Goal: Information Seeking & Learning: Learn about a topic

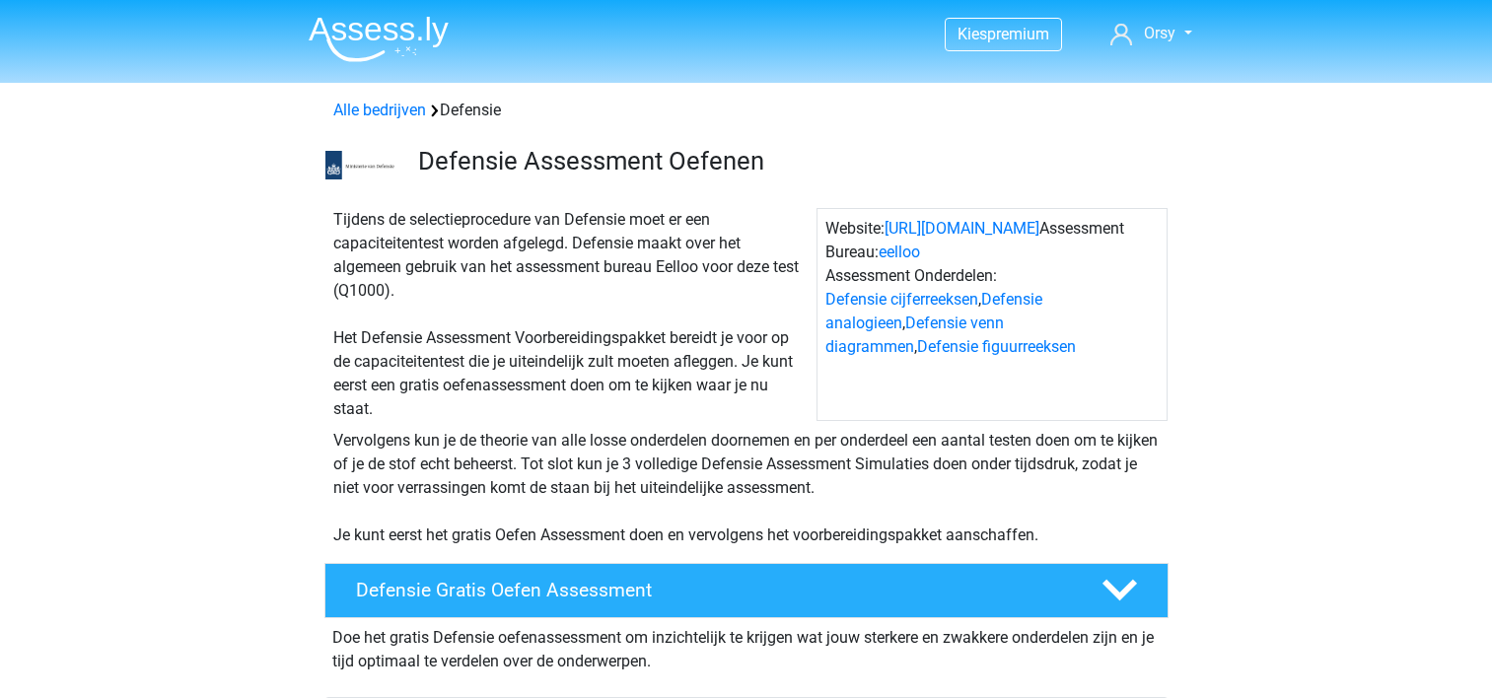
scroll to position [1399, 0]
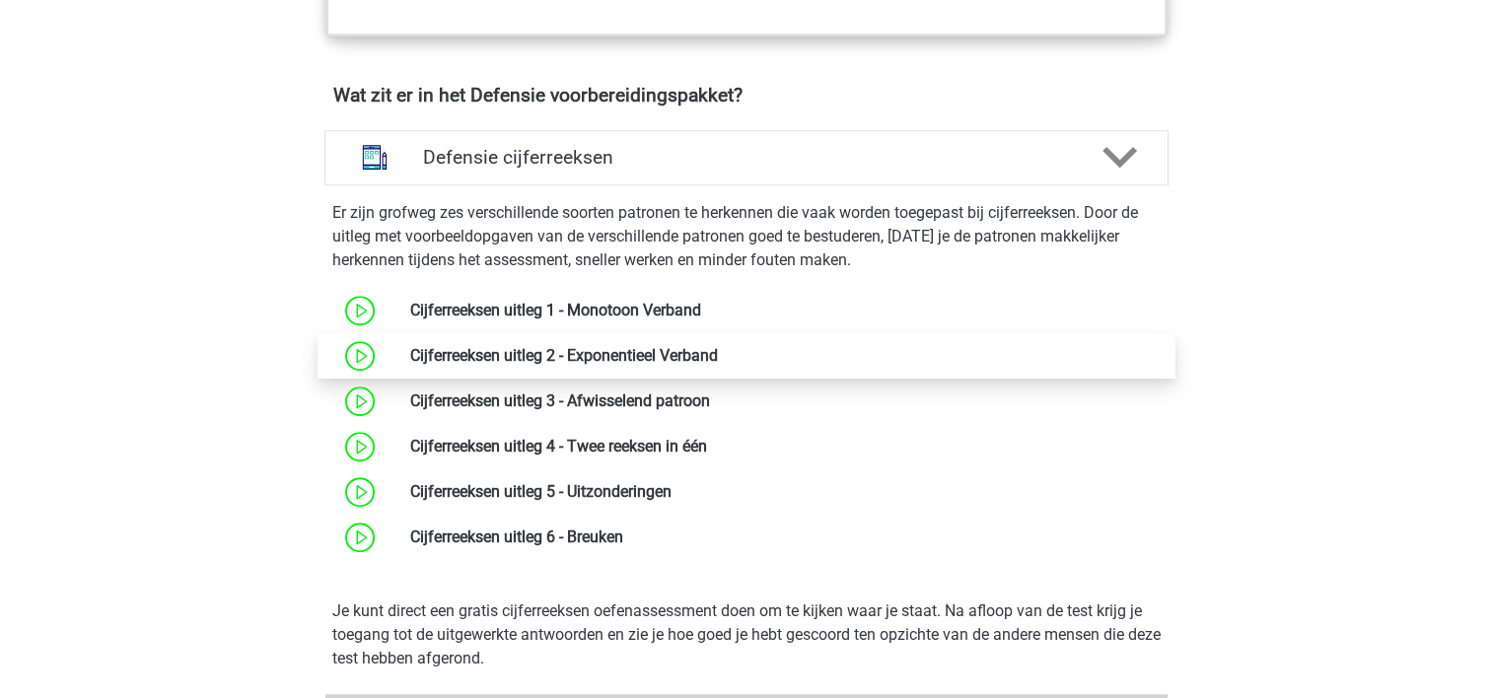
click at [718, 346] on link at bounding box center [718, 355] width 0 height 19
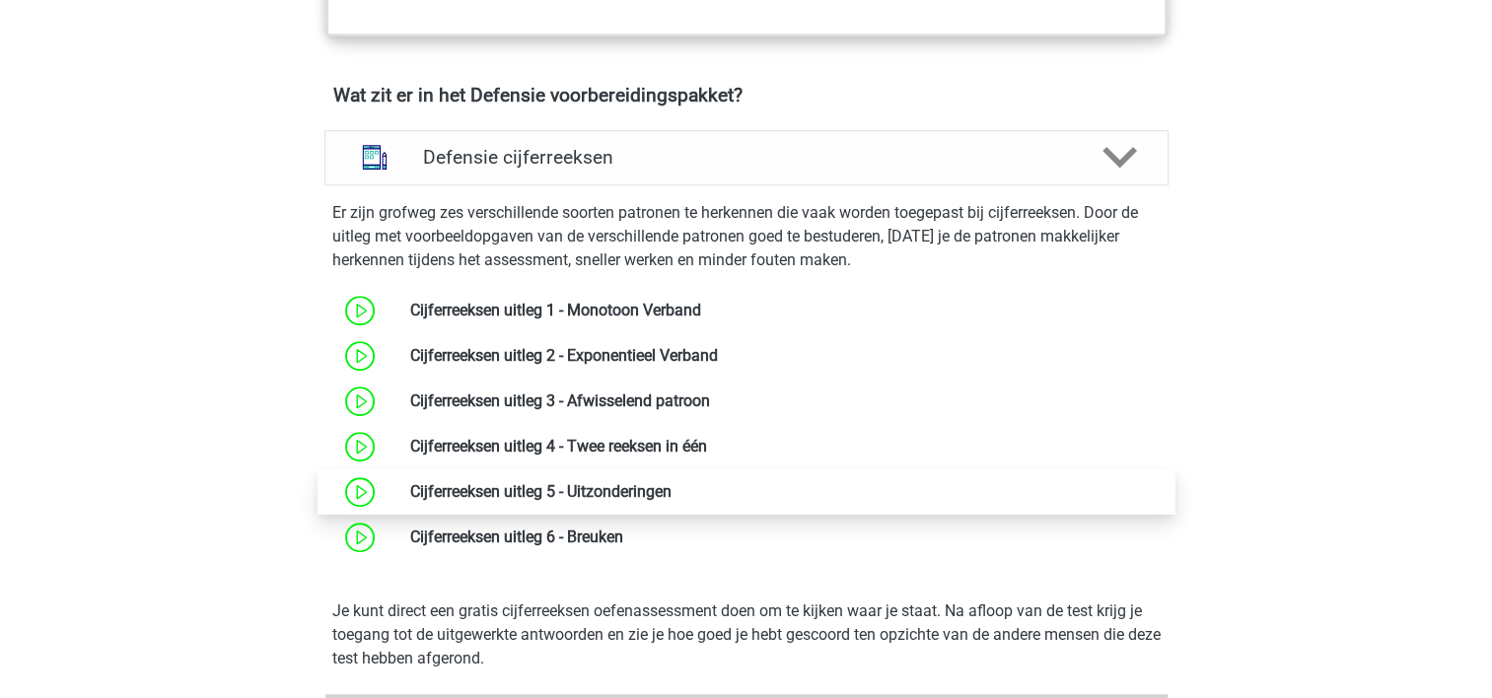
click at [672, 482] on link at bounding box center [672, 491] width 0 height 19
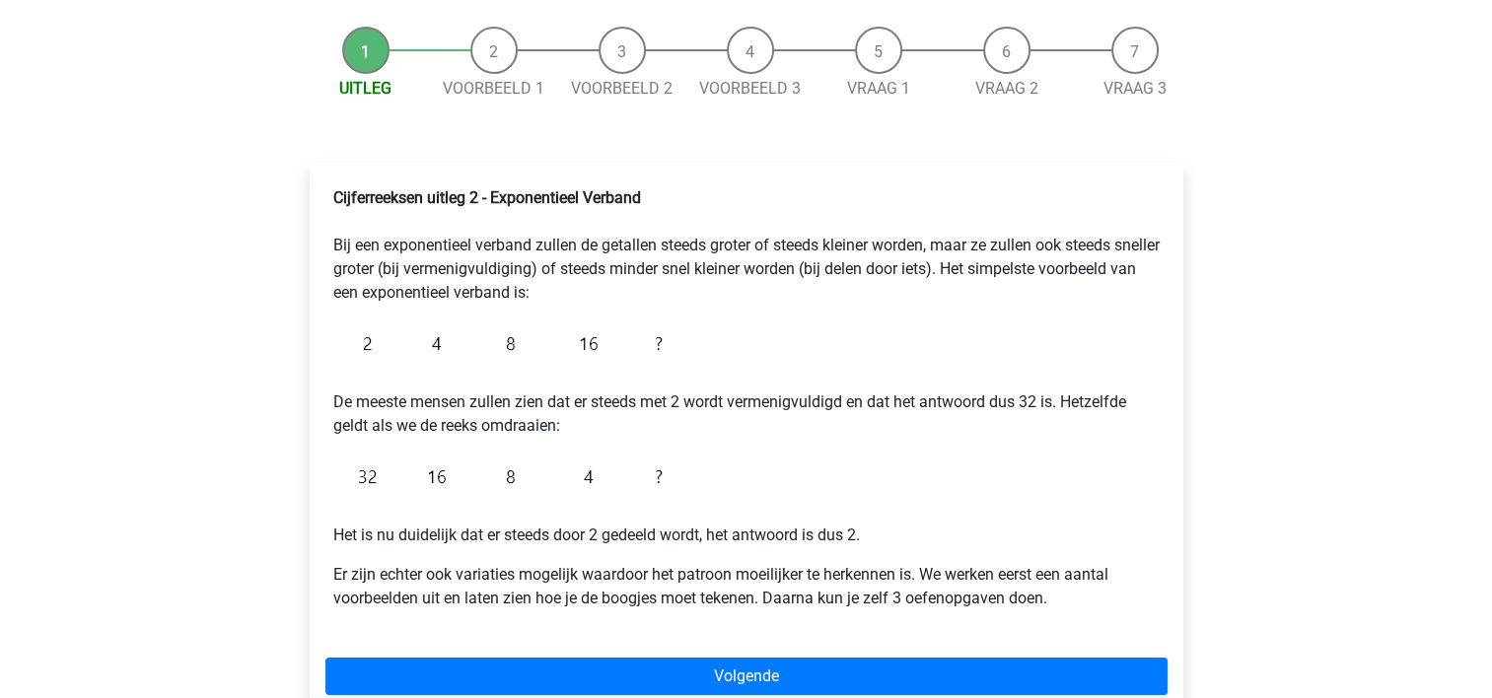
scroll to position [178, 0]
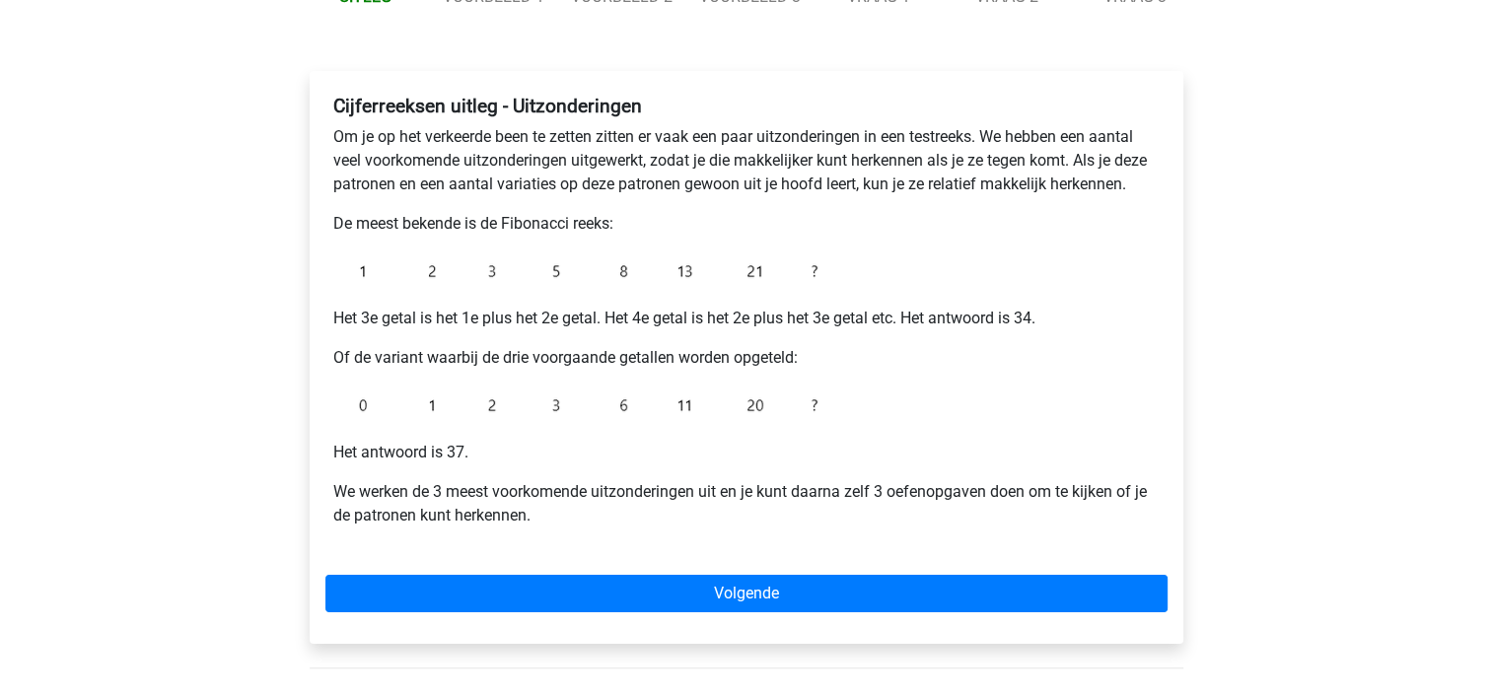
scroll to position [270, 0]
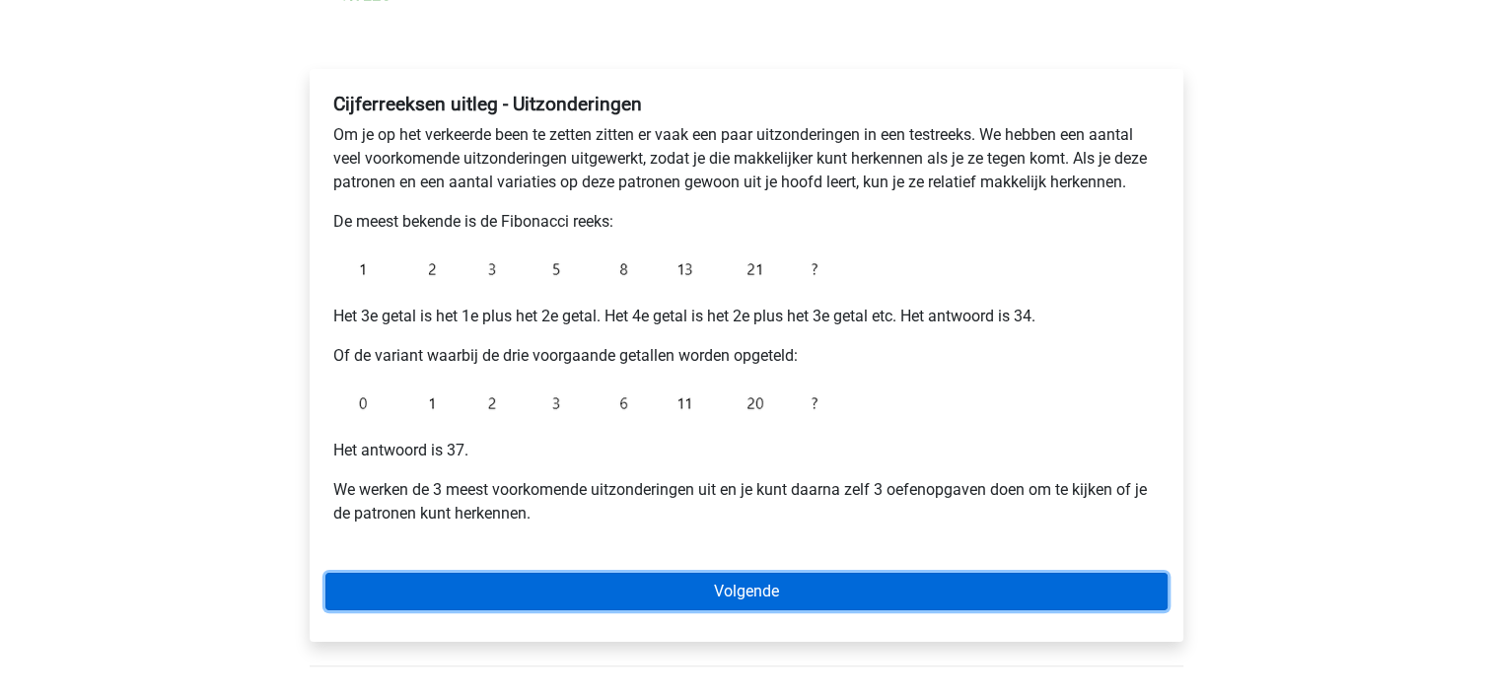
click at [705, 586] on link "Volgende" at bounding box center [746, 591] width 842 height 37
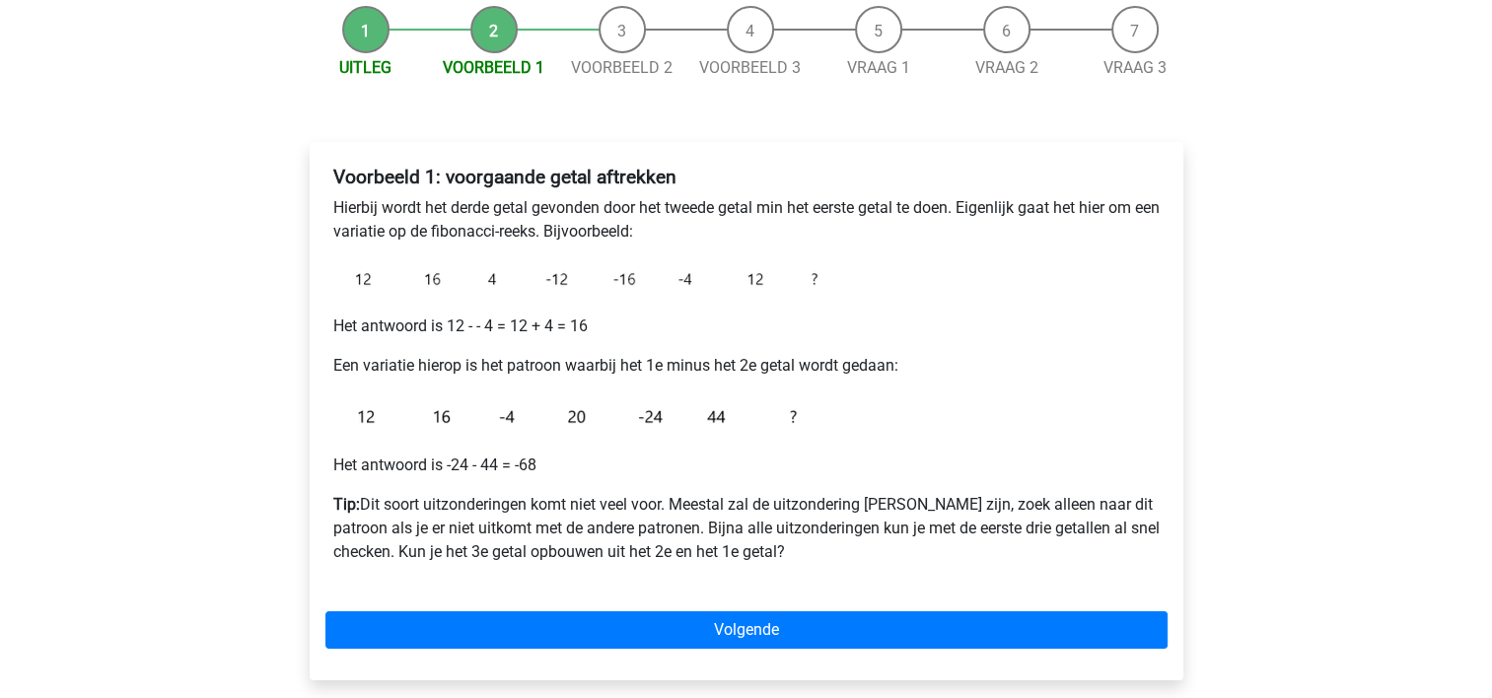
scroll to position [215, 0]
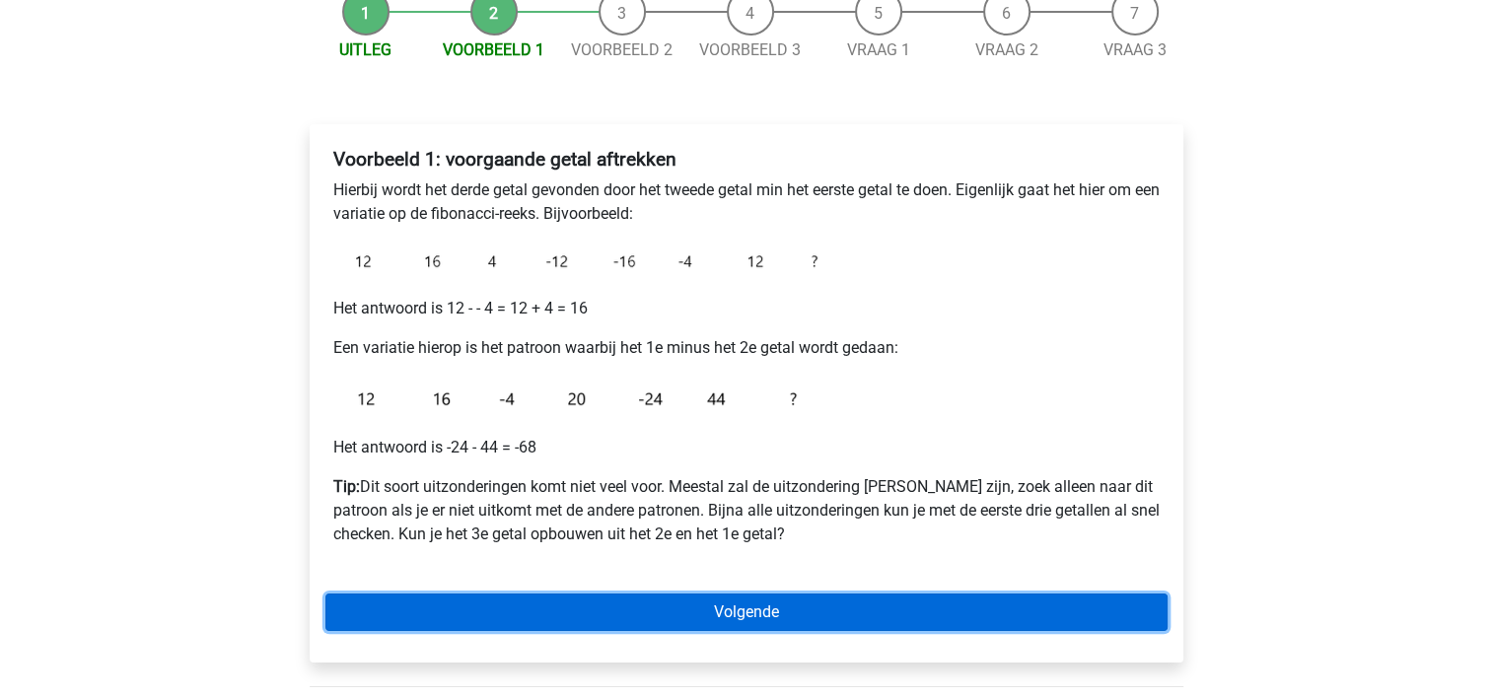
click at [761, 623] on link "Volgende" at bounding box center [746, 612] width 842 height 37
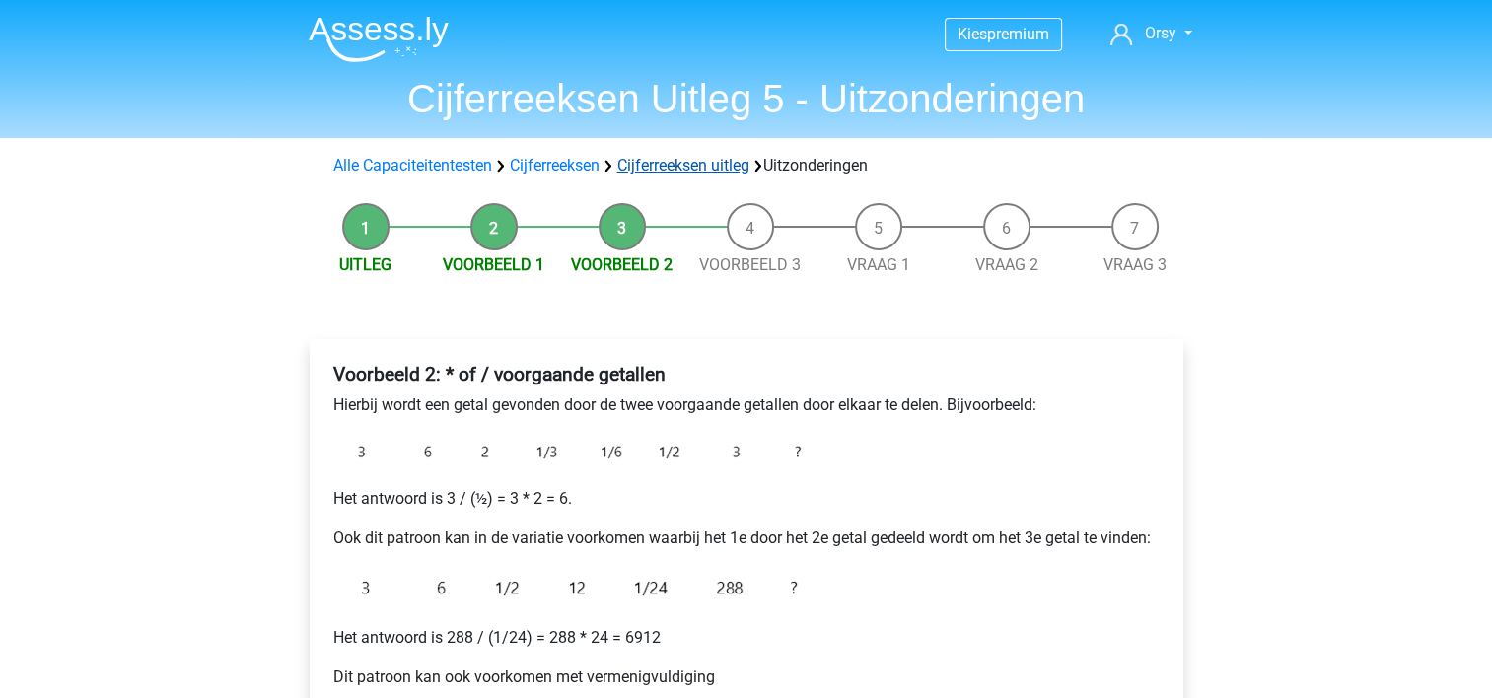
click at [674, 160] on link "Cijferreeksen uitleg" at bounding box center [683, 165] width 132 height 19
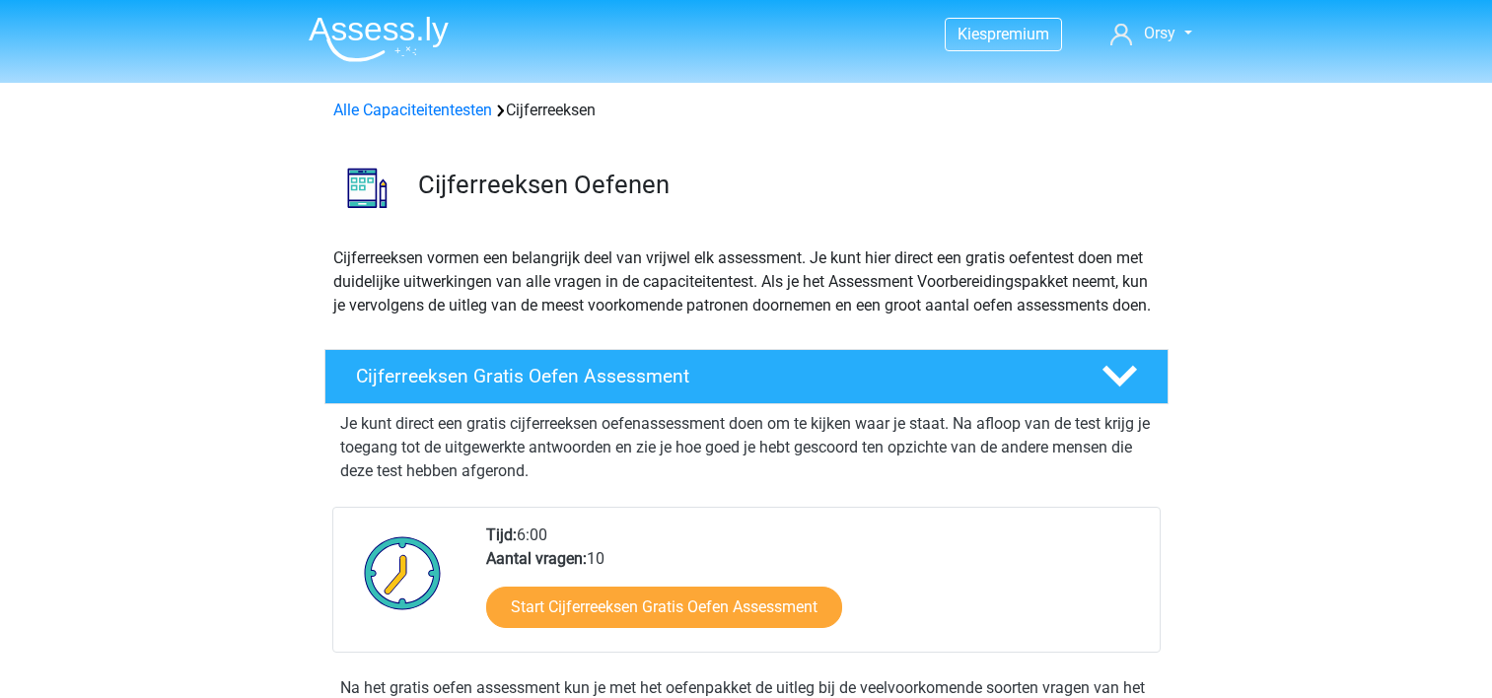
scroll to position [1266, 0]
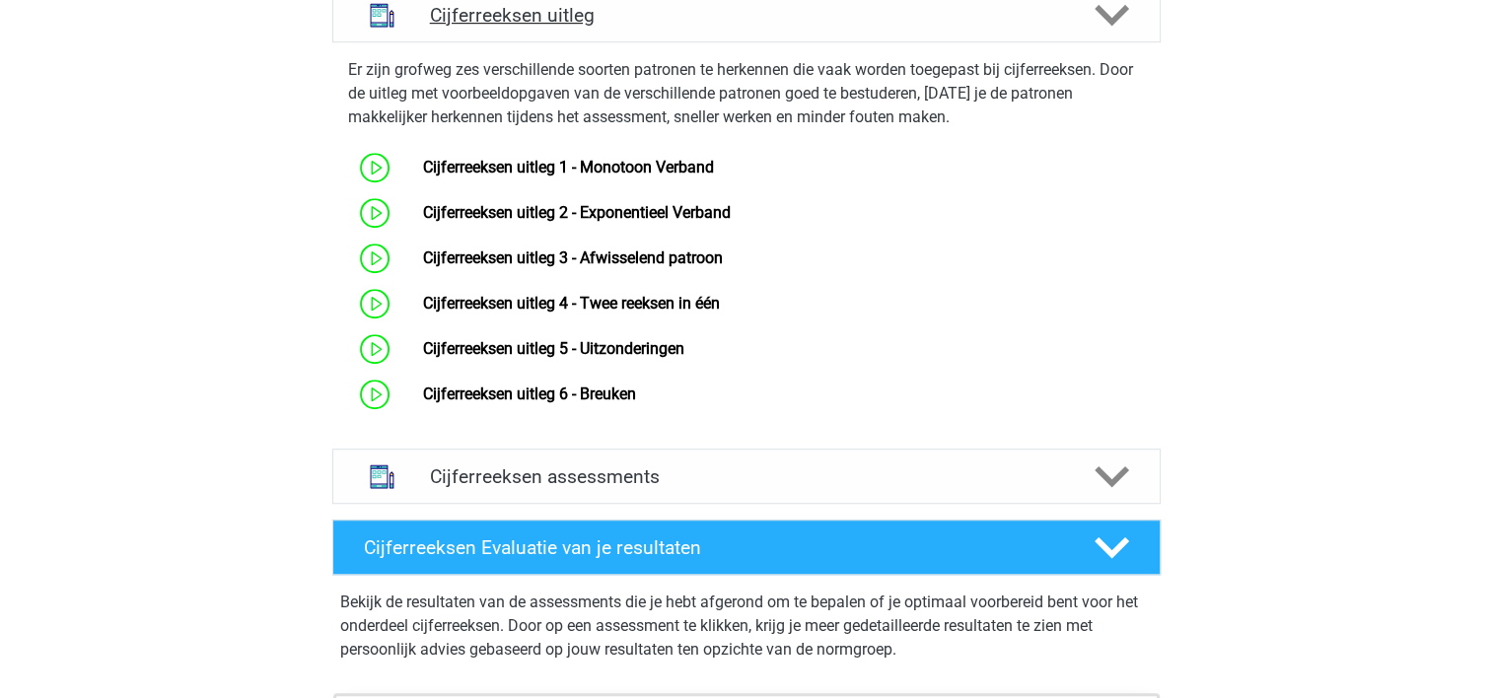
click at [1105, 33] on icon at bounding box center [1112, 15] width 35 height 35
click at [1108, 29] on icon at bounding box center [1112, 15] width 35 height 35
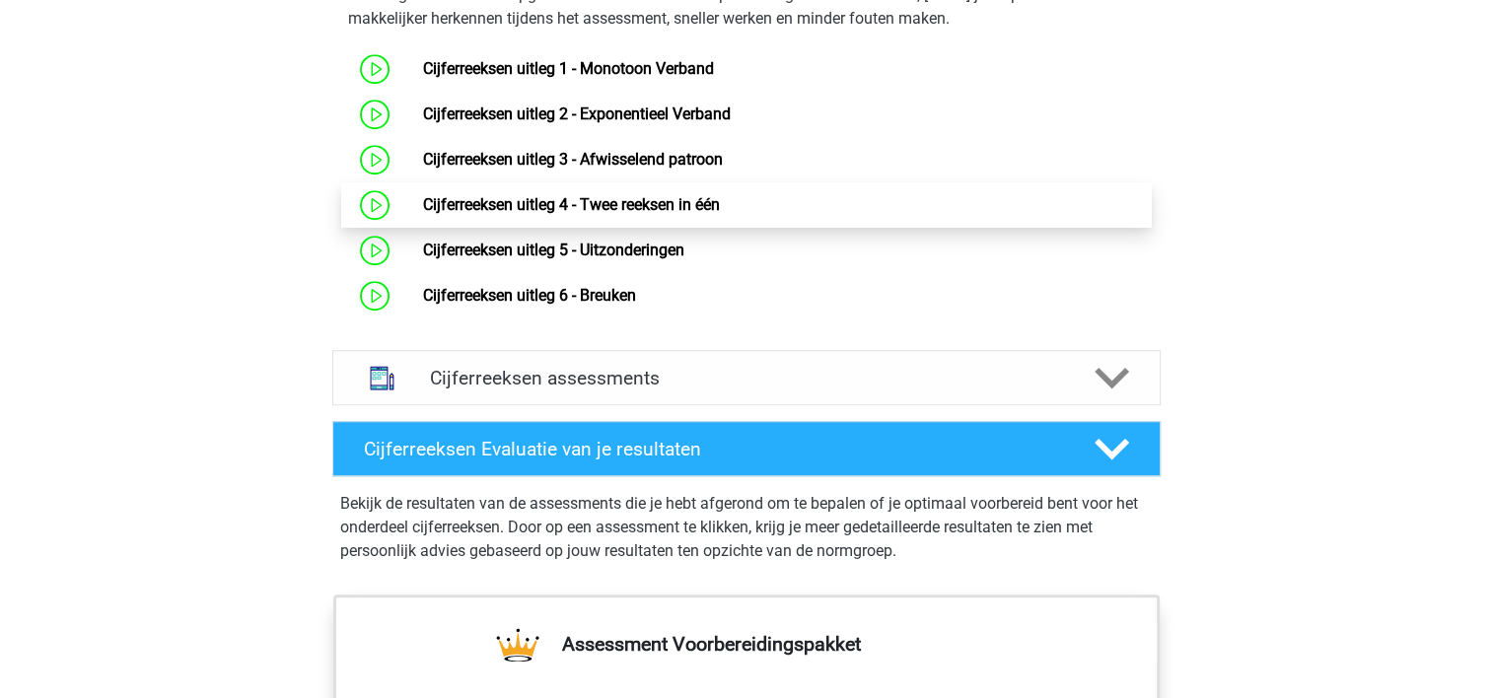
scroll to position [1180, 0]
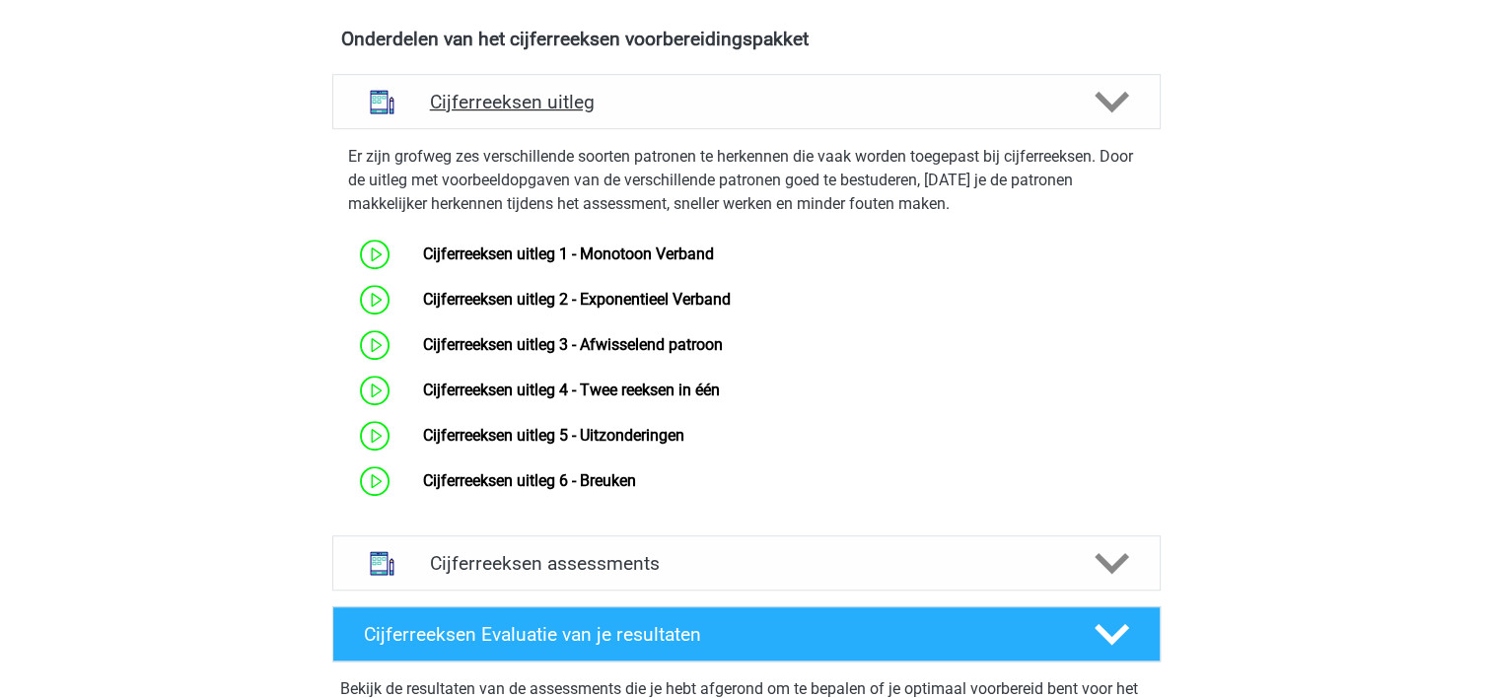
click at [642, 113] on h4 "Cijferreeksen uitleg" at bounding box center [746, 102] width 633 height 23
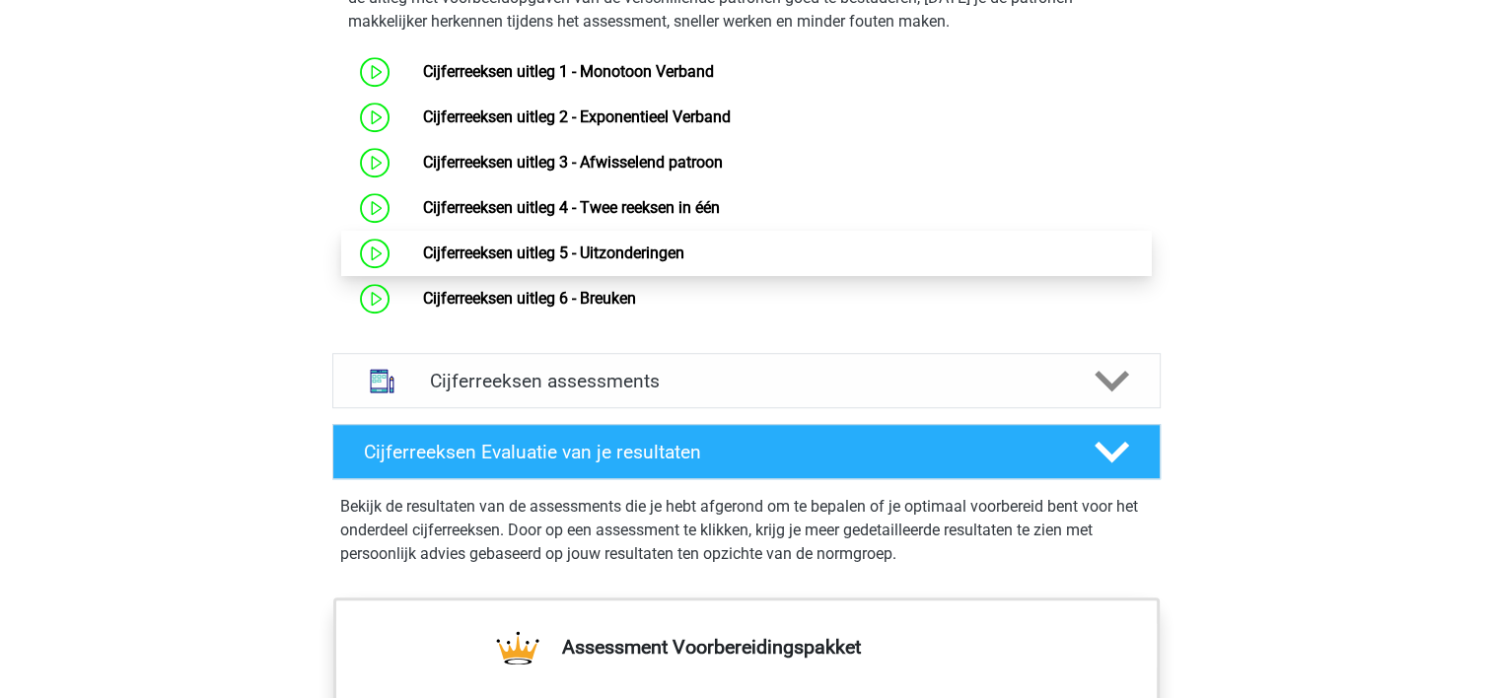
scroll to position [1361, 0]
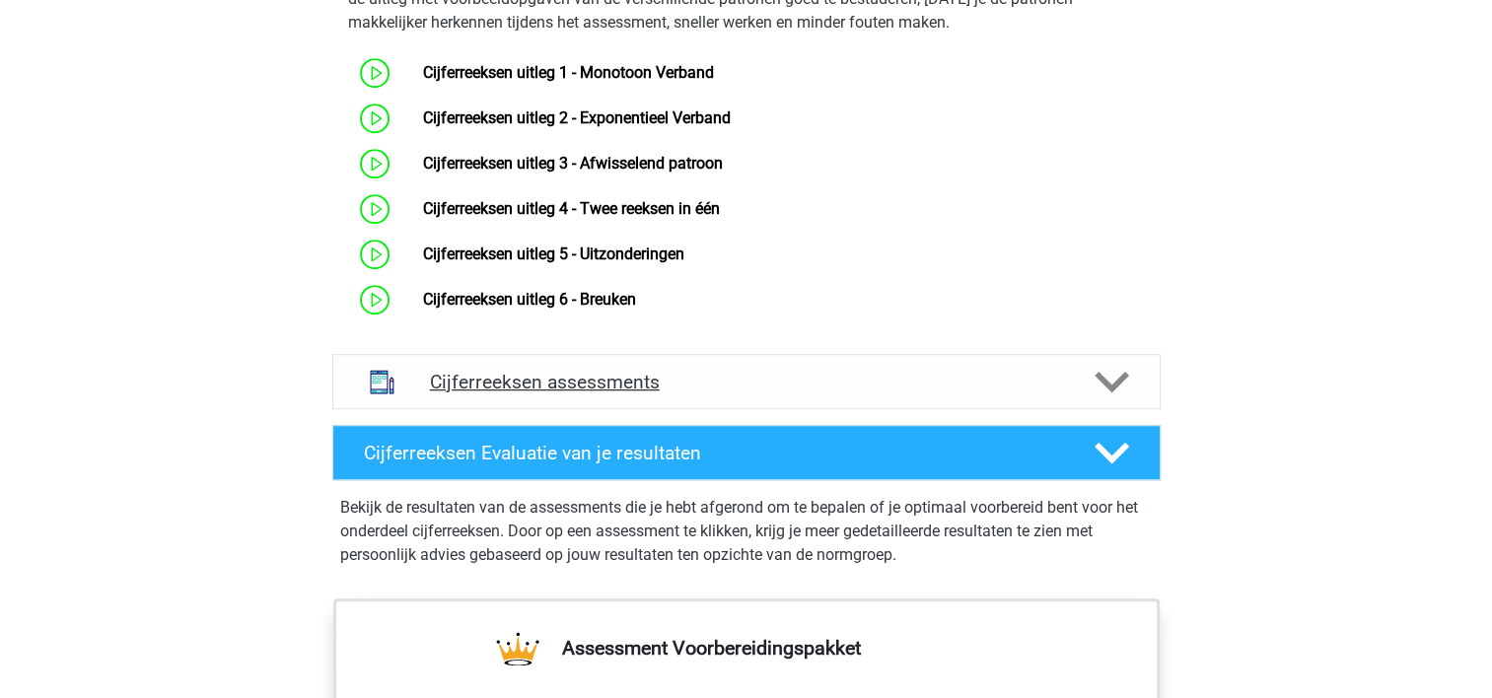
click at [836, 393] on h4 "Cijferreeksen assessments" at bounding box center [746, 382] width 633 height 23
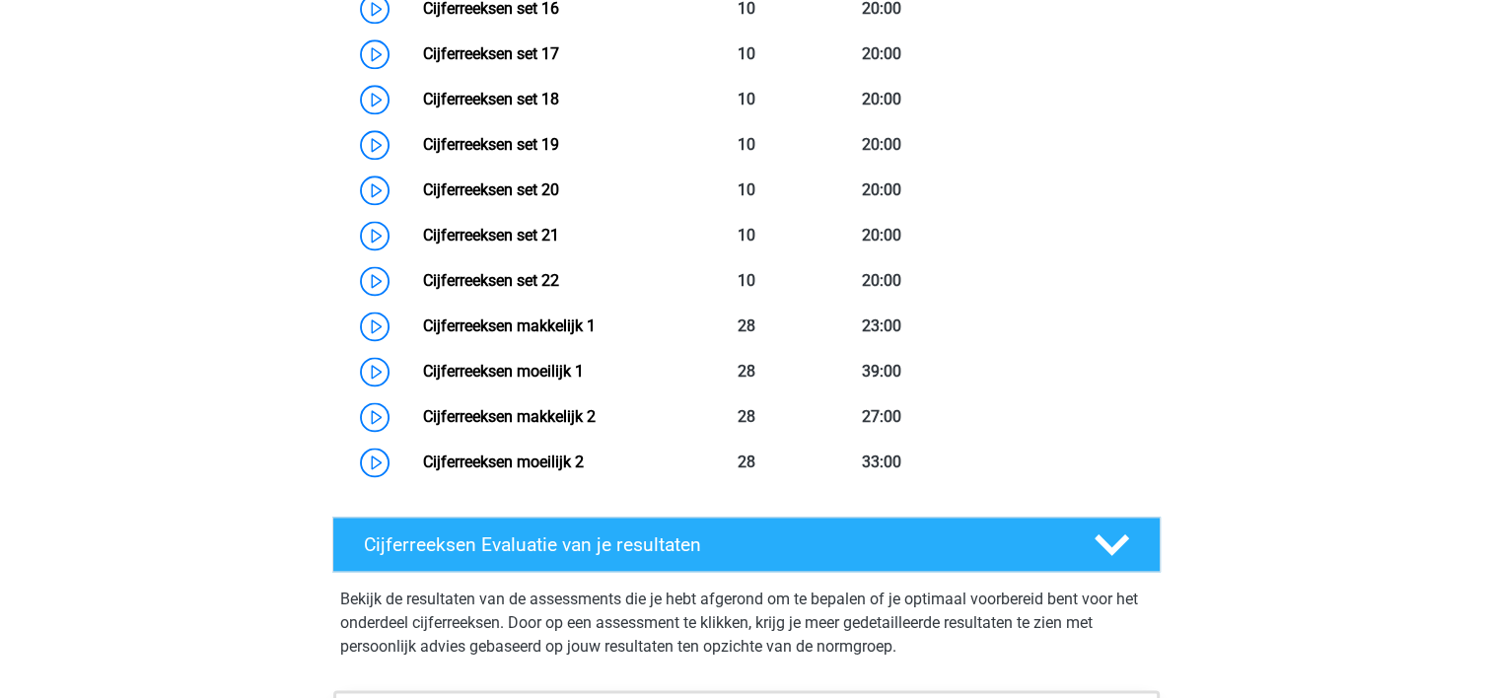
scroll to position [2595, 0]
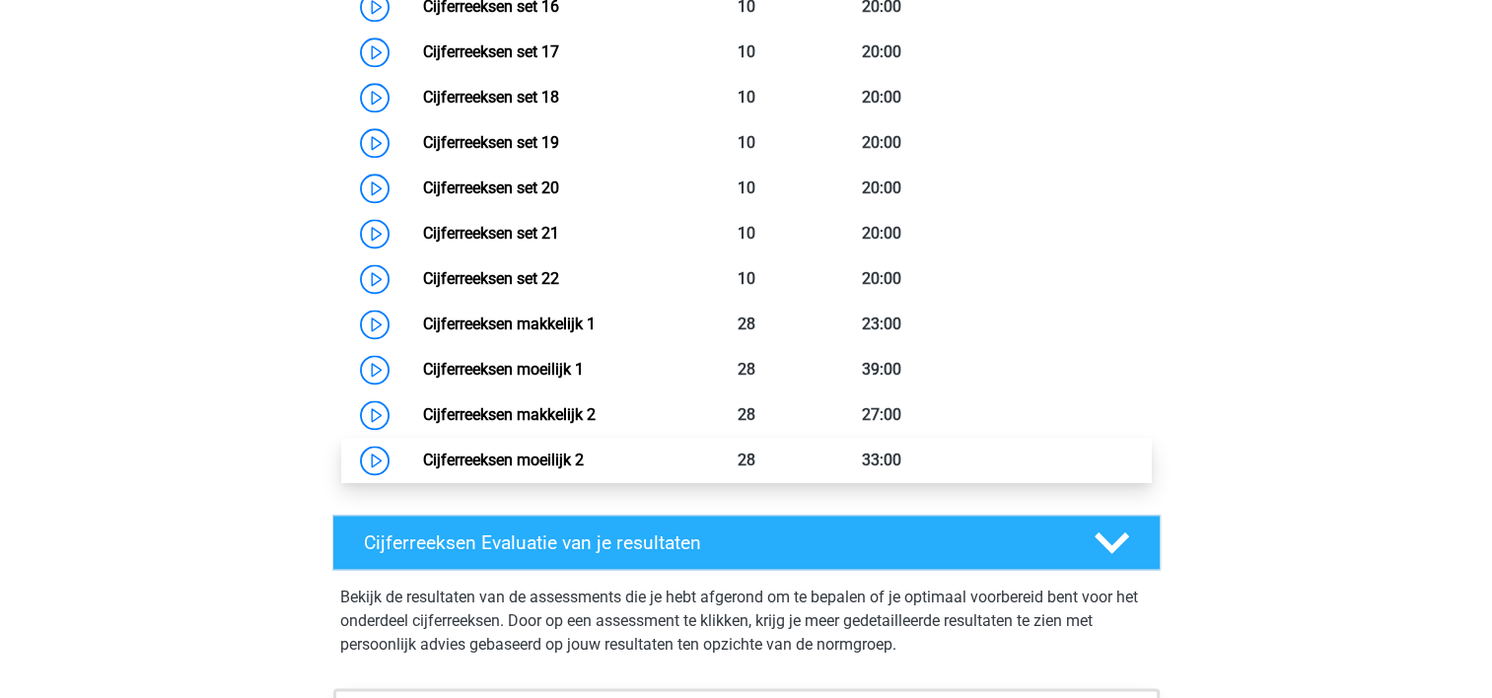
click at [584, 469] on link "Cijferreeksen moeilijk 2" at bounding box center [503, 460] width 161 height 19
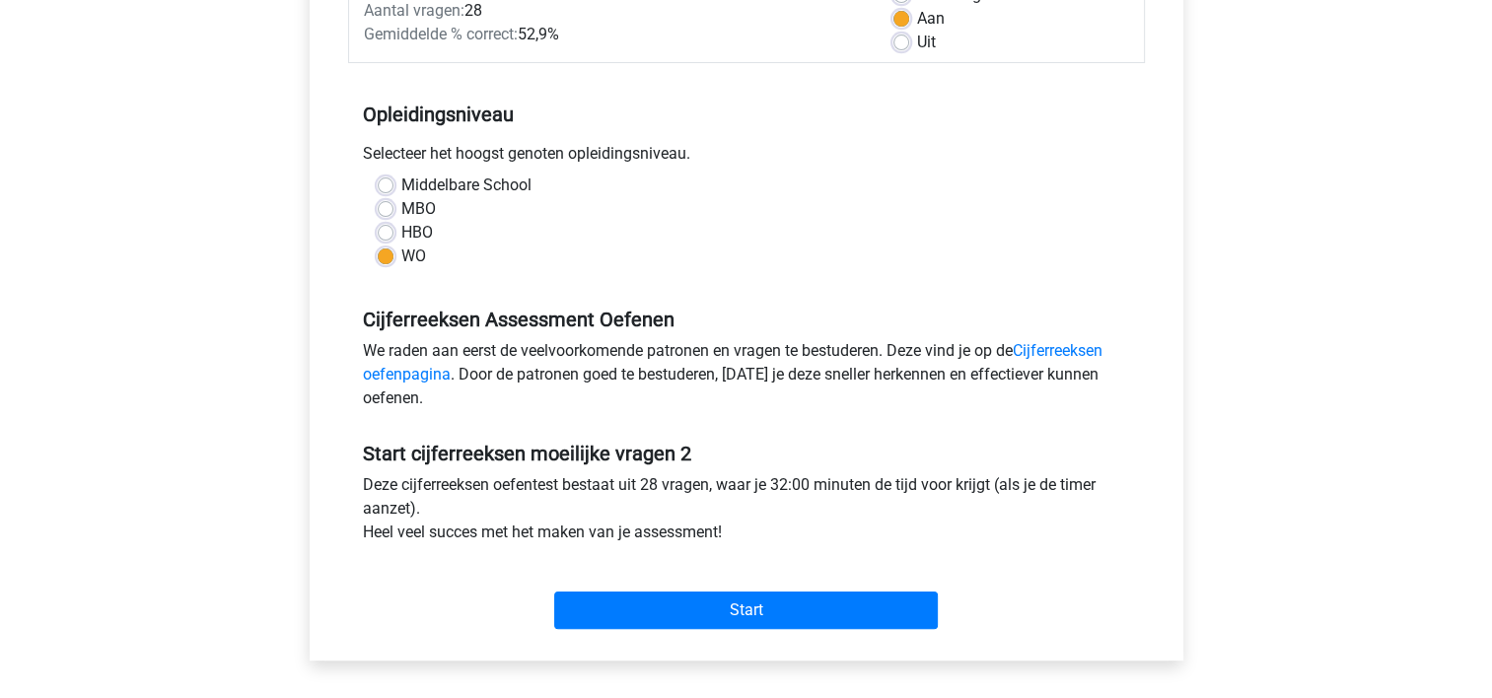
scroll to position [320, 0]
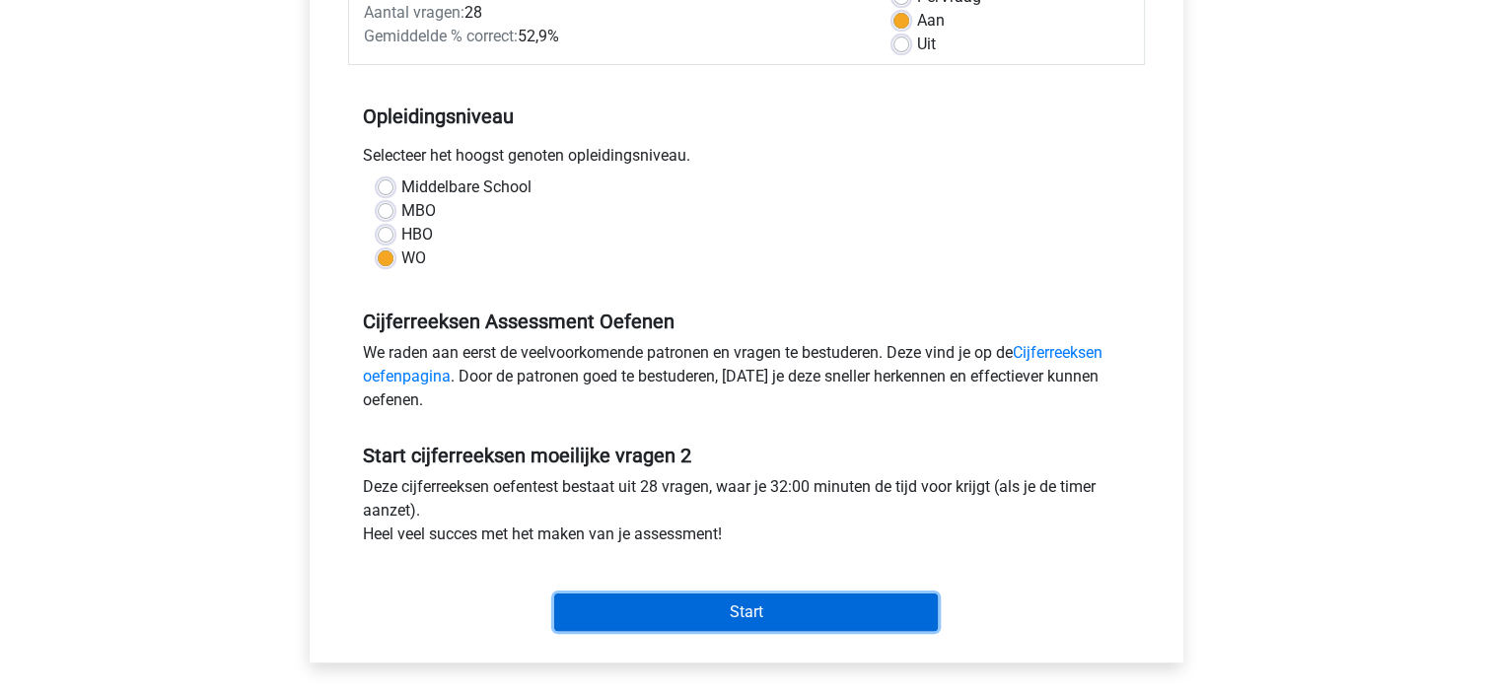
click at [698, 606] on input "Start" at bounding box center [746, 612] width 384 height 37
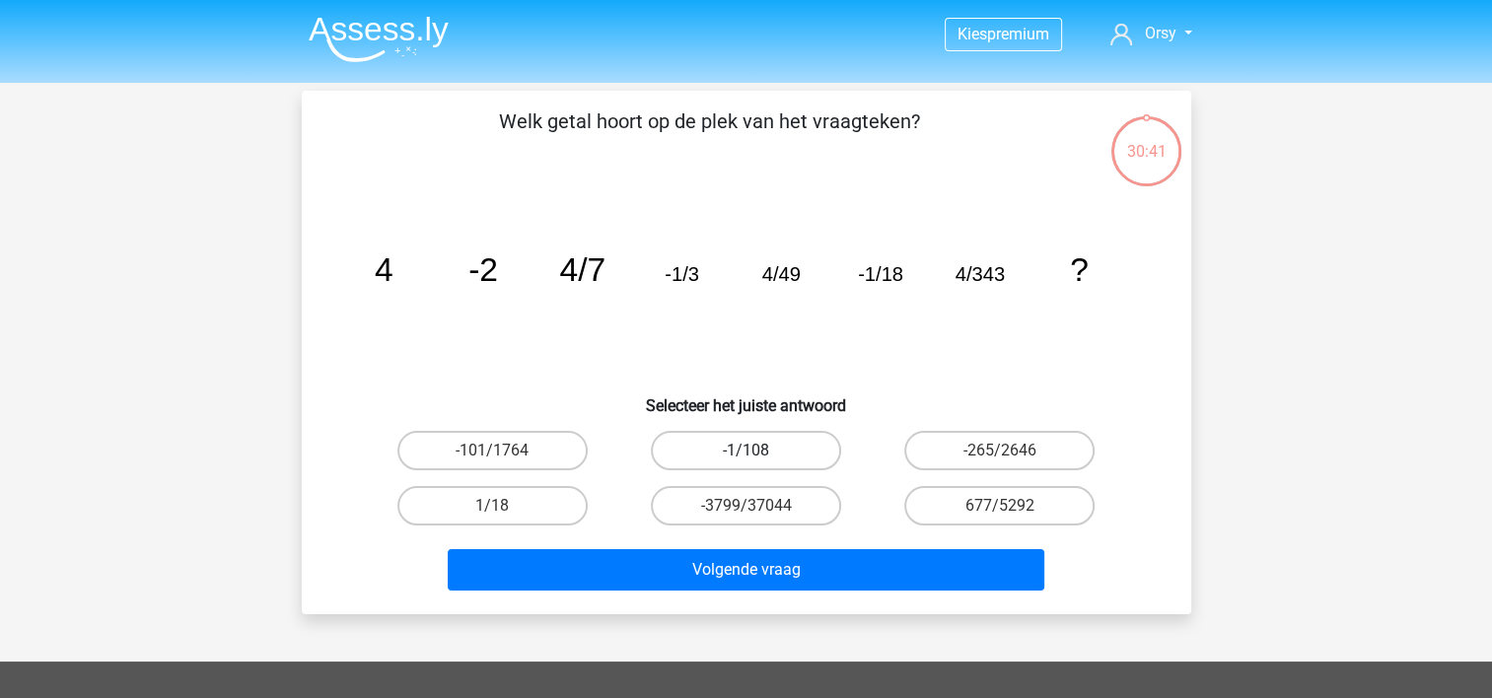
click at [770, 449] on label "-1/108" at bounding box center [746, 450] width 190 height 39
click at [758, 451] on input "-1/108" at bounding box center [752, 457] width 13 height 13
radio input "true"
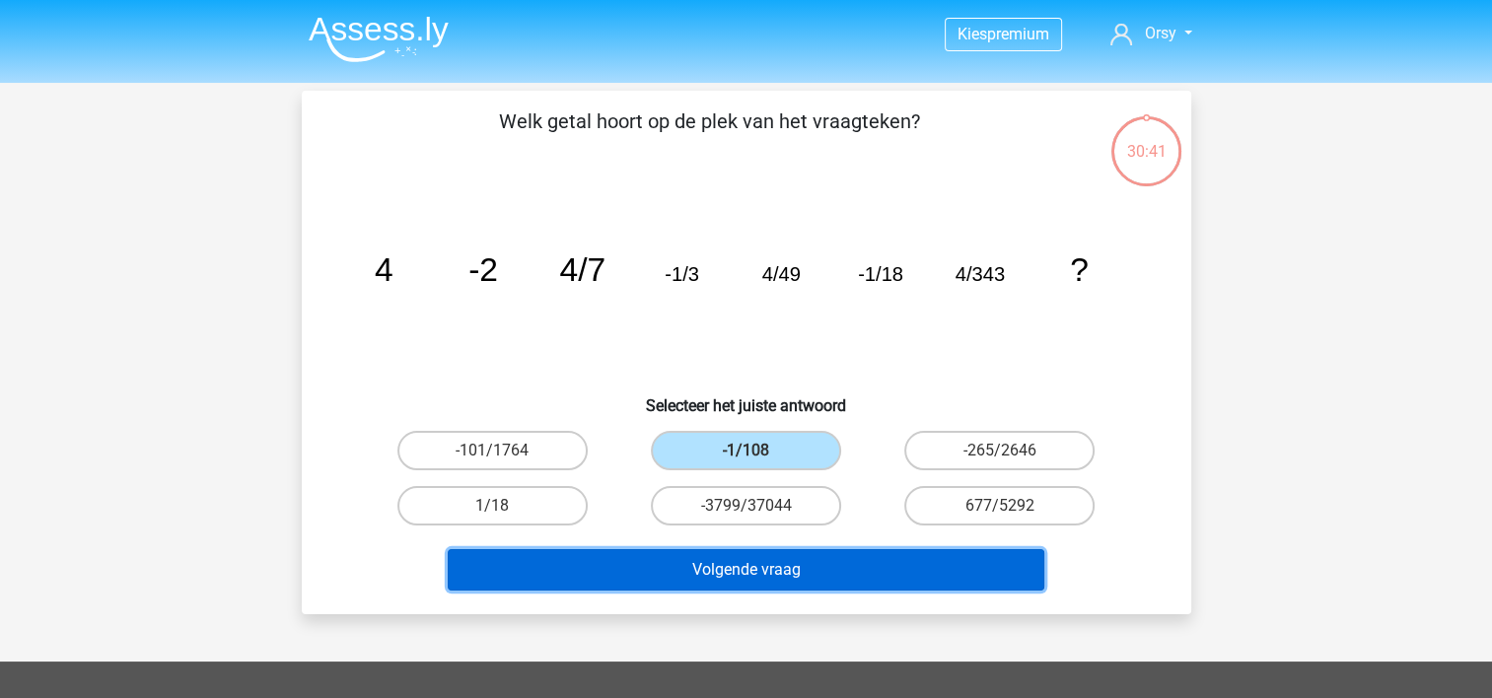
click at [742, 568] on button "Volgende vraag" at bounding box center [746, 569] width 597 height 41
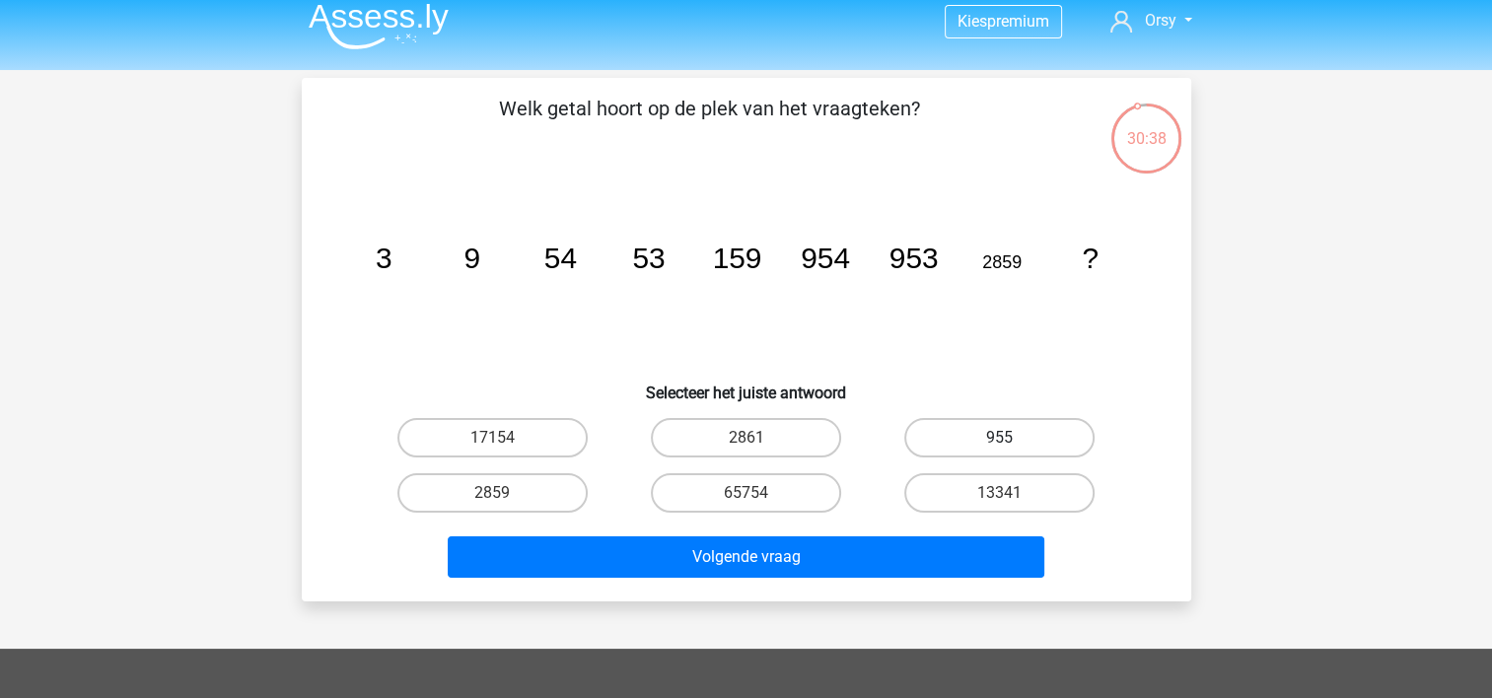
scroll to position [12, 0]
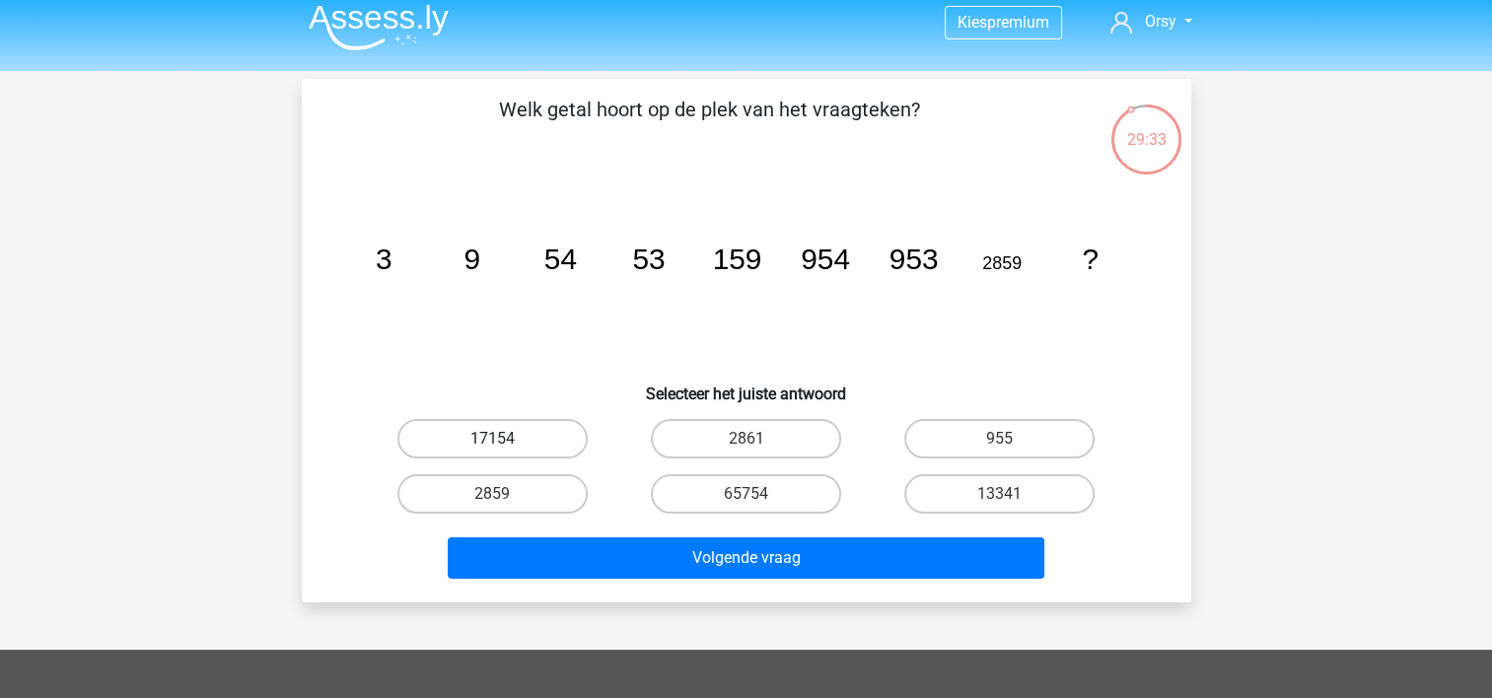
click at [544, 419] on label "17154" at bounding box center [492, 438] width 190 height 39
click at [505, 439] on input "17154" at bounding box center [498, 445] width 13 height 13
radio input "true"
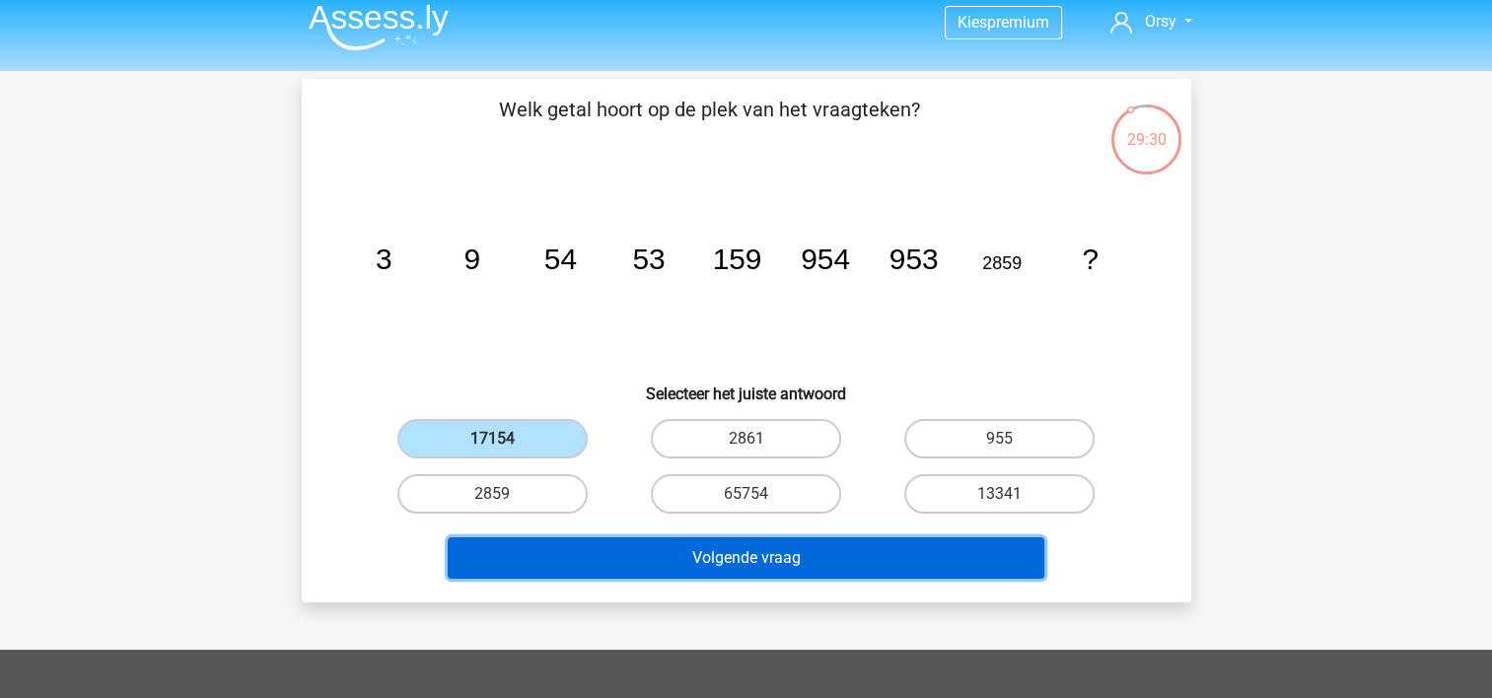
click at [730, 548] on button "Volgende vraag" at bounding box center [746, 557] width 597 height 41
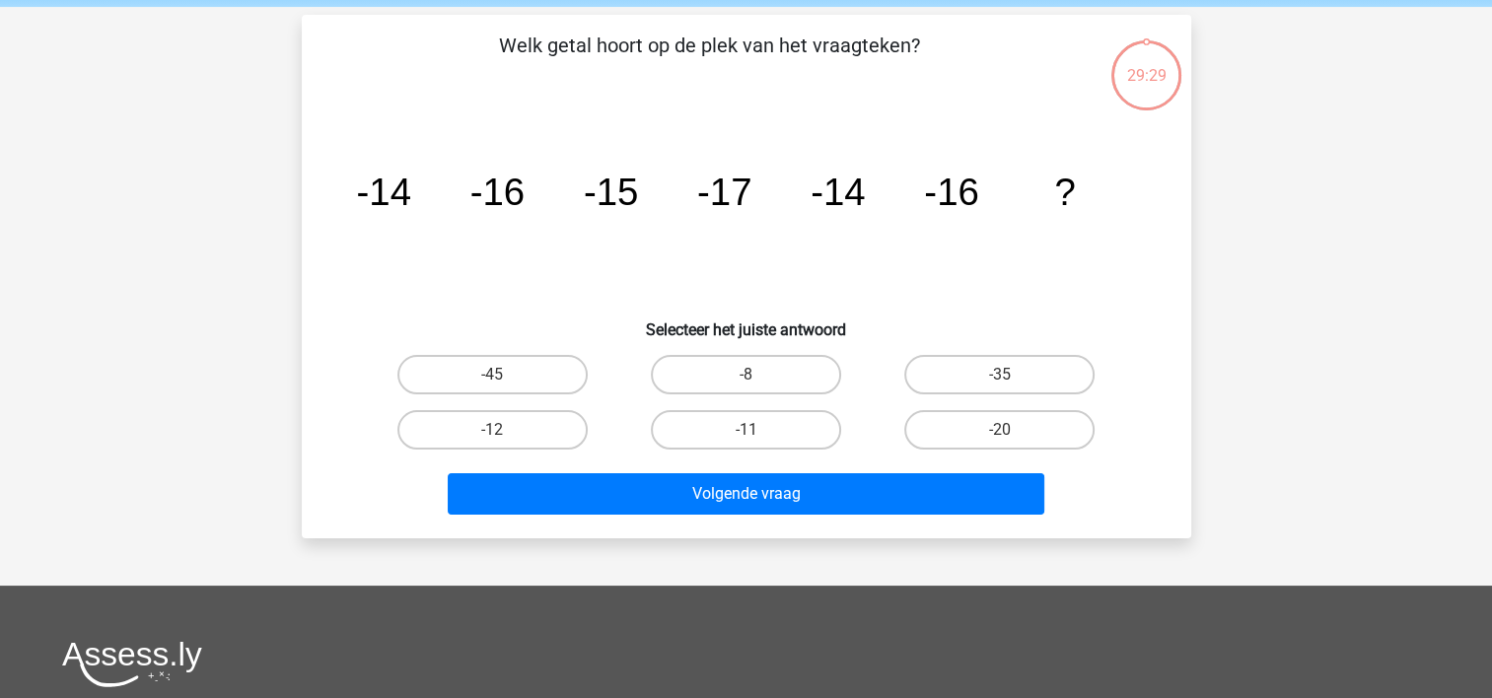
scroll to position [91, 0]
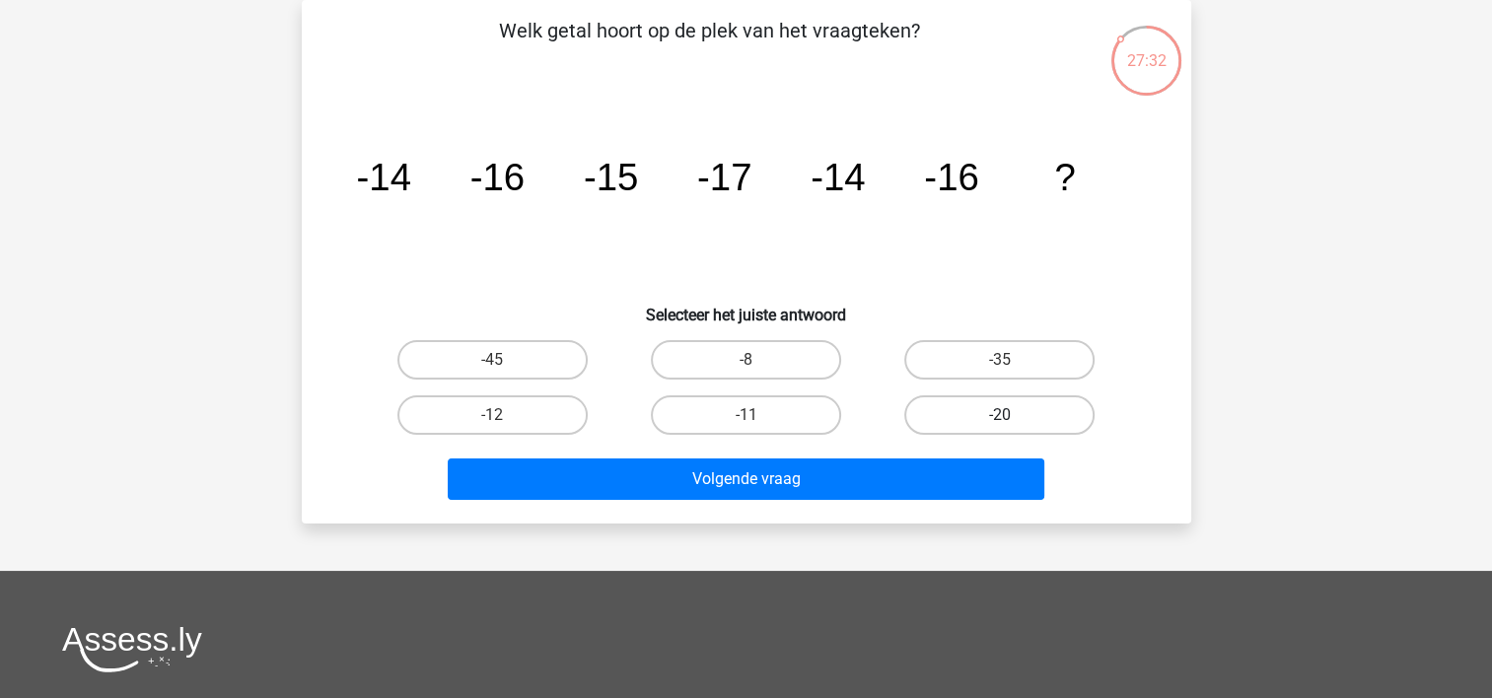
click at [998, 414] on label "-20" at bounding box center [999, 414] width 190 height 39
click at [1000, 415] on input "-20" at bounding box center [1006, 421] width 13 height 13
radio input "true"
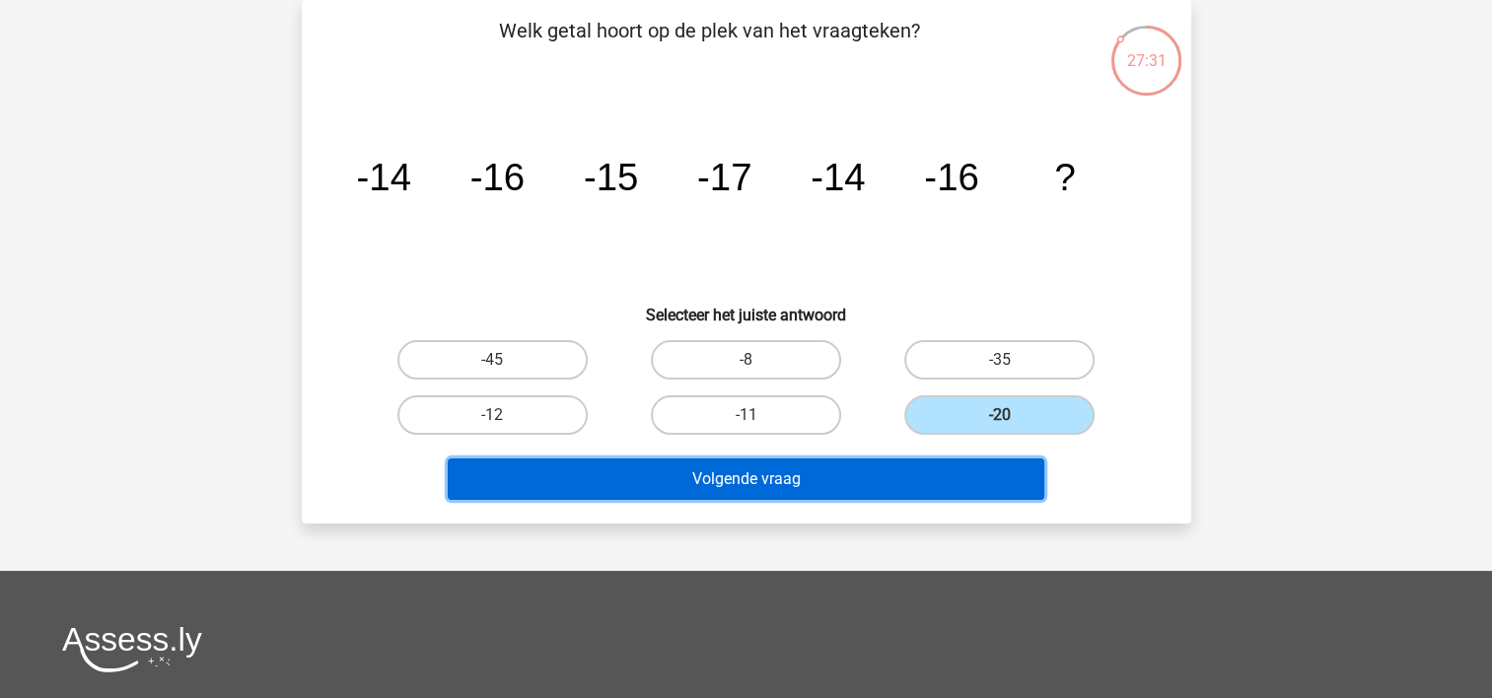
click at [751, 465] on button "Volgende vraag" at bounding box center [746, 479] width 597 height 41
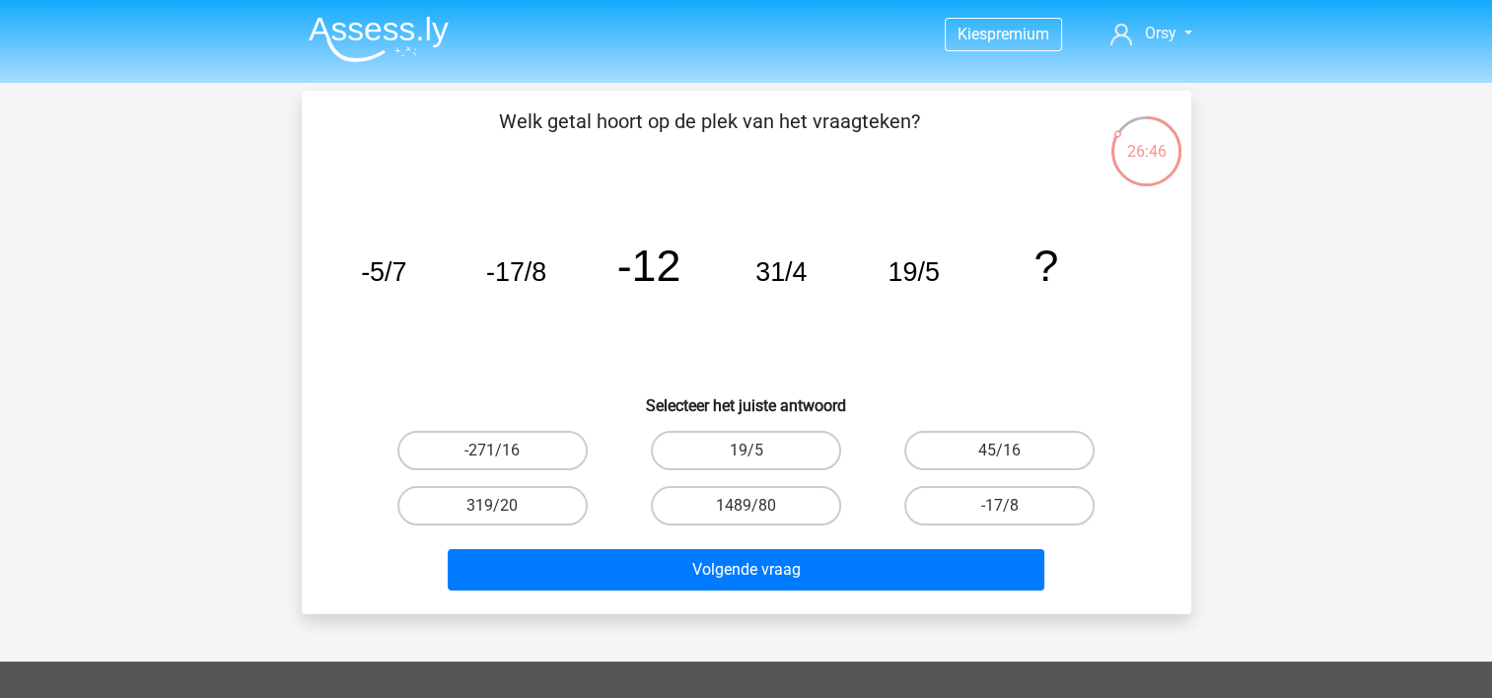
scroll to position [2, 0]
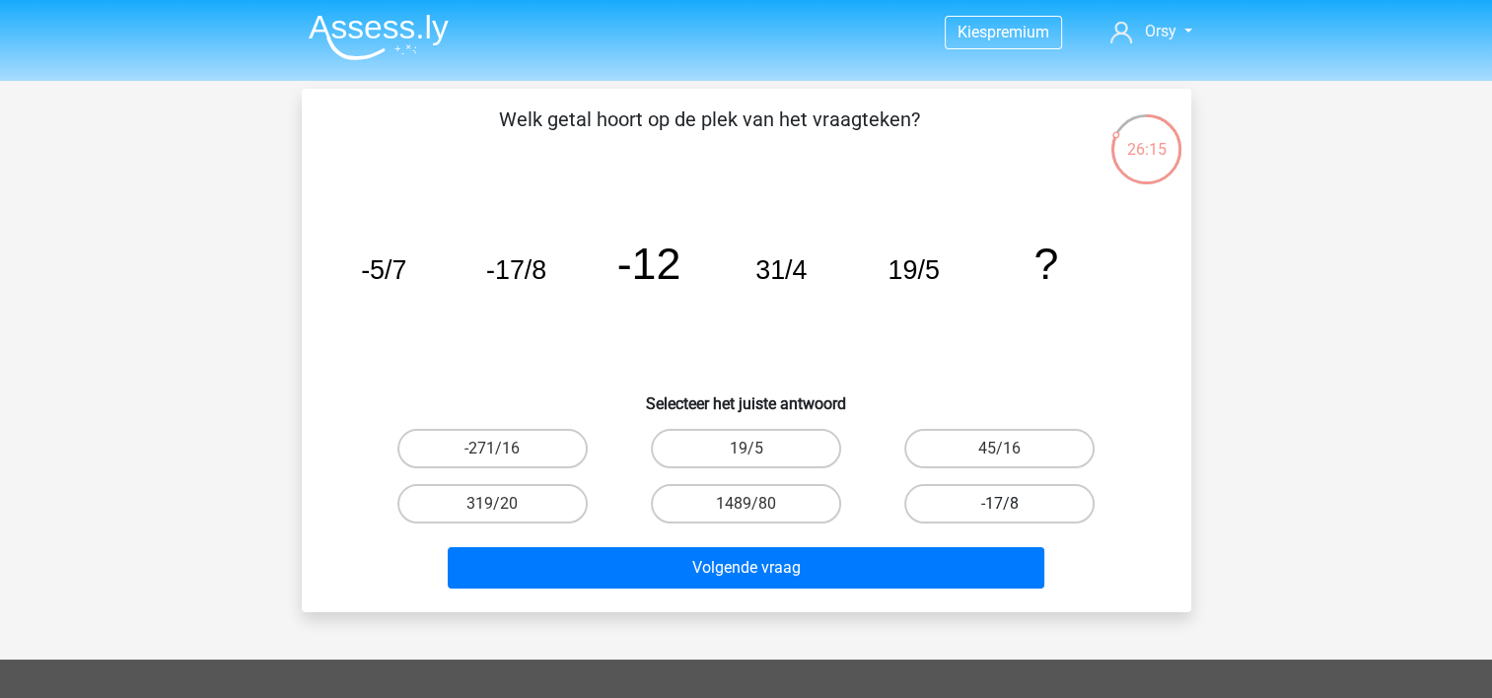
click at [976, 497] on label "-17/8" at bounding box center [999, 503] width 190 height 39
click at [1000, 504] on input "-17/8" at bounding box center [1006, 510] width 13 height 13
radio input "true"
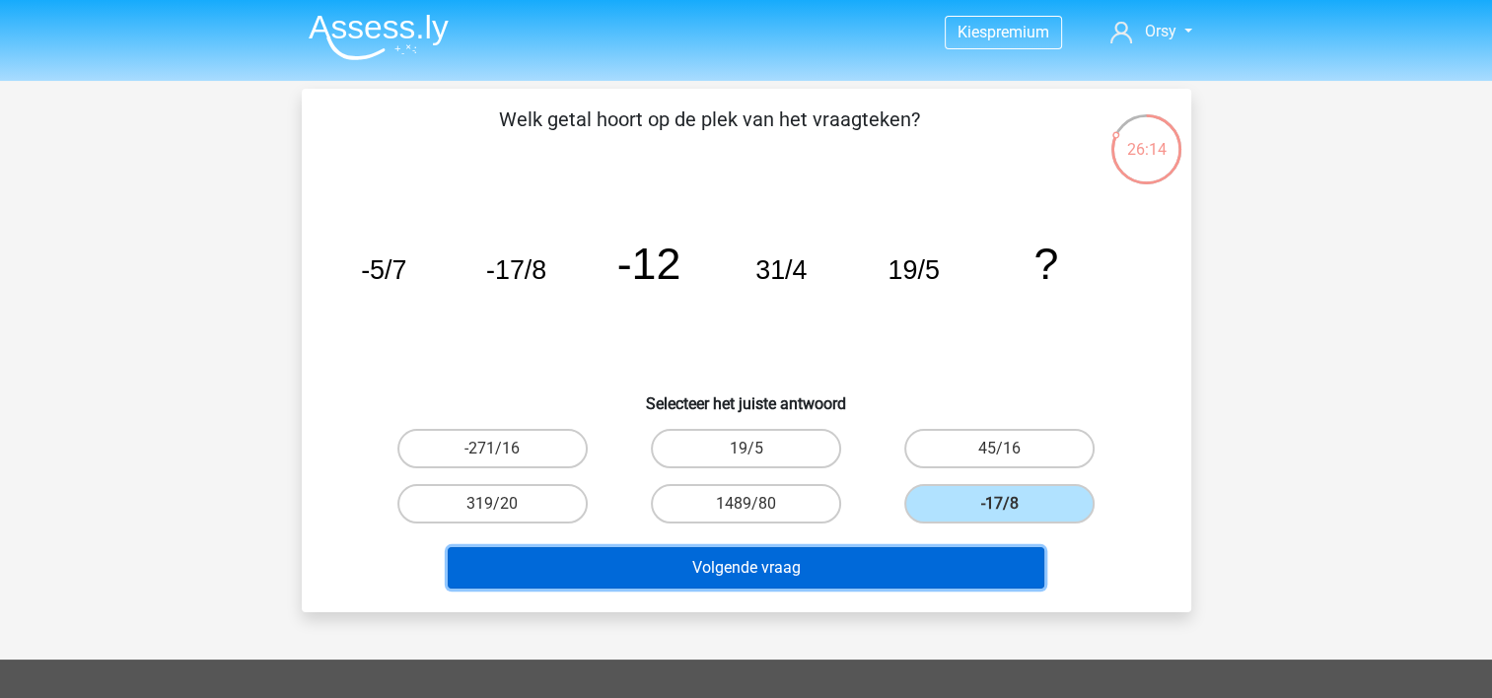
click at [750, 572] on button "Volgende vraag" at bounding box center [746, 567] width 597 height 41
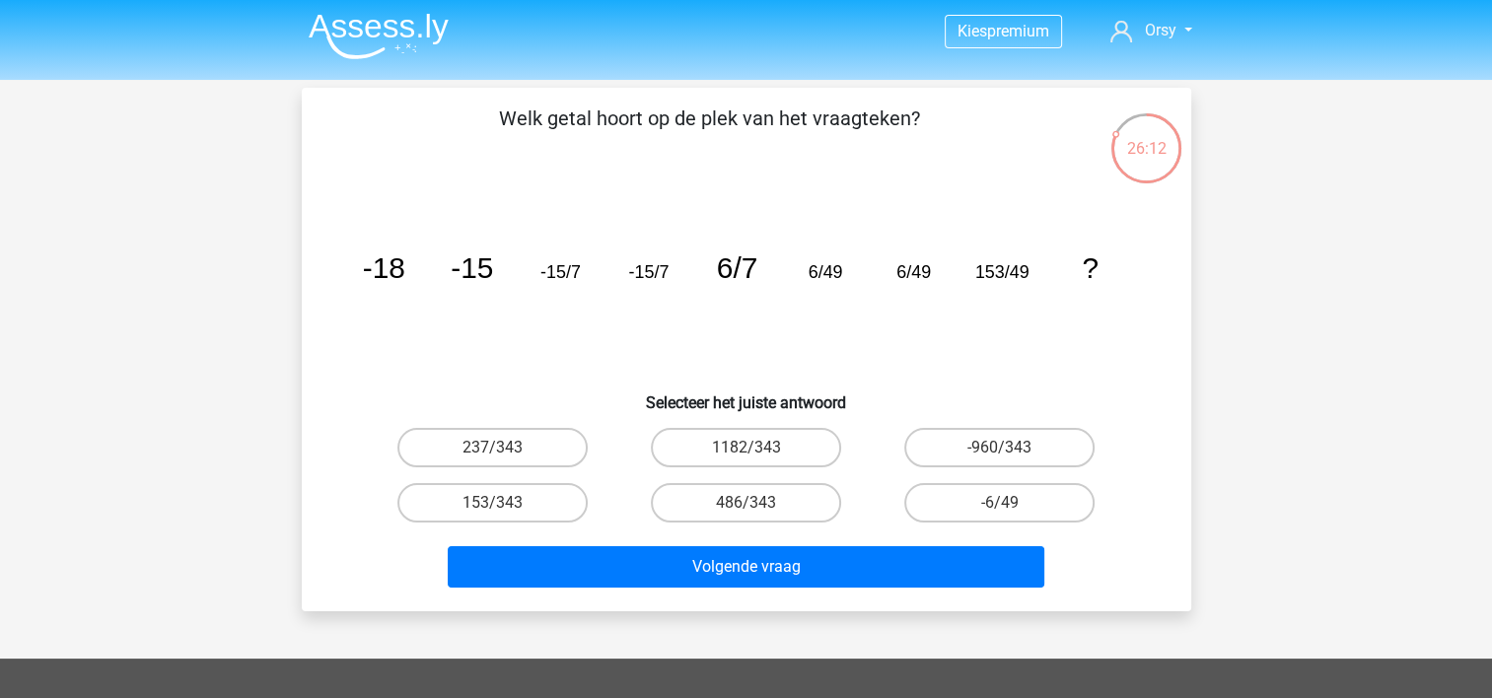
scroll to position [4, 0]
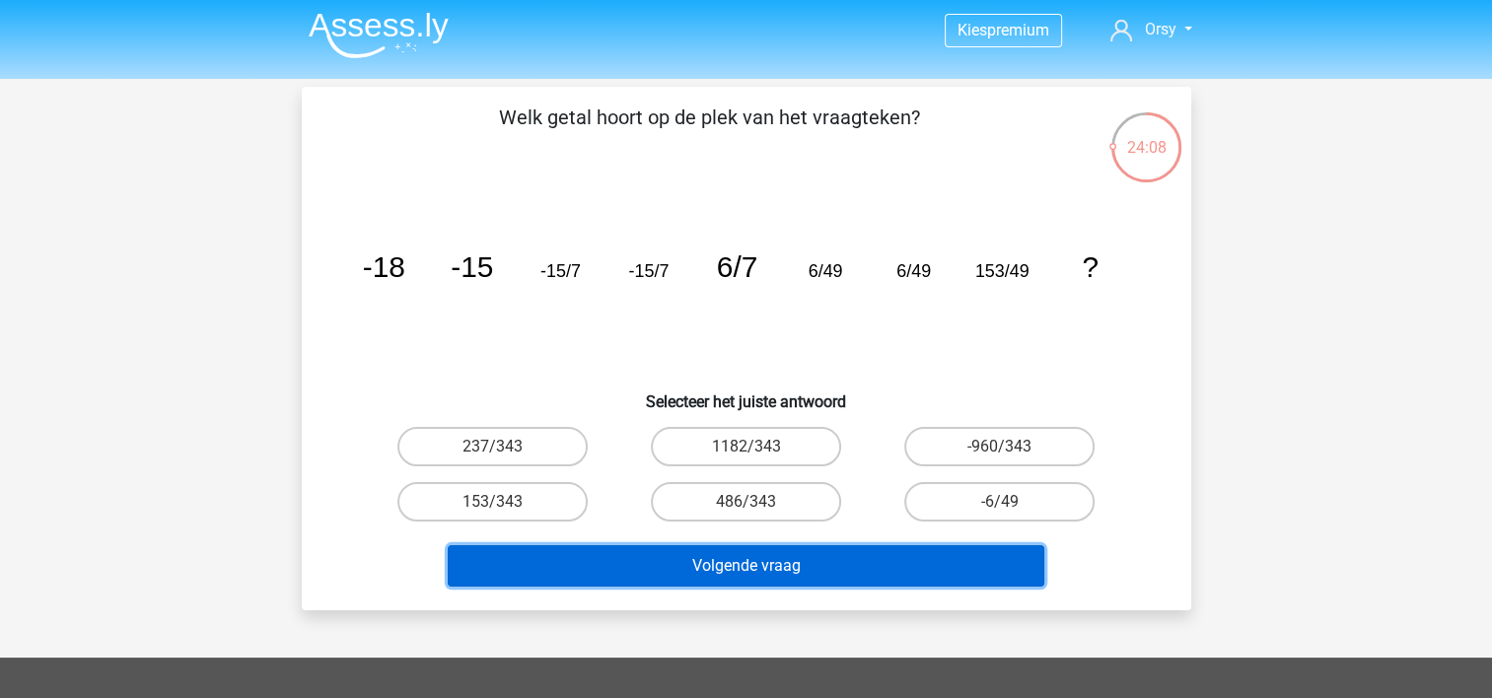
click at [718, 572] on button "Volgende vraag" at bounding box center [746, 565] width 597 height 41
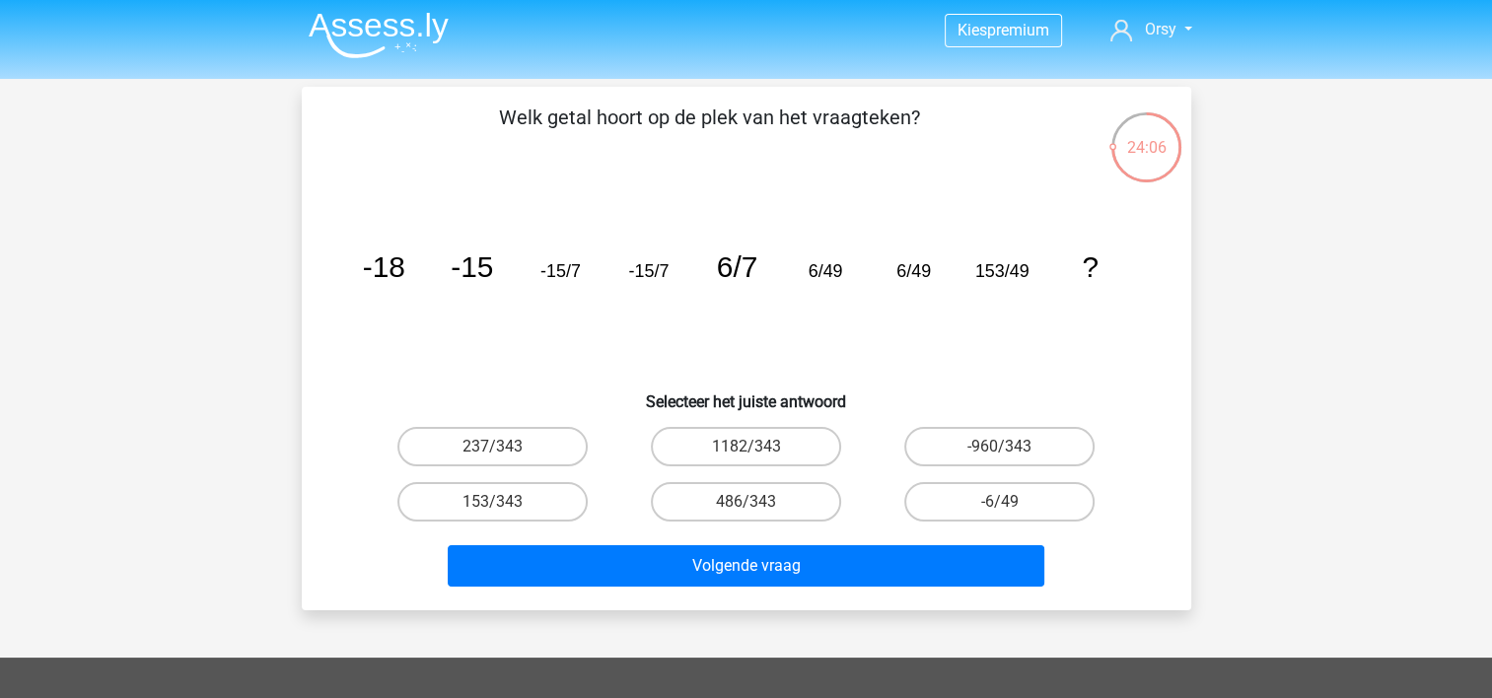
click at [590, 341] on icon "image/svg+xml -18 -15 -15/7 -15/7 6/7 6/49 6/49 153/49 ?" at bounding box center [746, 277] width 795 height 199
click at [485, 505] on label "153/343" at bounding box center [492, 501] width 190 height 39
click at [492, 505] on input "153/343" at bounding box center [498, 508] width 13 height 13
radio input "true"
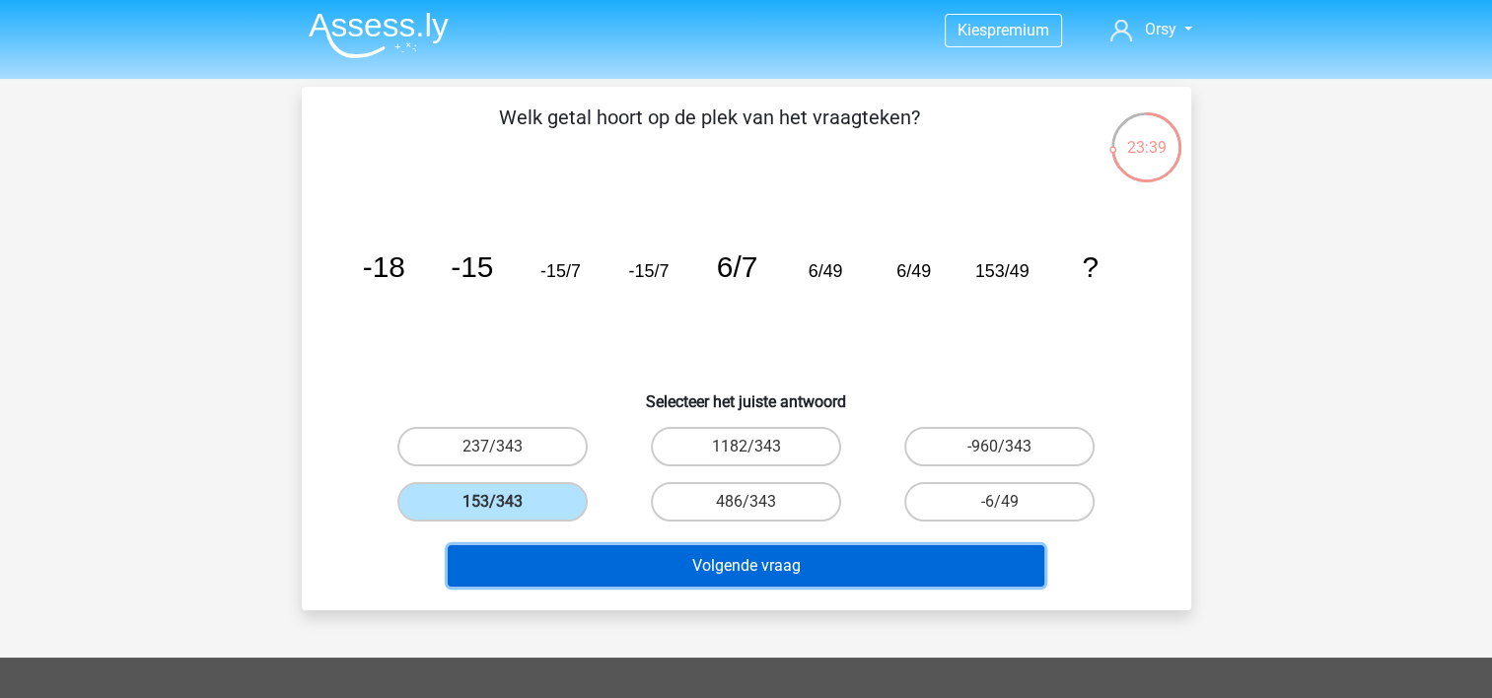
click at [663, 567] on button "Volgende vraag" at bounding box center [746, 565] width 597 height 41
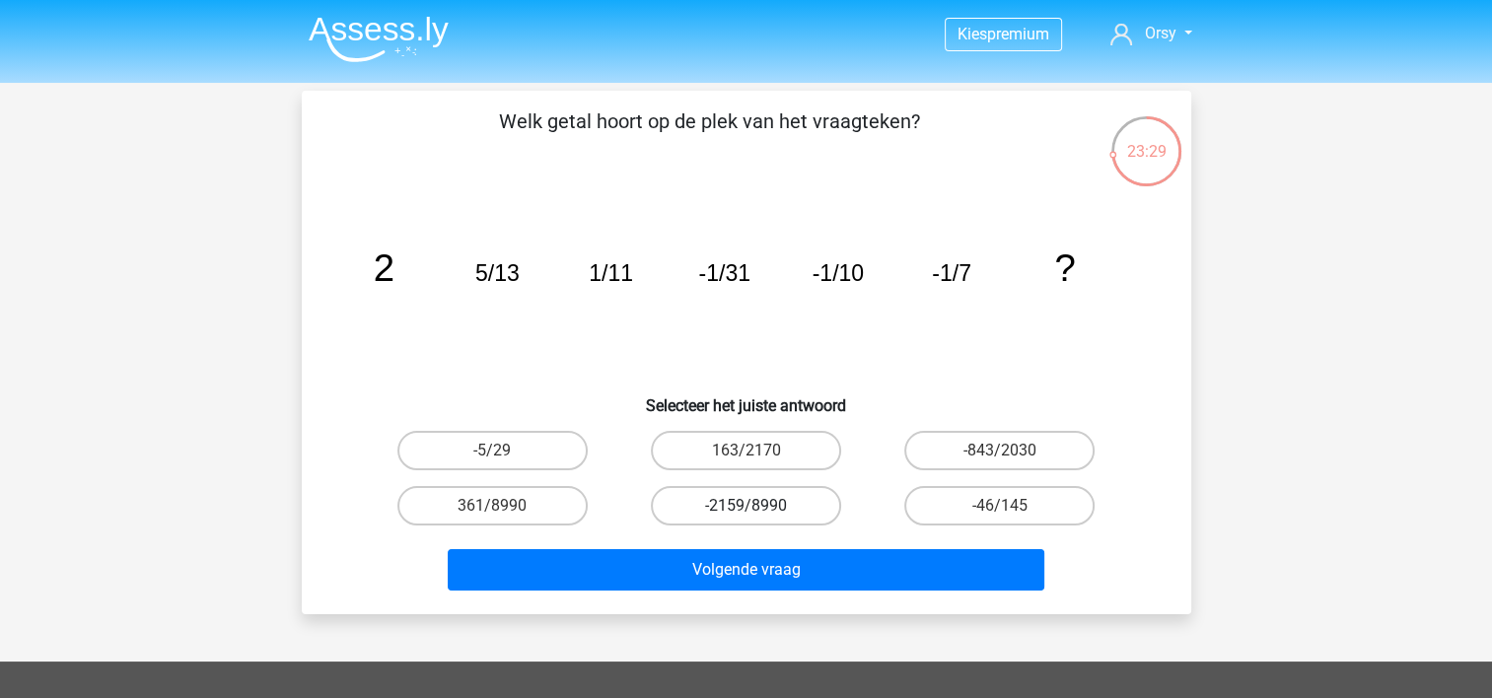
scroll to position [0, 0]
click at [496, 456] on input "-5/29" at bounding box center [498, 457] width 13 height 13
radio input "true"
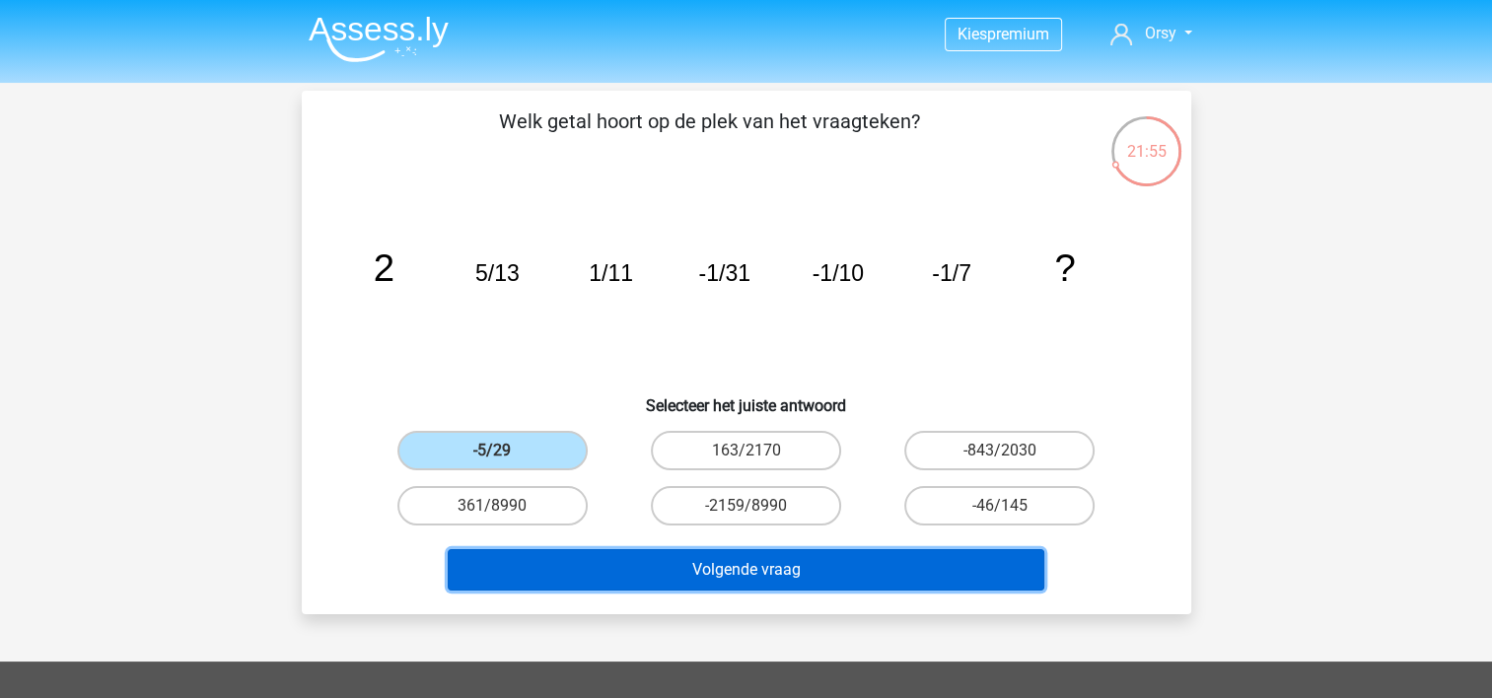
click at [556, 556] on button "Volgende vraag" at bounding box center [746, 569] width 597 height 41
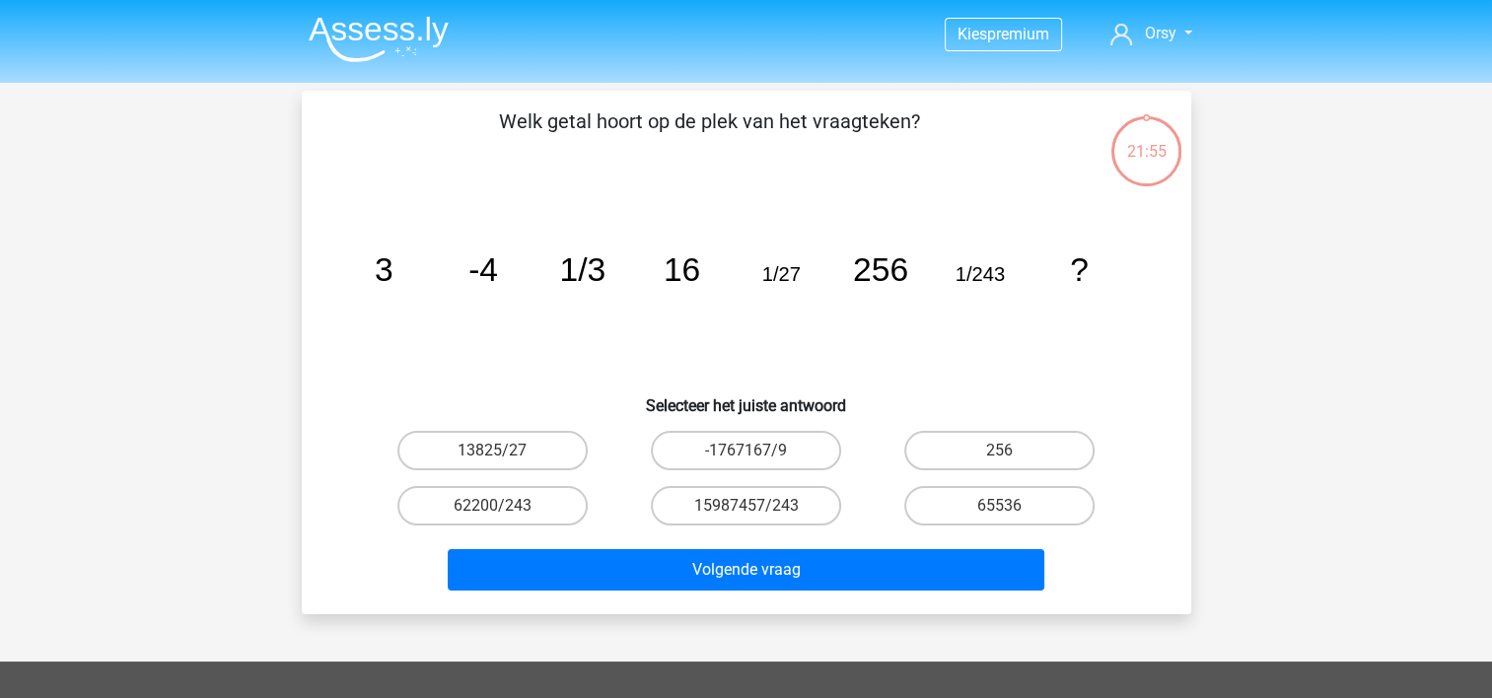
scroll to position [91, 0]
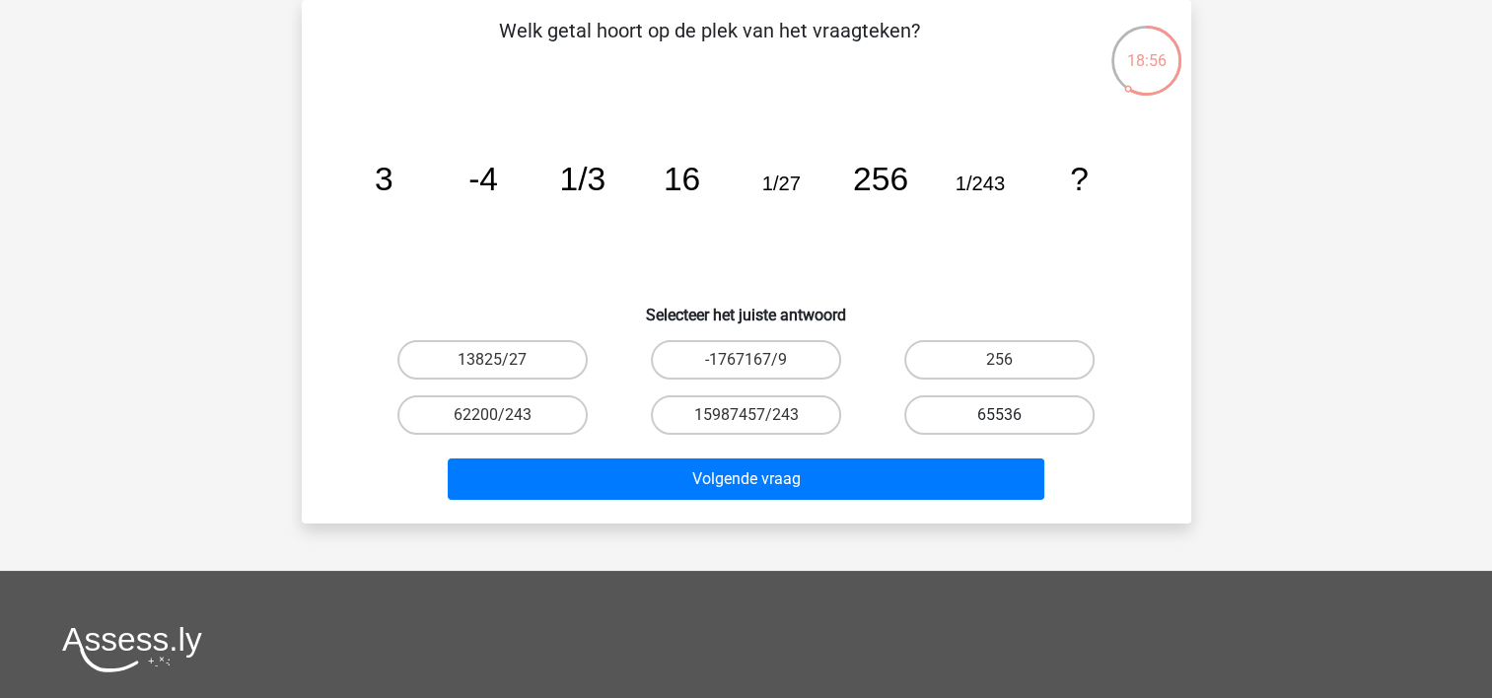
click at [966, 420] on label "65536" at bounding box center [999, 414] width 190 height 39
click at [1000, 420] on input "65536" at bounding box center [1006, 421] width 13 height 13
radio input "true"
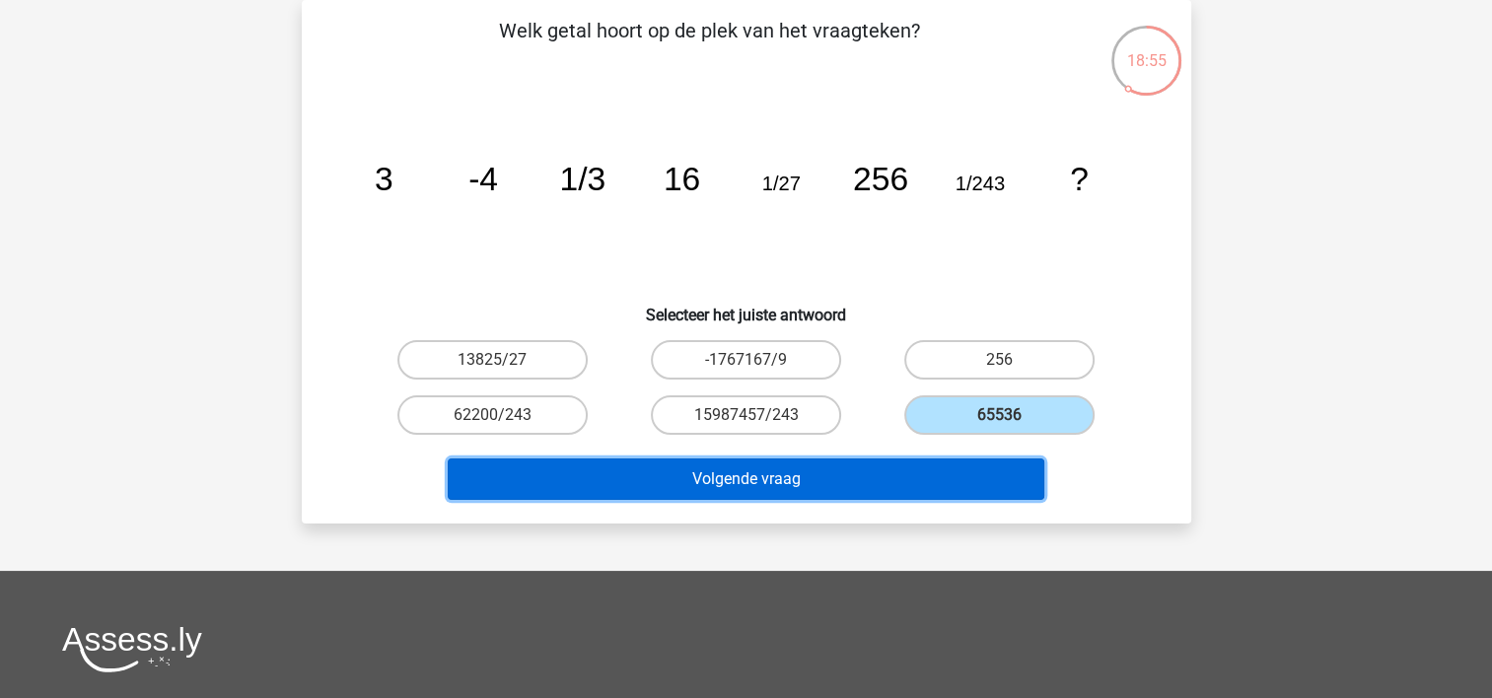
click at [779, 474] on button "Volgende vraag" at bounding box center [746, 479] width 597 height 41
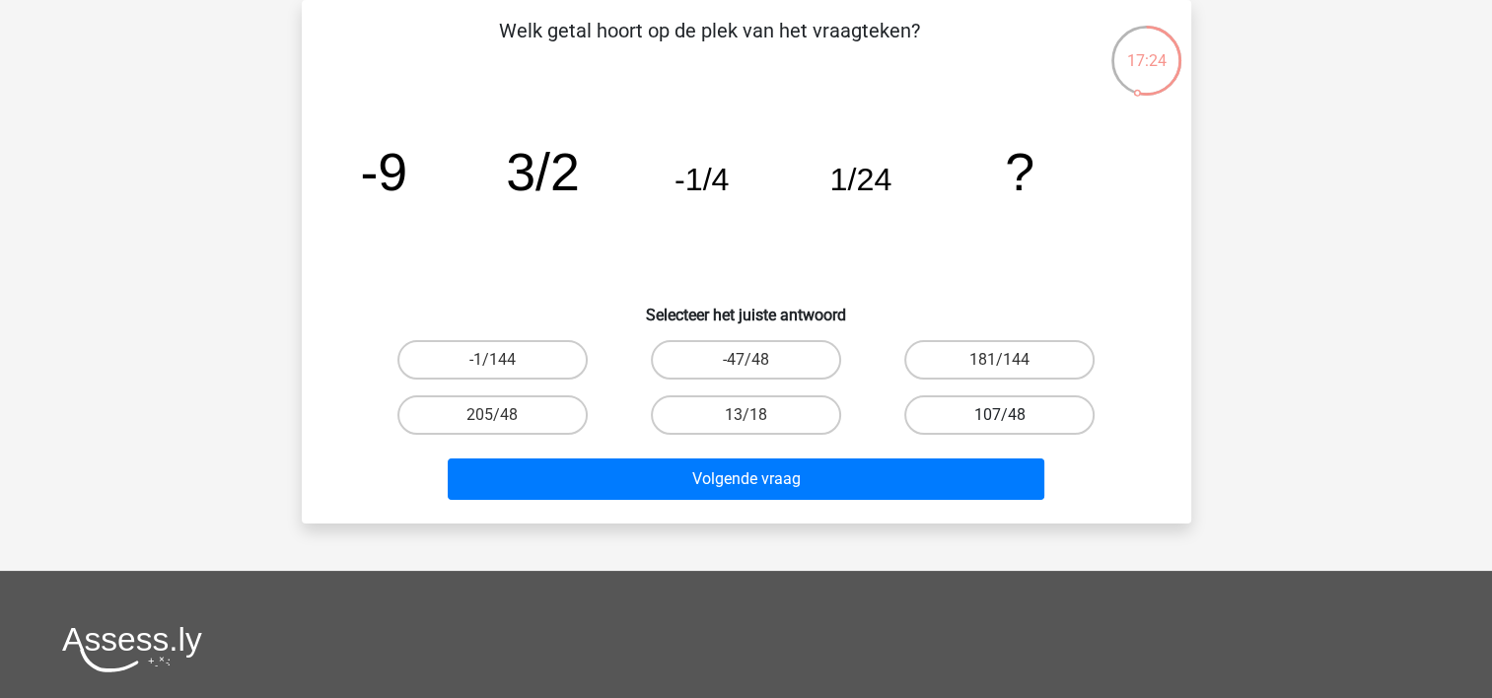
click at [986, 417] on label "107/48" at bounding box center [999, 414] width 190 height 39
click at [1000, 417] on input "107/48" at bounding box center [1006, 421] width 13 height 13
radio input "true"
click at [824, 509] on div "Welk getal hoort op de plek van het vraagteken? image/svg+xml -9 3/2 -1/4 1/24 …" at bounding box center [747, 262] width 890 height 524
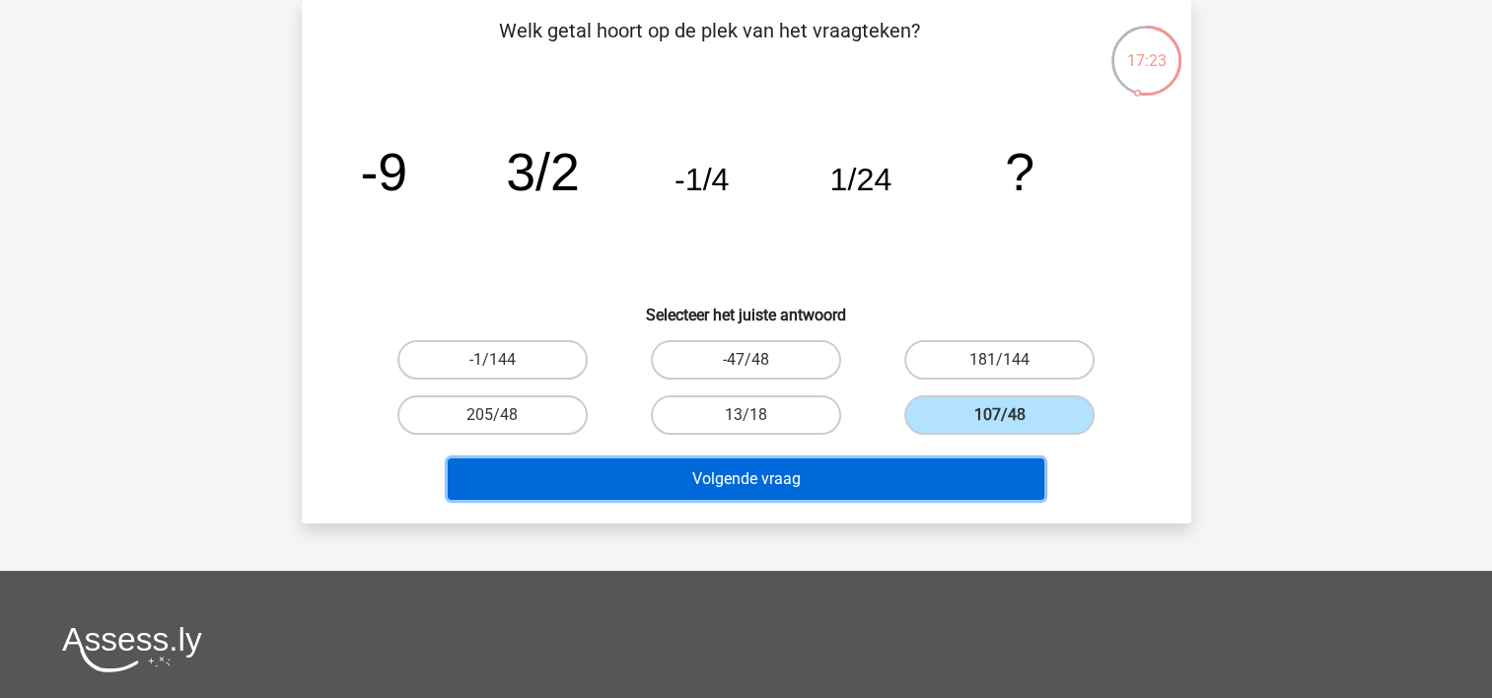
click at [823, 490] on button "Volgende vraag" at bounding box center [746, 479] width 597 height 41
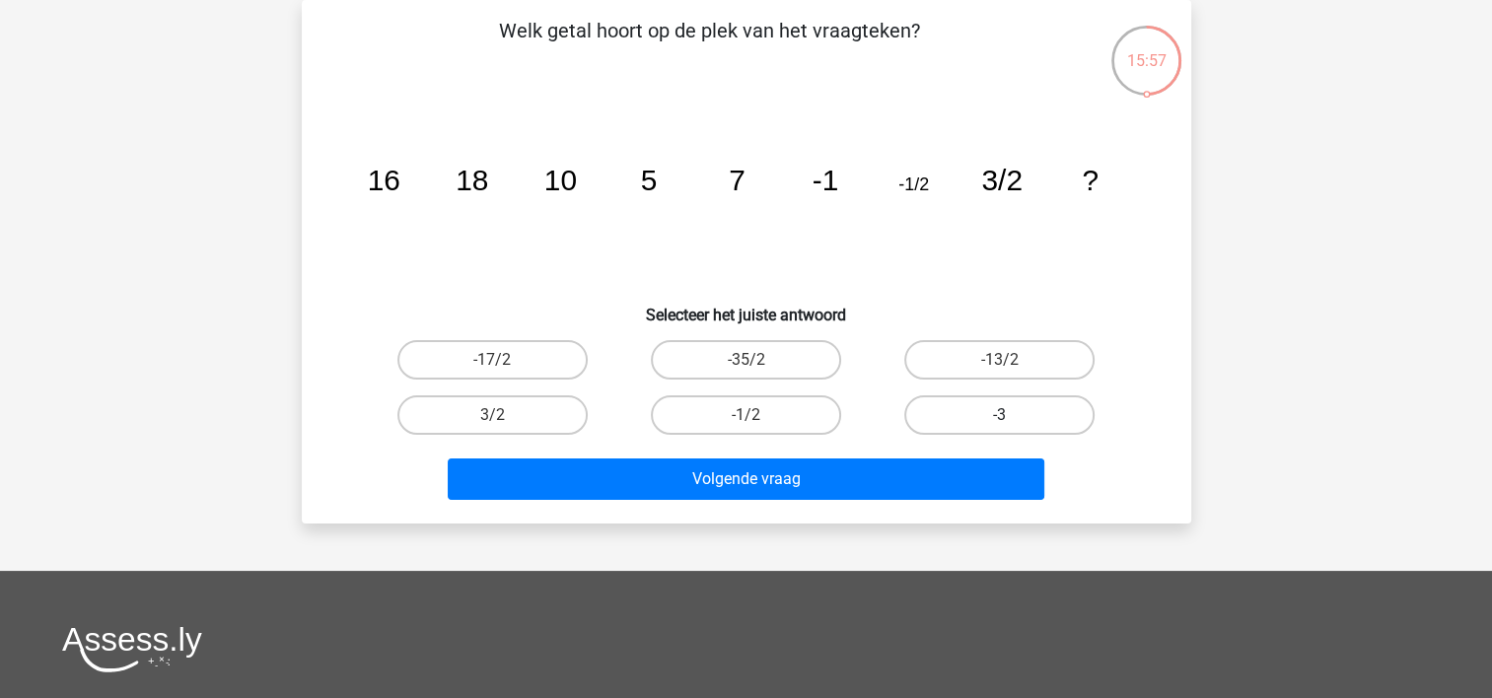
click at [994, 414] on label "-3" at bounding box center [999, 414] width 190 height 39
click at [1000, 415] on input "-3" at bounding box center [1006, 421] width 13 height 13
radio input "true"
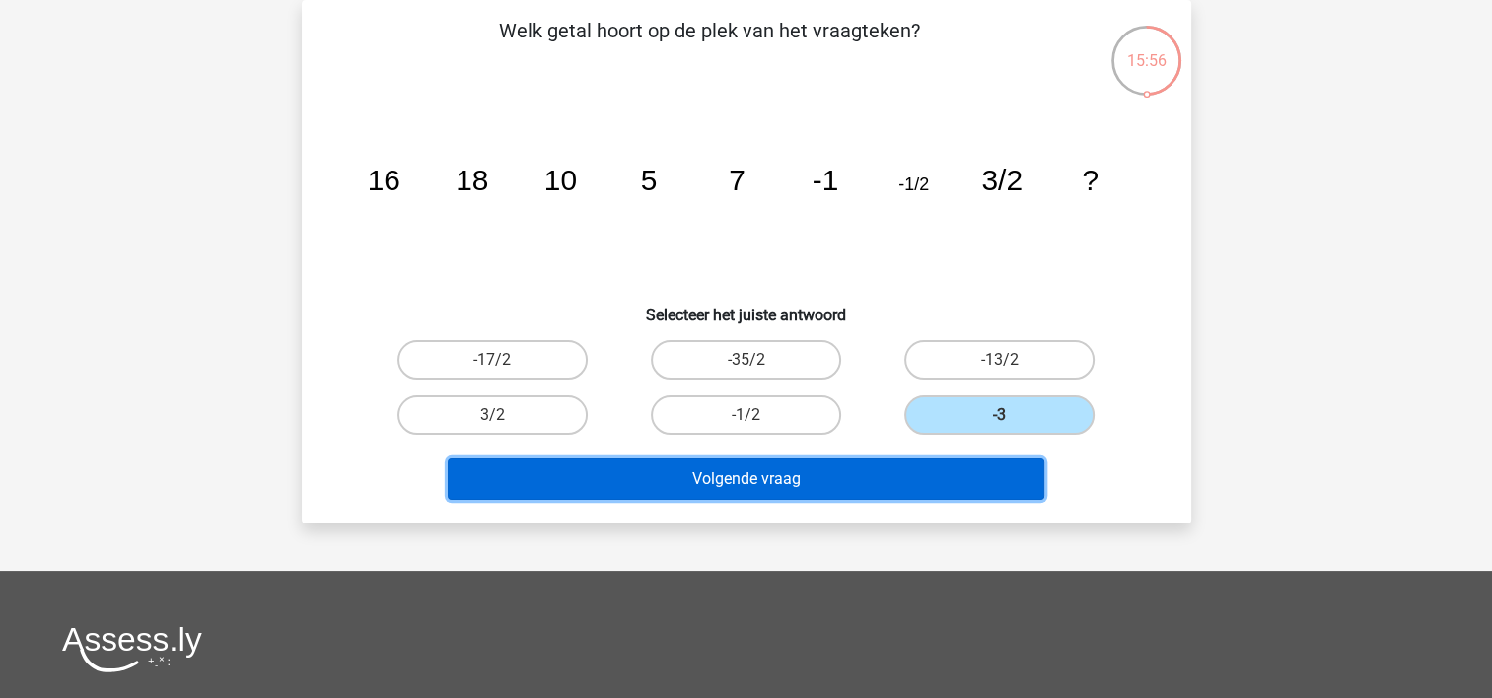
click at [817, 485] on button "Volgende vraag" at bounding box center [746, 479] width 597 height 41
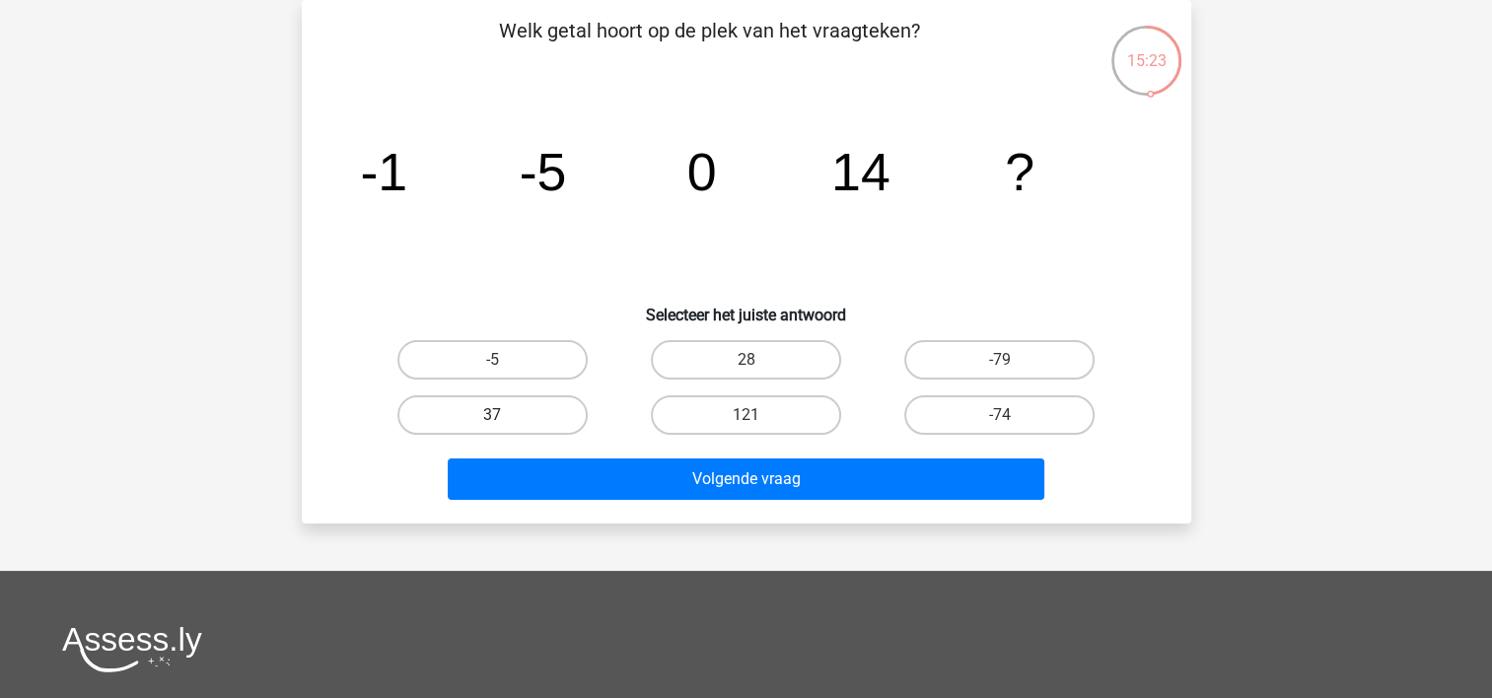
click at [529, 413] on label "37" at bounding box center [492, 414] width 190 height 39
click at [505, 415] on input "37" at bounding box center [498, 421] width 13 height 13
radio input "true"
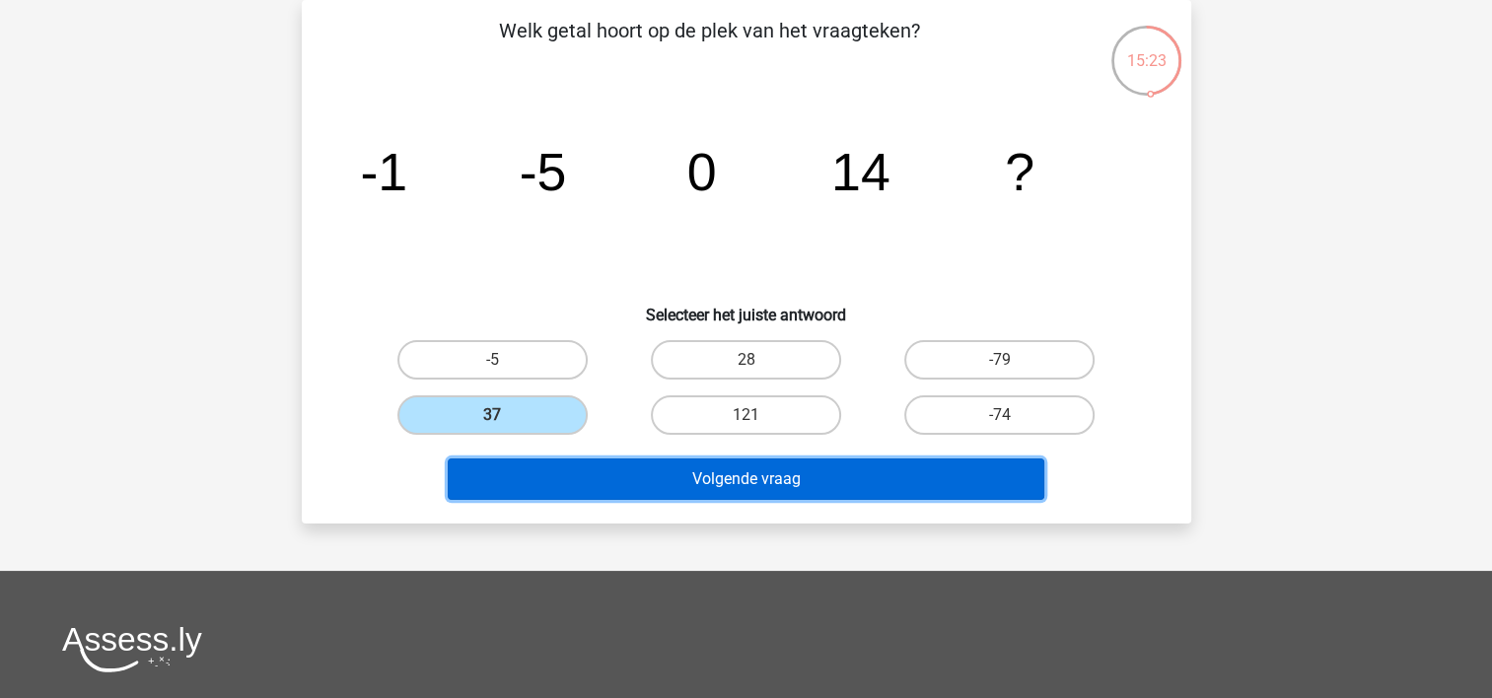
click at [700, 471] on button "Volgende vraag" at bounding box center [746, 479] width 597 height 41
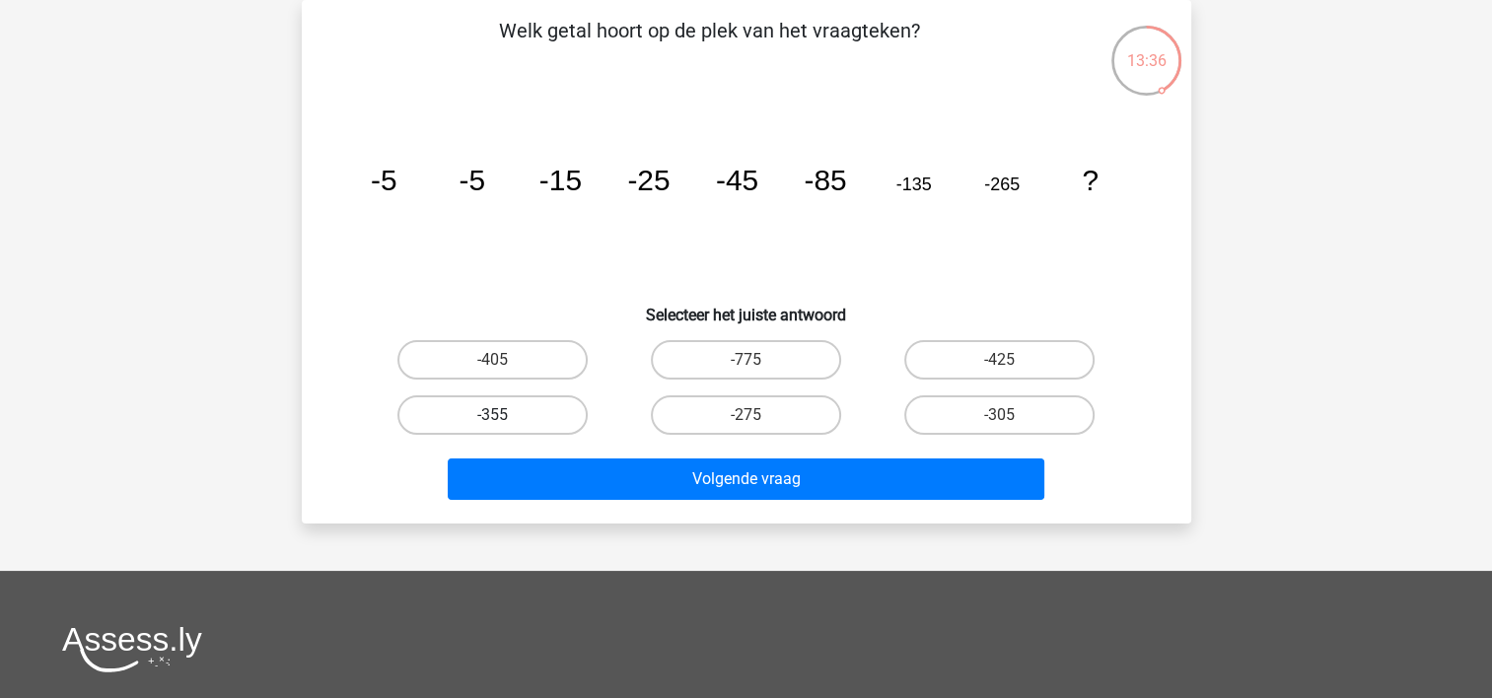
click at [485, 422] on label "-355" at bounding box center [492, 414] width 190 height 39
click at [492, 422] on input "-355" at bounding box center [498, 421] width 13 height 13
radio input "true"
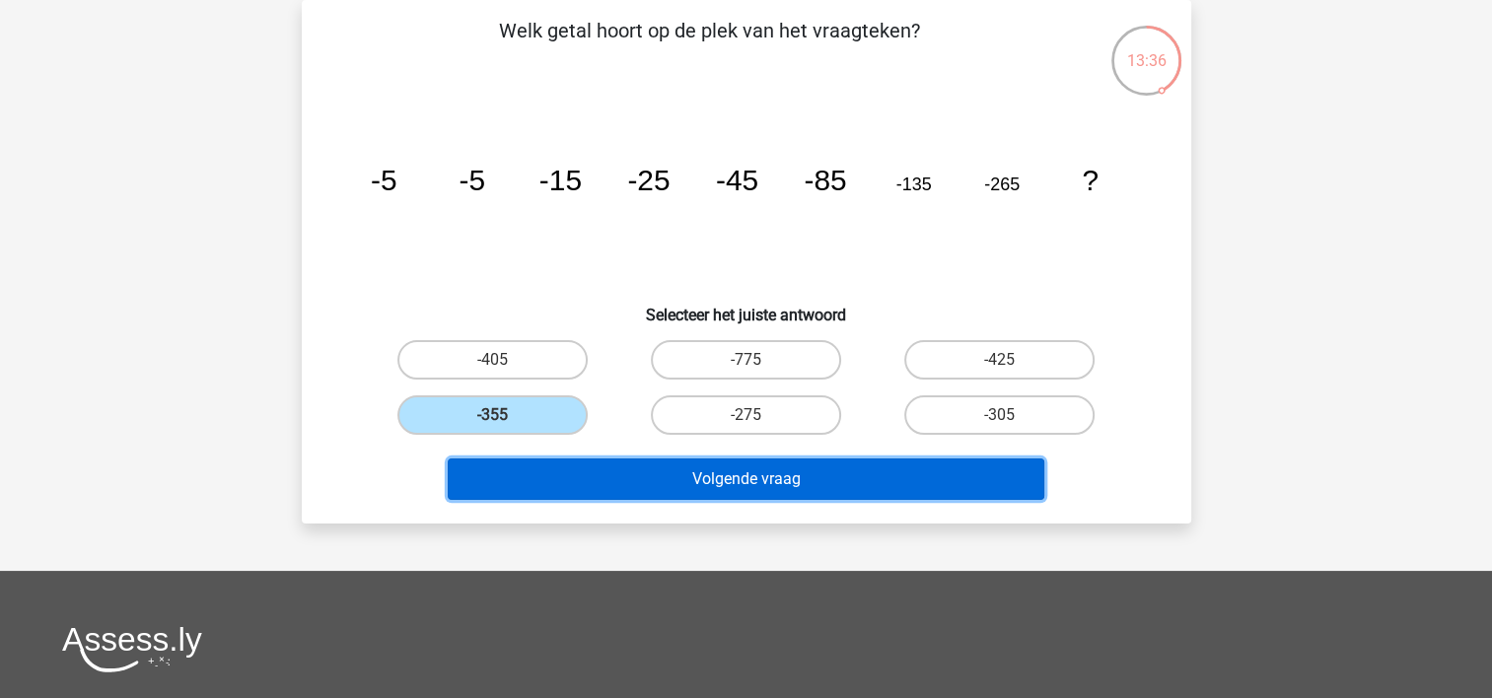
click at [618, 481] on button "Volgende vraag" at bounding box center [746, 479] width 597 height 41
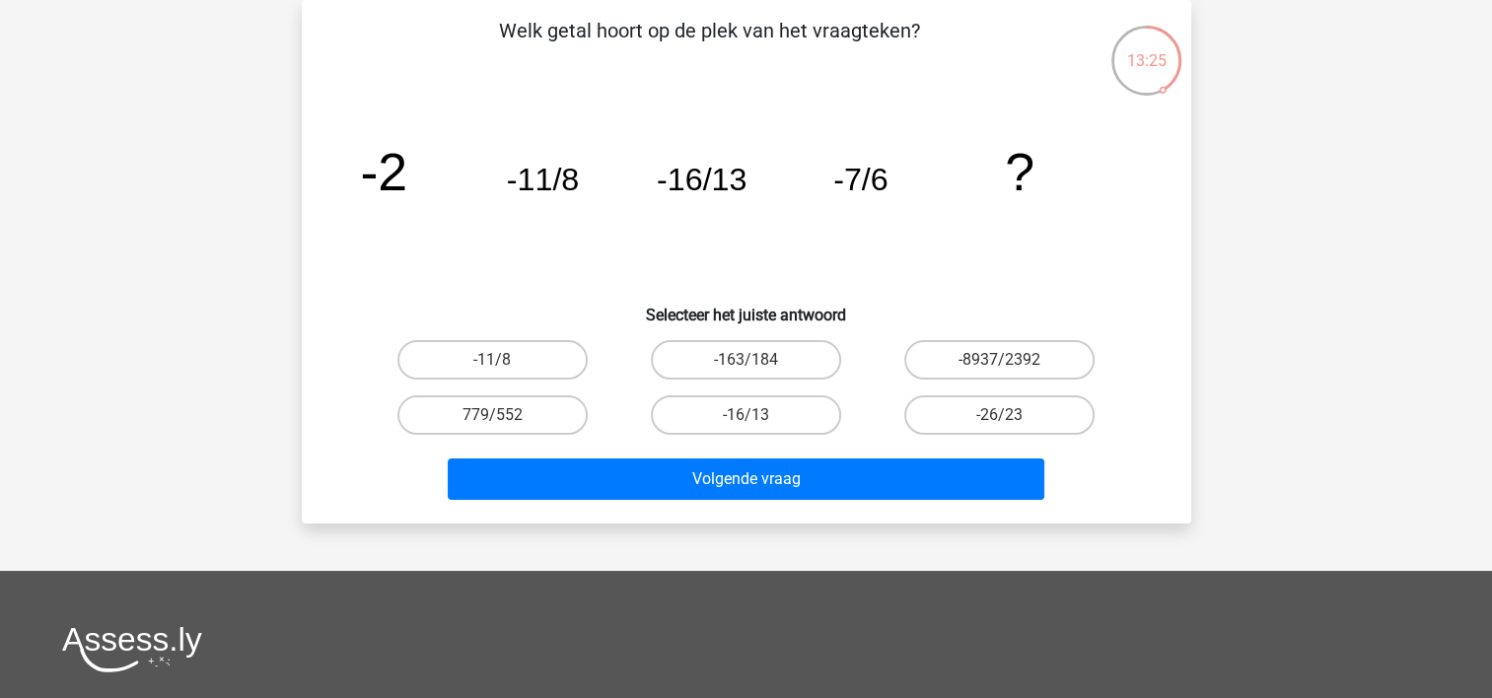
click at [526, 379] on label "-11/8" at bounding box center [492, 359] width 190 height 39
click at [505, 373] on input "-11/8" at bounding box center [498, 366] width 13 height 13
radio input "true"
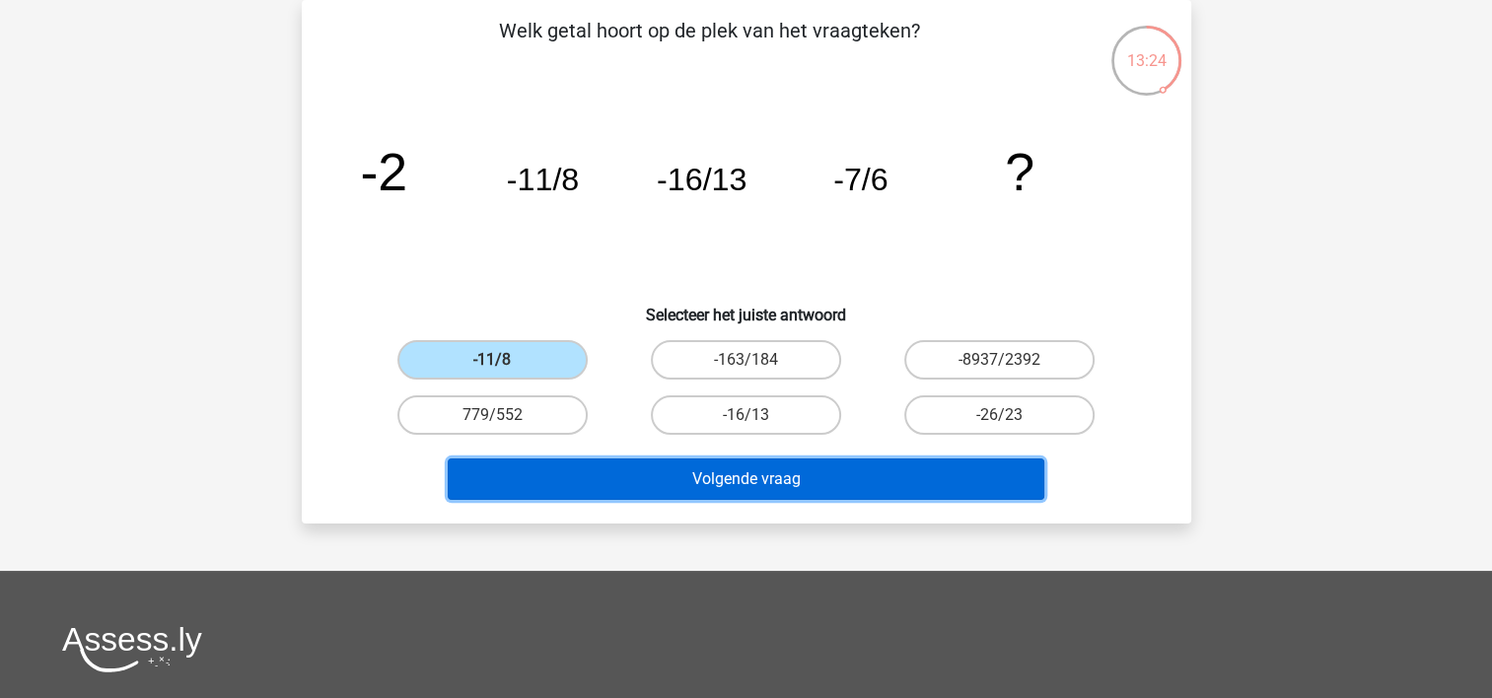
click at [573, 481] on button "Volgende vraag" at bounding box center [746, 479] width 597 height 41
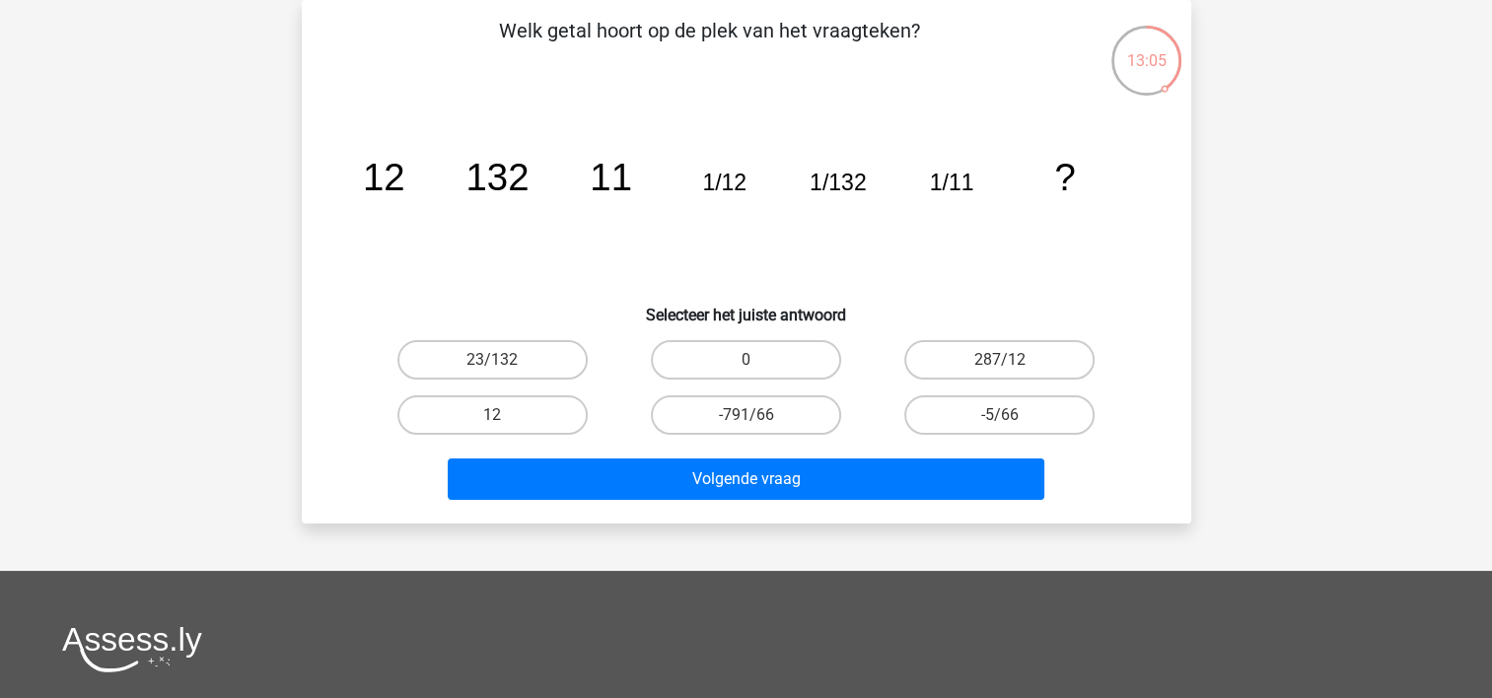
click at [502, 368] on input "23/132" at bounding box center [498, 366] width 13 height 13
radio input "true"
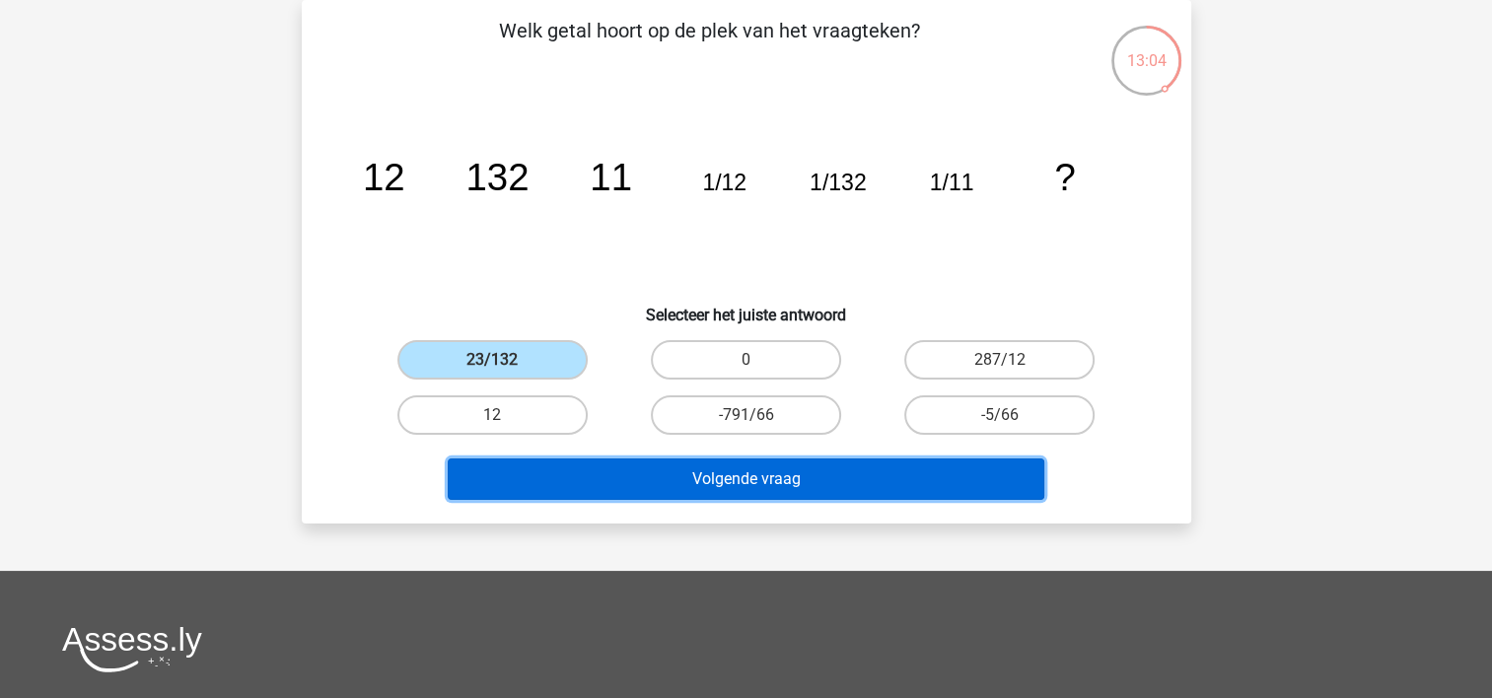
click at [590, 477] on button "Volgende vraag" at bounding box center [746, 479] width 597 height 41
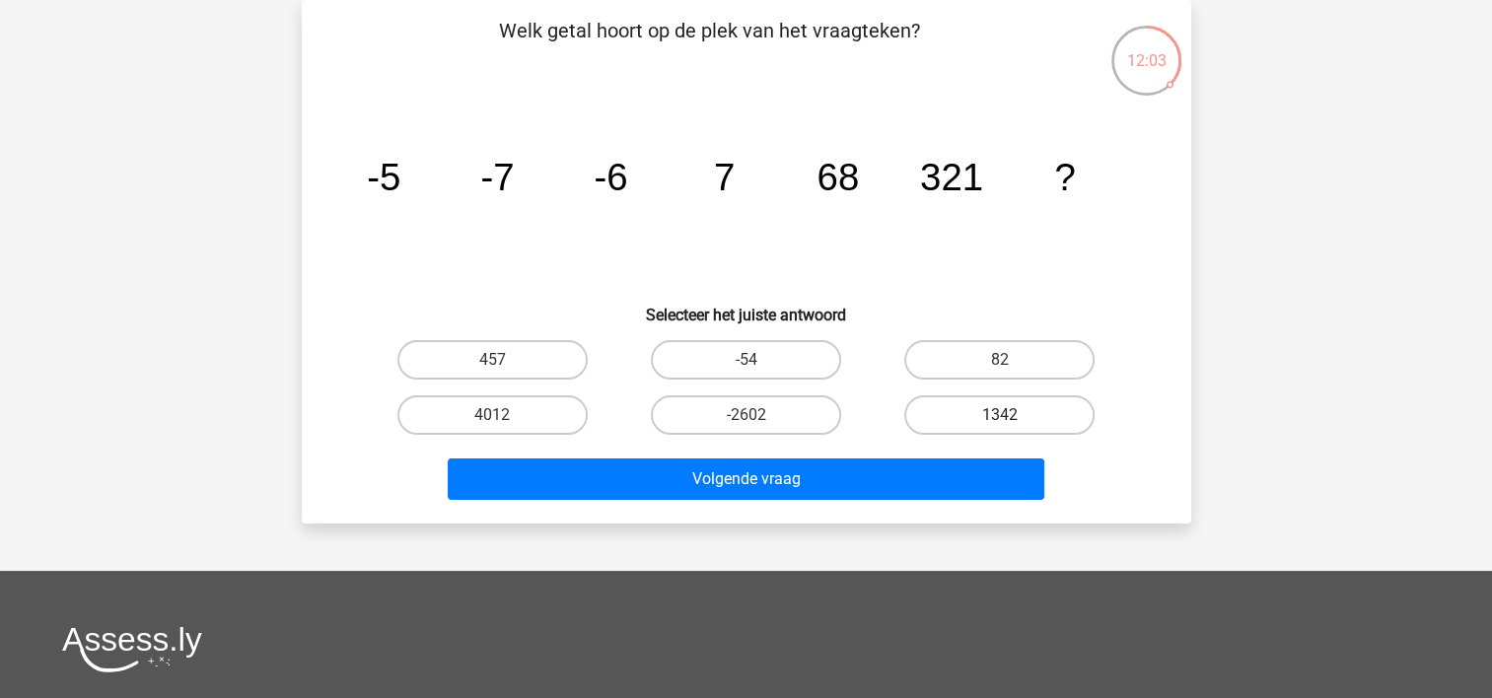
click at [993, 426] on label "1342" at bounding box center [999, 414] width 190 height 39
click at [1000, 426] on input "1342" at bounding box center [1006, 421] width 13 height 13
radio input "true"
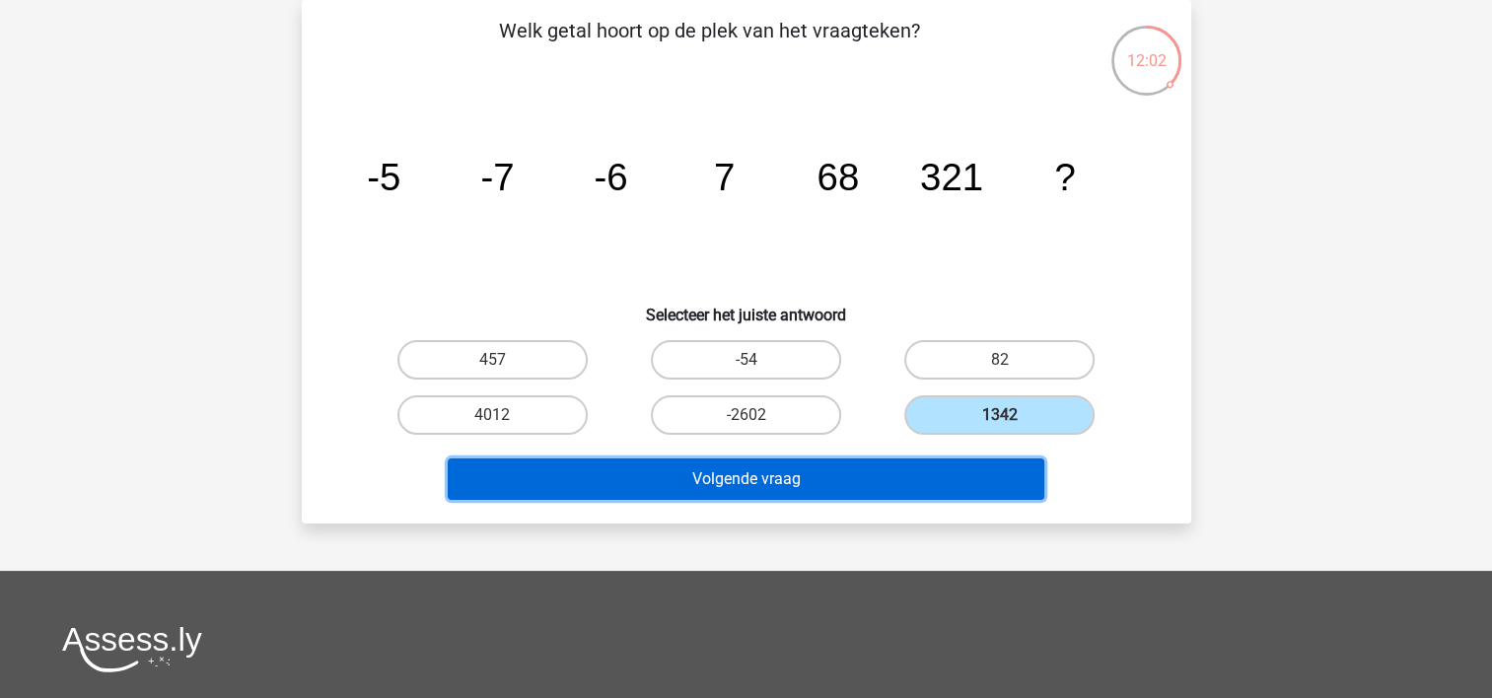
click at [908, 473] on button "Volgende vraag" at bounding box center [746, 479] width 597 height 41
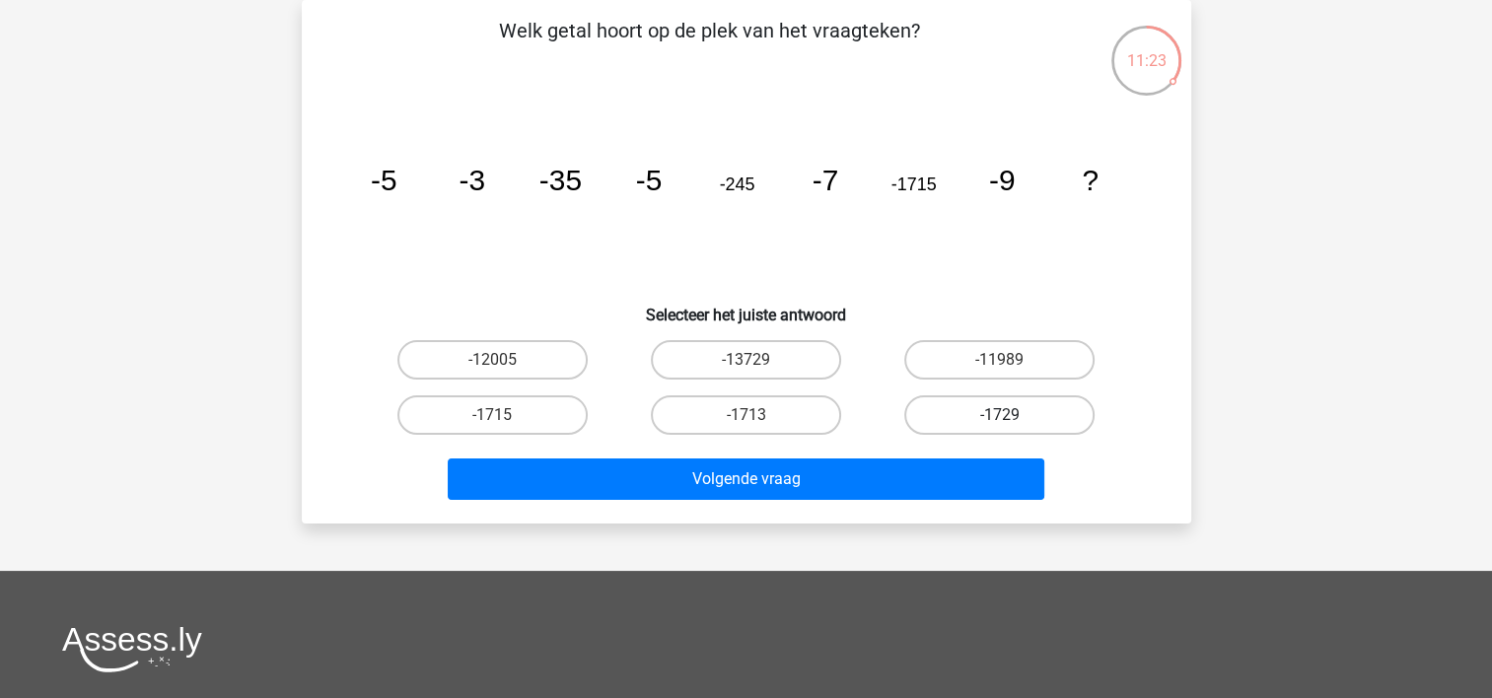
click at [986, 417] on label "-1729" at bounding box center [999, 414] width 190 height 39
click at [1000, 417] on input "-1729" at bounding box center [1006, 421] width 13 height 13
radio input "true"
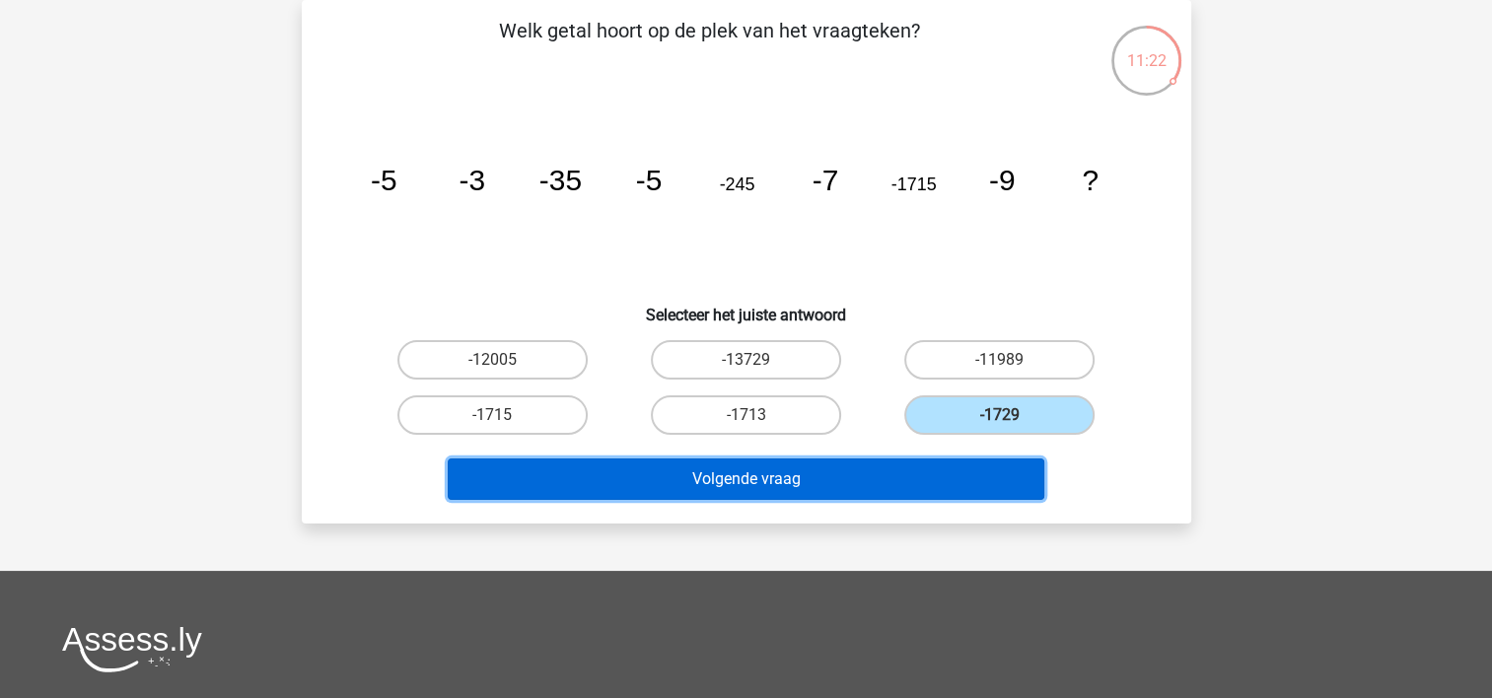
click at [779, 480] on button "Volgende vraag" at bounding box center [746, 479] width 597 height 41
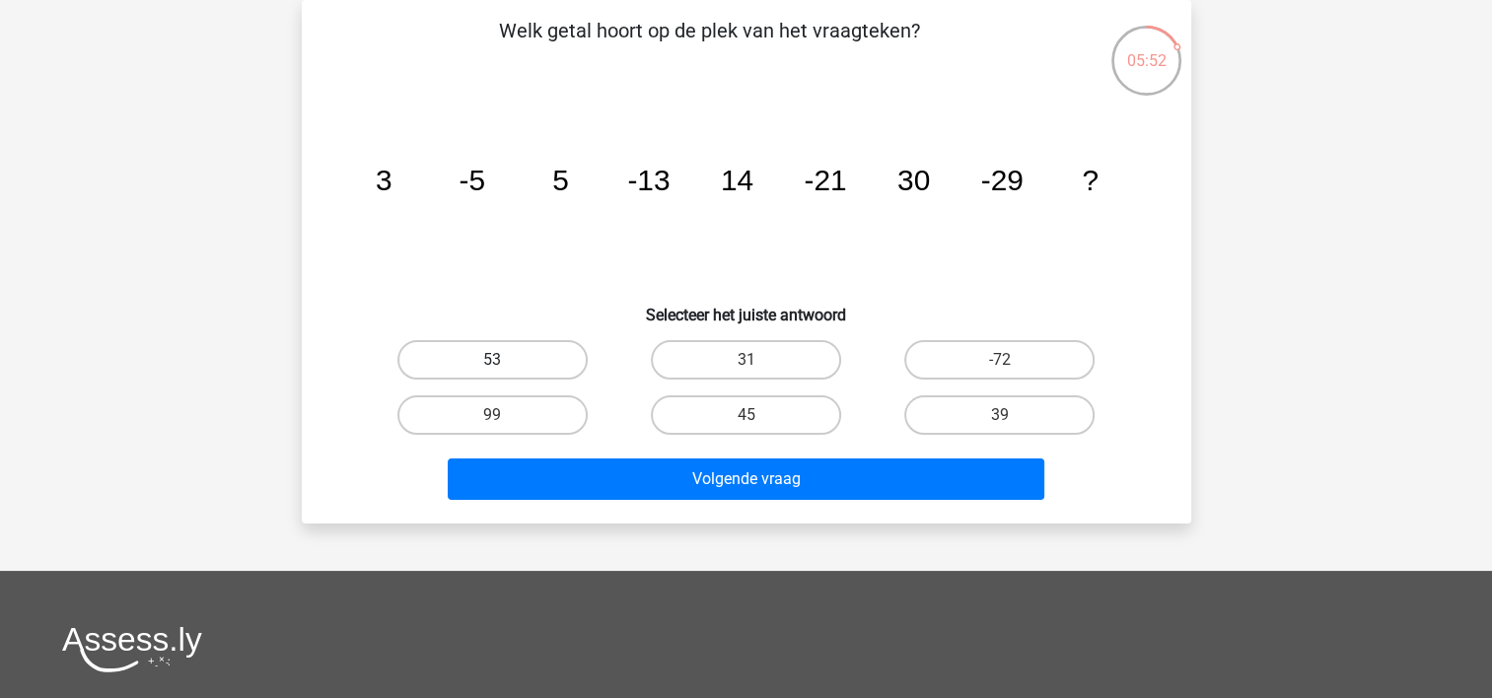
click at [513, 374] on label "53" at bounding box center [492, 359] width 190 height 39
click at [505, 373] on input "53" at bounding box center [498, 366] width 13 height 13
radio input "true"
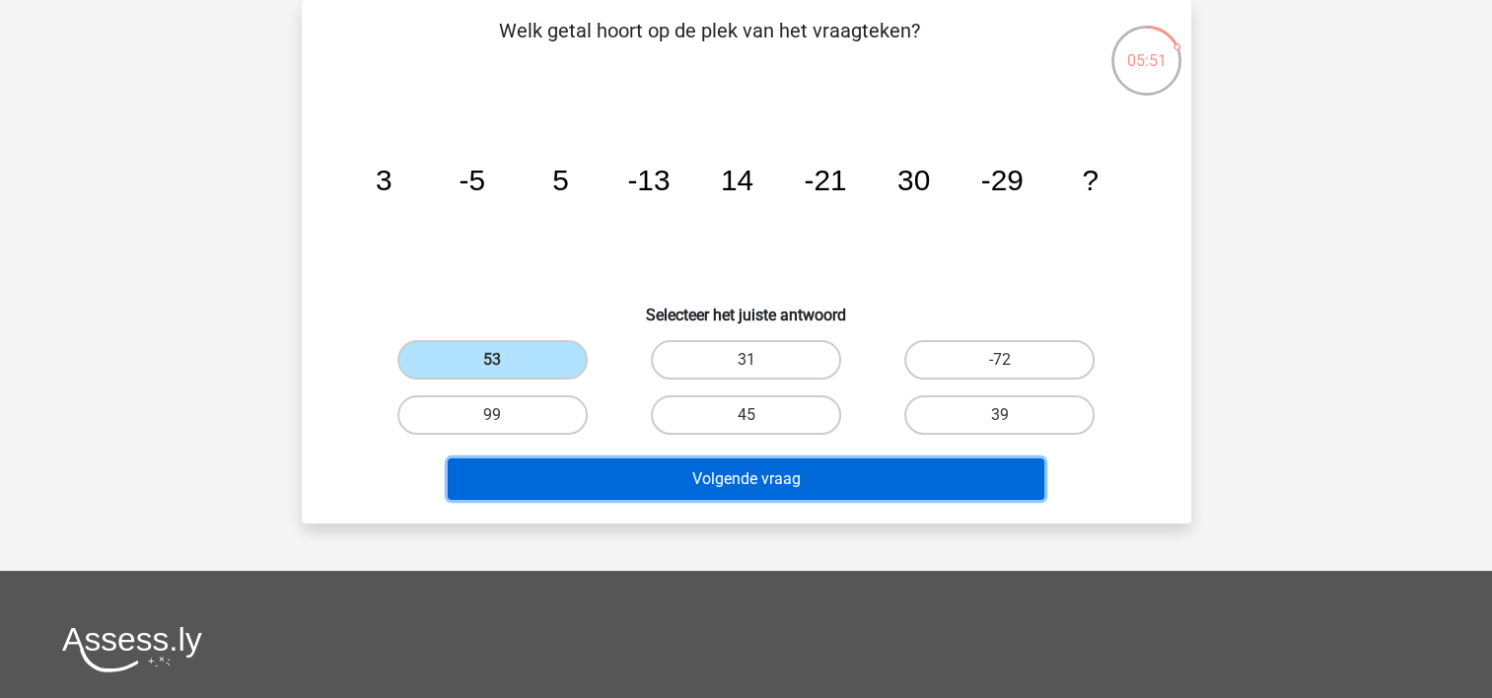
click at [592, 481] on button "Volgende vraag" at bounding box center [746, 479] width 597 height 41
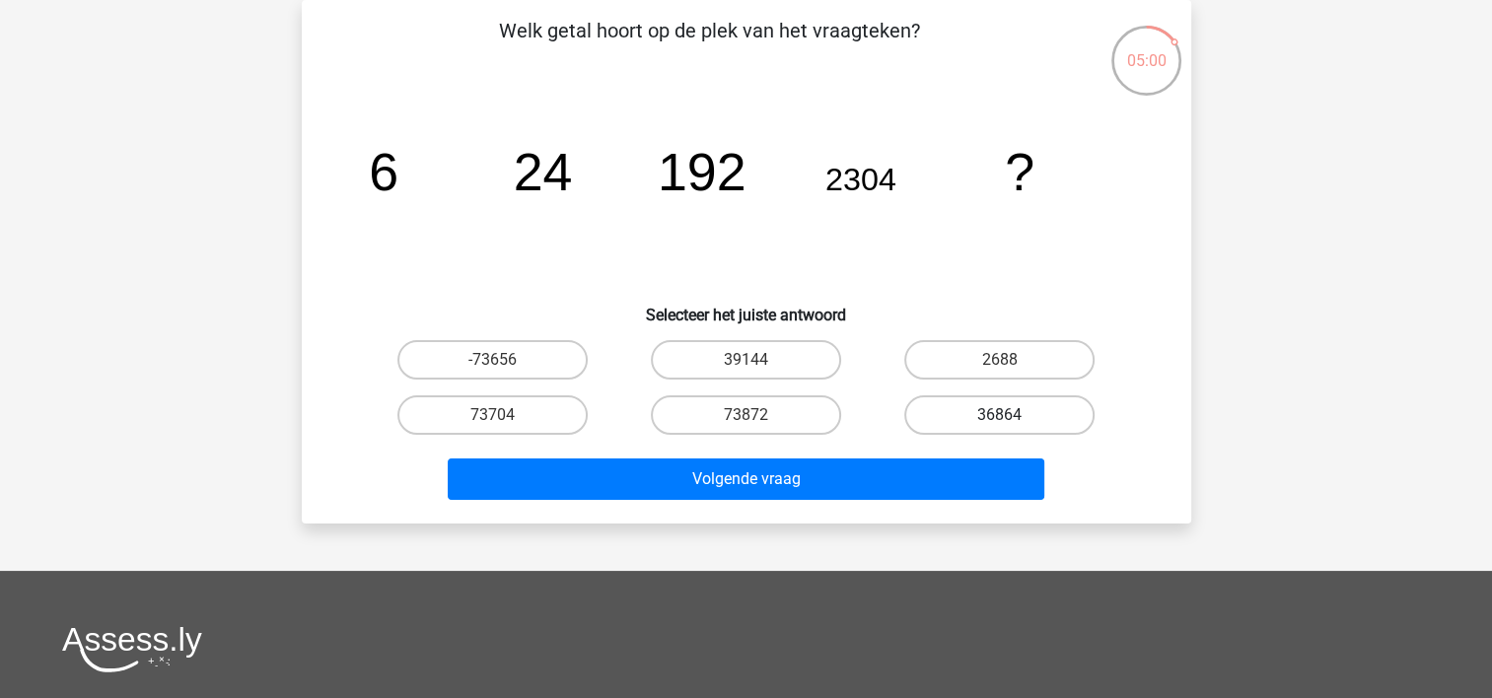
click at [1010, 398] on label "36864" at bounding box center [999, 414] width 190 height 39
click at [1010, 415] on input "36864" at bounding box center [1006, 421] width 13 height 13
radio input "true"
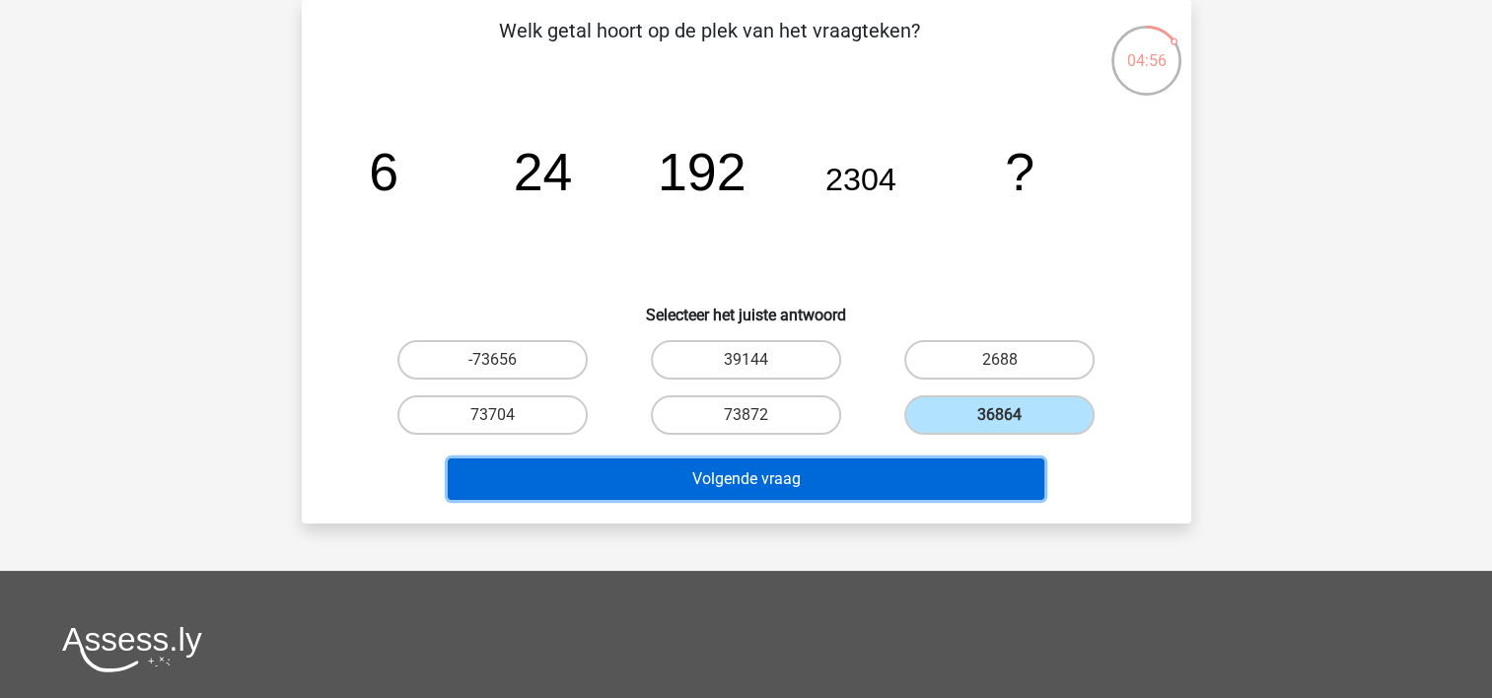
click at [764, 481] on button "Volgende vraag" at bounding box center [746, 479] width 597 height 41
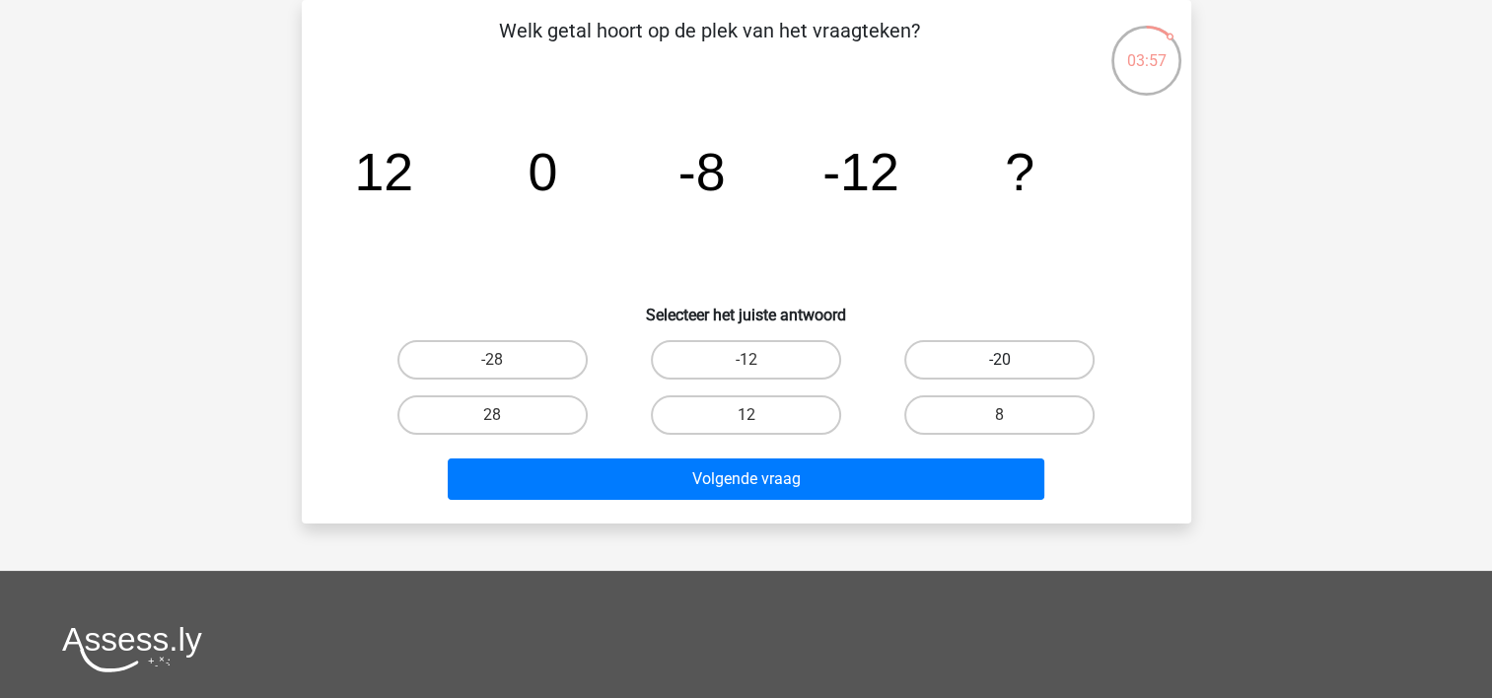
click at [955, 363] on label "-20" at bounding box center [999, 359] width 190 height 39
click at [1000, 363] on input "-20" at bounding box center [1006, 366] width 13 height 13
radio input "true"
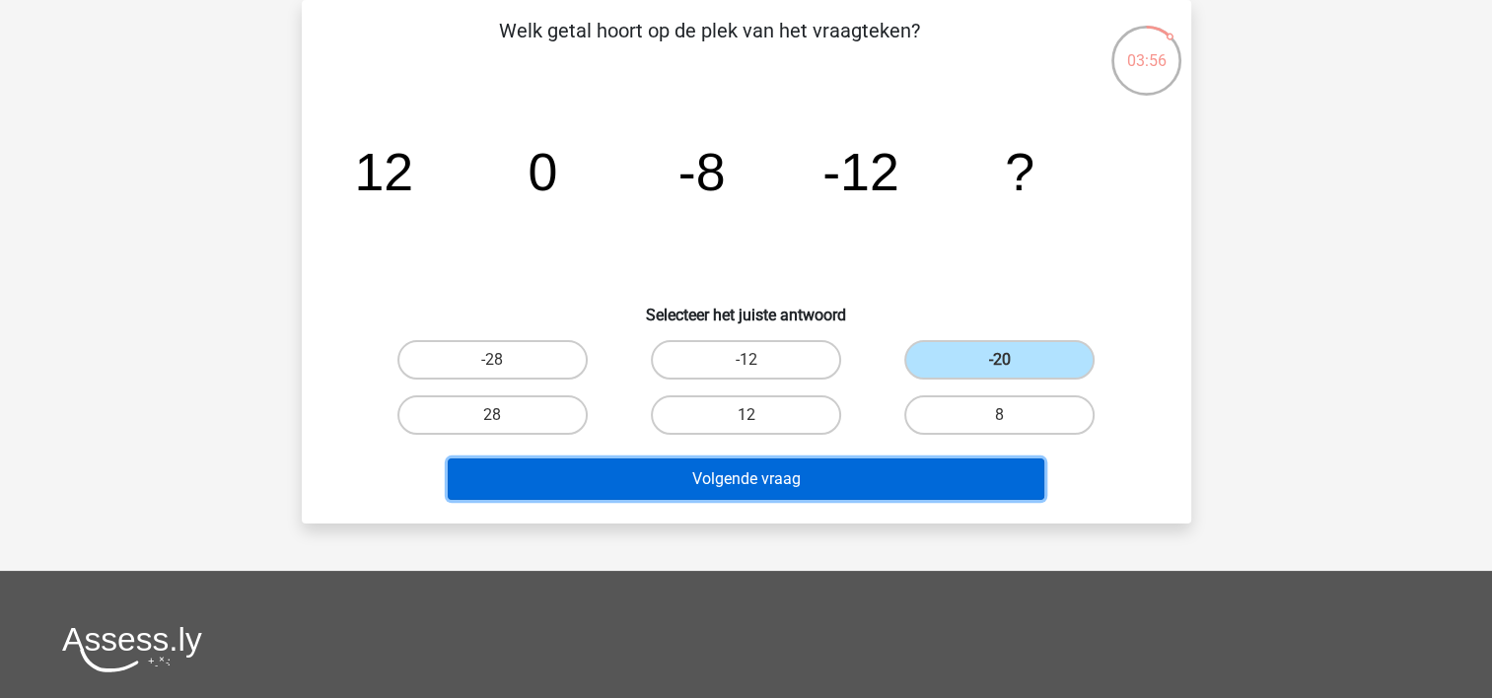
click at [797, 490] on button "Volgende vraag" at bounding box center [746, 479] width 597 height 41
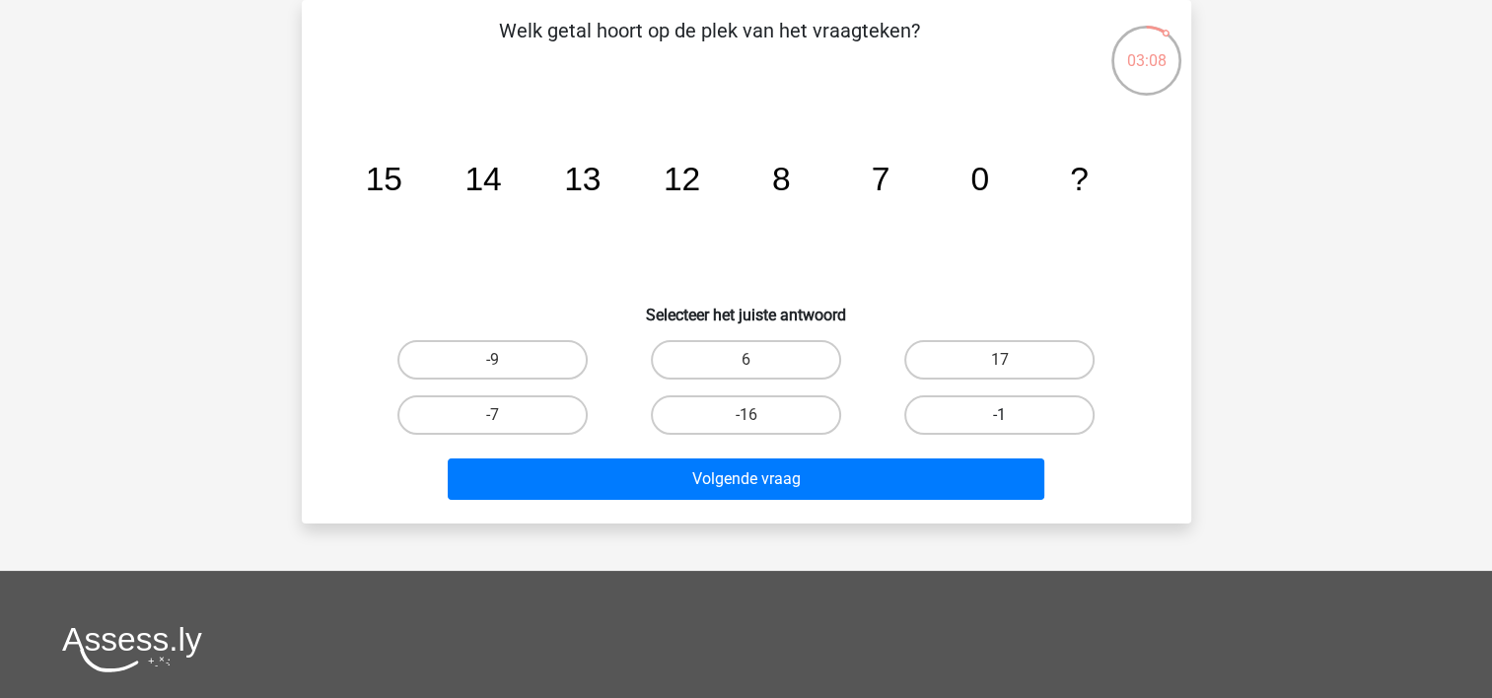
click at [985, 420] on label "-1" at bounding box center [999, 414] width 190 height 39
click at [1000, 420] on input "-1" at bounding box center [1006, 421] width 13 height 13
radio input "true"
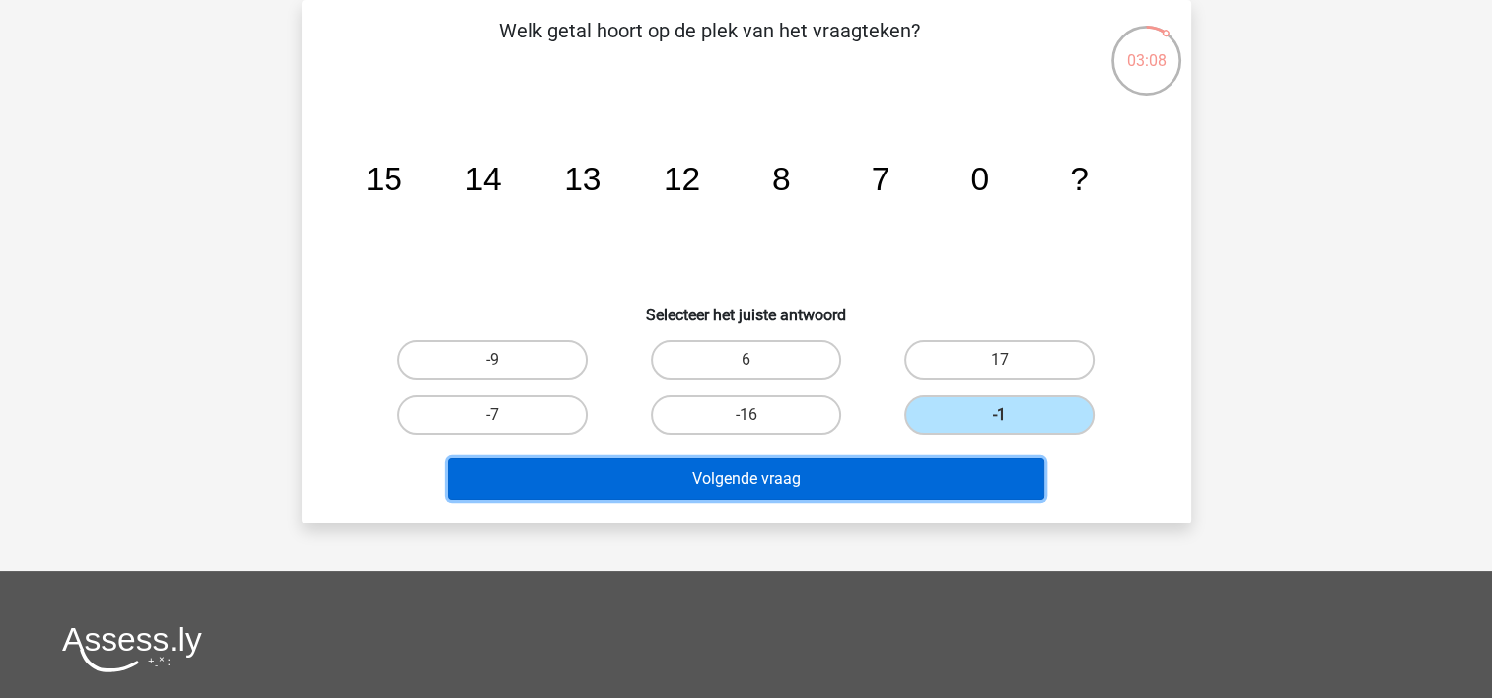
click at [793, 495] on button "Volgende vraag" at bounding box center [746, 479] width 597 height 41
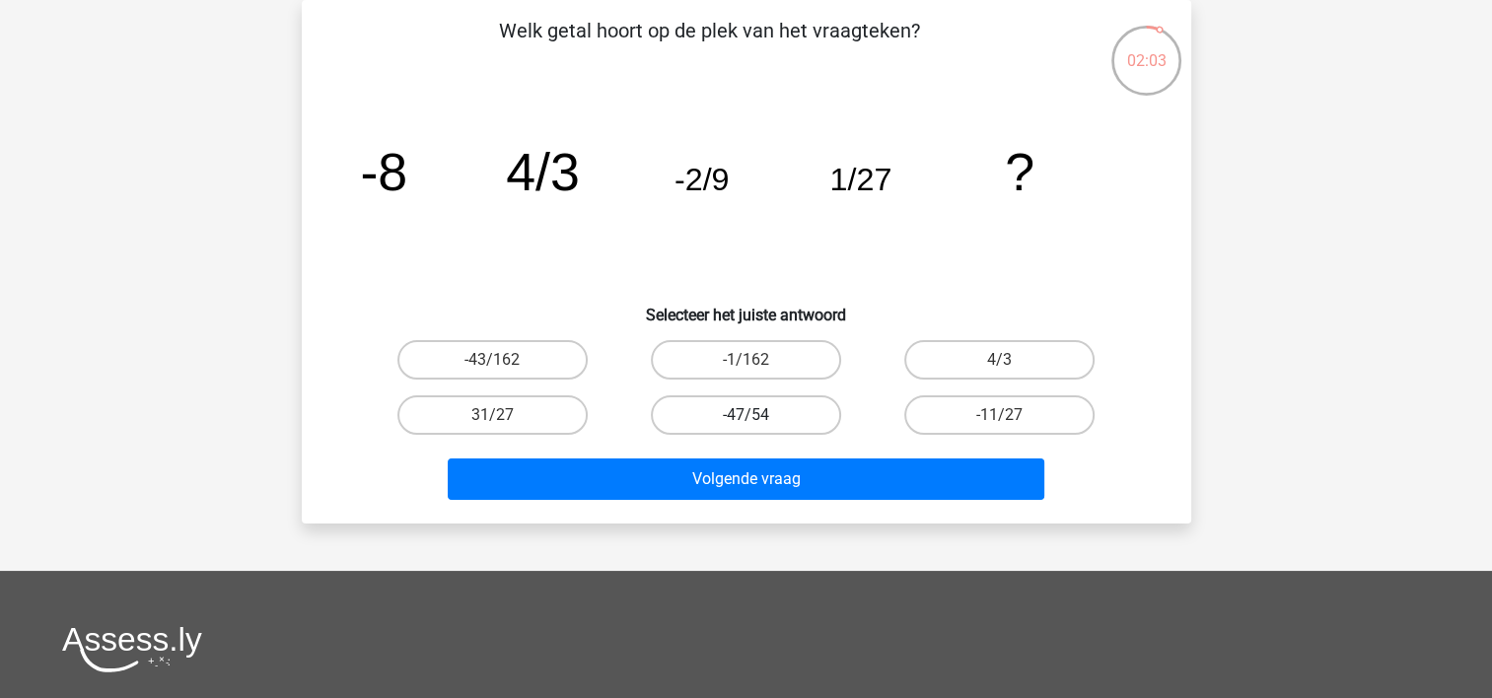
click at [746, 412] on label "-47/54" at bounding box center [746, 414] width 190 height 39
click at [746, 415] on input "-47/54" at bounding box center [752, 421] width 13 height 13
radio input "true"
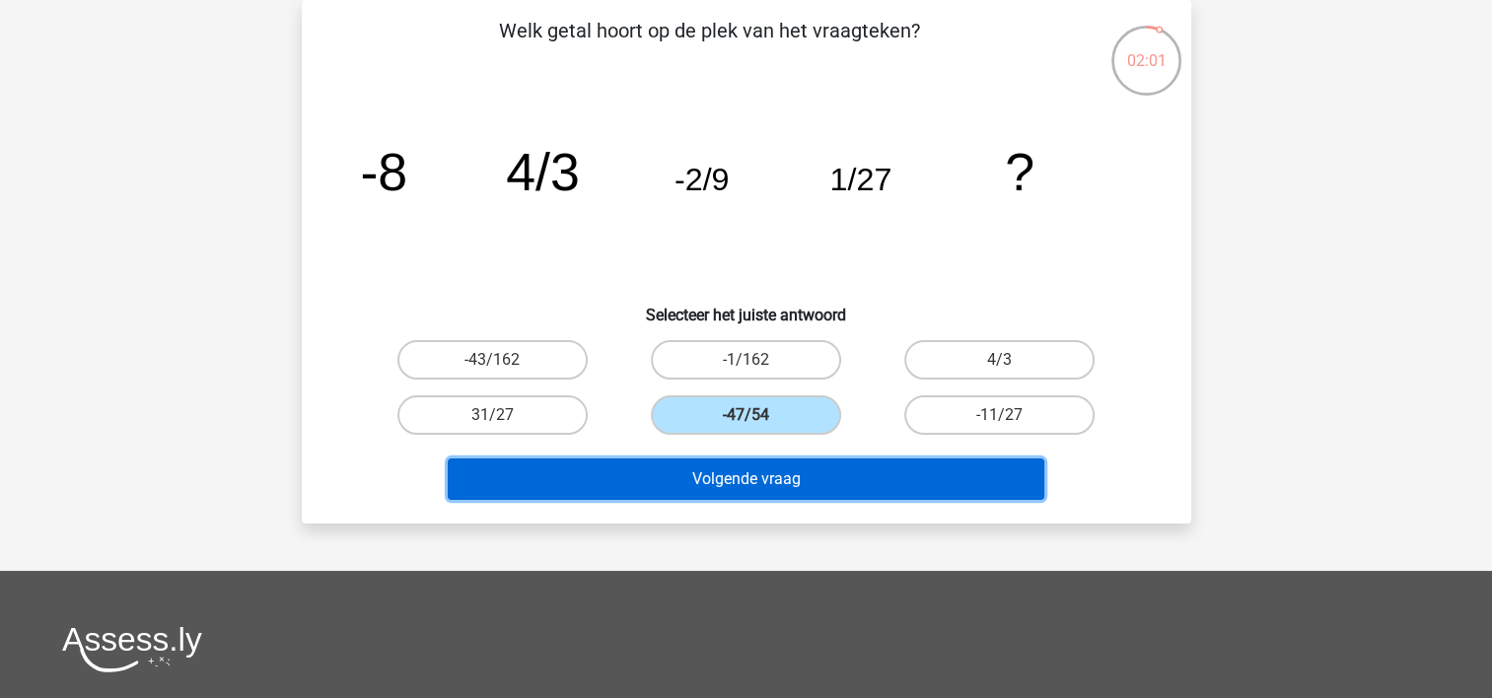
click at [795, 489] on button "Volgende vraag" at bounding box center [746, 479] width 597 height 41
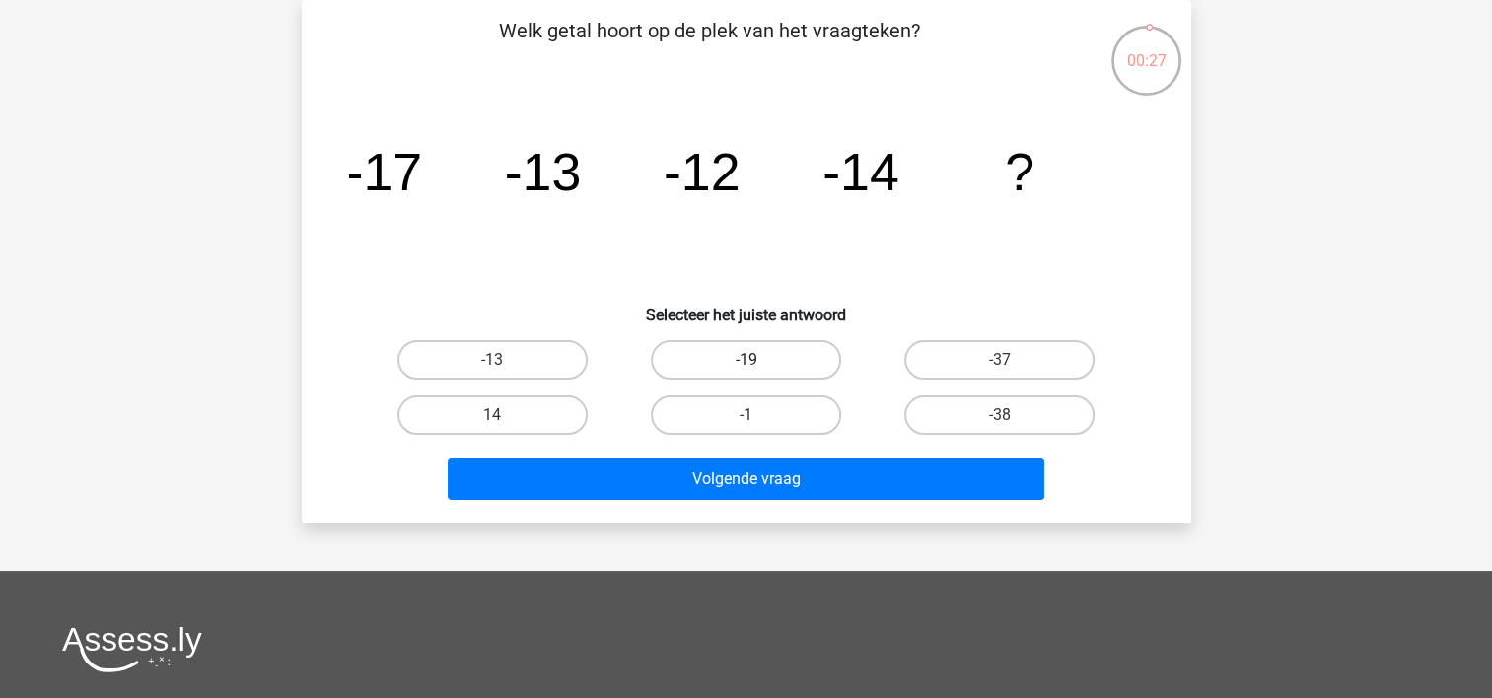
click at [786, 361] on label "-19" at bounding box center [746, 359] width 190 height 39
click at [758, 361] on input "-19" at bounding box center [752, 366] width 13 height 13
radio input "true"
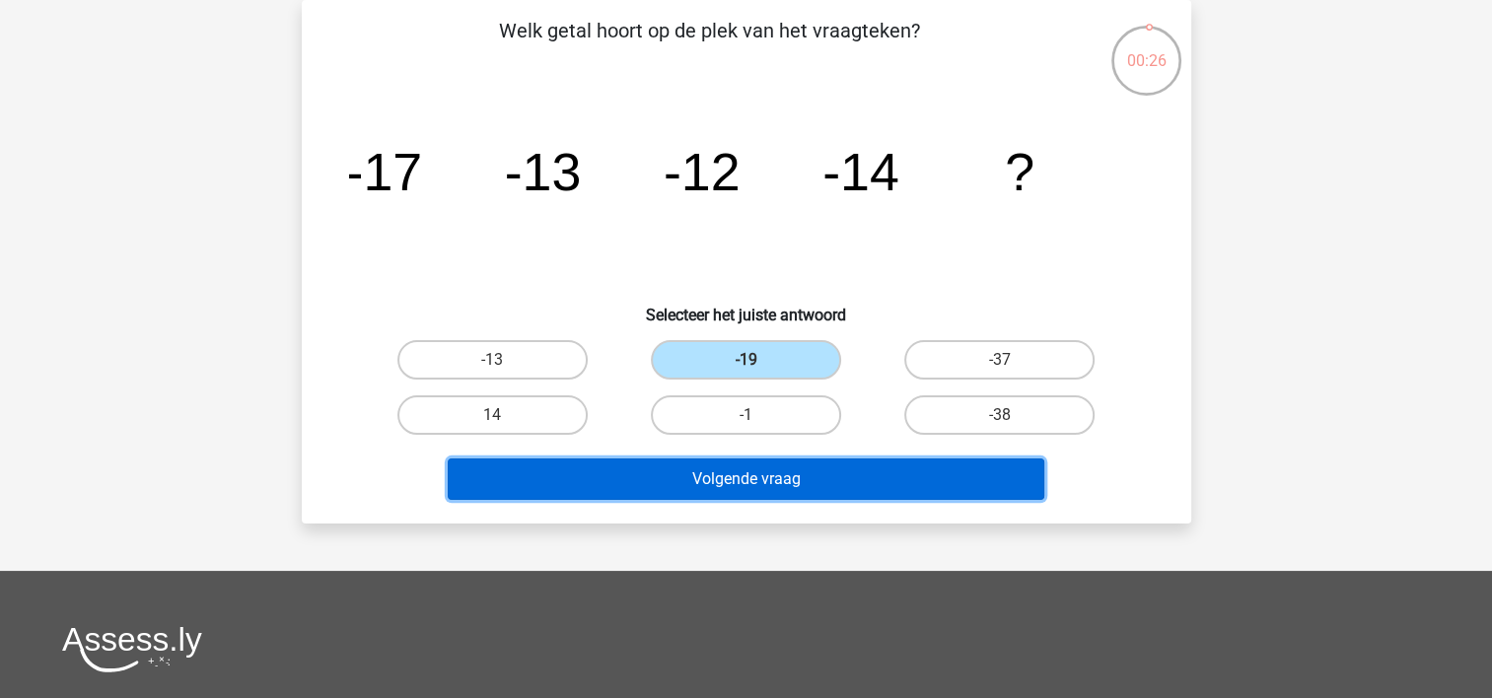
click at [769, 482] on button "Volgende vraag" at bounding box center [746, 479] width 597 height 41
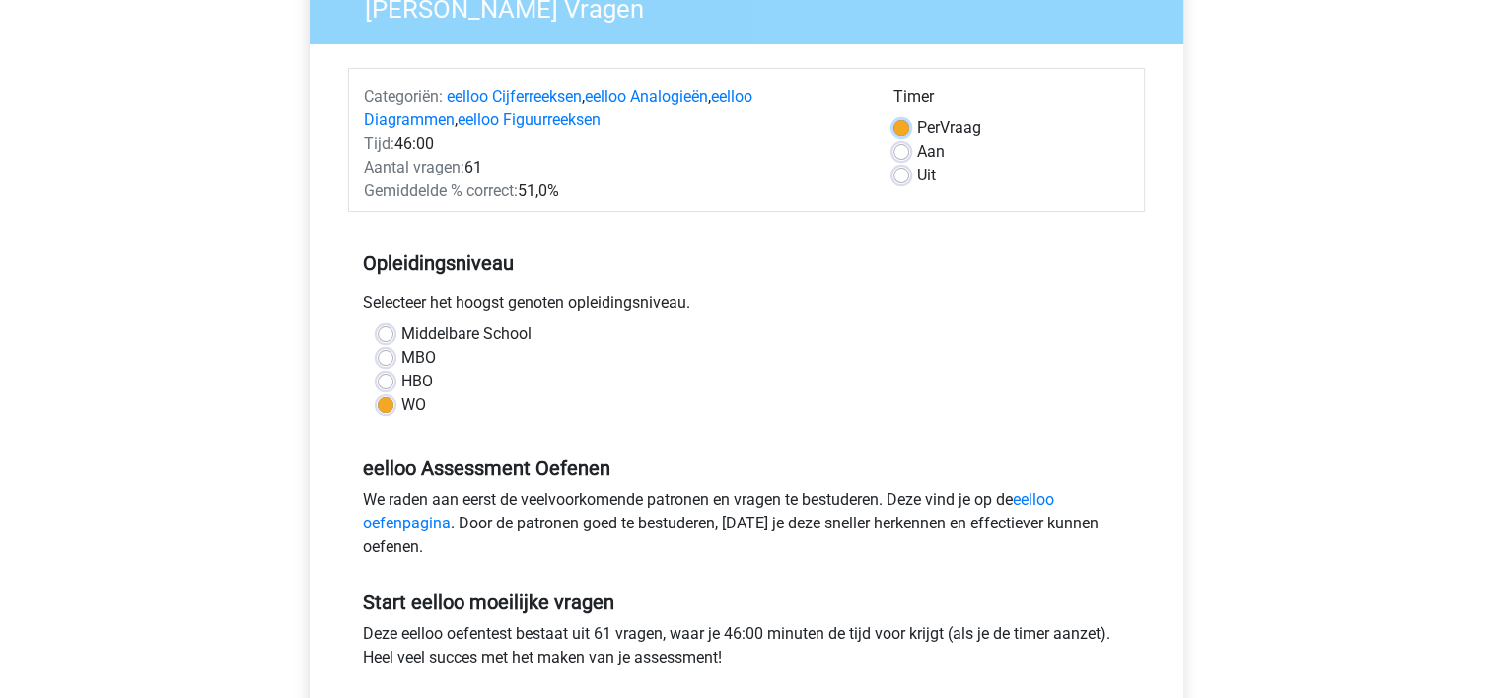
scroll to position [189, 0]
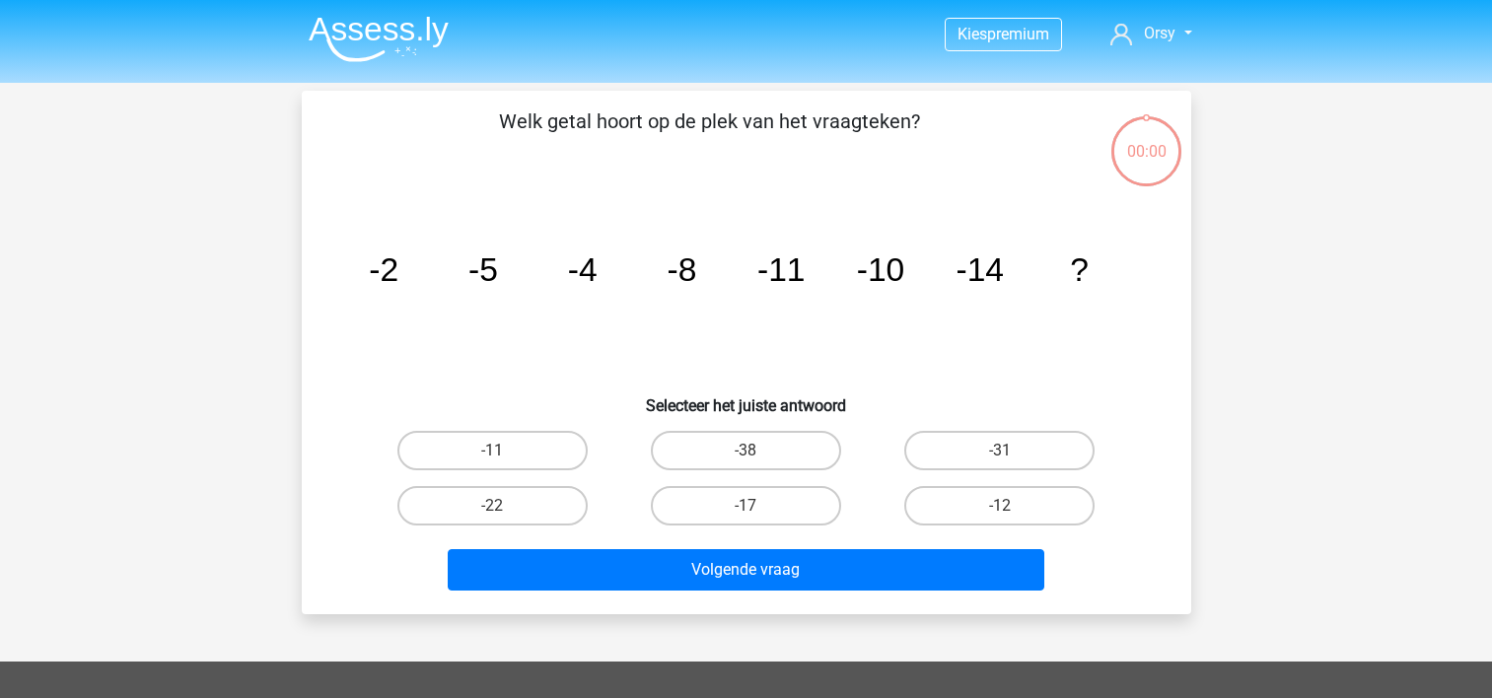
scroll to position [91, 0]
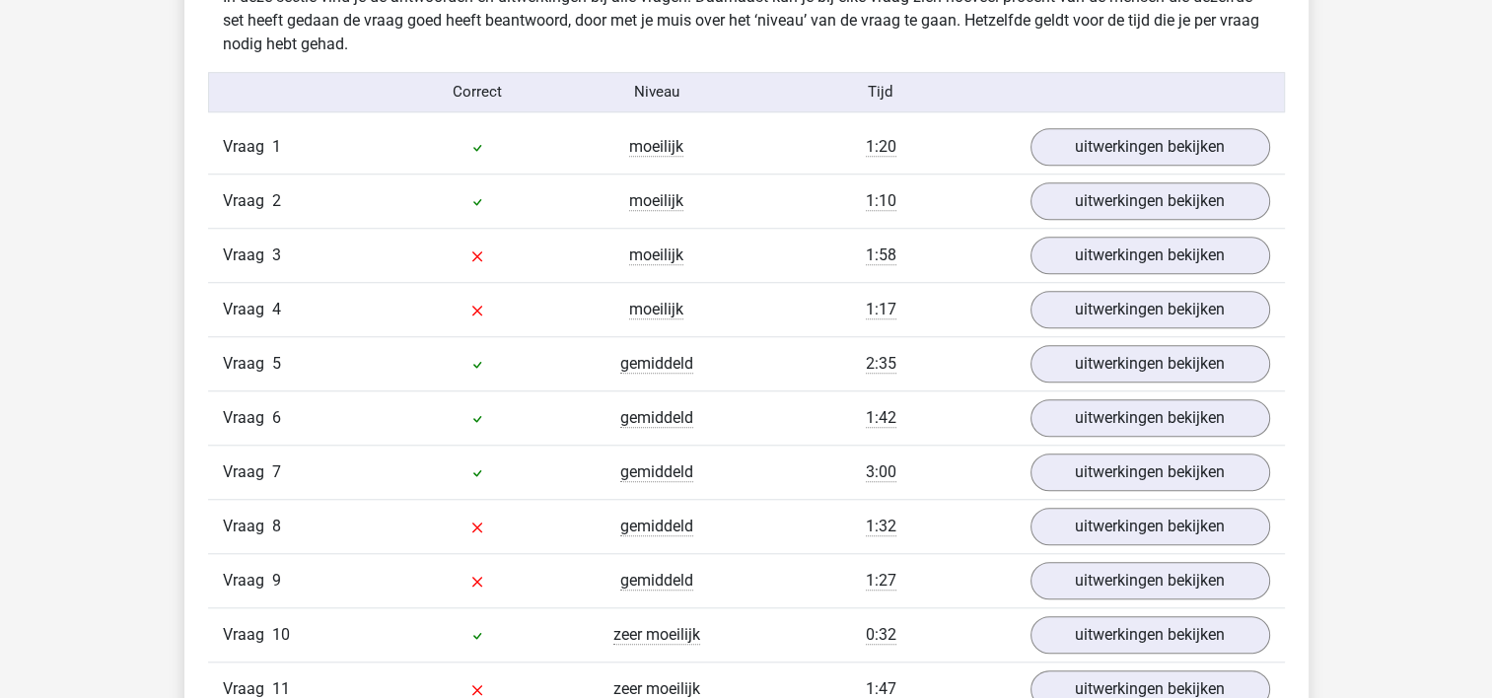
scroll to position [1582, 0]
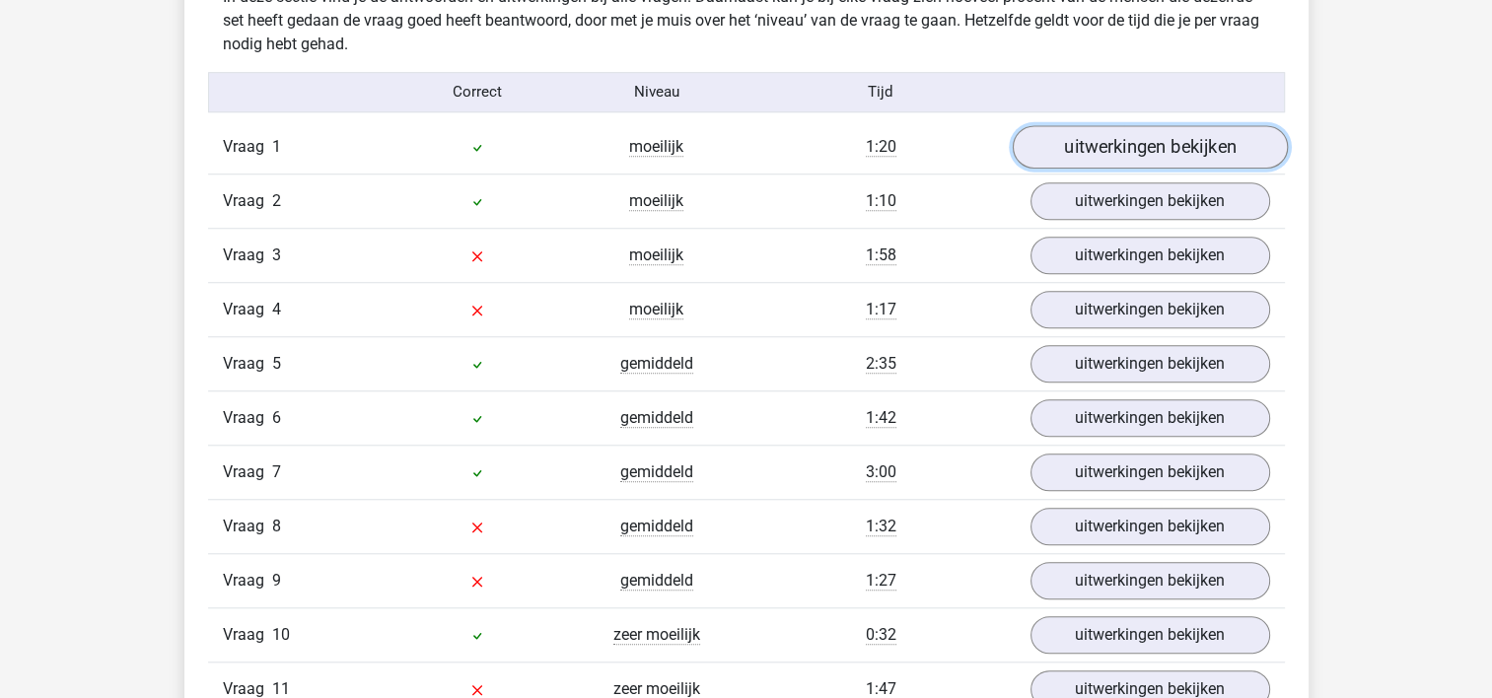
click at [1087, 143] on link "uitwerkingen bekijken" at bounding box center [1149, 146] width 275 height 43
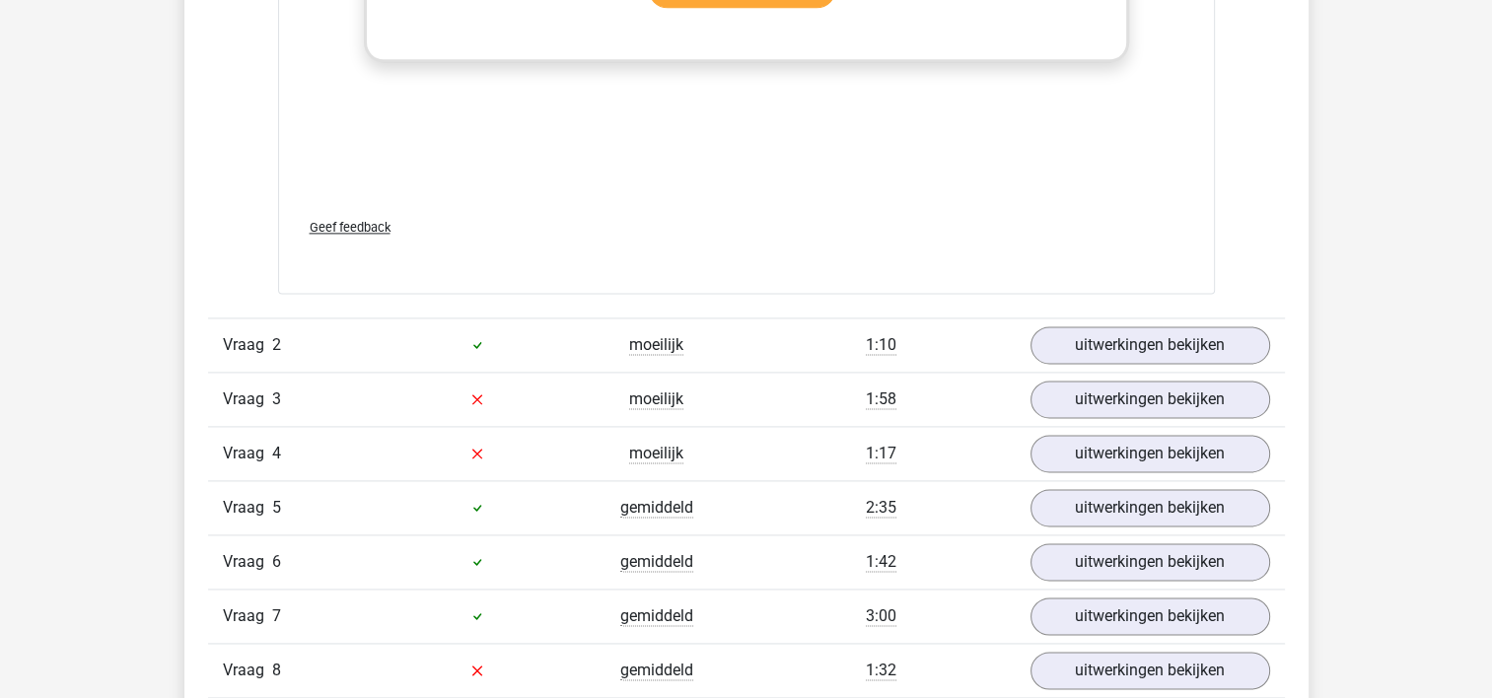
scroll to position [2657, 0]
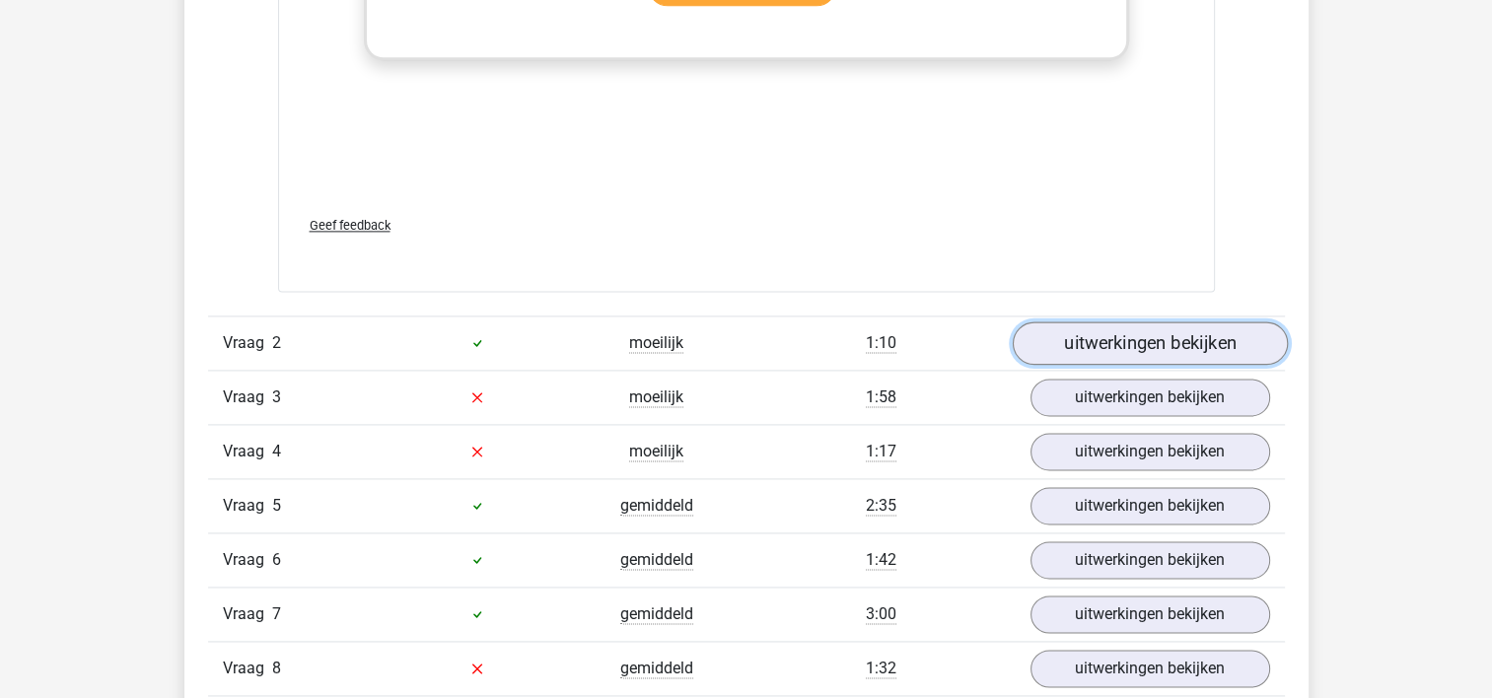
click at [1087, 353] on link "uitwerkingen bekijken" at bounding box center [1149, 343] width 275 height 43
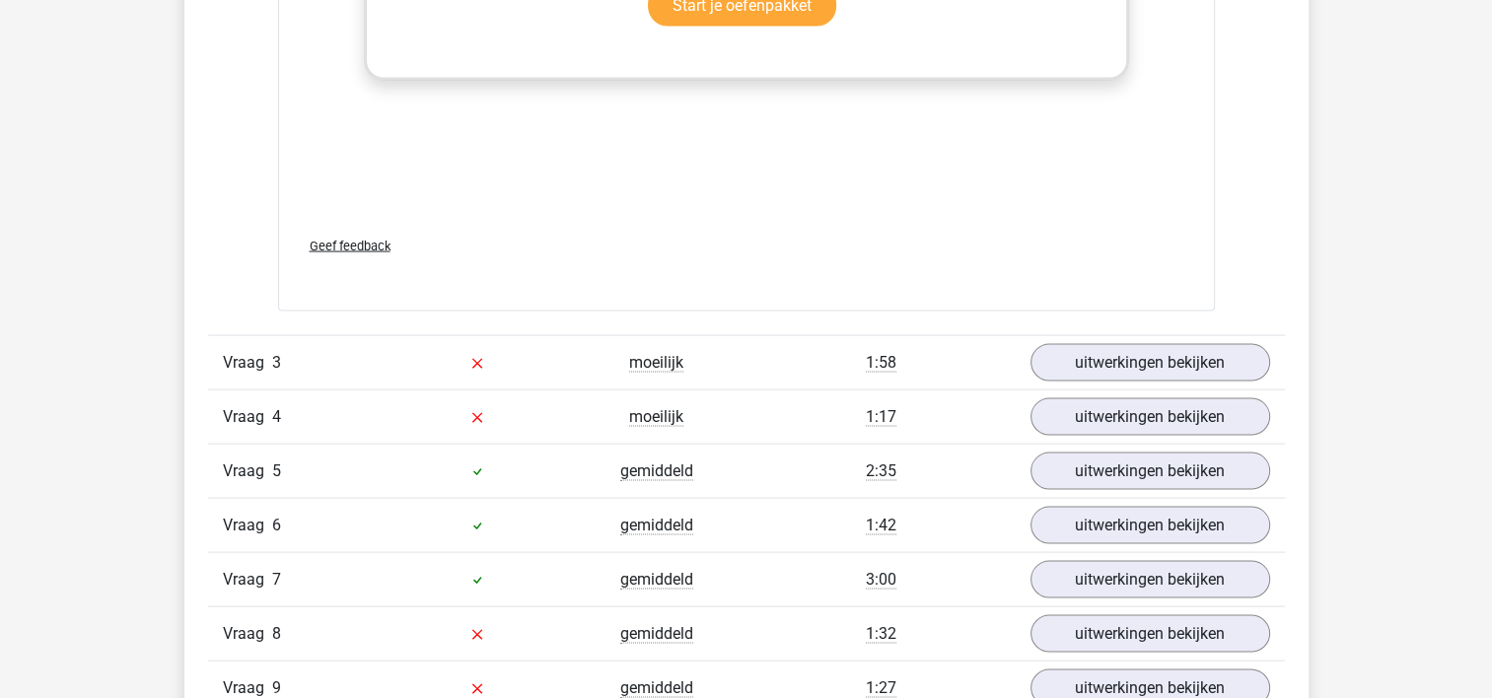
scroll to position [3905, 0]
click at [1079, 351] on link "uitwerkingen bekijken" at bounding box center [1149, 364] width 275 height 43
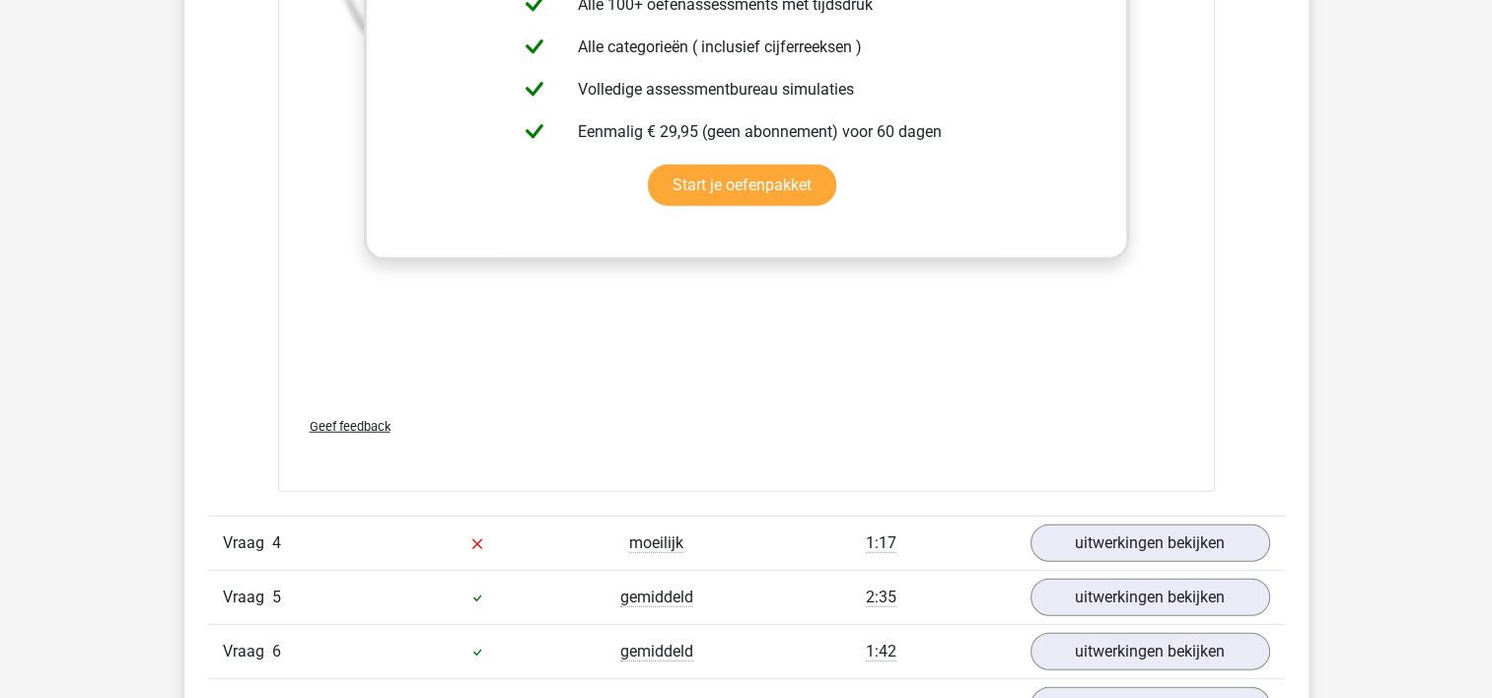
scroll to position [5042, 0]
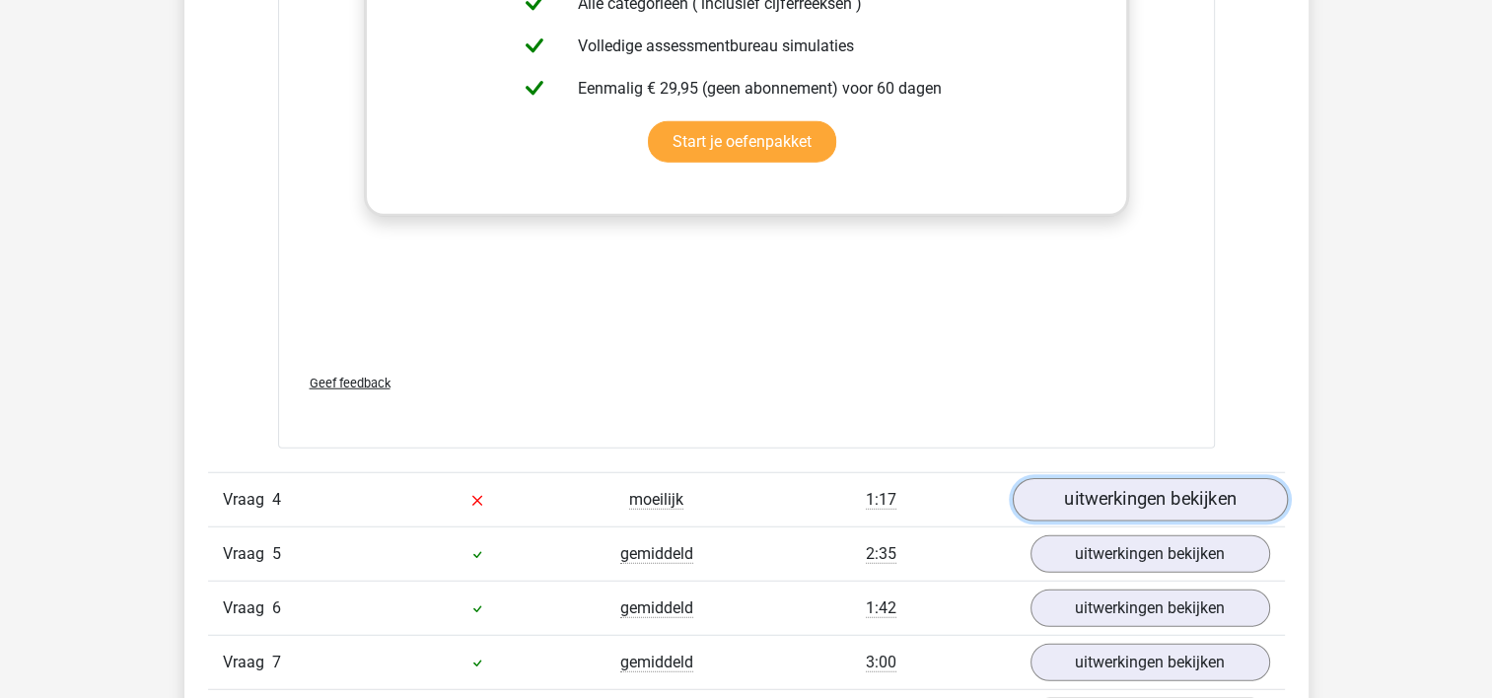
click at [1077, 506] on link "uitwerkingen bekijken" at bounding box center [1149, 499] width 275 height 43
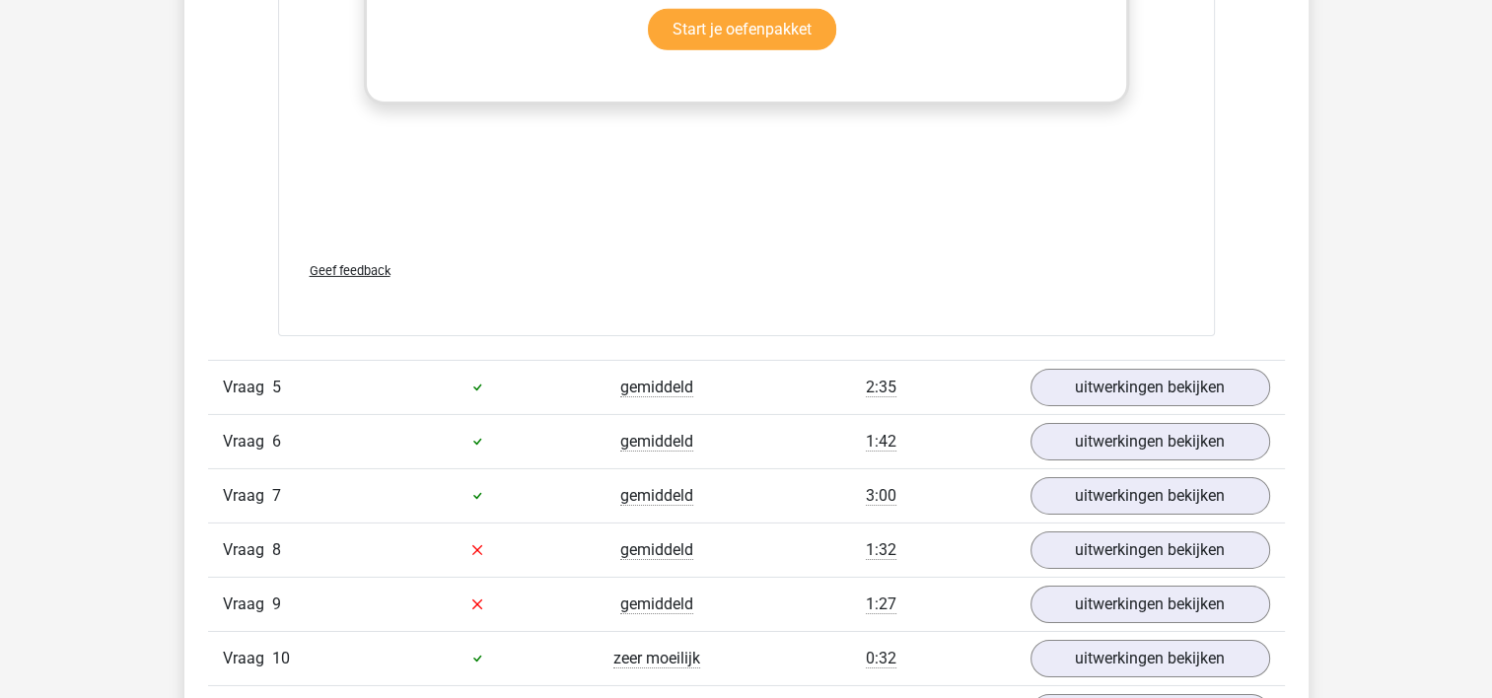
scroll to position [6426, 0]
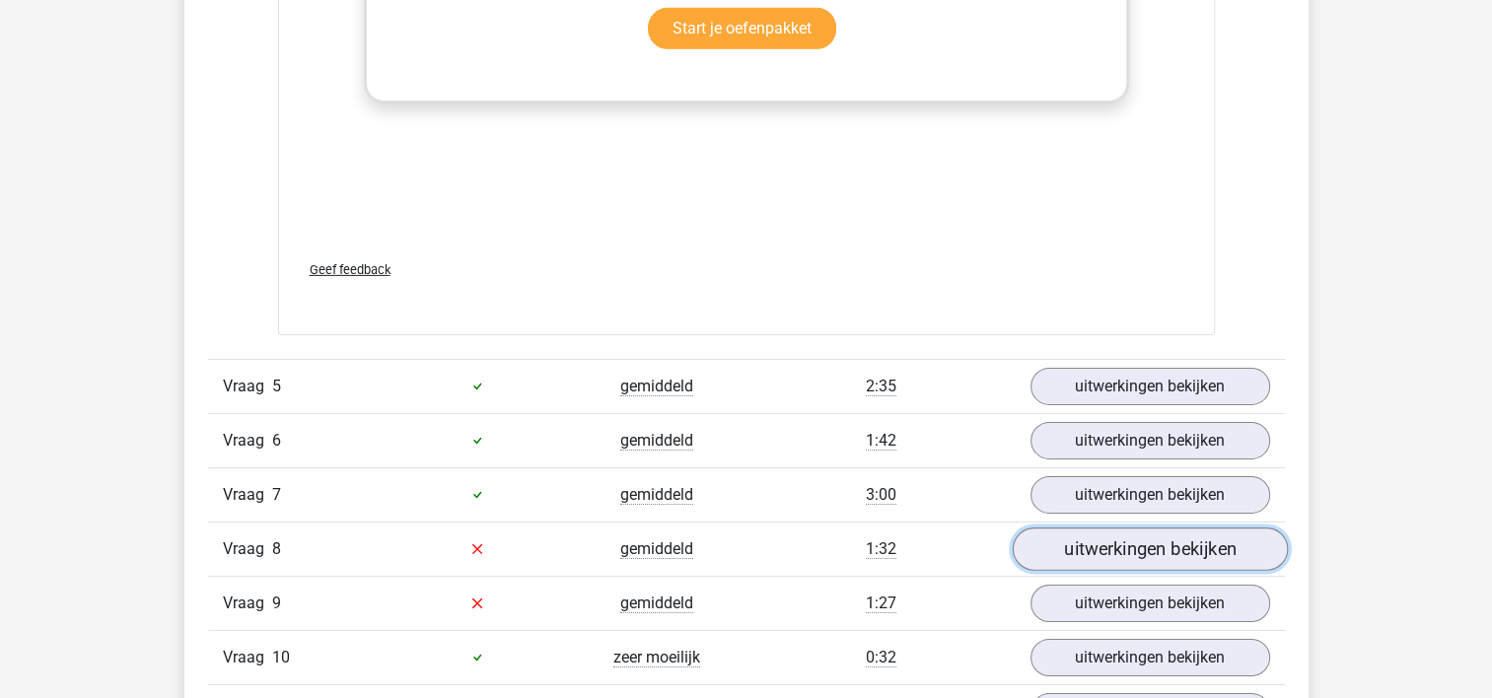
click at [1077, 534] on link "uitwerkingen bekijken" at bounding box center [1149, 549] width 275 height 43
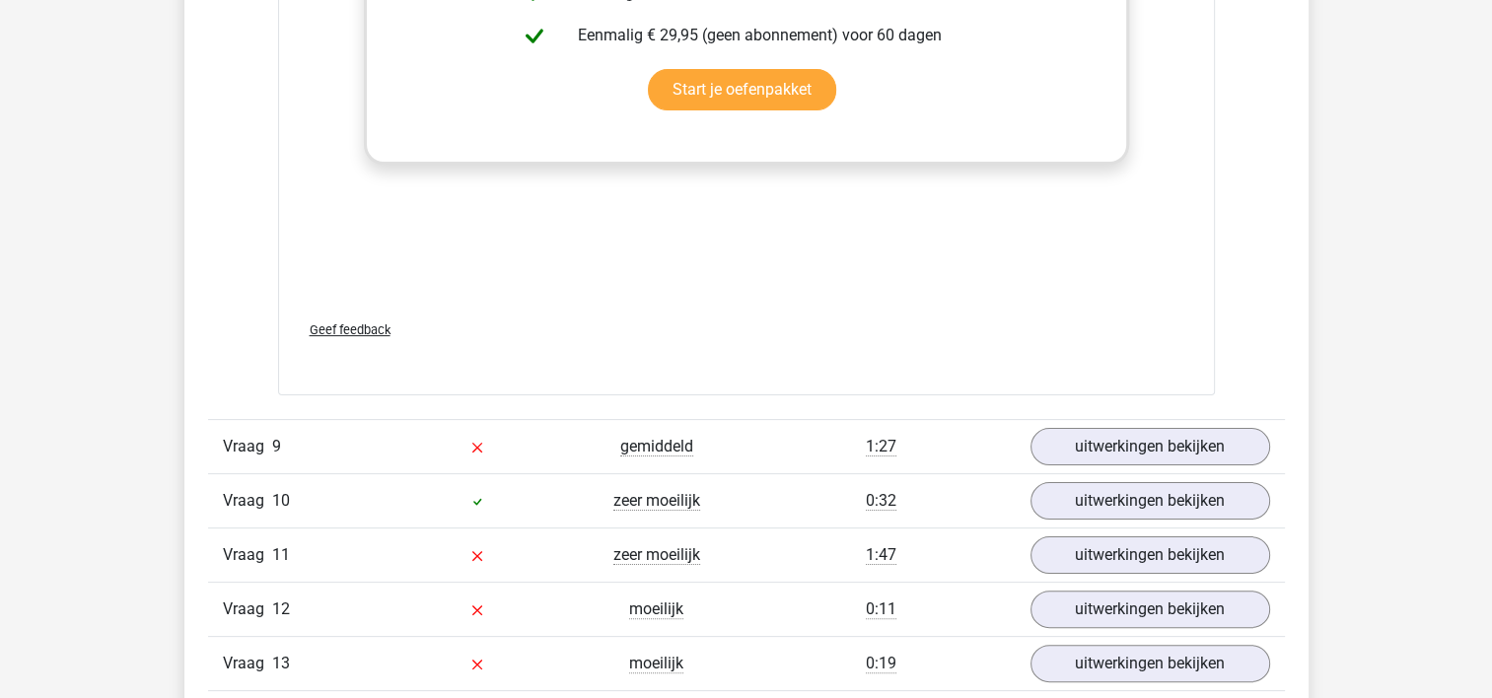
scroll to position [7803, 0]
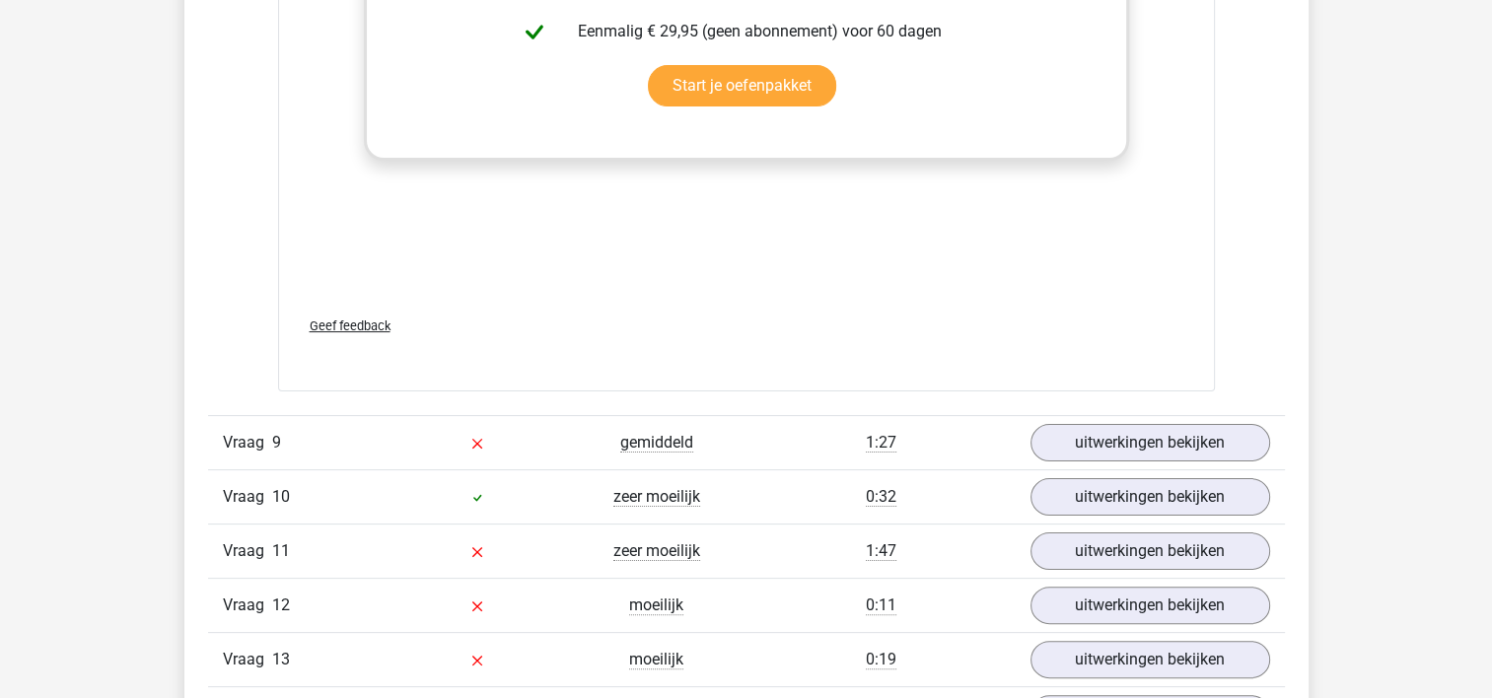
click at [1119, 469] on div "Vraag 10 zeer moeilijk 0:32 uitwerkingen bekijken" at bounding box center [746, 496] width 1077 height 54
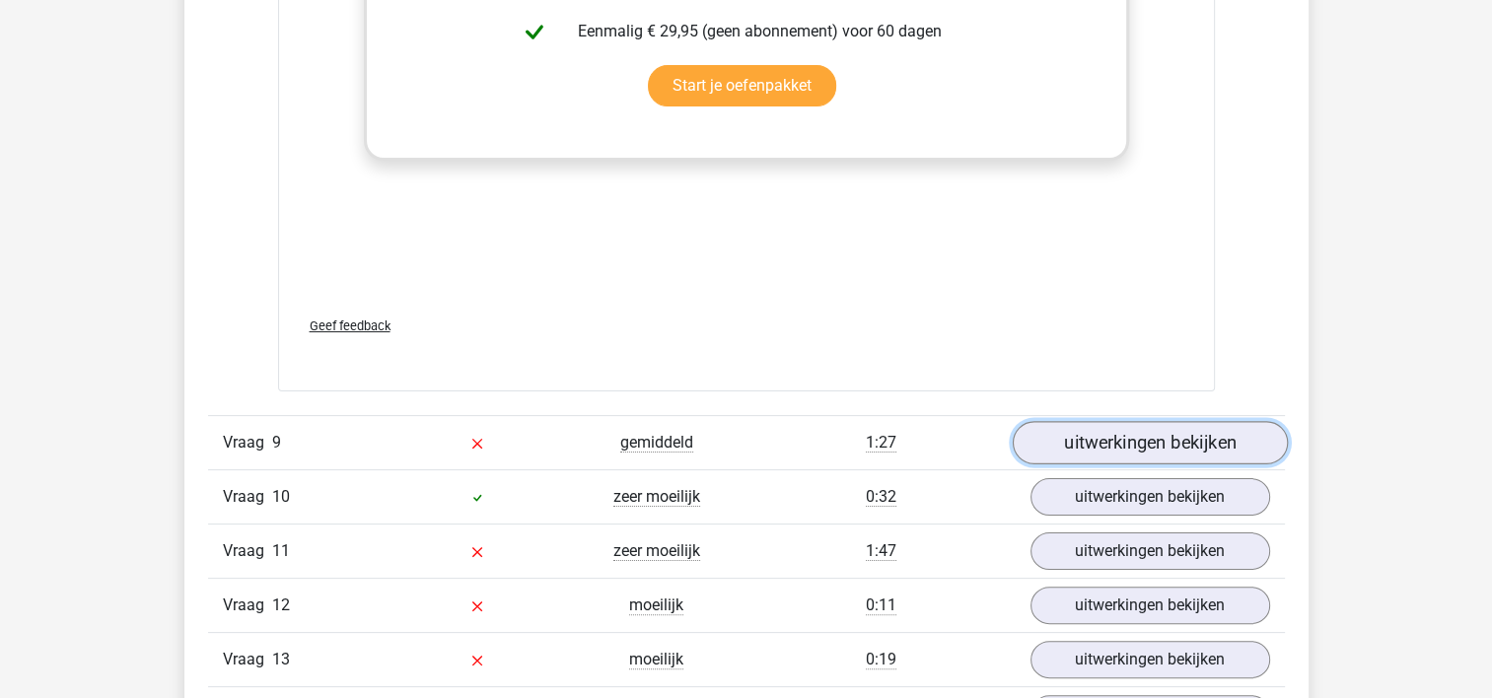
click at [1109, 447] on link "uitwerkingen bekijken" at bounding box center [1149, 443] width 275 height 43
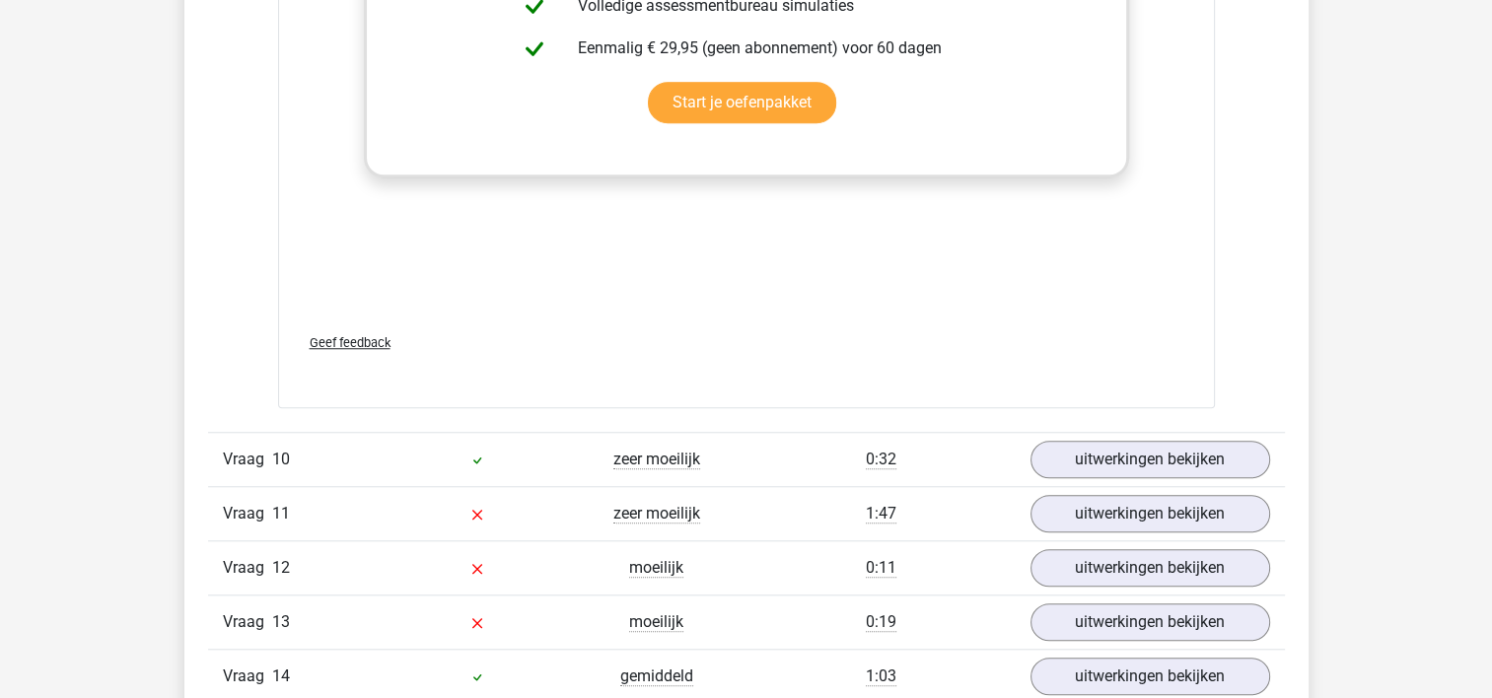
scroll to position [9146, 0]
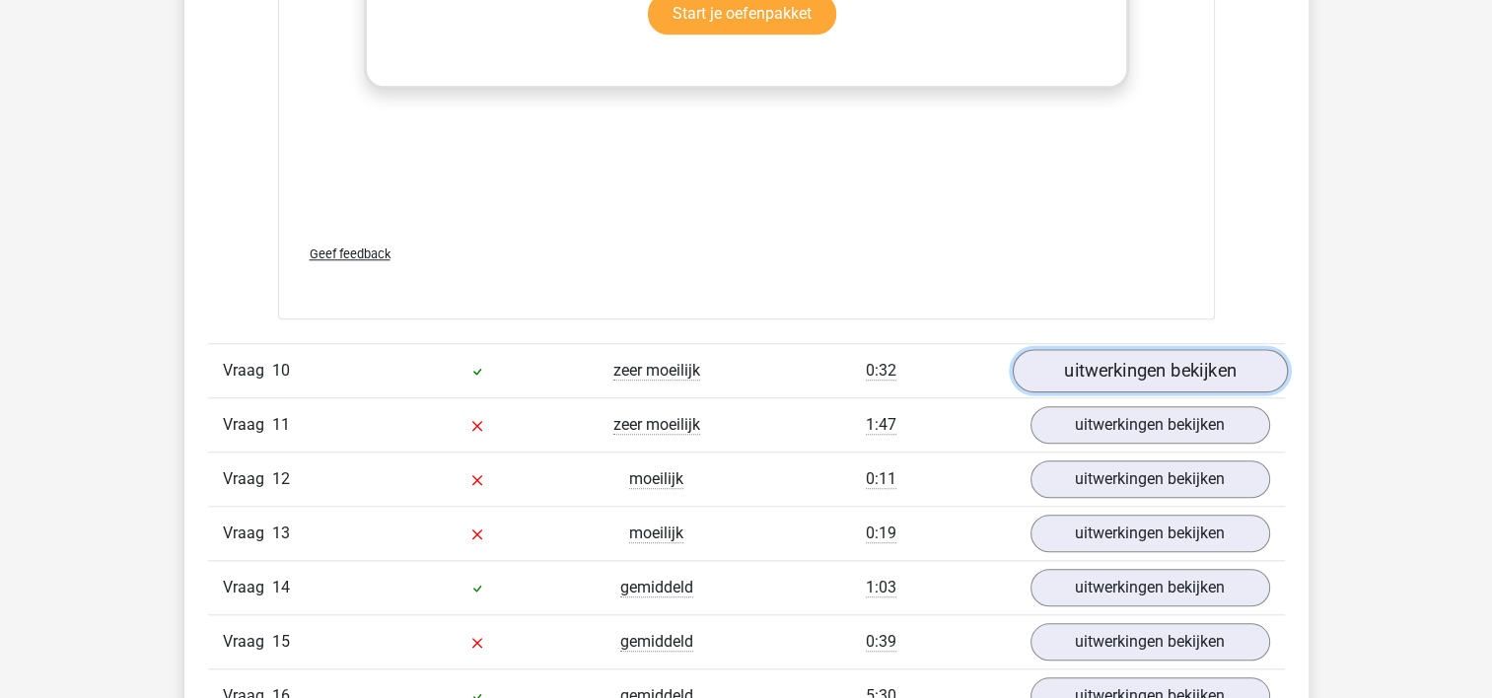
click at [1114, 355] on link "uitwerkingen bekijken" at bounding box center [1149, 370] width 275 height 43
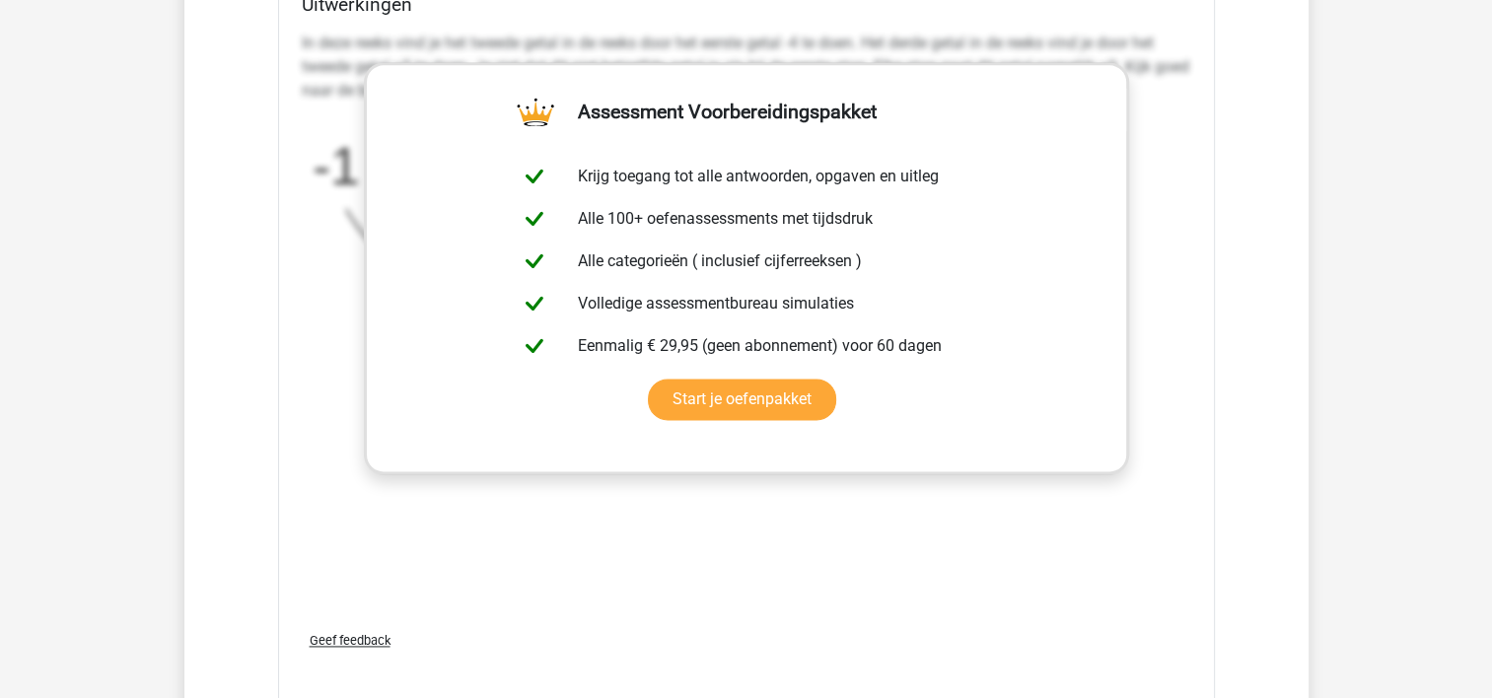
scroll to position [10536, 0]
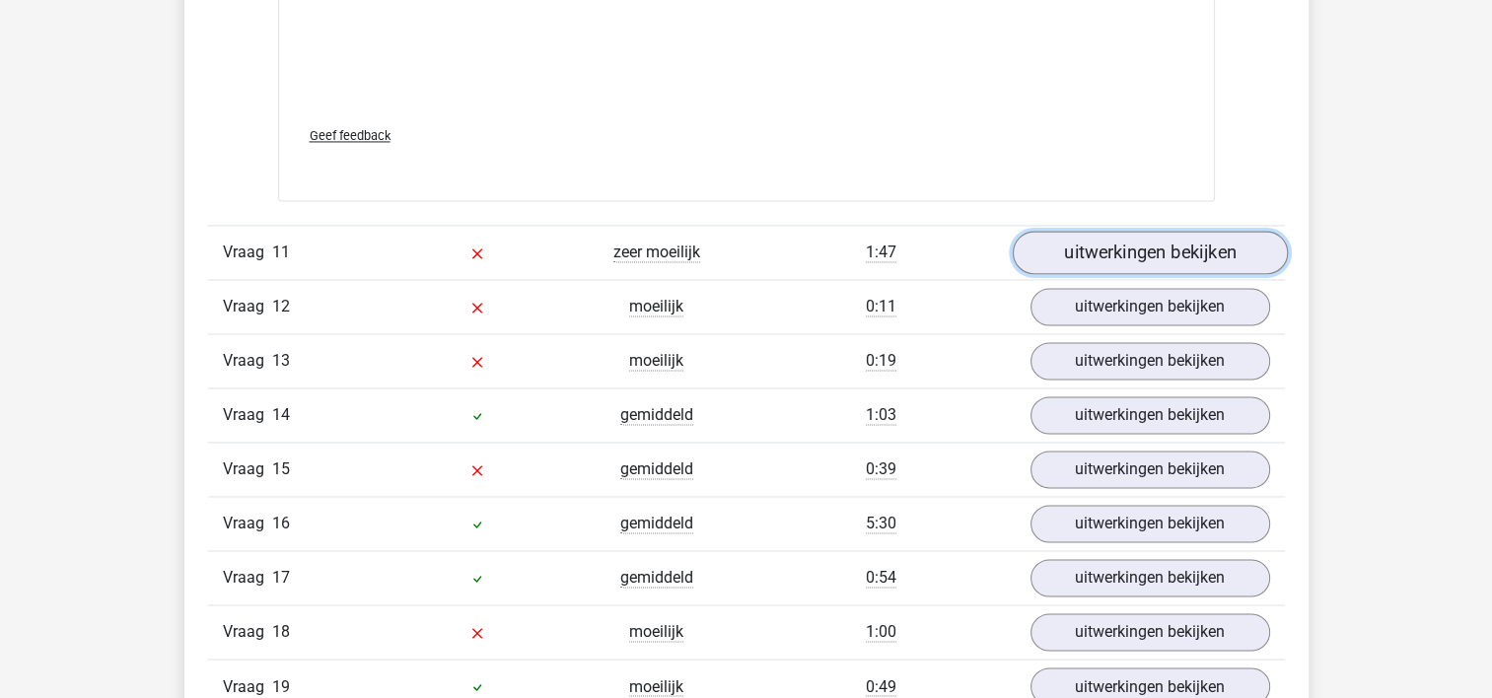
click at [1152, 243] on link "uitwerkingen bekijken" at bounding box center [1149, 252] width 275 height 43
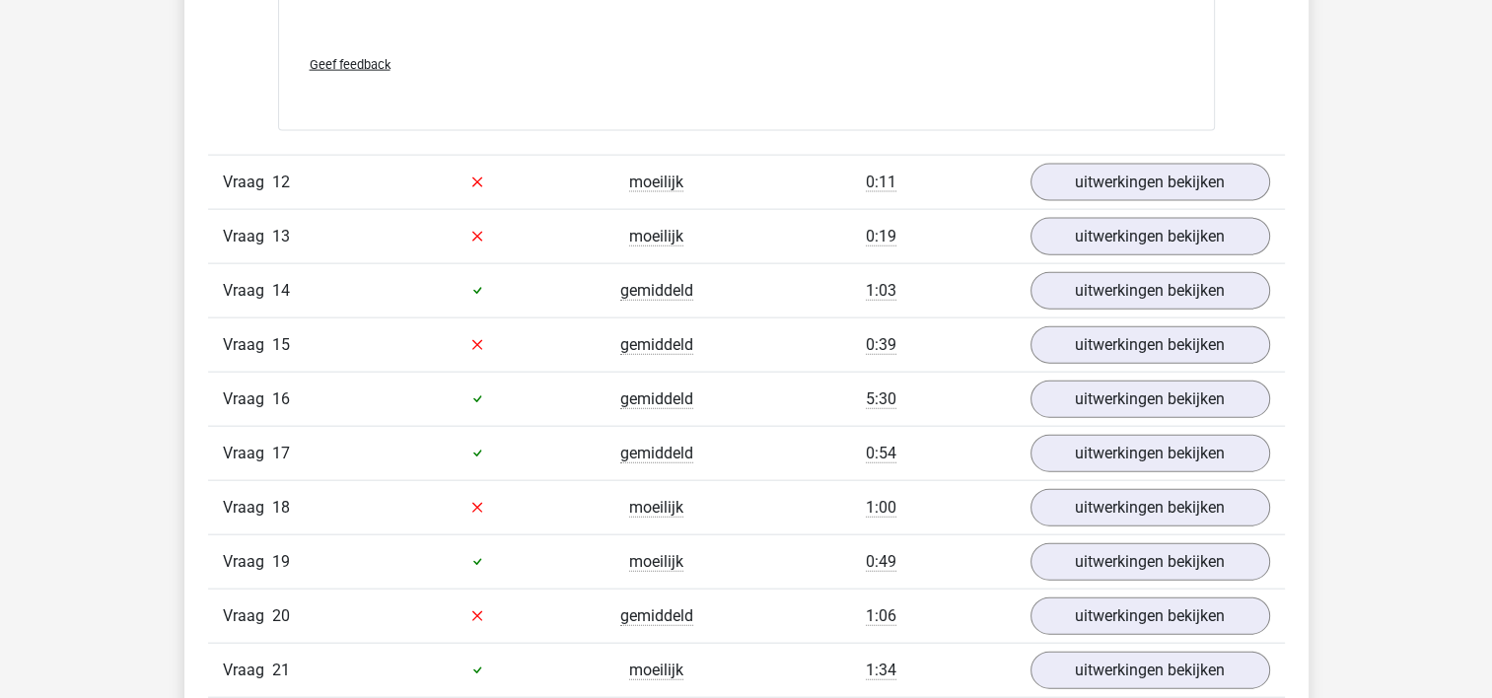
scroll to position [11878, 0]
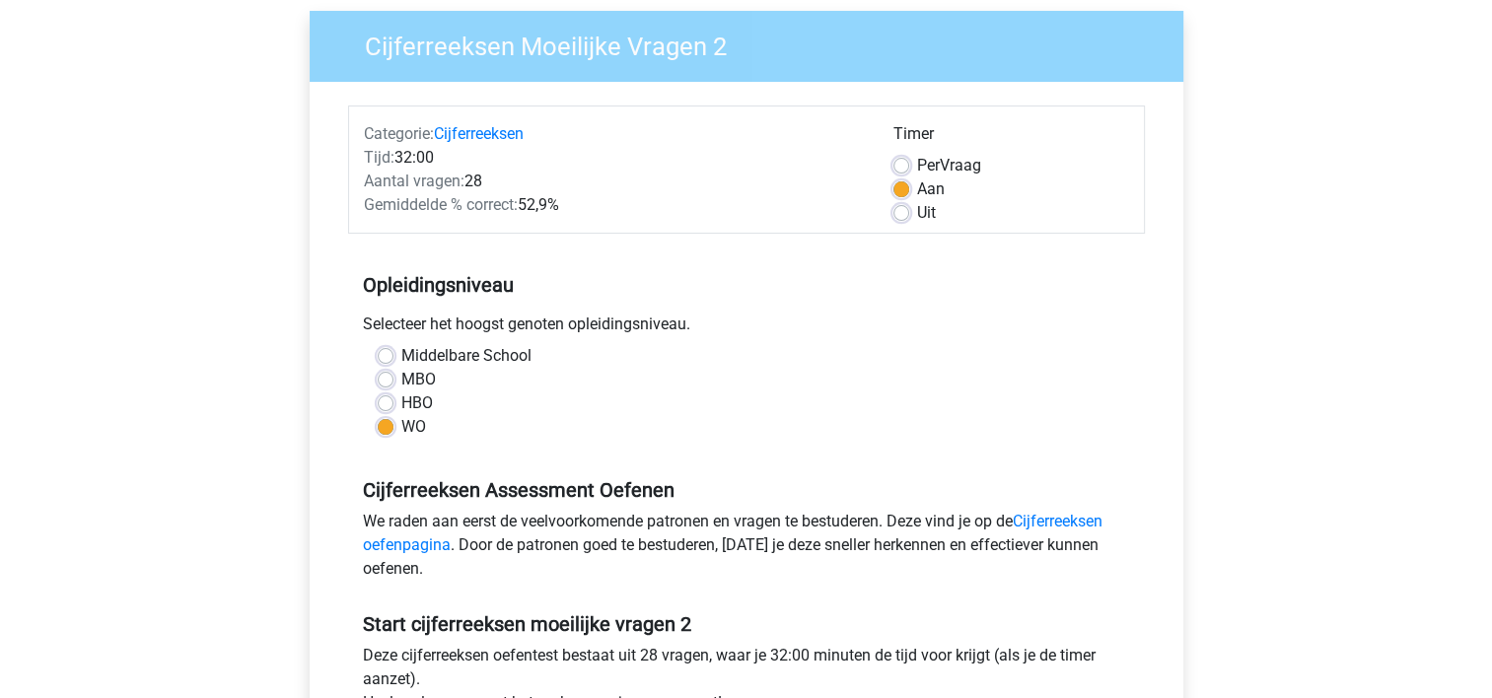
scroll to position [150, 0]
click at [917, 167] on label "Per Vraag" at bounding box center [949, 167] width 64 height 24
click at [897, 167] on input "Per Vraag" at bounding box center [902, 165] width 16 height 20
radio input "true"
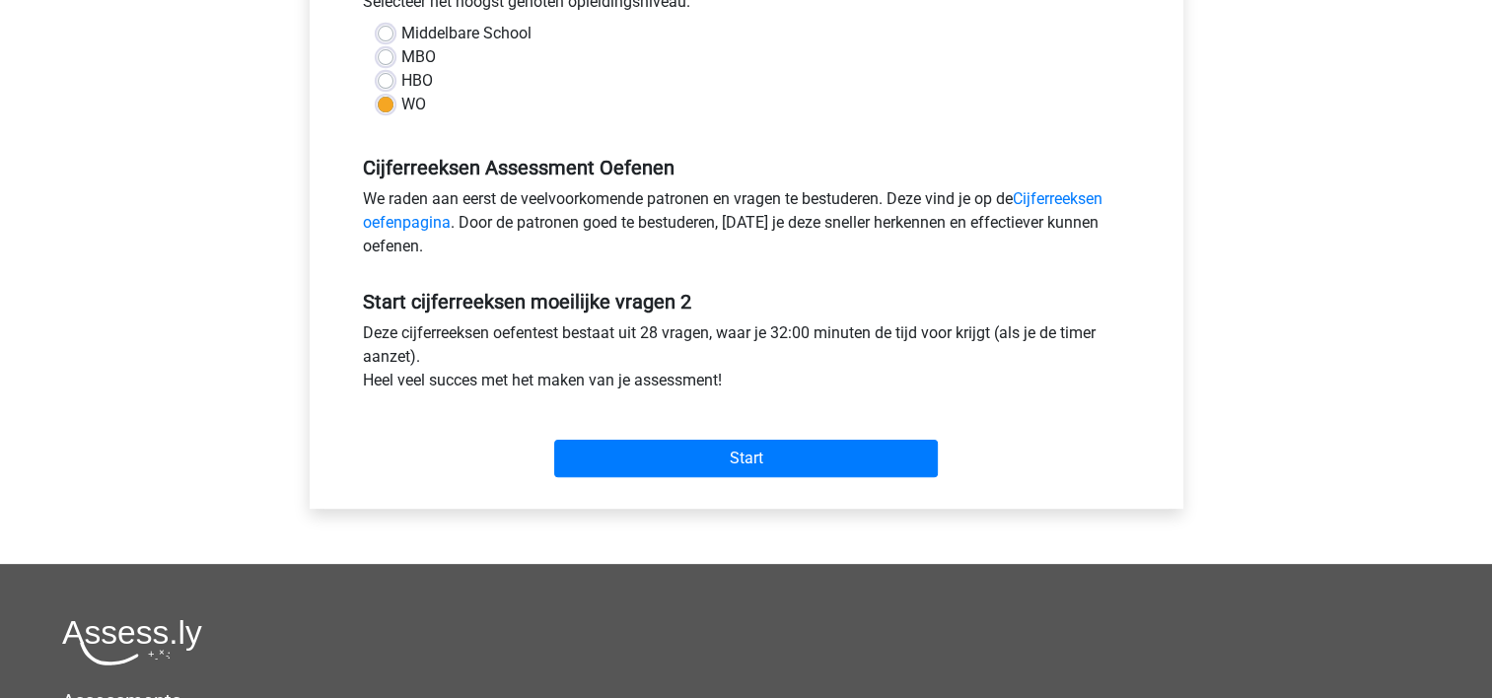
scroll to position [552, 0]
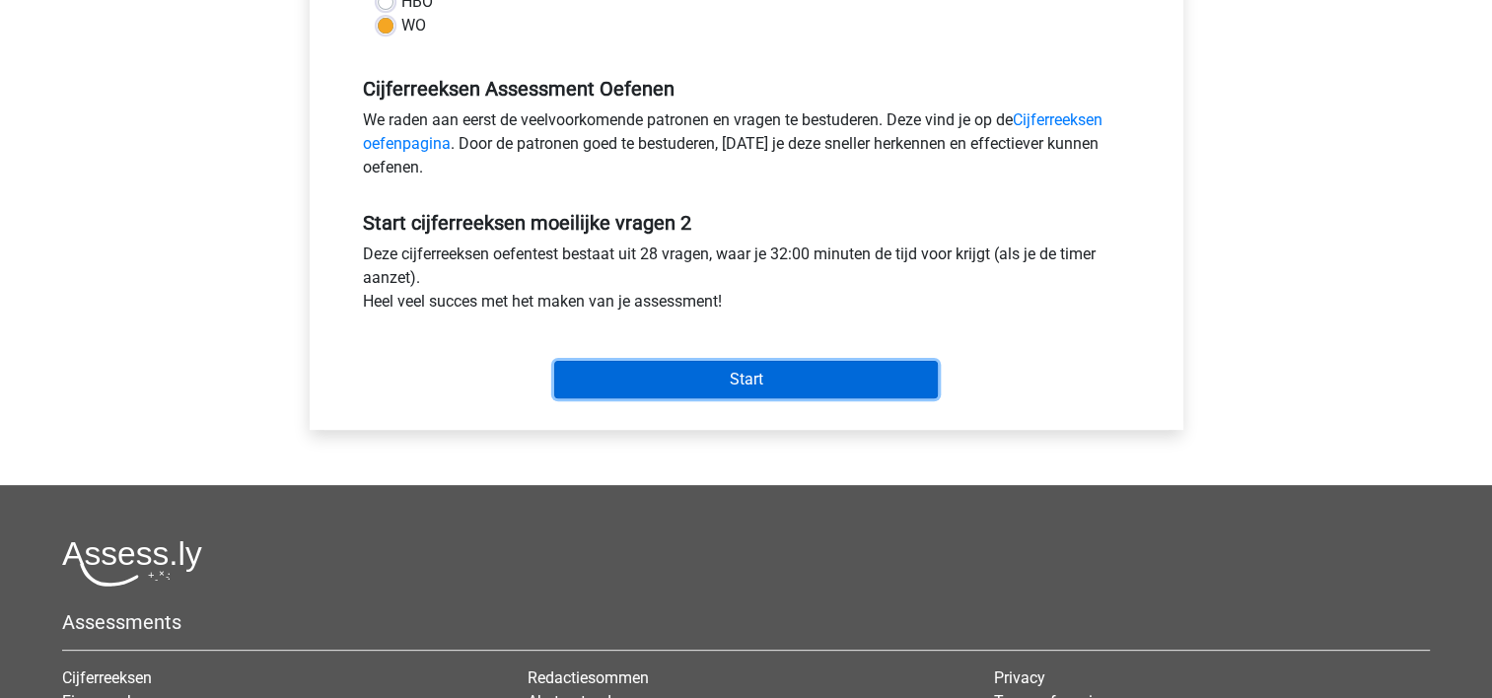
click at [753, 377] on input "Start" at bounding box center [746, 379] width 384 height 37
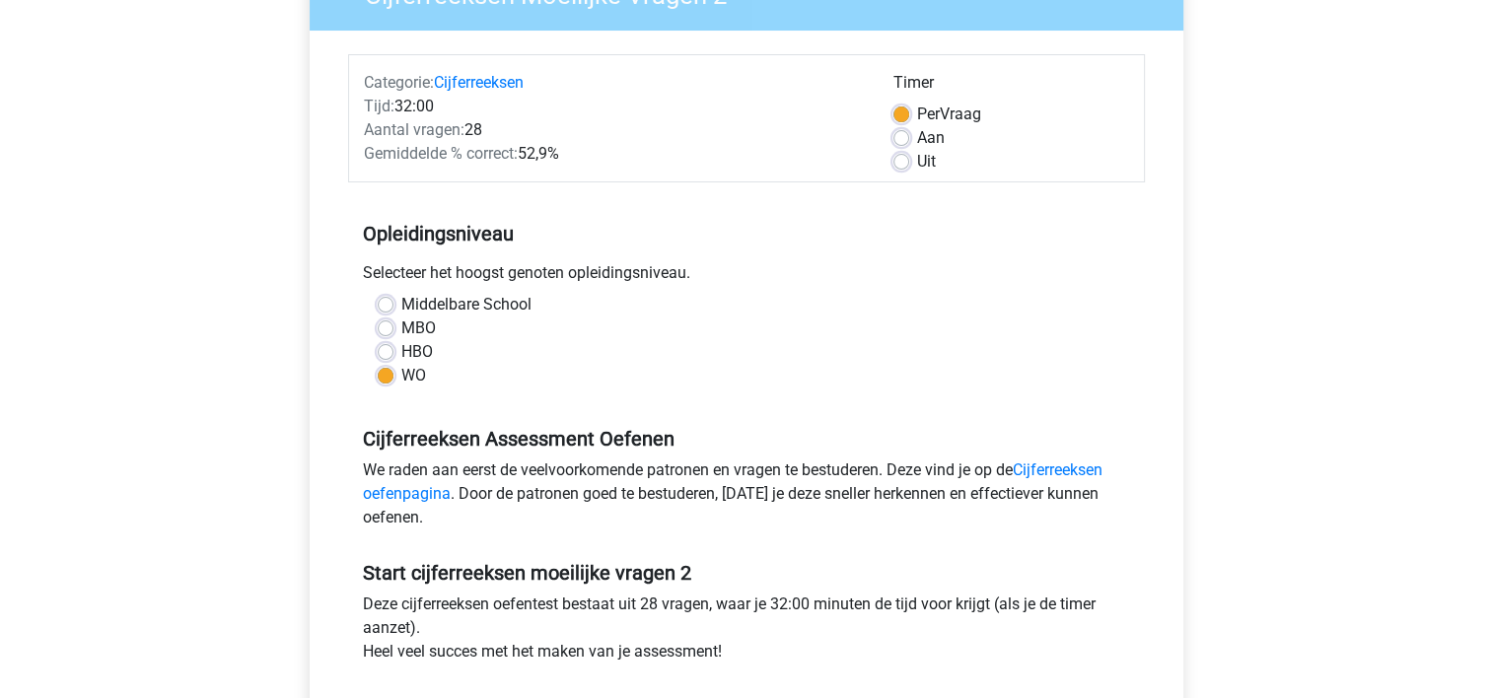
scroll to position [0, 0]
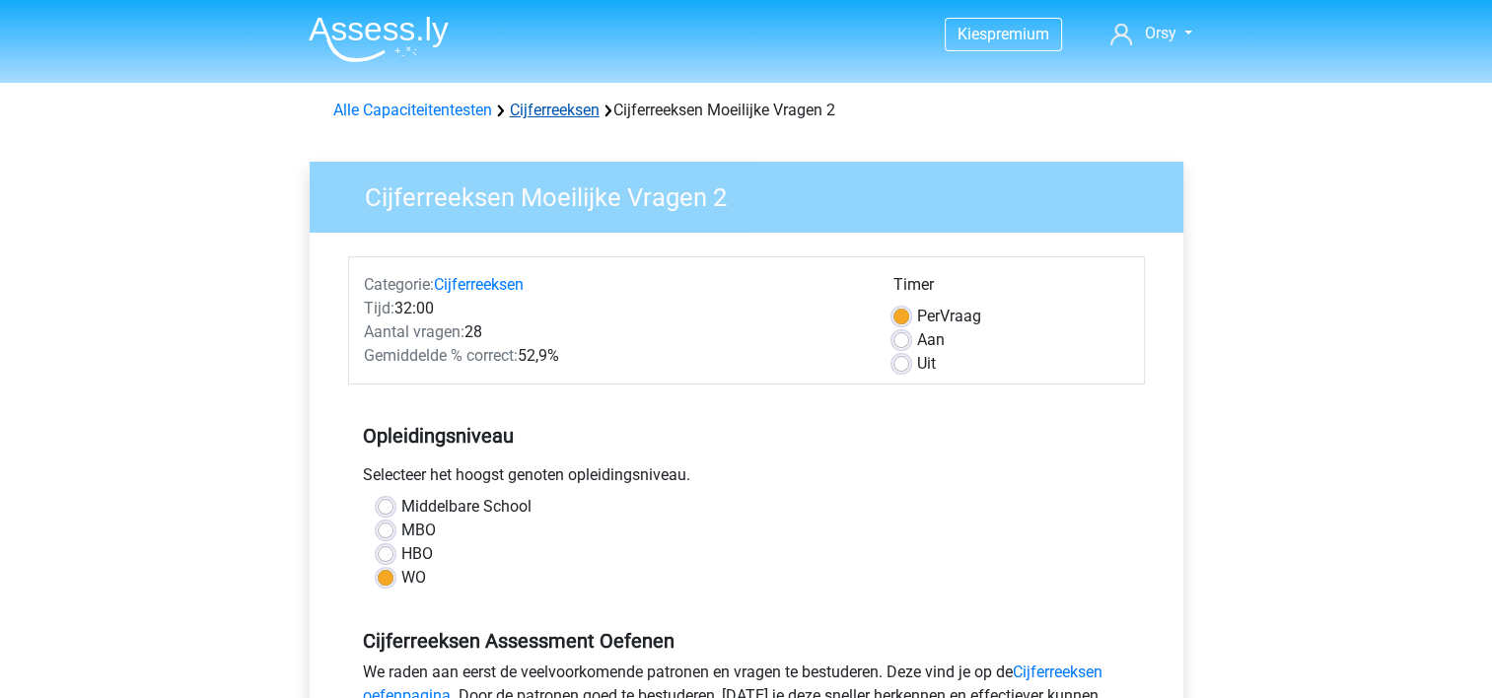
click at [544, 119] on link "Cijferreeksen" at bounding box center [555, 110] width 90 height 19
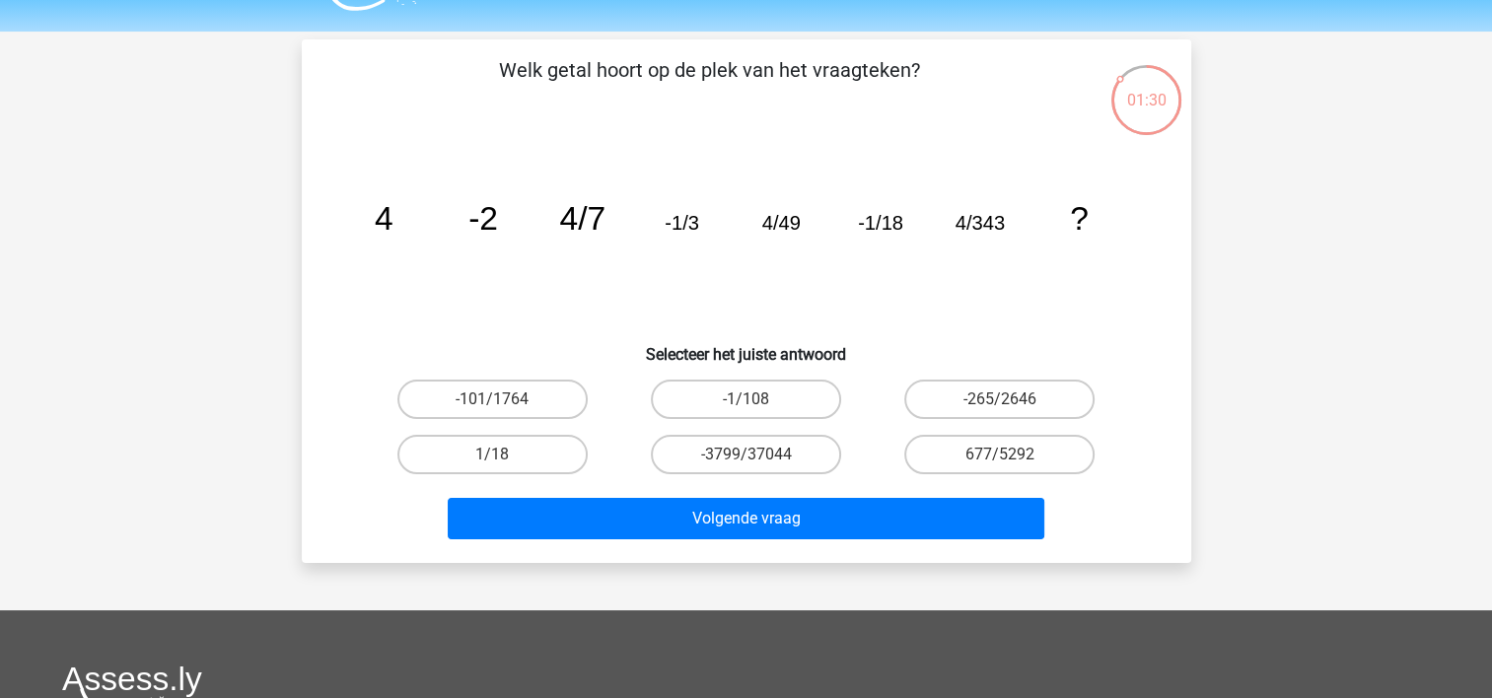
scroll to position [51, 0]
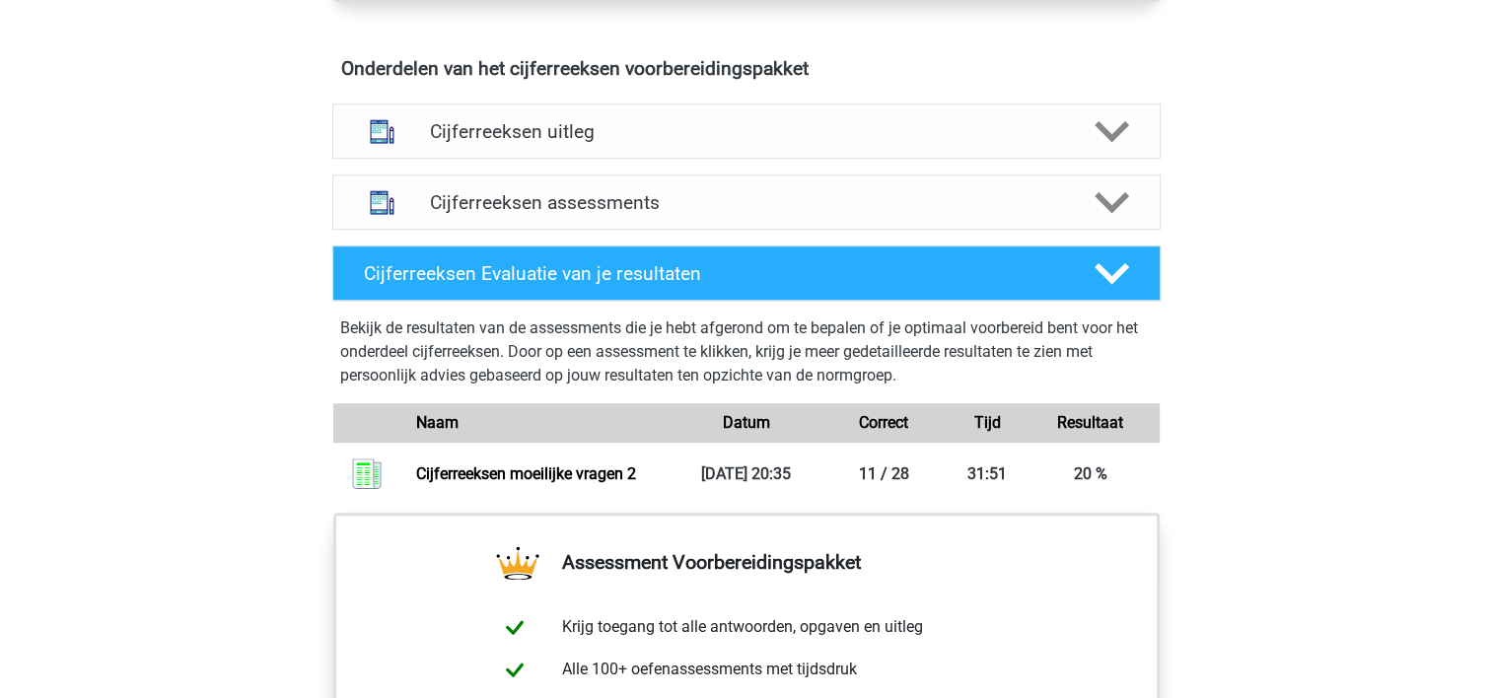
scroll to position [1148, 0]
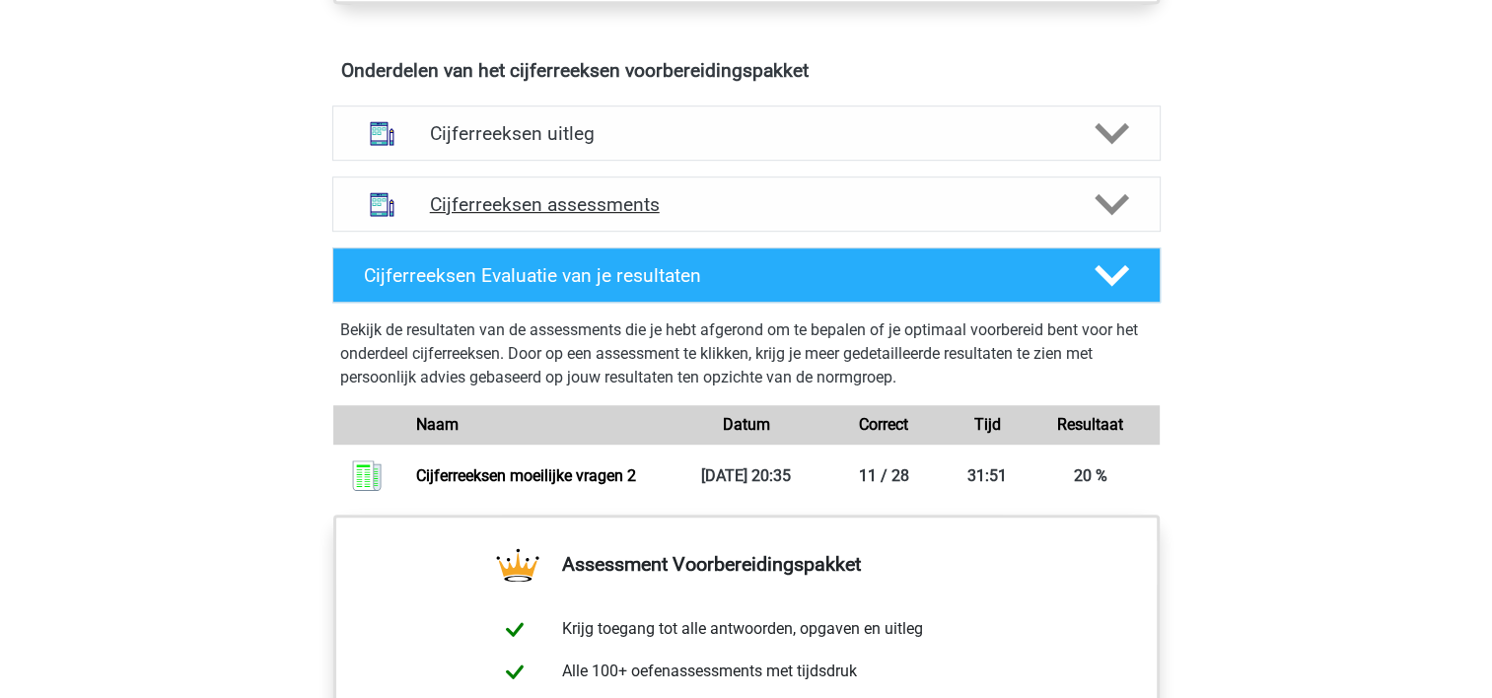
click at [1103, 215] on polygon at bounding box center [1112, 204] width 35 height 22
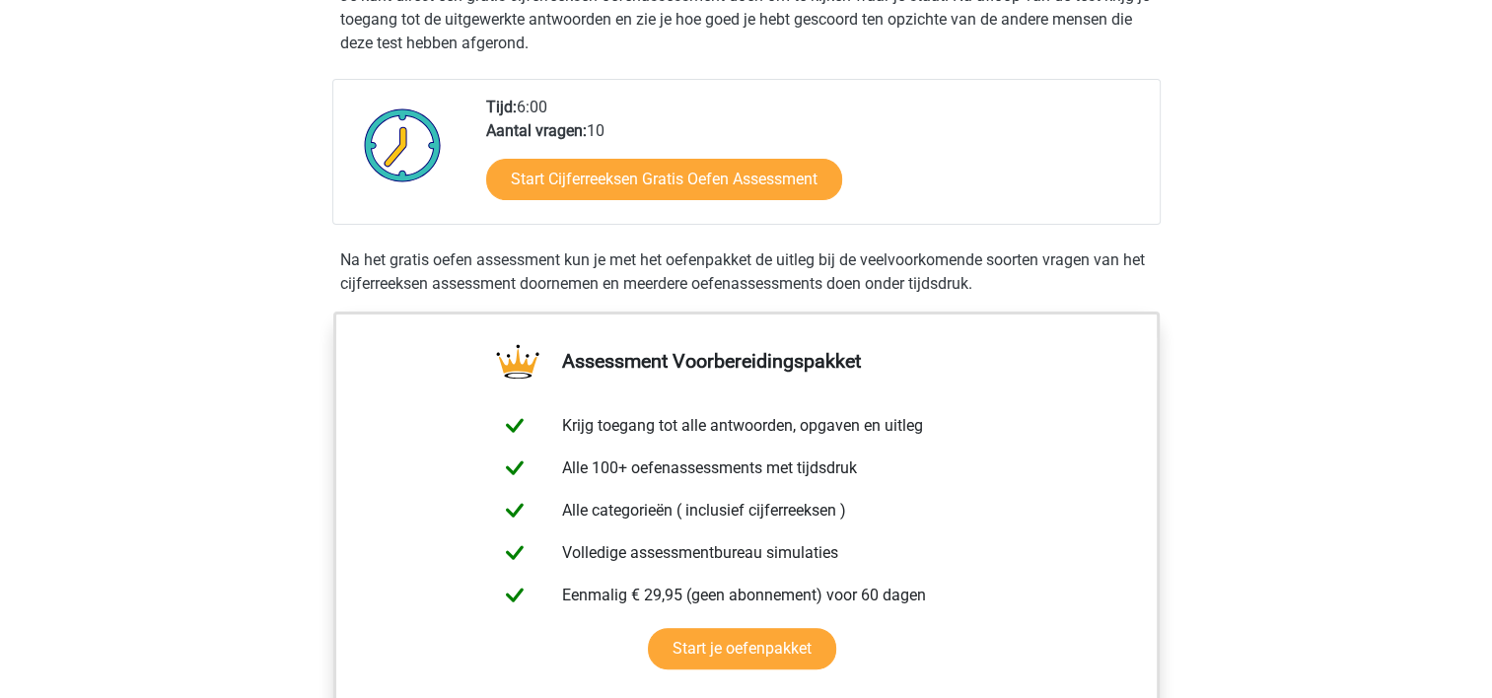
scroll to position [0, 0]
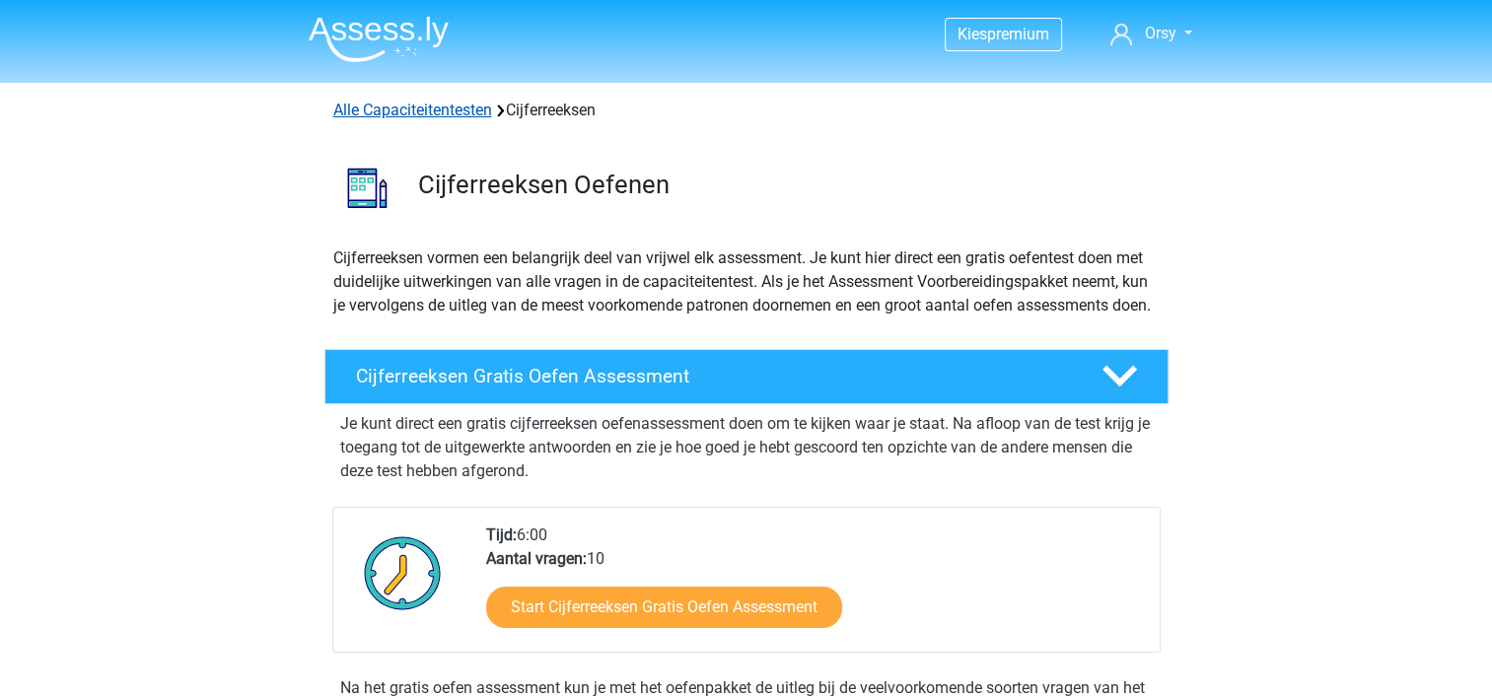
click at [438, 114] on link "Alle Capaciteitentesten" at bounding box center [412, 110] width 159 height 19
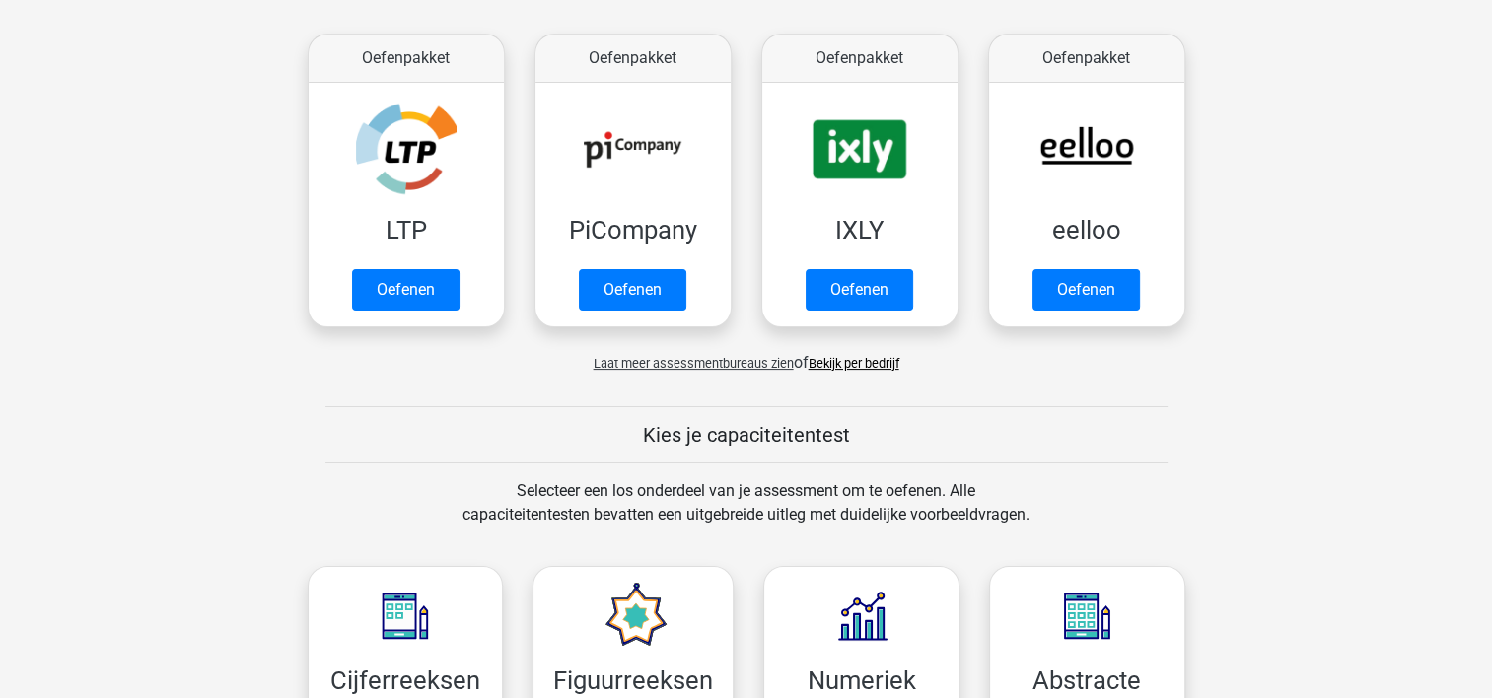
scroll to position [360, 0]
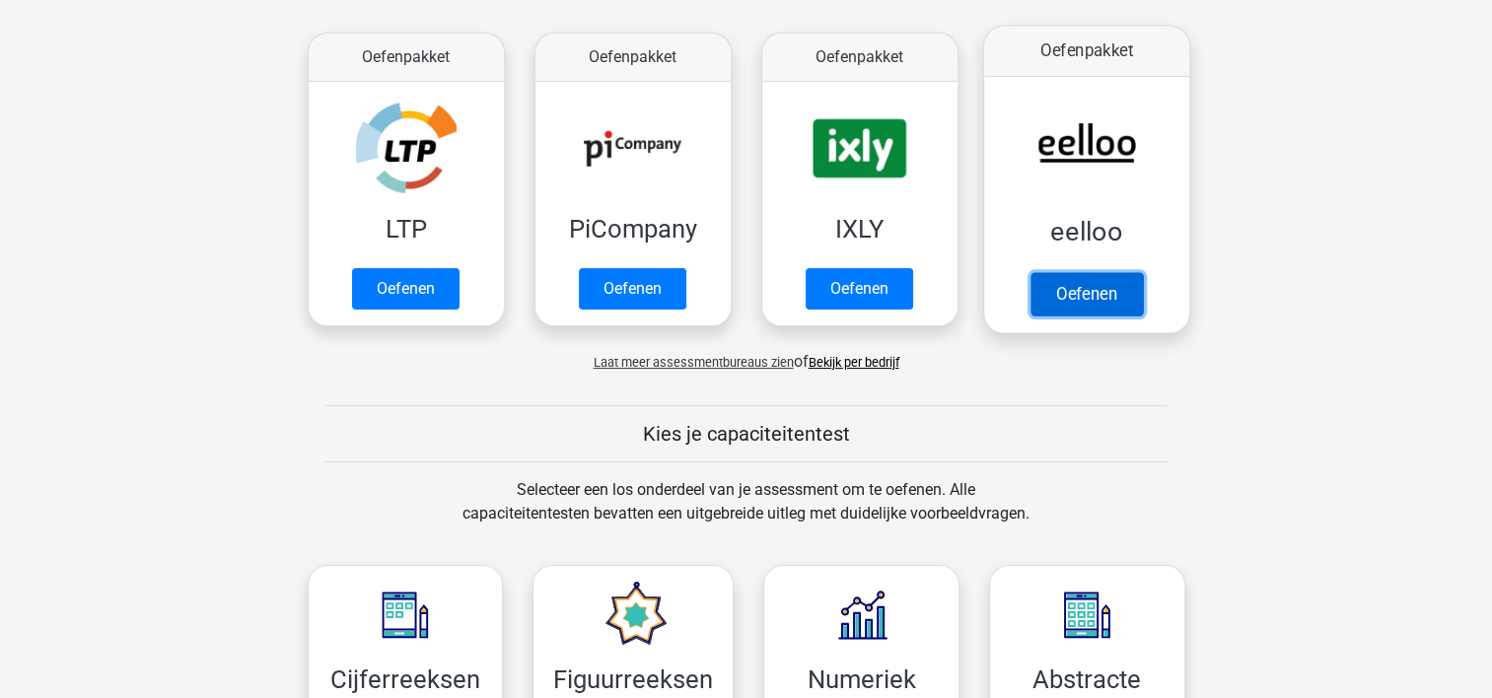
click at [1053, 272] on link "Oefenen" at bounding box center [1086, 293] width 112 height 43
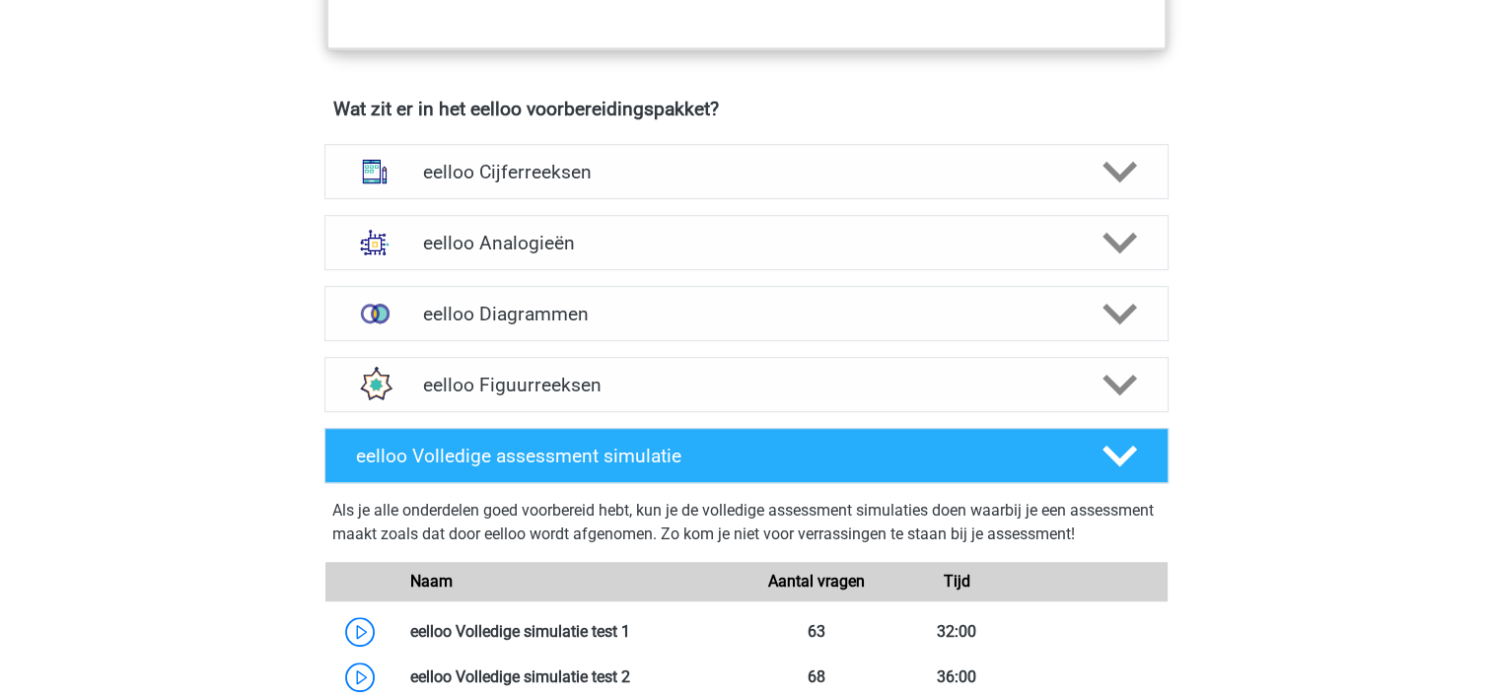
scroll to position [1168, 0]
click at [989, 152] on div "eelloo Cijferreeksen Er zijn grofweg zes verschillende soorten patronen te herk…" at bounding box center [746, 170] width 921 height 71
click at [986, 166] on div "eelloo Cijferreeksen" at bounding box center [746, 170] width 844 height 55
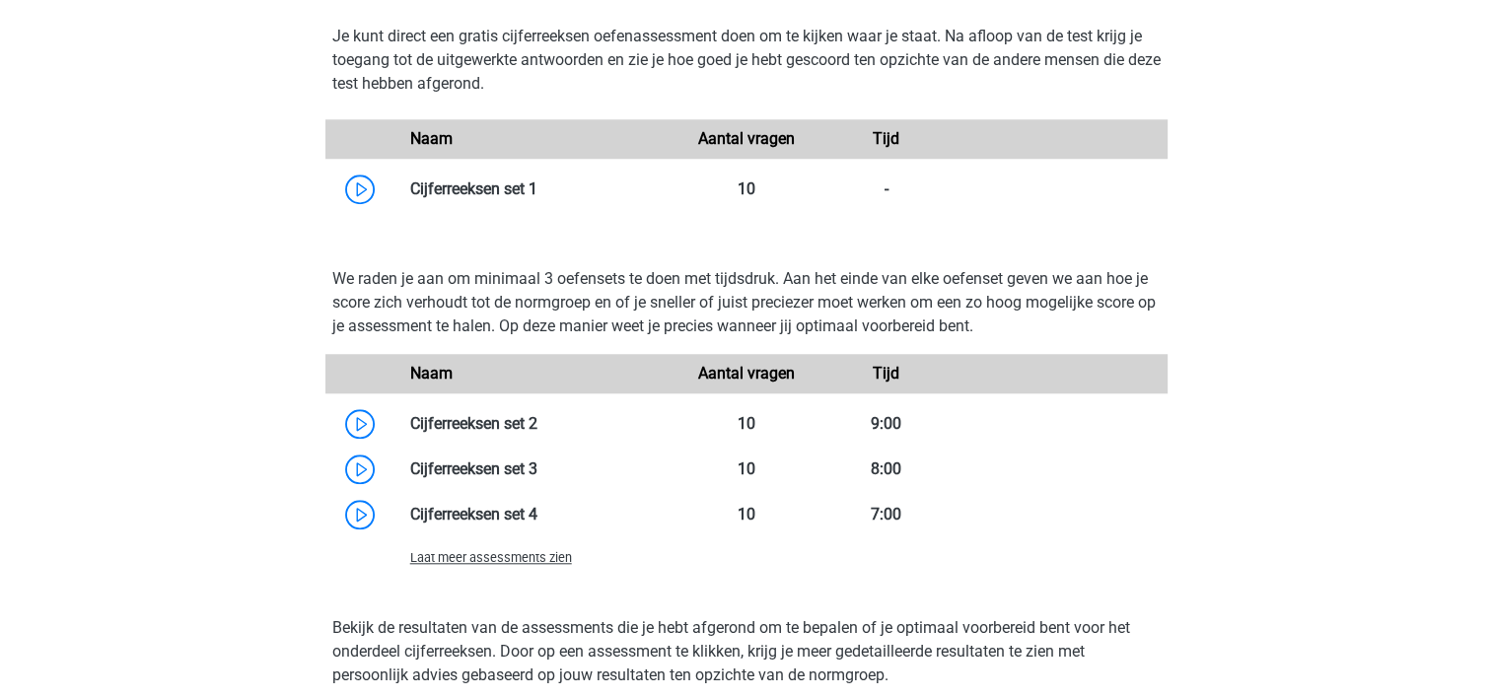
scroll to position [1754, 0]
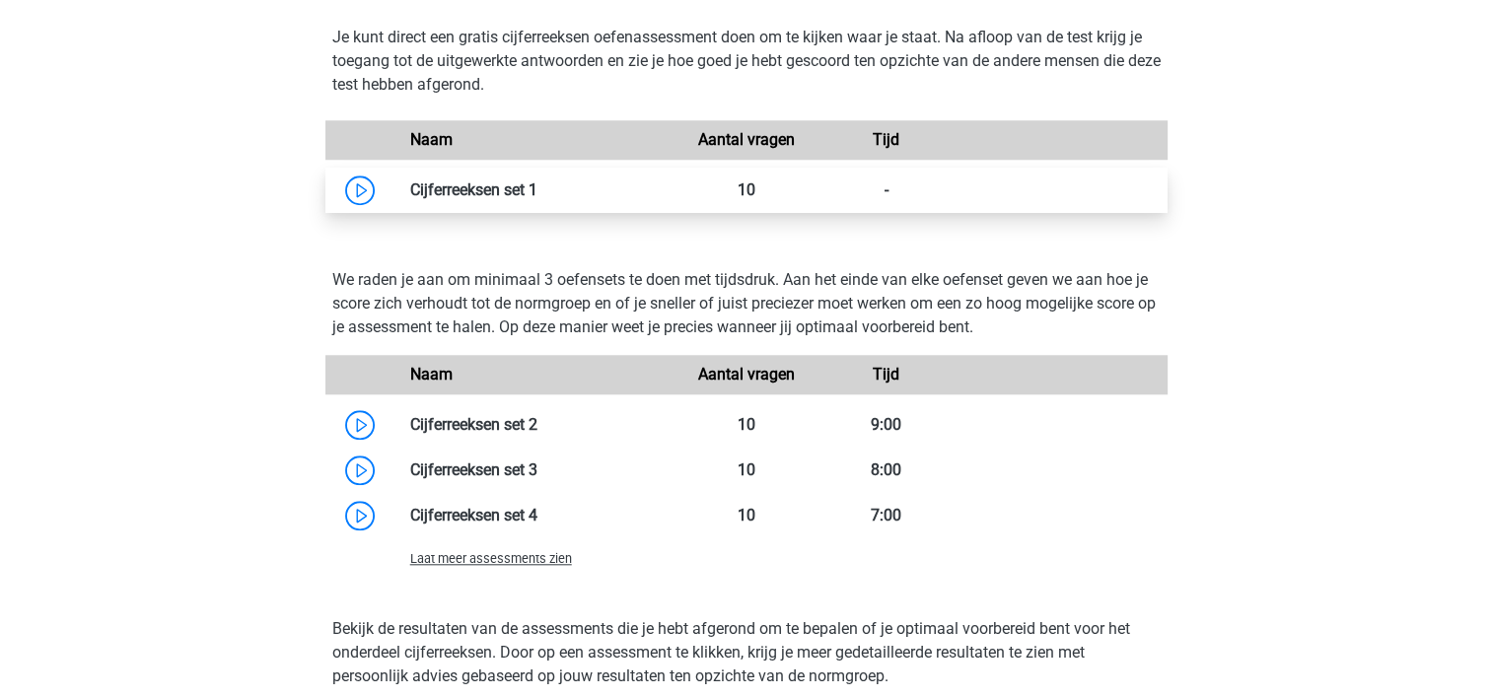
click at [537, 199] on link at bounding box center [537, 189] width 0 height 19
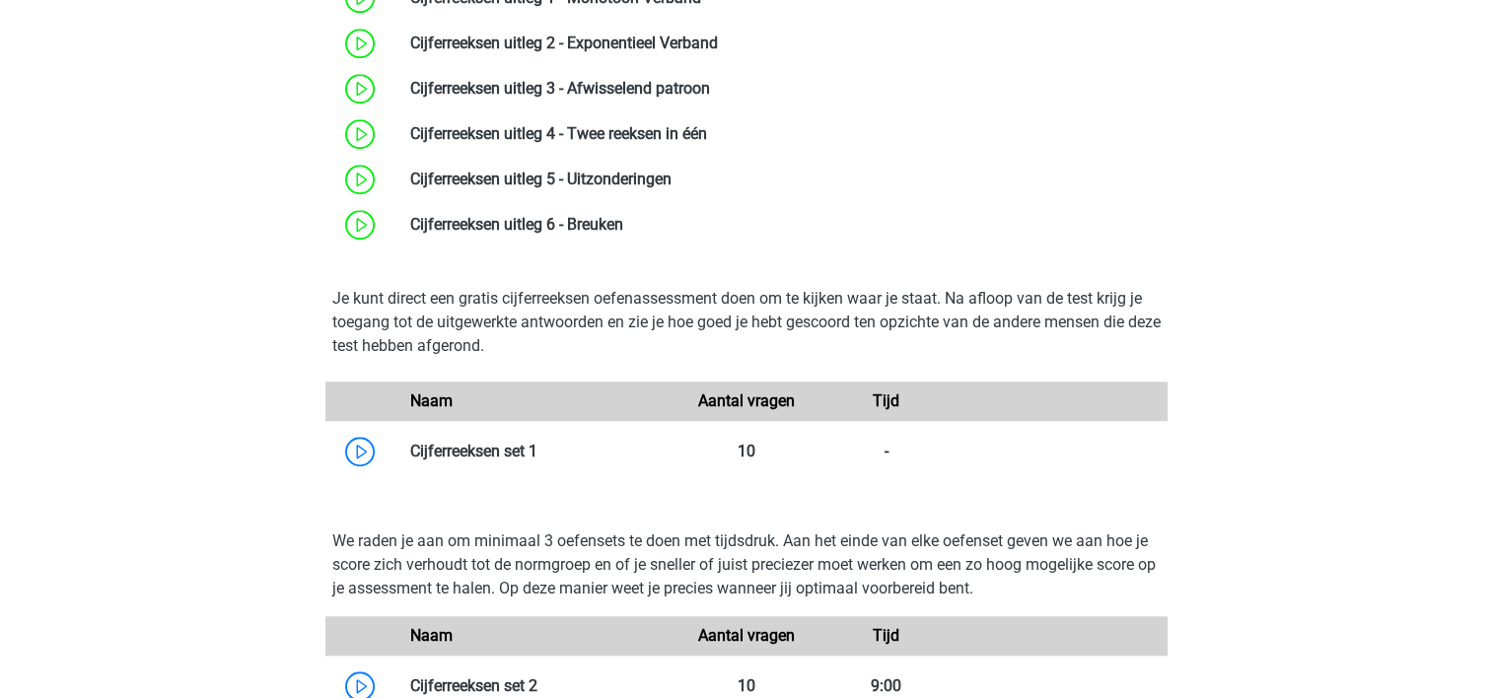
scroll to position [1399, 0]
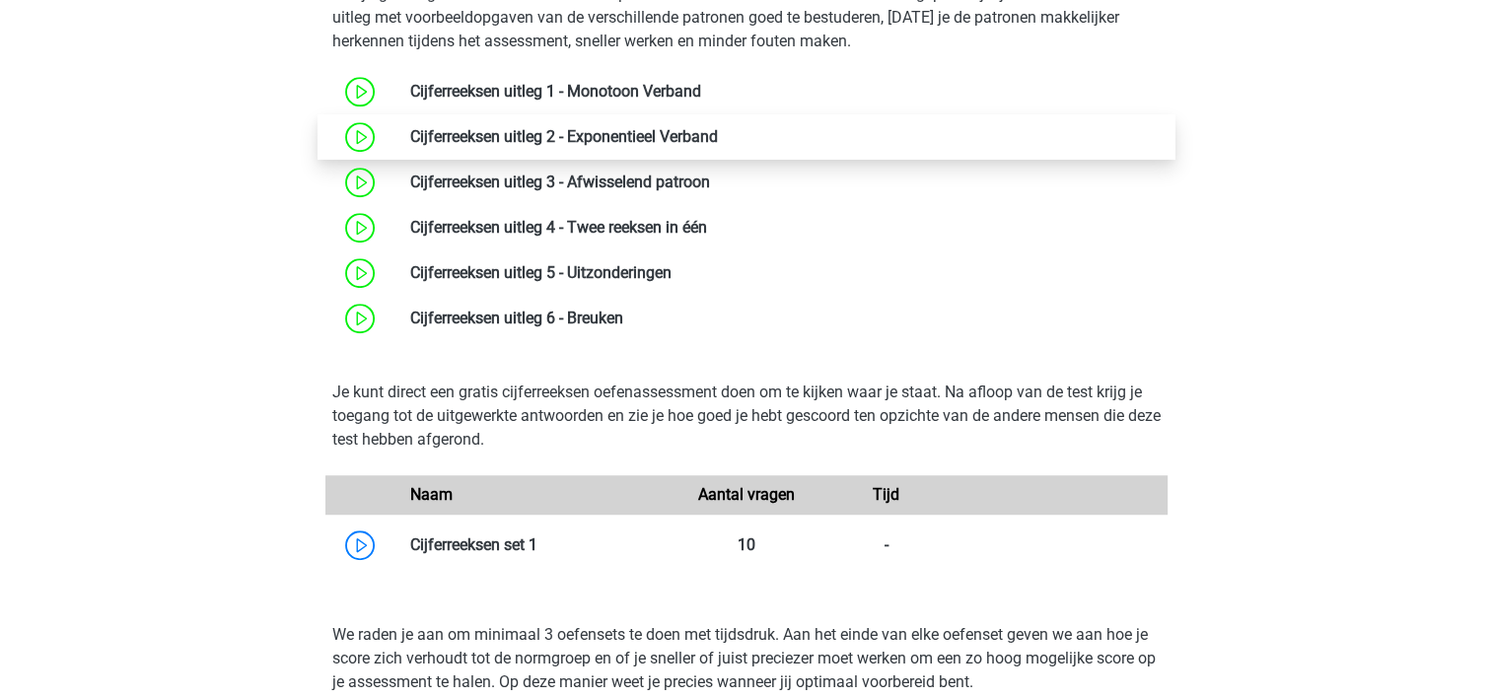
click at [718, 146] on link at bounding box center [718, 136] width 0 height 19
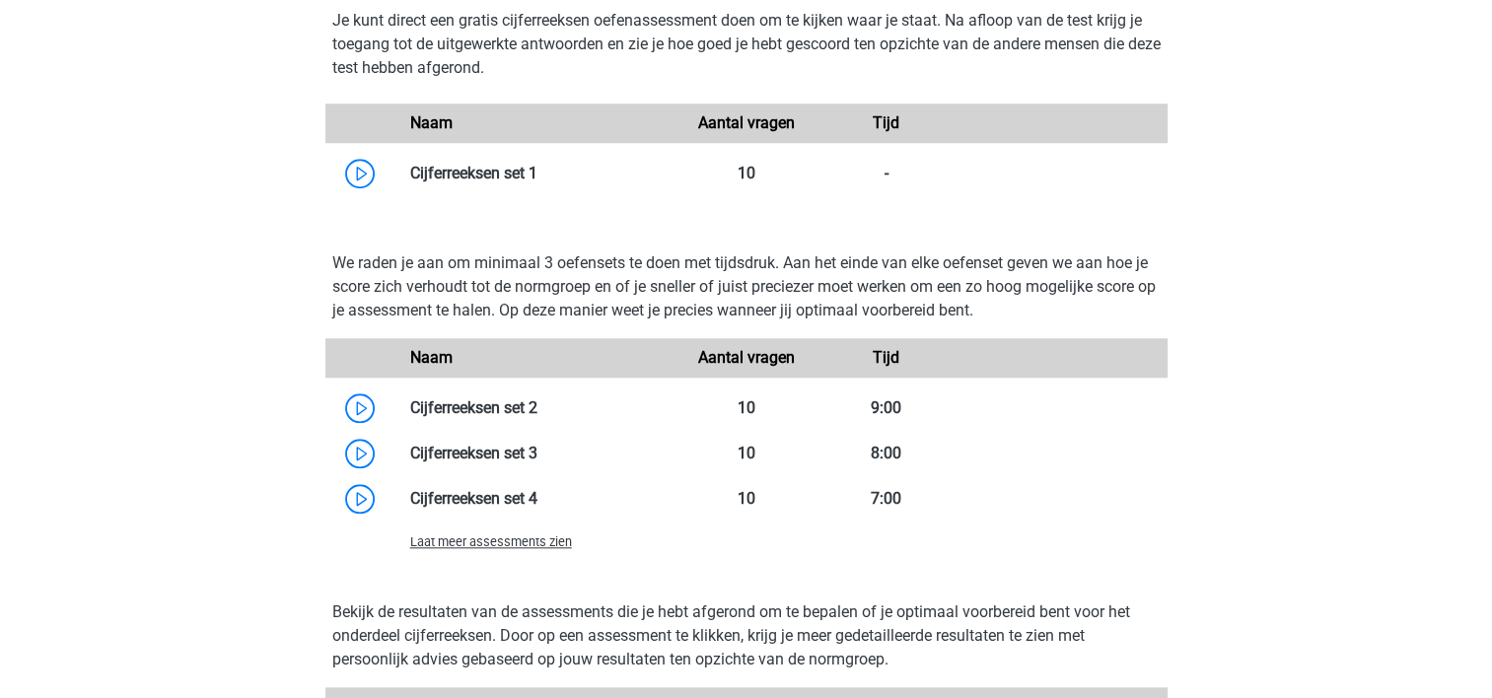
scroll to position [1774, 0]
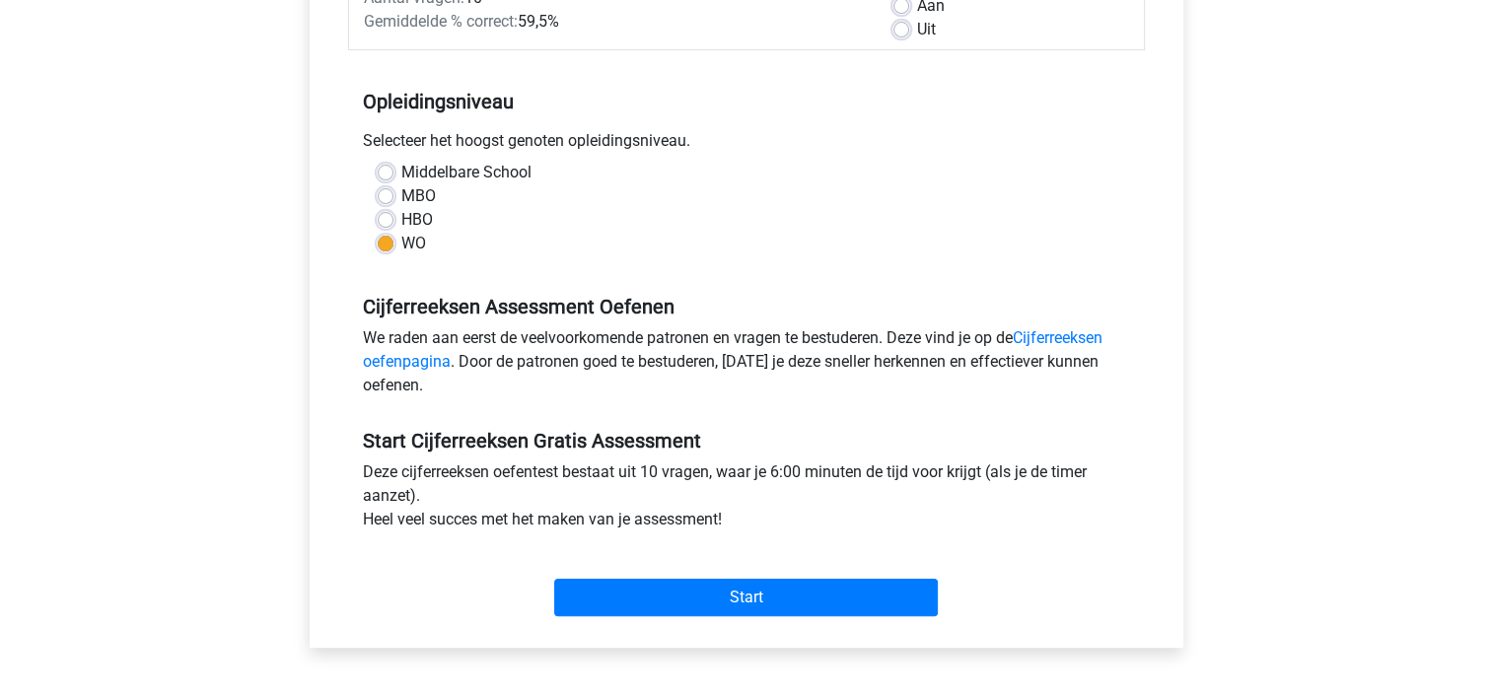
scroll to position [418, 0]
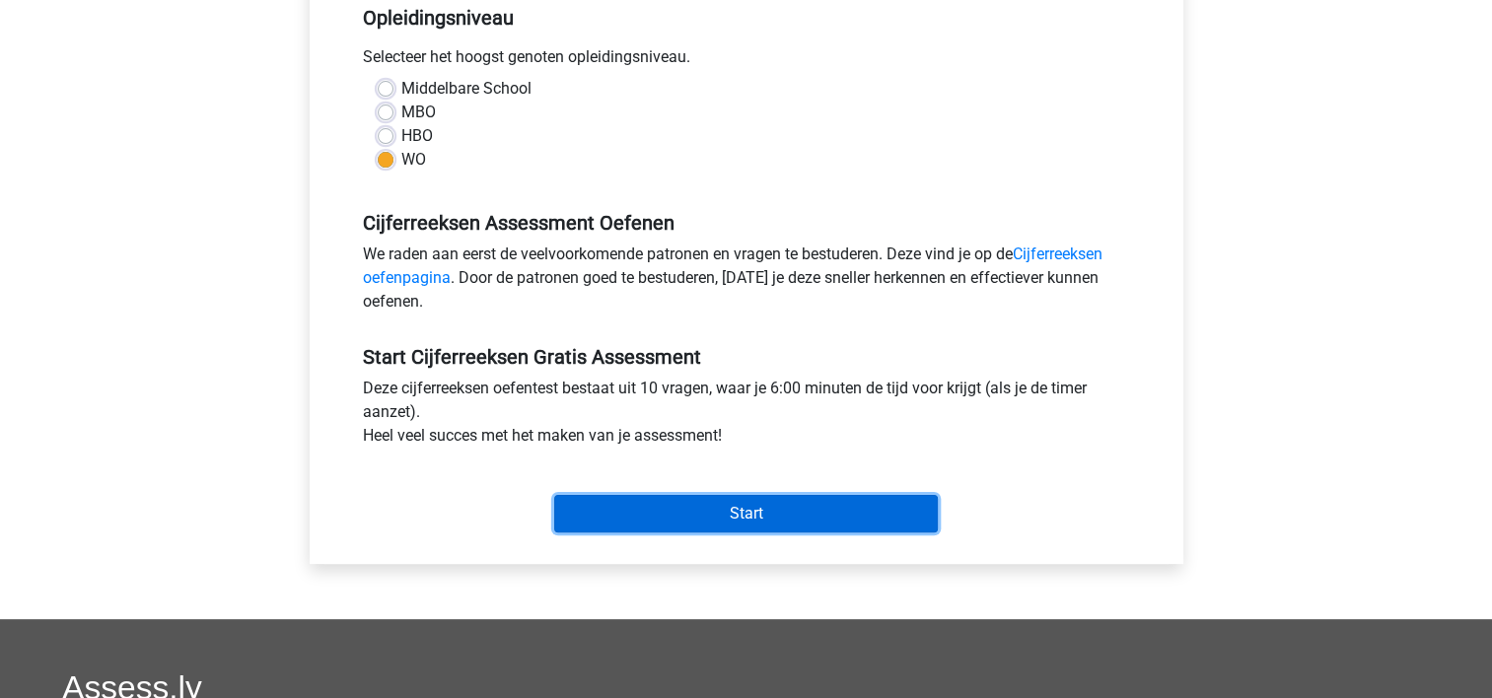
click at [662, 514] on input "Start" at bounding box center [746, 513] width 384 height 37
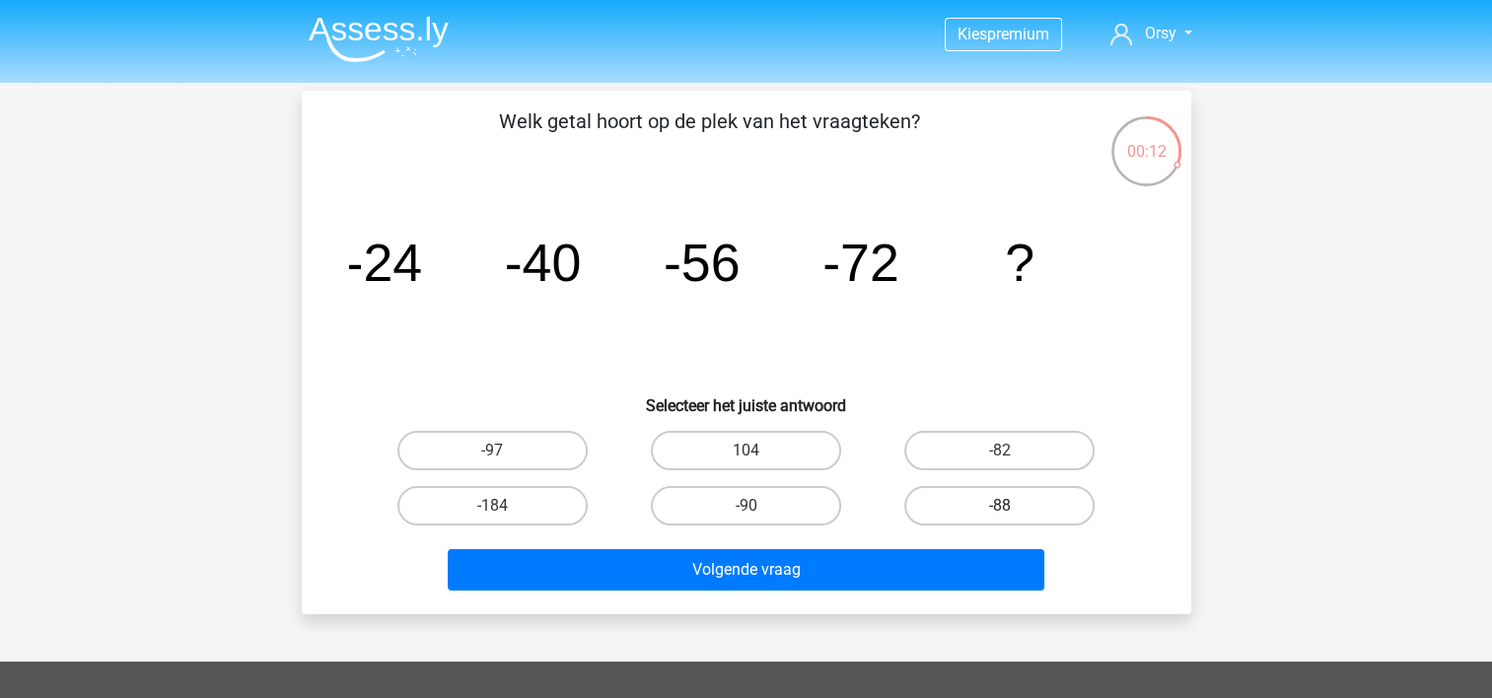
click at [978, 505] on label "-88" at bounding box center [999, 505] width 190 height 39
click at [1000, 506] on input "-88" at bounding box center [1006, 512] width 13 height 13
radio input "true"
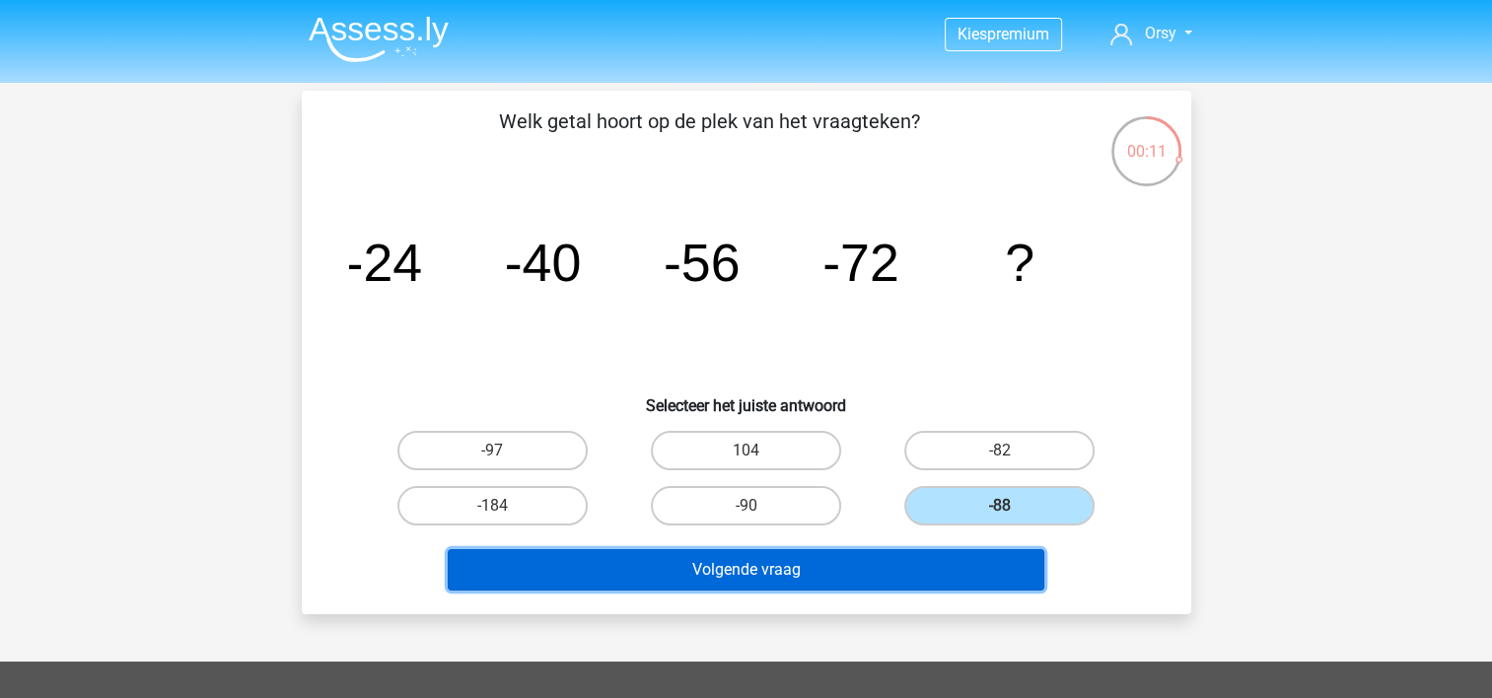
click at [768, 577] on button "Volgende vraag" at bounding box center [746, 569] width 597 height 41
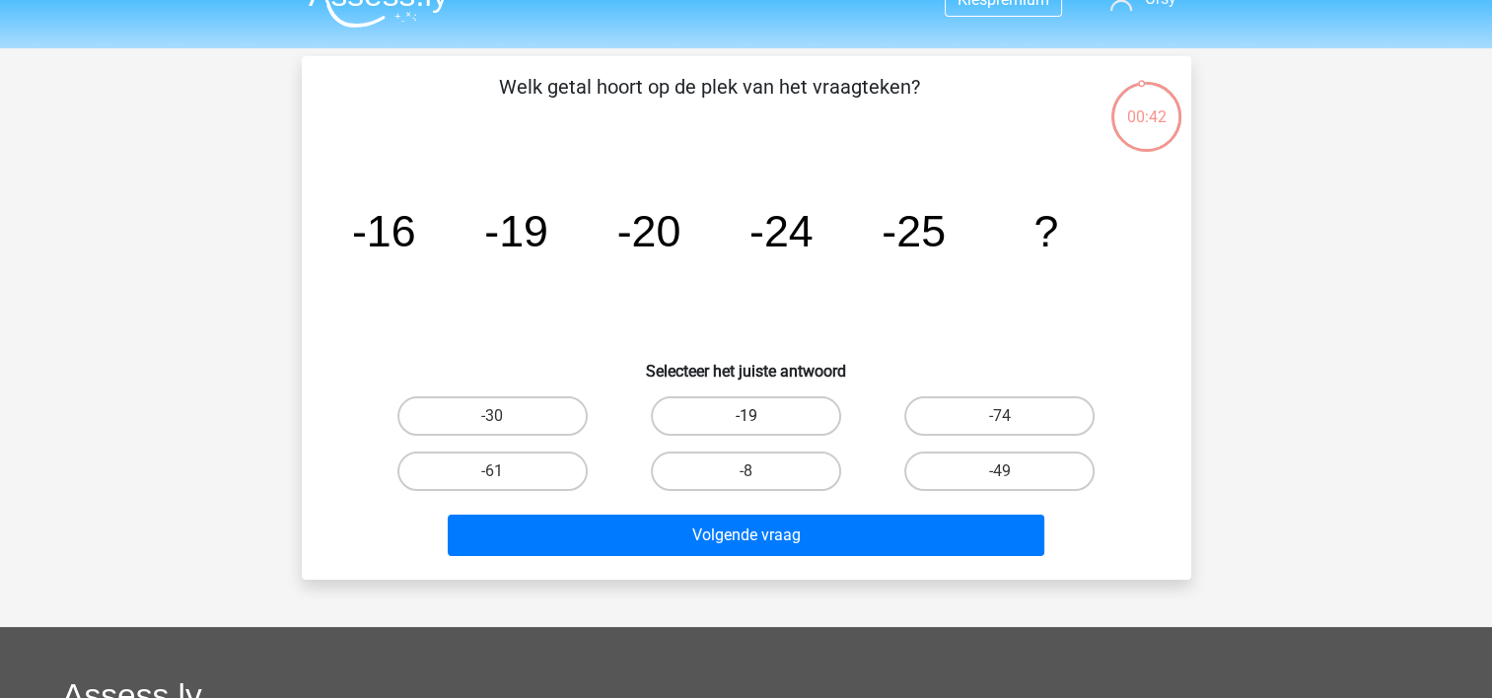
scroll to position [33, 0]
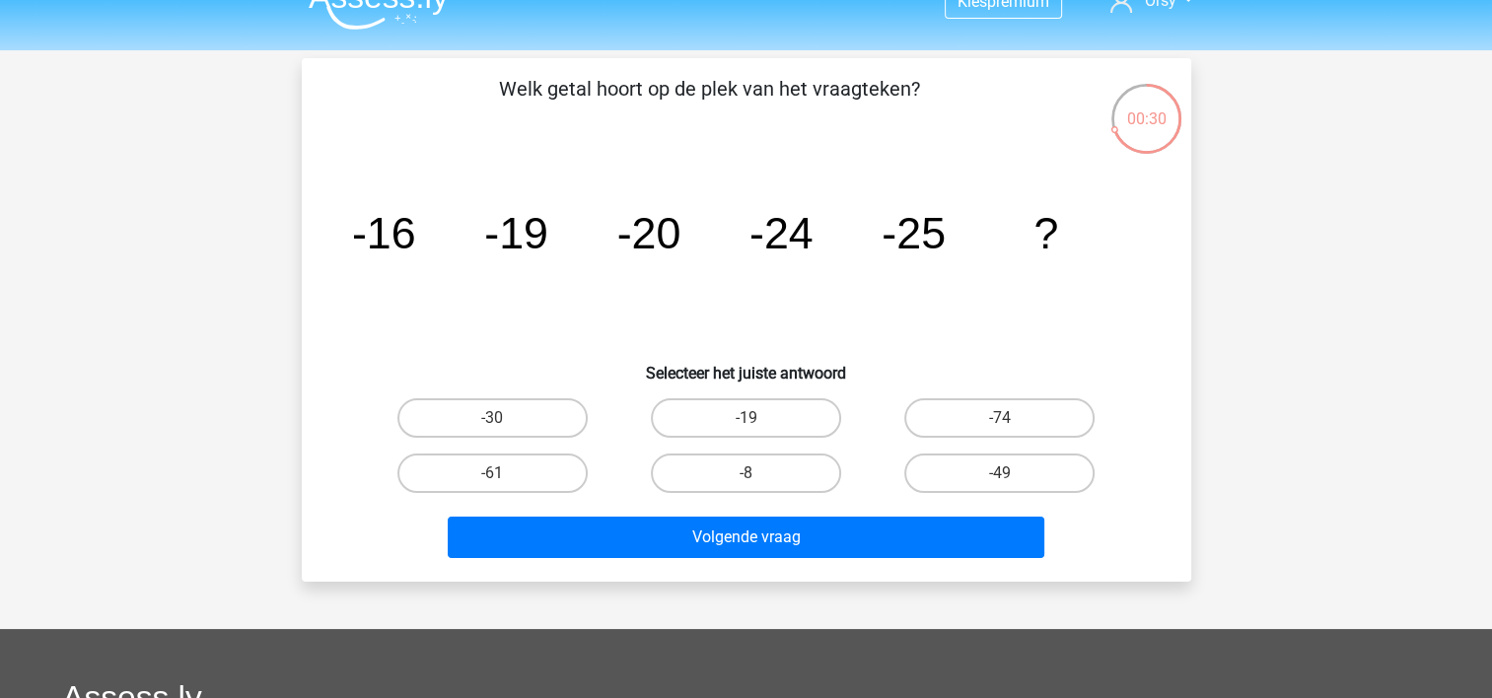
click at [497, 422] on input "-30" at bounding box center [498, 424] width 13 height 13
radio input "true"
click at [596, 556] on div "Volgende vraag" at bounding box center [746, 541] width 761 height 49
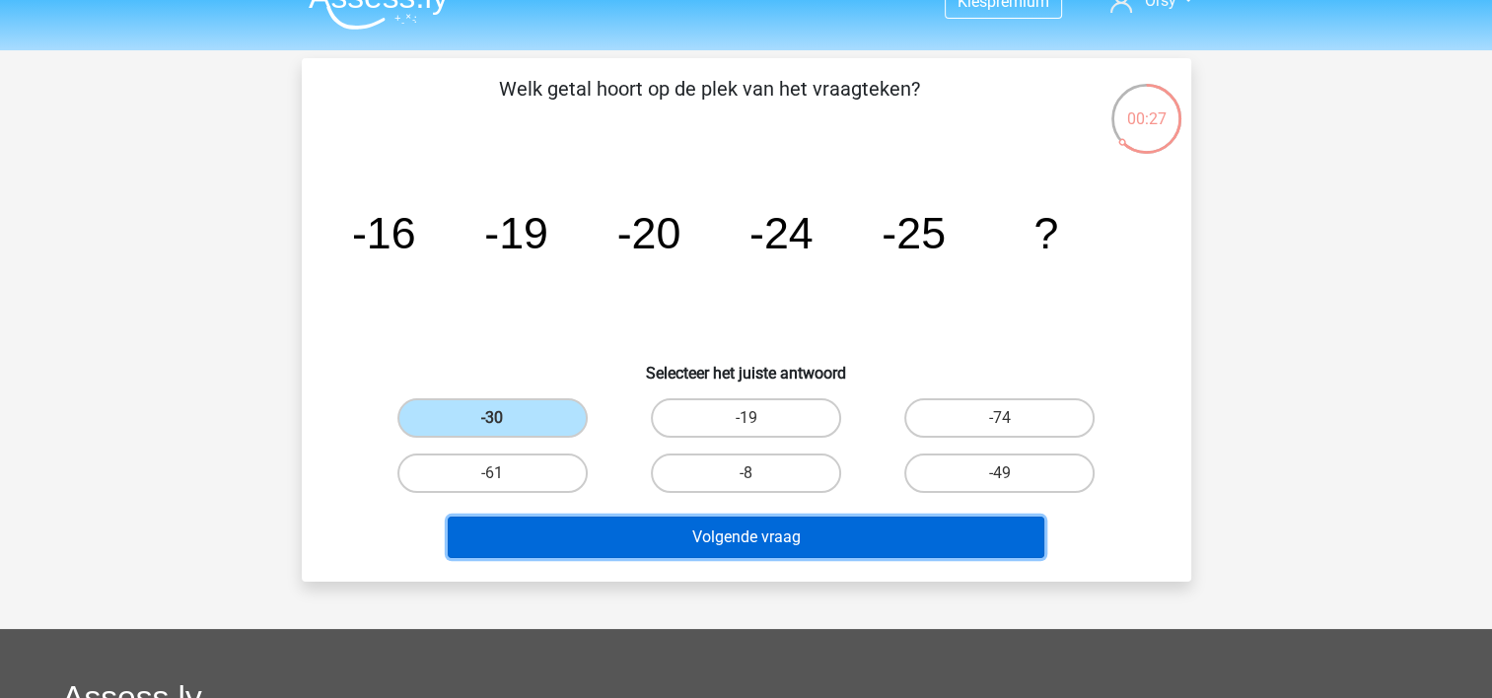
click at [599, 528] on button "Volgende vraag" at bounding box center [746, 537] width 597 height 41
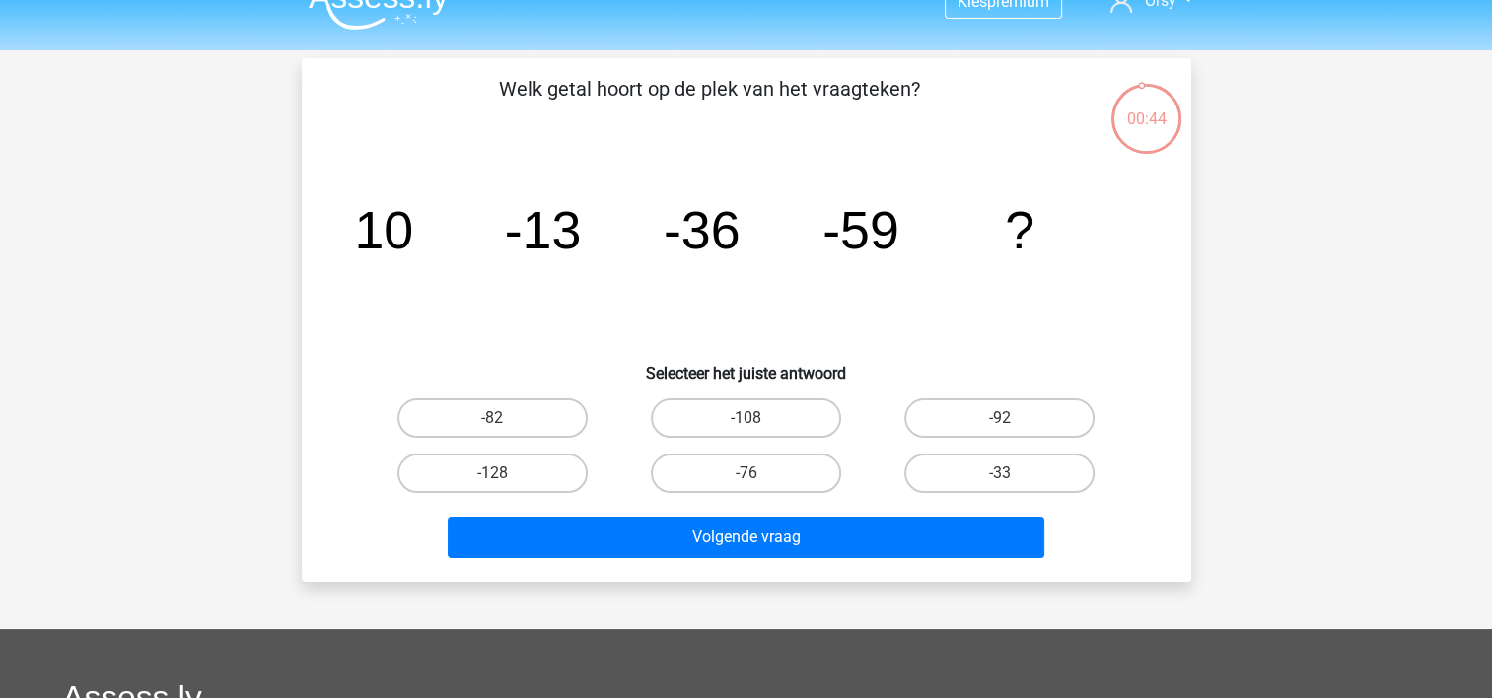
scroll to position [28, 0]
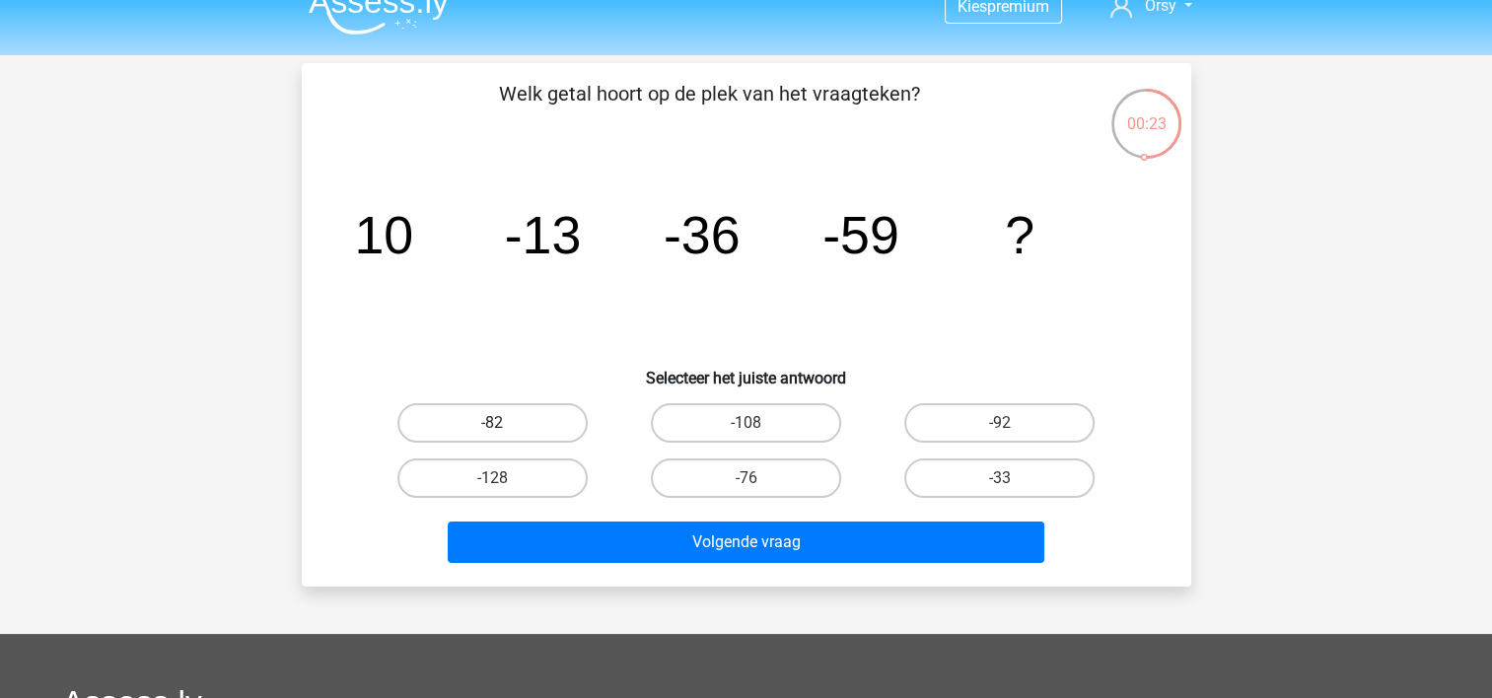
click at [480, 430] on label "-82" at bounding box center [492, 422] width 190 height 39
click at [492, 430] on input "-82" at bounding box center [498, 429] width 13 height 13
radio input "true"
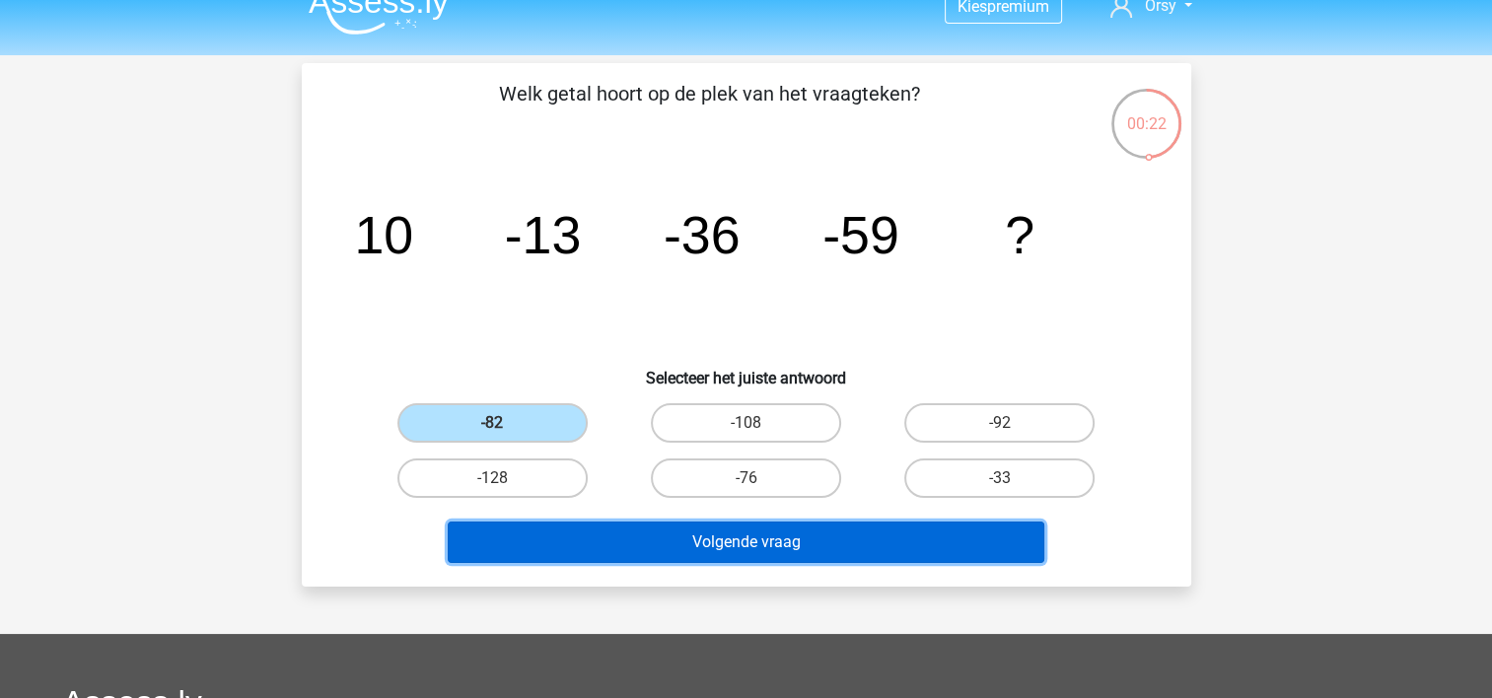
click at [565, 548] on button "Volgende vraag" at bounding box center [746, 542] width 597 height 41
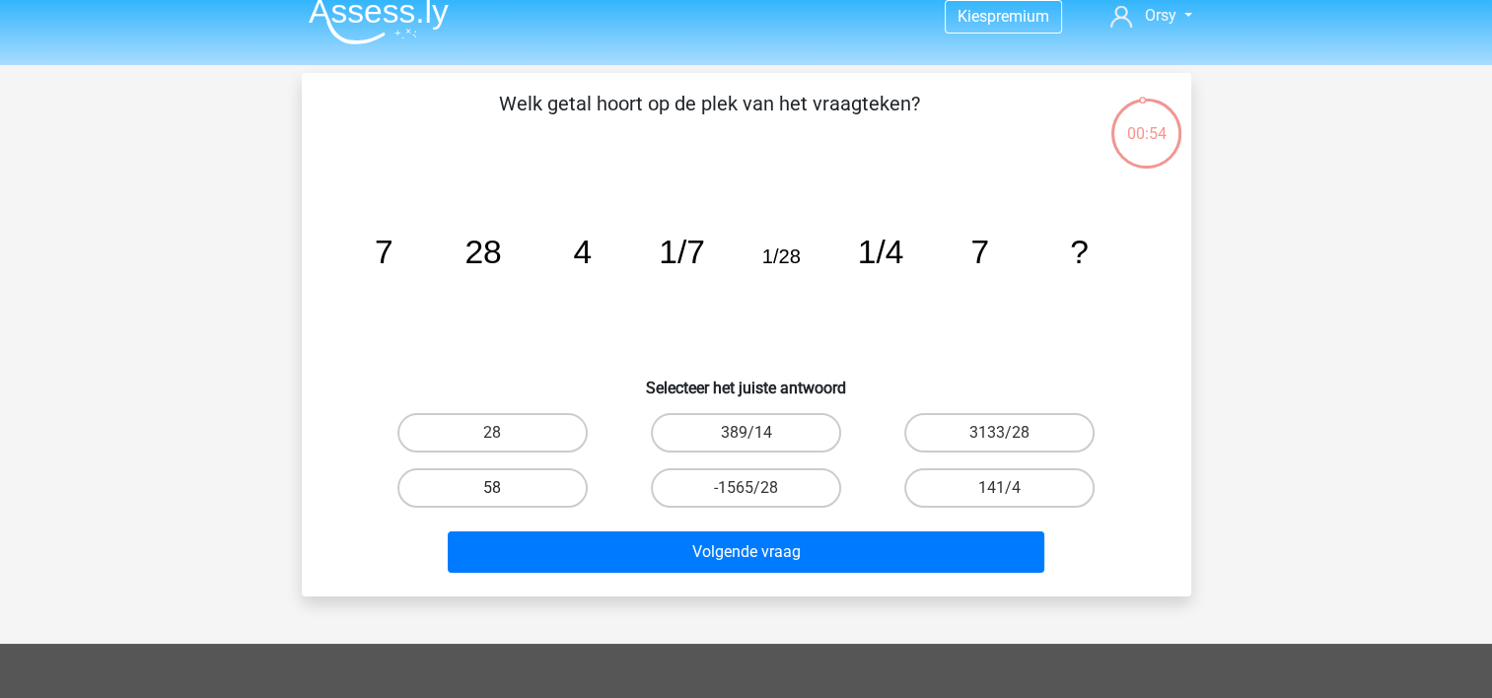
scroll to position [19, 0]
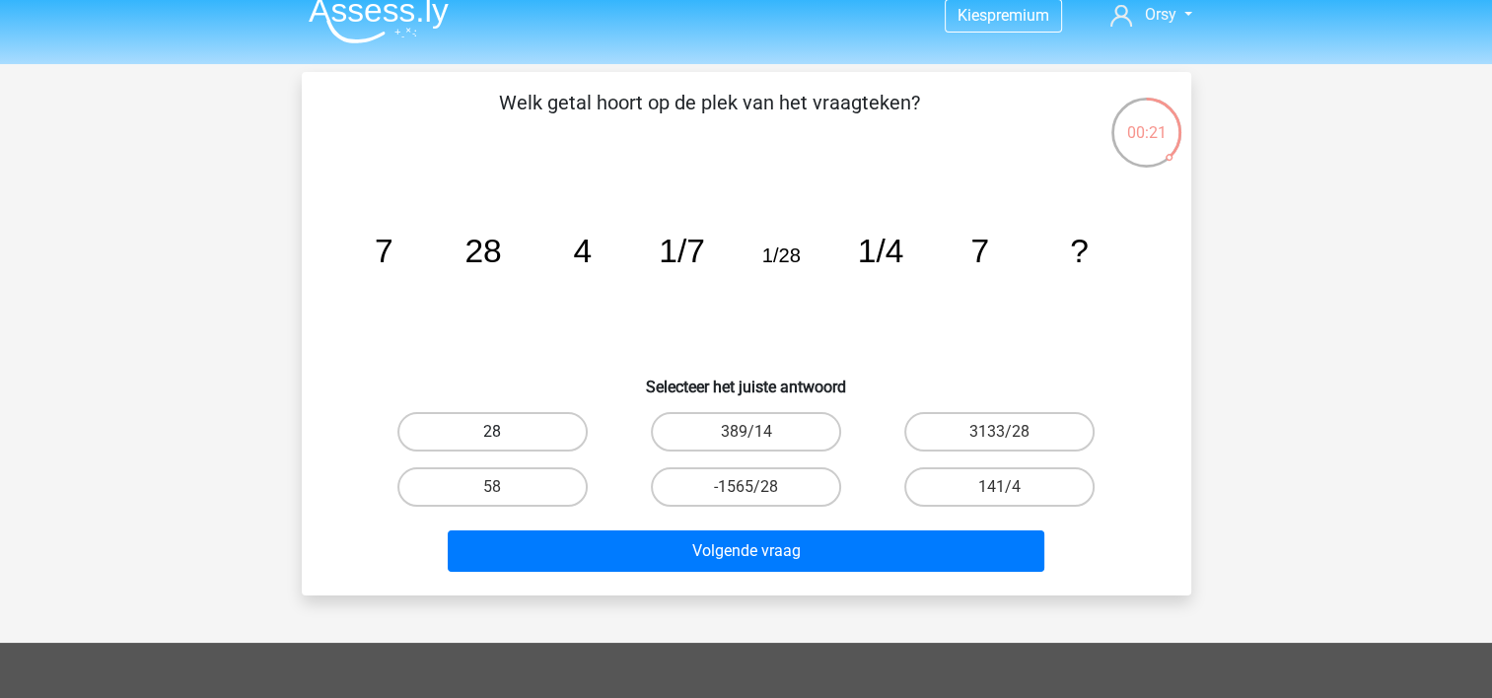
click at [510, 438] on label "28" at bounding box center [492, 431] width 190 height 39
click at [505, 438] on input "28" at bounding box center [498, 438] width 13 height 13
radio input "true"
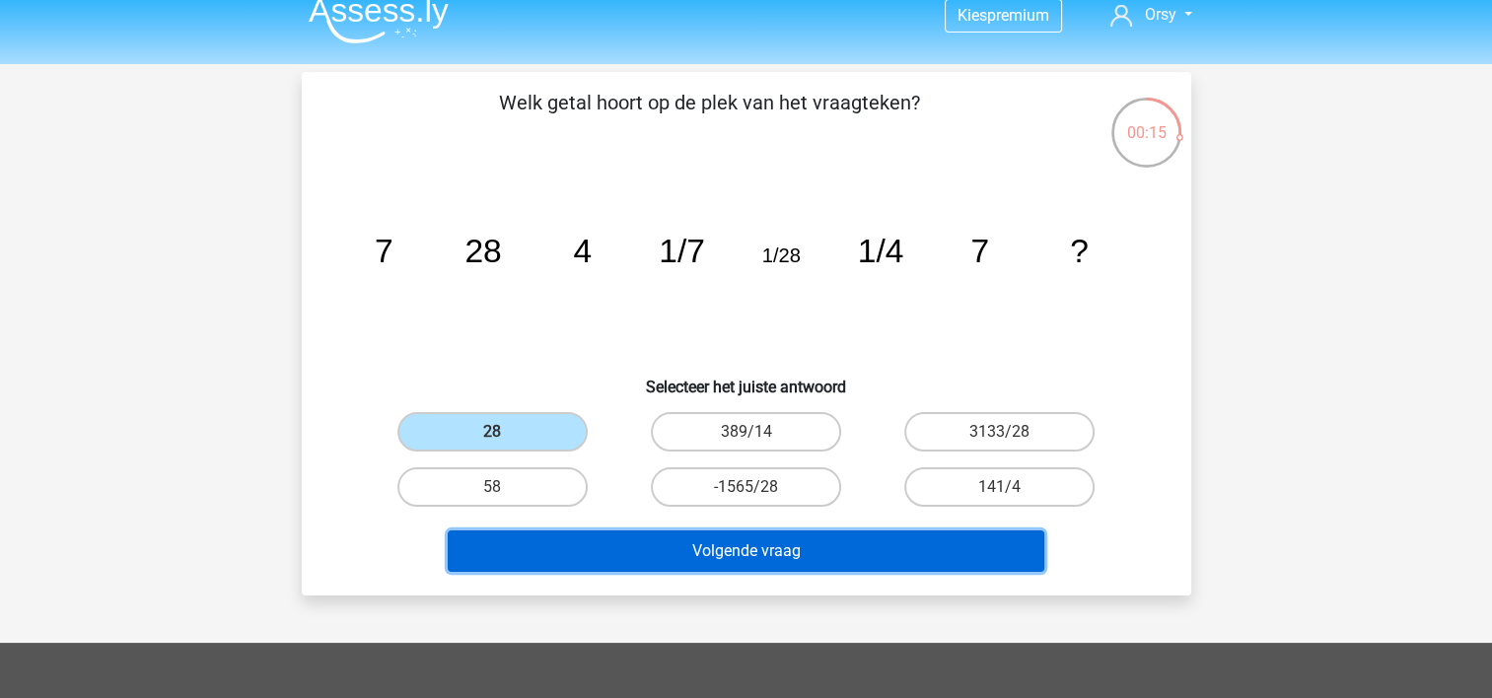
click at [742, 559] on button "Volgende vraag" at bounding box center [746, 551] width 597 height 41
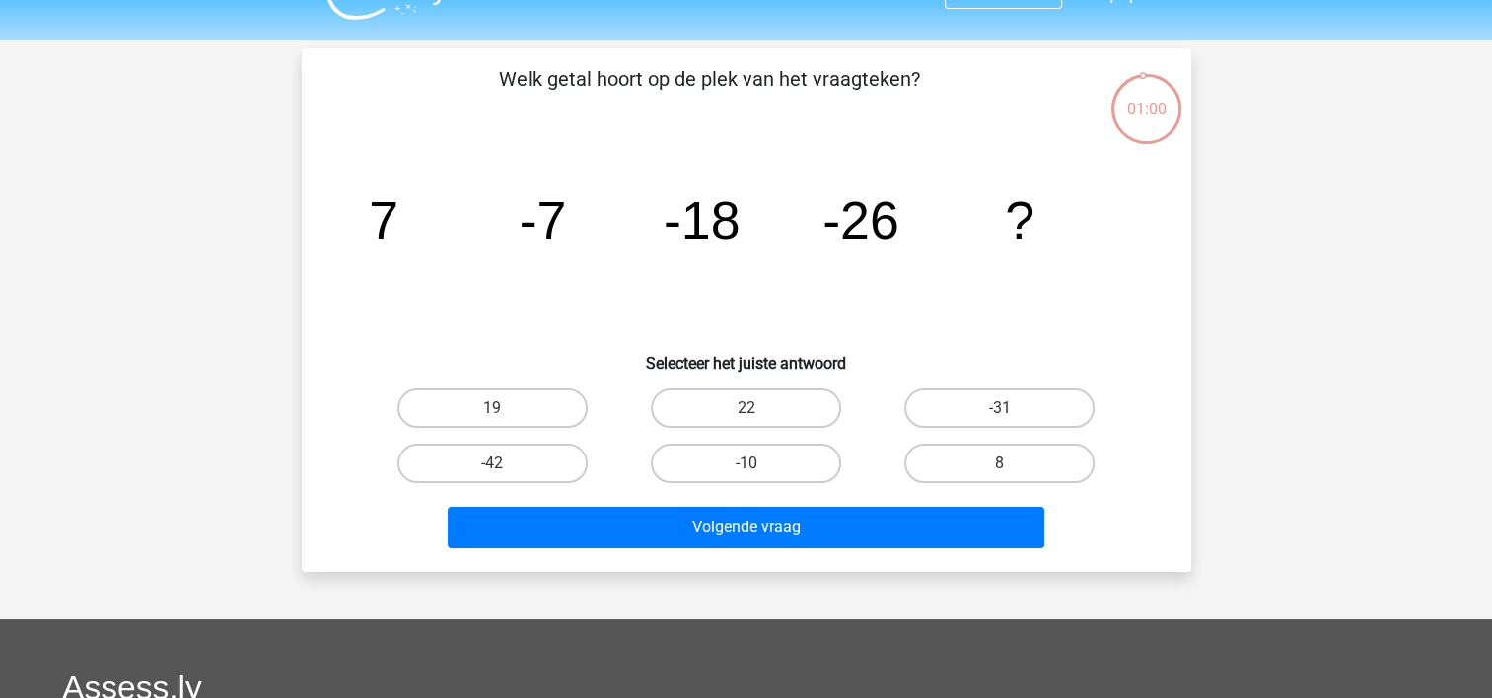
scroll to position [43, 0]
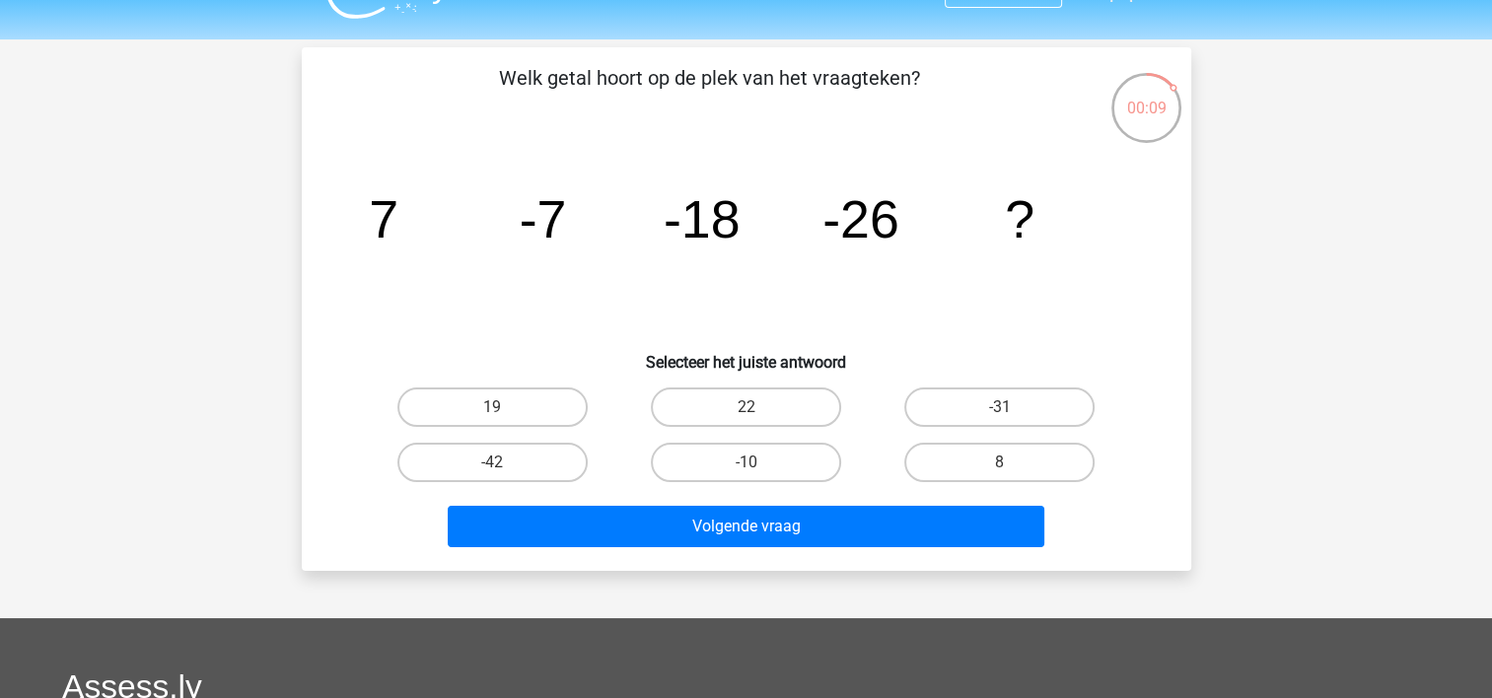
click at [975, 426] on div "-31" at bounding box center [999, 407] width 253 height 55
click at [969, 409] on label "-31" at bounding box center [999, 407] width 190 height 39
click at [1000, 409] on input "-31" at bounding box center [1006, 413] width 13 height 13
radio input "true"
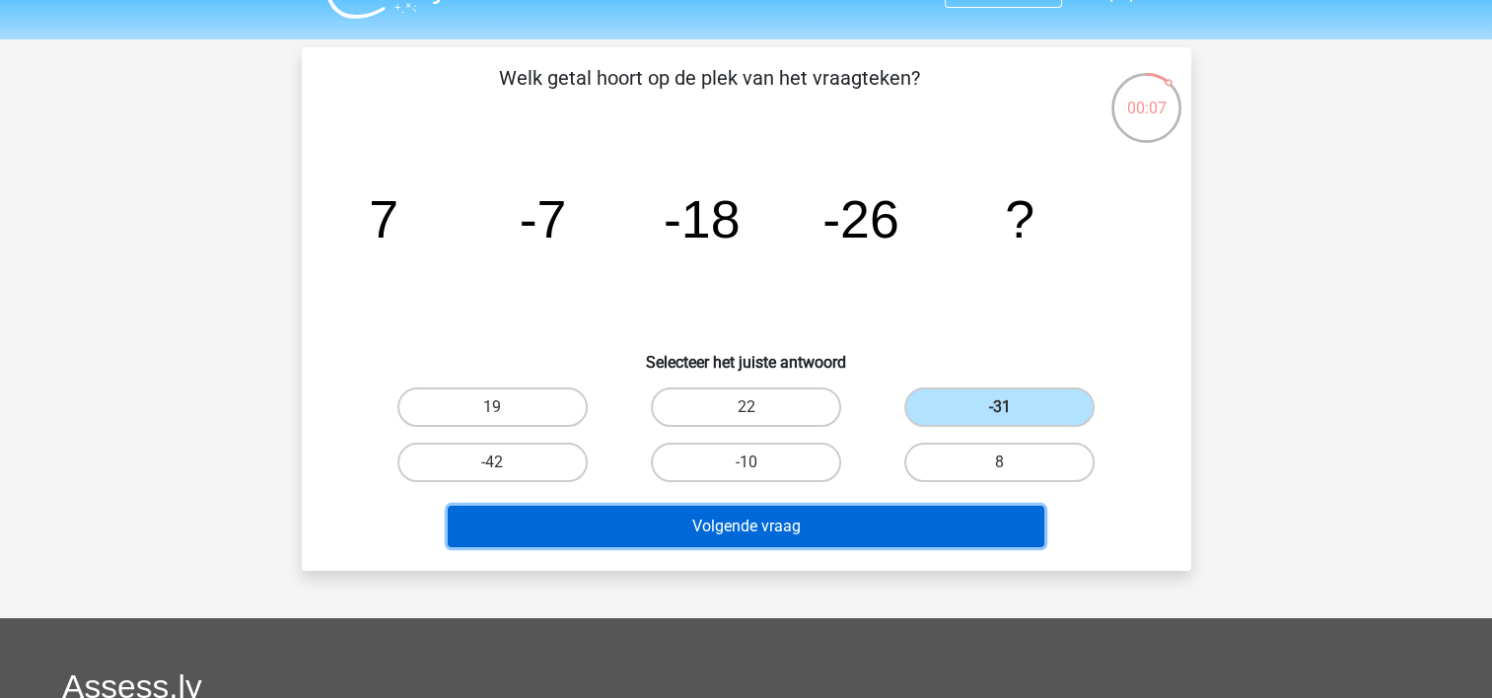
click at [796, 536] on button "Volgende vraag" at bounding box center [746, 526] width 597 height 41
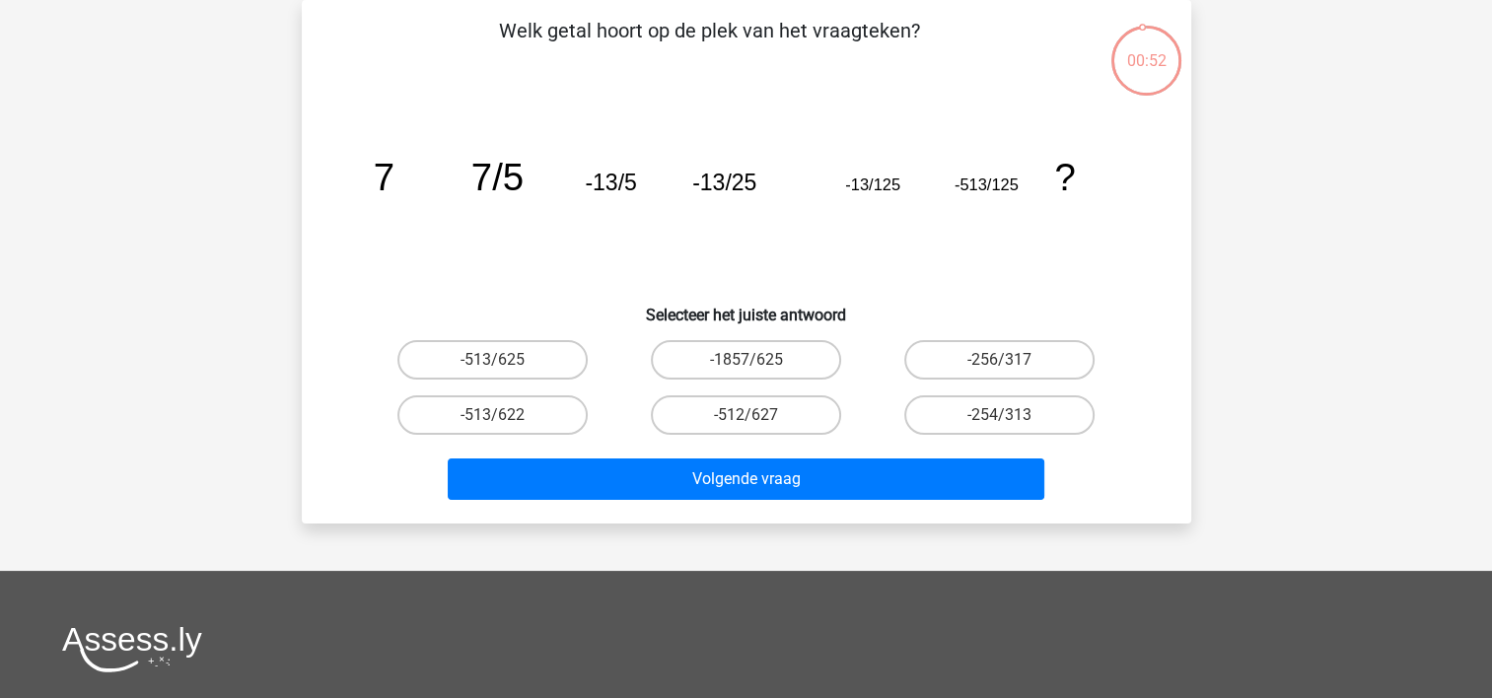
scroll to position [0, 0]
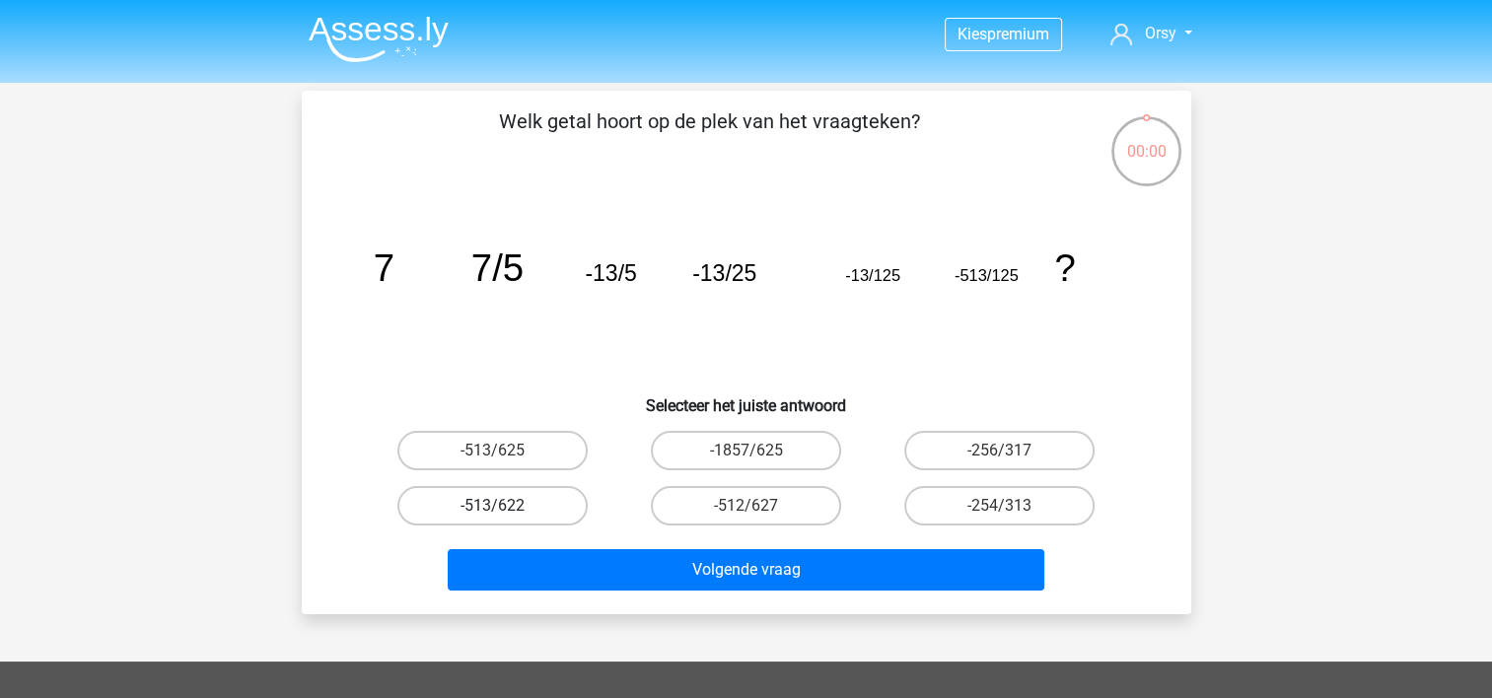
click at [510, 513] on label "-513/622" at bounding box center [492, 505] width 190 height 39
click at [505, 513] on input "-513/622" at bounding box center [498, 512] width 13 height 13
radio input "true"
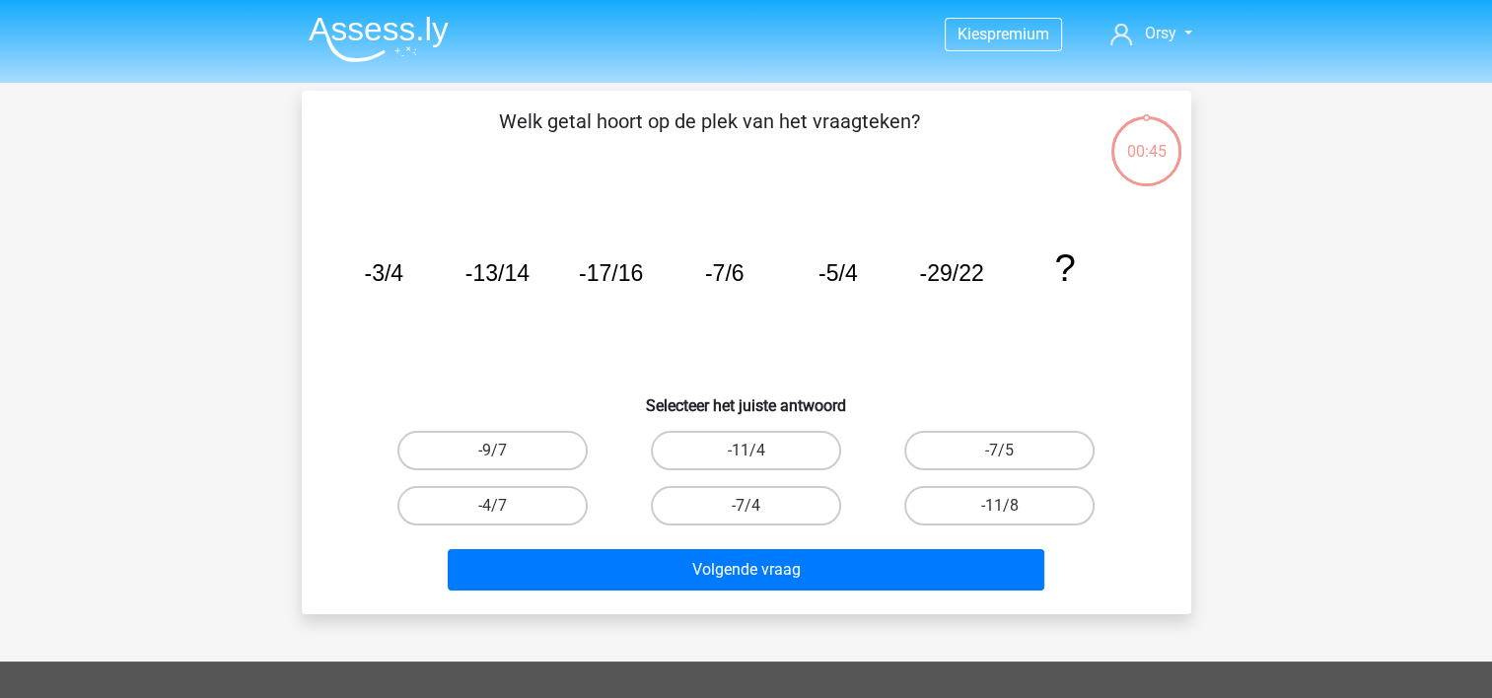
click at [551, 540] on div "Volgende vraag" at bounding box center [746, 566] width 826 height 65
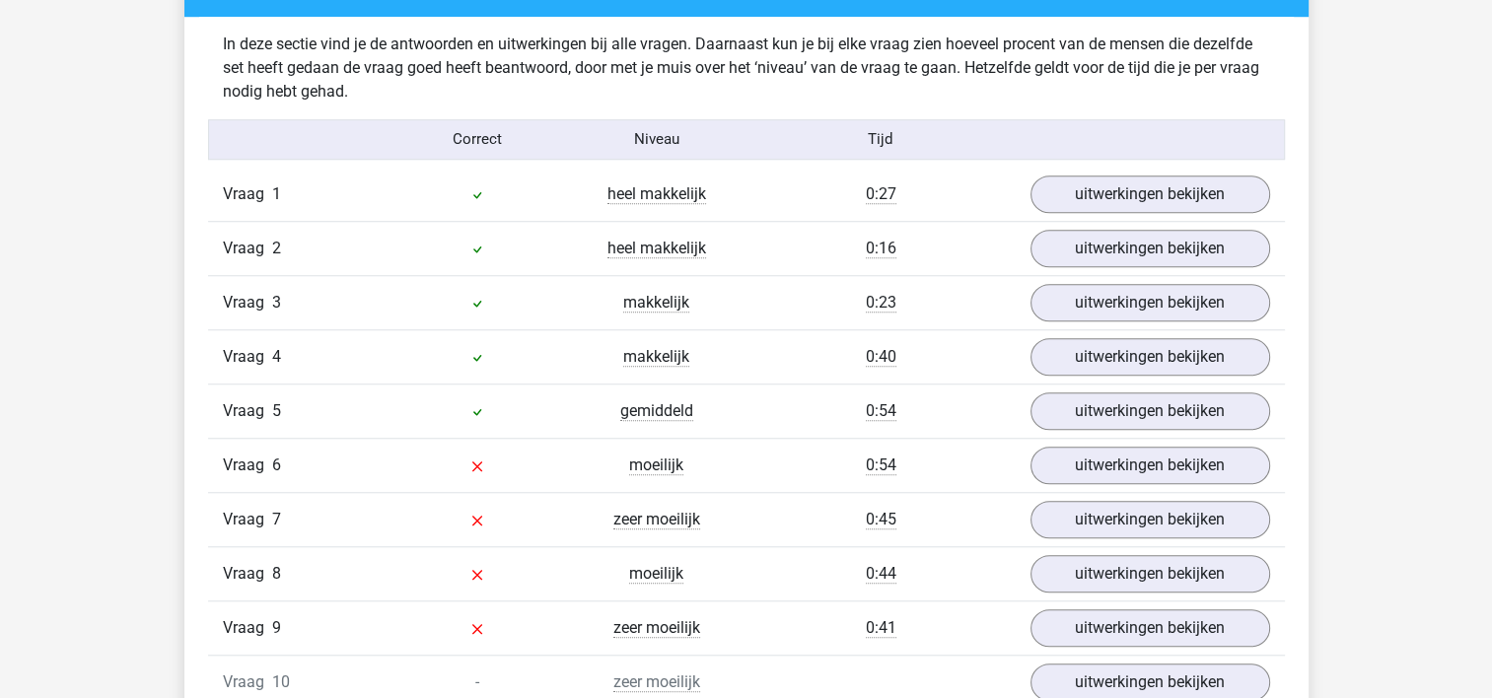
scroll to position [1580, 0]
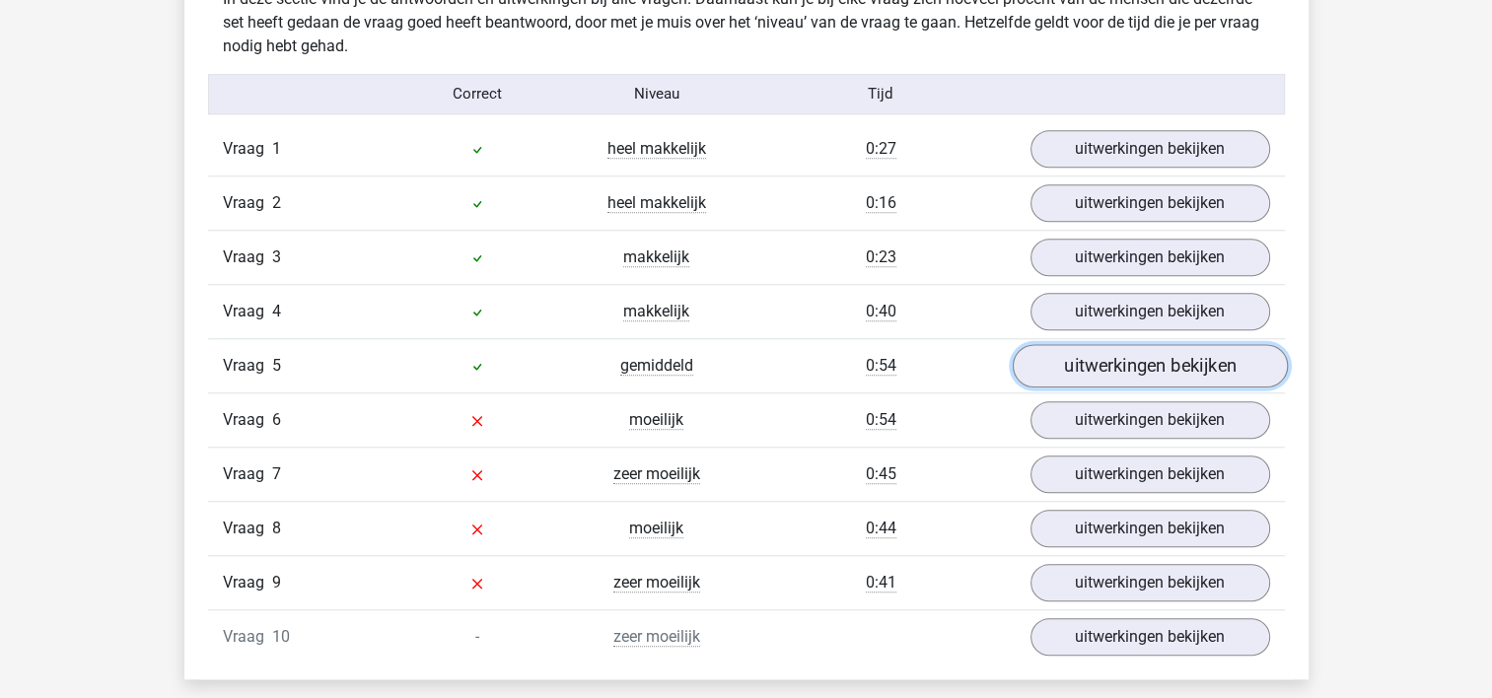
click at [1073, 361] on link "uitwerkingen bekijken" at bounding box center [1149, 365] width 275 height 43
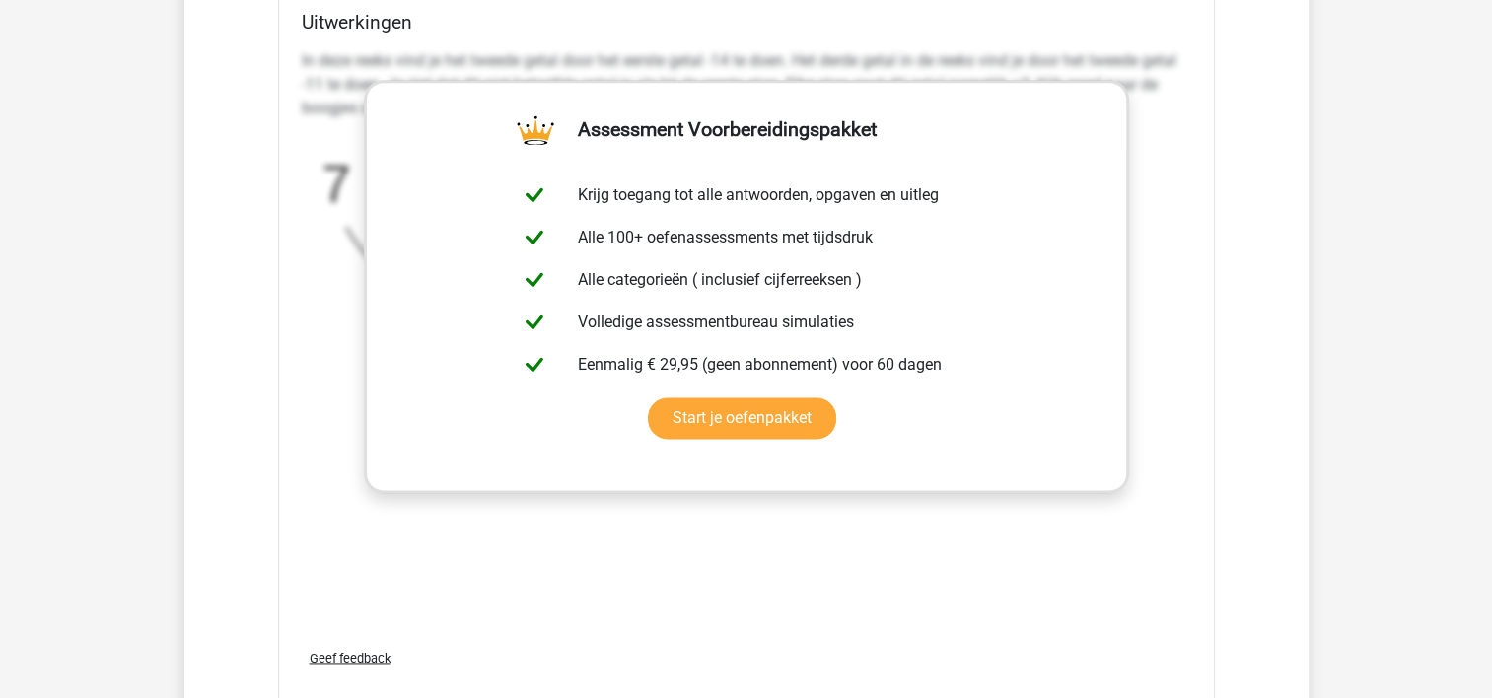
scroll to position [2843, 0]
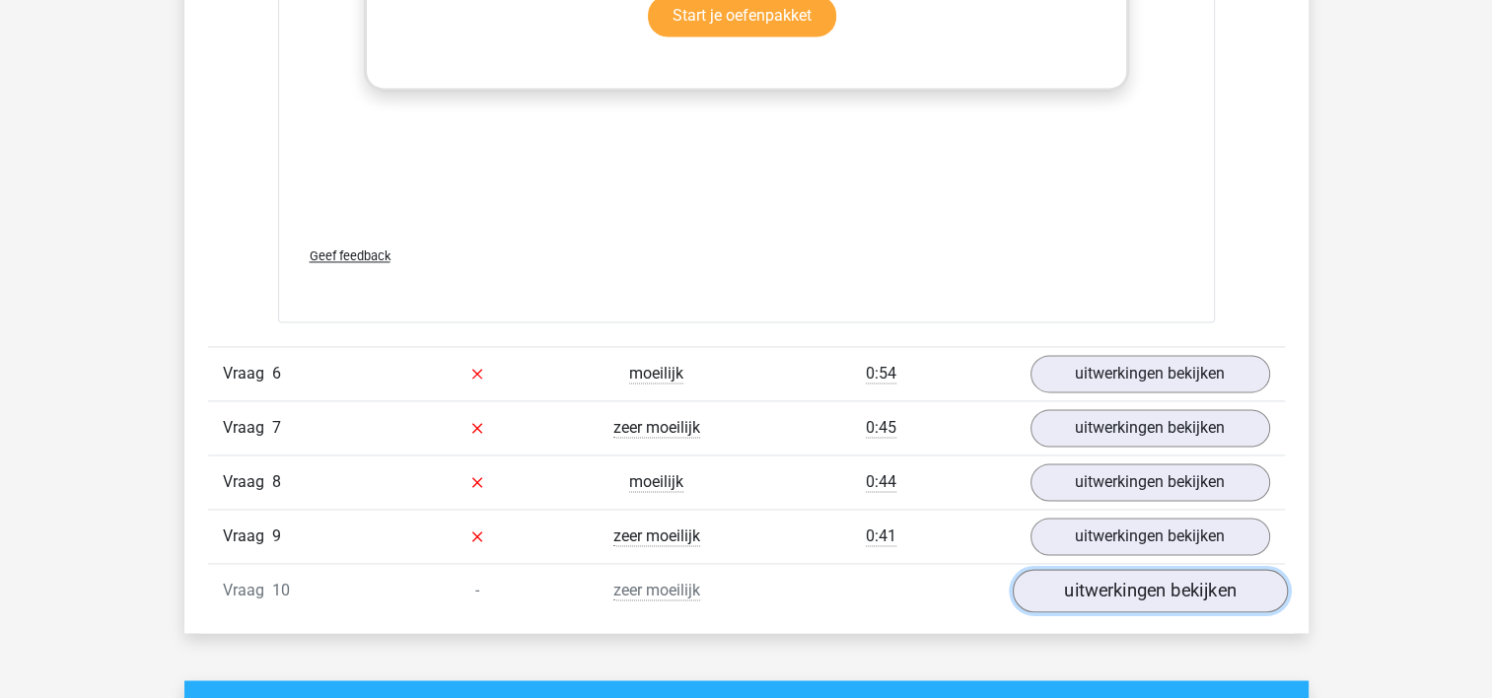
click at [1071, 580] on link "uitwerkingen bekijken" at bounding box center [1149, 590] width 275 height 43
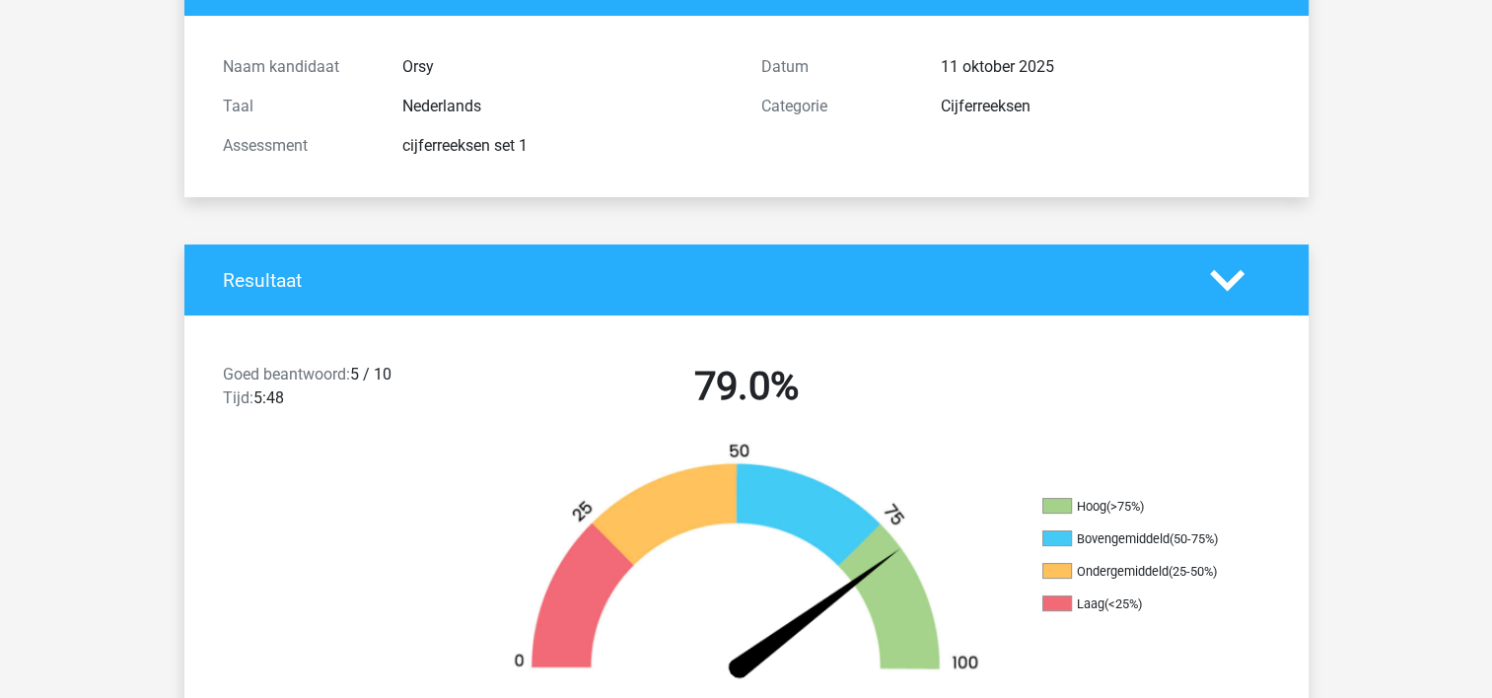
scroll to position [176, 0]
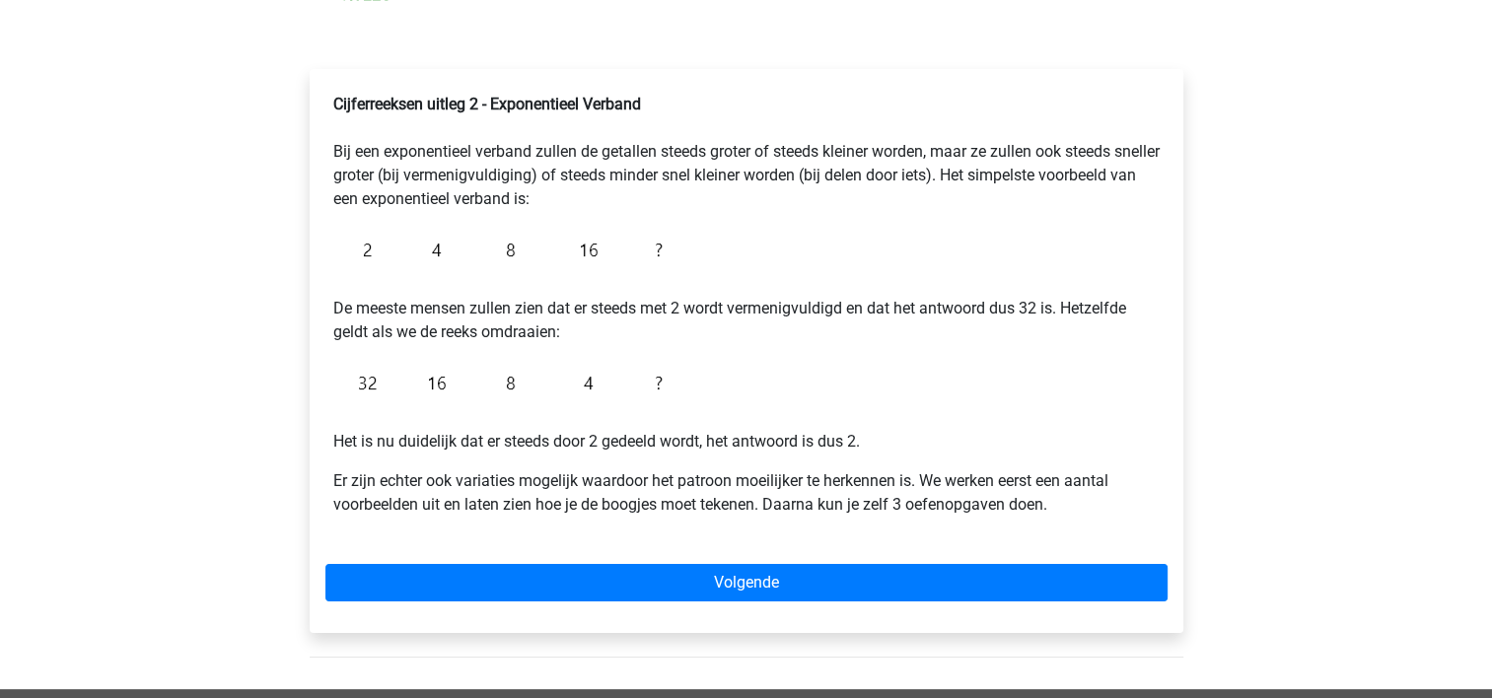
scroll to position [271, 0]
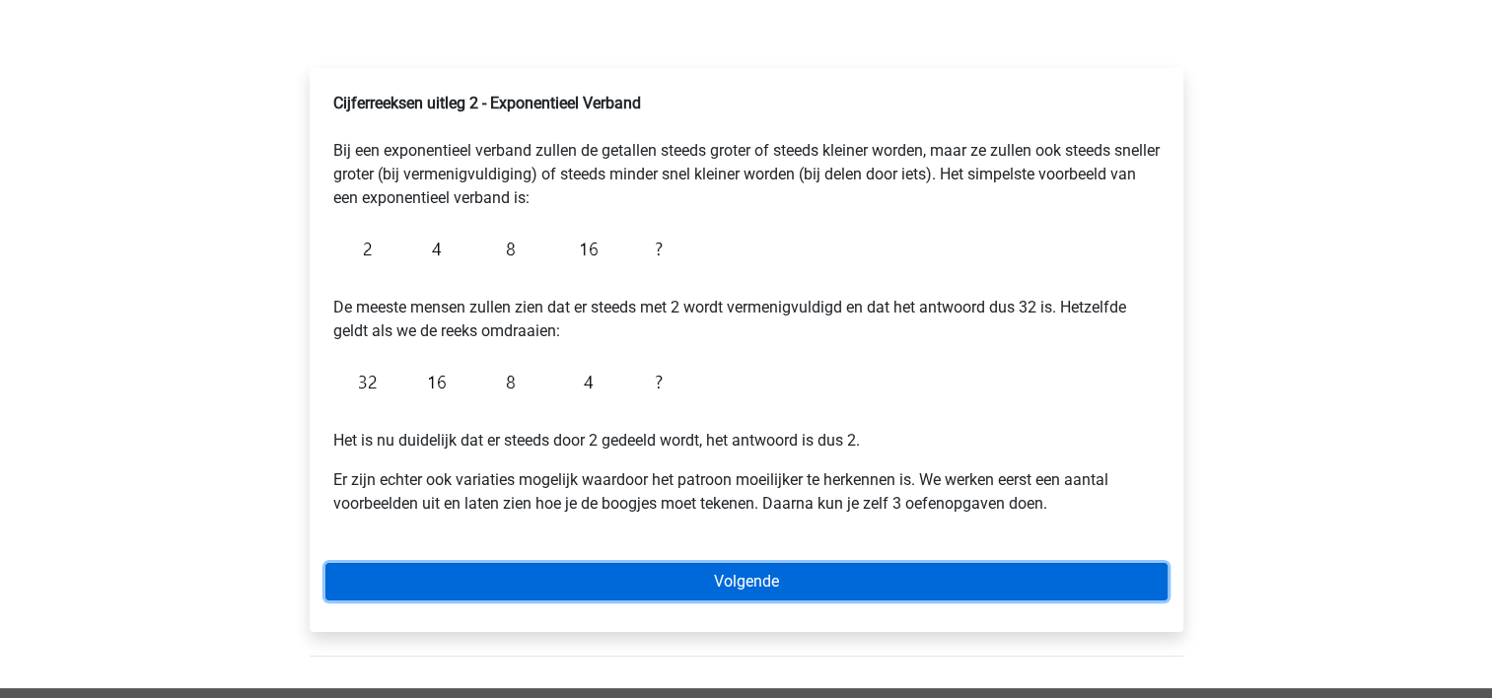
click at [673, 584] on link "Volgende" at bounding box center [746, 581] width 842 height 37
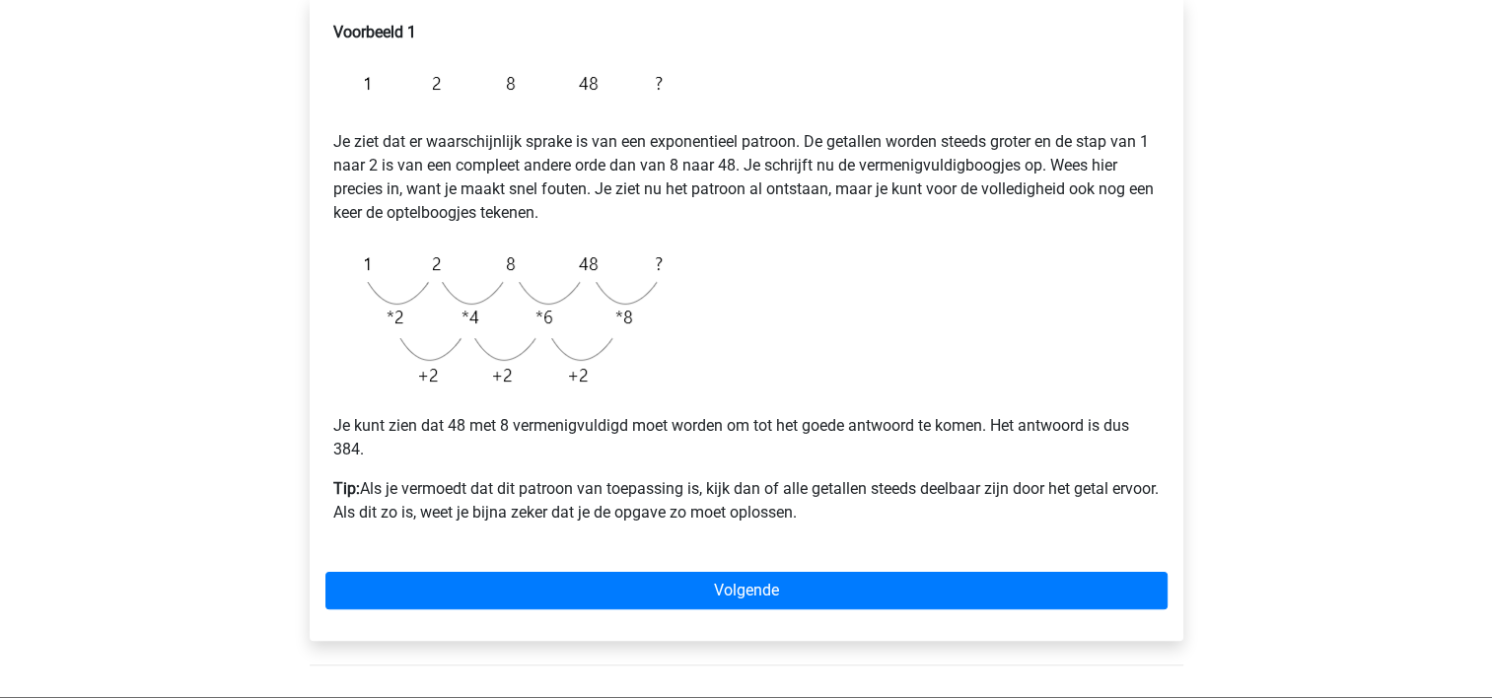
scroll to position [343, 0]
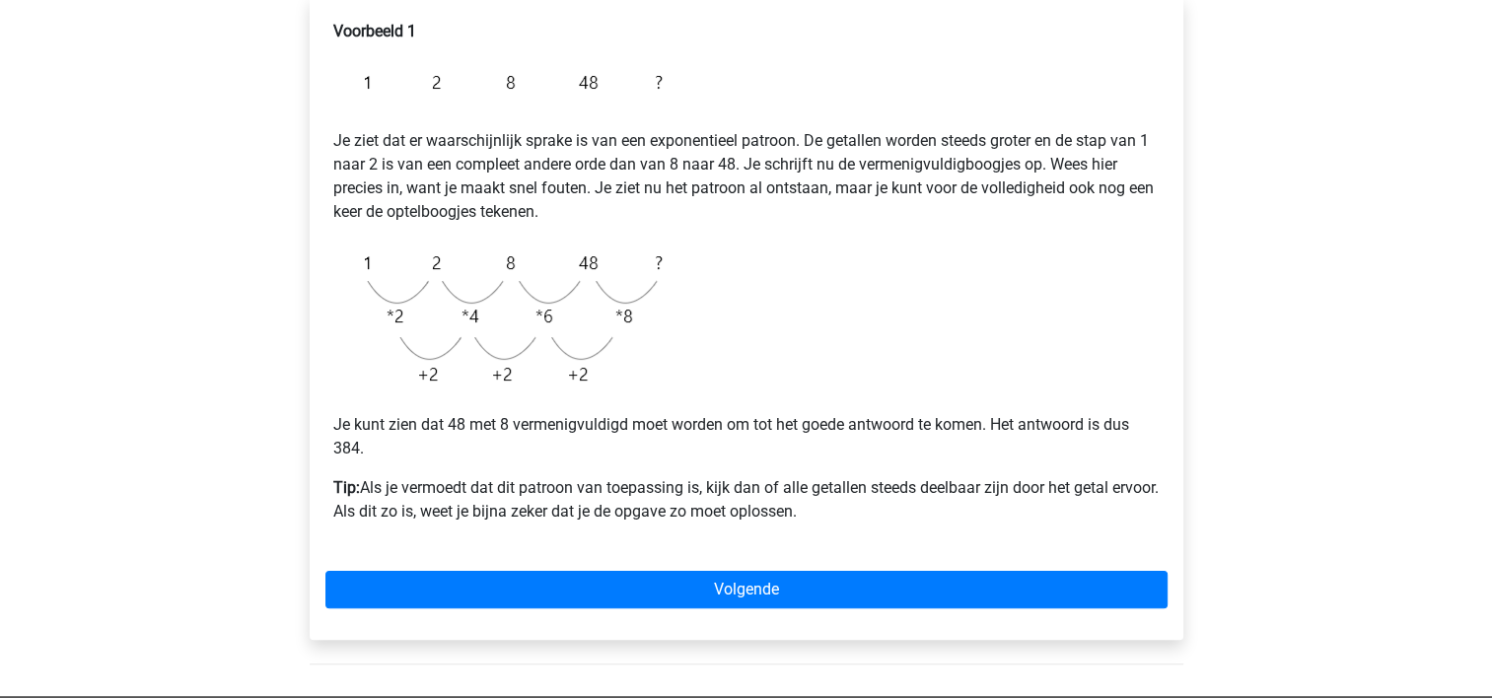
click at [525, 608] on div "Voorbeeld 1 Je ziet dat er waarschijnlijk sprake is van een exponentieel patroo…" at bounding box center [747, 318] width 874 height 644
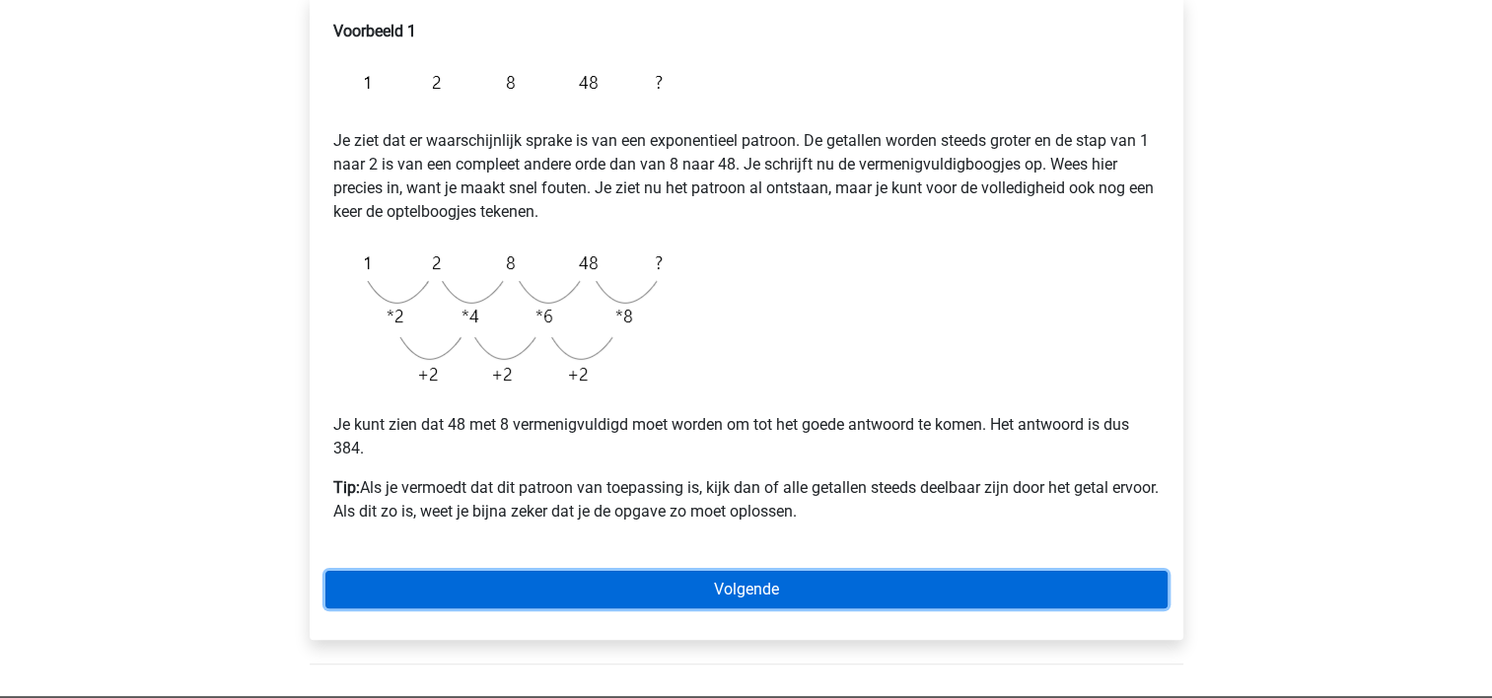
click at [524, 581] on link "Volgende" at bounding box center [746, 589] width 842 height 37
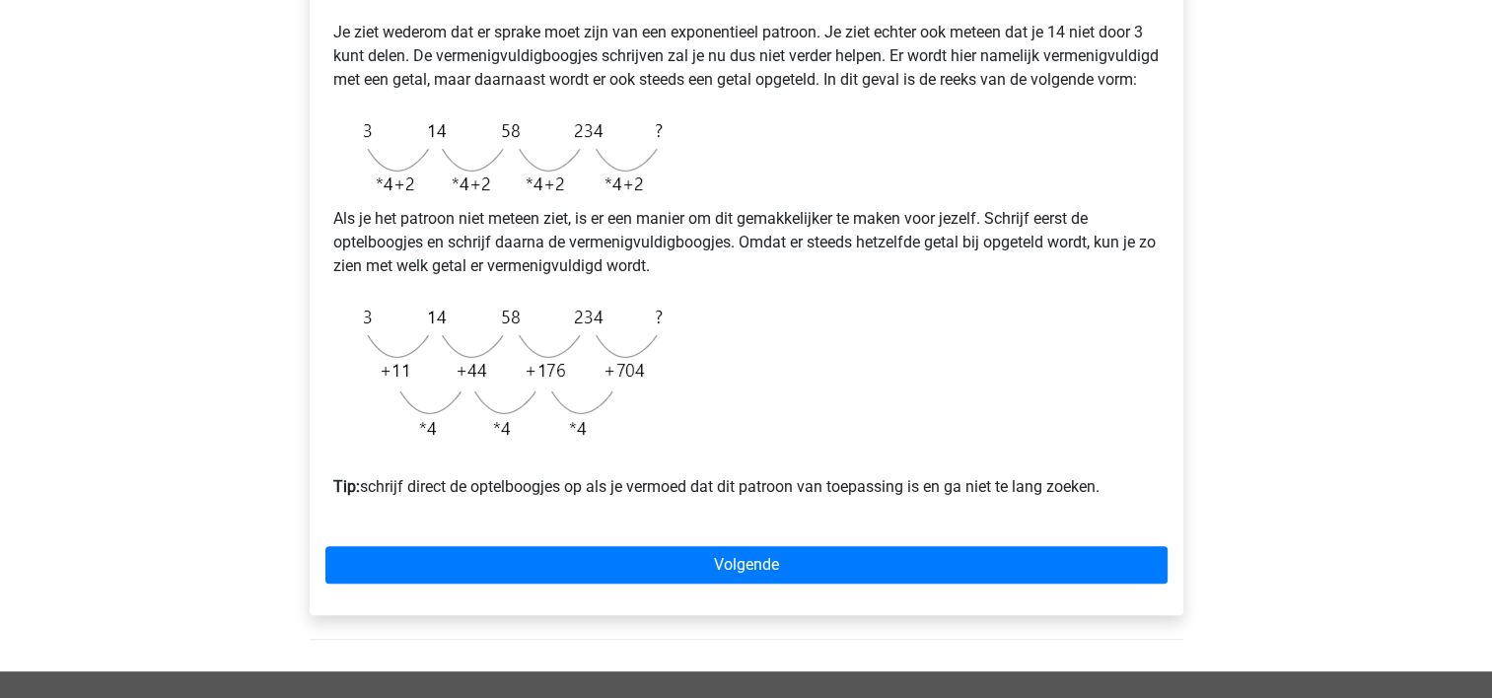
scroll to position [450, 0]
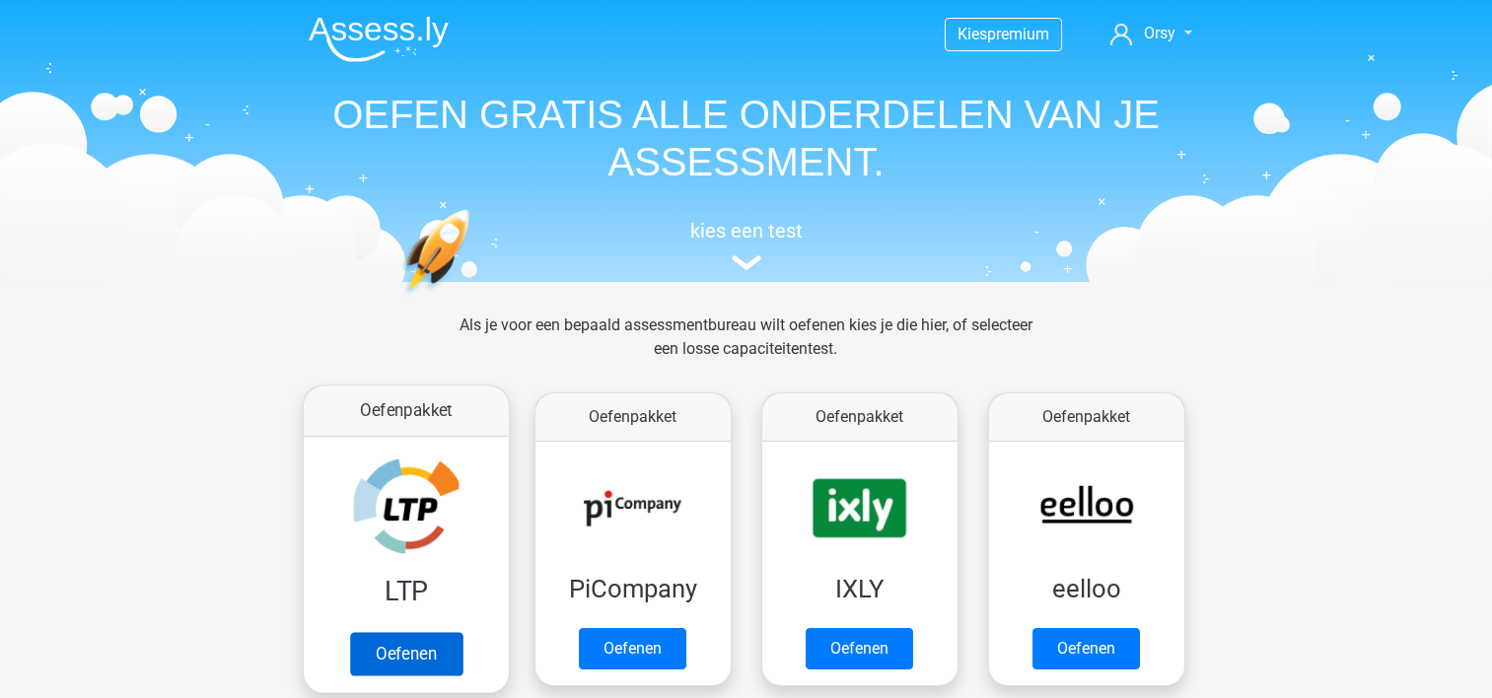
scroll to position [360, 0]
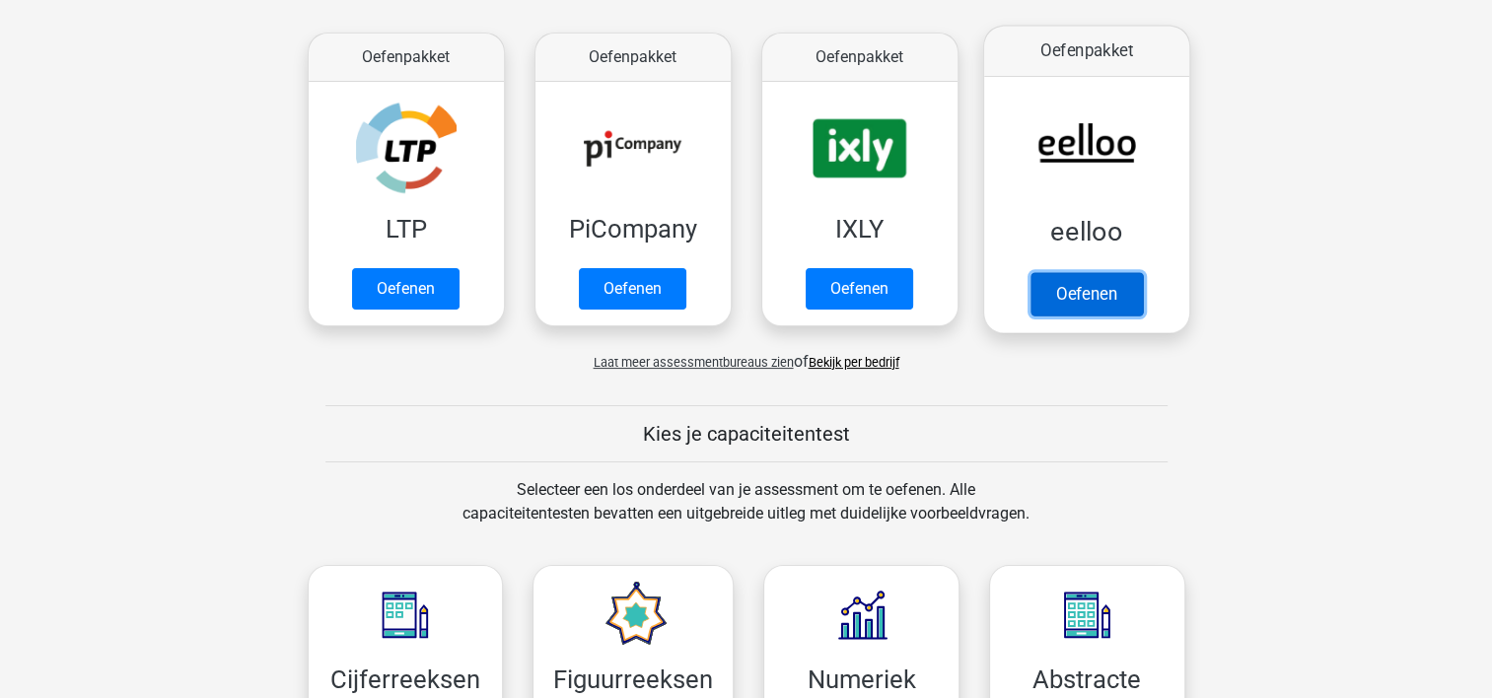
click at [1072, 272] on link "Oefenen" at bounding box center [1086, 293] width 112 height 43
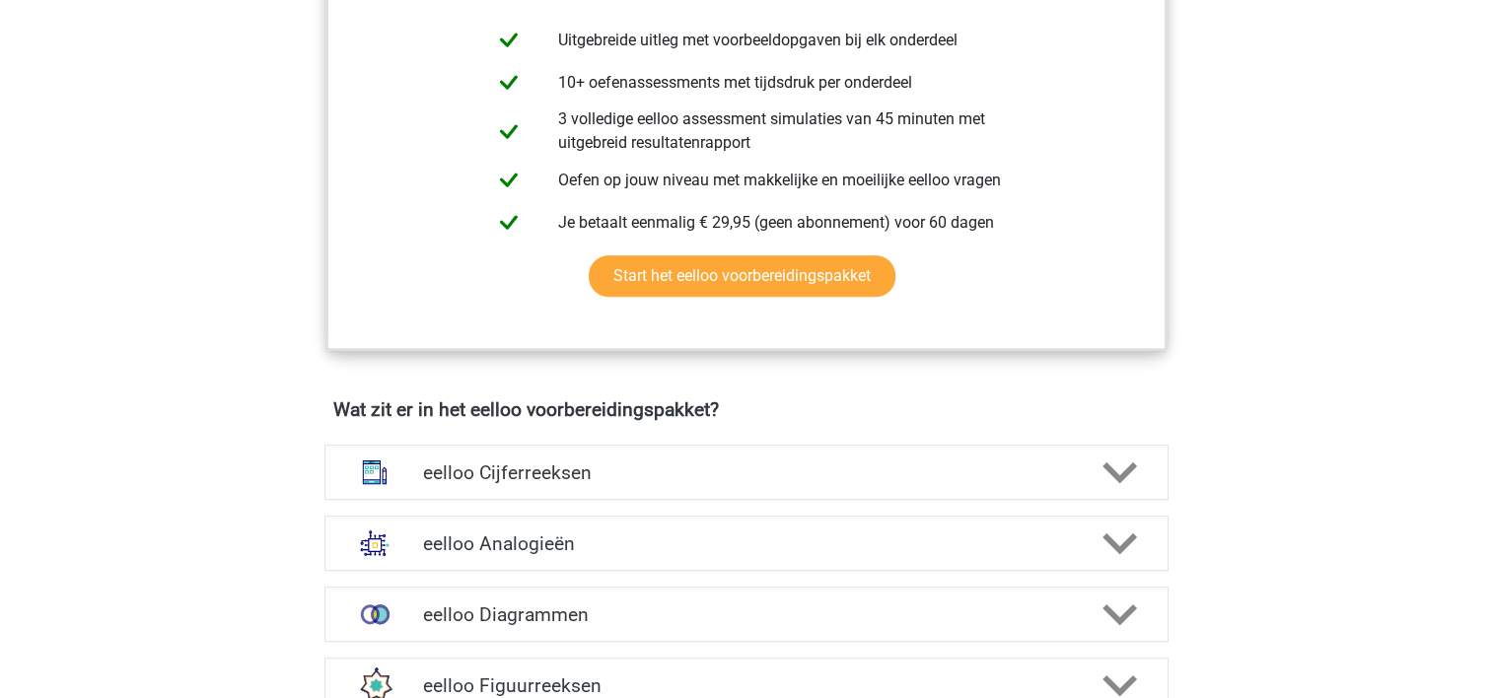
scroll to position [1217, 0]
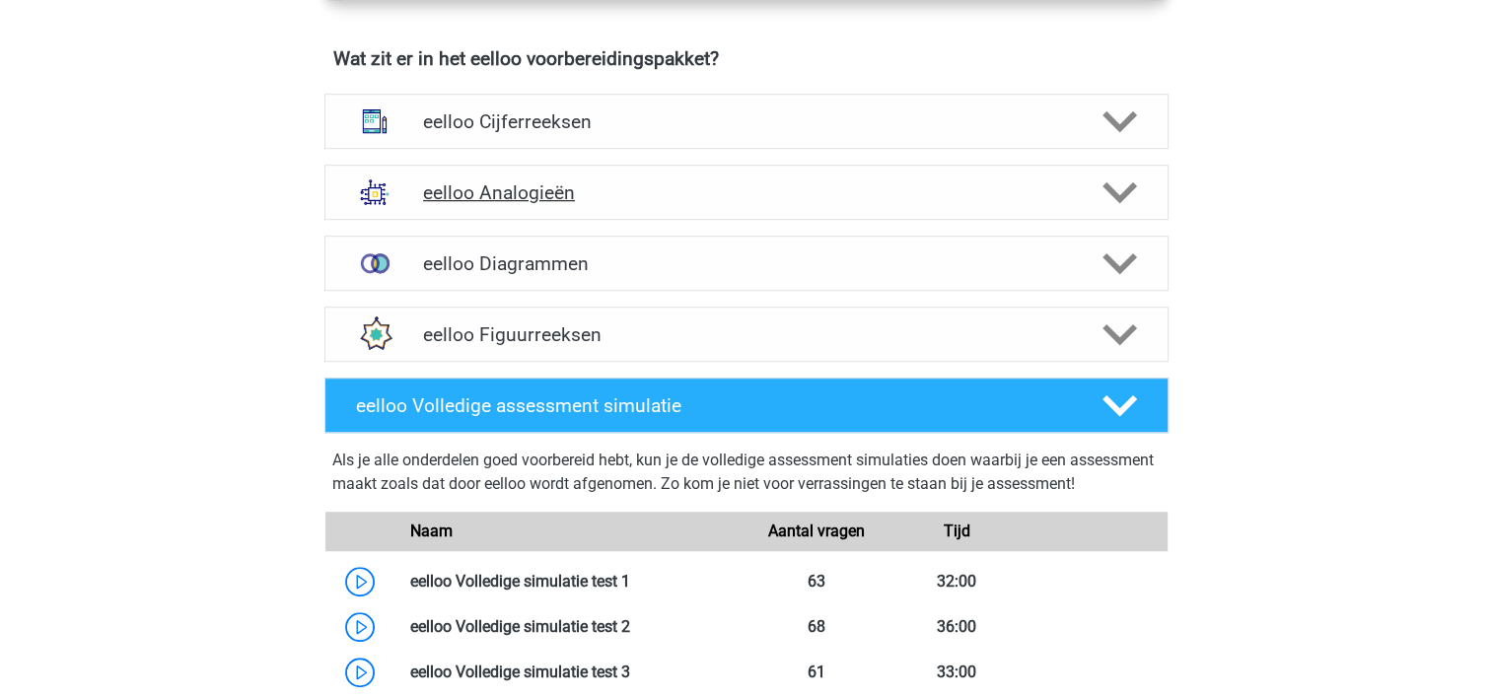
click at [500, 217] on div "eelloo Analogieën" at bounding box center [746, 192] width 844 height 55
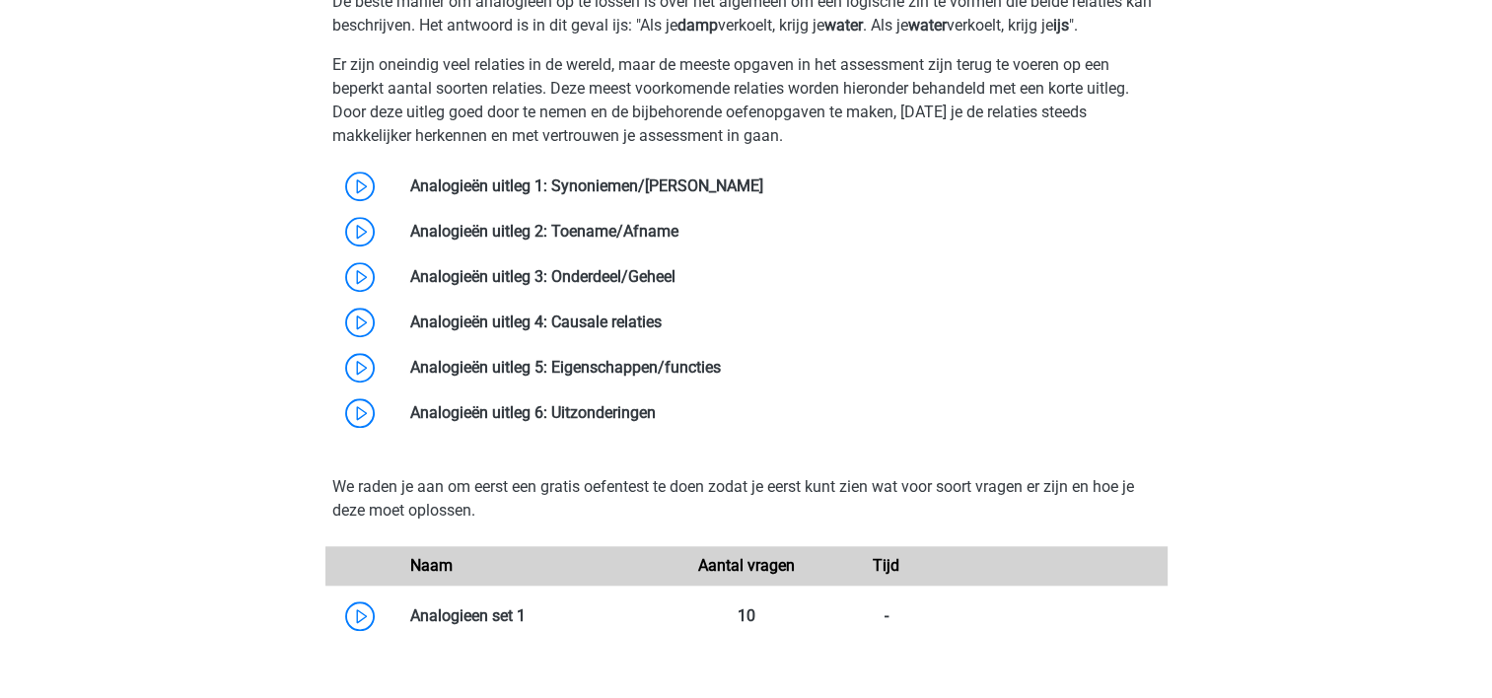
scroll to position [1590, 0]
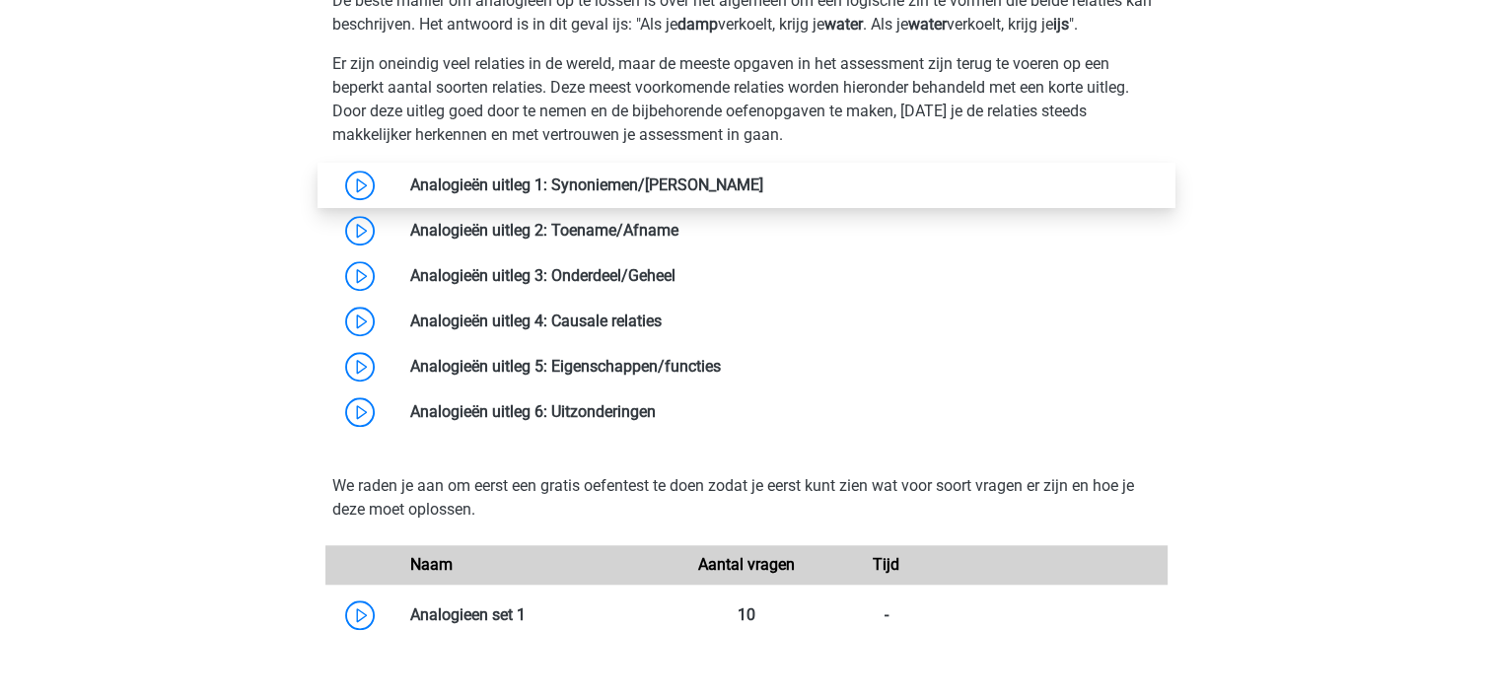
click at [763, 194] on link at bounding box center [763, 185] width 0 height 19
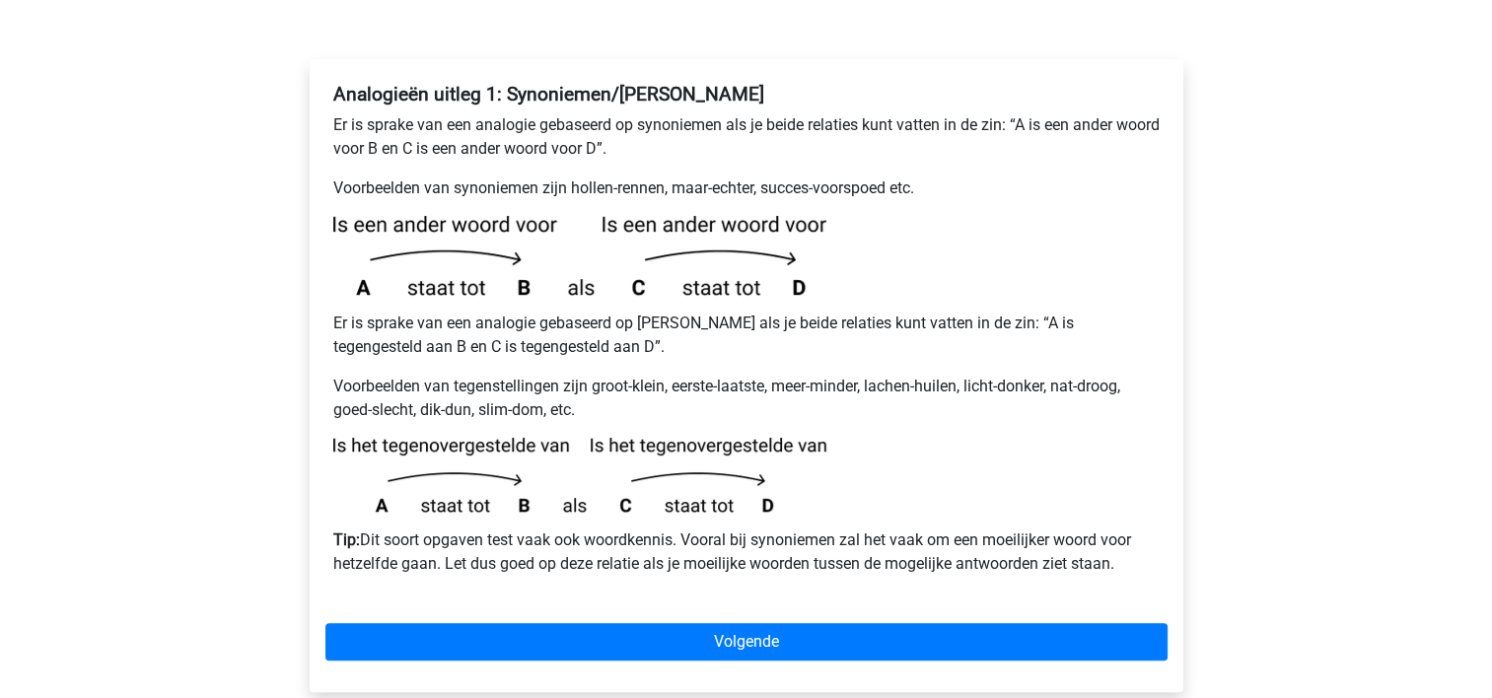
scroll to position [330, 0]
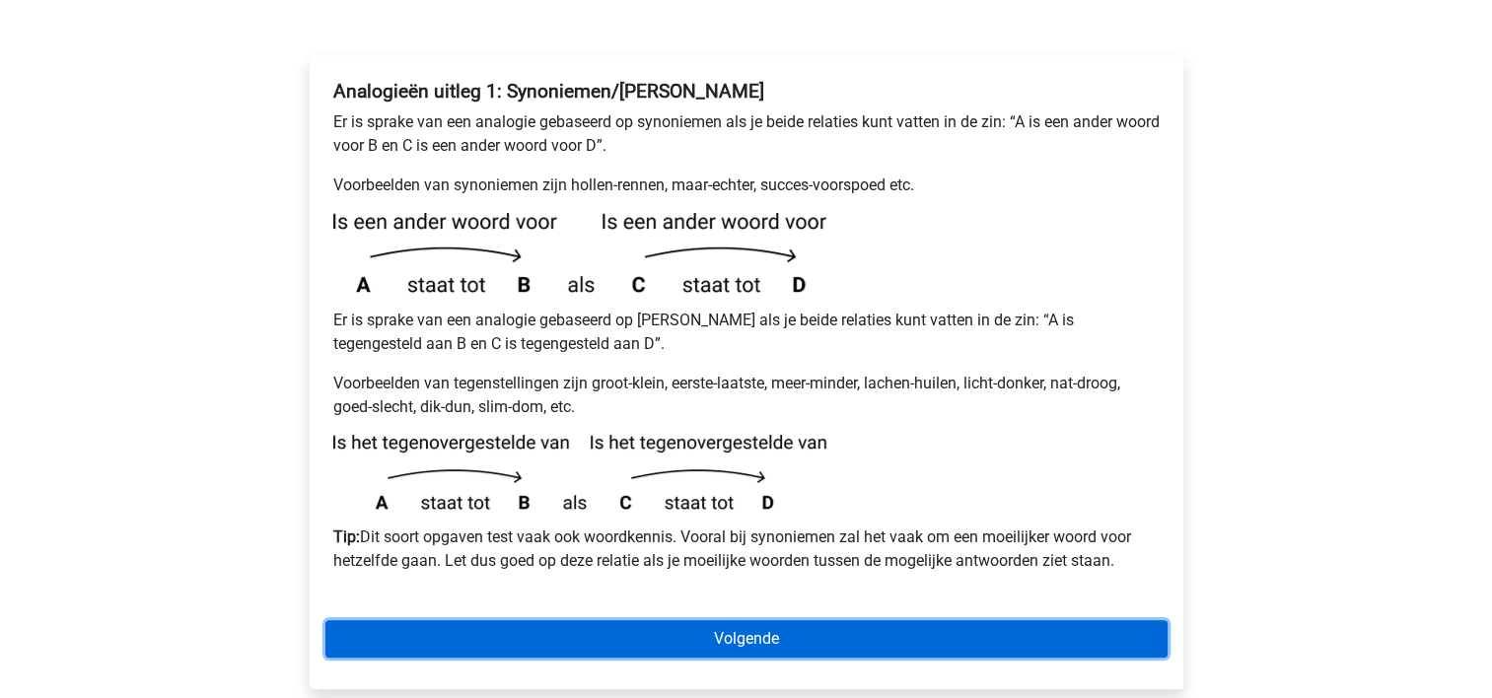
click at [615, 620] on link "Volgende" at bounding box center [746, 638] width 842 height 37
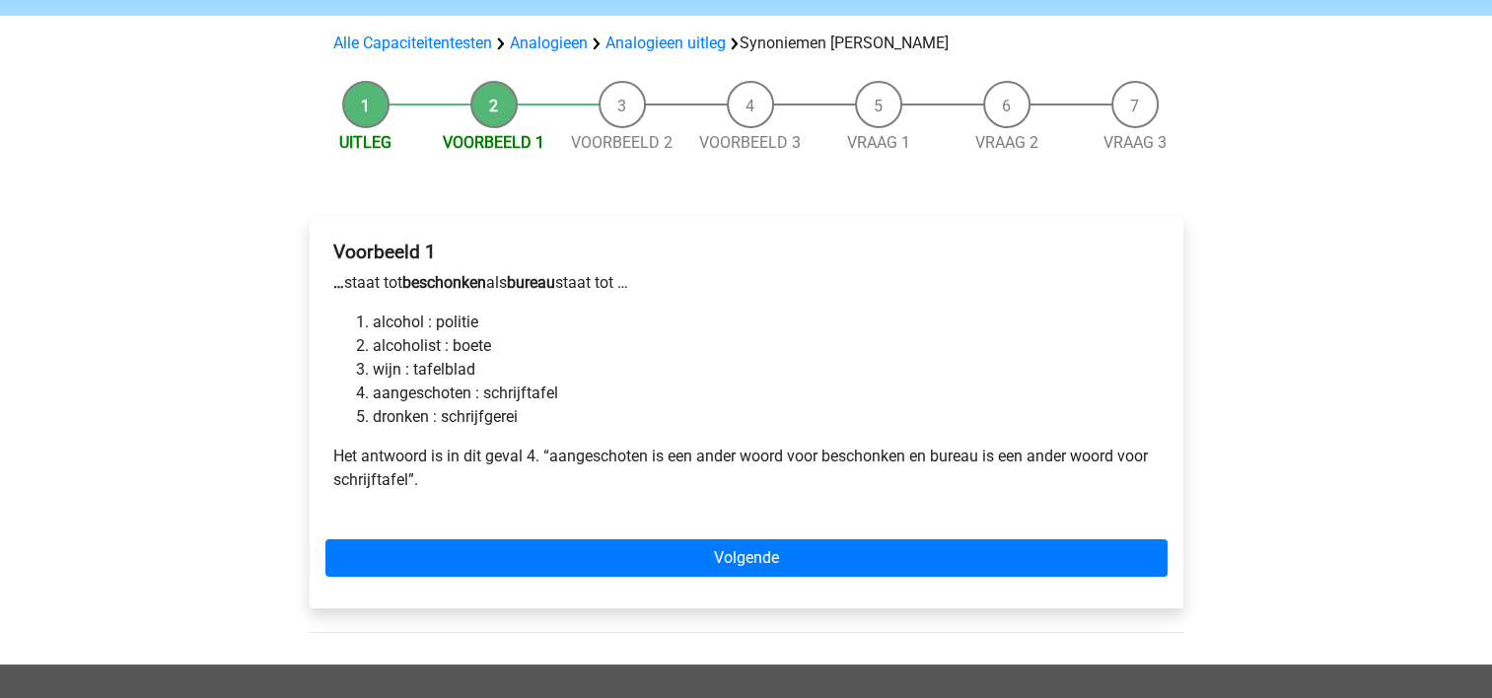
scroll to position [169, 0]
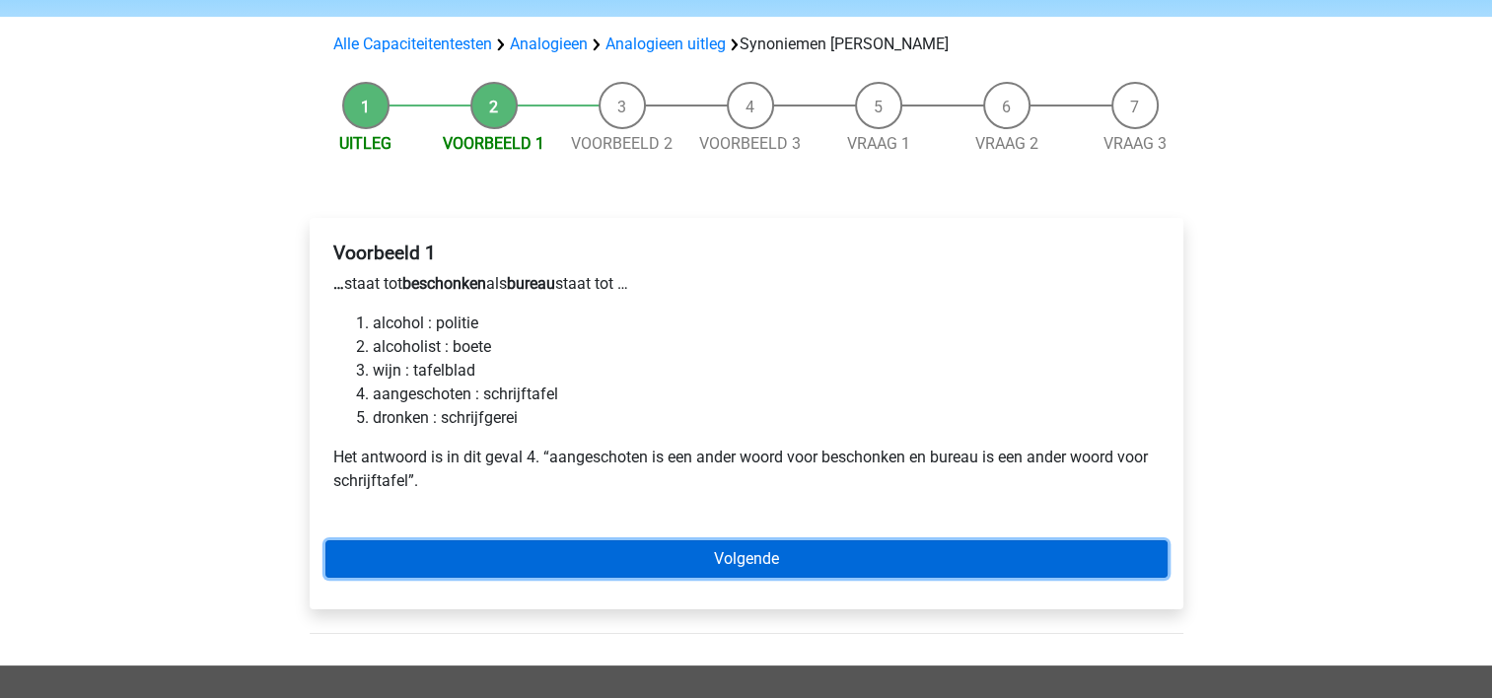
click at [585, 540] on link "Volgende" at bounding box center [746, 558] width 842 height 37
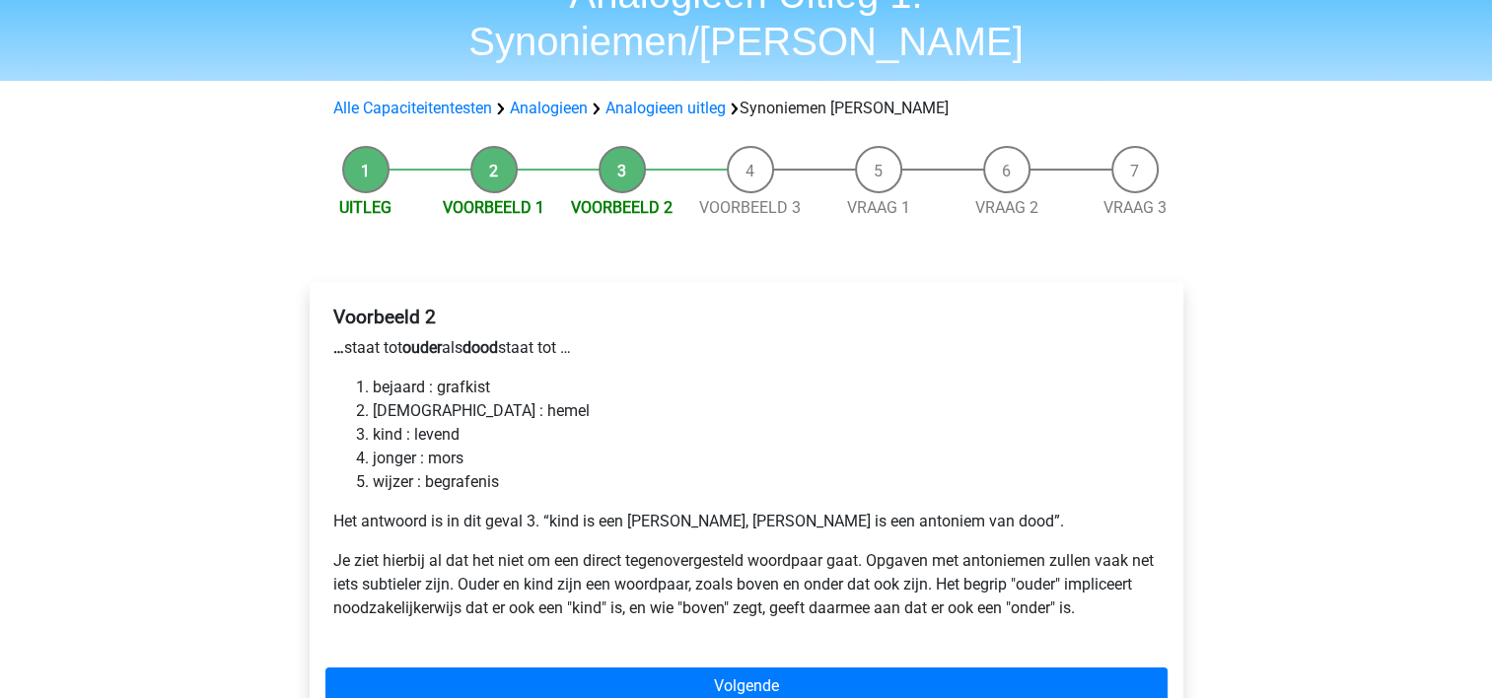
scroll to position [107, 0]
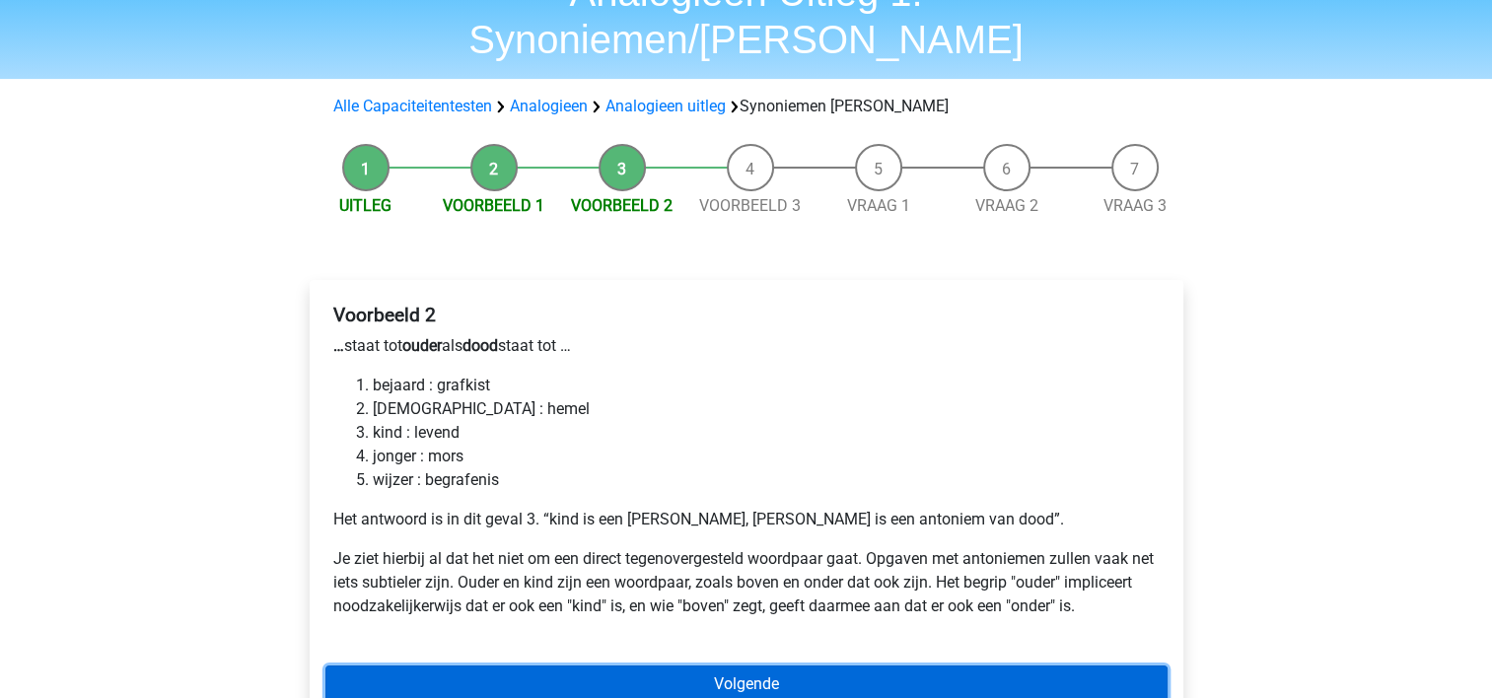
click at [589, 666] on link "Volgende" at bounding box center [746, 684] width 842 height 37
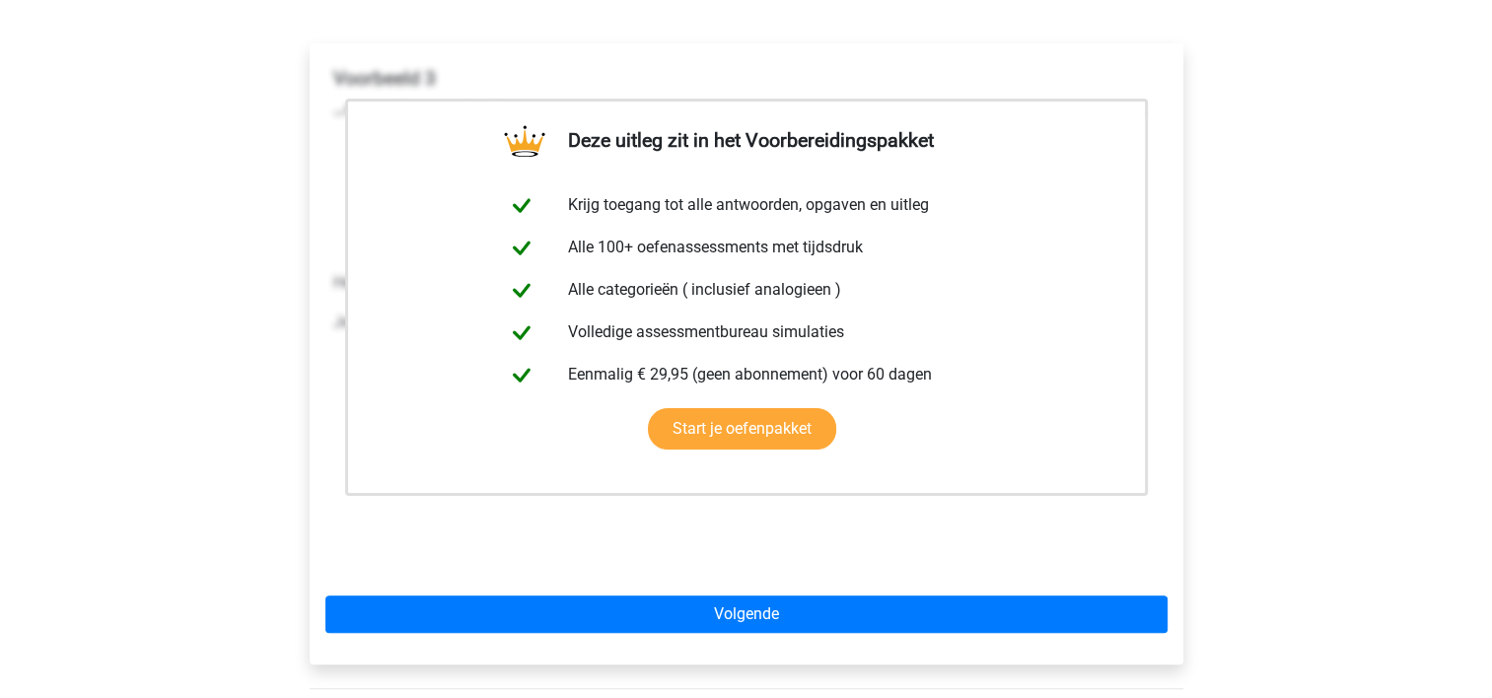
scroll to position [346, 0]
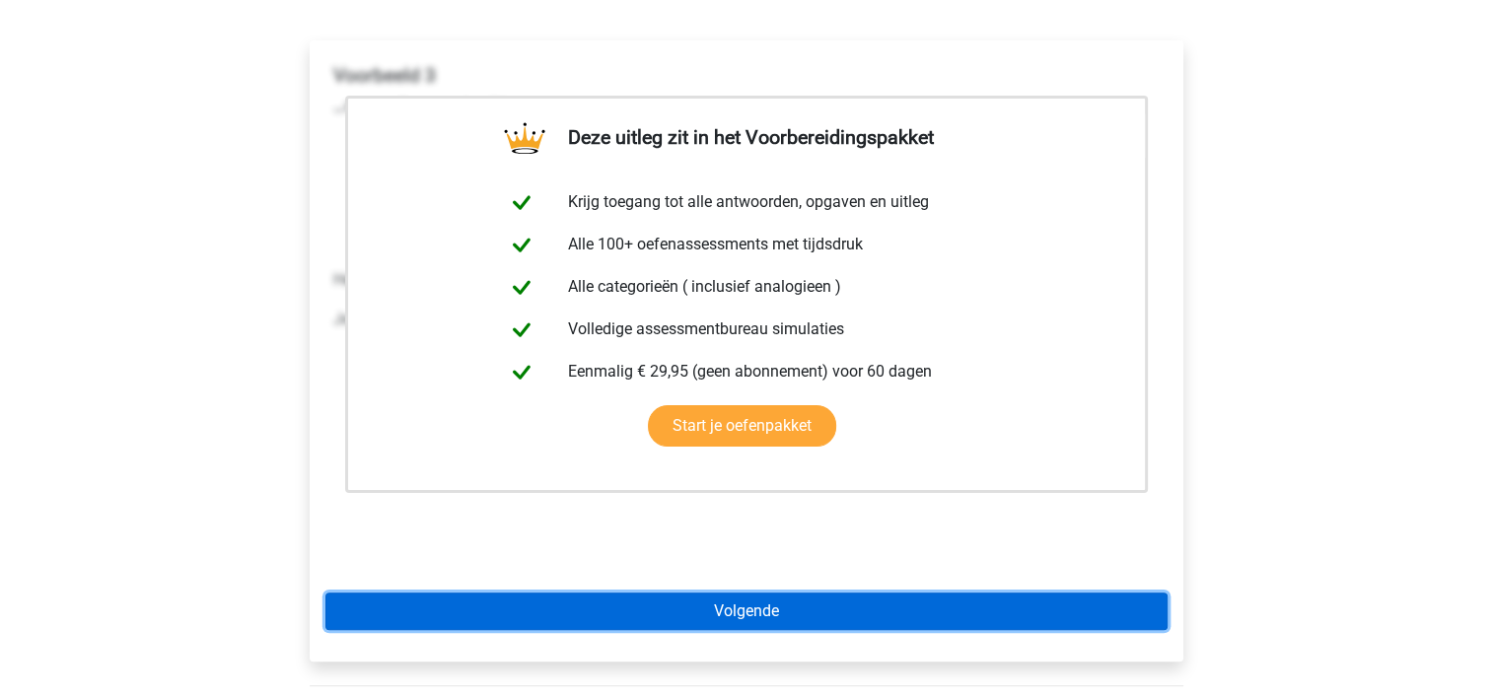
click at [637, 593] on link "Volgende" at bounding box center [746, 611] width 842 height 37
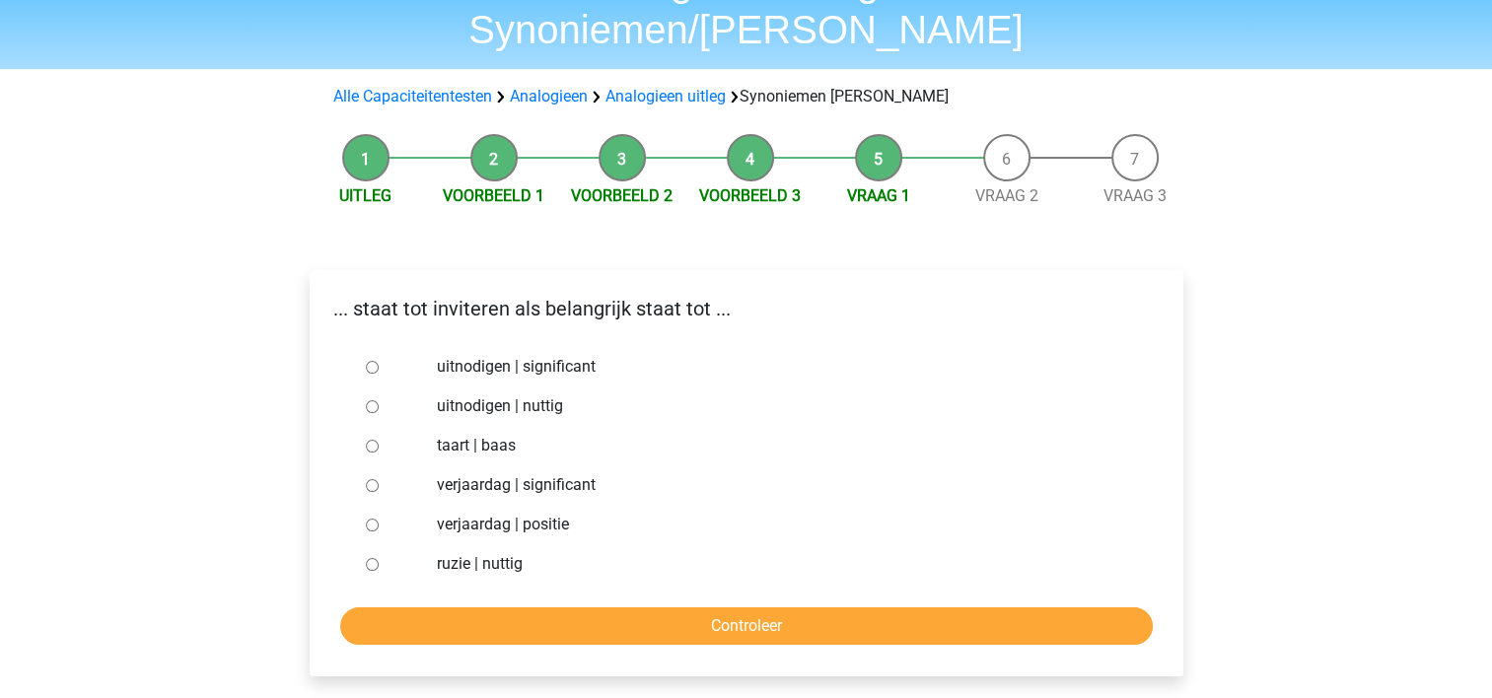
scroll to position [114, 0]
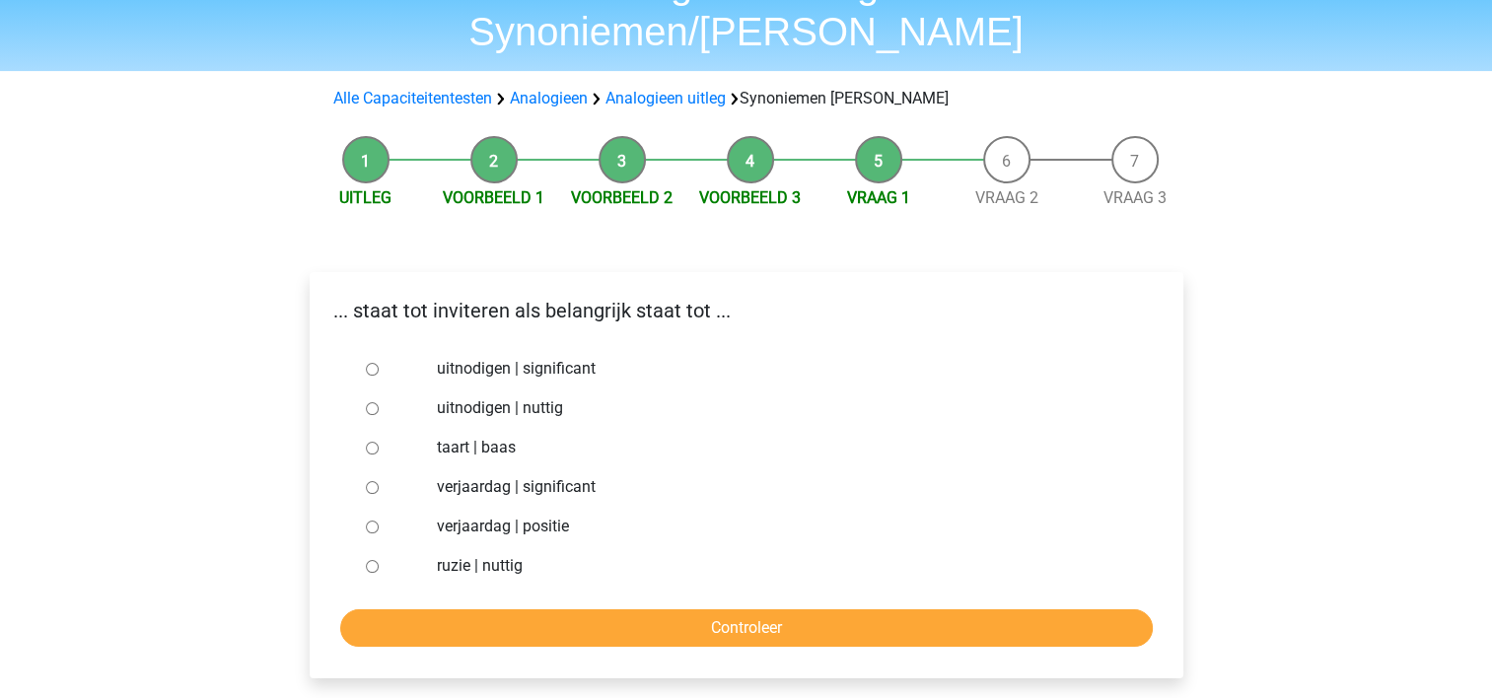
click at [375, 363] on input "uitnodigen | significant" at bounding box center [372, 369] width 13 height 13
radio input "true"
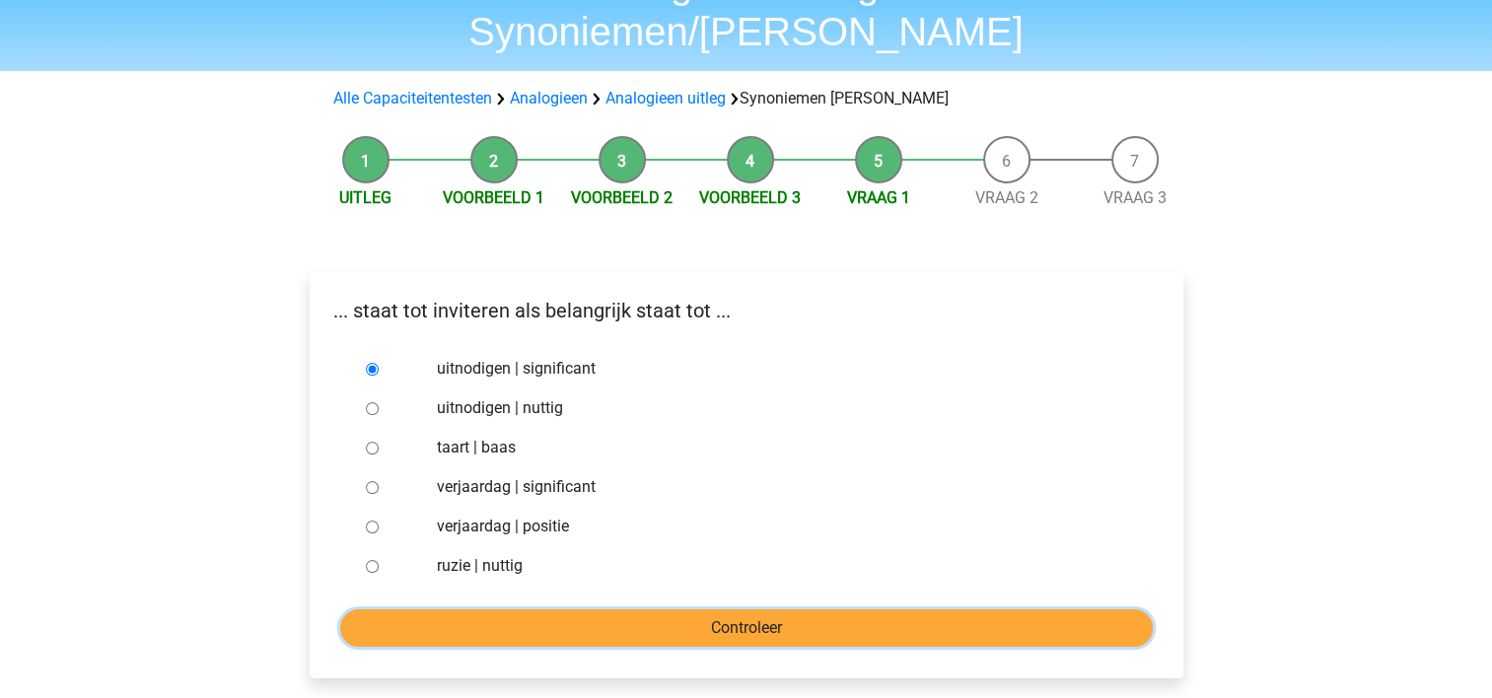
click at [698, 609] on input "Controleer" at bounding box center [746, 627] width 813 height 37
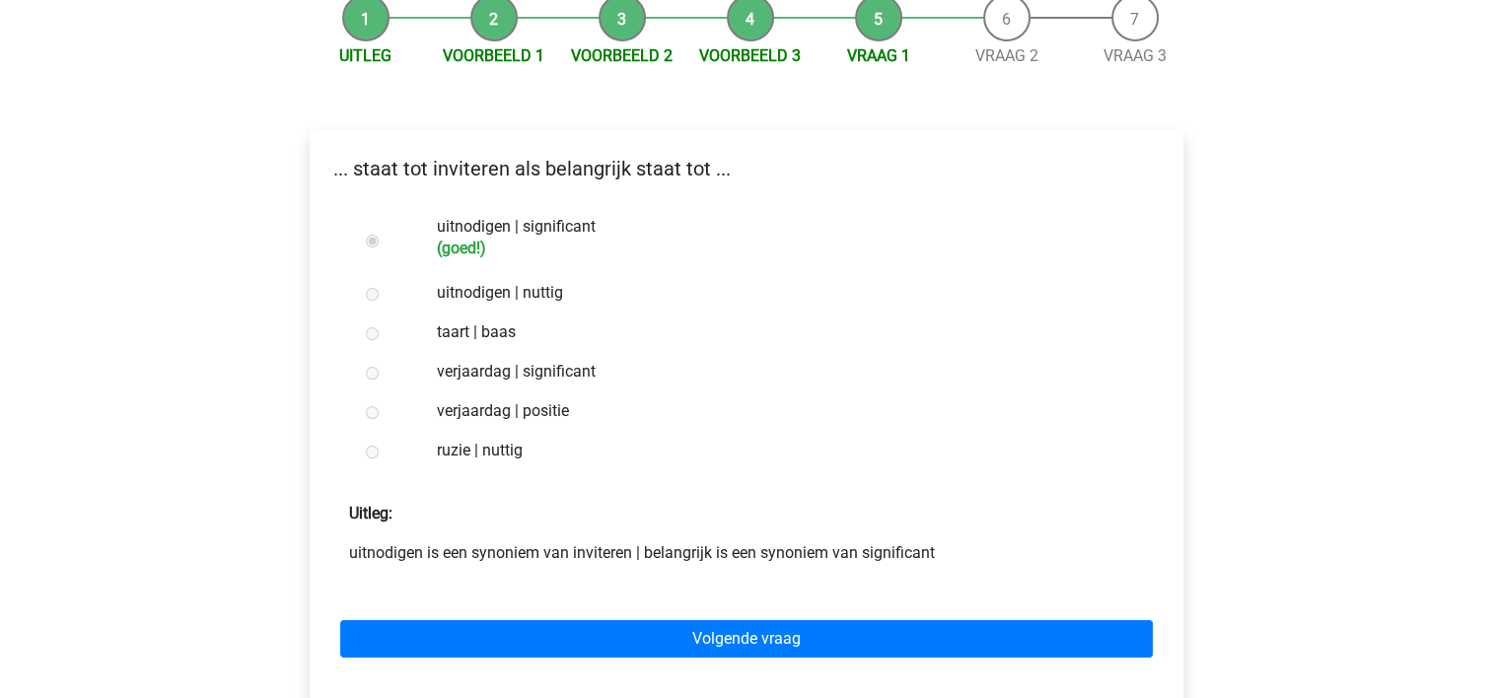
scroll to position [256, 0]
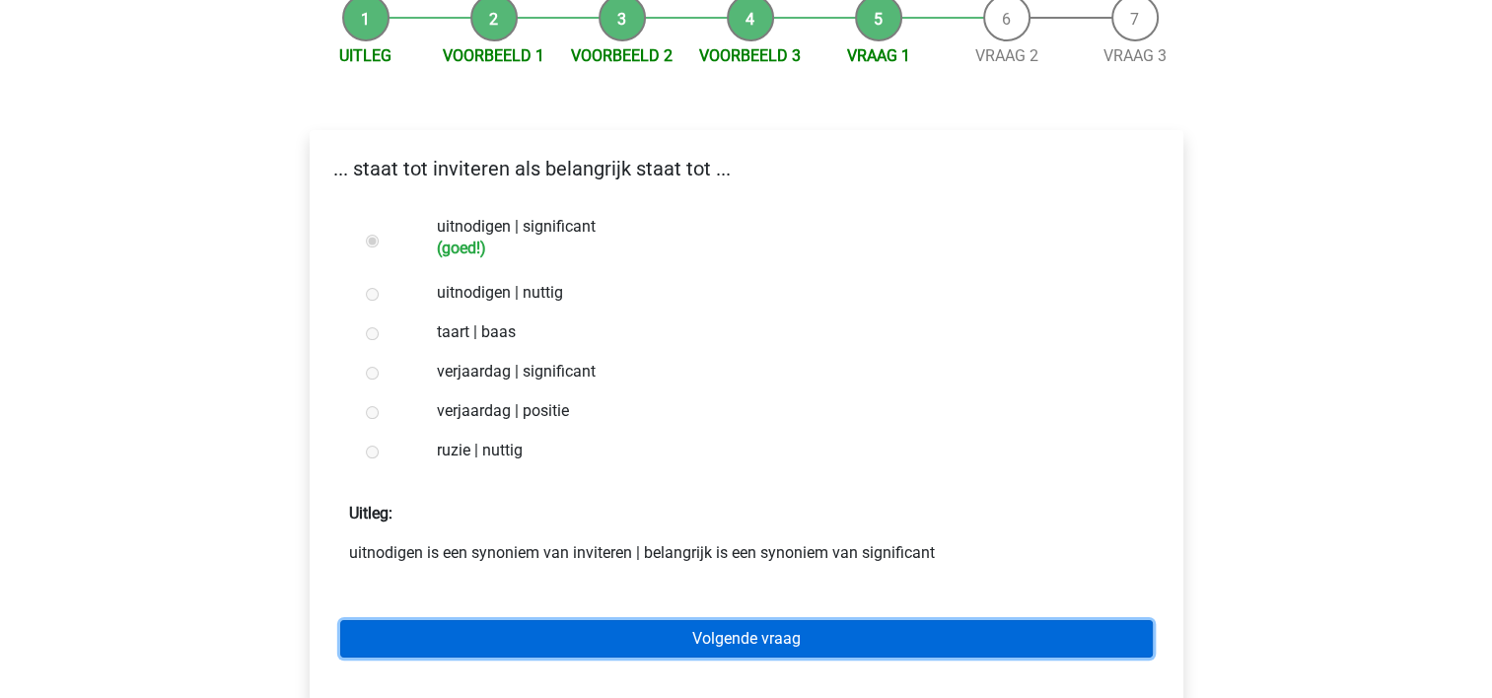
click at [688, 620] on link "Volgende vraag" at bounding box center [746, 638] width 813 height 37
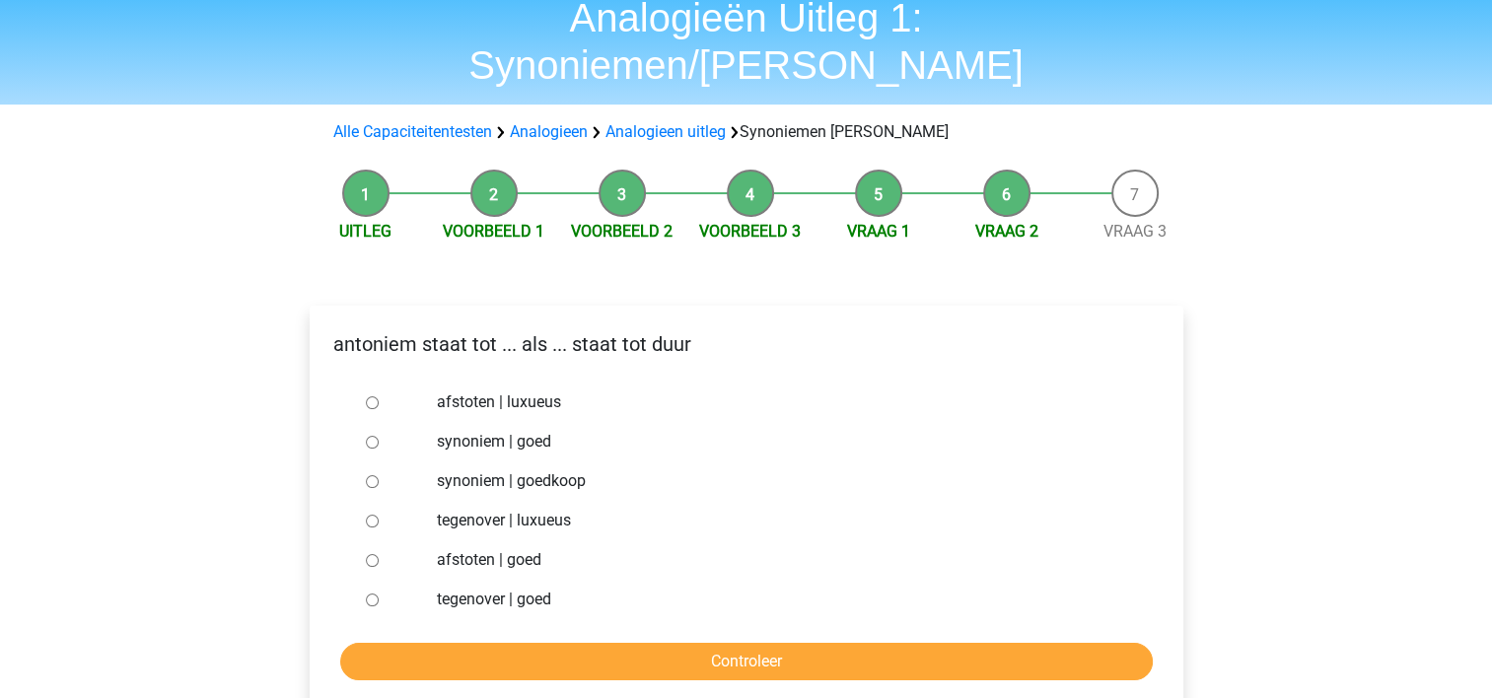
scroll to position [102, 0]
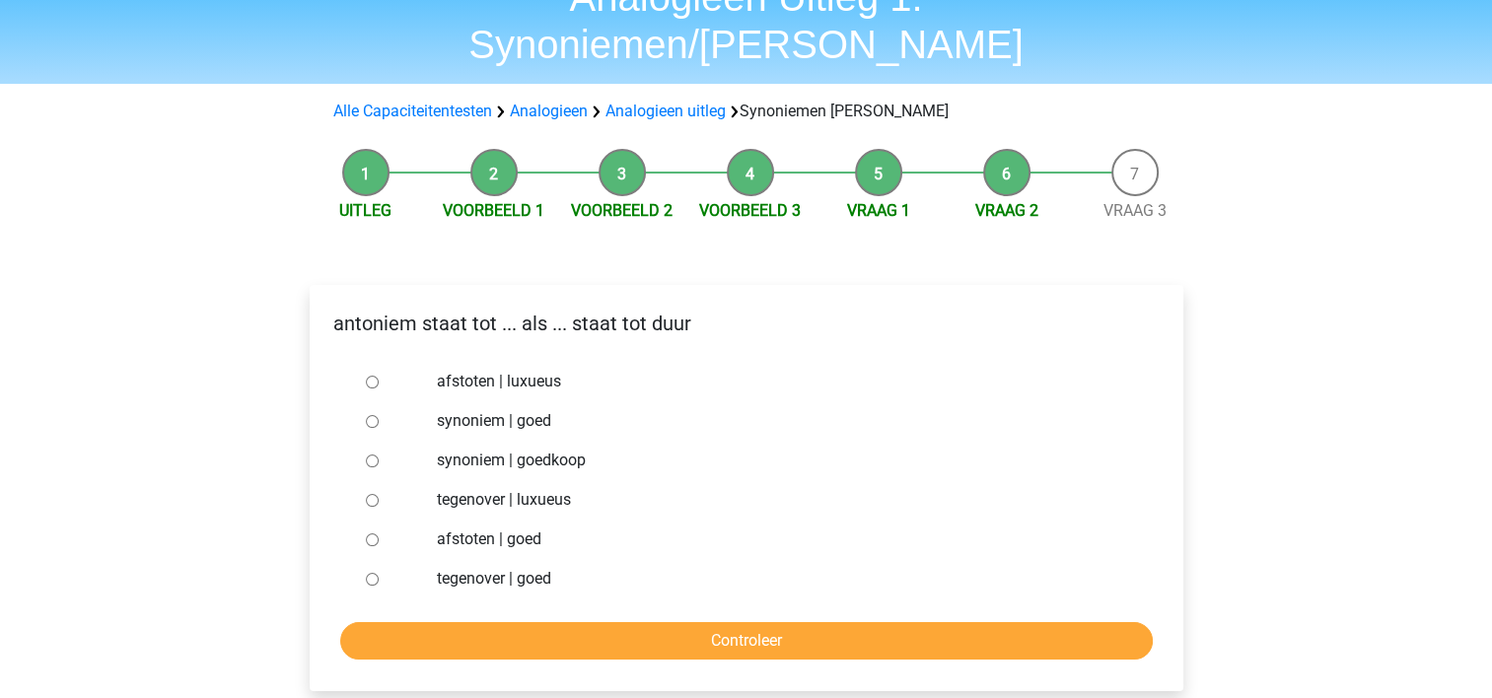
click at [371, 494] on input "tegenover | luxueus" at bounding box center [372, 500] width 13 height 13
radio input "true"
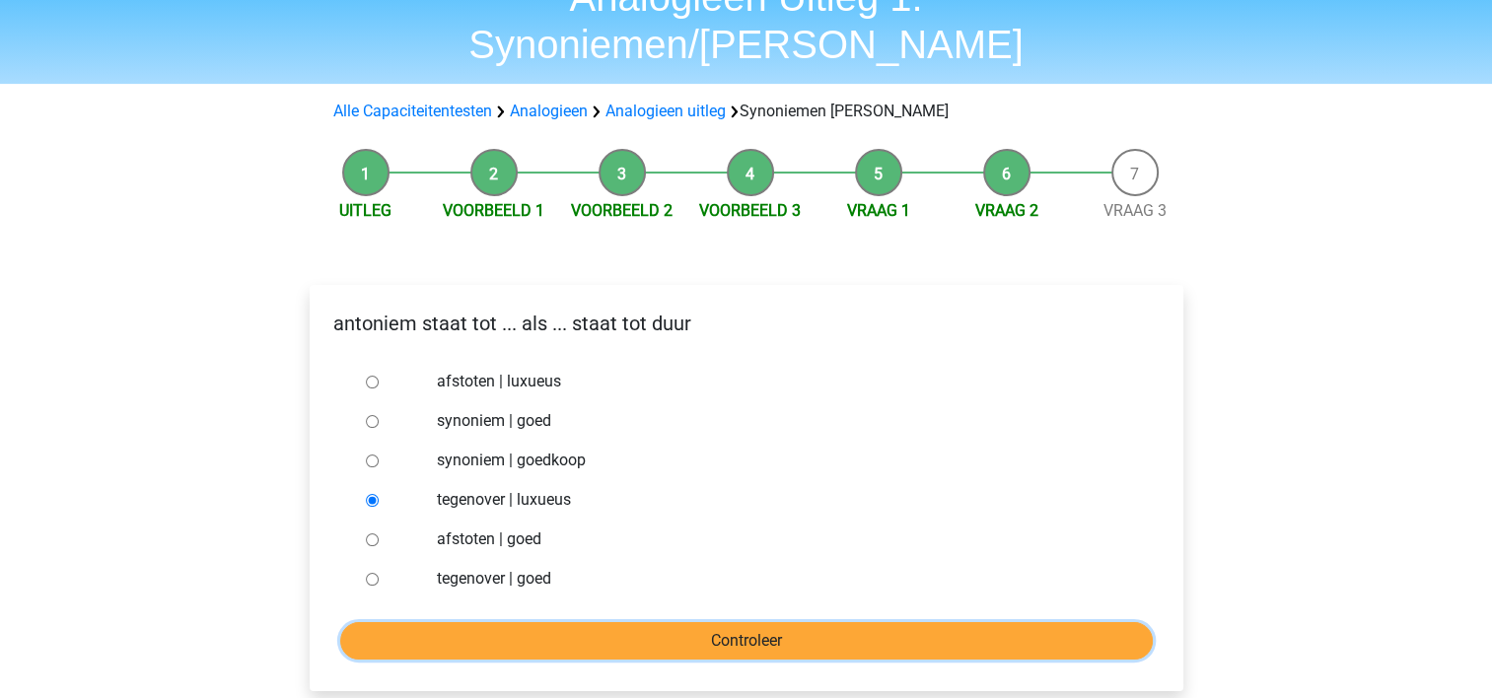
click at [646, 622] on input "Controleer" at bounding box center [746, 640] width 813 height 37
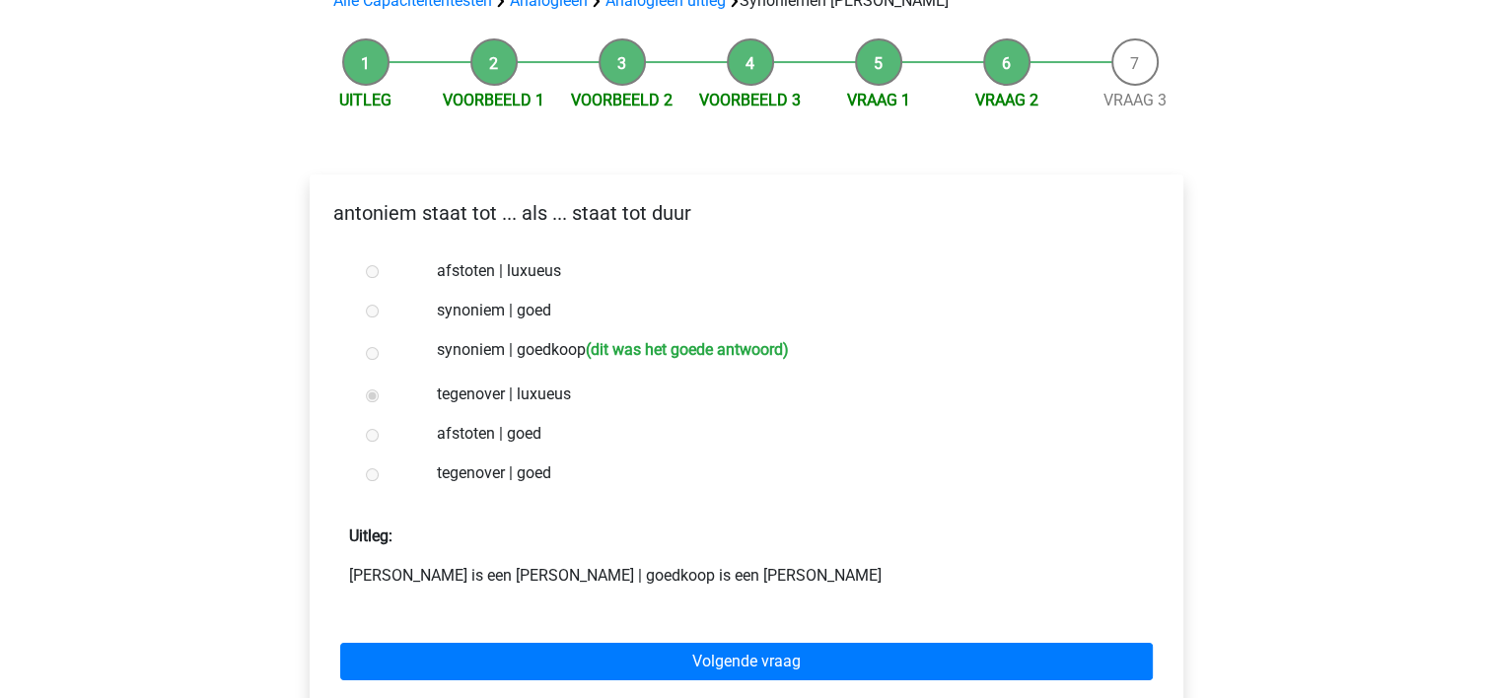
scroll to position [213, 0]
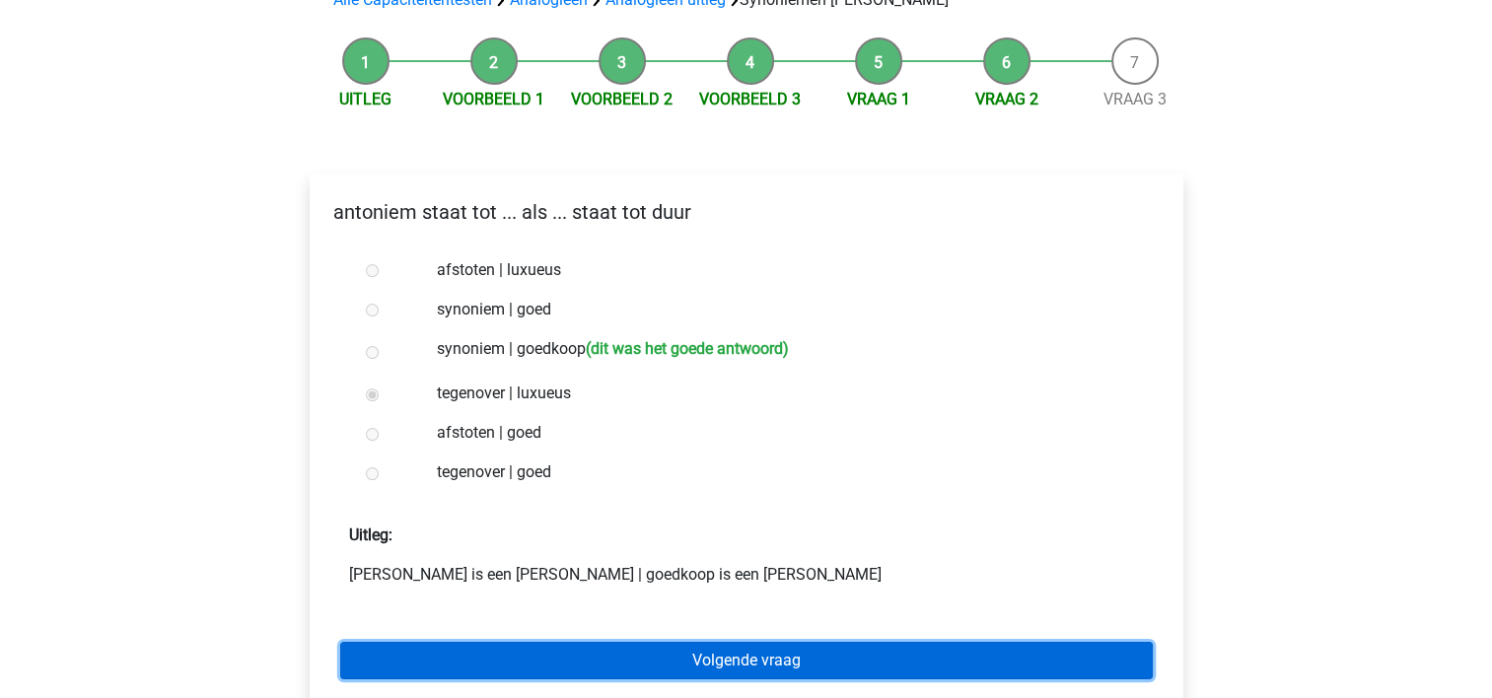
click at [791, 642] on link "Volgende vraag" at bounding box center [746, 660] width 813 height 37
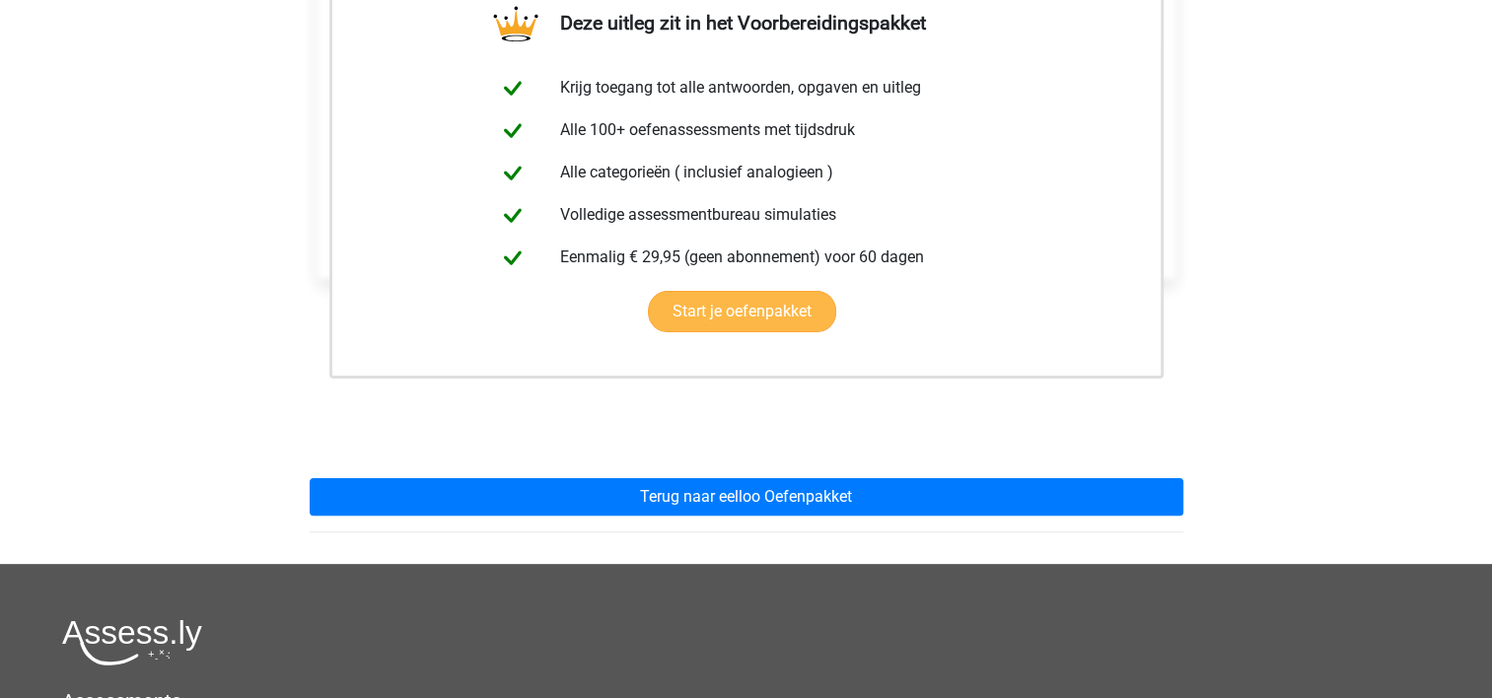
scroll to position [422, 0]
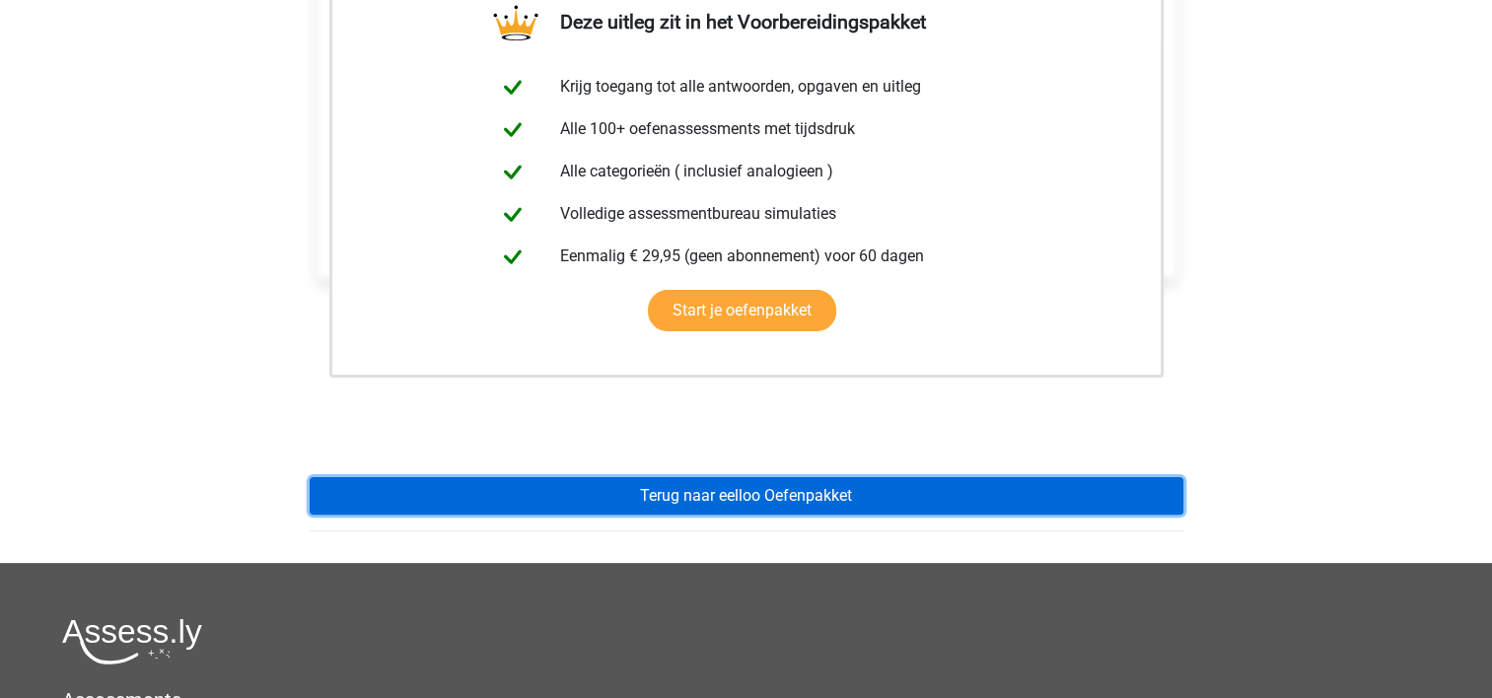
click at [804, 477] on link "Terug naar eelloo Oefenpakket" at bounding box center [747, 495] width 874 height 37
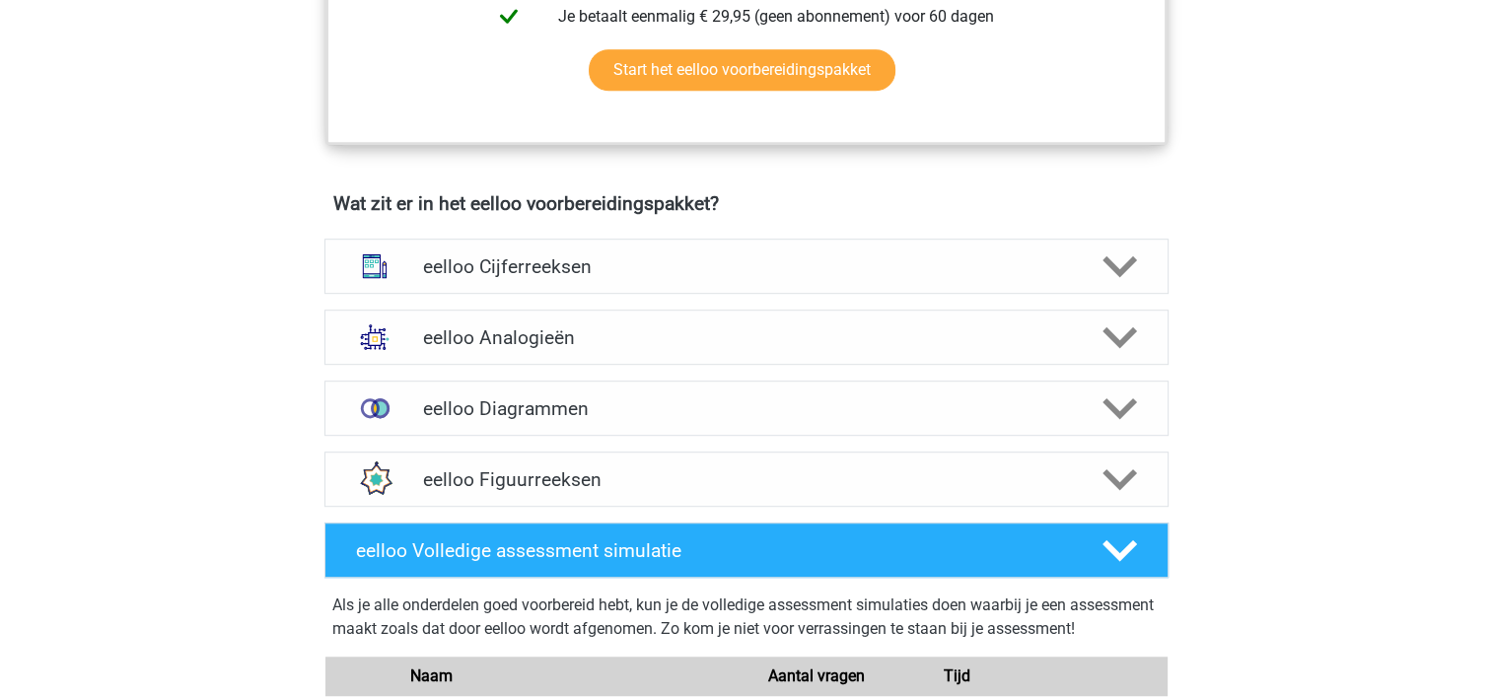
scroll to position [1097, 0]
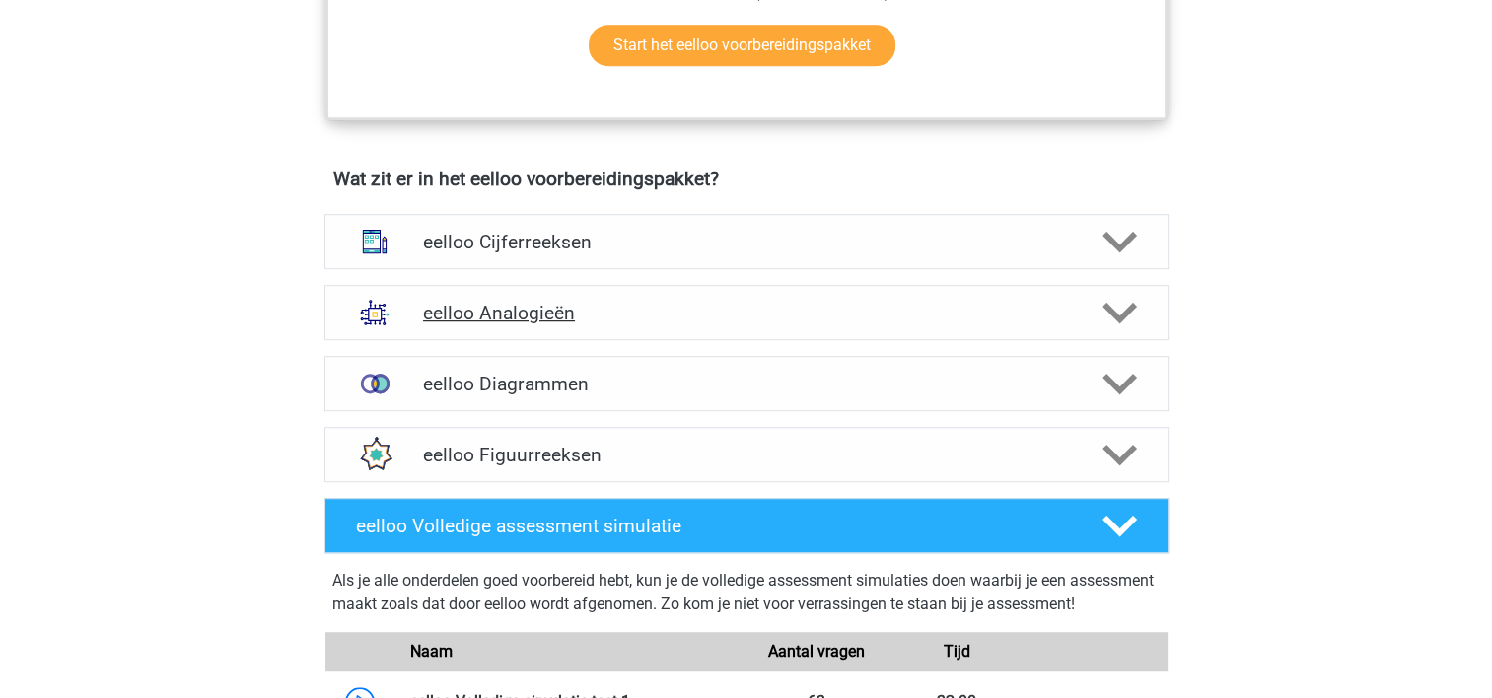
click at [620, 316] on h4 "eelloo Analogieën" at bounding box center [746, 313] width 646 height 23
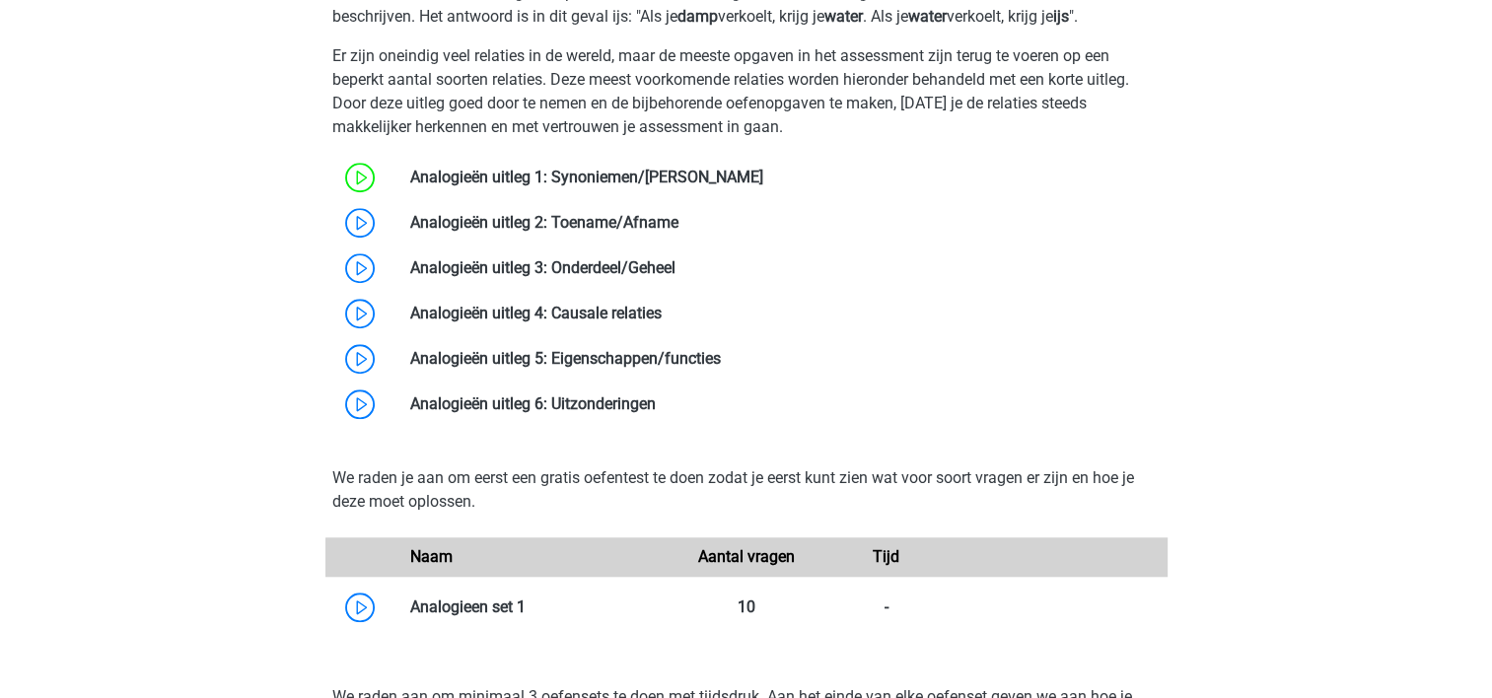
scroll to position [1627, 0]
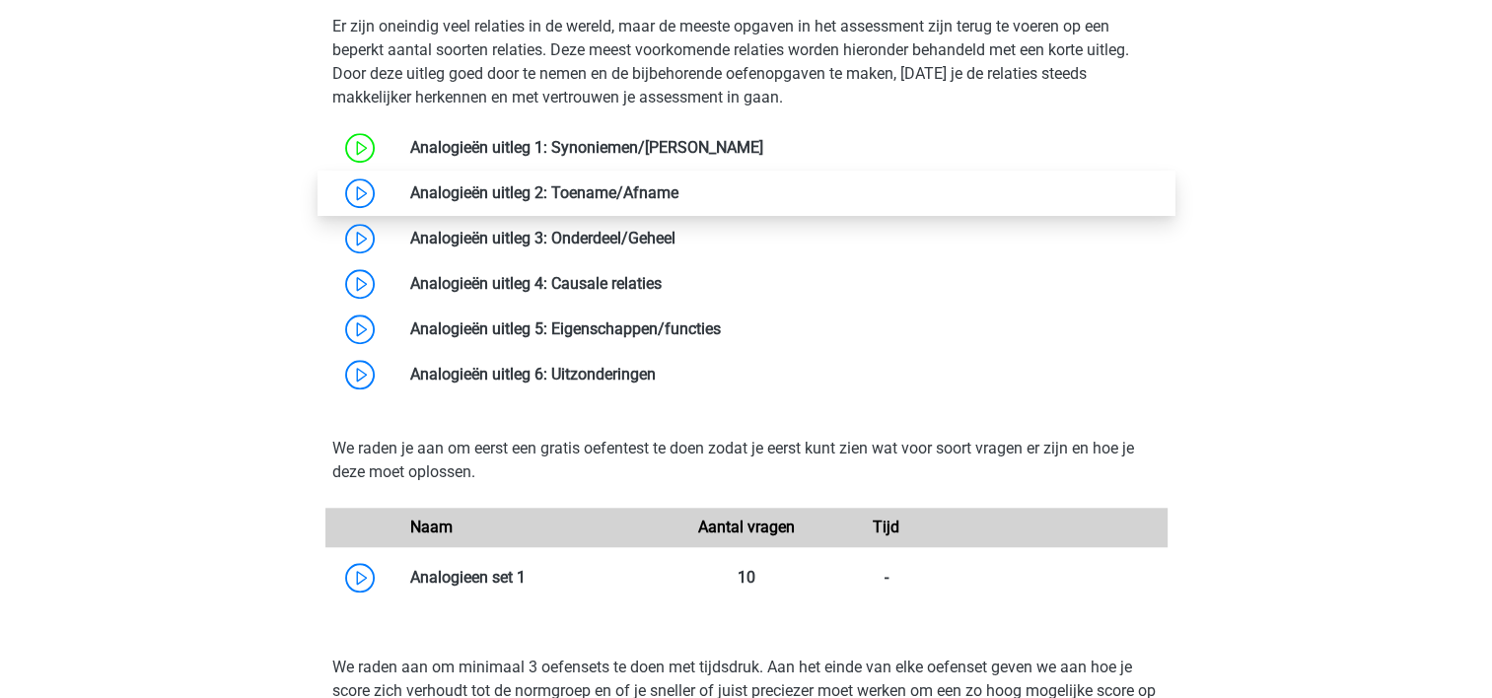
click at [679, 195] on link at bounding box center [679, 192] width 0 height 19
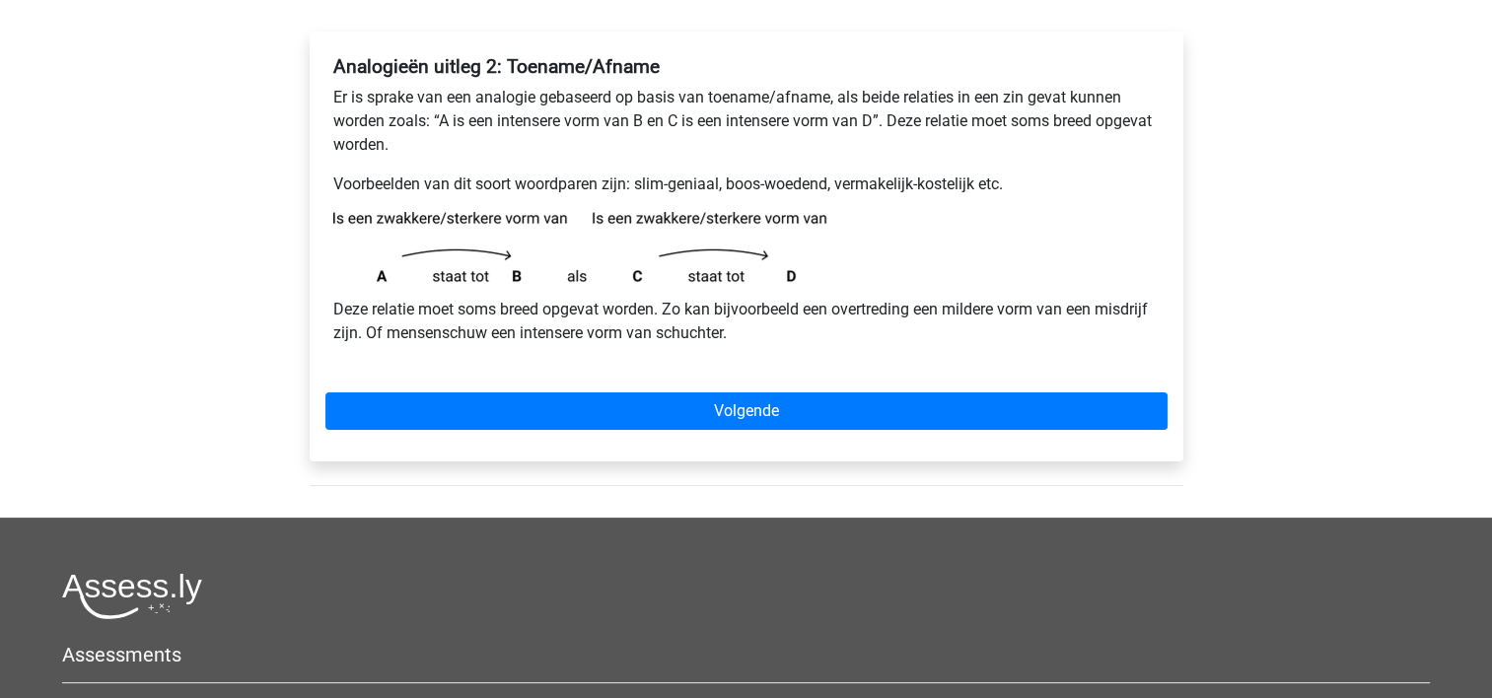
click at [599, 195] on p "Voorbeelden van dit soort woordparen zijn: slim-geniaal, boos-woedend, vermakel…" at bounding box center [746, 185] width 826 height 24
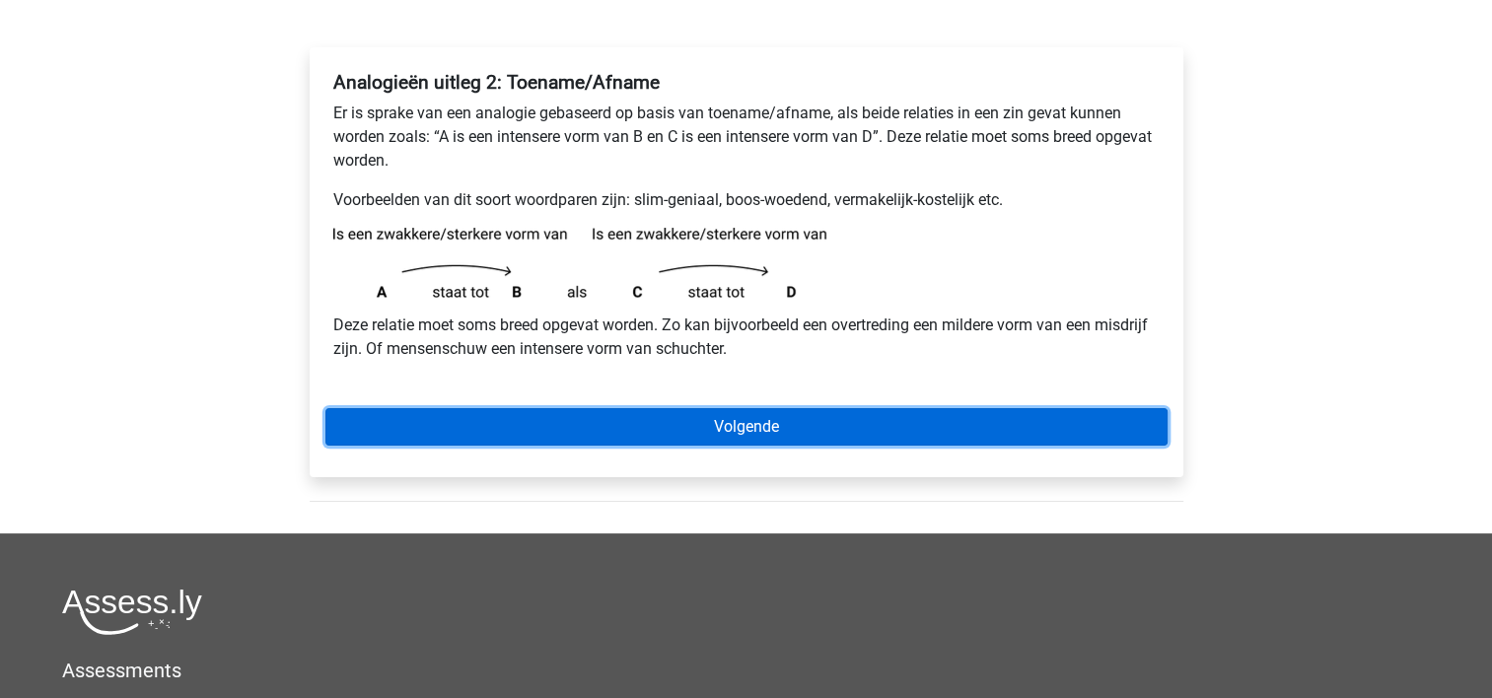
click at [600, 422] on link "Volgende" at bounding box center [746, 426] width 842 height 37
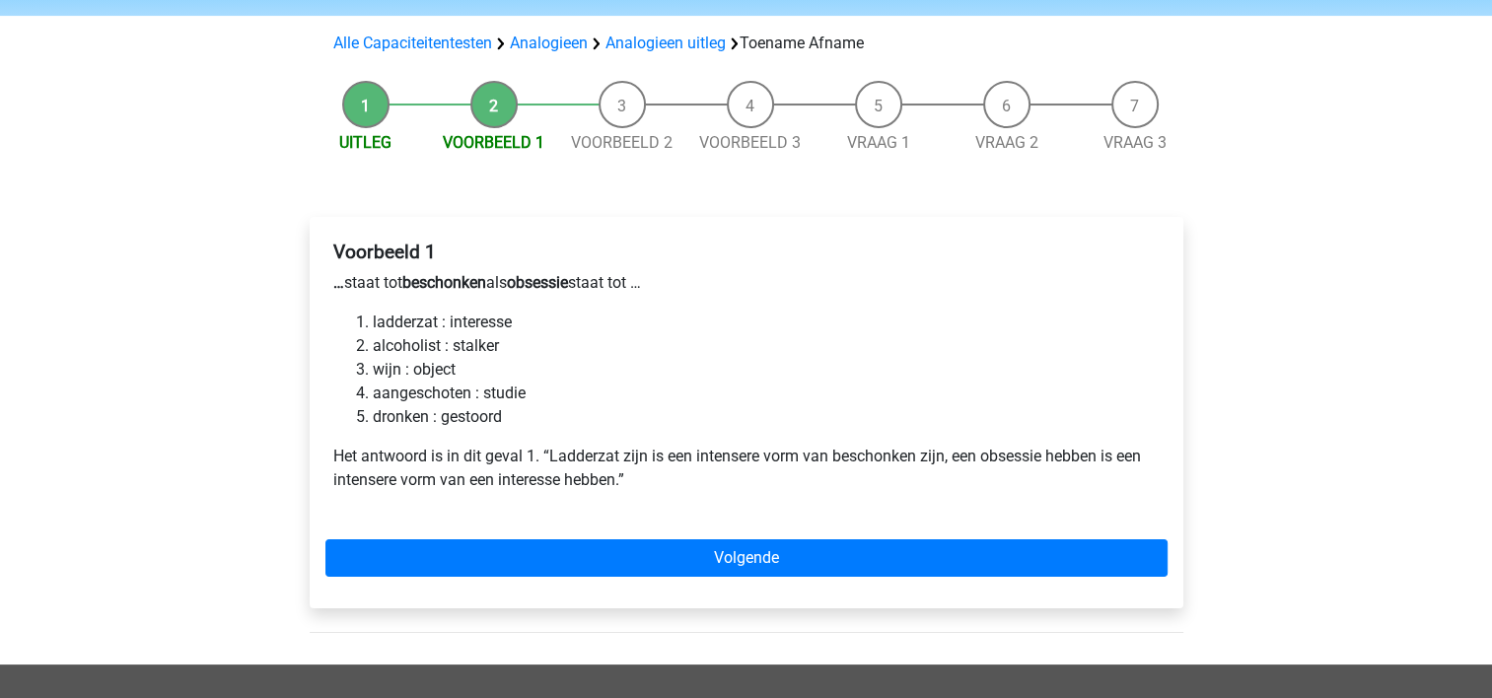
scroll to position [121, 0]
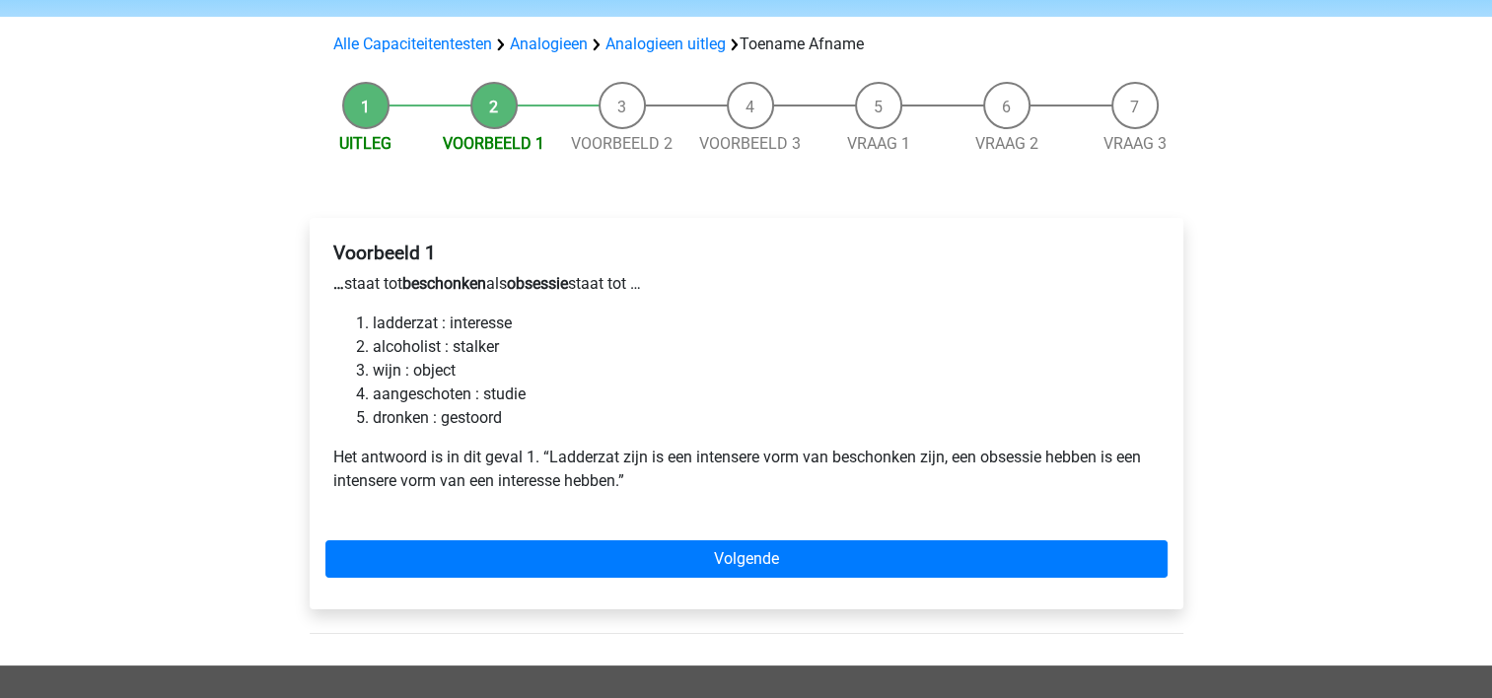
click at [601, 331] on li "ladderzat : interesse" at bounding box center [766, 324] width 787 height 24
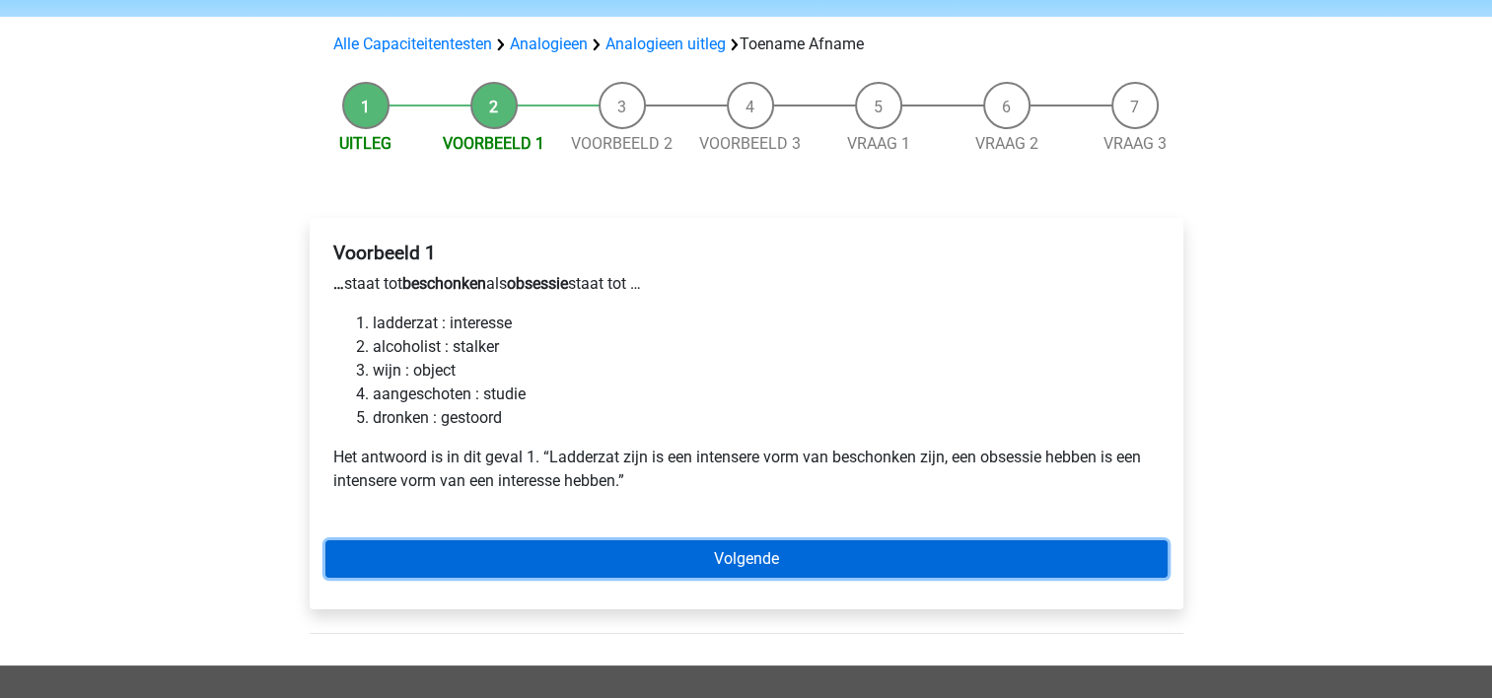
click at [619, 575] on link "Volgende" at bounding box center [746, 558] width 842 height 37
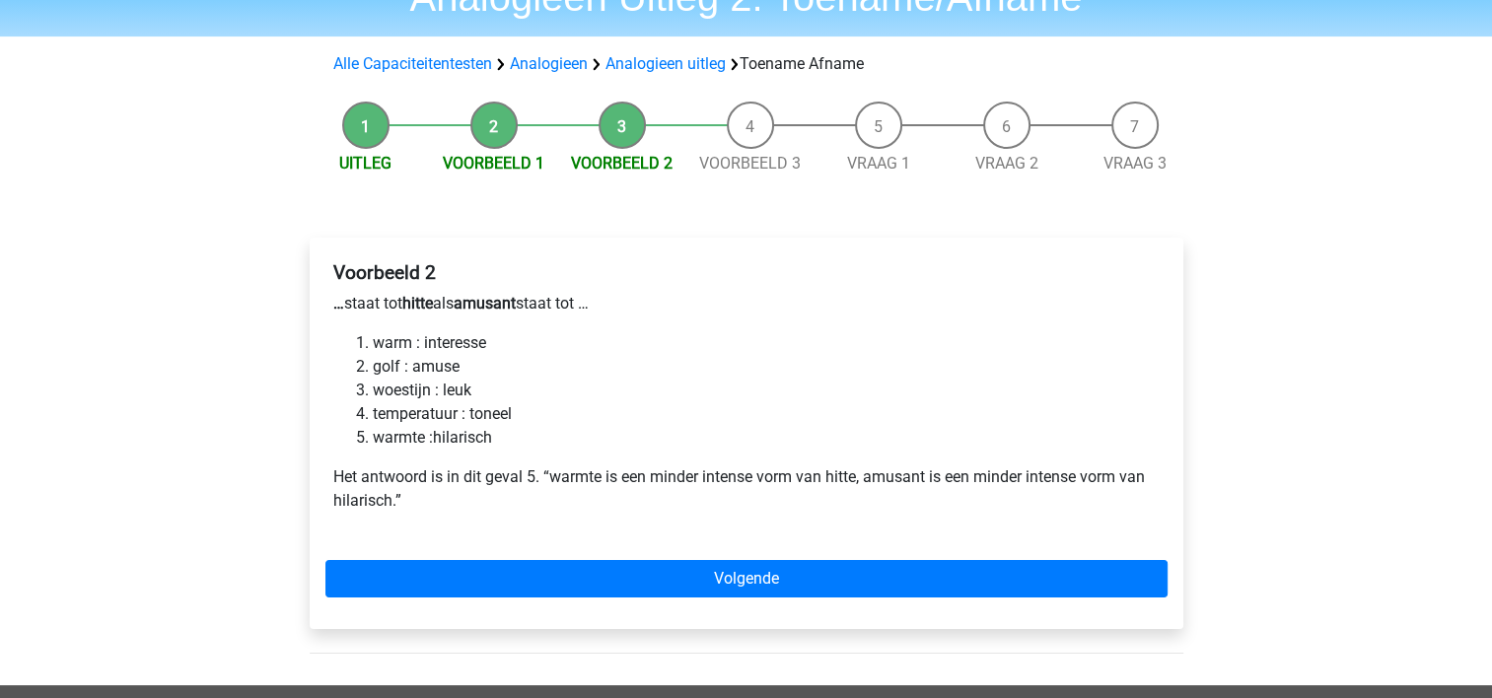
scroll to position [103, 0]
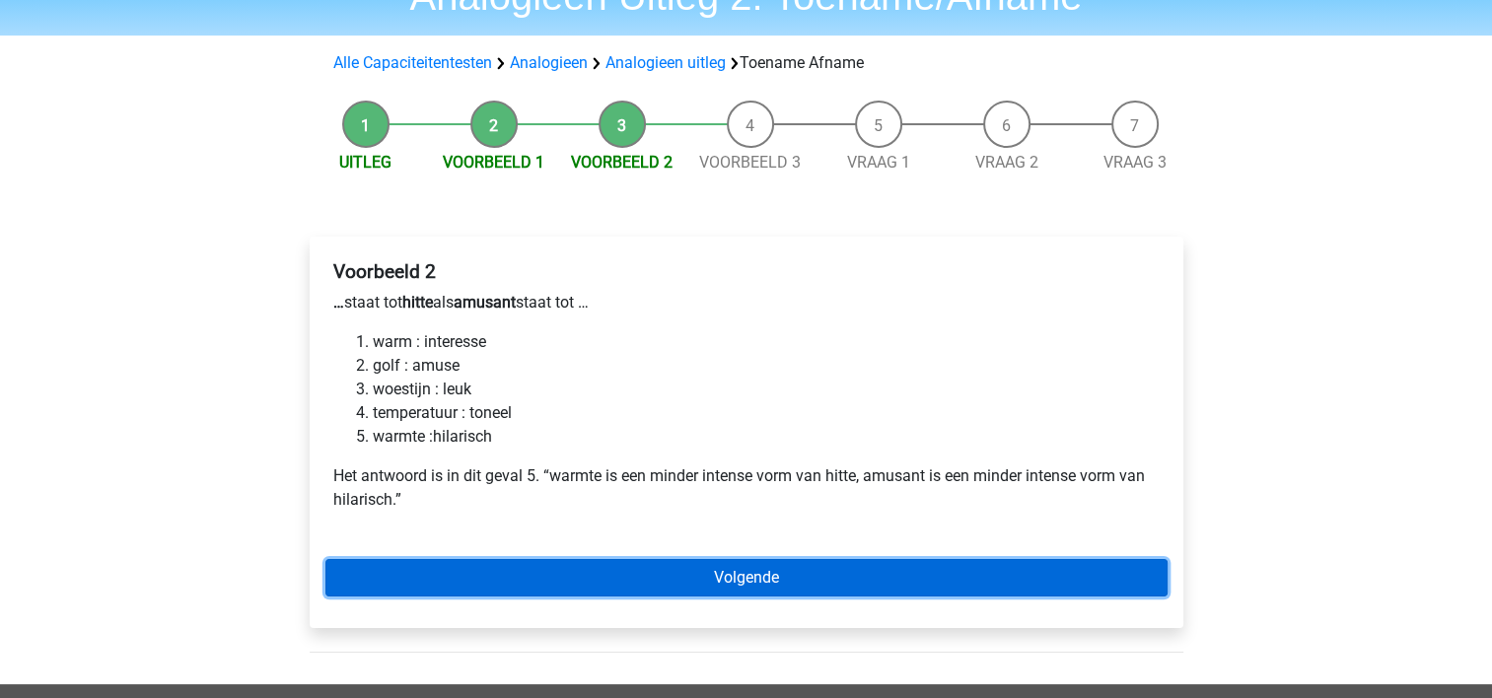
click at [638, 588] on link "Volgende" at bounding box center [746, 577] width 842 height 37
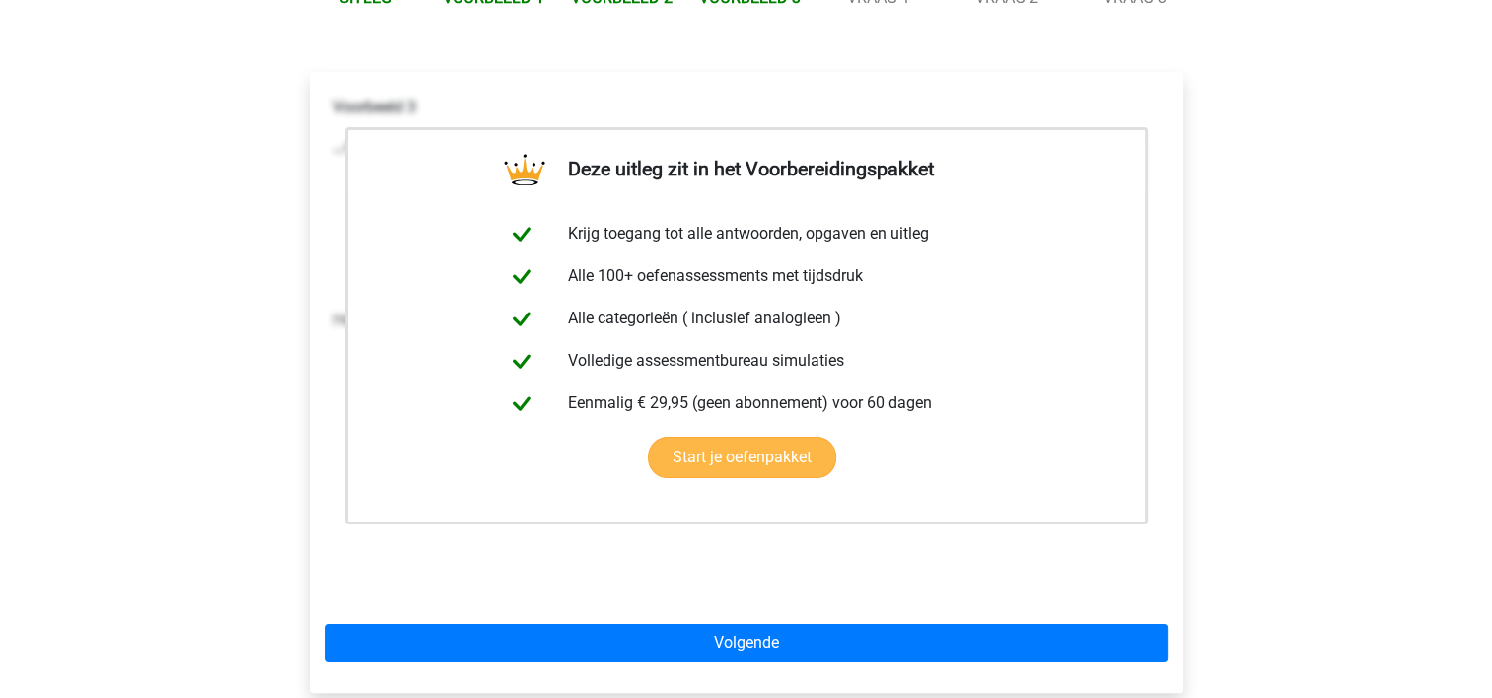
scroll to position [351, 0]
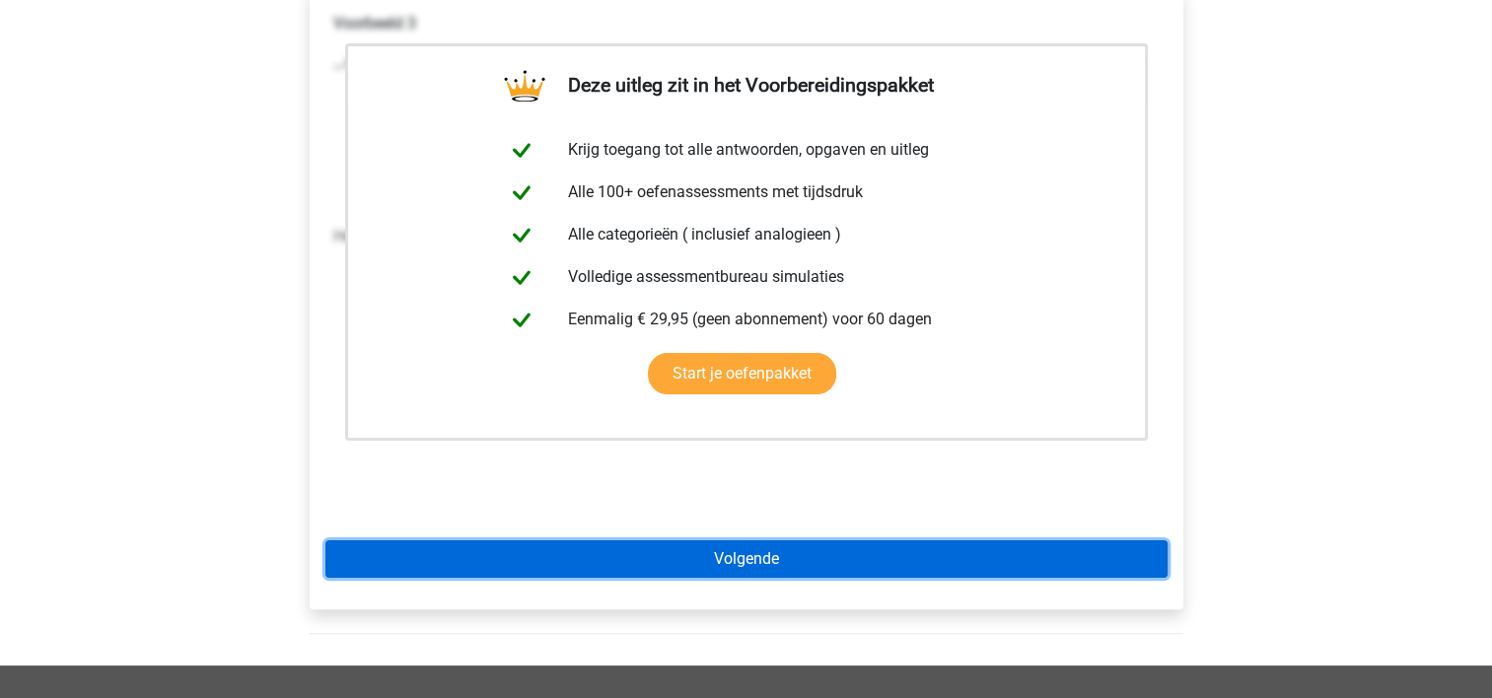
click at [639, 570] on link "Volgende" at bounding box center [746, 558] width 842 height 37
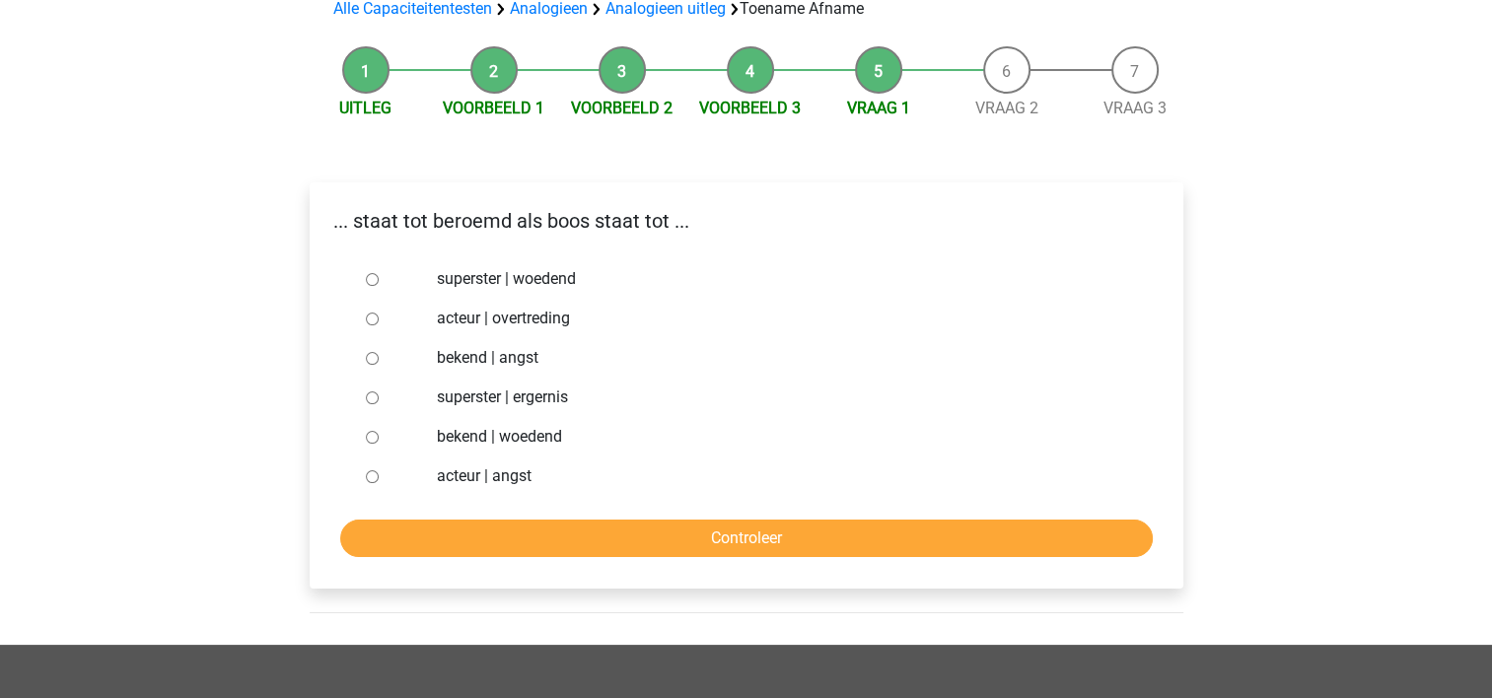
scroll to position [114, 0]
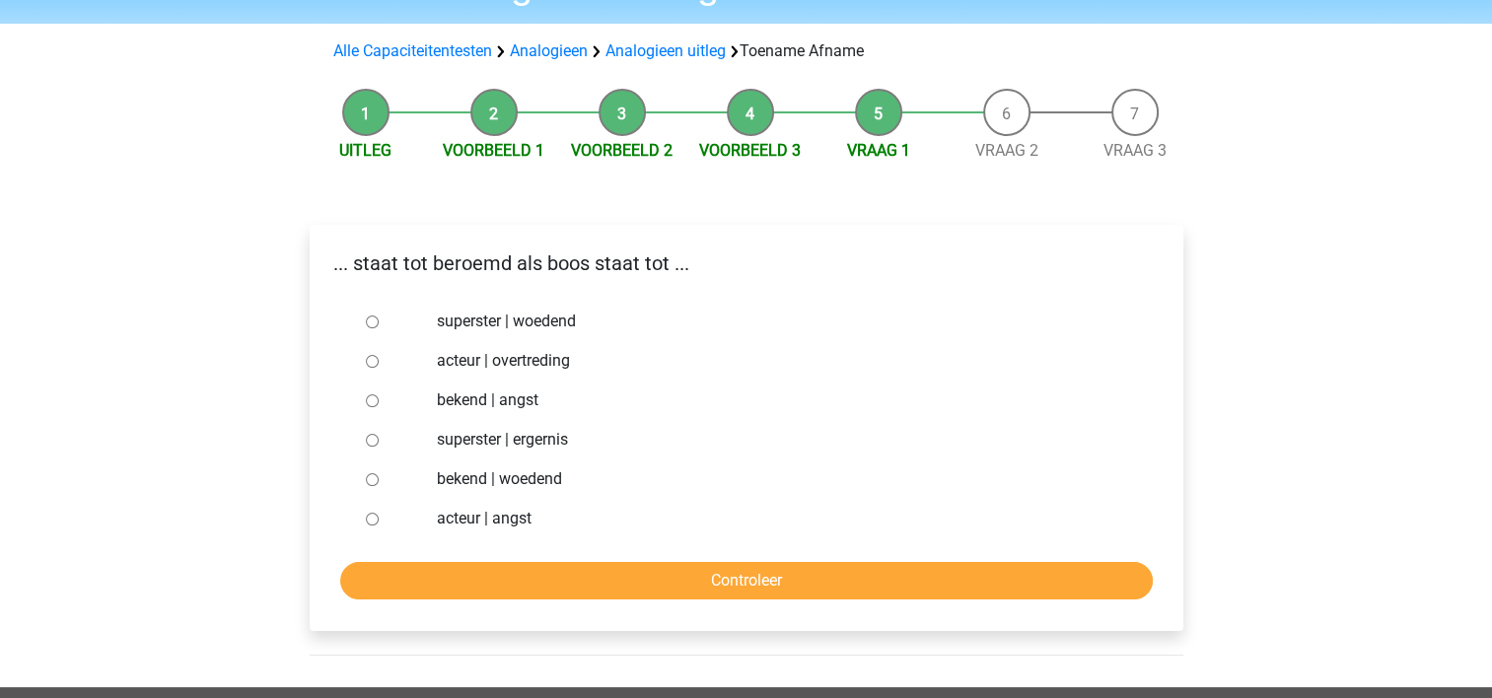
click at [371, 477] on input "bekend | woedend" at bounding box center [372, 479] width 13 height 13
radio input "true"
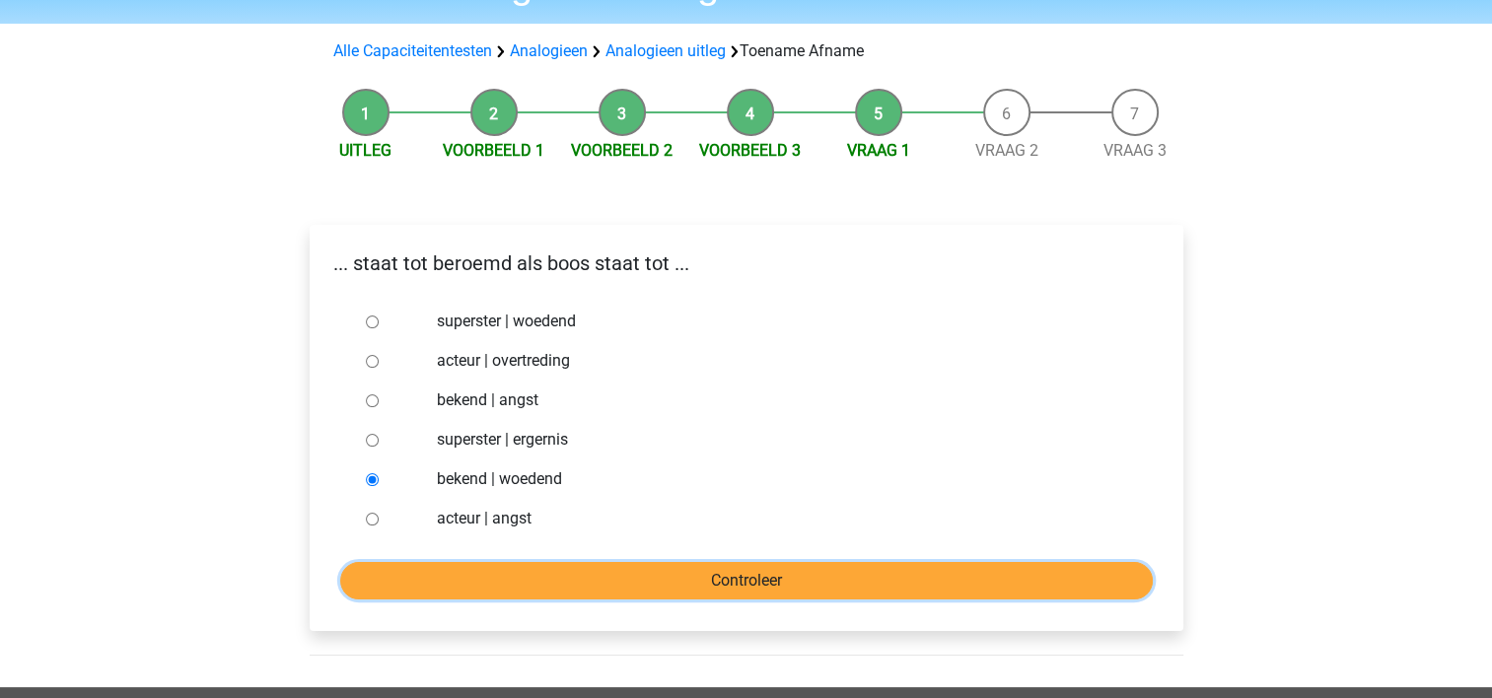
click at [663, 588] on input "Controleer" at bounding box center [746, 580] width 813 height 37
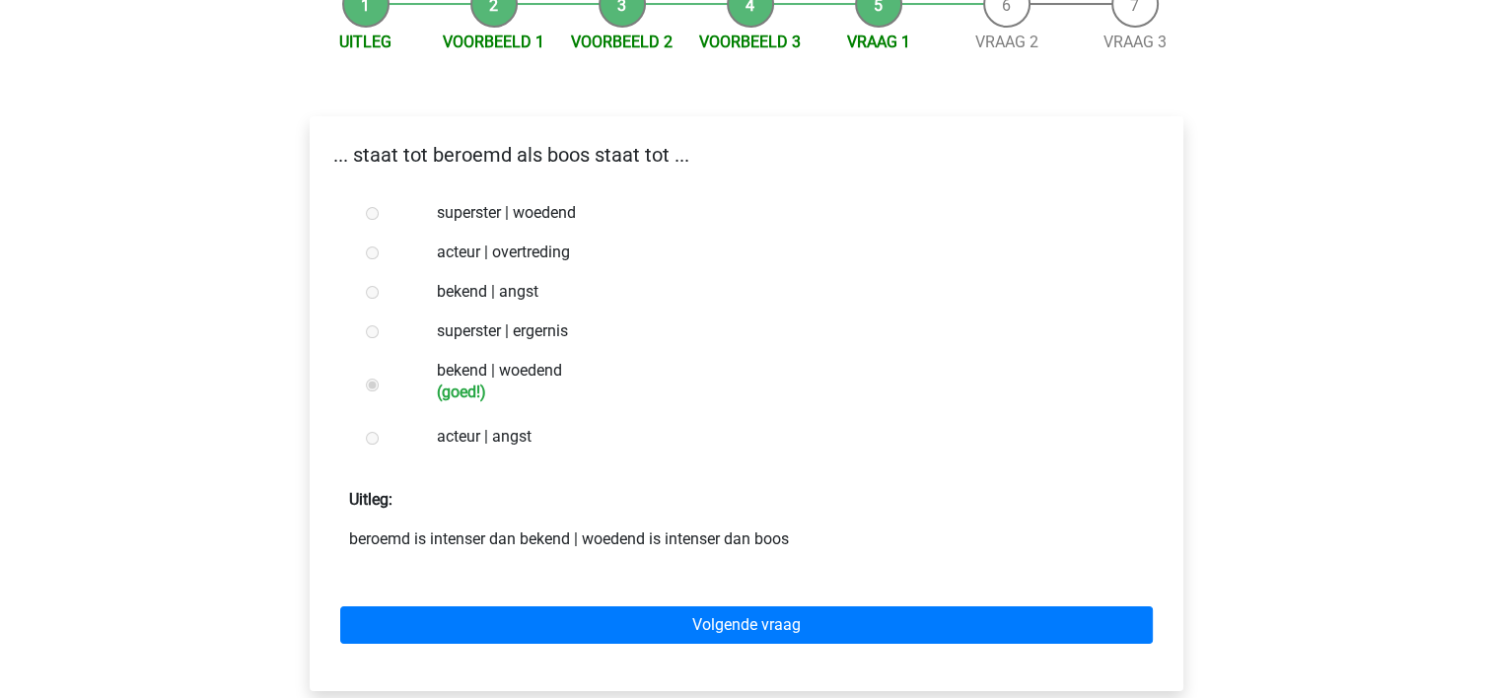
scroll to position [224, 0]
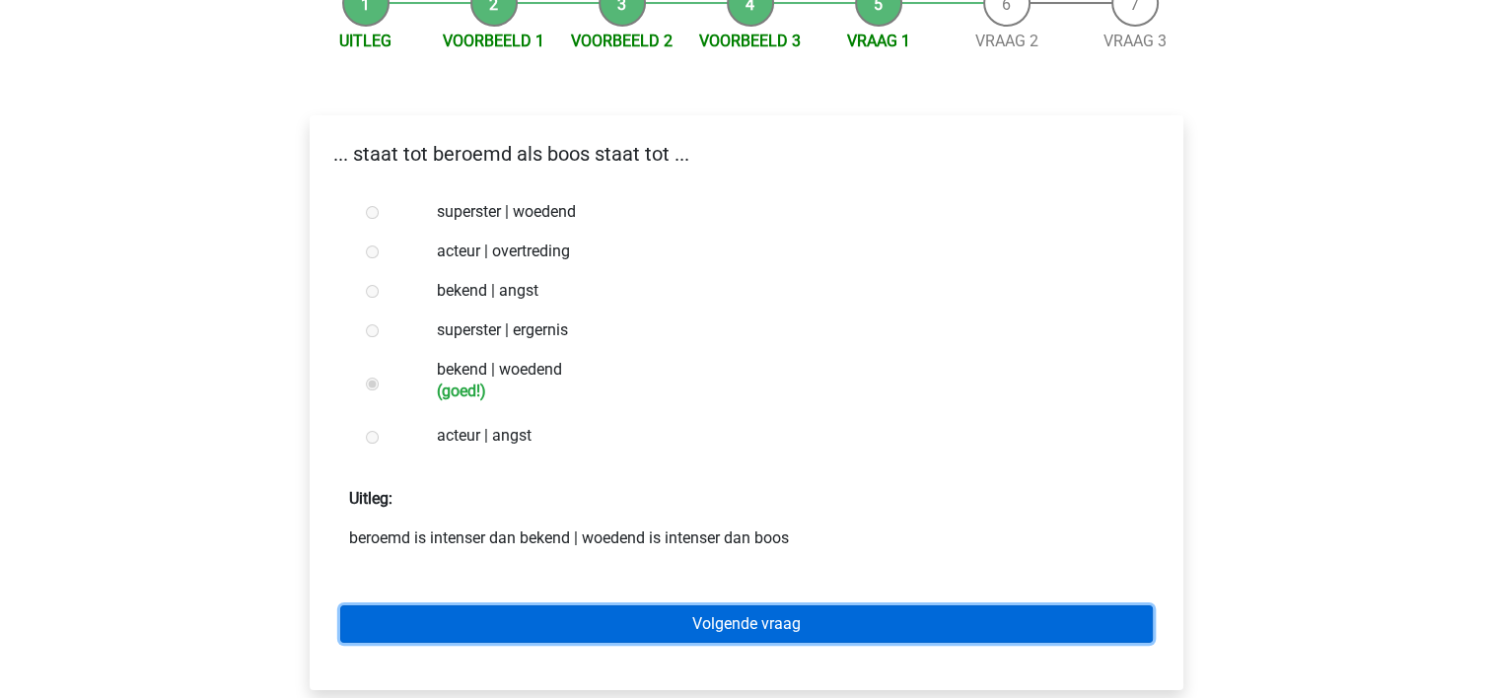
click at [663, 624] on link "Volgende vraag" at bounding box center [746, 624] width 813 height 37
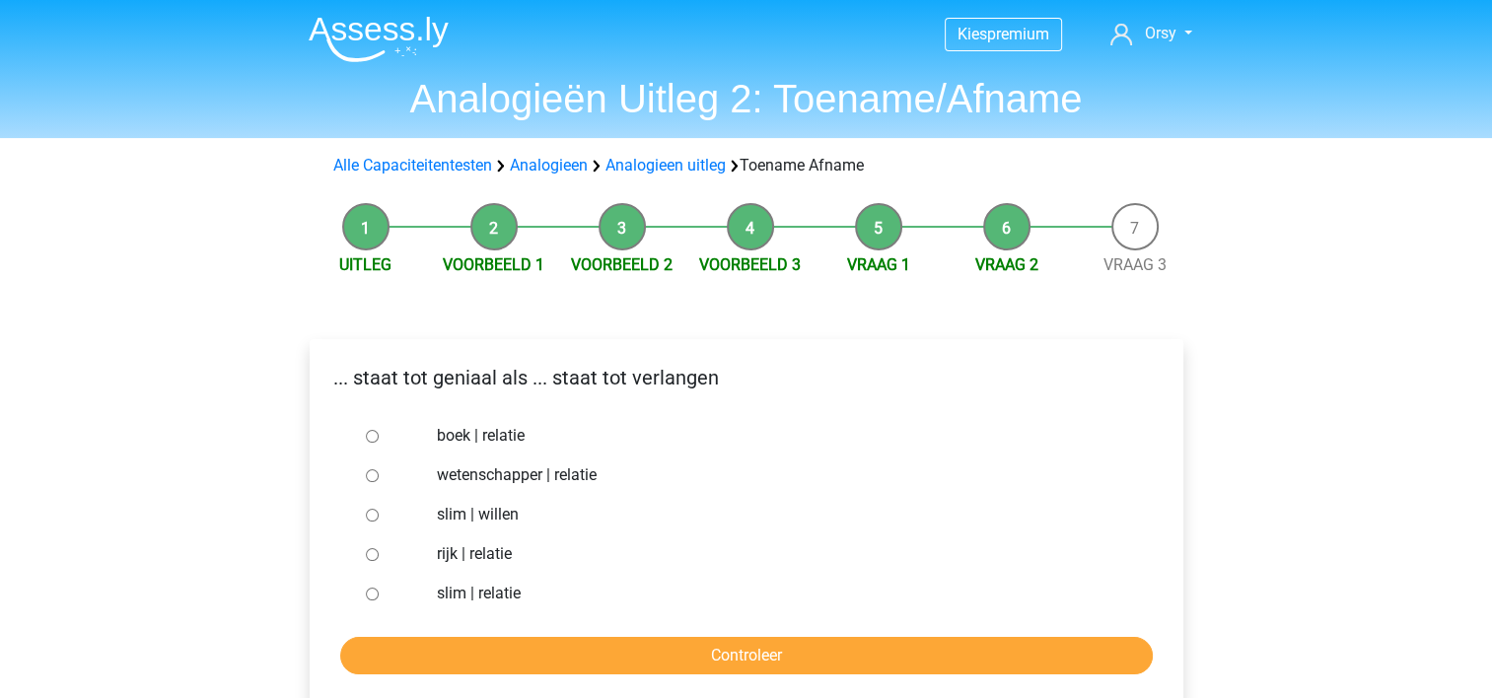
click at [371, 517] on input "slim | willen" at bounding box center [372, 515] width 13 height 13
radio input "true"
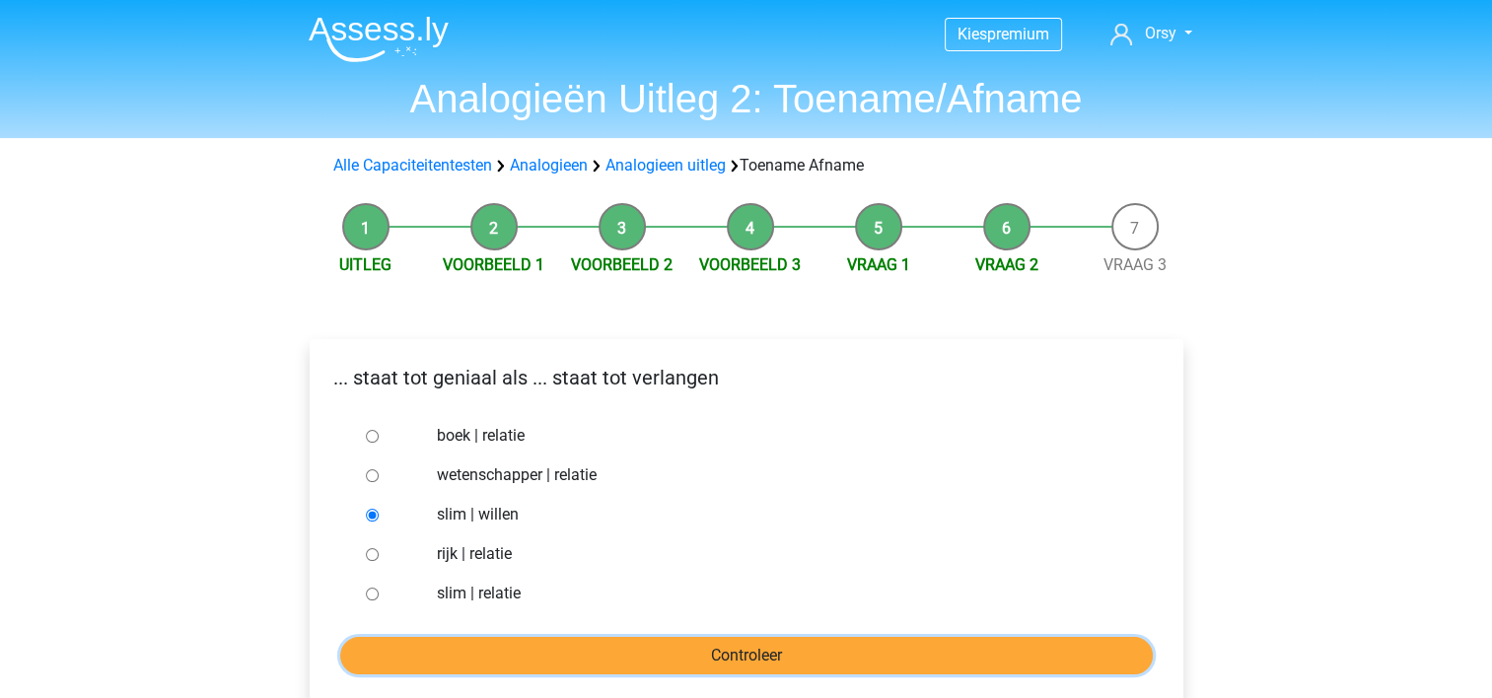
click at [537, 667] on input "Controleer" at bounding box center [746, 655] width 813 height 37
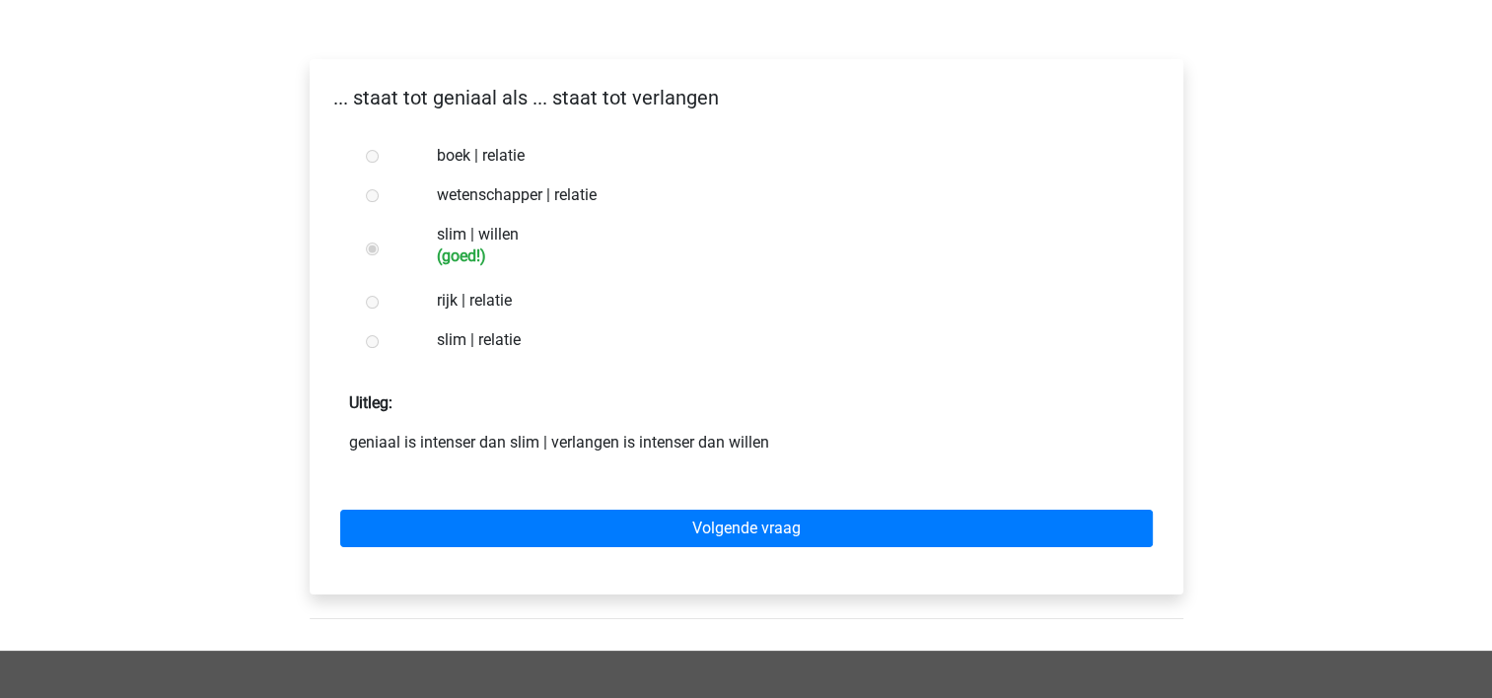
scroll to position [280, 0]
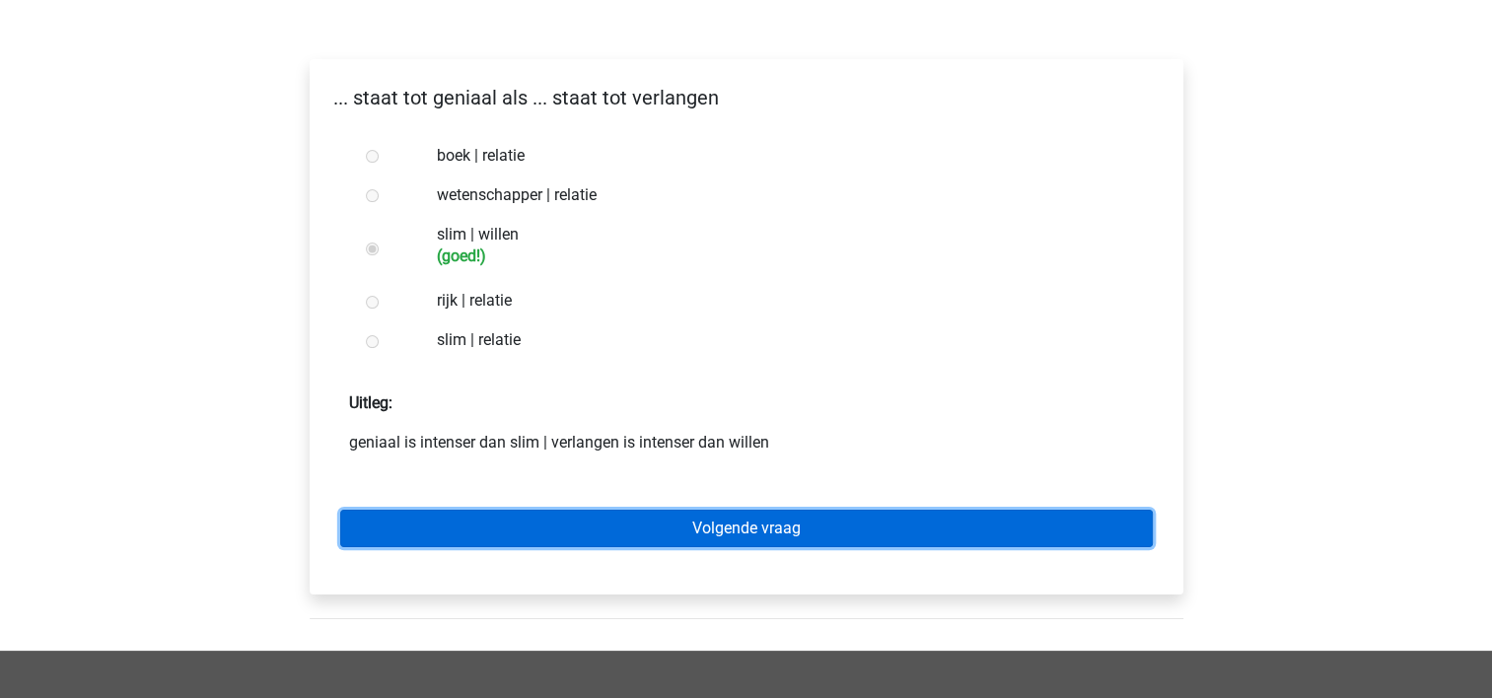
click at [627, 525] on link "Volgende vraag" at bounding box center [746, 528] width 813 height 37
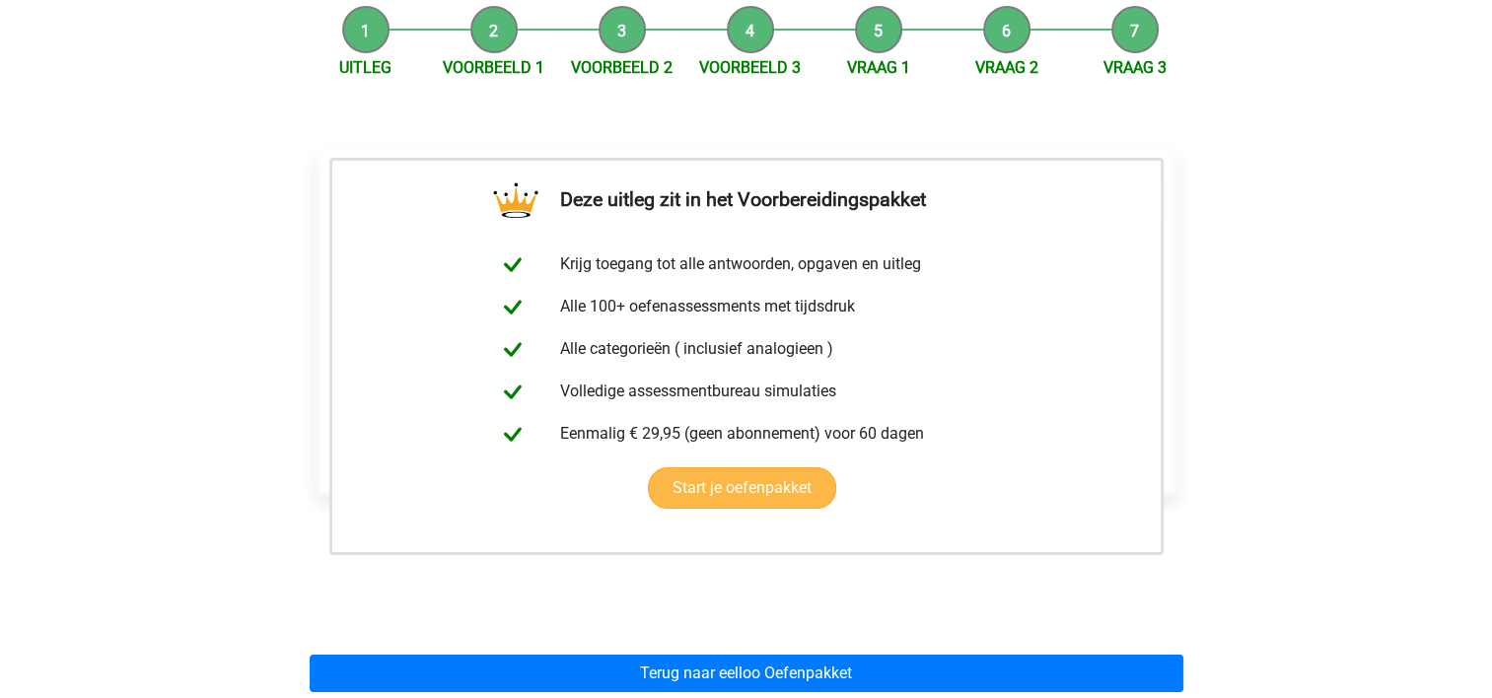
scroll to position [259, 0]
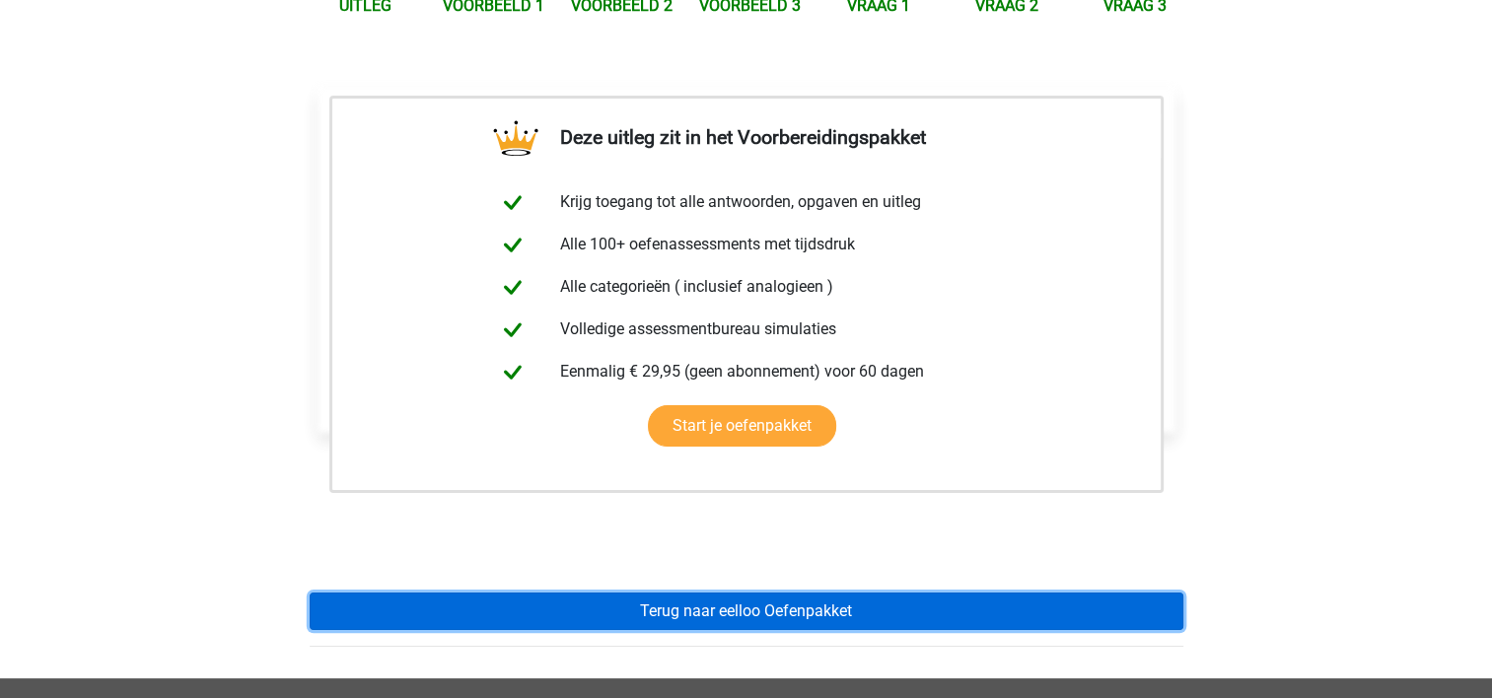
click at [639, 622] on link "Terug naar eelloo Oefenpakket" at bounding box center [747, 611] width 874 height 37
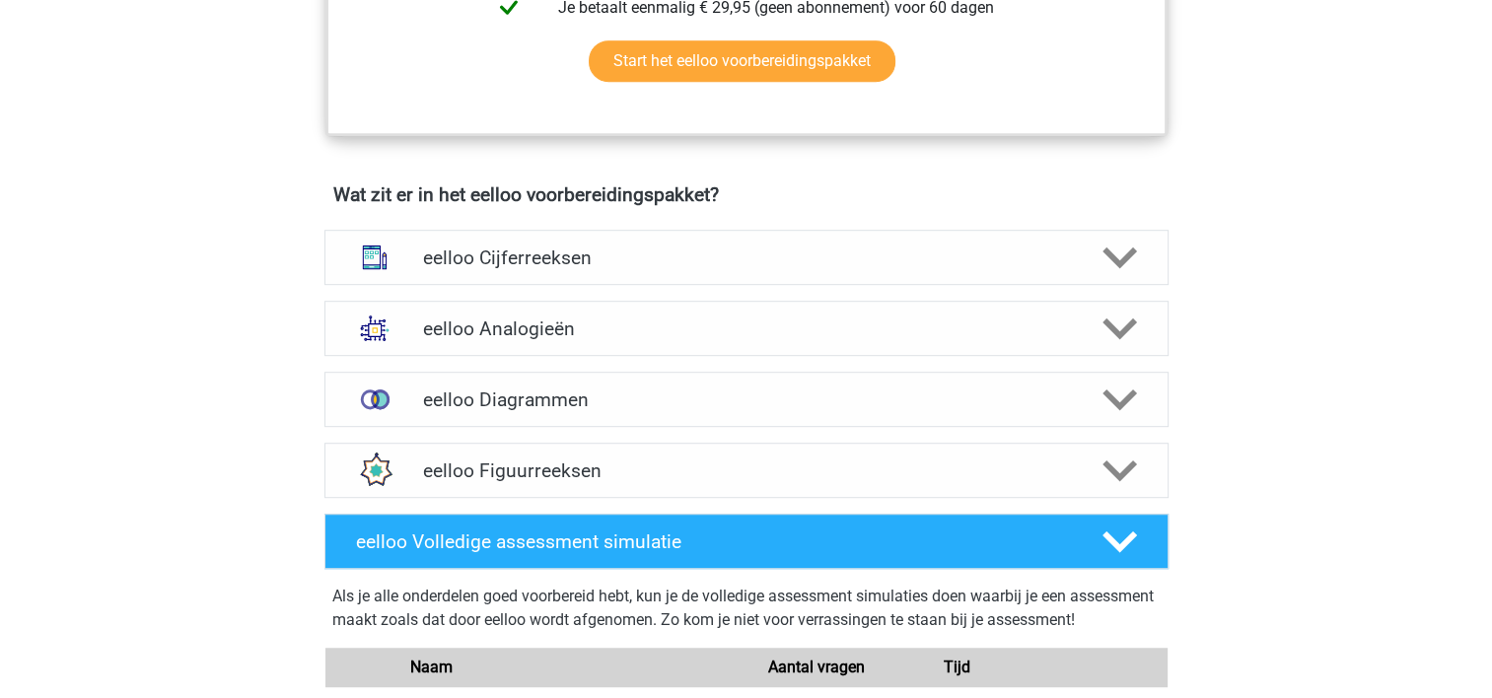
scroll to position [1112, 0]
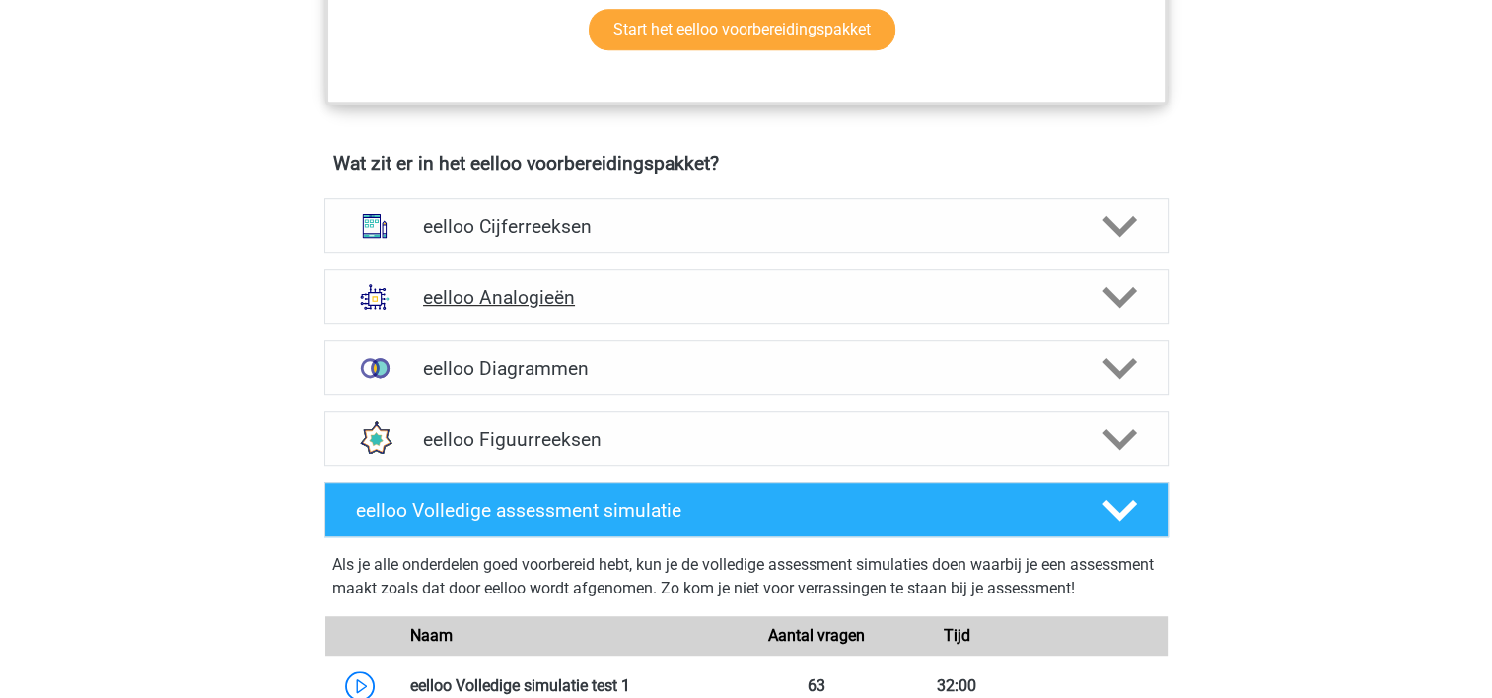
click at [608, 321] on div "eelloo Analogieën" at bounding box center [746, 296] width 844 height 55
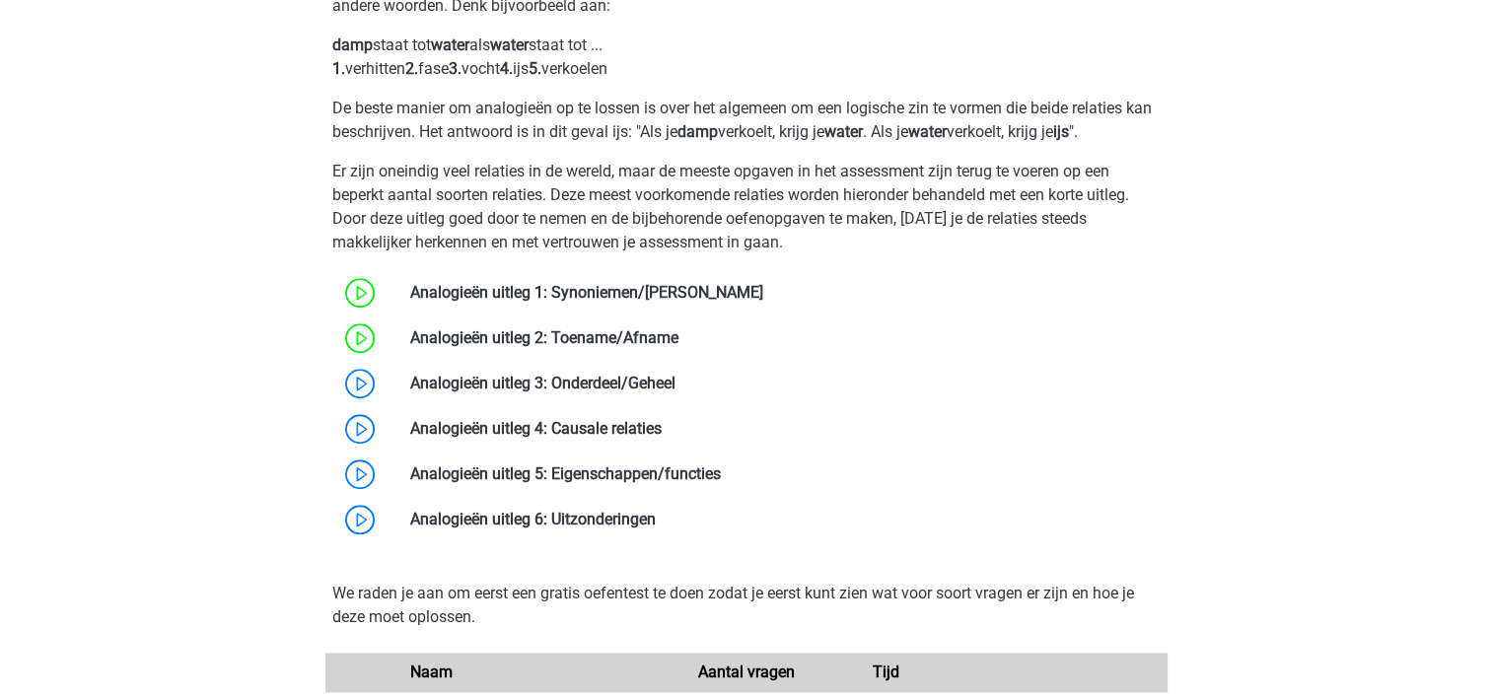
scroll to position [1481, 0]
click at [676, 393] on link at bounding box center [676, 384] width 0 height 19
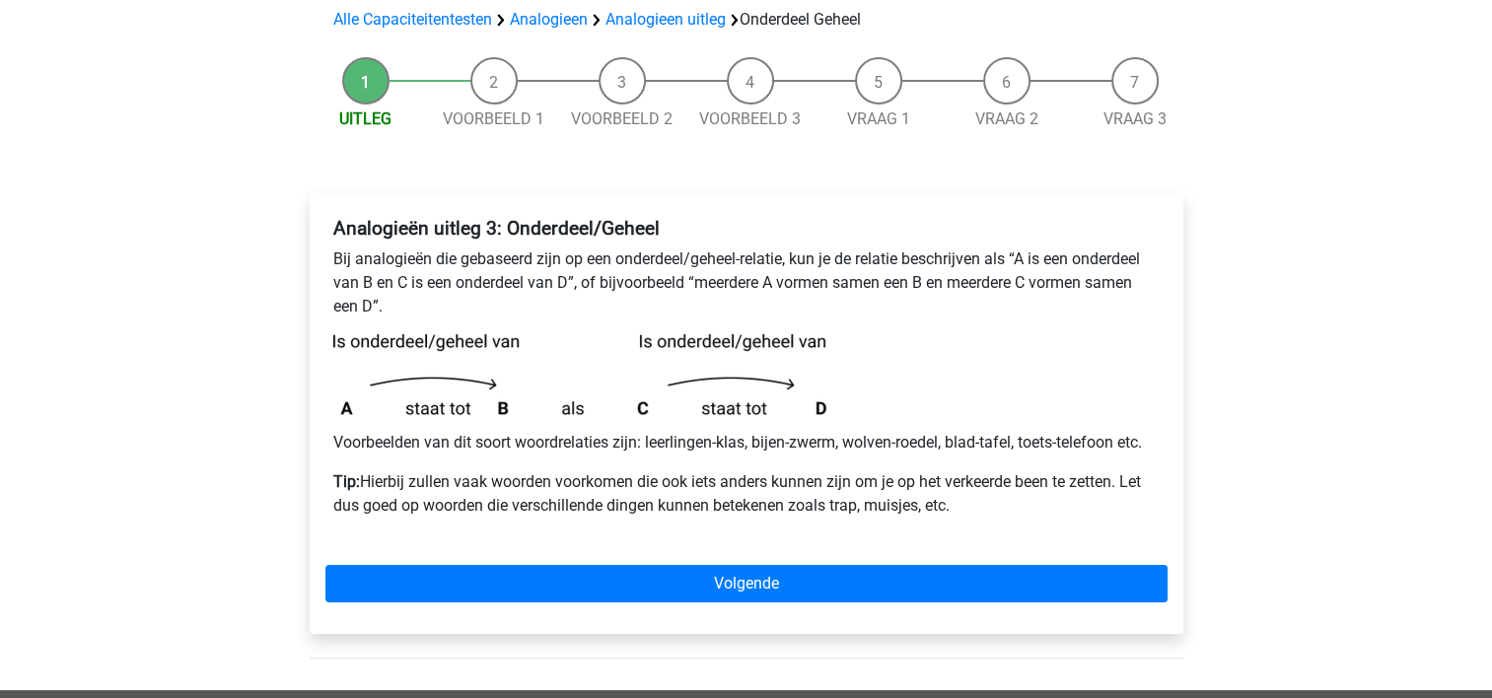
scroll to position [150, 0]
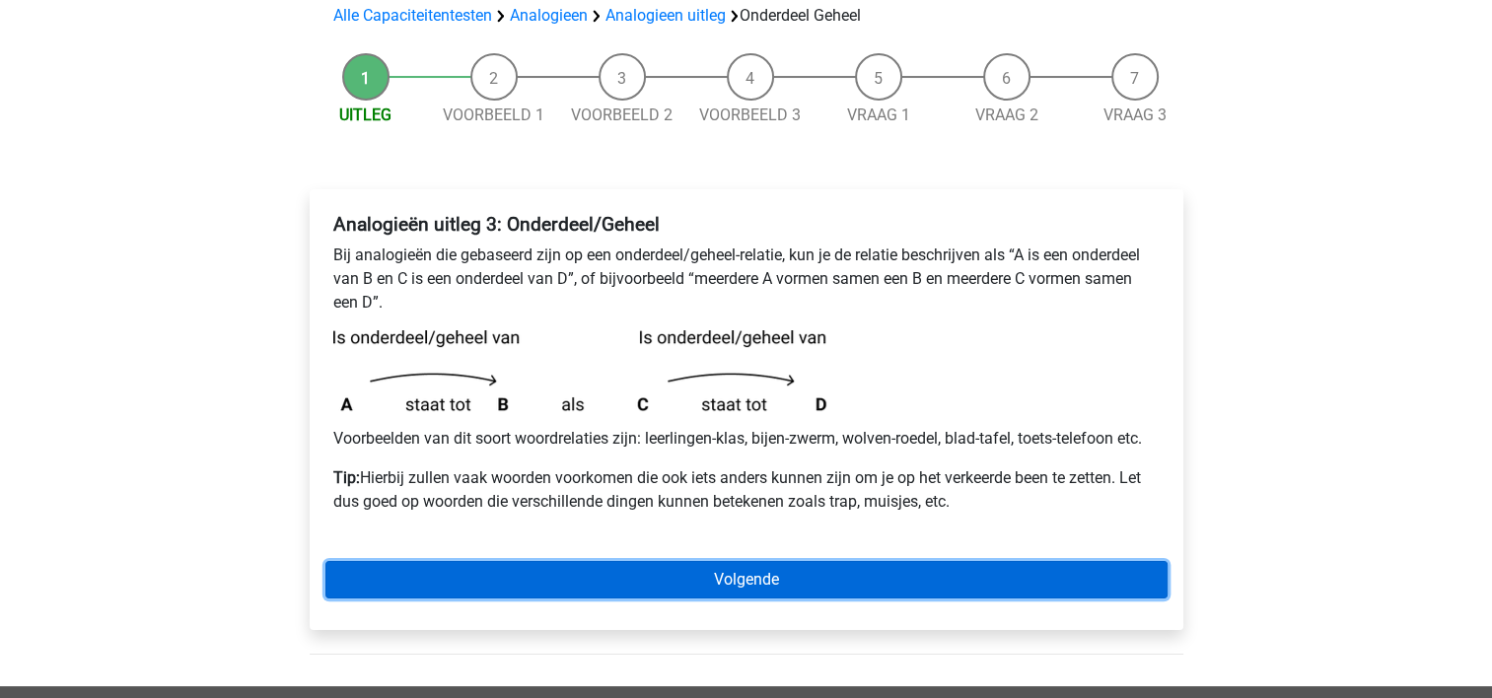
click at [627, 592] on link "Volgende" at bounding box center [746, 579] width 842 height 37
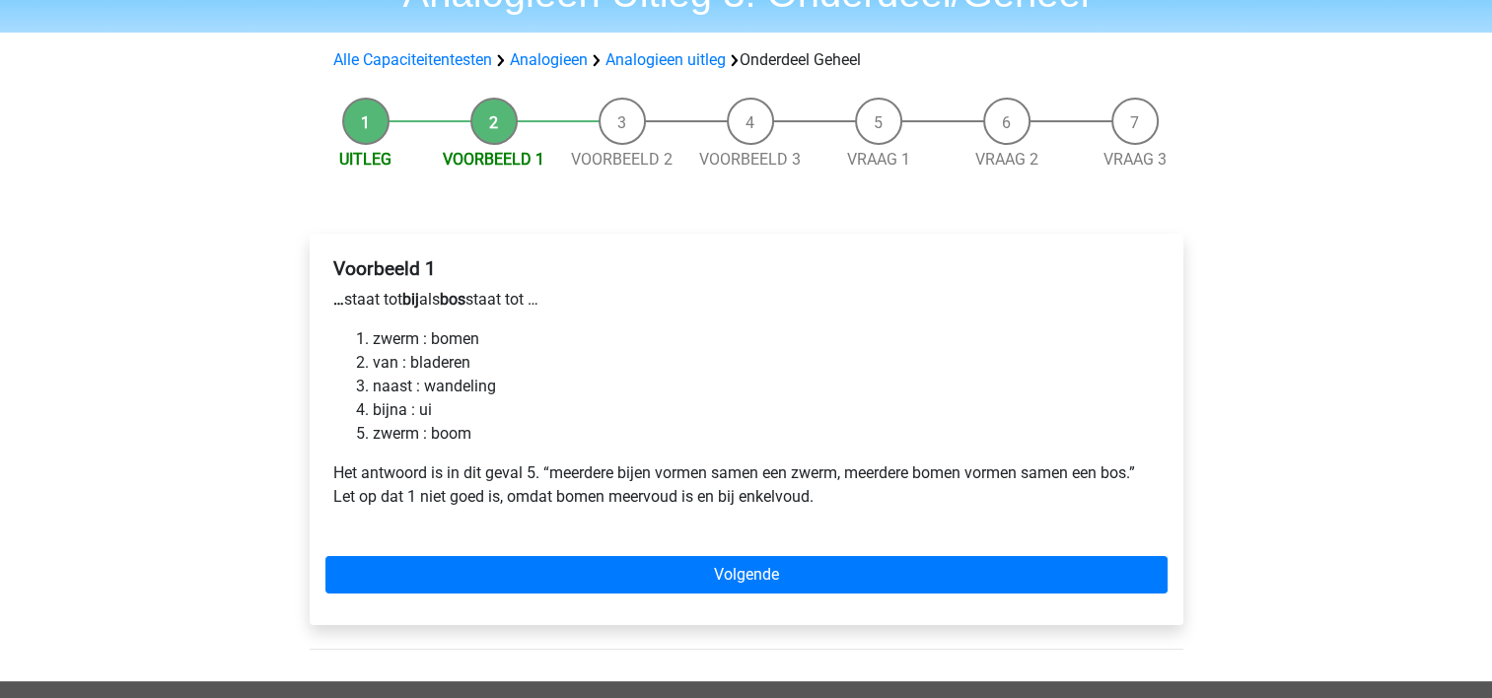
scroll to position [105, 0]
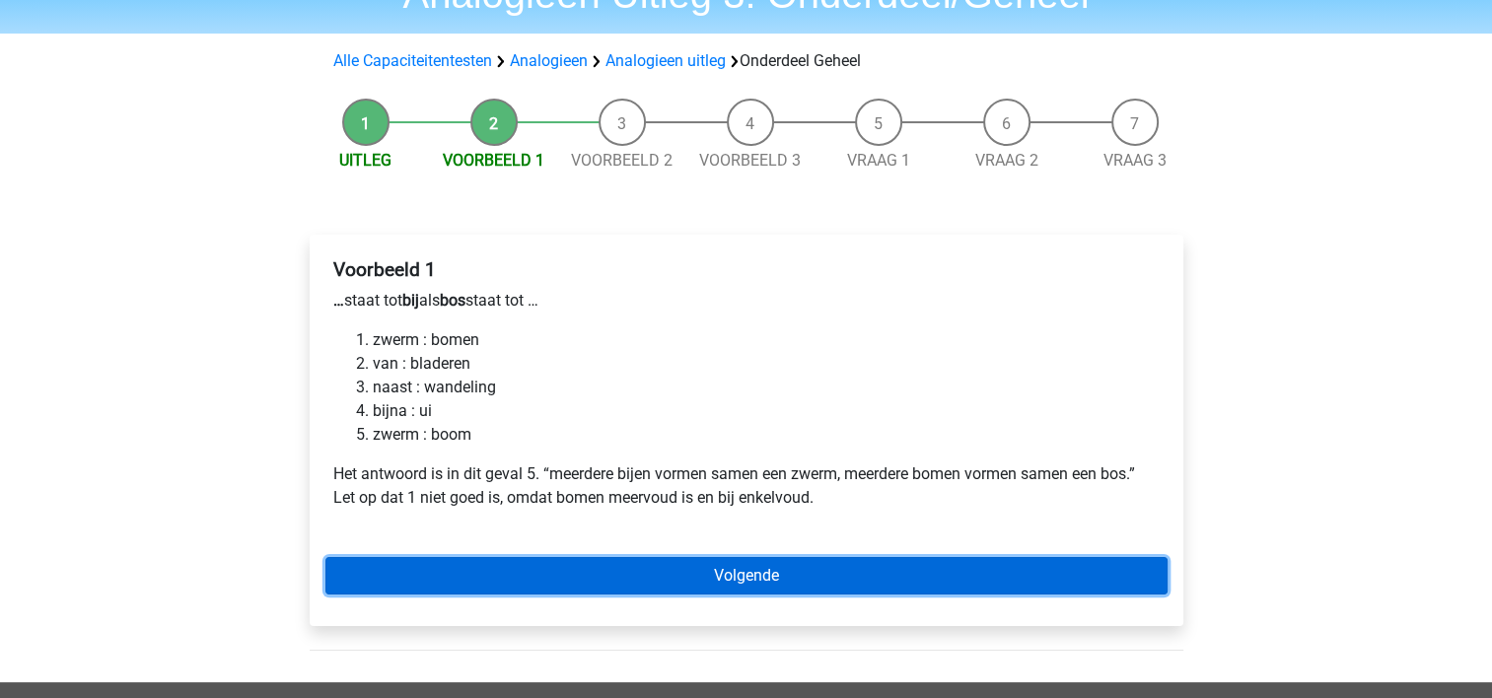
click at [577, 585] on link "Volgende" at bounding box center [746, 575] width 842 height 37
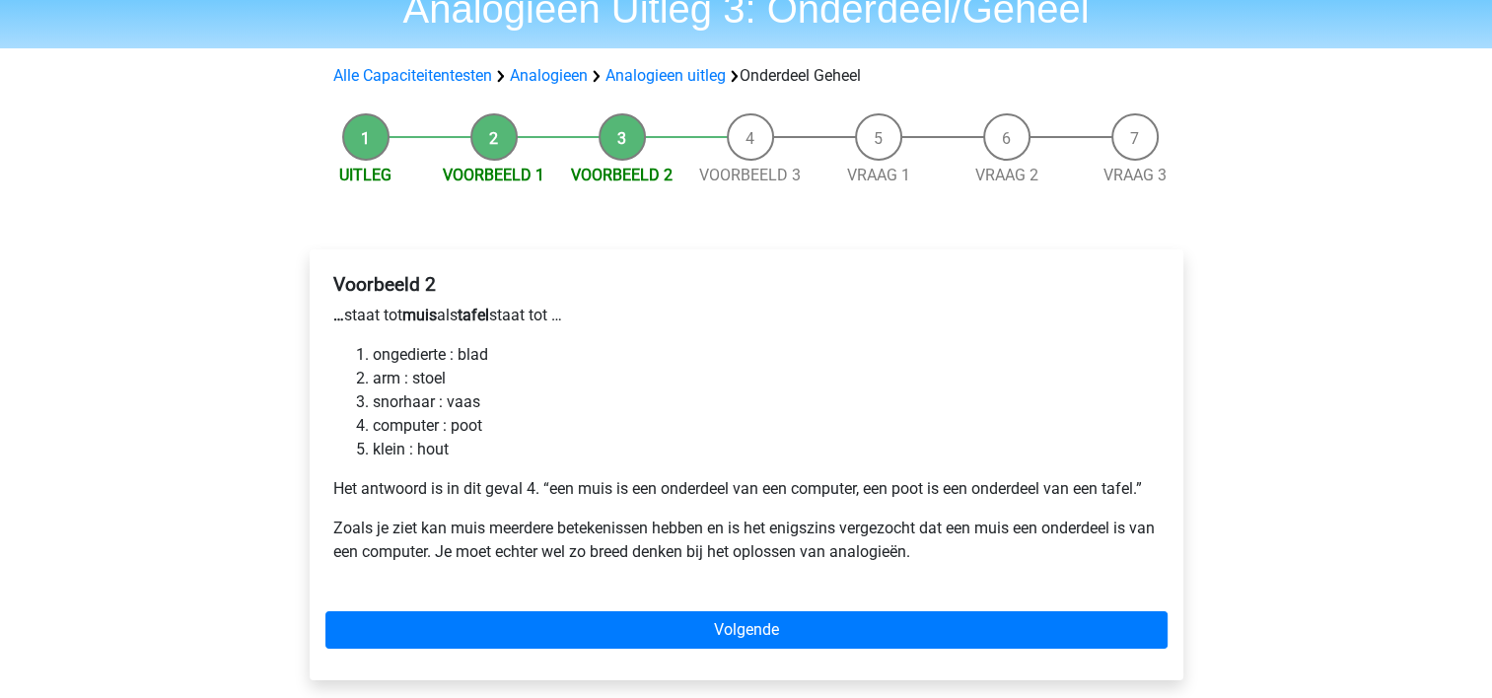
scroll to position [91, 0]
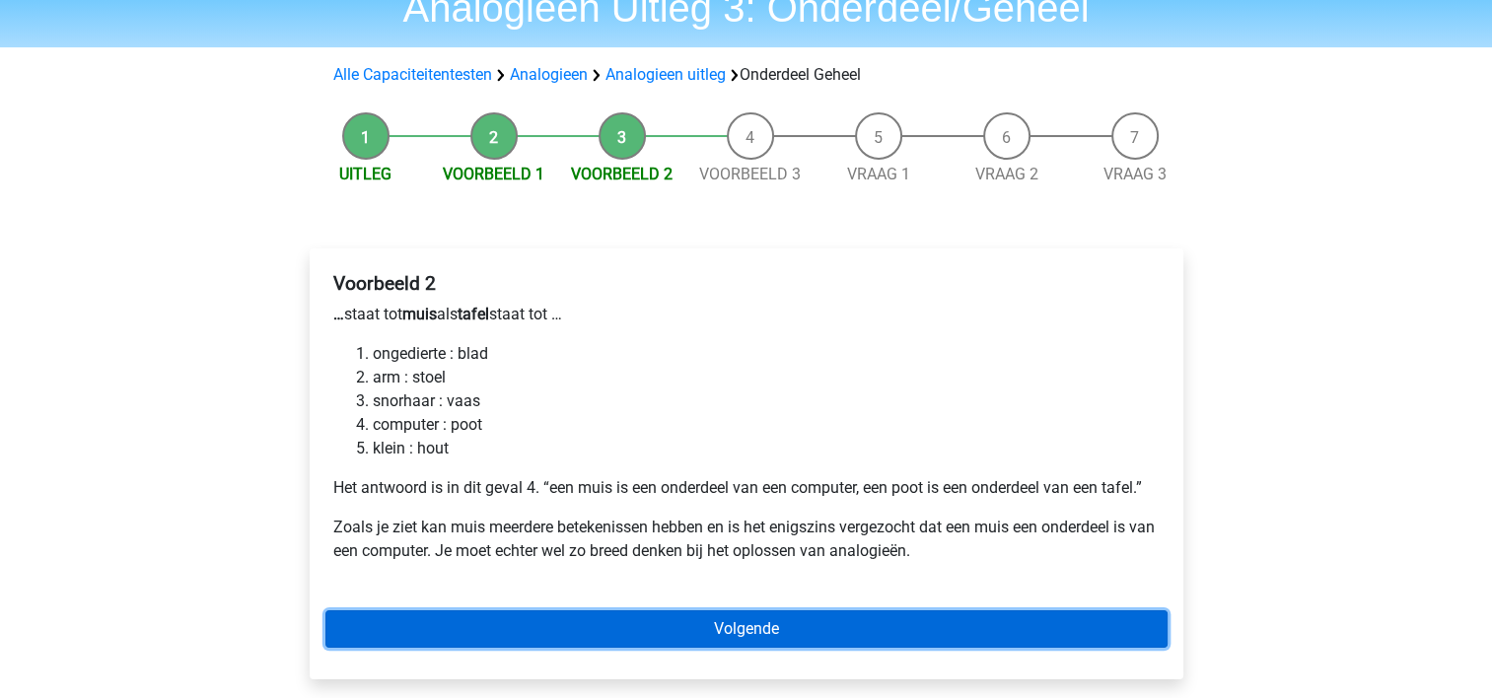
click at [591, 631] on link "Volgende" at bounding box center [746, 628] width 842 height 37
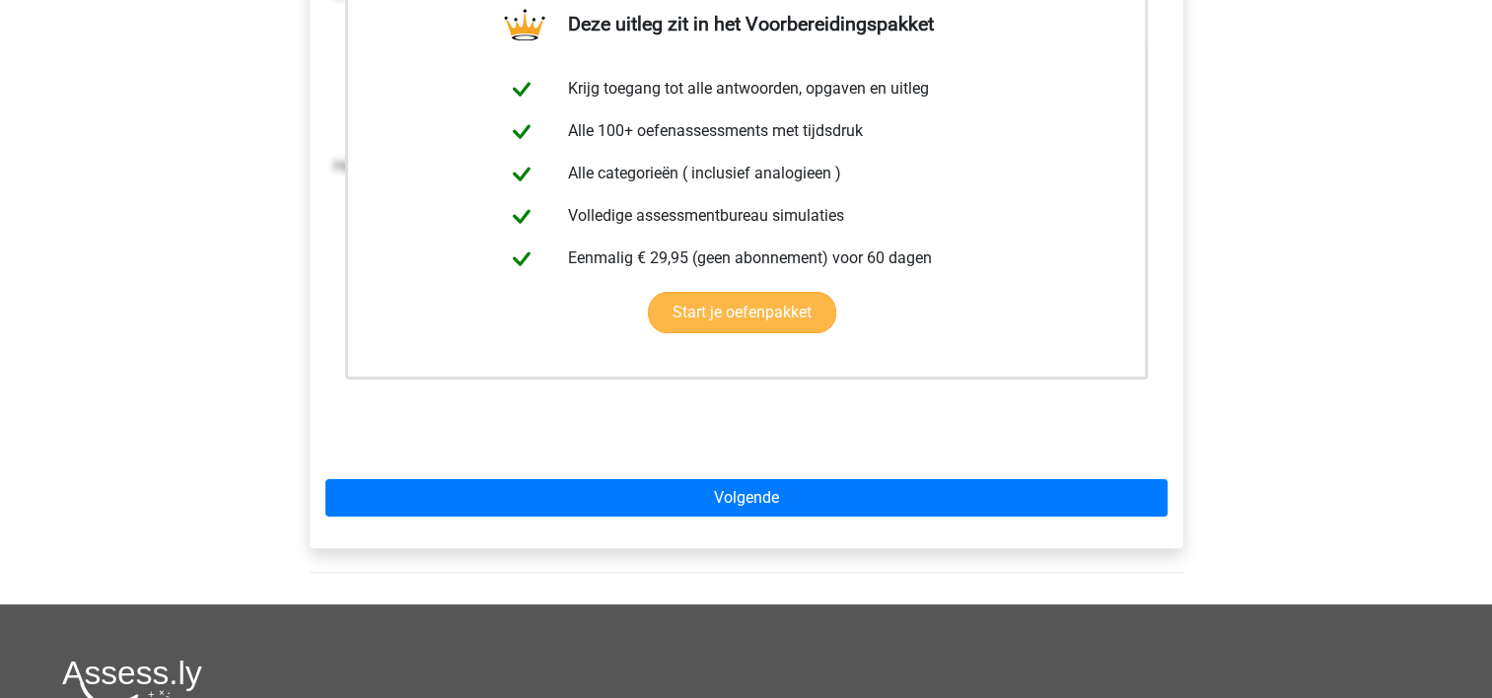
scroll to position [414, 0]
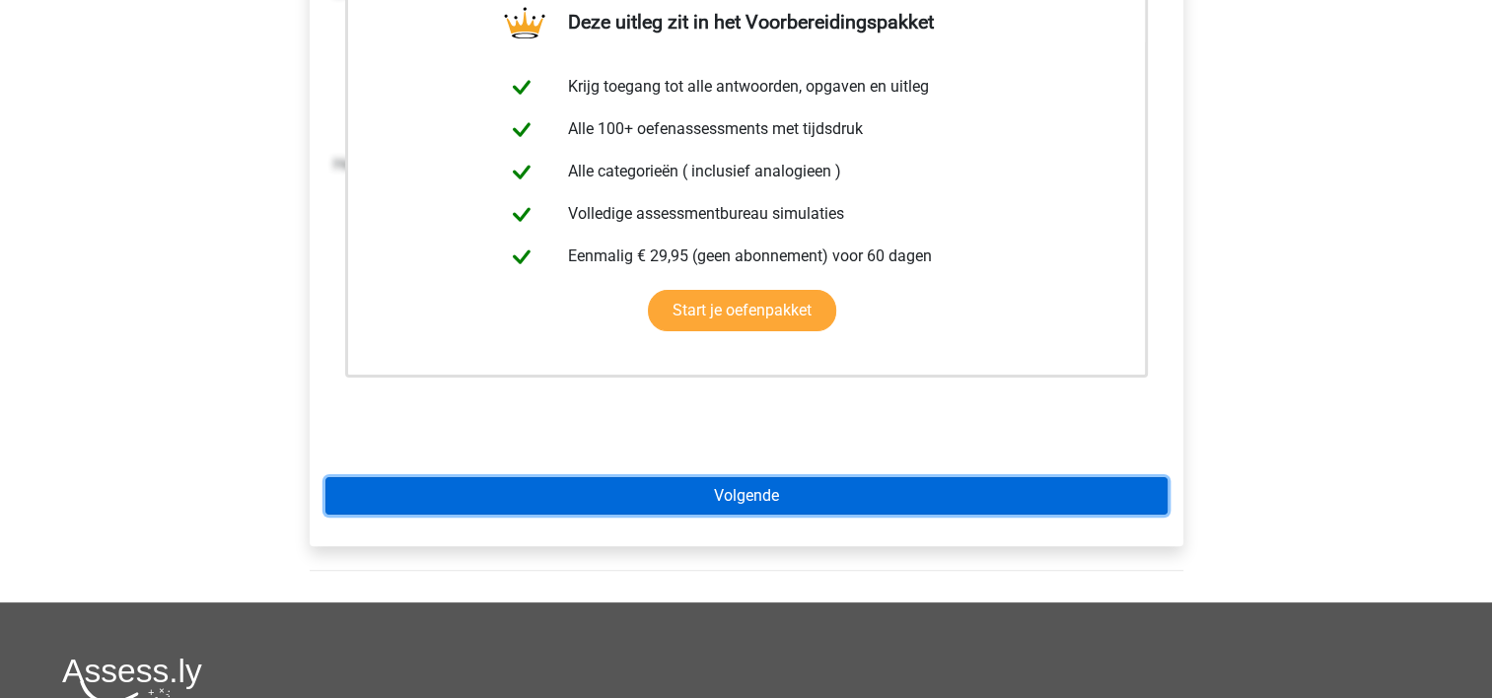
click at [616, 485] on link "Volgende" at bounding box center [746, 495] width 842 height 37
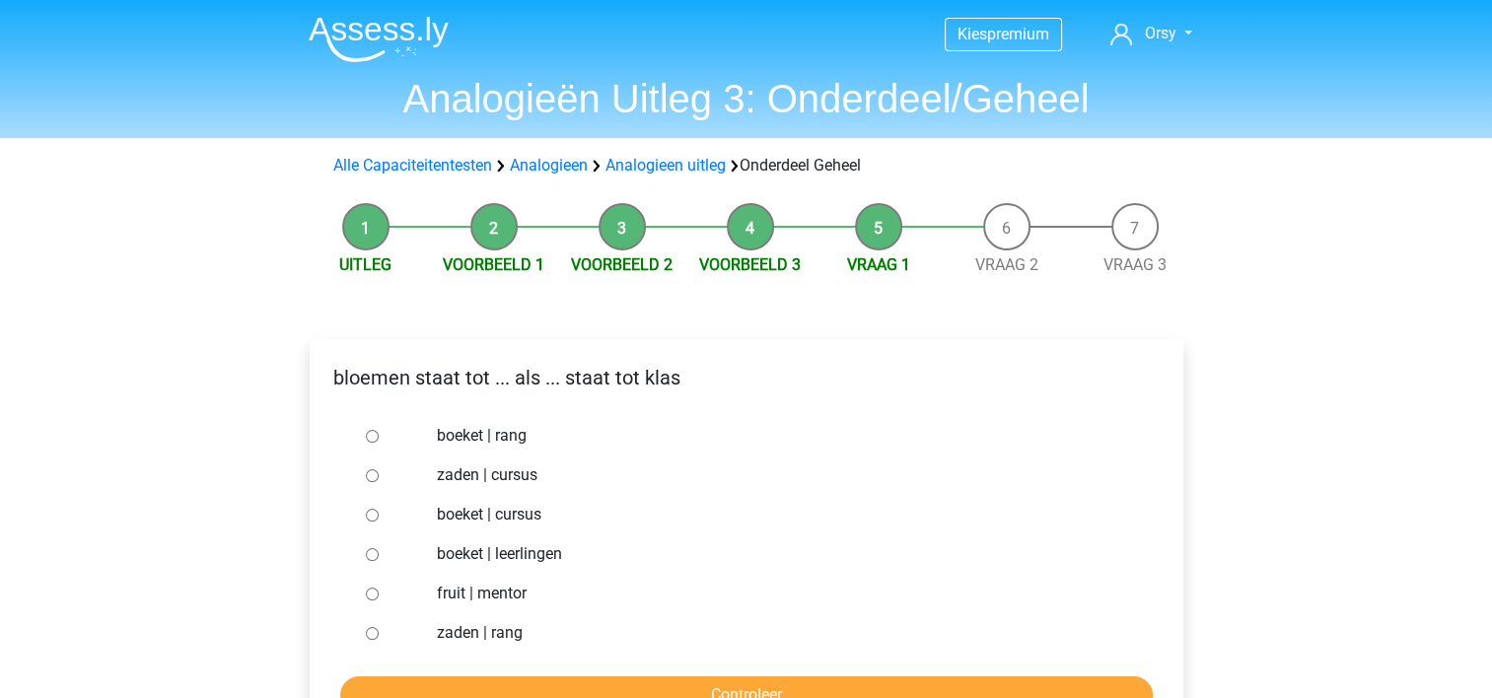
click at [366, 552] on input "boeket | leerlingen" at bounding box center [372, 554] width 13 height 13
radio input "true"
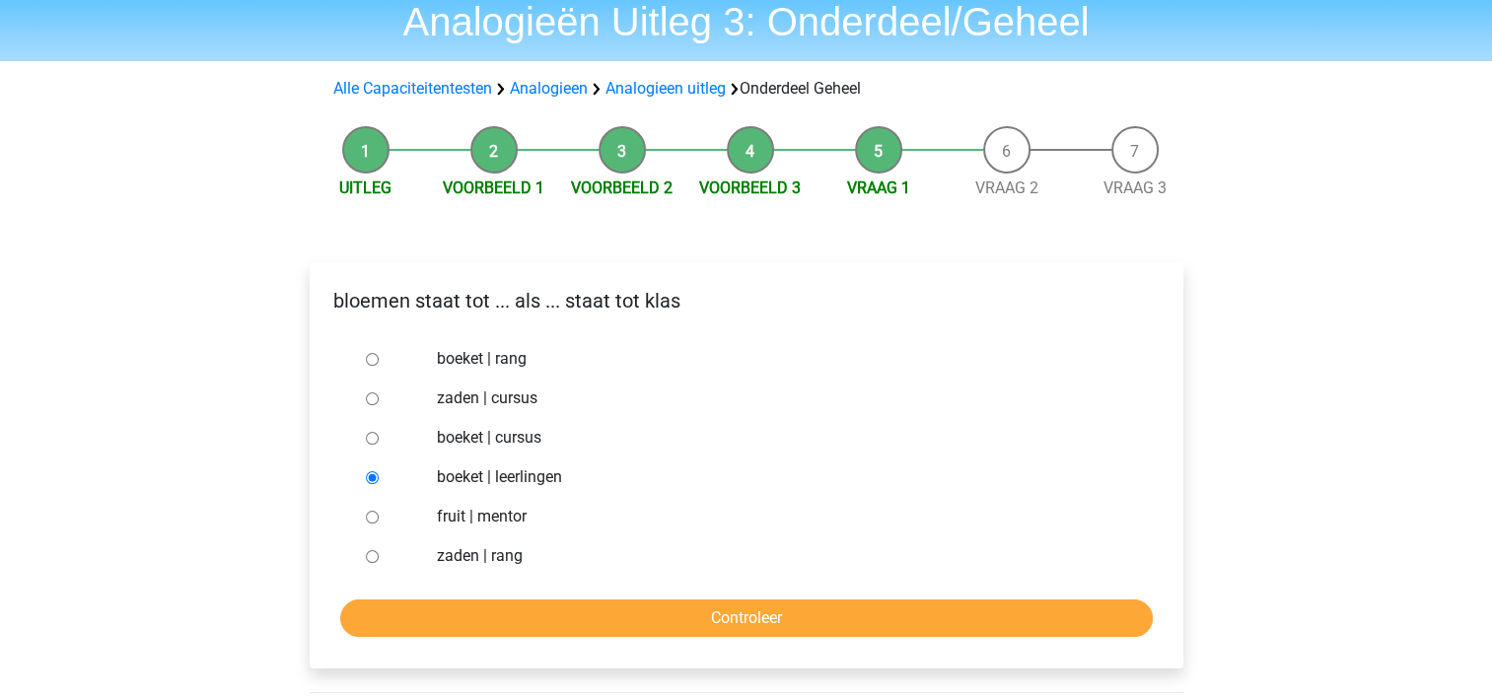
scroll to position [78, 0]
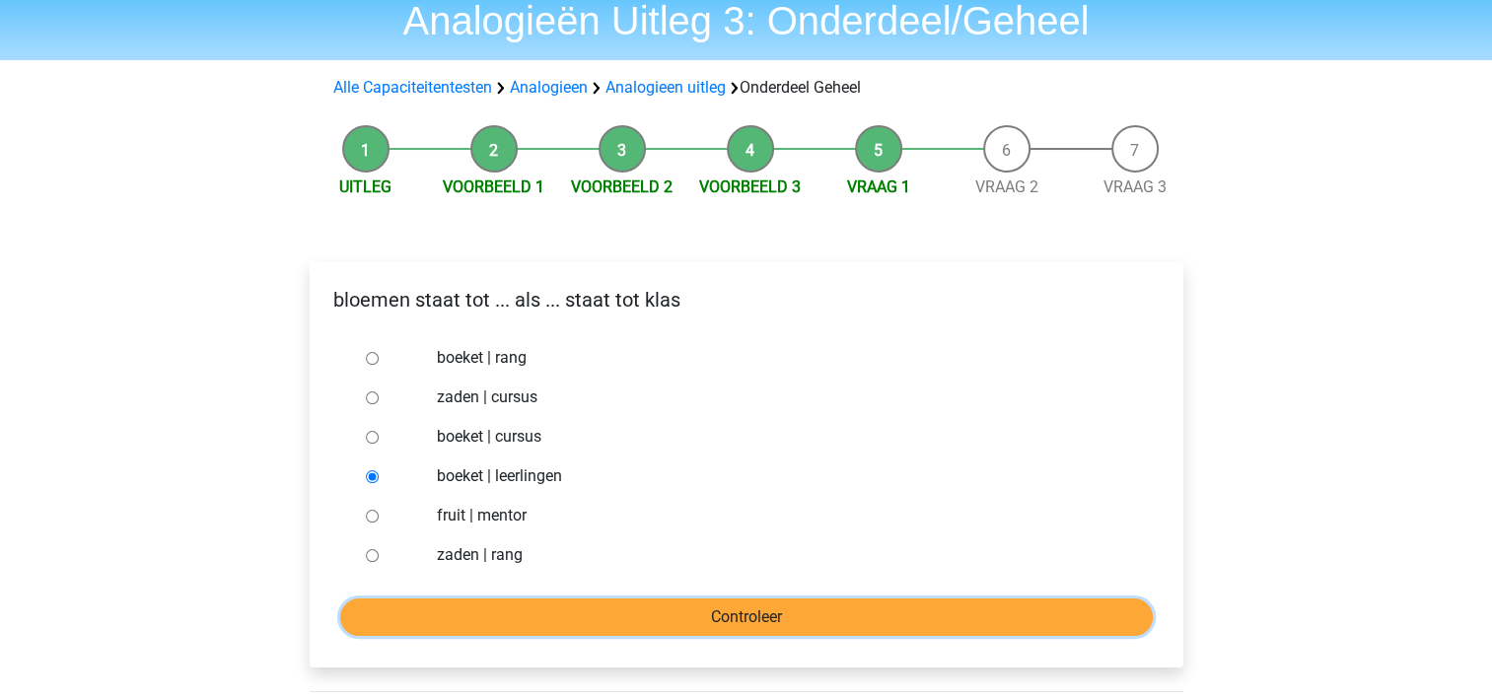
click at [660, 615] on input "Controleer" at bounding box center [746, 617] width 813 height 37
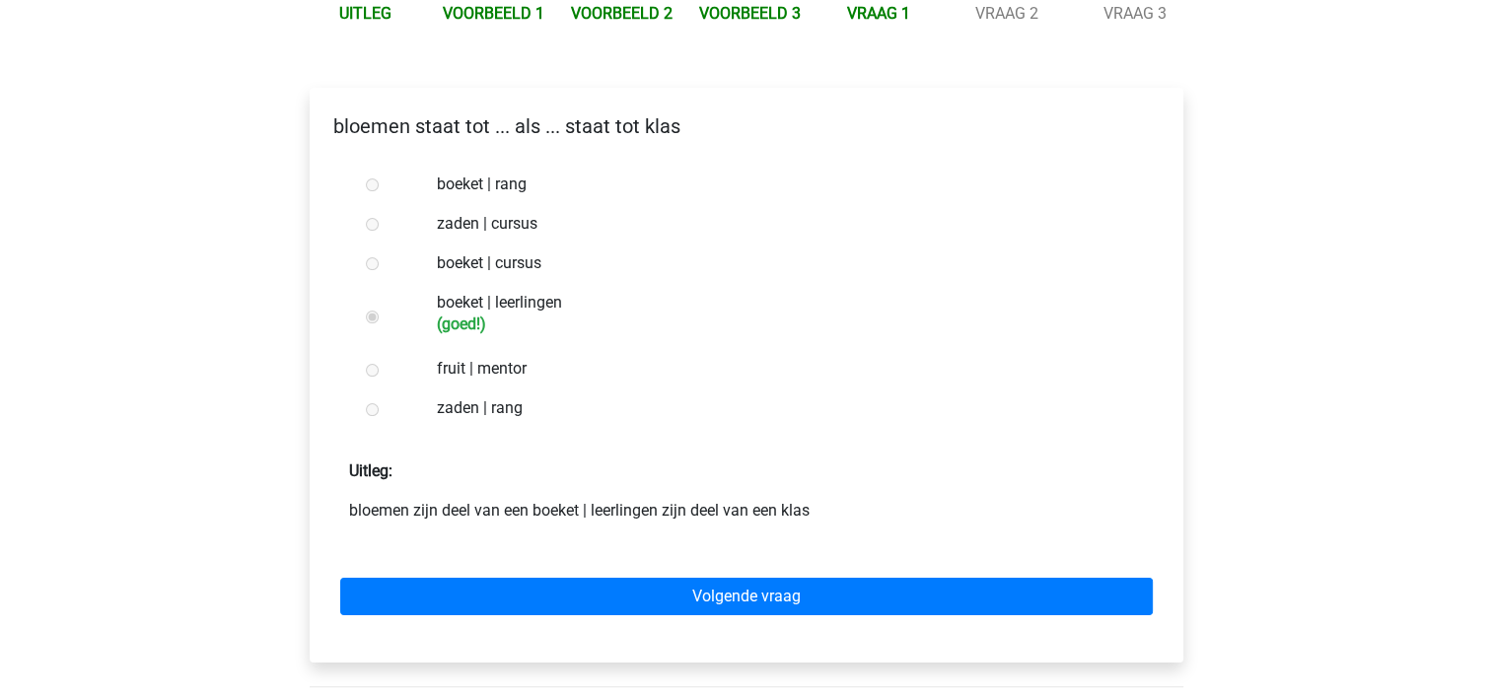
scroll to position [252, 0]
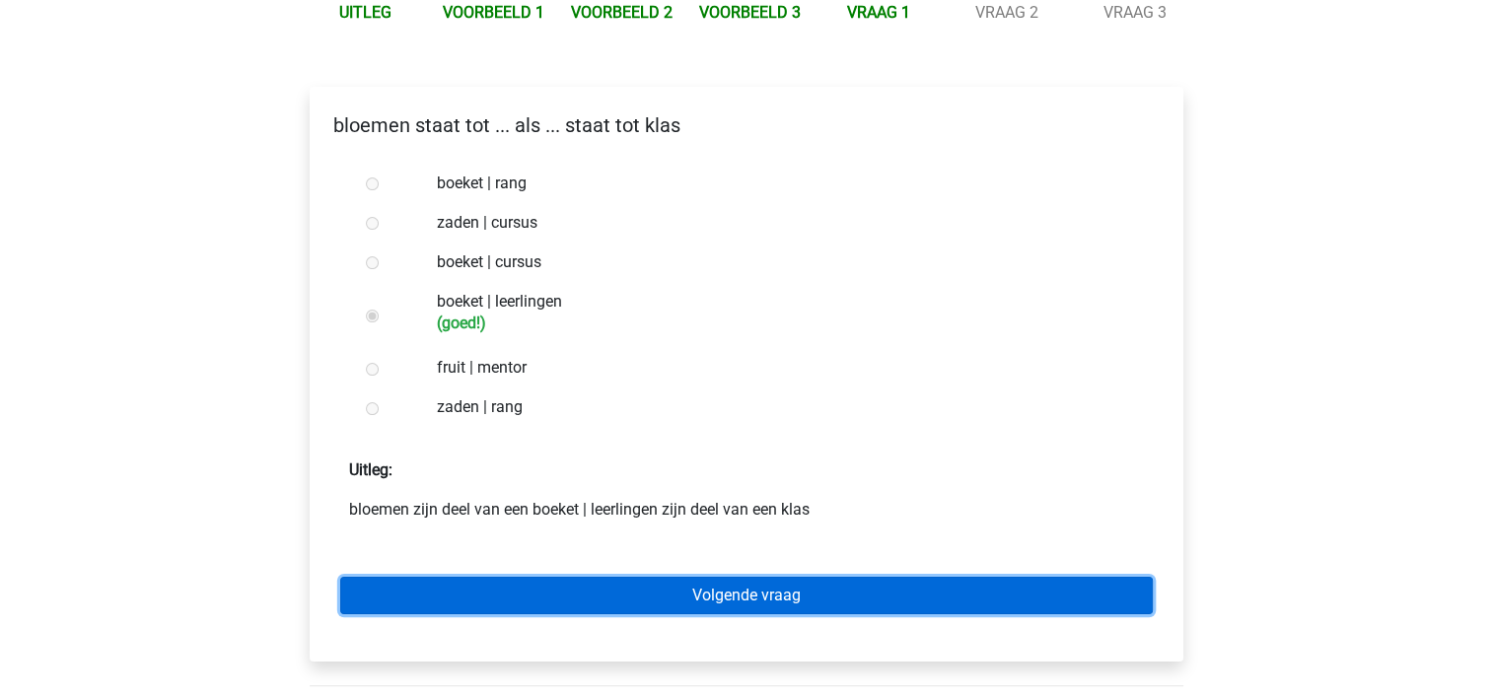
click at [667, 589] on link "Volgende vraag" at bounding box center [746, 595] width 813 height 37
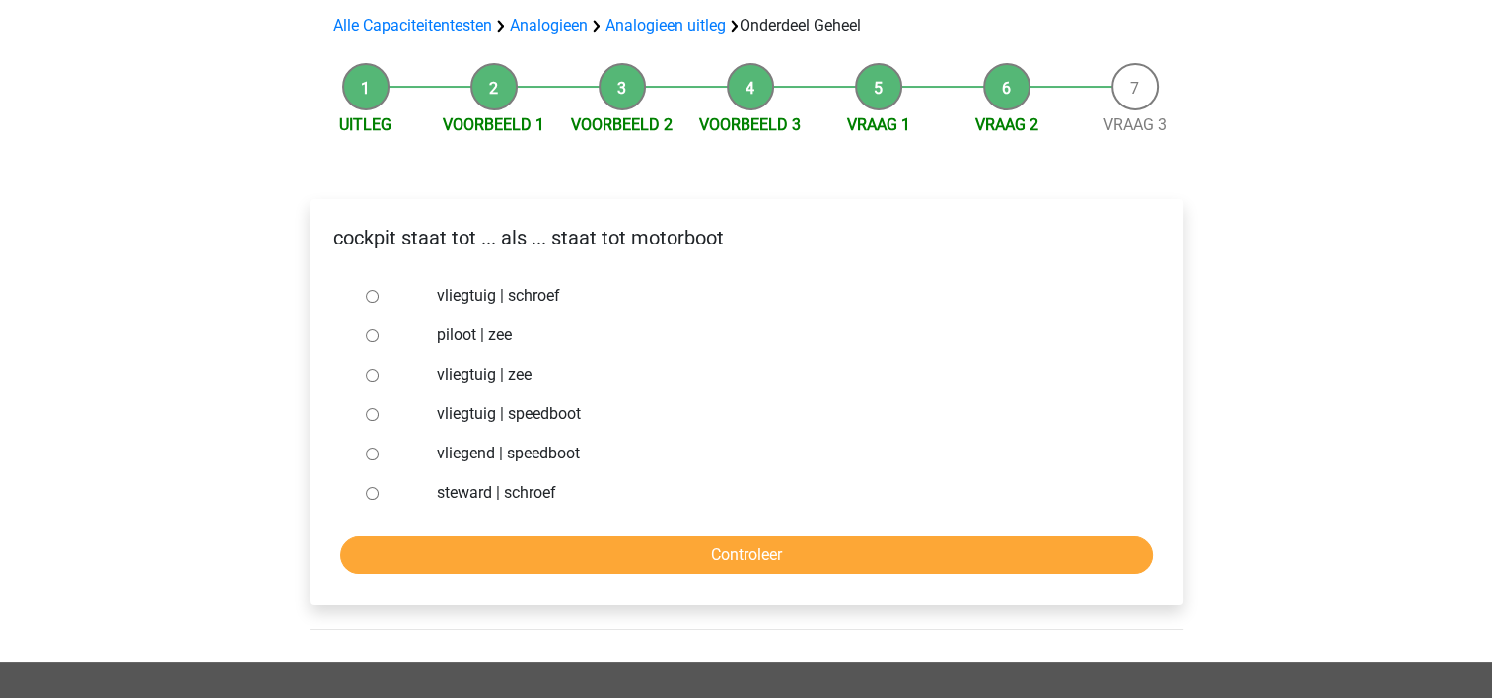
scroll to position [136, 0]
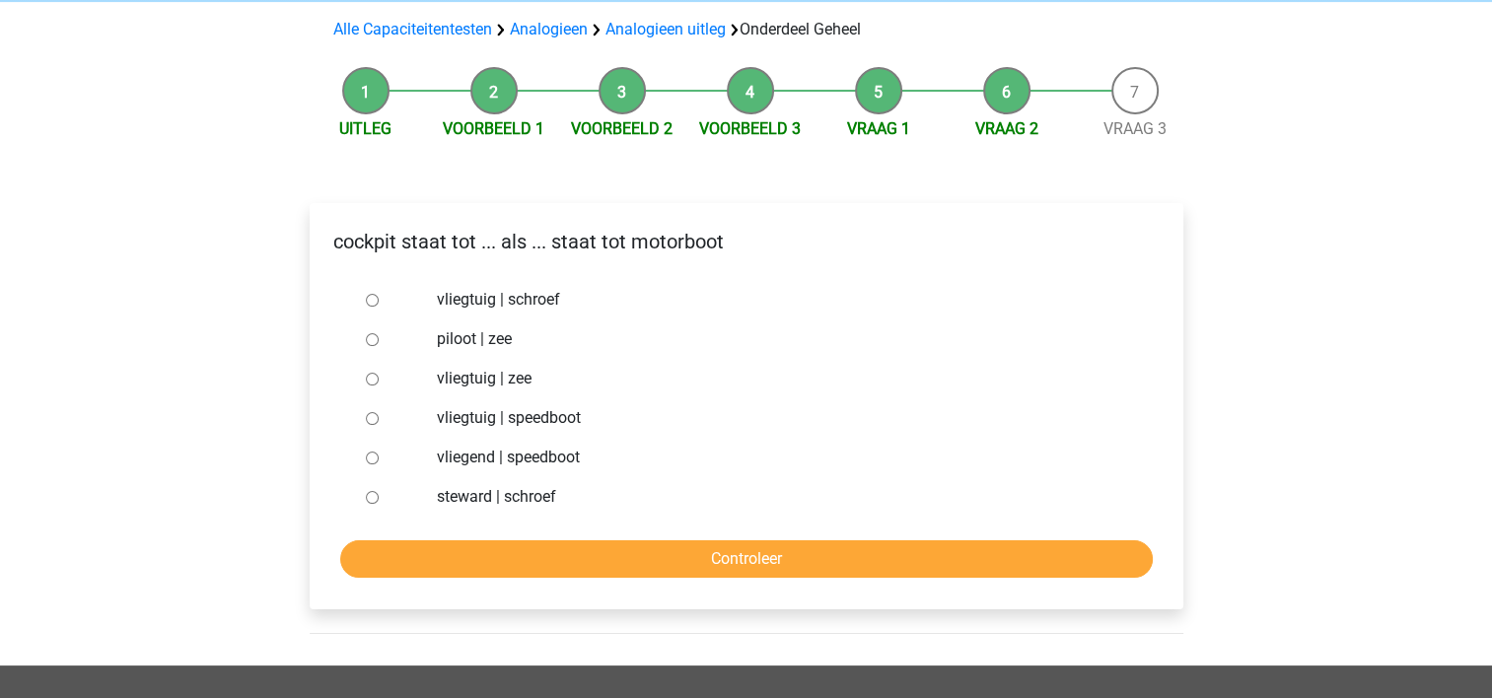
click at [371, 299] on input "vliegtuig | schroef" at bounding box center [372, 300] width 13 height 13
radio input "true"
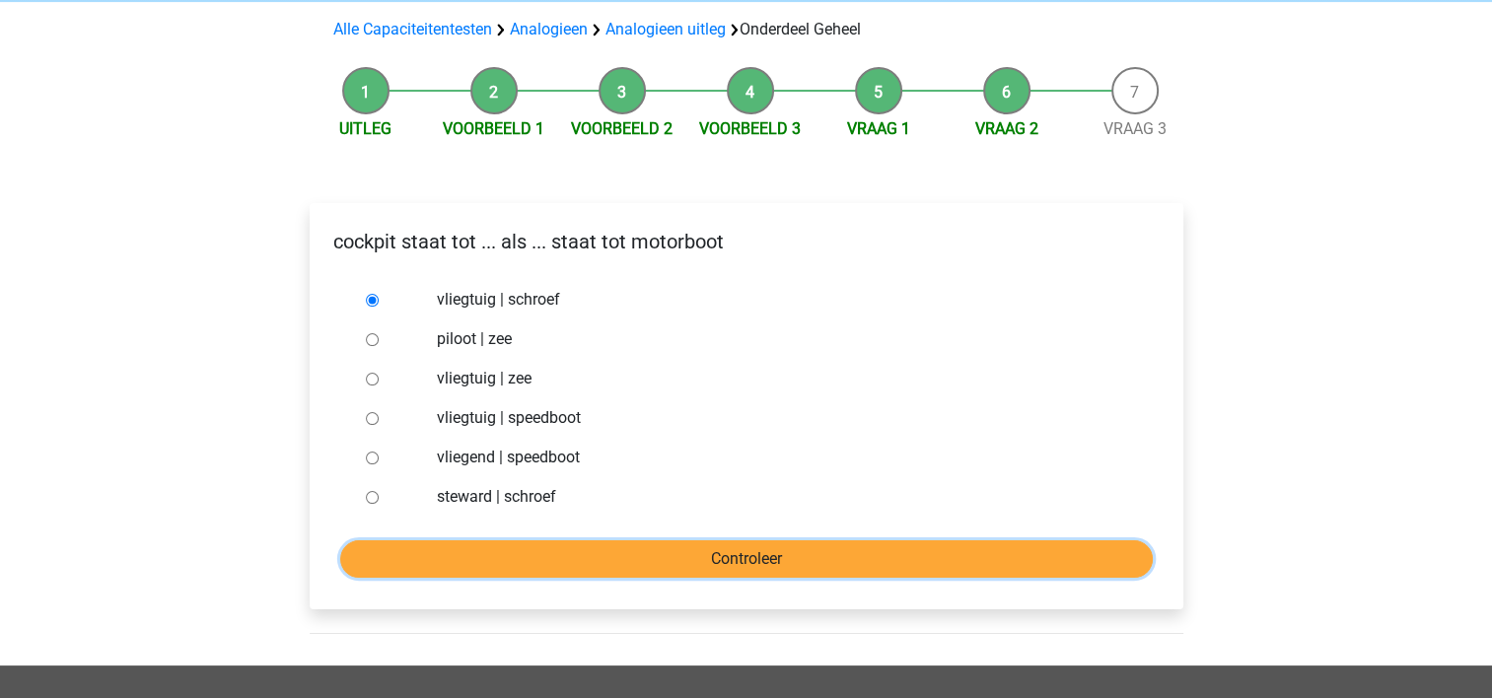
click at [656, 555] on input "Controleer" at bounding box center [746, 558] width 813 height 37
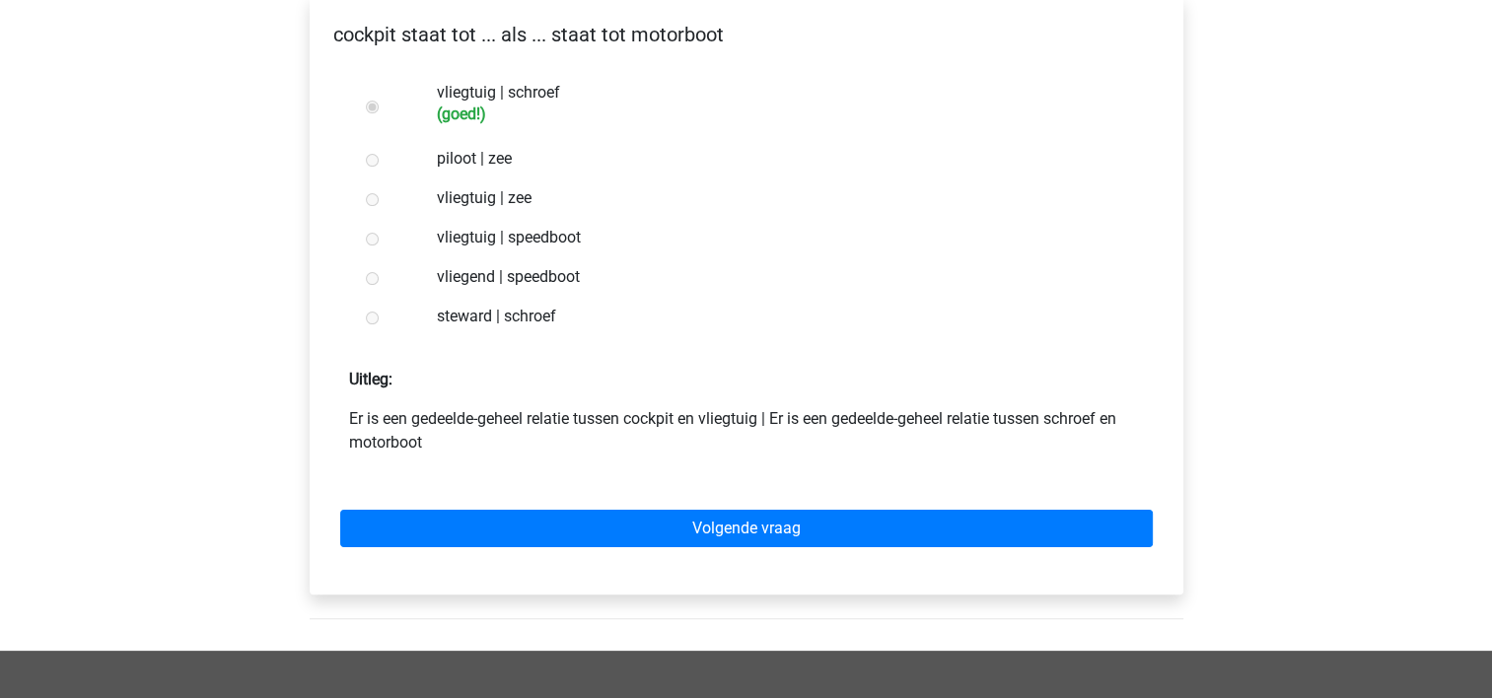
scroll to position [347, 0]
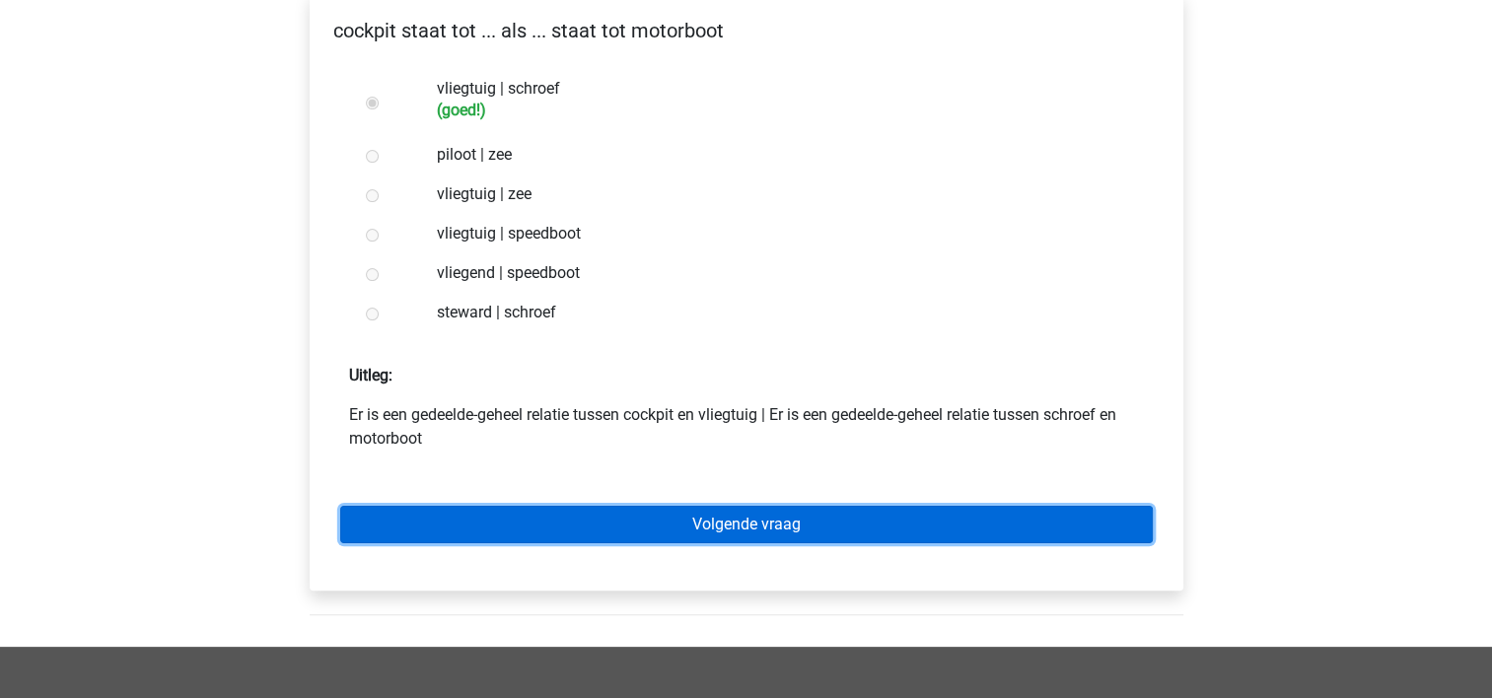
click at [679, 529] on link "Volgende vraag" at bounding box center [746, 524] width 813 height 37
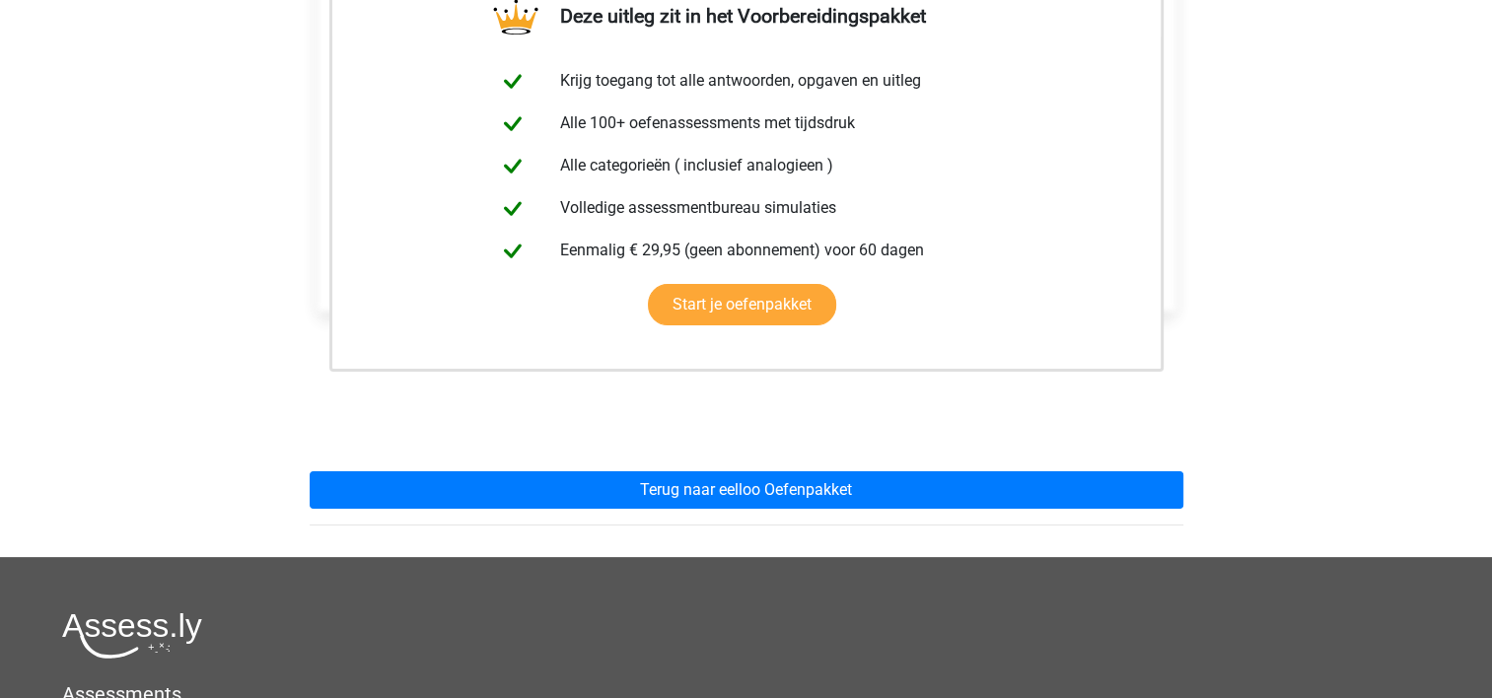
scroll to position [385, 0]
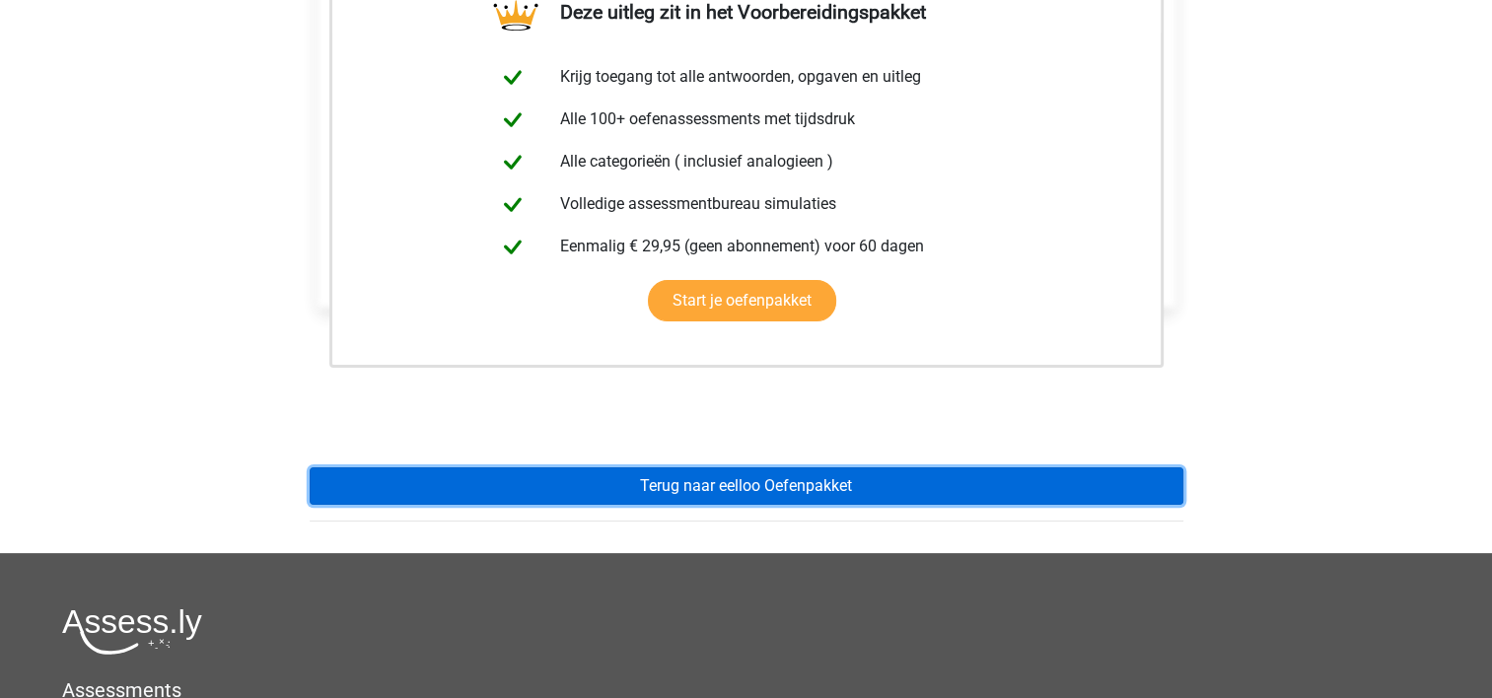
click at [663, 484] on link "Terug naar eelloo Oefenpakket" at bounding box center [747, 485] width 874 height 37
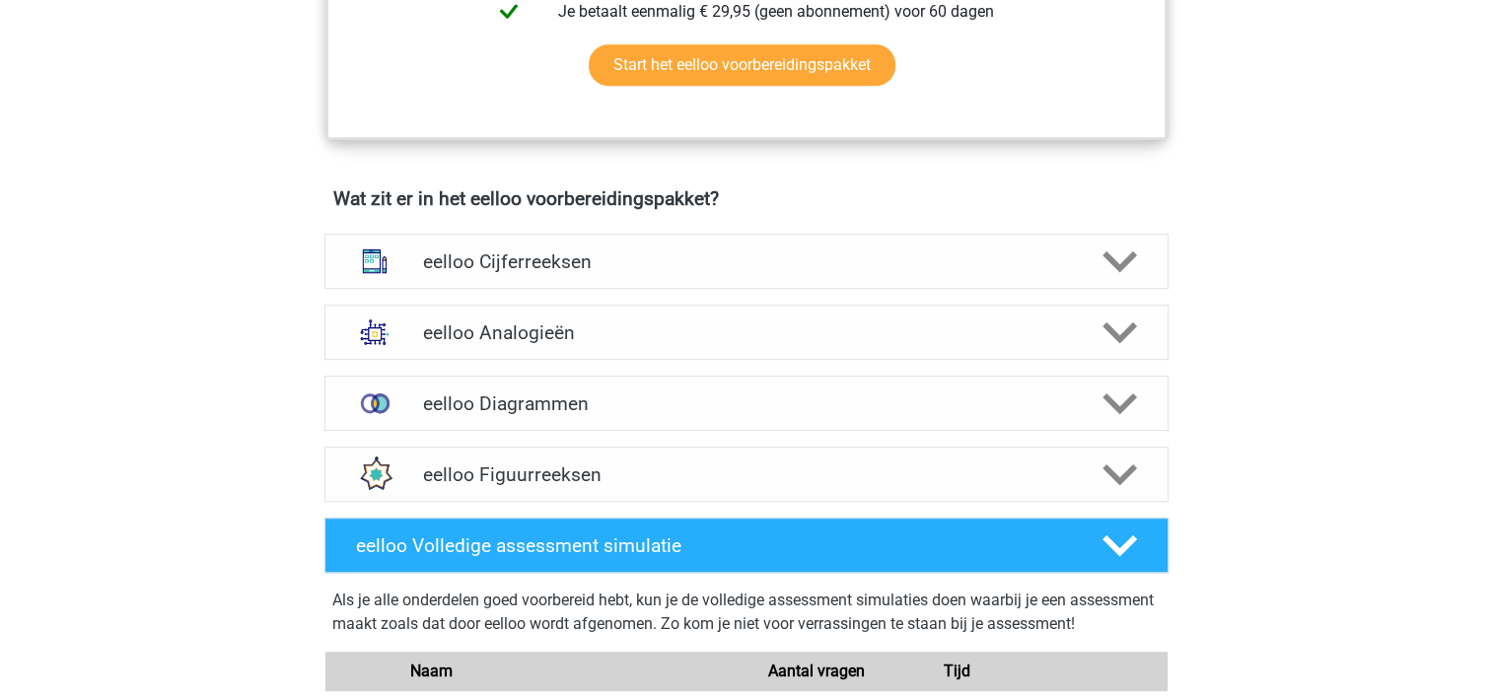
scroll to position [1077, 0]
click at [607, 339] on h4 "eelloo Analogieën" at bounding box center [746, 333] width 646 height 23
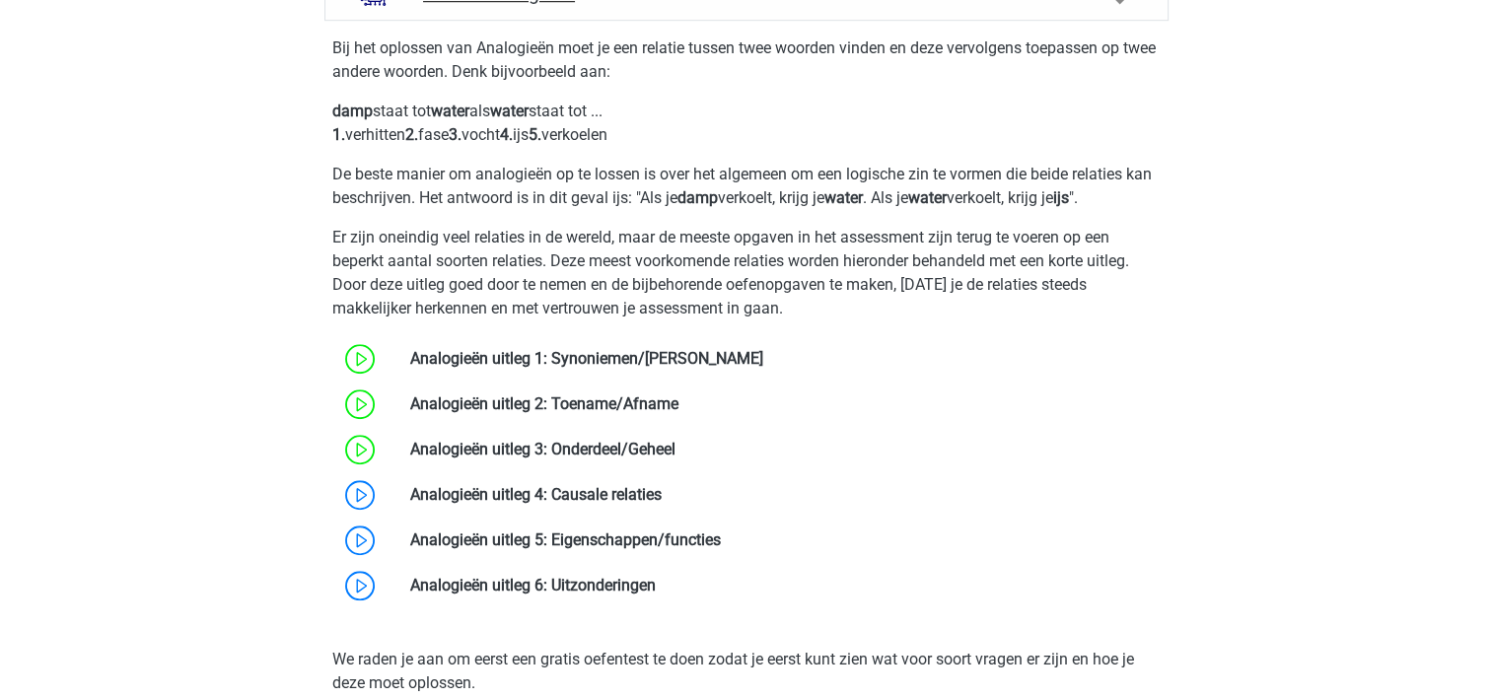
scroll to position [1416, 0]
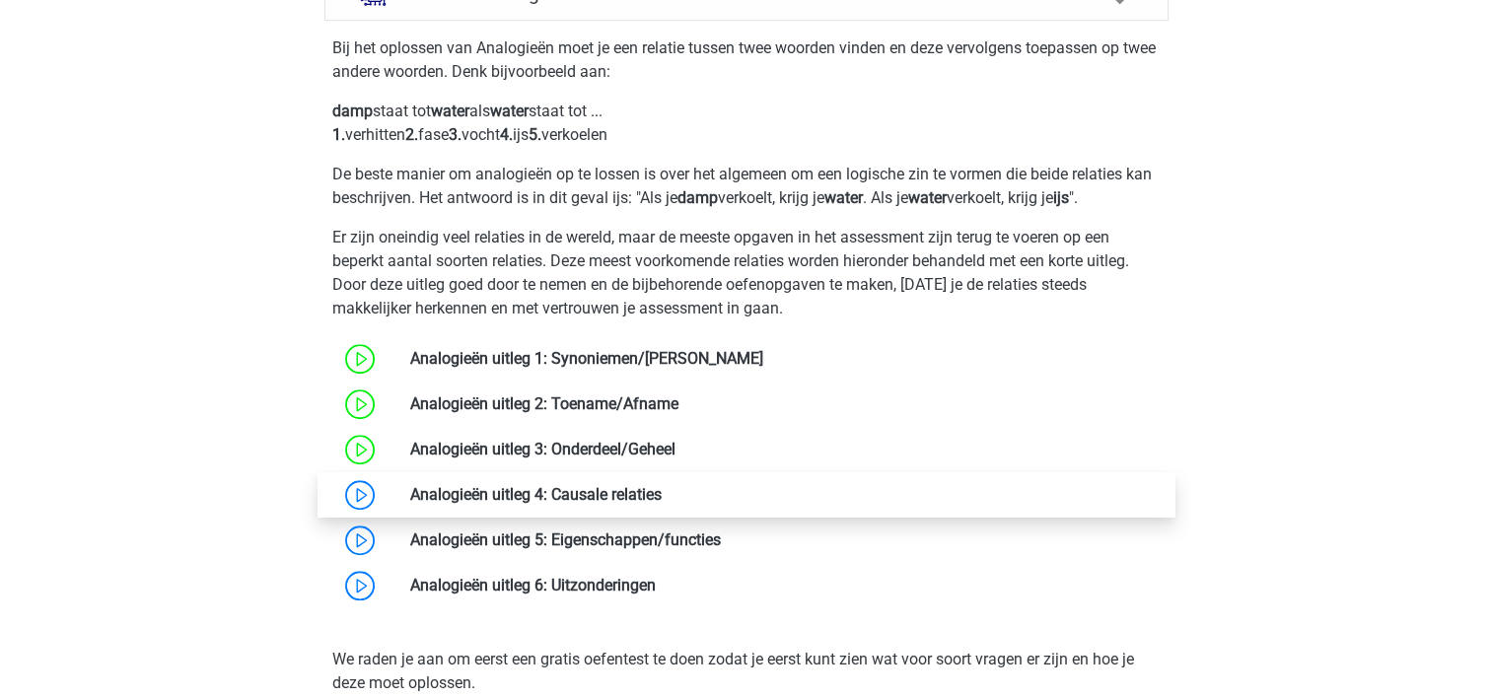
click at [662, 496] on link at bounding box center [662, 494] width 0 height 19
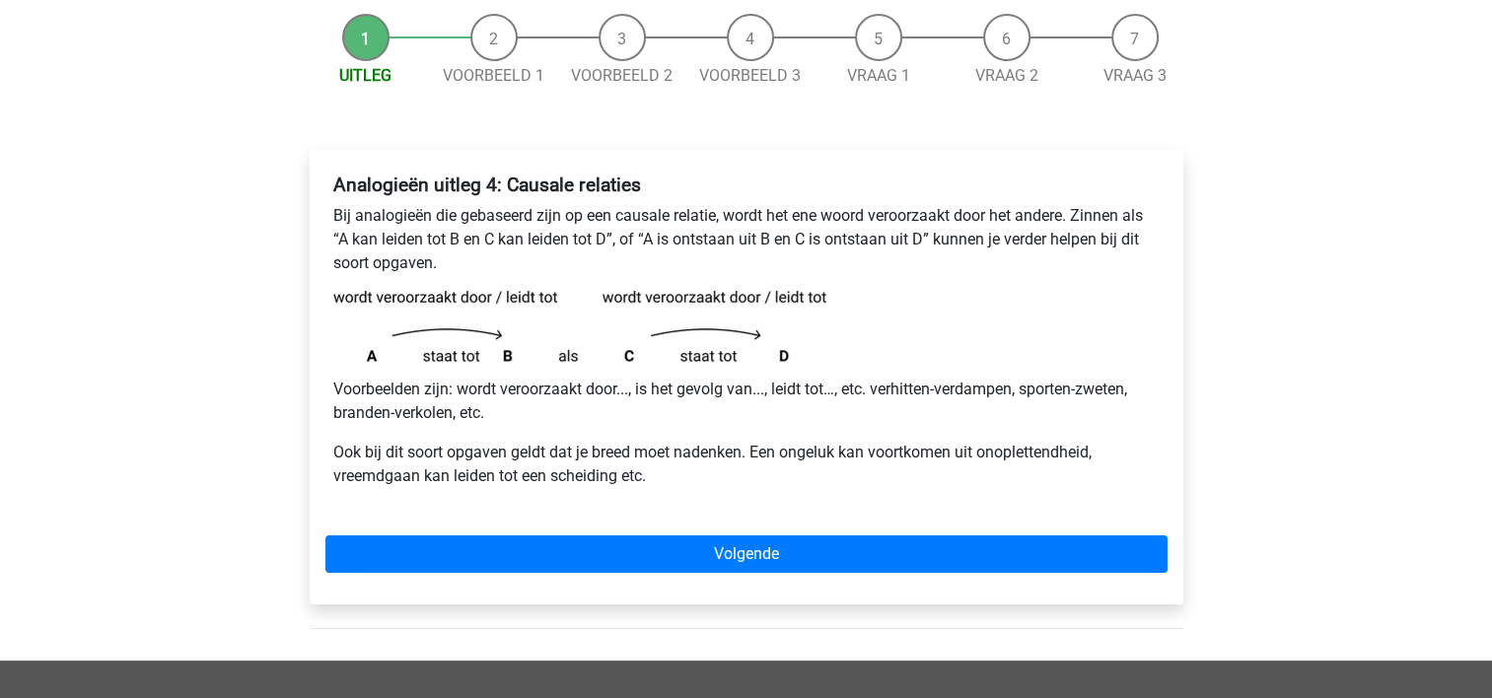
scroll to position [249, 0]
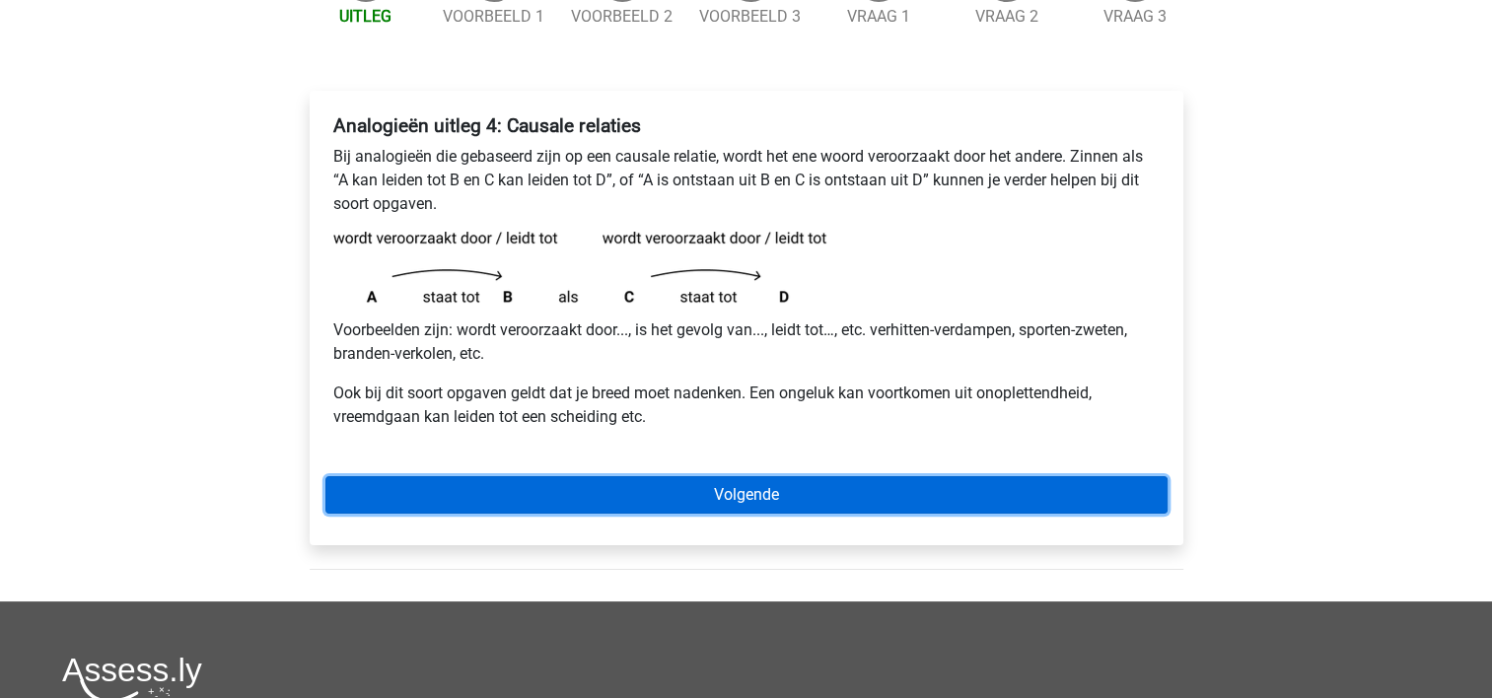
click at [639, 509] on link "Volgende" at bounding box center [746, 494] width 842 height 37
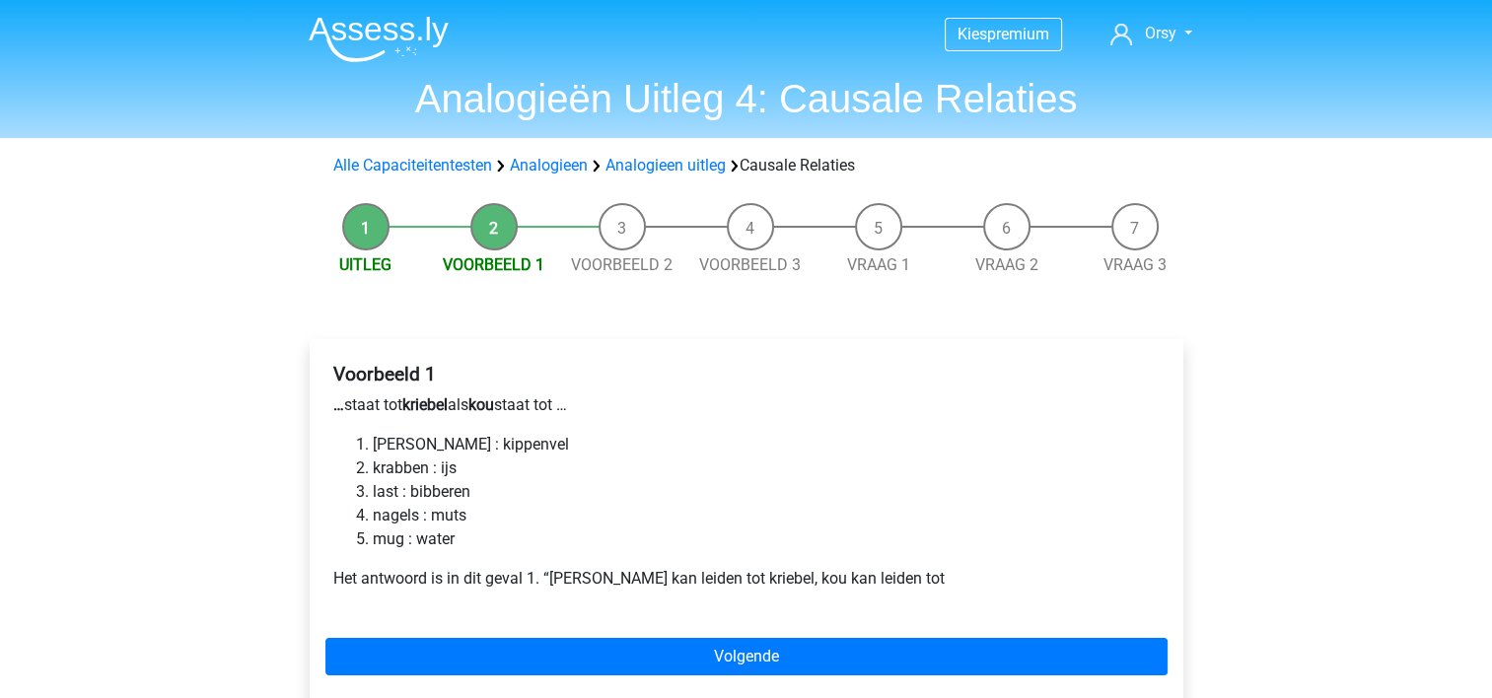
click at [643, 341] on div "Voorbeeld 1 … staat tot kriebel als kou staat tot … luis : kippenvel krabben : …" at bounding box center [747, 523] width 874 height 368
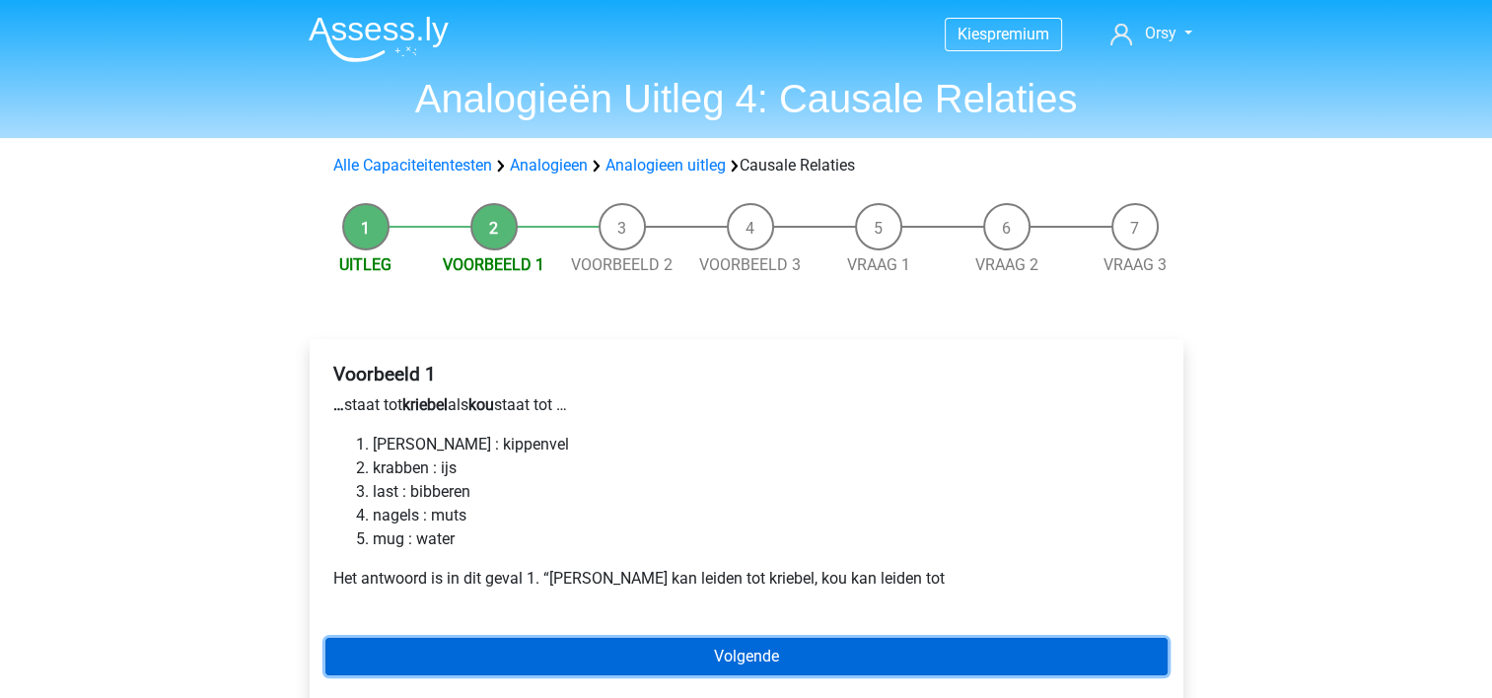
click at [606, 667] on link "Volgende" at bounding box center [746, 656] width 842 height 37
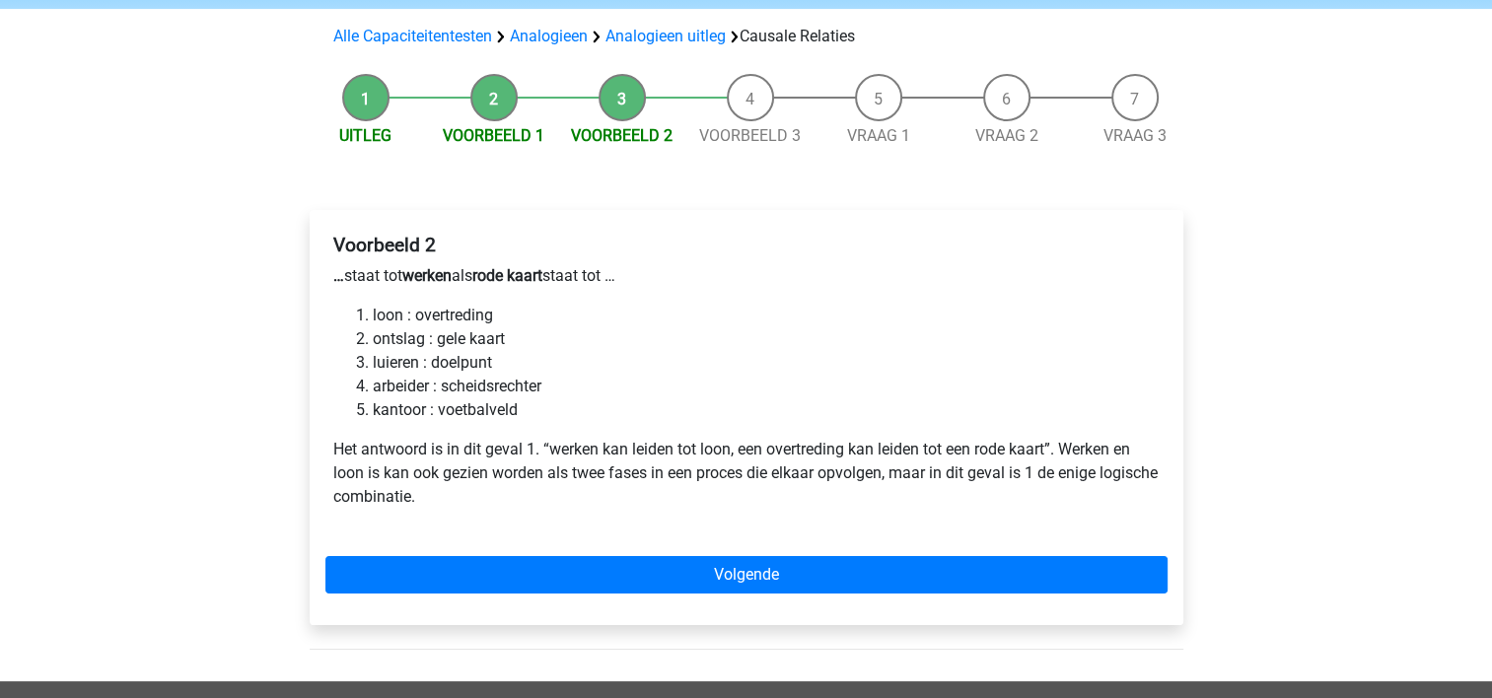
scroll to position [130, 0]
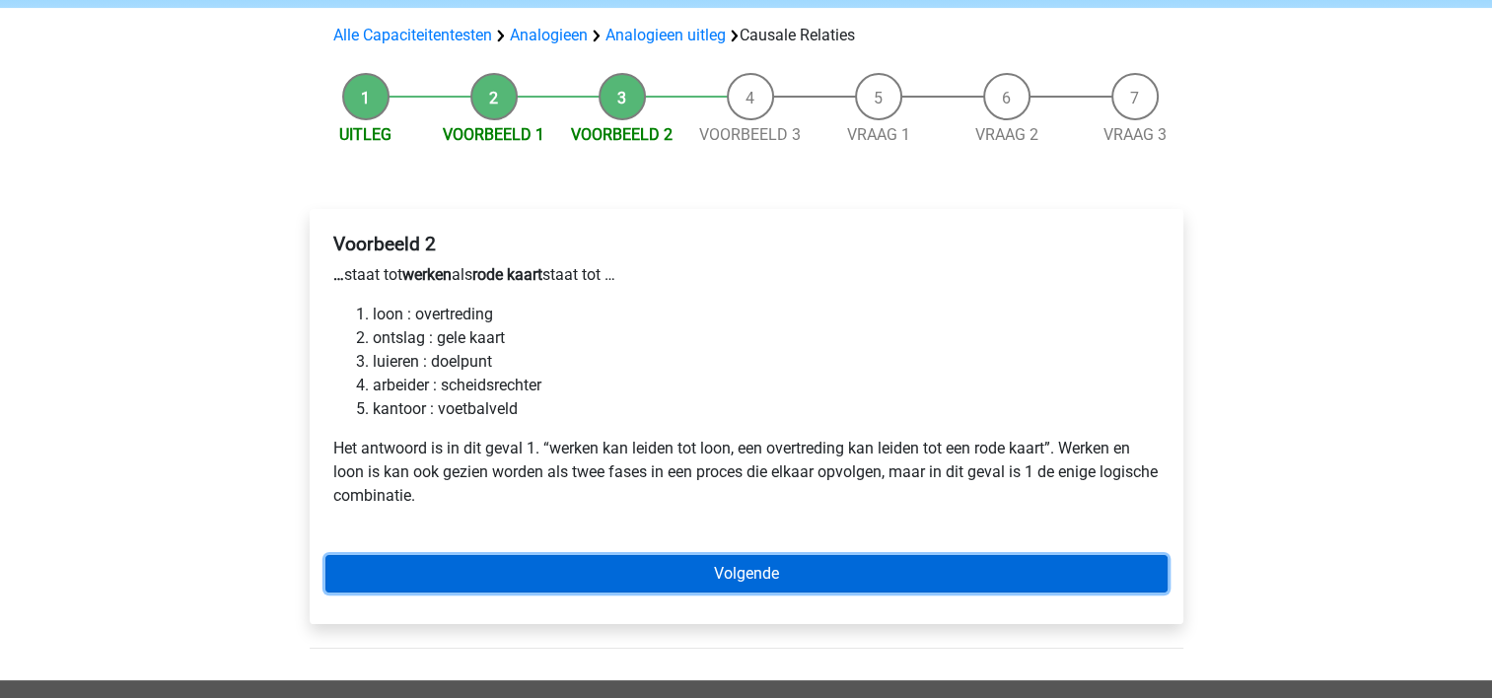
click at [683, 570] on link "Volgende" at bounding box center [746, 573] width 842 height 37
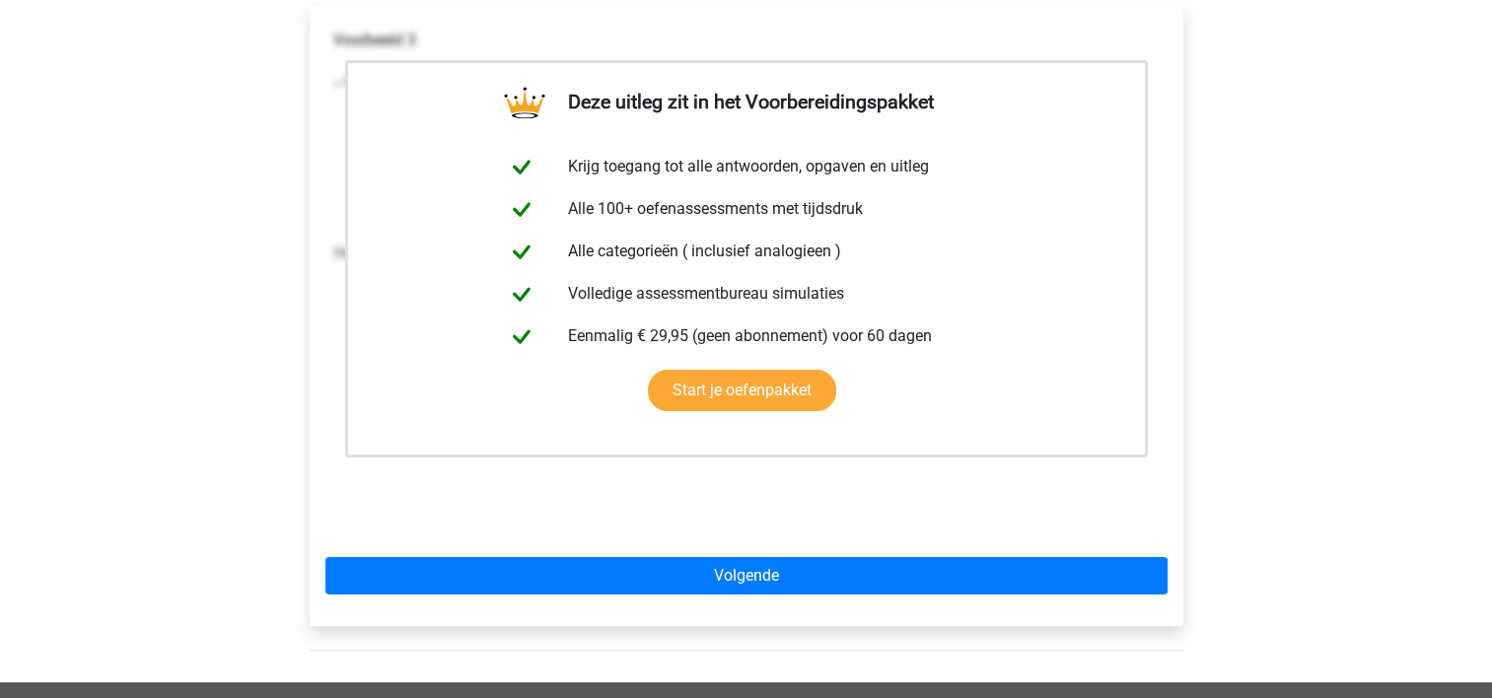
scroll to position [361, 0]
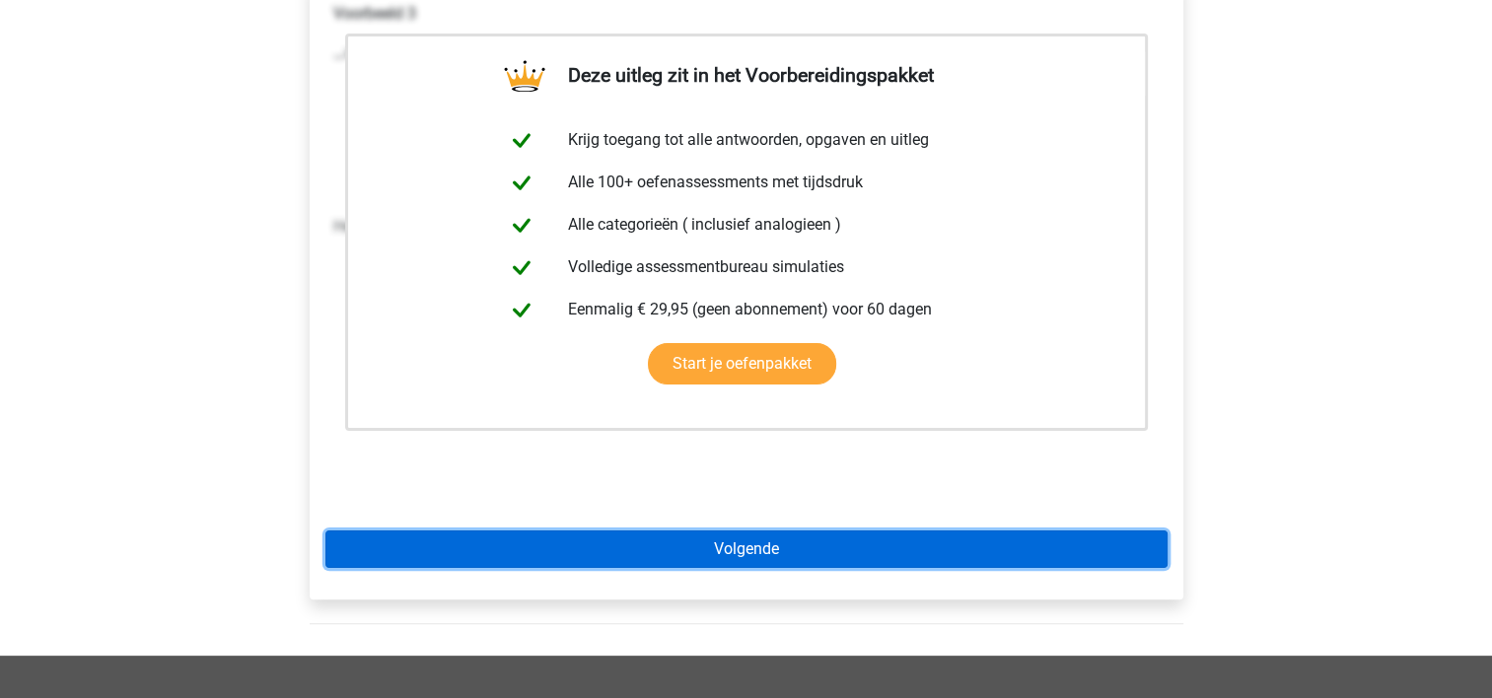
click at [715, 563] on link "Volgende" at bounding box center [746, 549] width 842 height 37
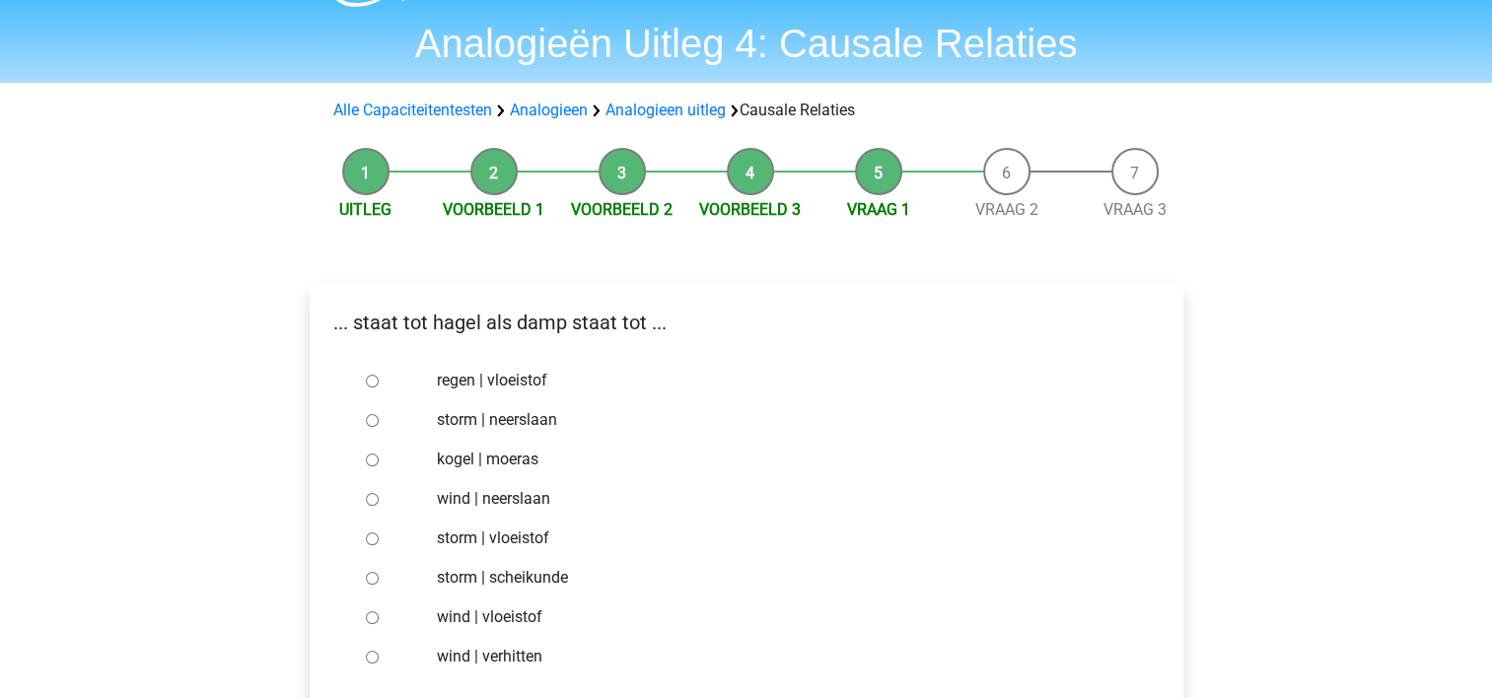
scroll to position [141, 0]
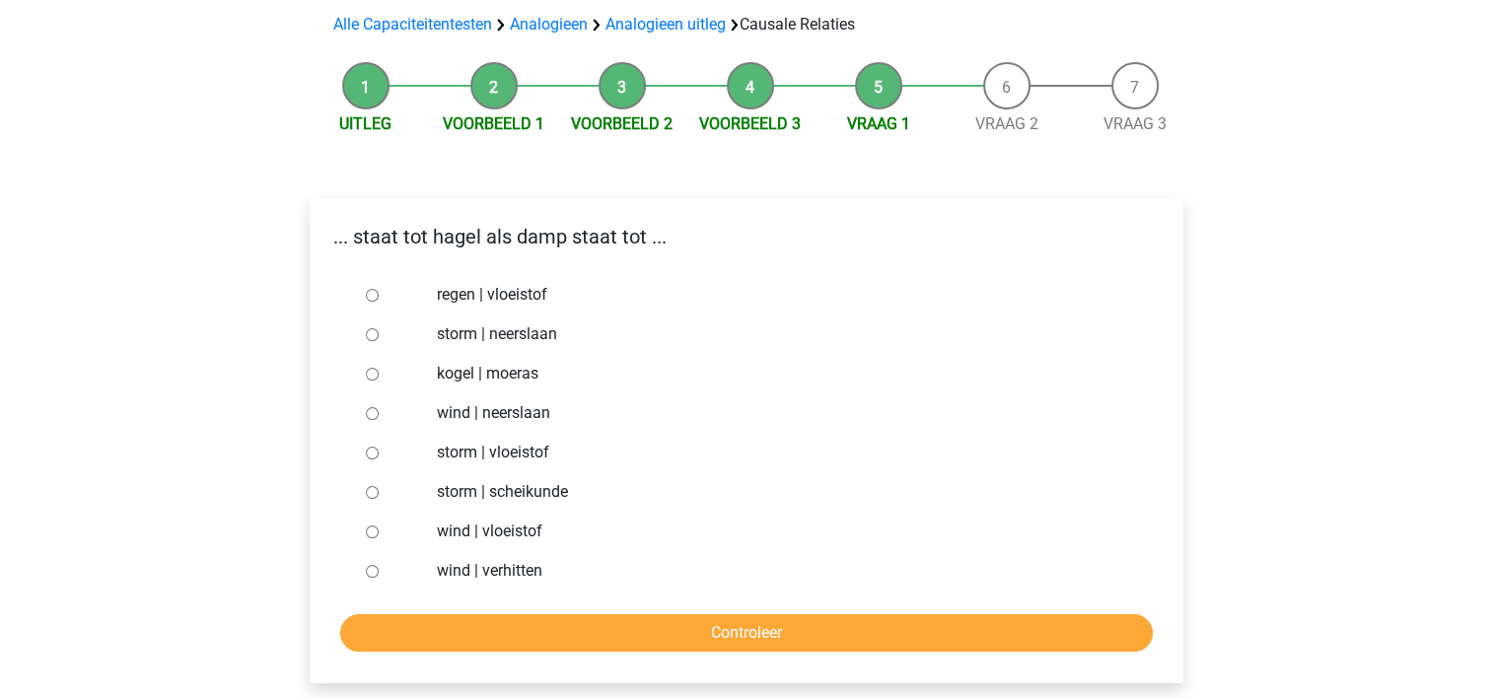
click at [378, 525] on div at bounding box center [390, 531] width 65 height 39
click at [368, 572] on input "wind | verhitten" at bounding box center [372, 571] width 13 height 13
radio input "true"
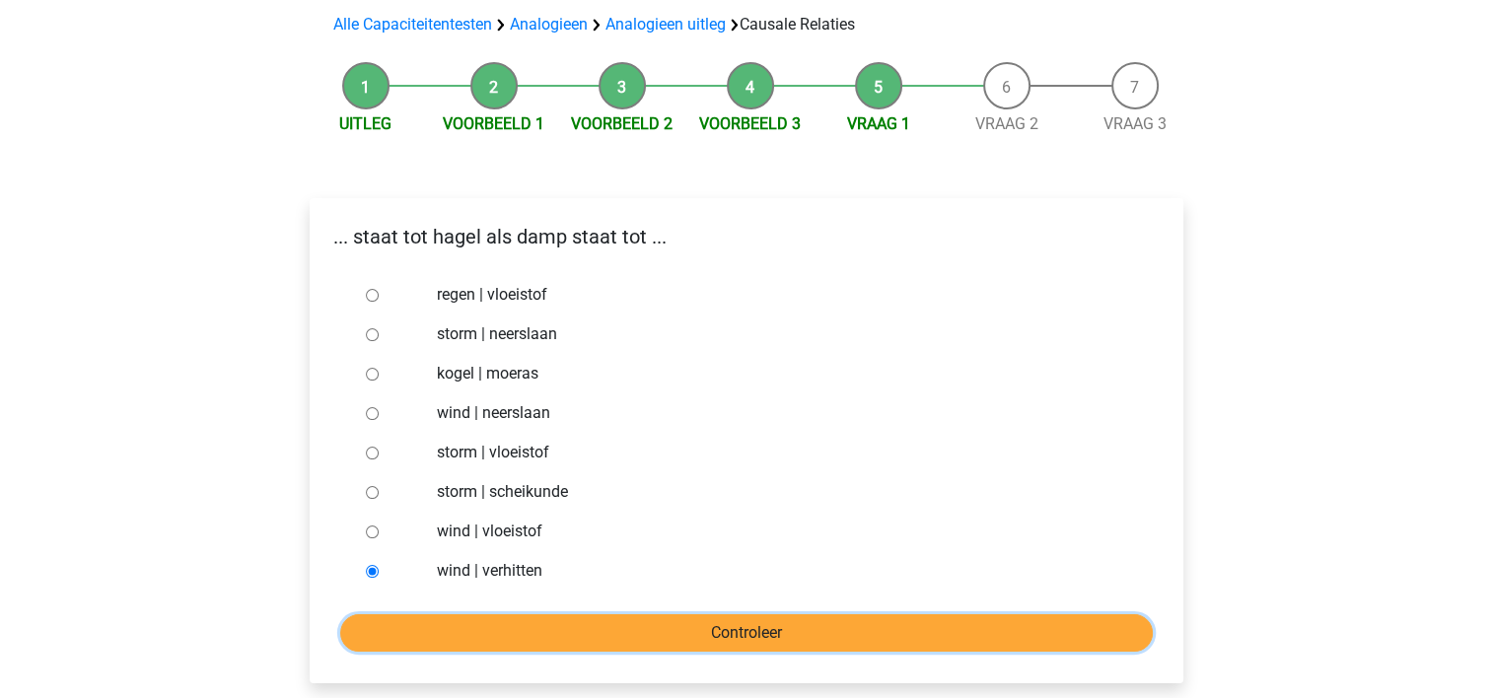
click at [652, 633] on input "Controleer" at bounding box center [746, 632] width 813 height 37
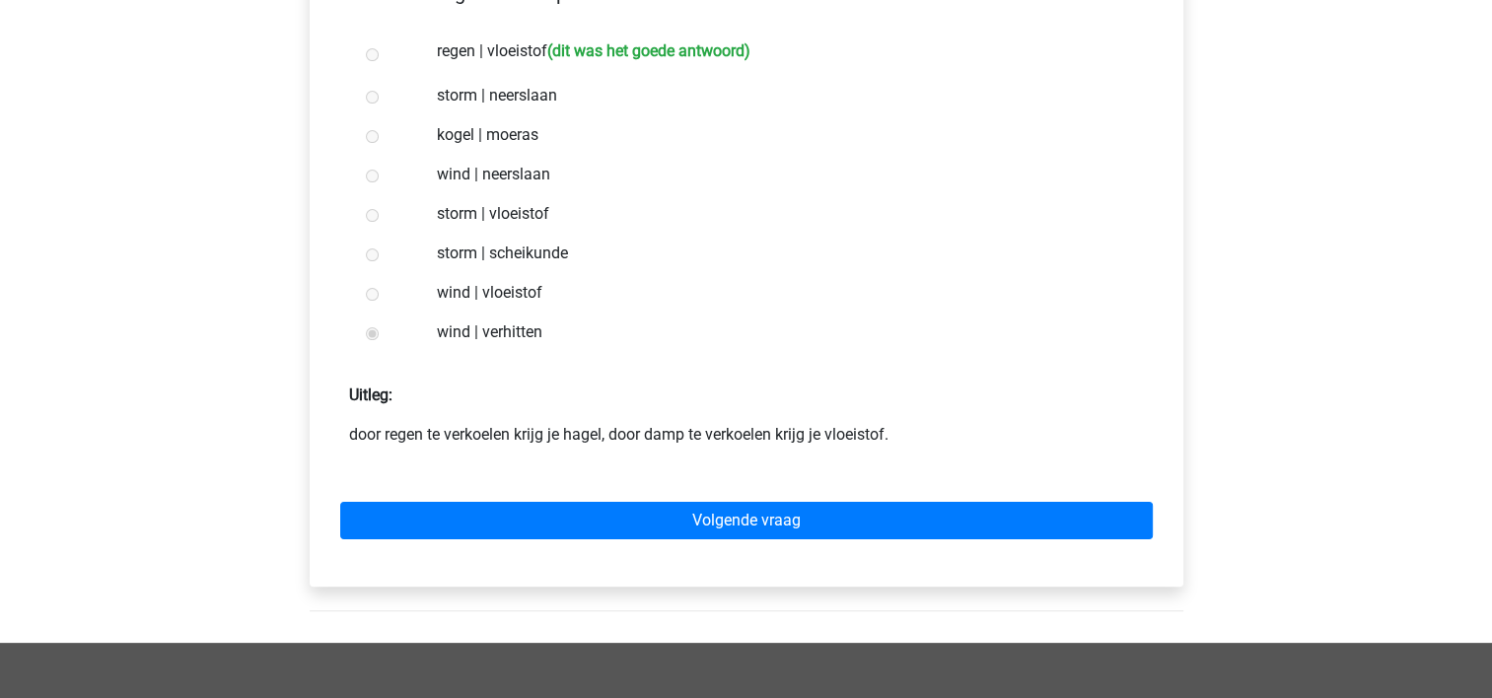
scroll to position [386, 0]
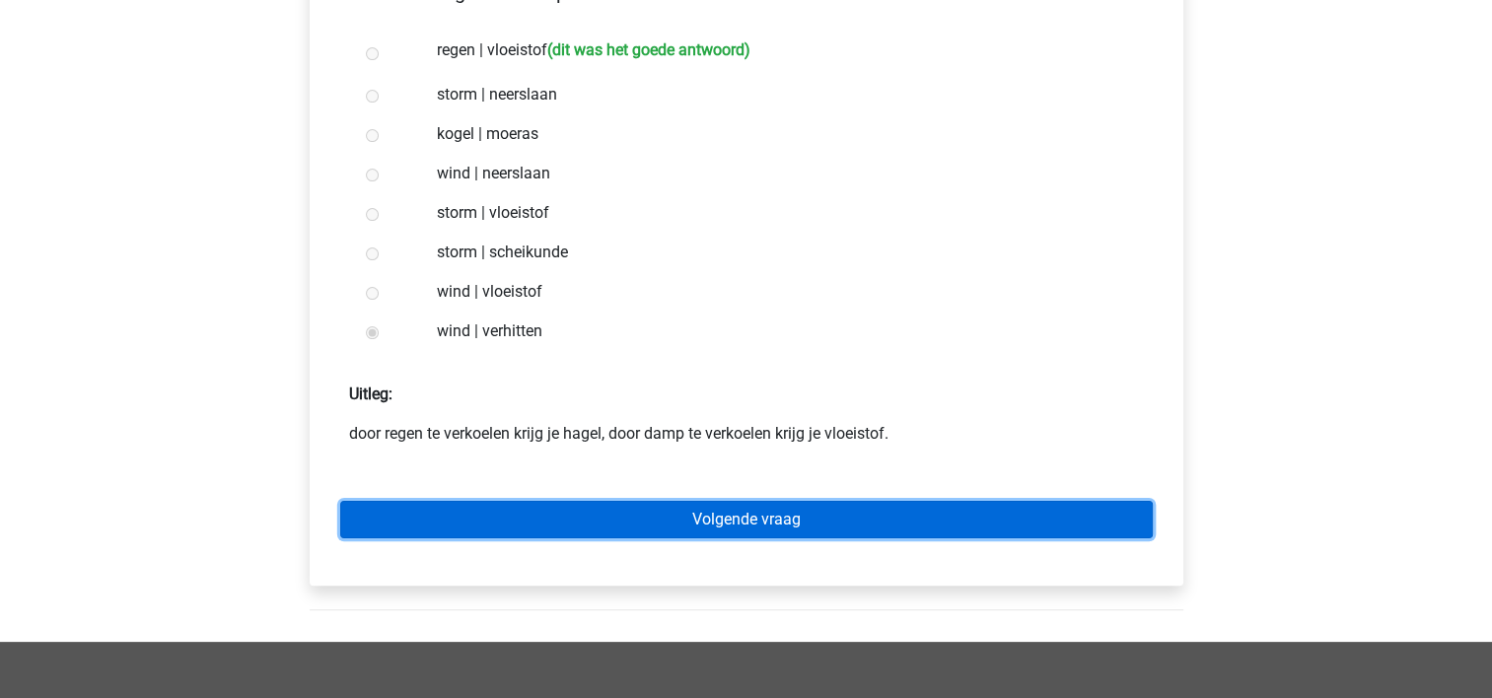
click at [759, 511] on link "Volgende vraag" at bounding box center [746, 519] width 813 height 37
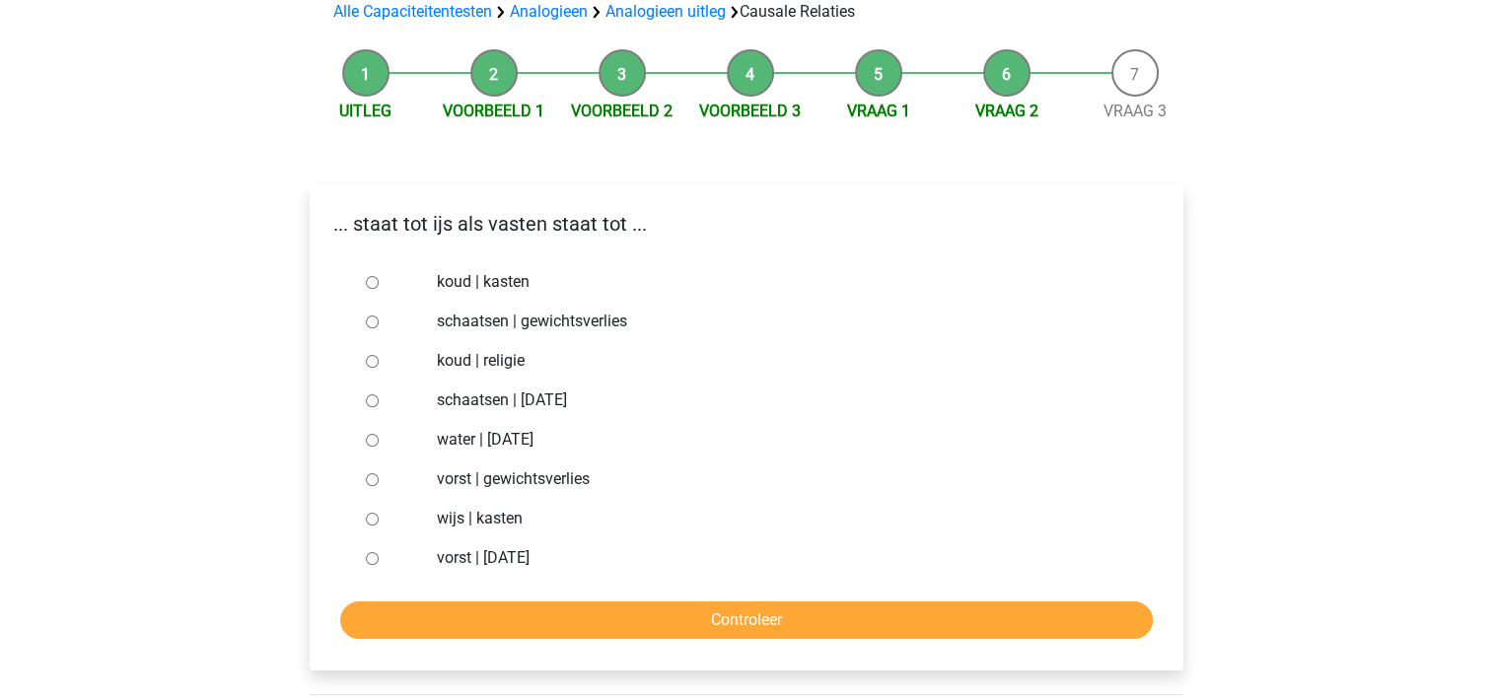
scroll to position [154, 0]
click at [373, 558] on input "vorst | [DATE]" at bounding box center [372, 558] width 13 height 13
radio input "true"
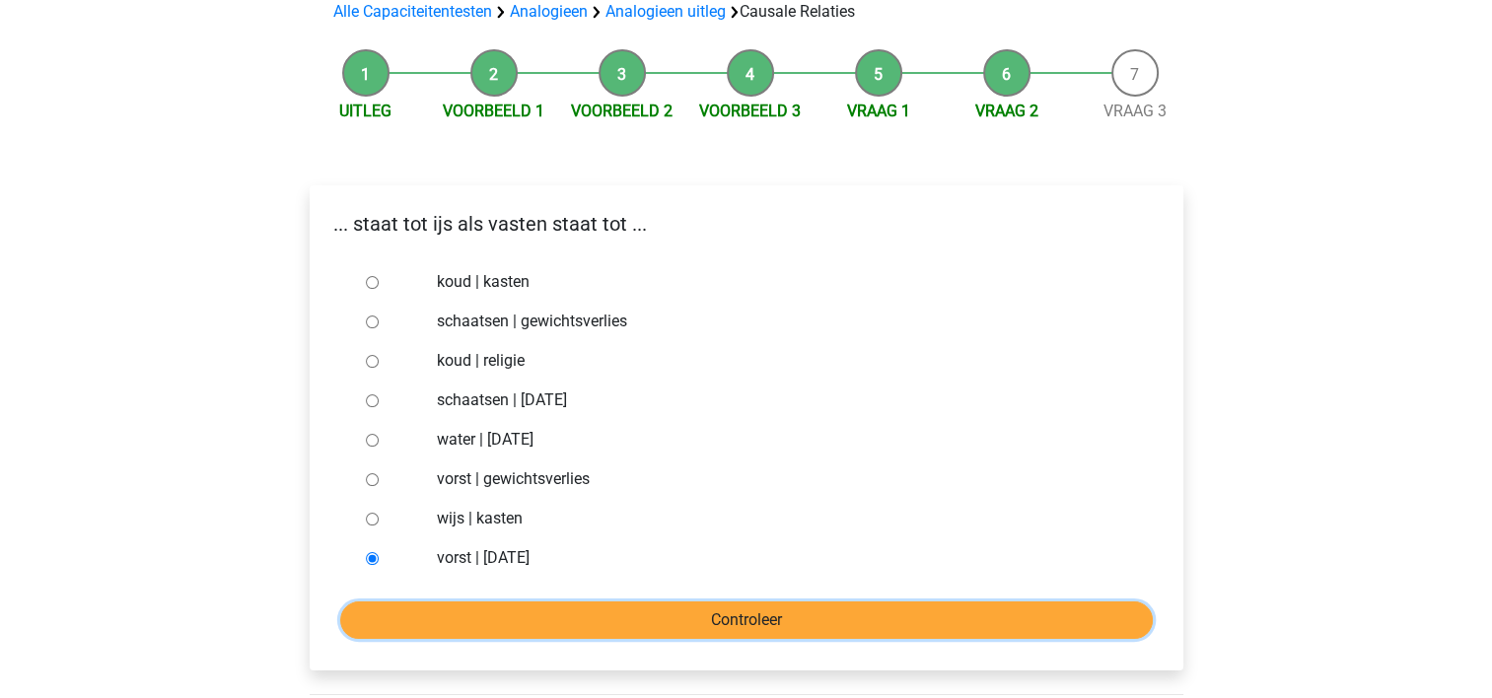
click at [719, 623] on input "Controleer" at bounding box center [746, 620] width 813 height 37
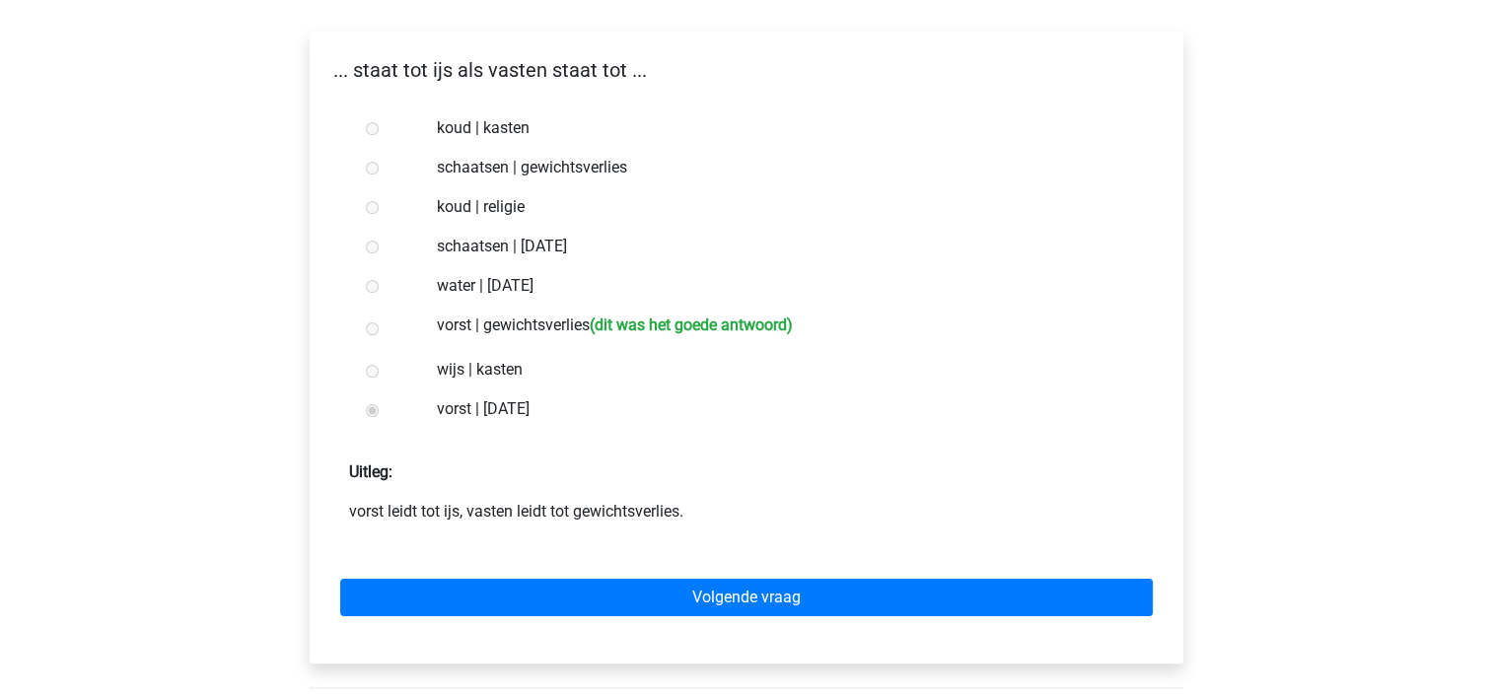
scroll to position [312, 0]
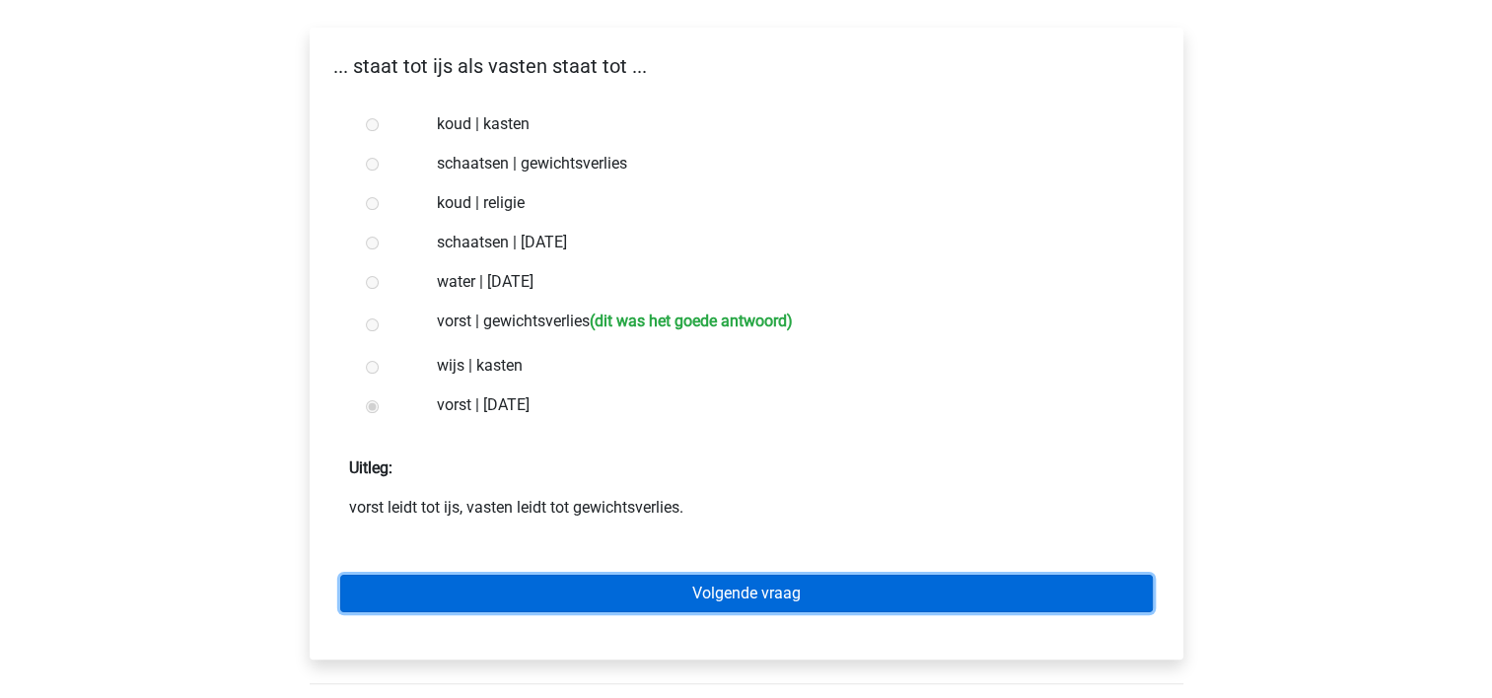
click at [759, 604] on link "Volgende vraag" at bounding box center [746, 593] width 813 height 37
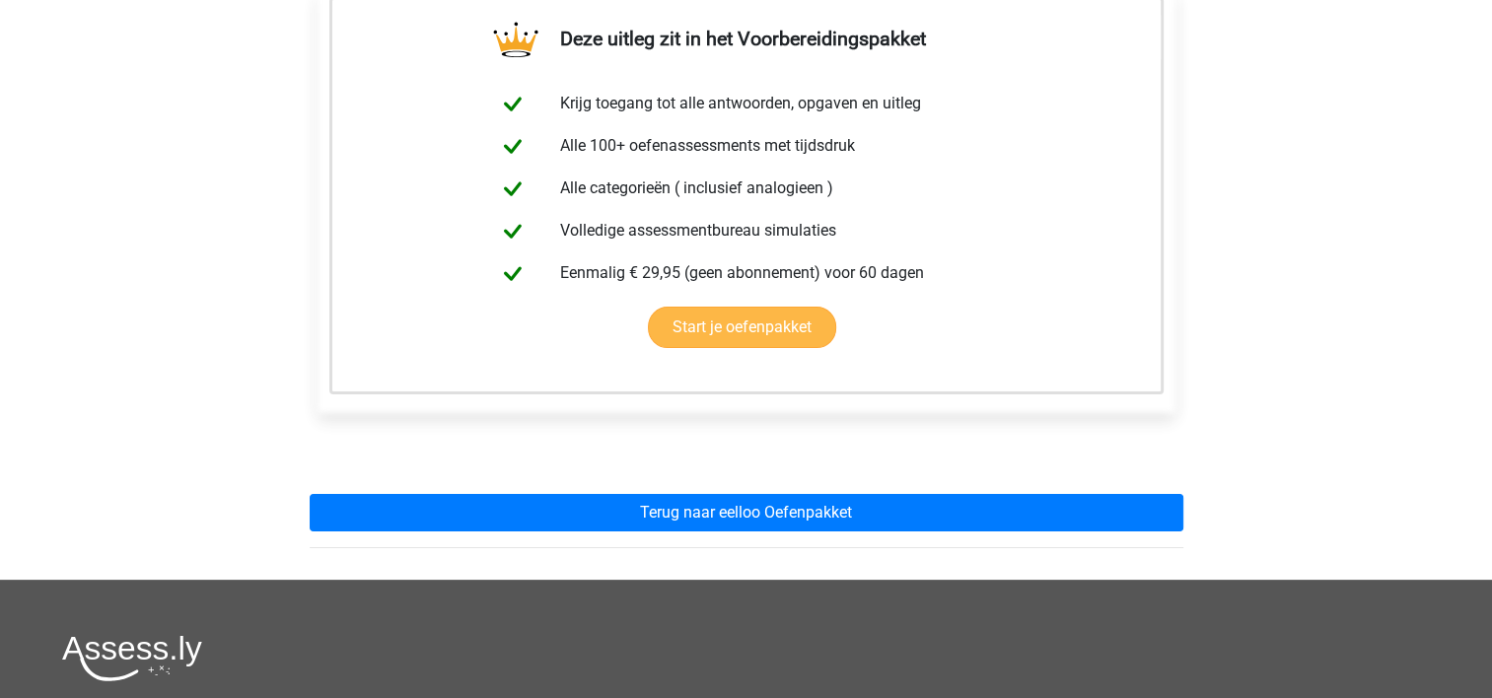
scroll to position [363, 0]
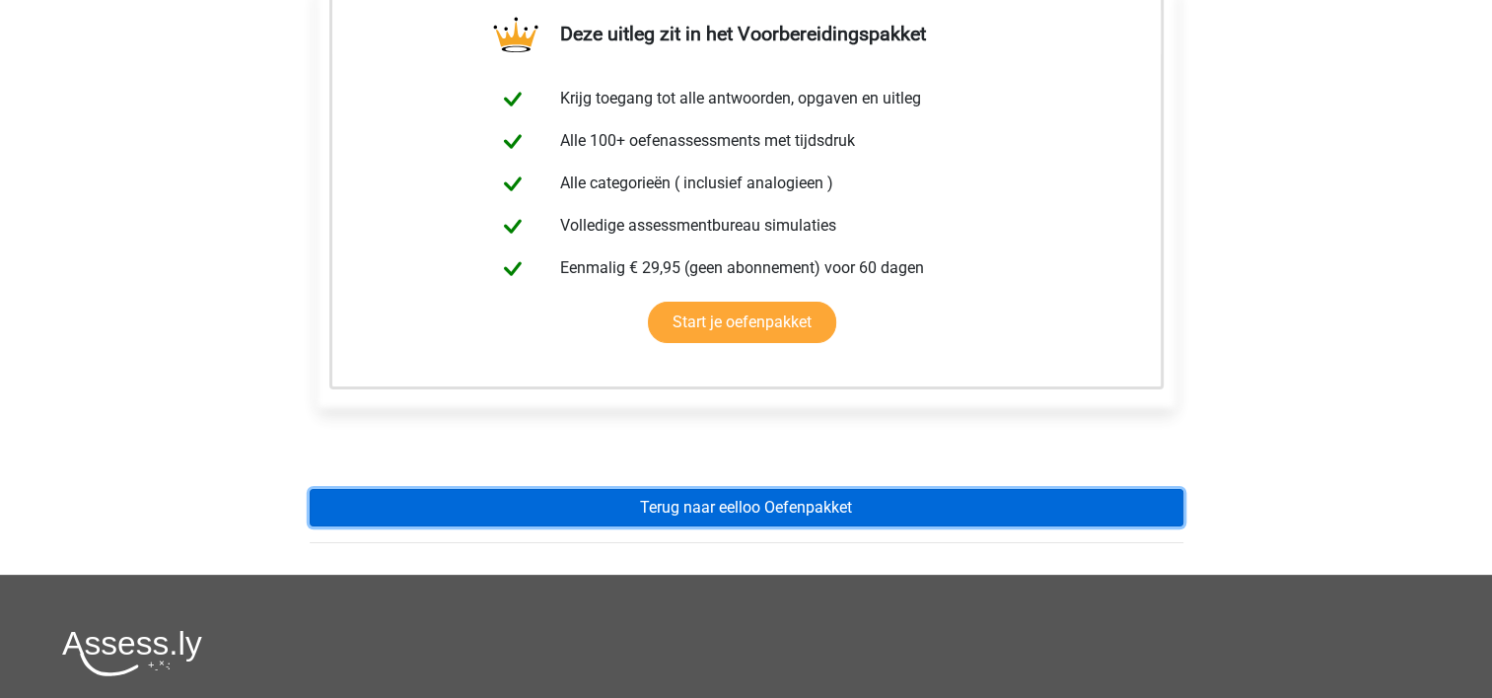
click at [802, 519] on link "Terug naar eelloo Oefenpakket" at bounding box center [747, 507] width 874 height 37
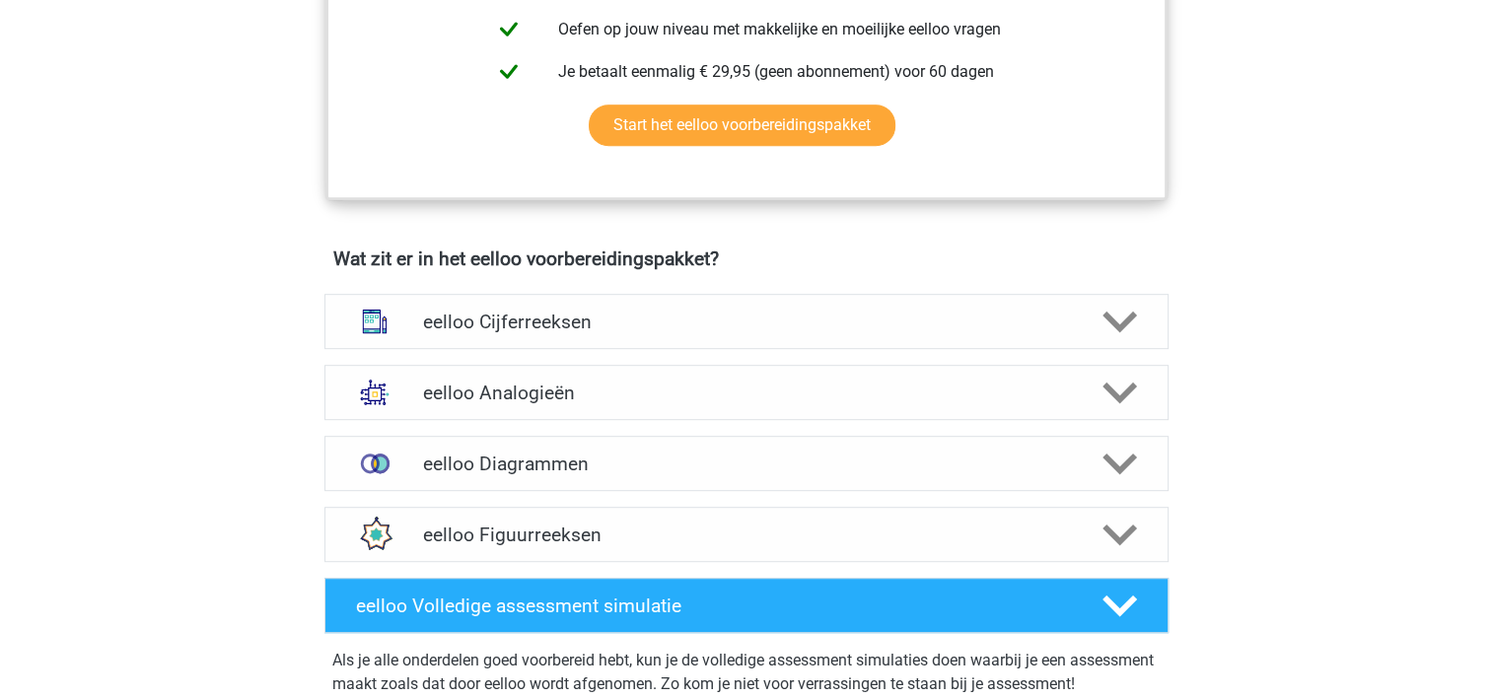
scroll to position [1037, 0]
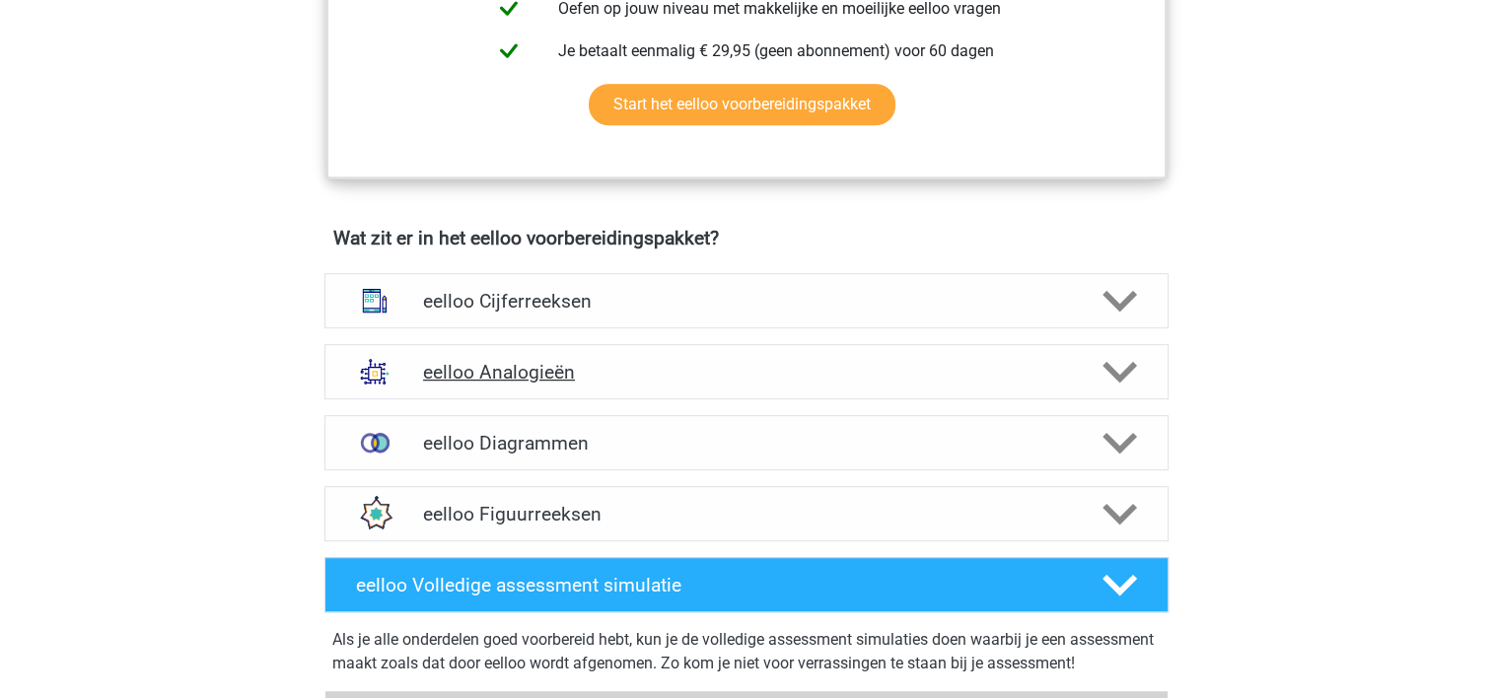
click at [757, 394] on div "eelloo Analogieën" at bounding box center [746, 371] width 844 height 55
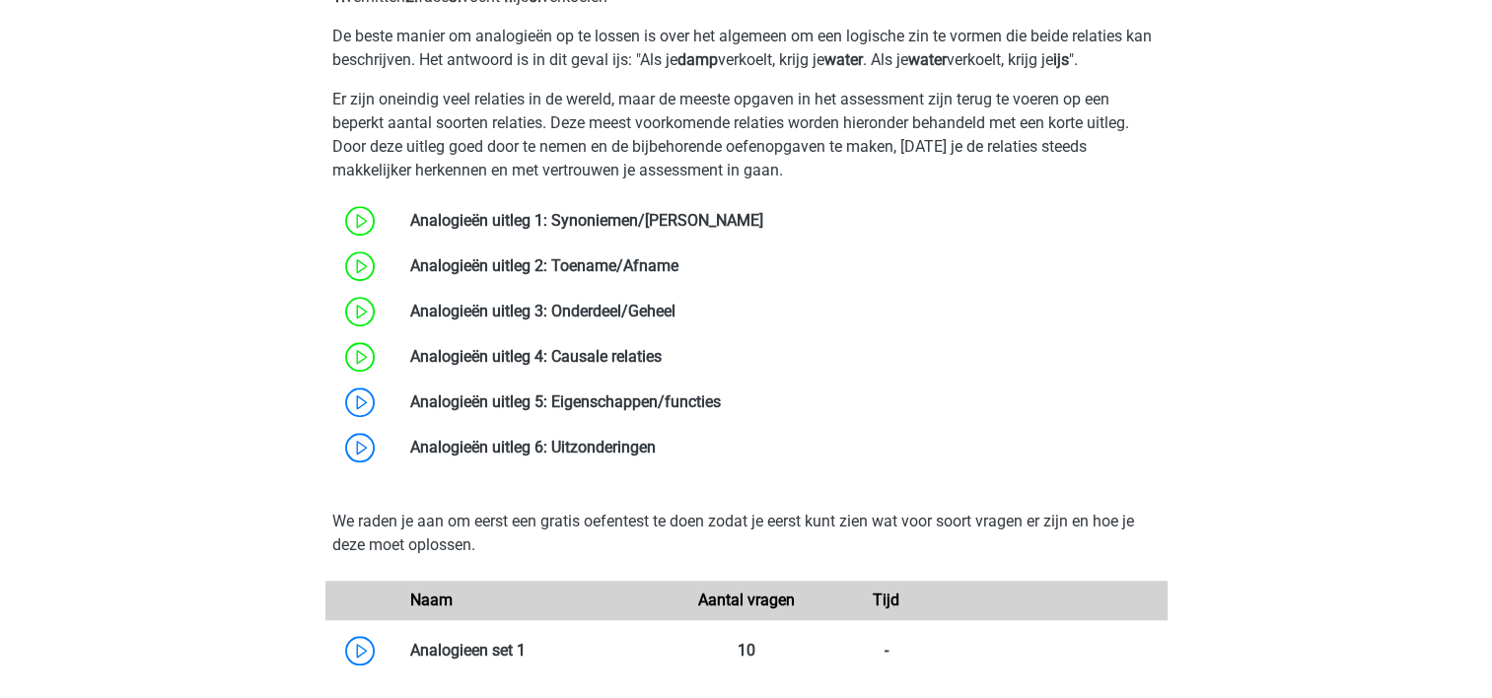
scroll to position [1556, 0]
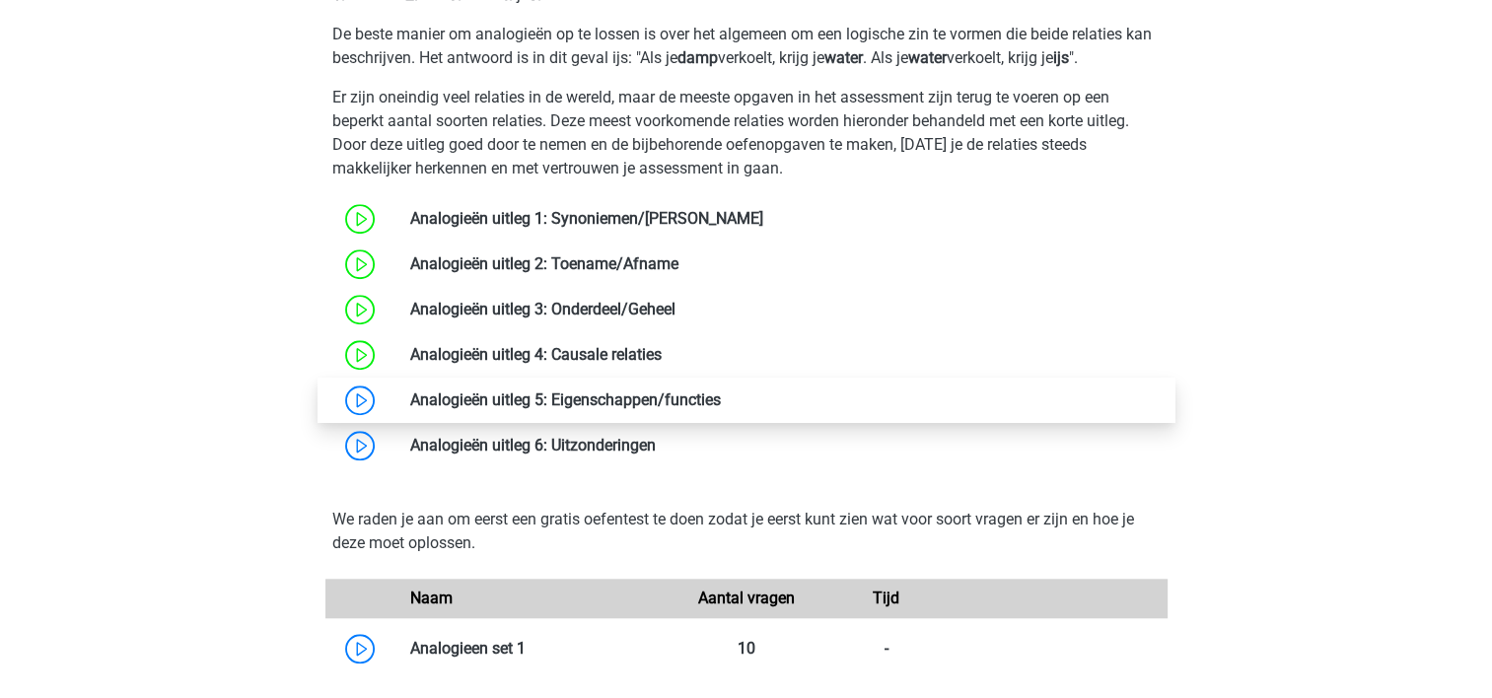
click at [721, 396] on link at bounding box center [721, 400] width 0 height 19
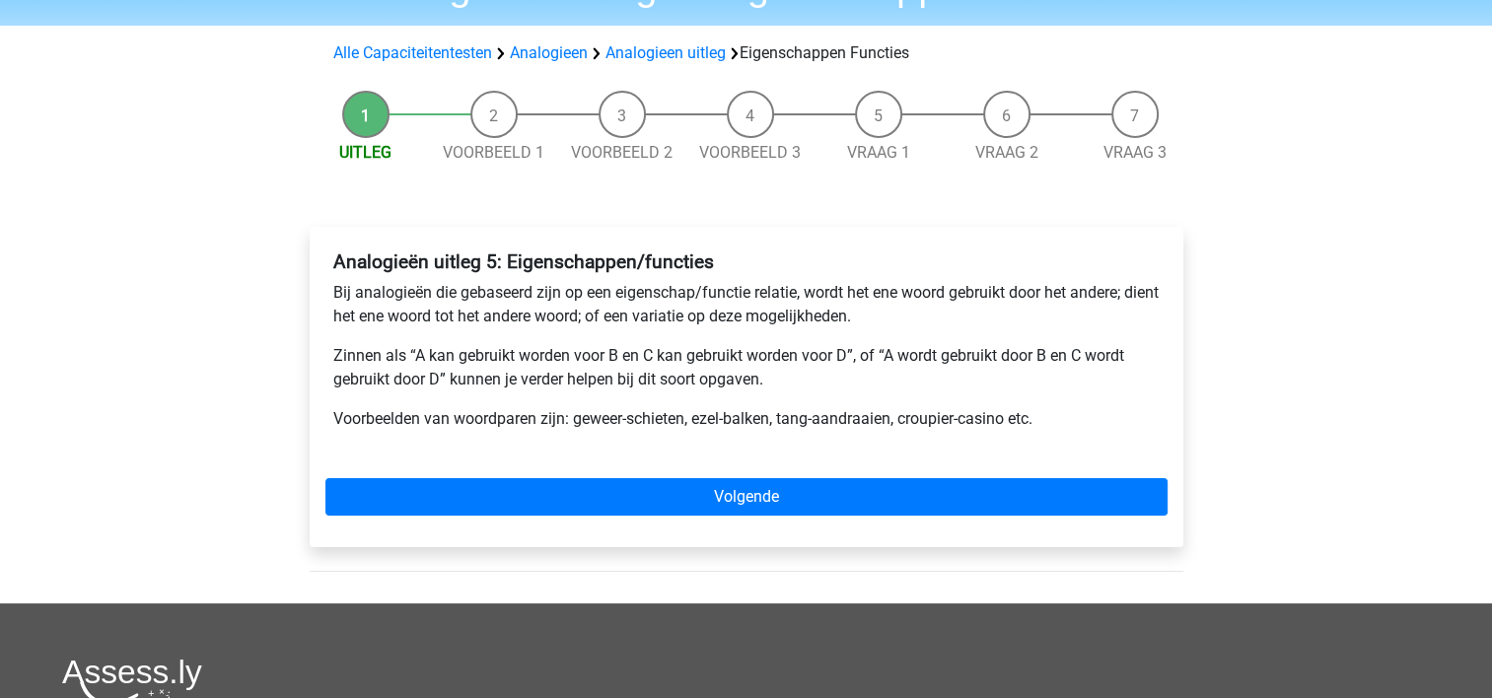
scroll to position [150, 0]
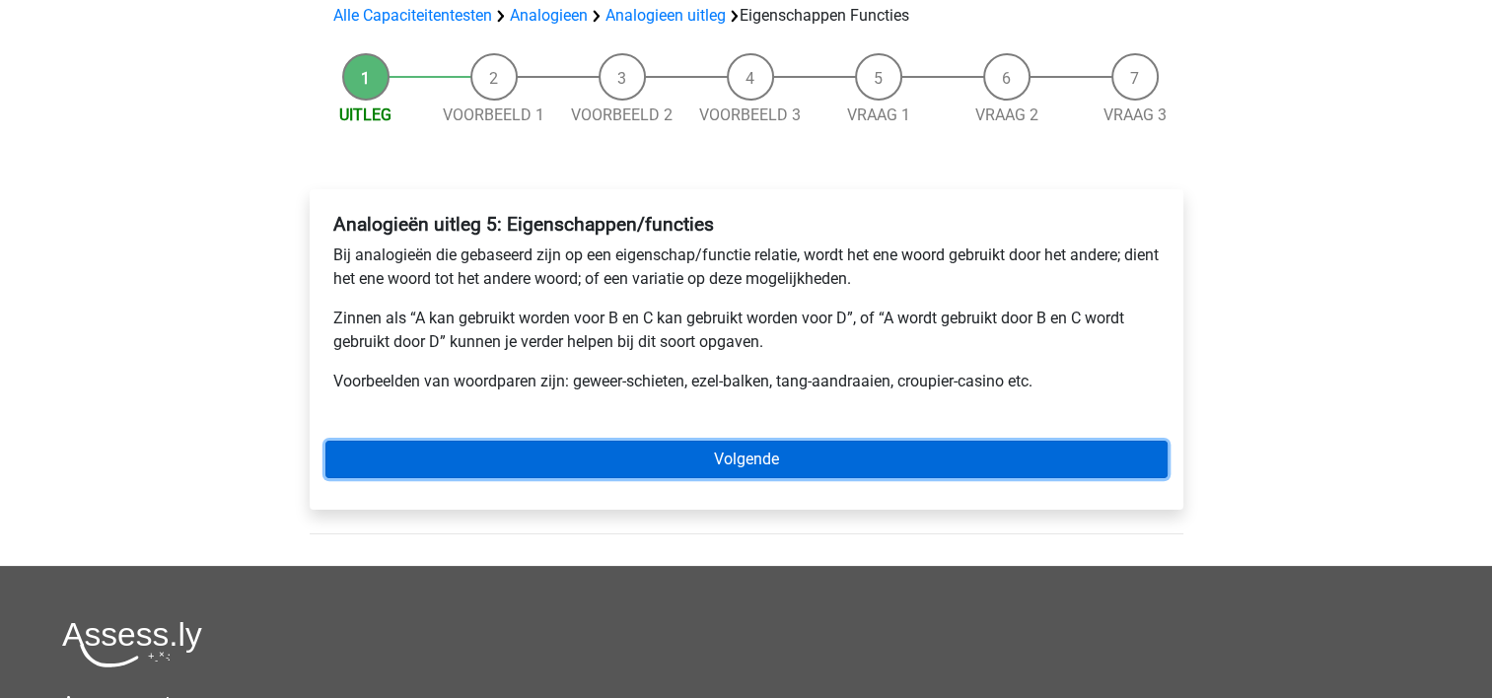
click at [710, 465] on link "Volgende" at bounding box center [746, 459] width 842 height 37
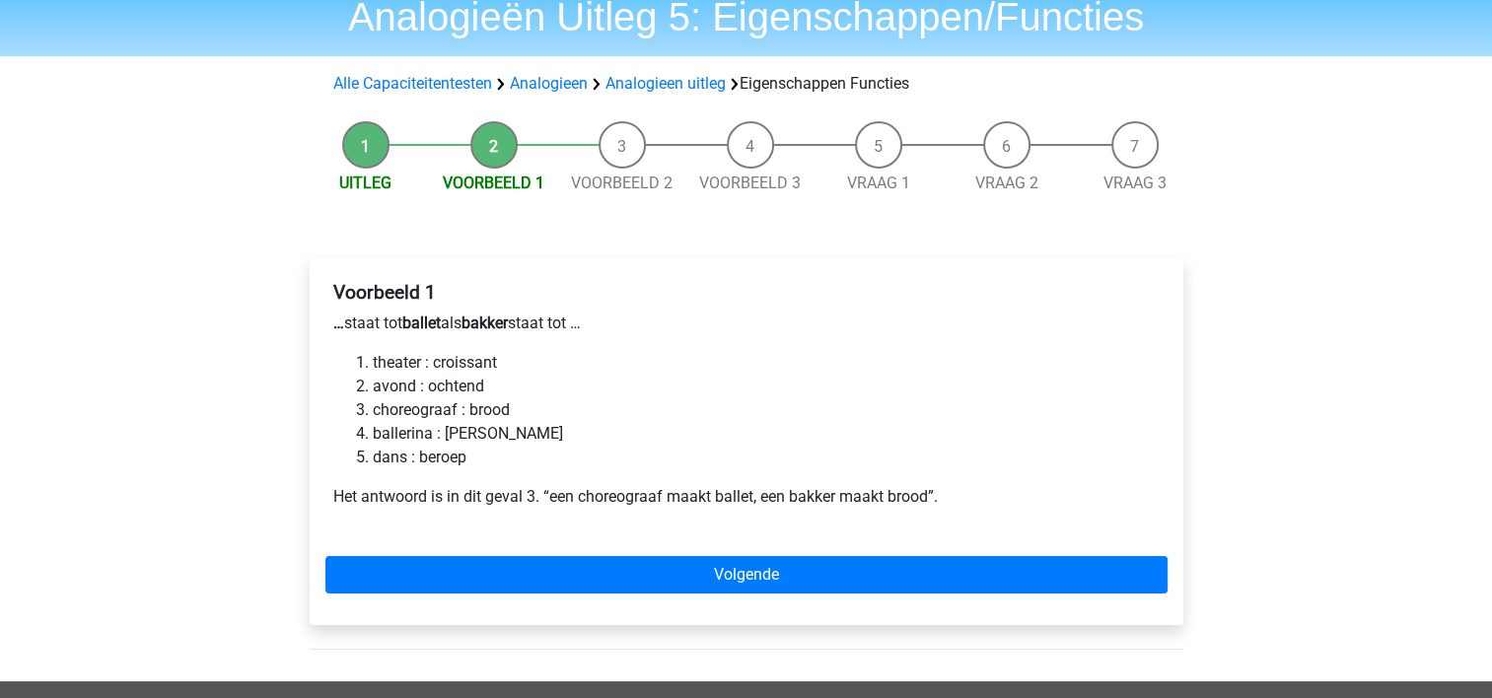
scroll to position [91, 0]
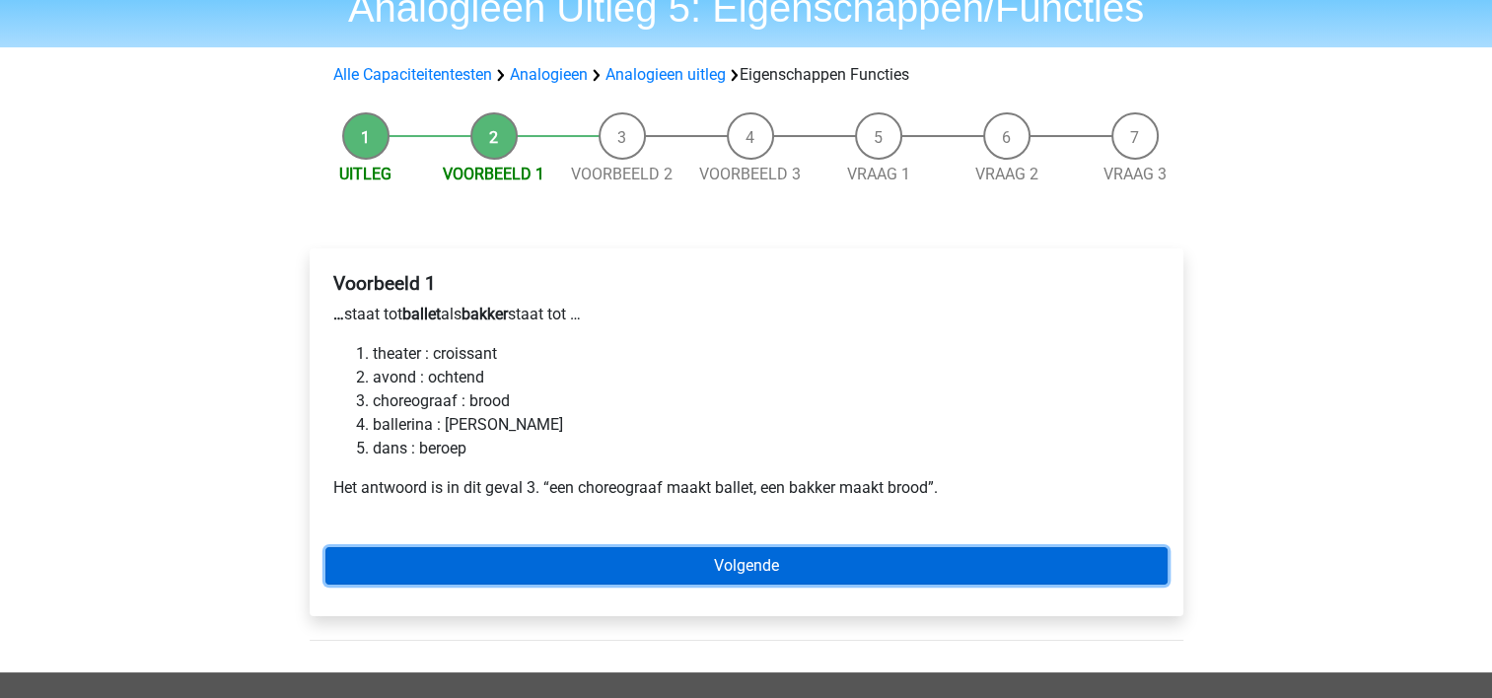
click at [765, 560] on link "Volgende" at bounding box center [746, 565] width 842 height 37
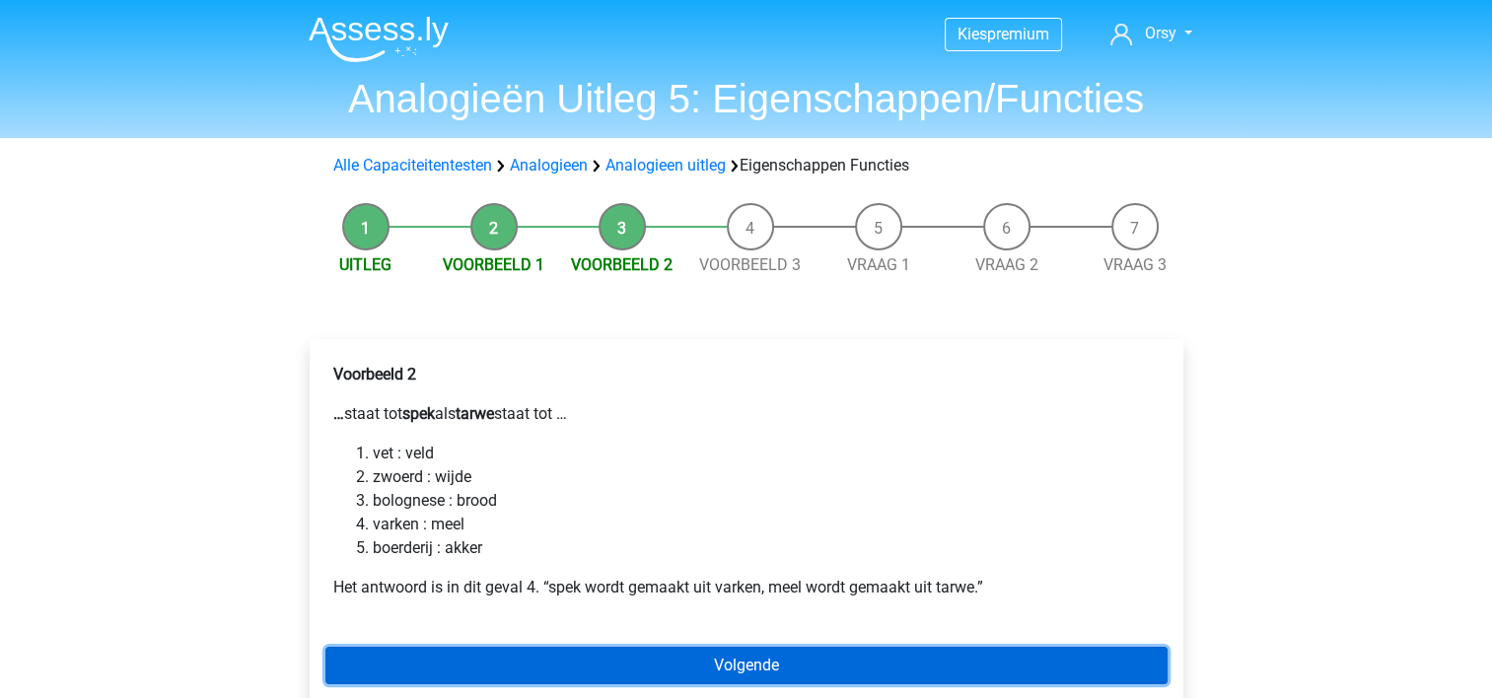
click at [758, 672] on link "Volgende" at bounding box center [746, 665] width 842 height 37
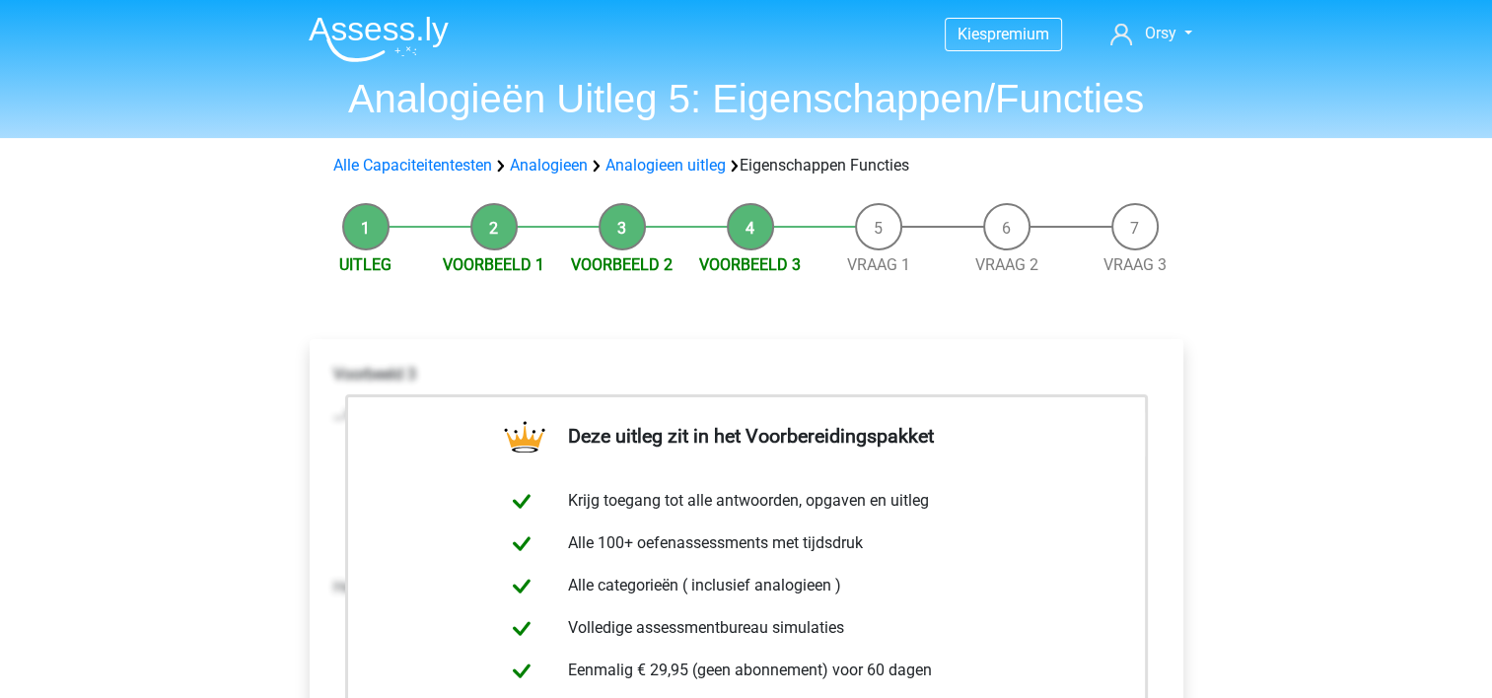
scroll to position [408, 0]
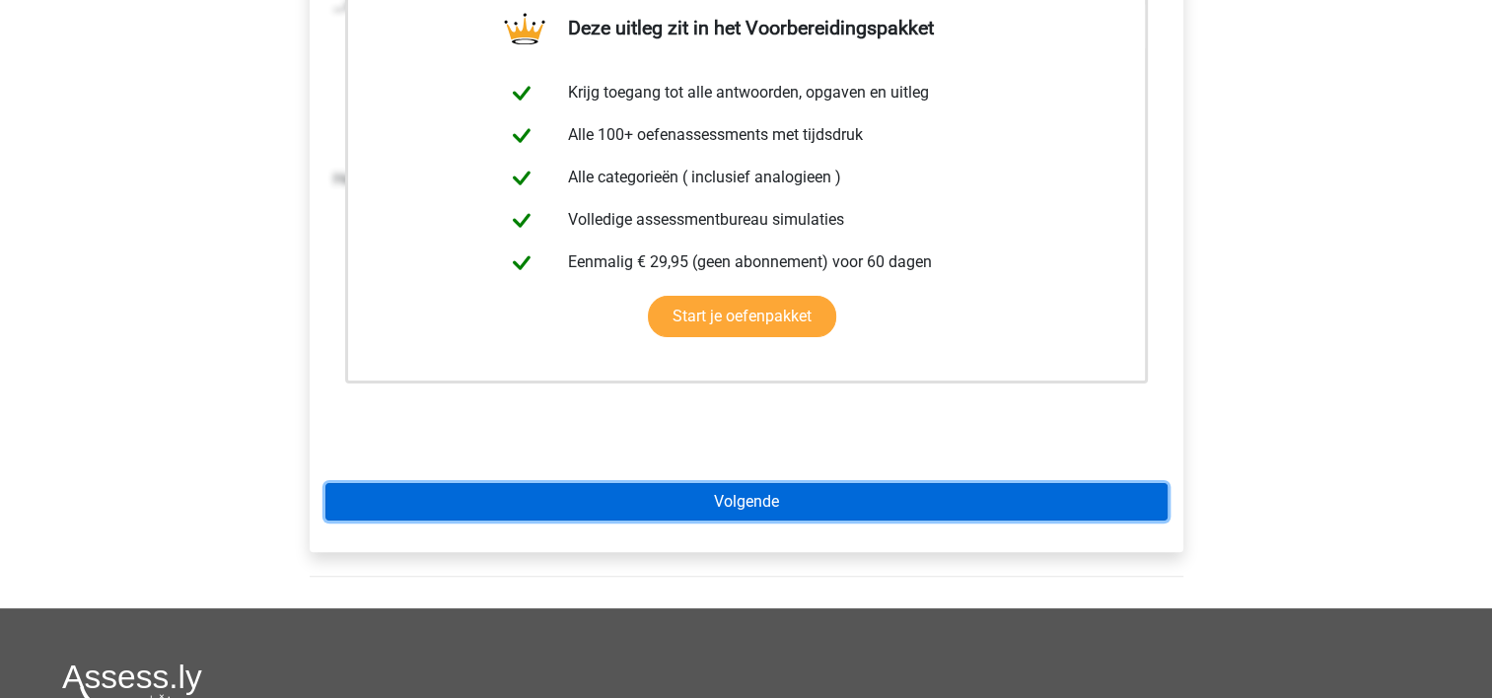
click at [776, 502] on link "Volgende" at bounding box center [746, 501] width 842 height 37
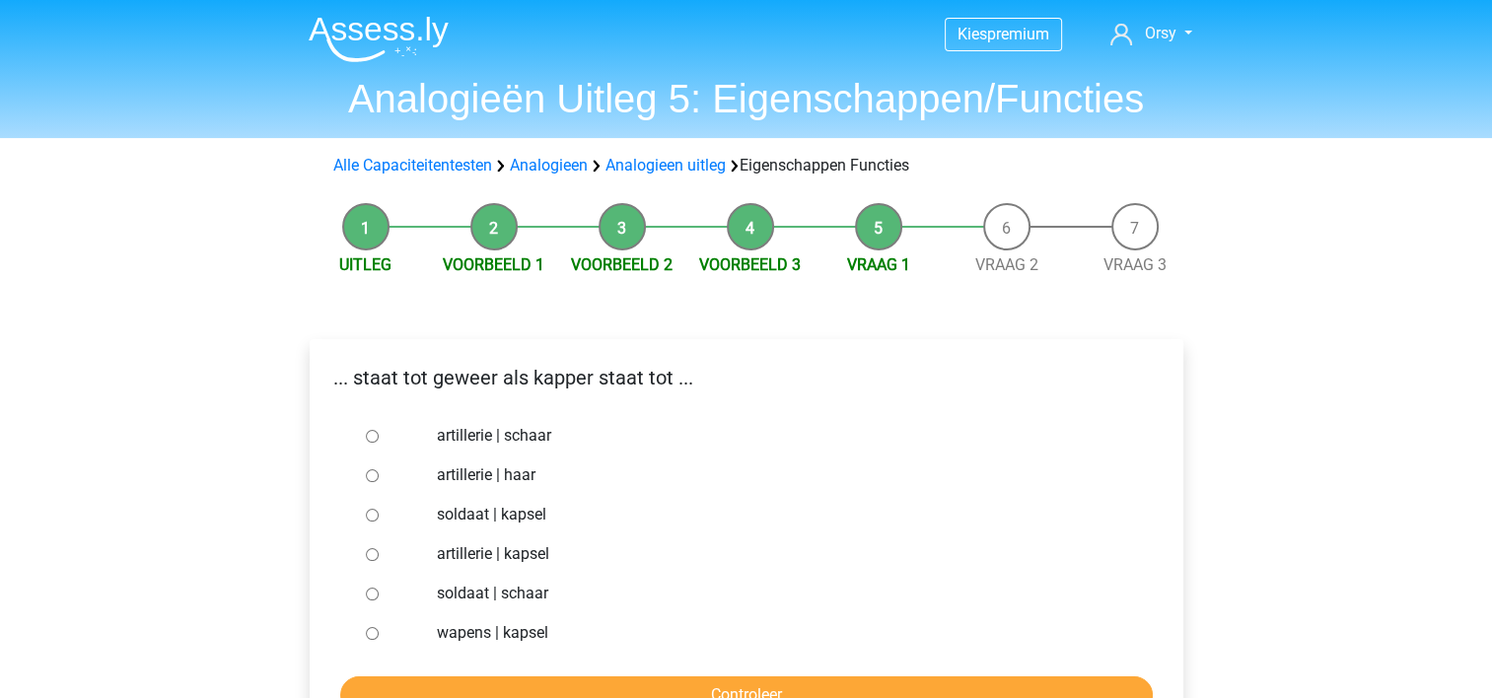
click at [370, 438] on input "artillerie | schaar" at bounding box center [372, 436] width 13 height 13
radio input "true"
click at [372, 593] on input "soldaat | schaar" at bounding box center [372, 594] width 13 height 13
radio input "true"
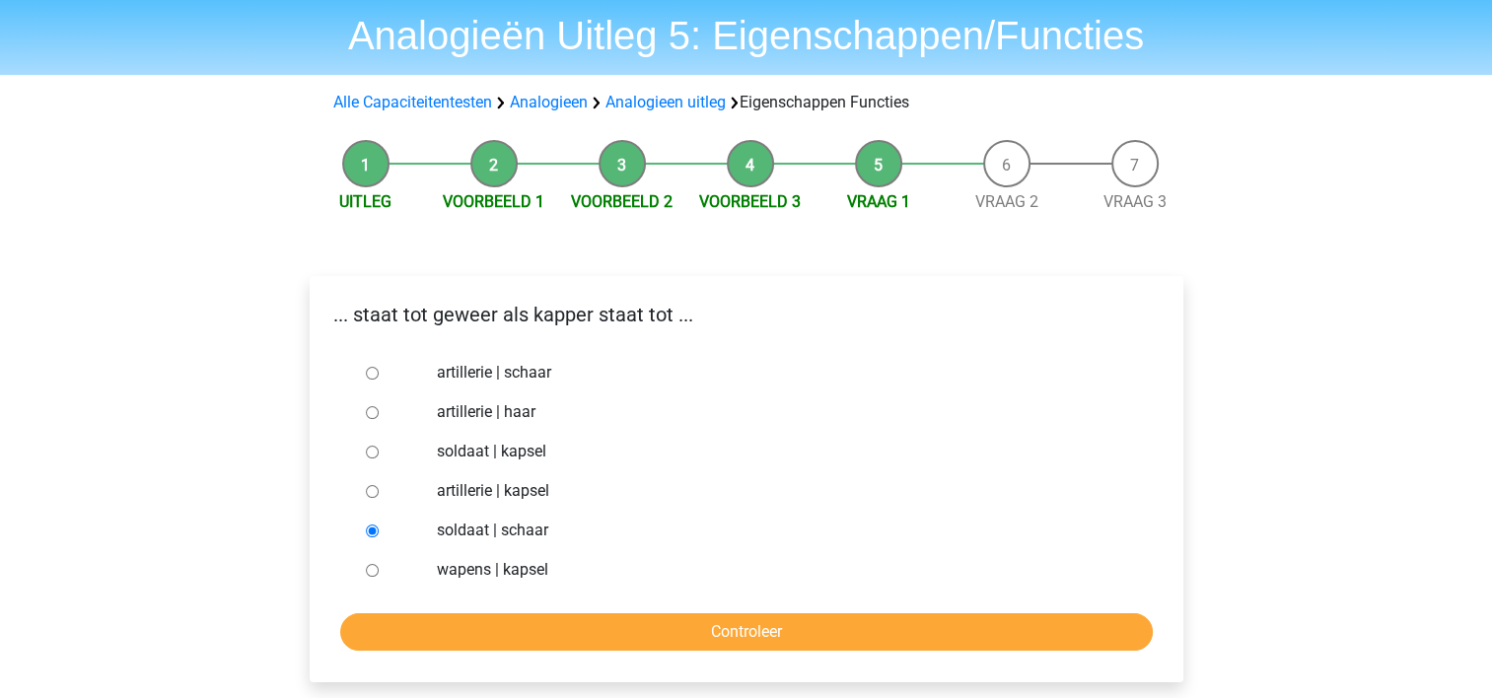
scroll to position [67, 0]
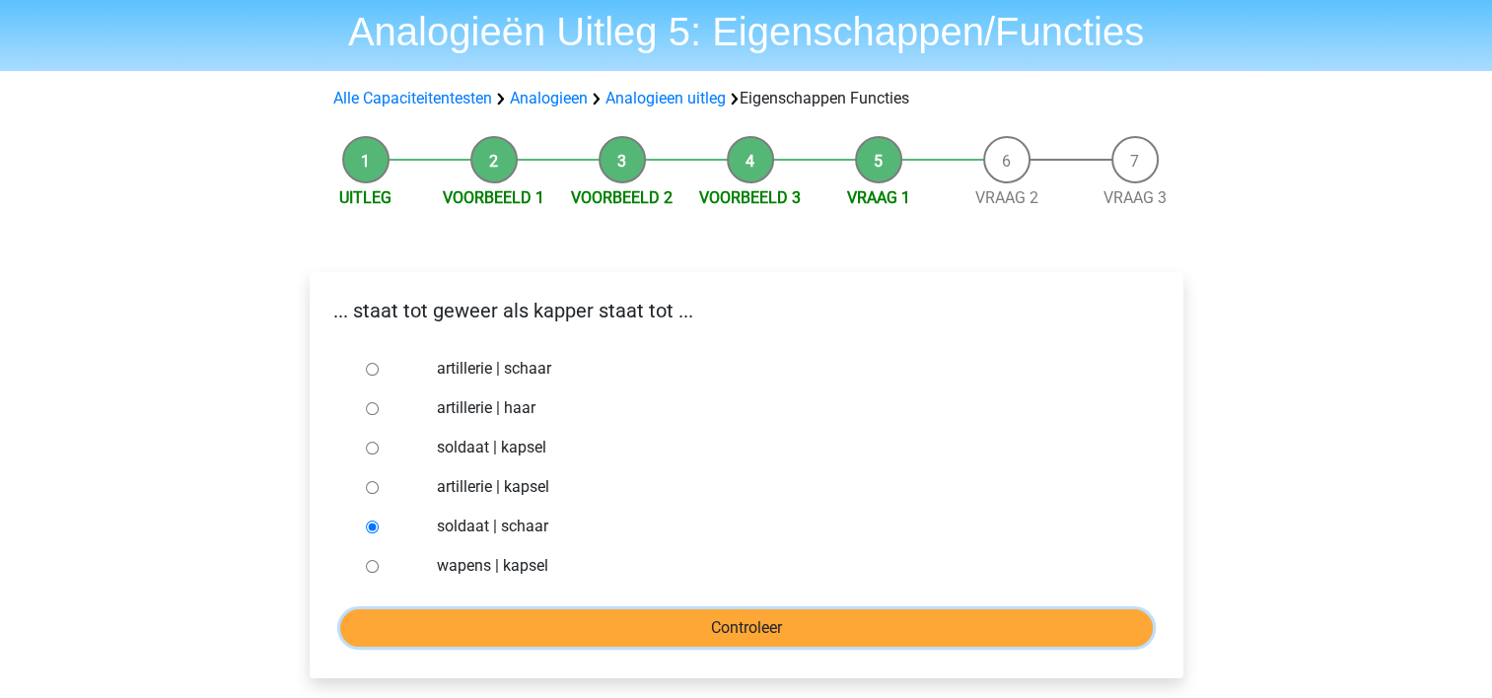
click at [702, 639] on input "Controleer" at bounding box center [746, 627] width 813 height 37
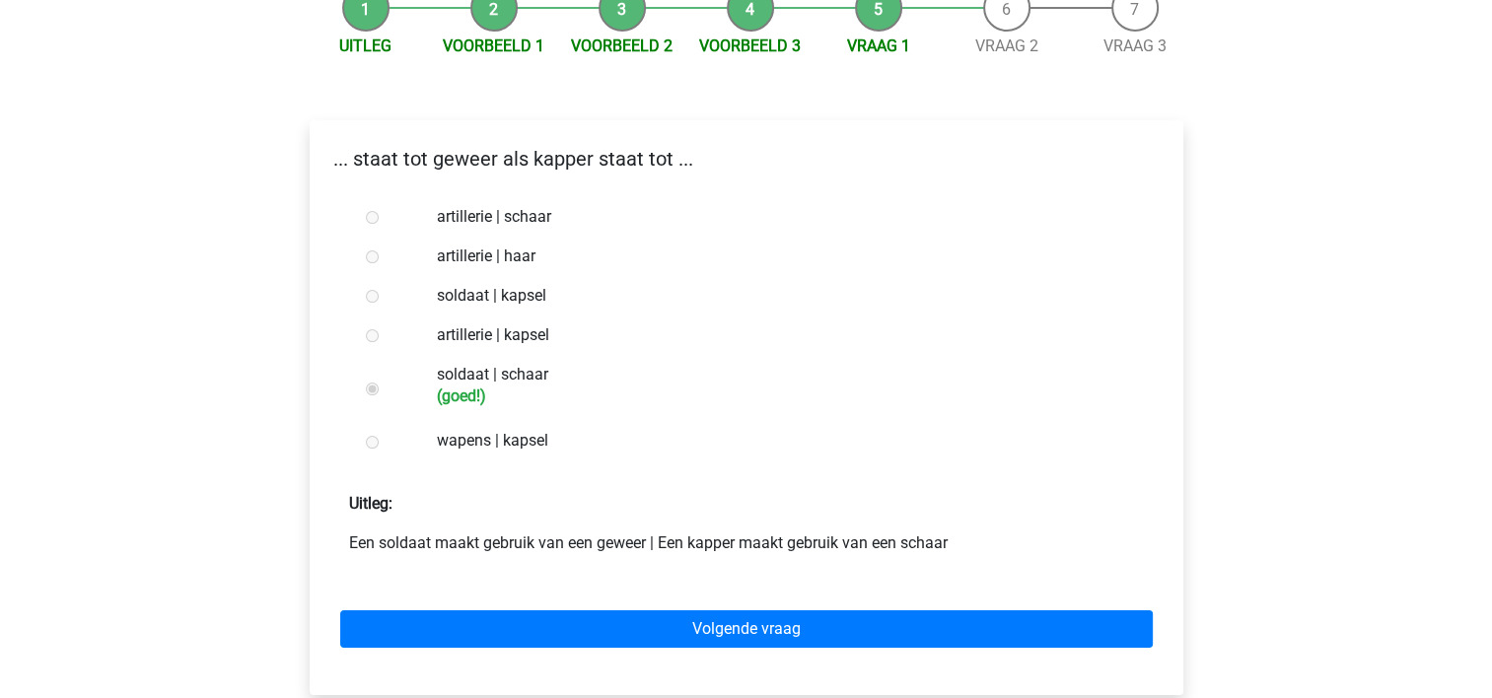
scroll to position [220, 0]
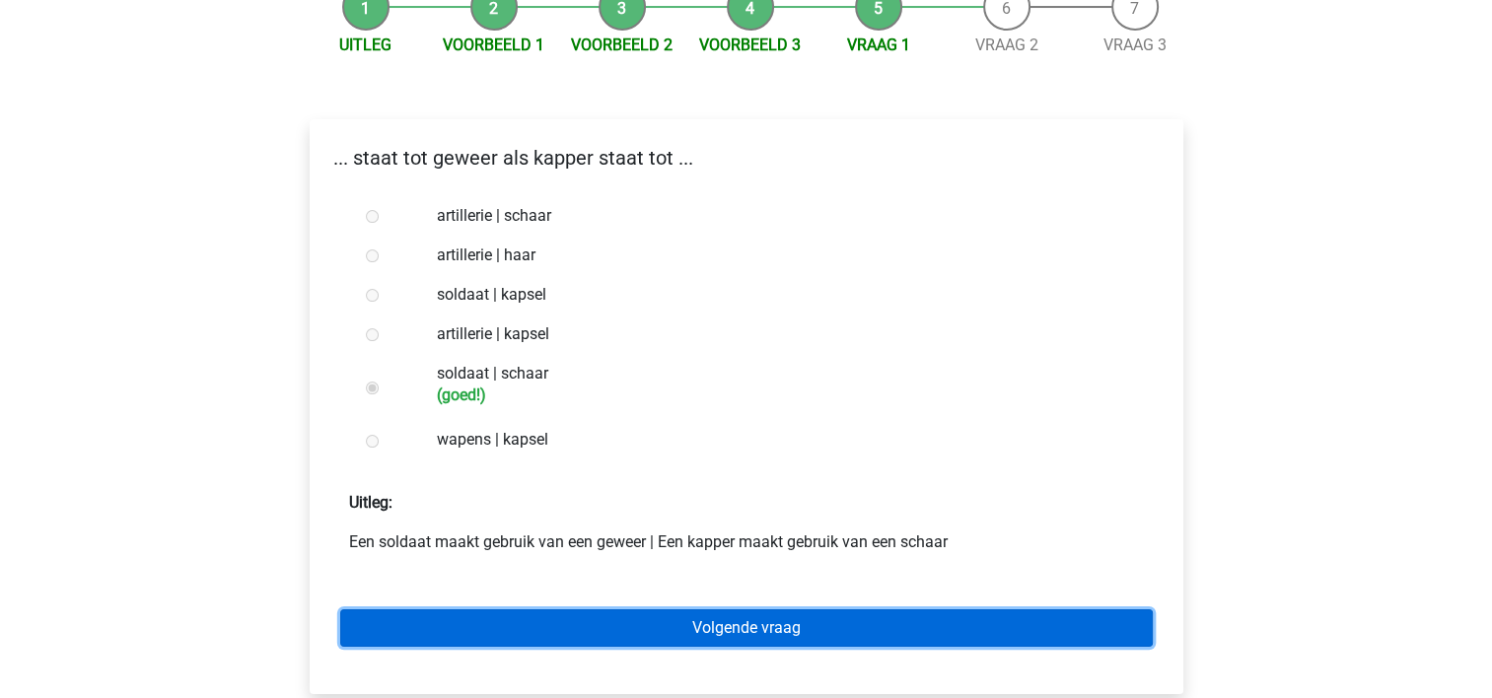
click at [727, 623] on link "Volgende vraag" at bounding box center [746, 627] width 813 height 37
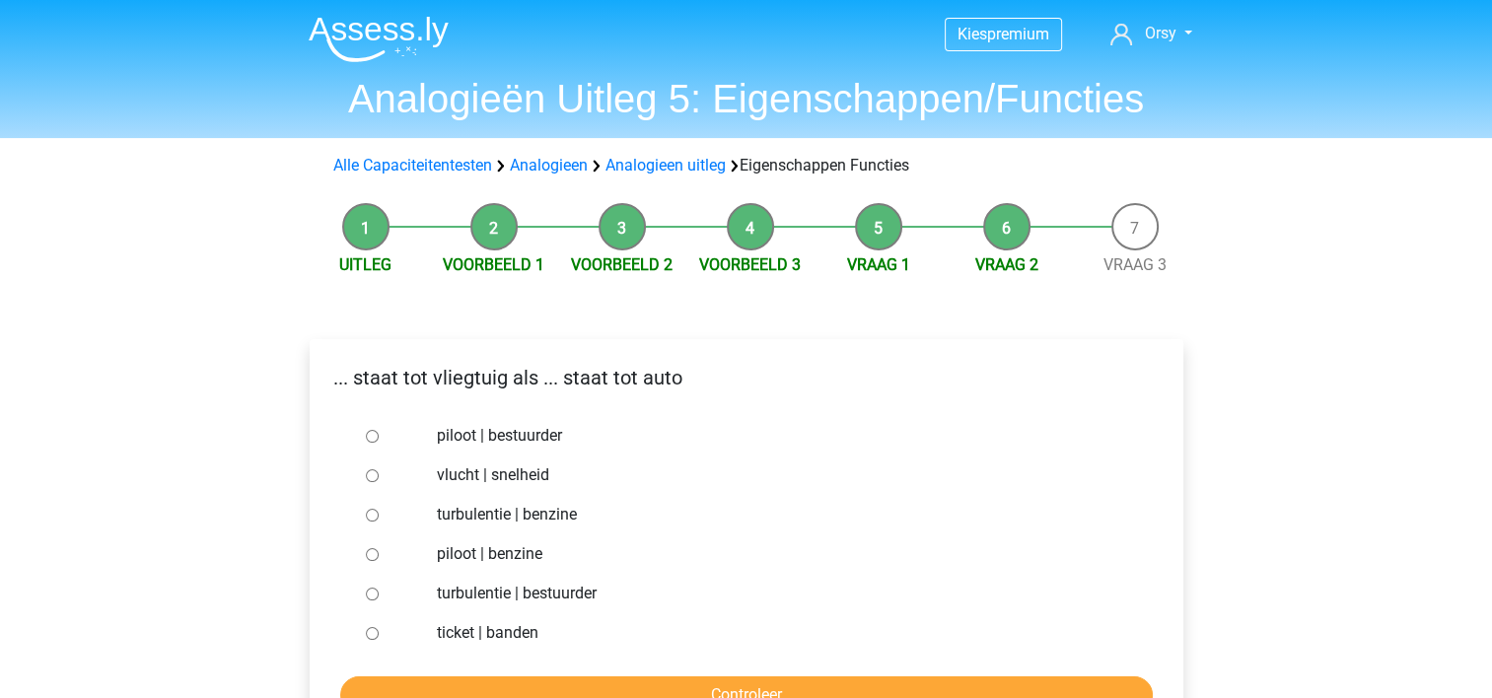
click at [371, 438] on input "piloot | bestuurder" at bounding box center [372, 436] width 13 height 13
radio input "true"
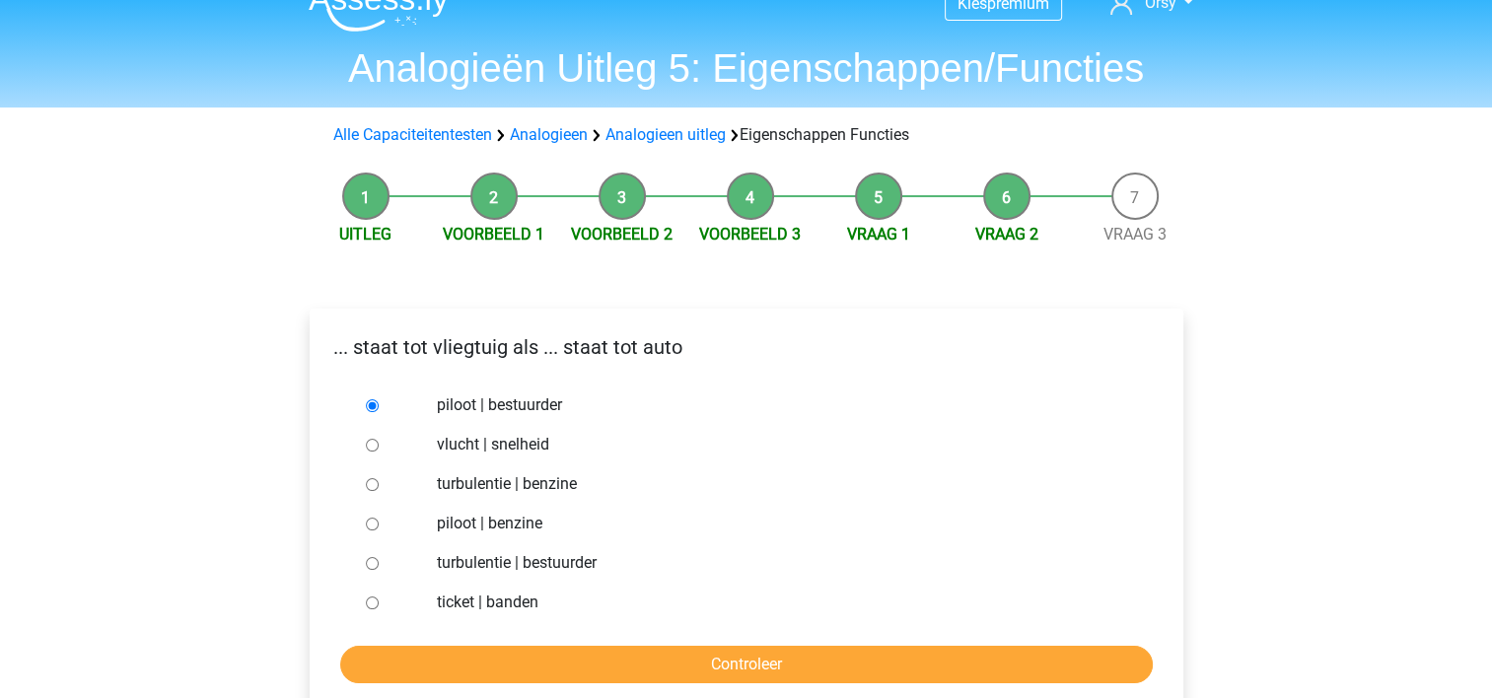
scroll to position [32, 0]
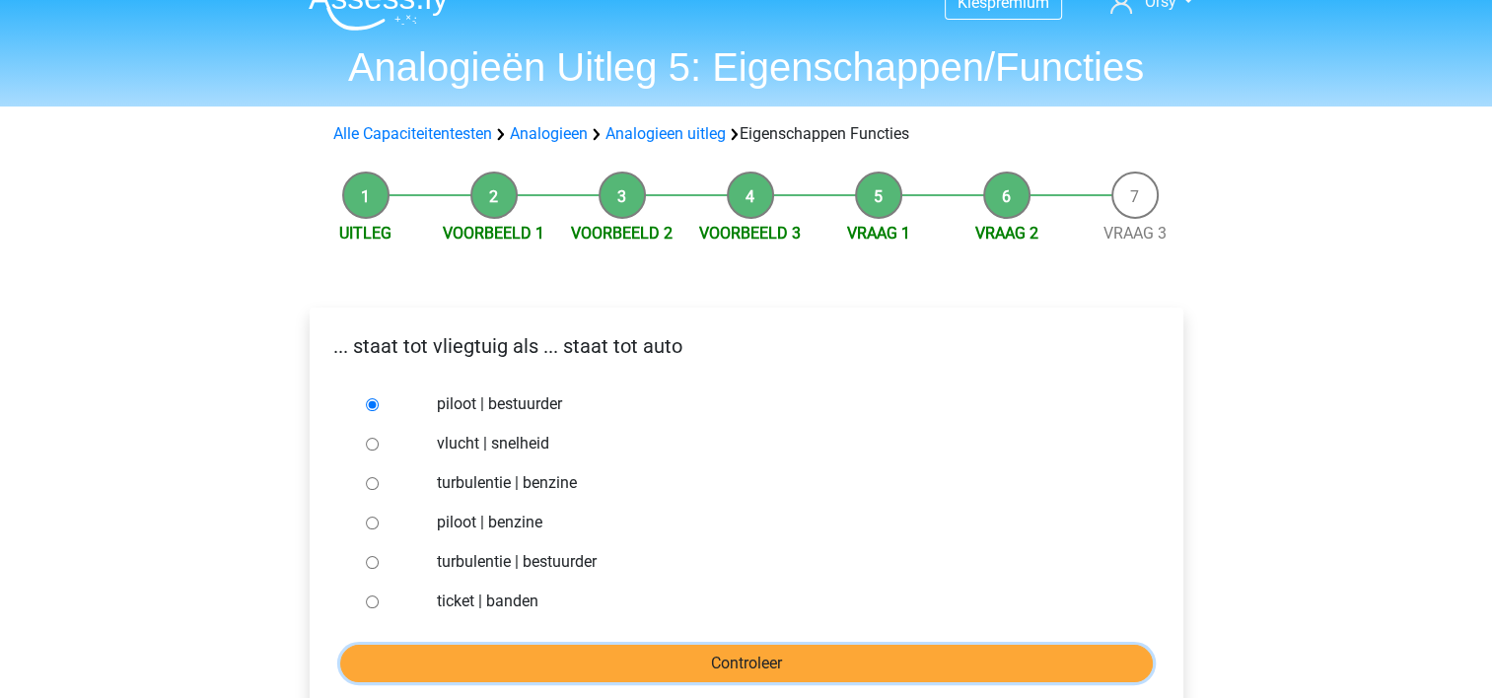
click at [615, 670] on input "Controleer" at bounding box center [746, 663] width 813 height 37
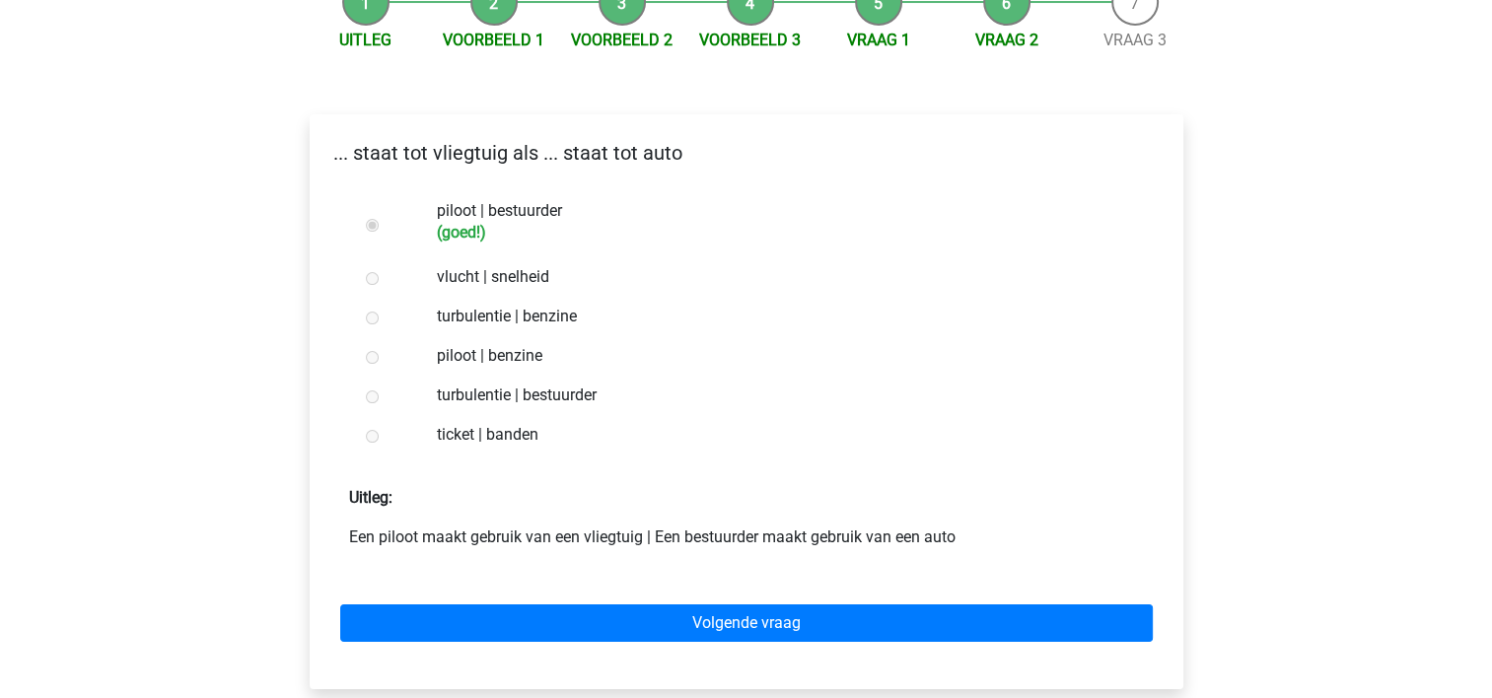
scroll to position [237, 0]
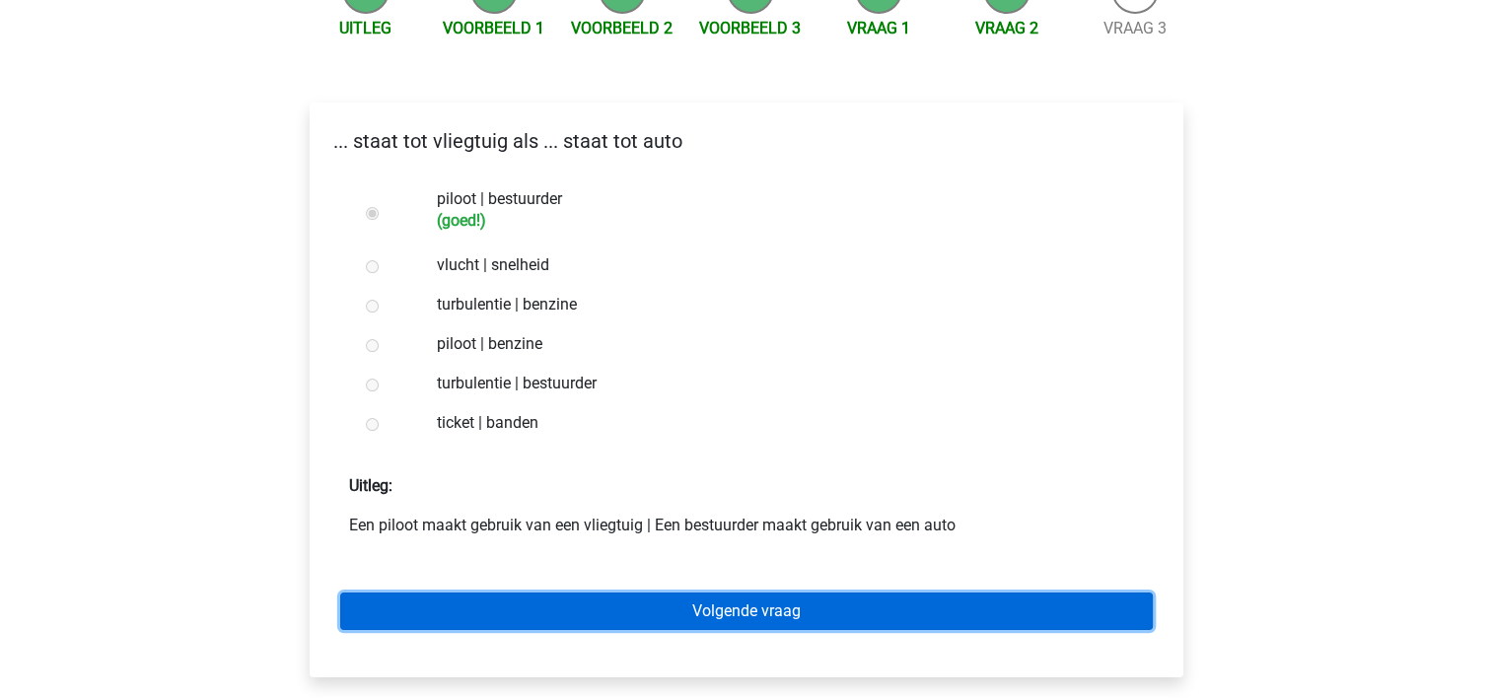
click at [666, 610] on link "Volgende vraag" at bounding box center [746, 611] width 813 height 37
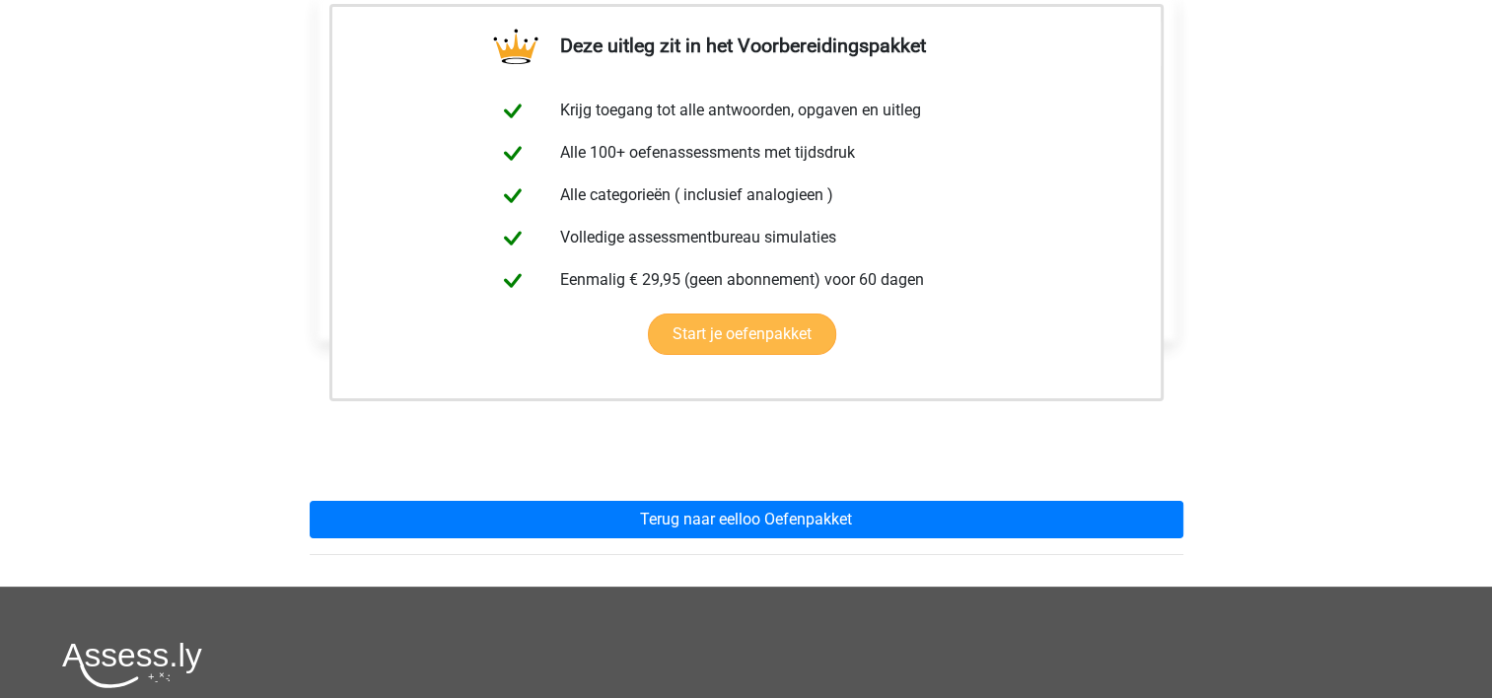
scroll to position [396, 0]
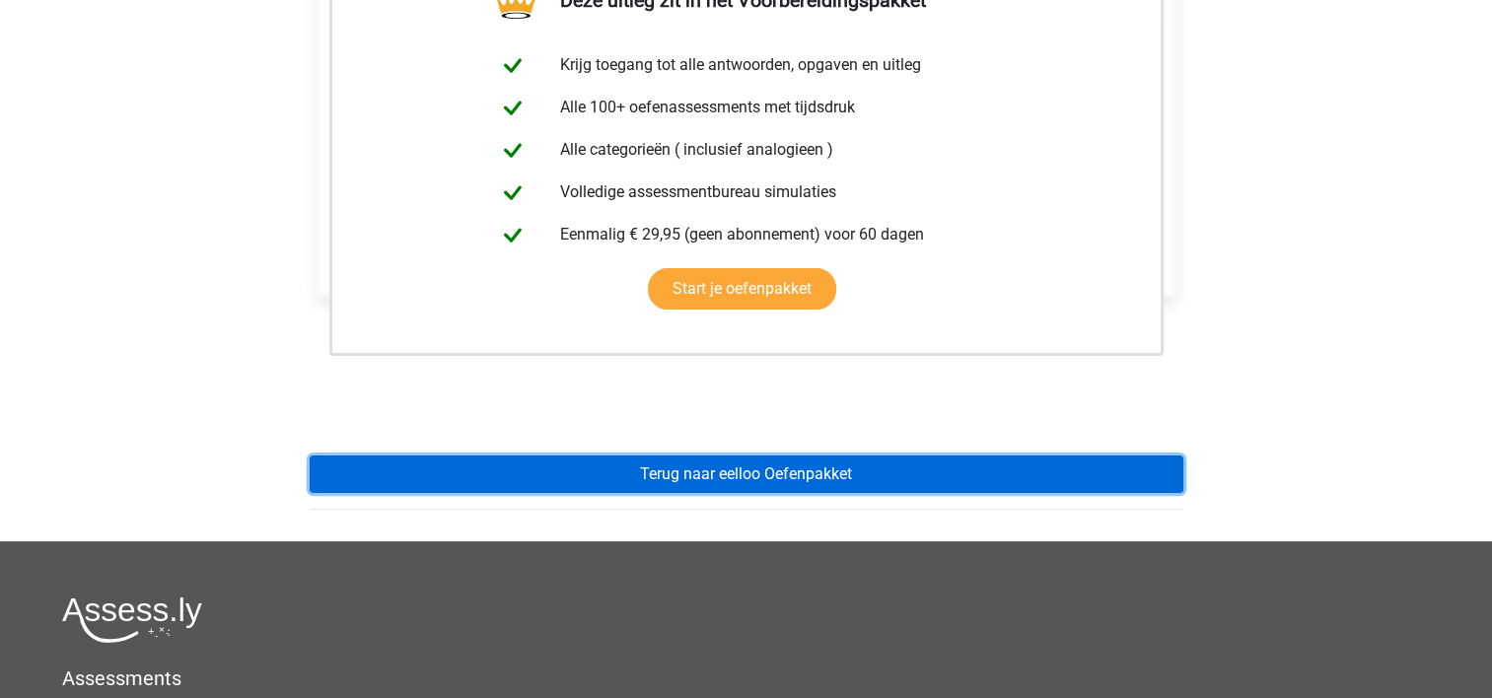
click at [722, 478] on link "Terug naar eelloo Oefenpakket" at bounding box center [747, 474] width 874 height 37
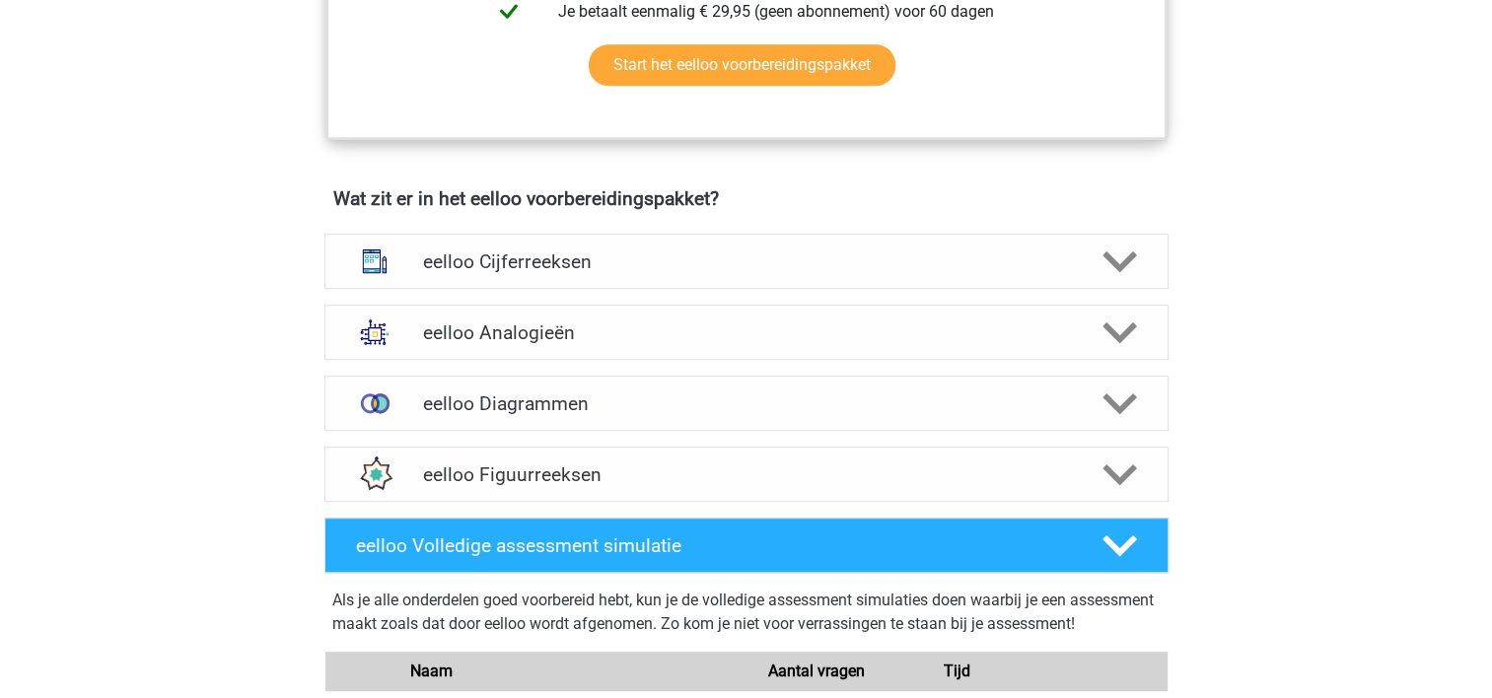
scroll to position [1076, 0]
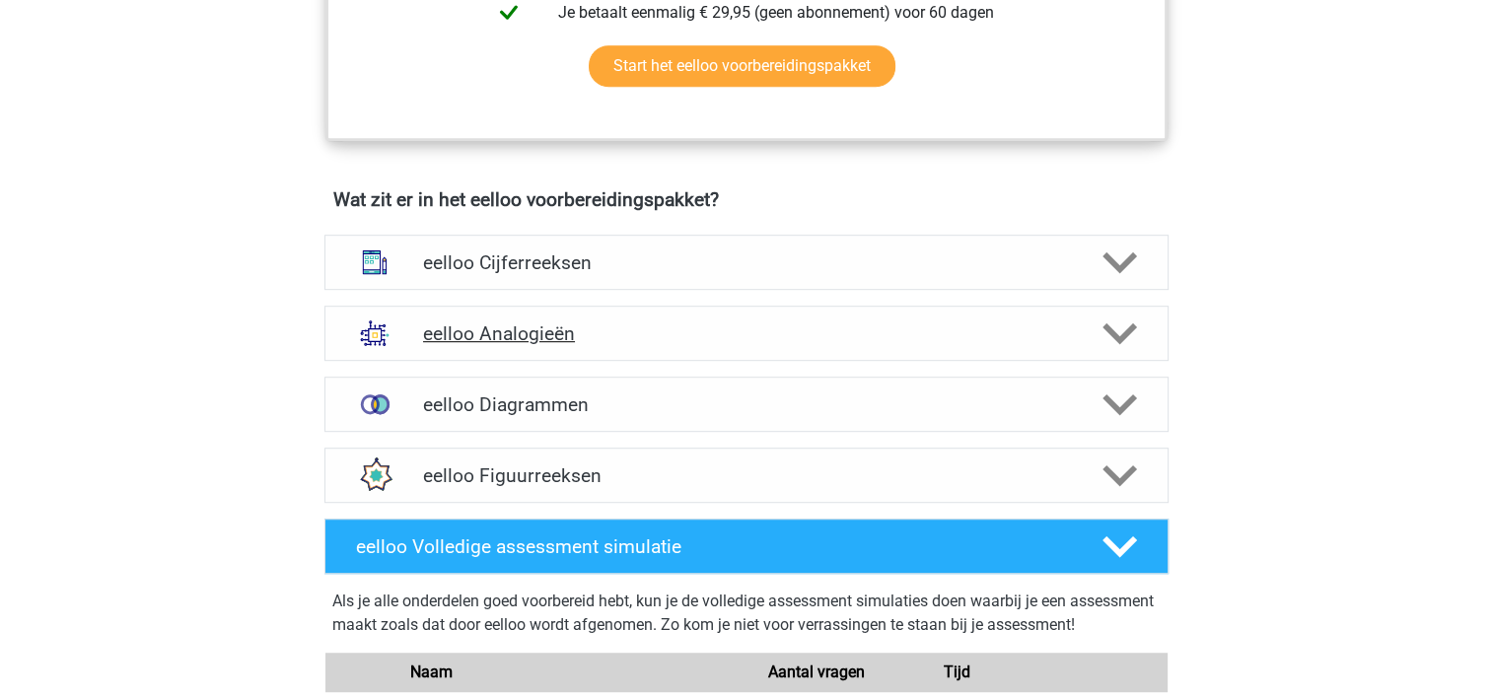
click at [624, 335] on h4 "eelloo Analogieën" at bounding box center [746, 333] width 646 height 23
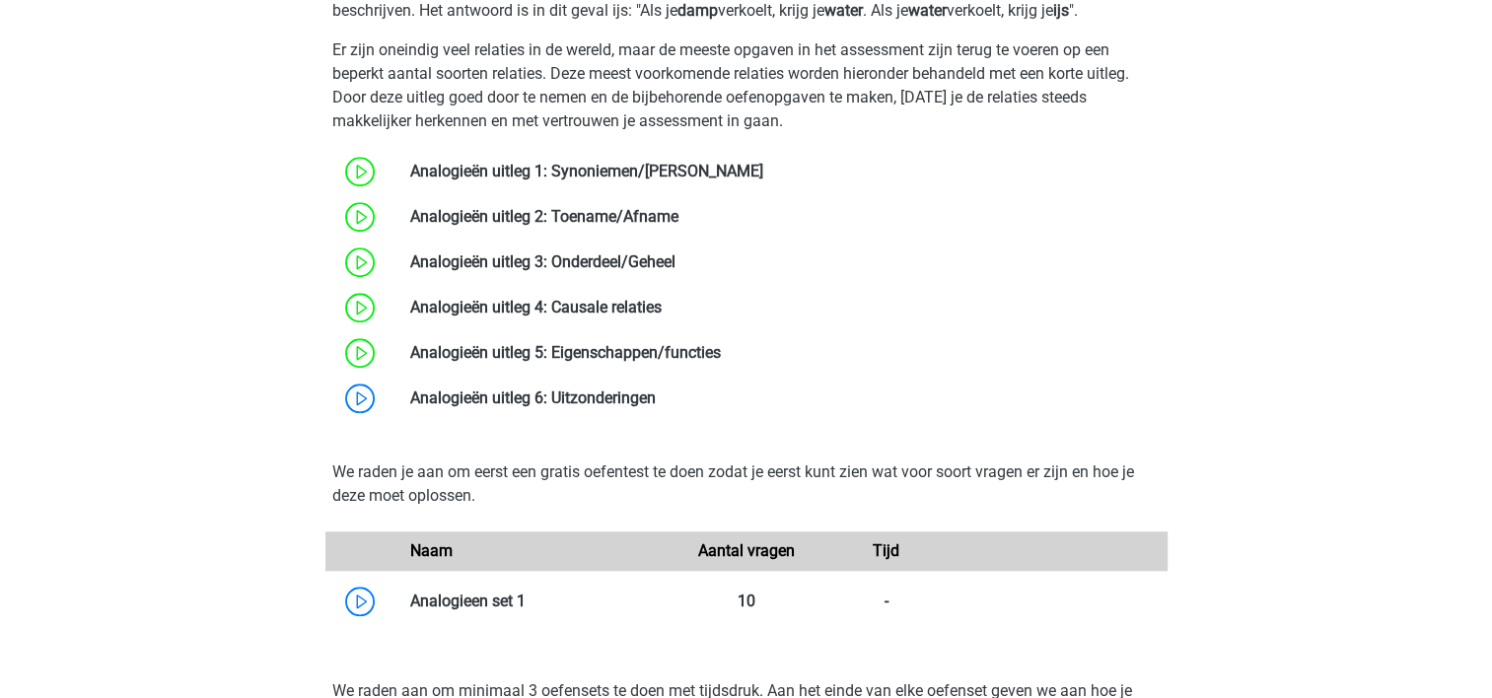
scroll to position [1601, 0]
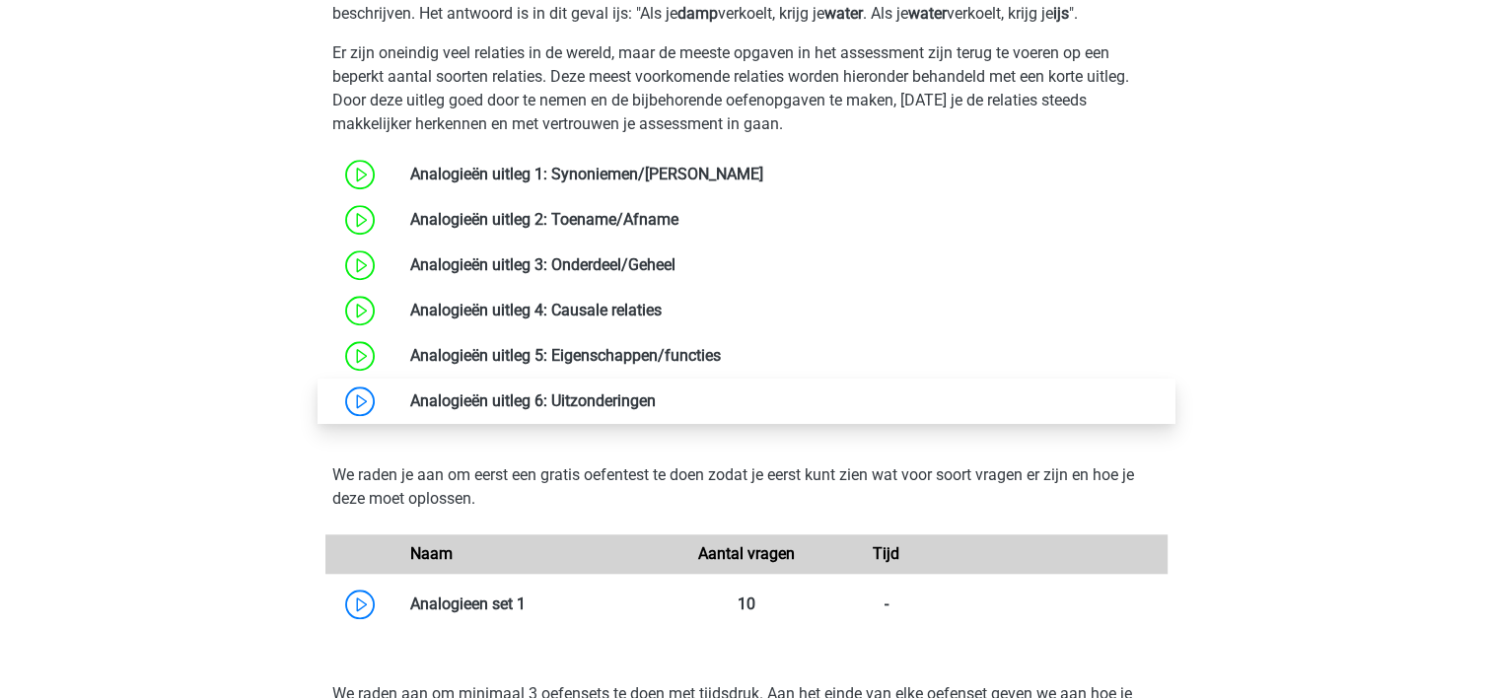
click at [656, 410] on link at bounding box center [656, 401] width 0 height 19
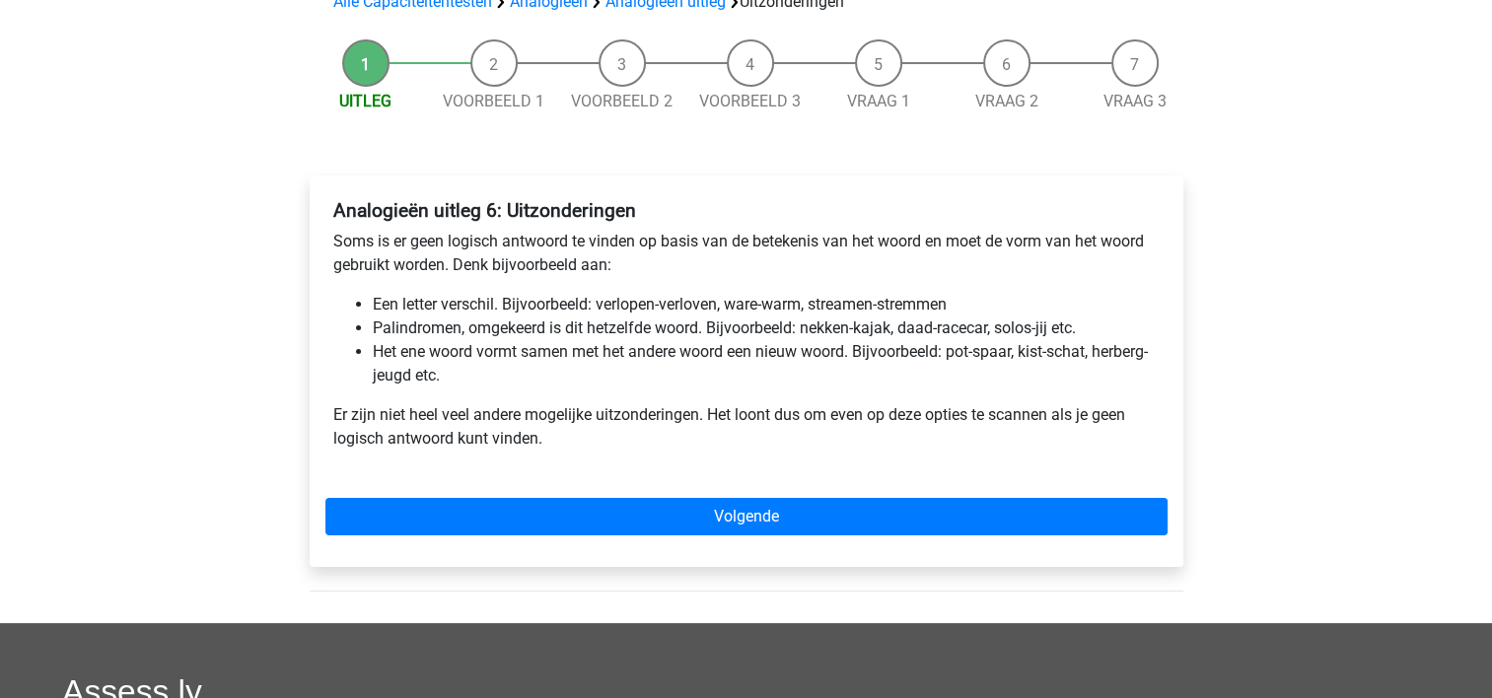
scroll to position [162, 0]
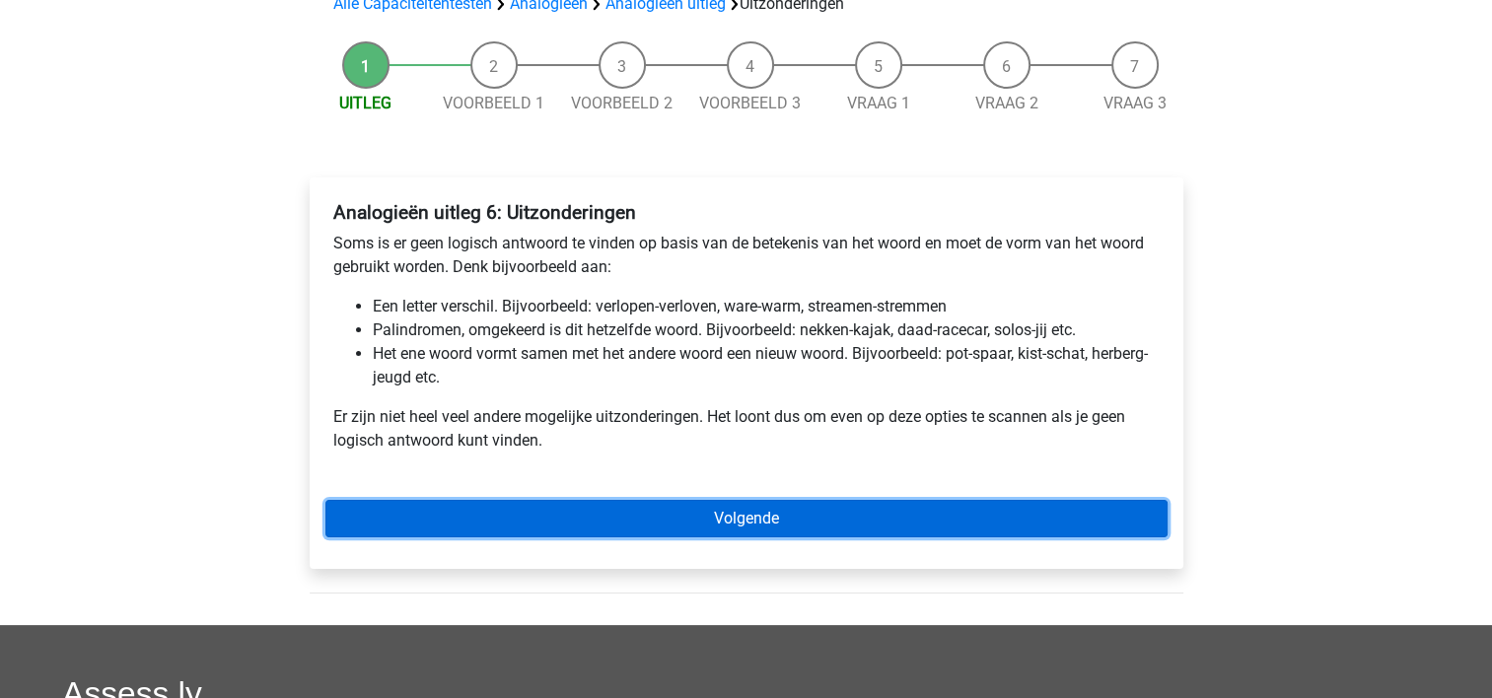
click at [728, 524] on link "Volgende" at bounding box center [746, 518] width 842 height 37
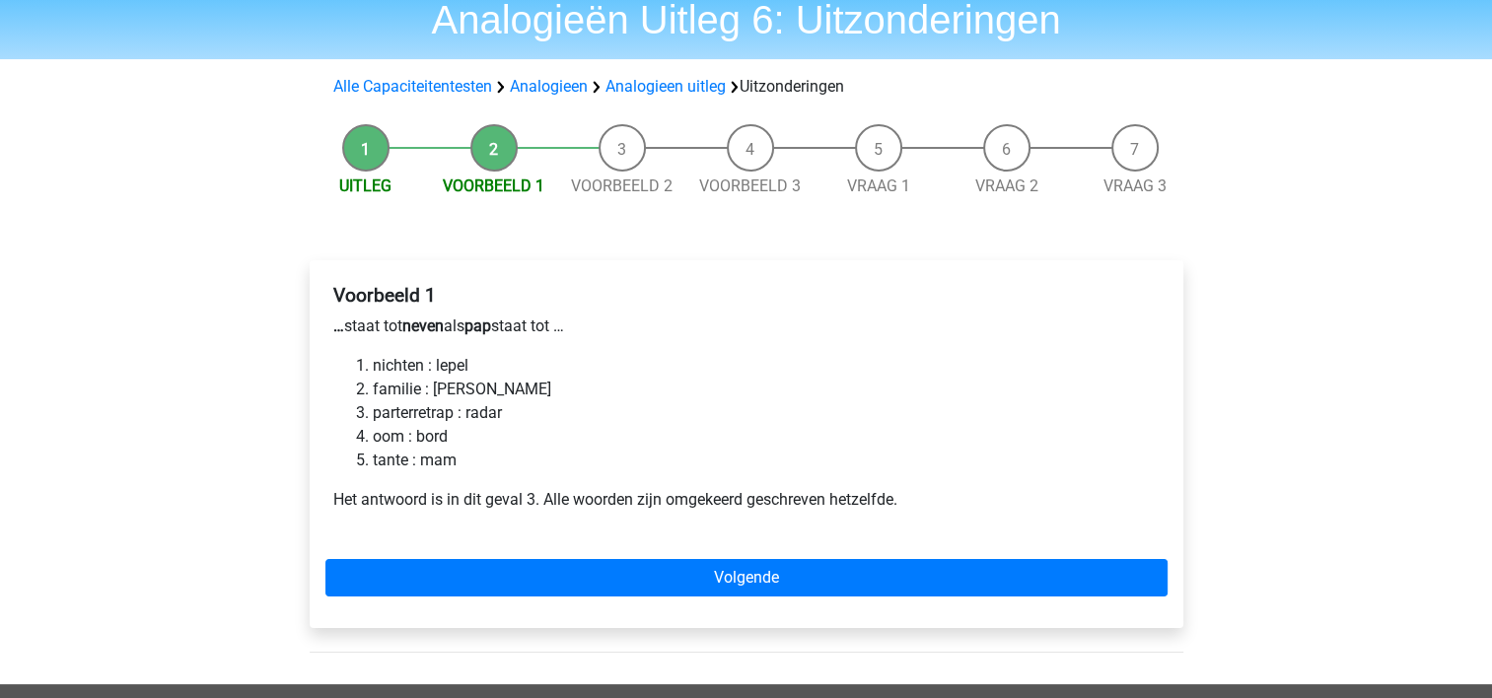
scroll to position [79, 0]
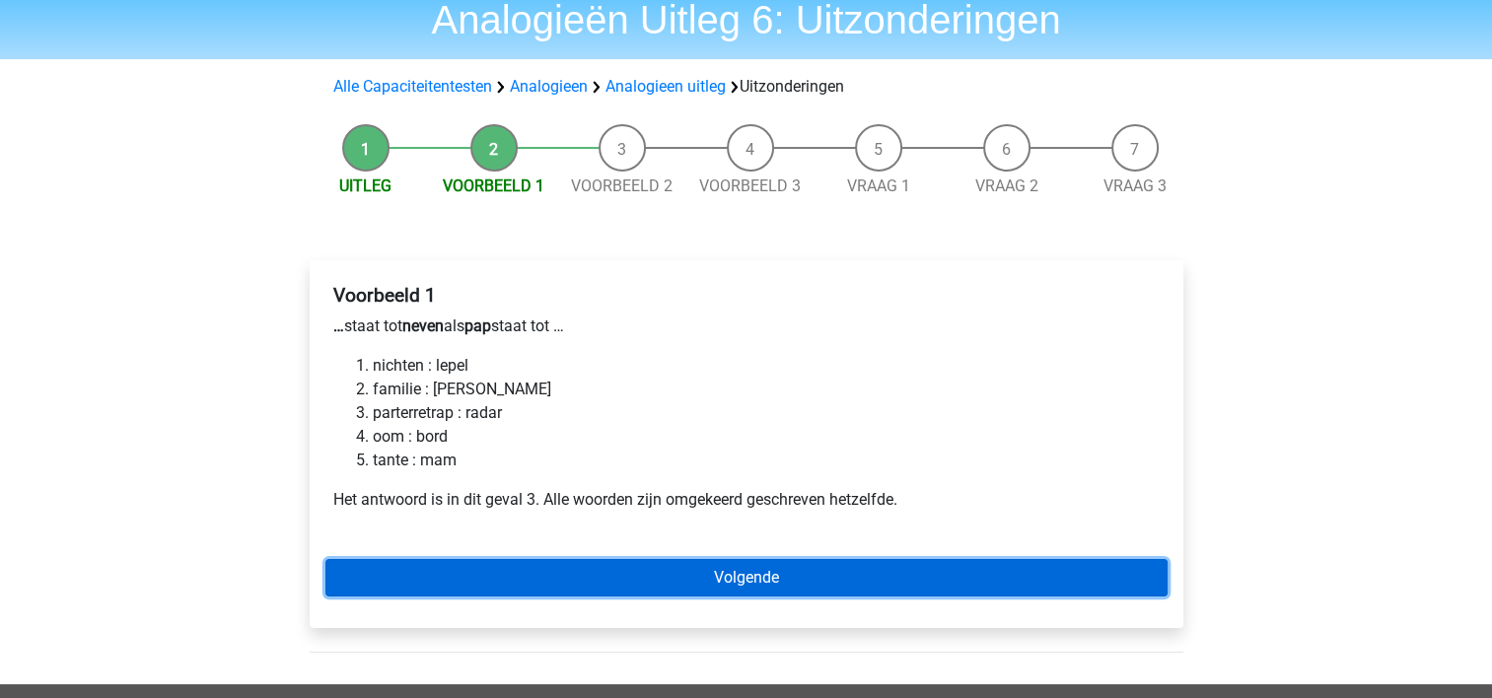
click at [732, 577] on link "Volgende" at bounding box center [746, 577] width 842 height 37
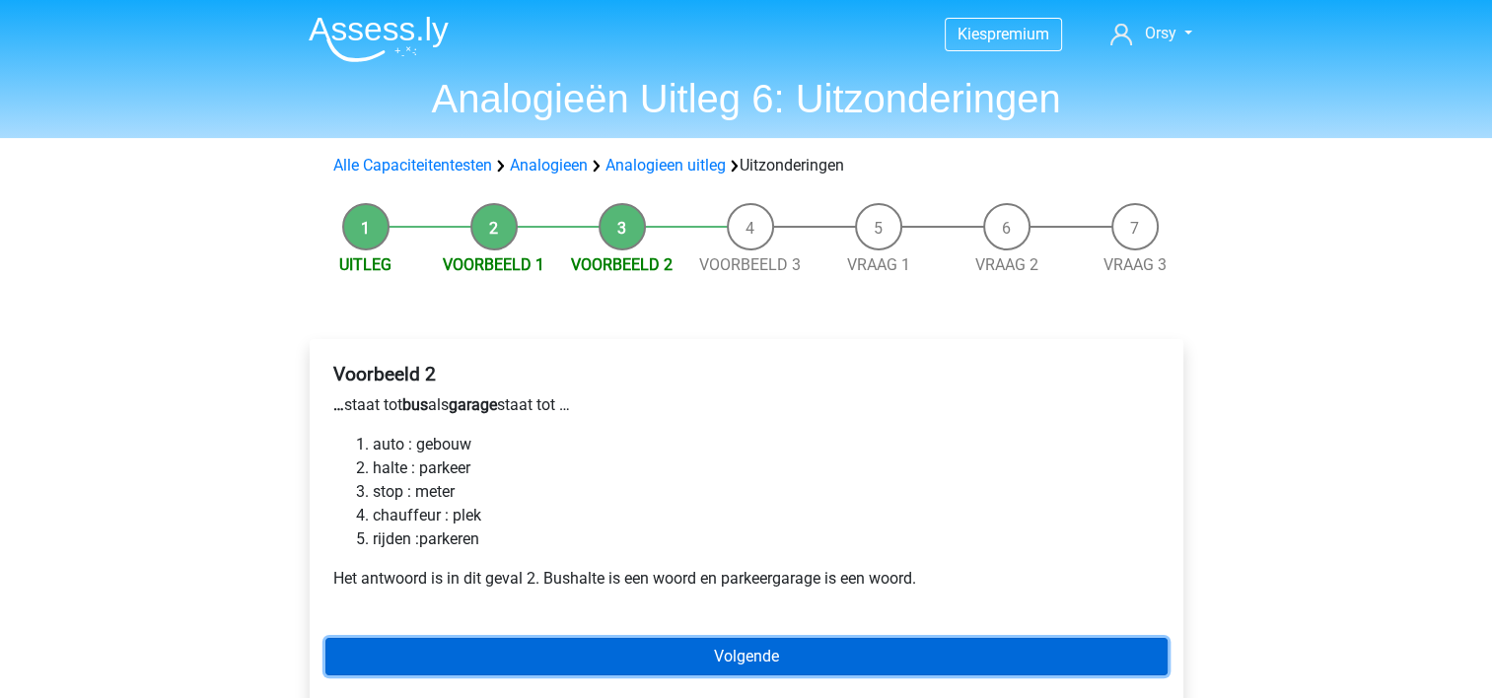
click at [713, 665] on link "Volgende" at bounding box center [746, 656] width 842 height 37
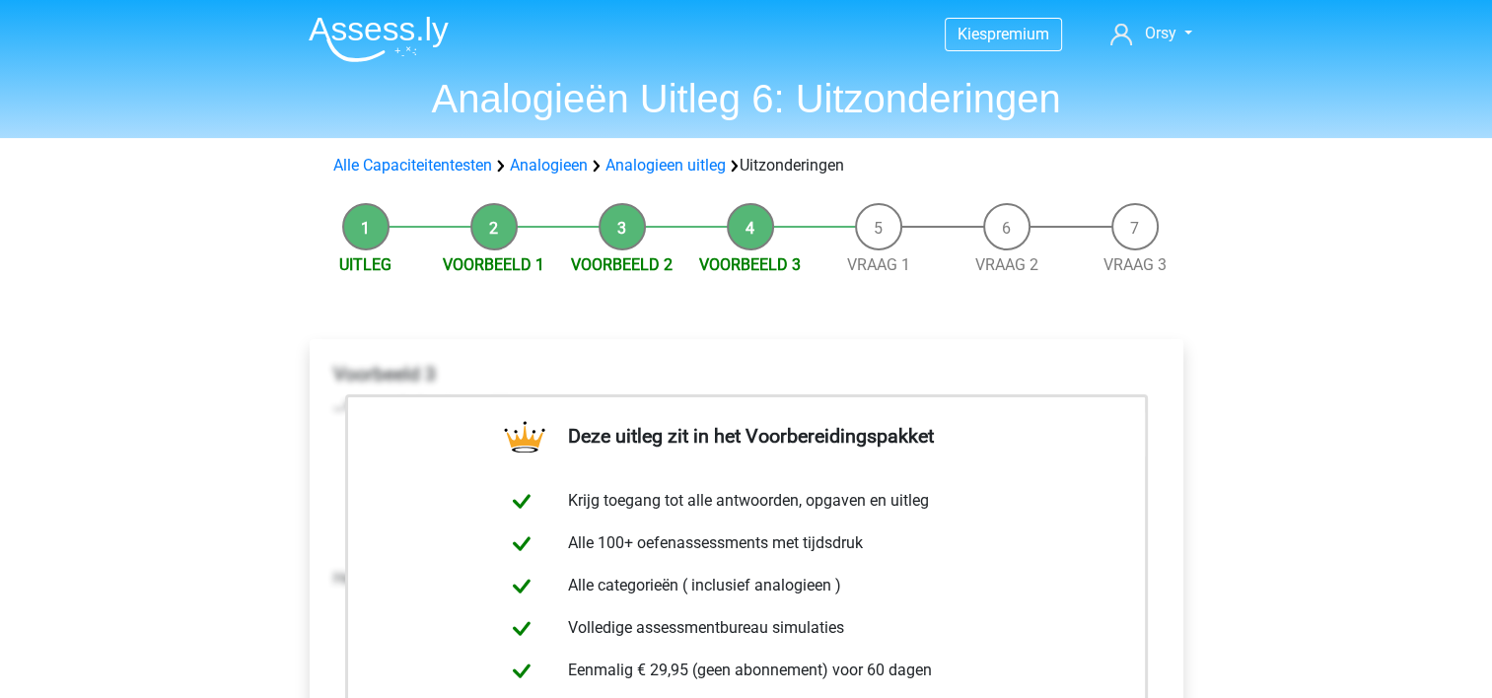
scroll to position [249, 0]
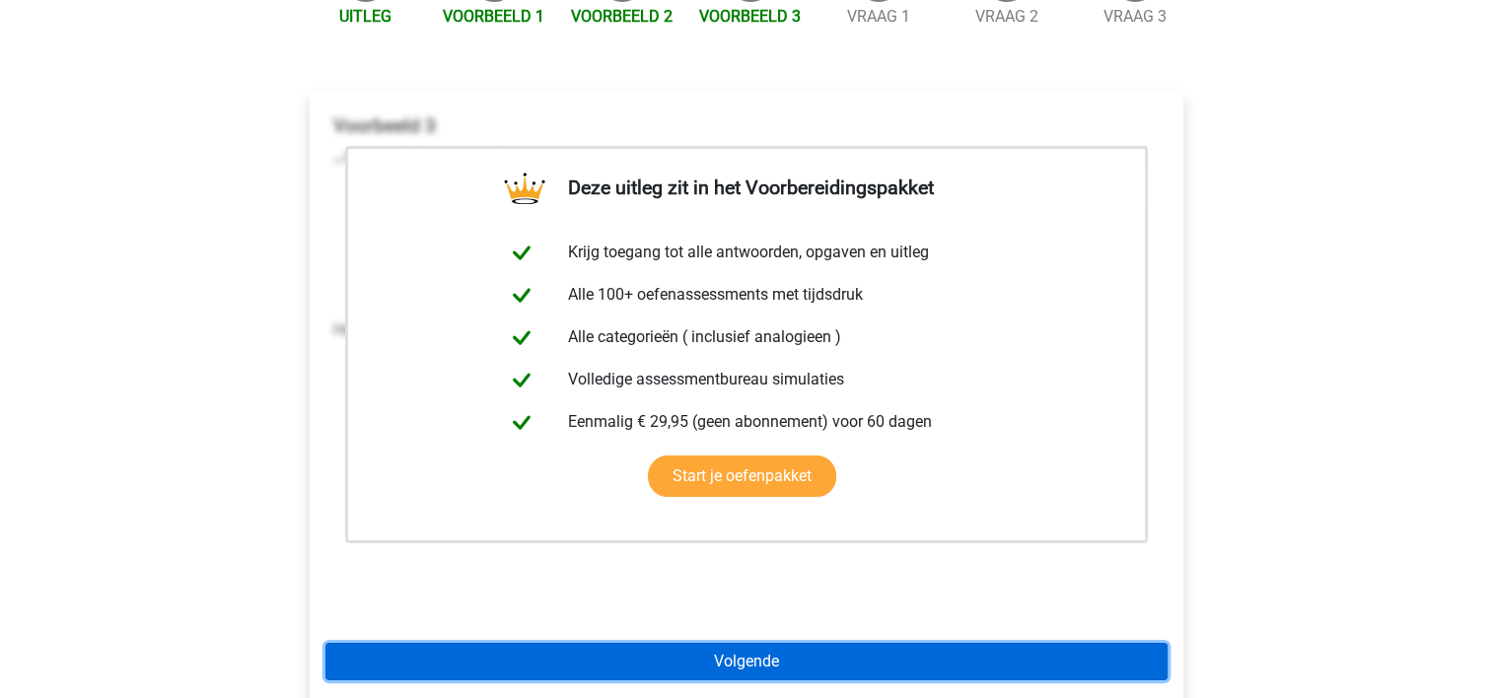
click at [748, 645] on link "Volgende" at bounding box center [746, 661] width 842 height 37
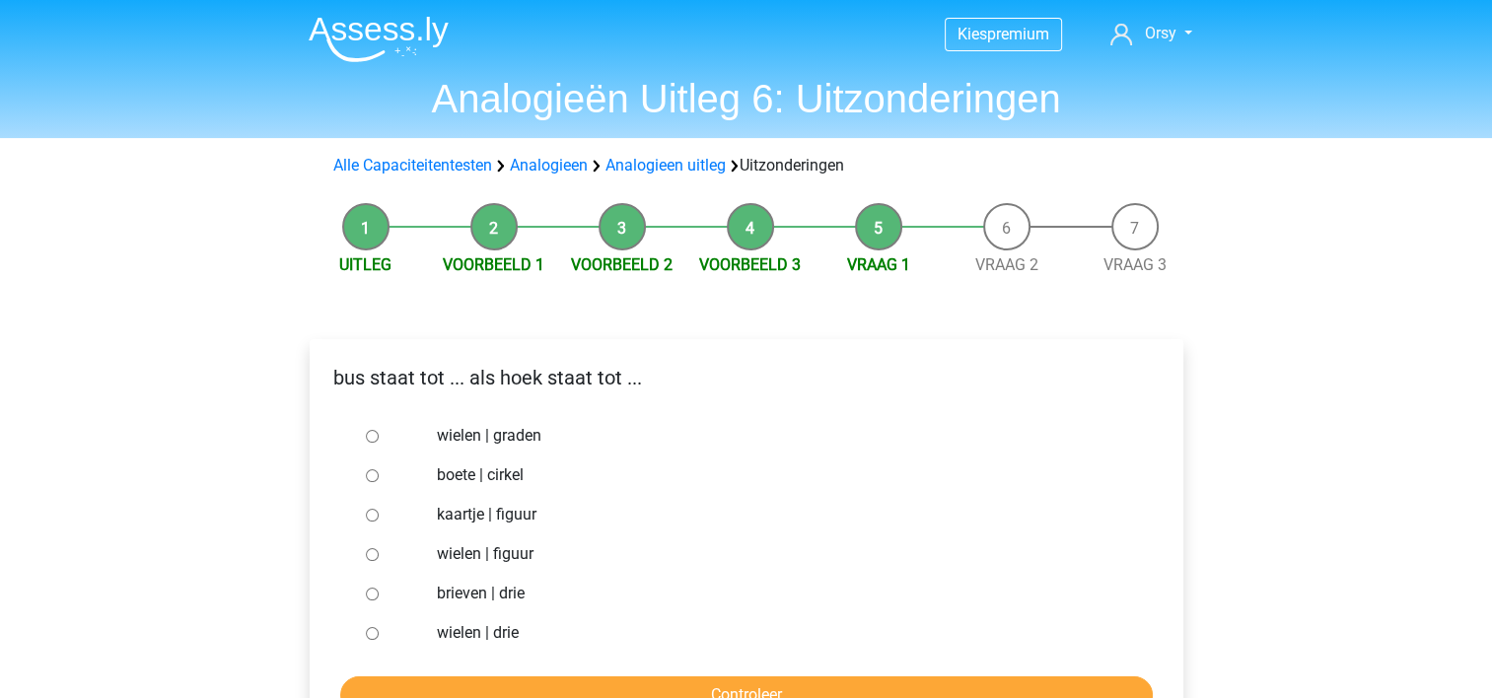
click at [368, 637] on input "wielen | drie" at bounding box center [372, 633] width 13 height 13
radio input "true"
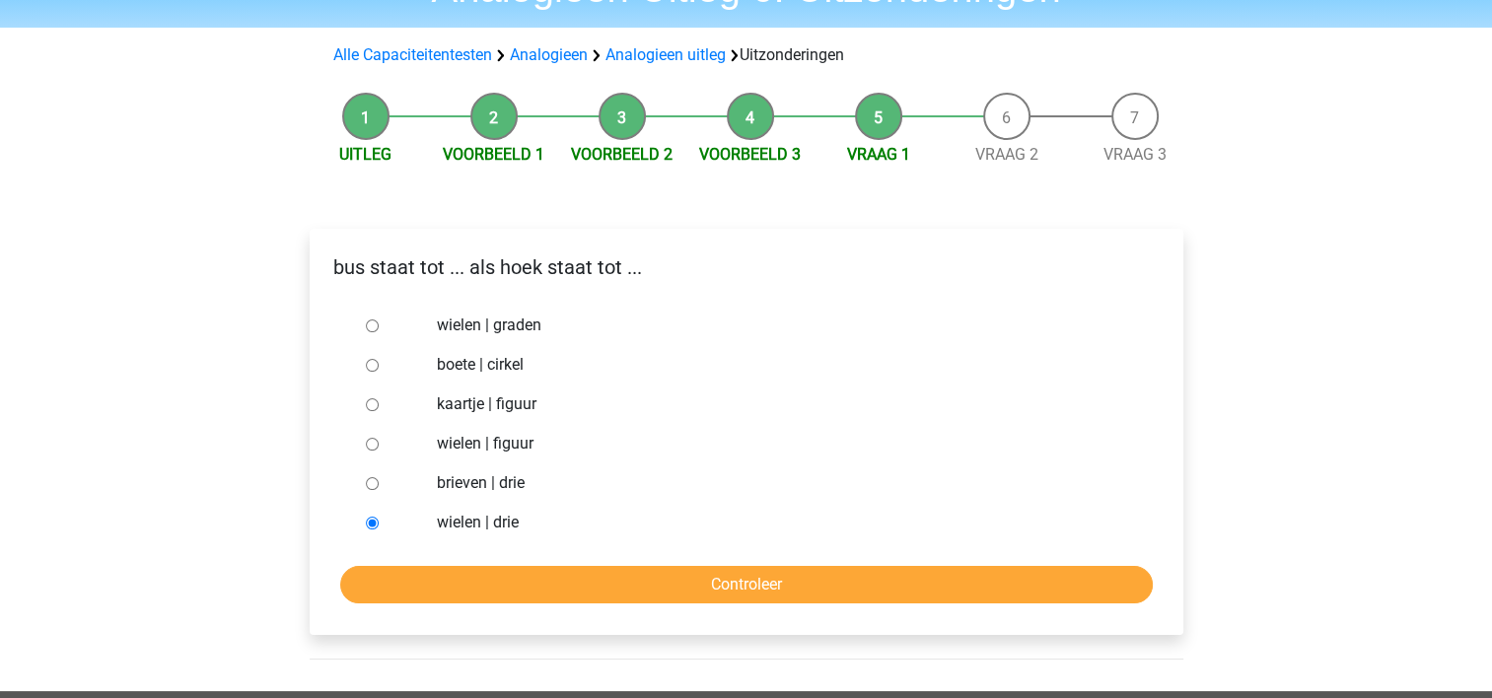
scroll to position [109, 0]
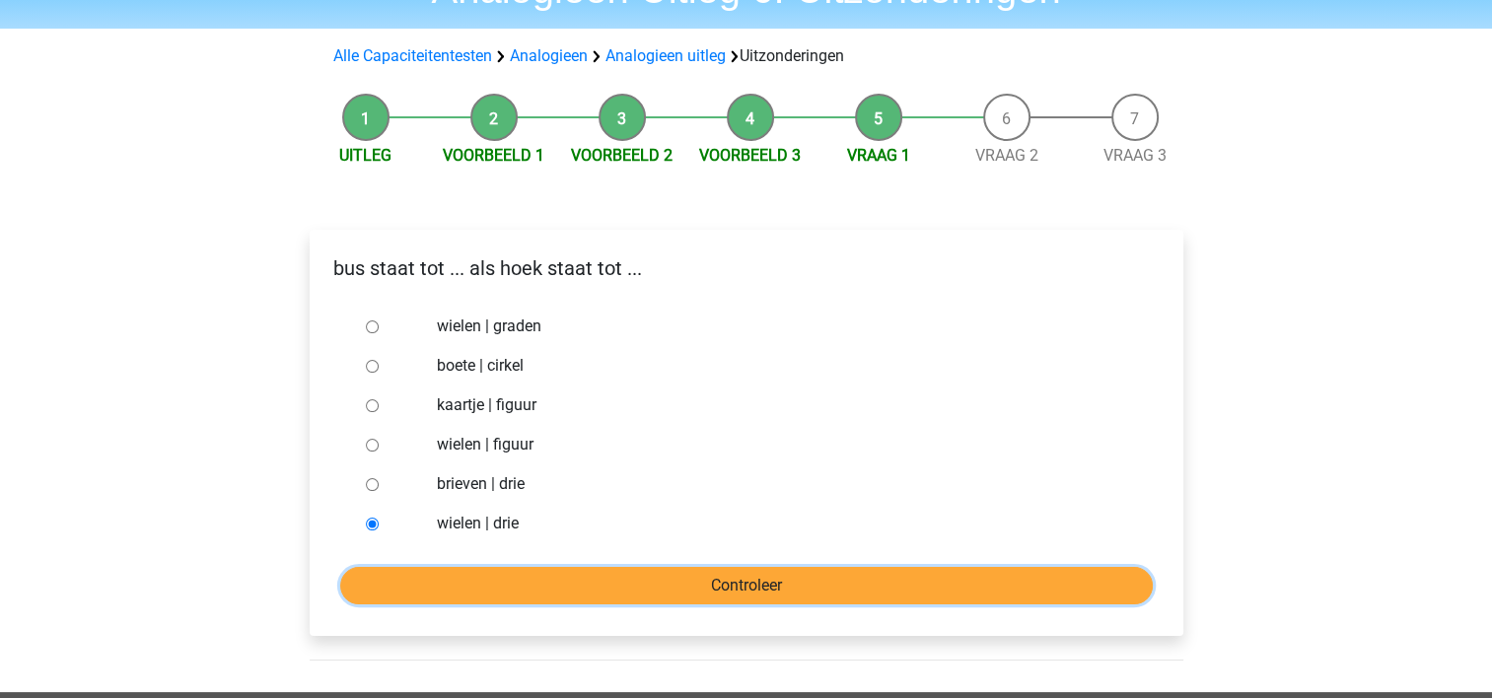
click at [667, 568] on input "Controleer" at bounding box center [746, 585] width 813 height 37
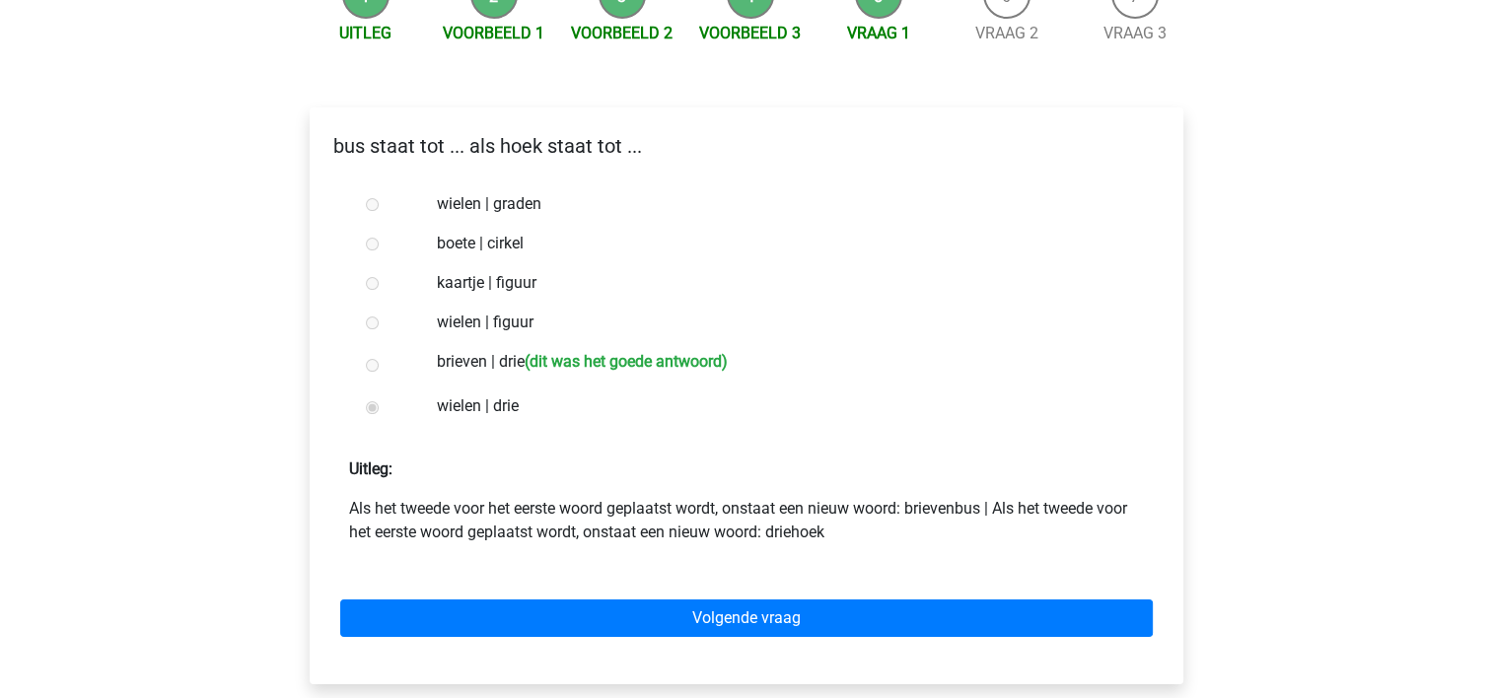
scroll to position [248, 0]
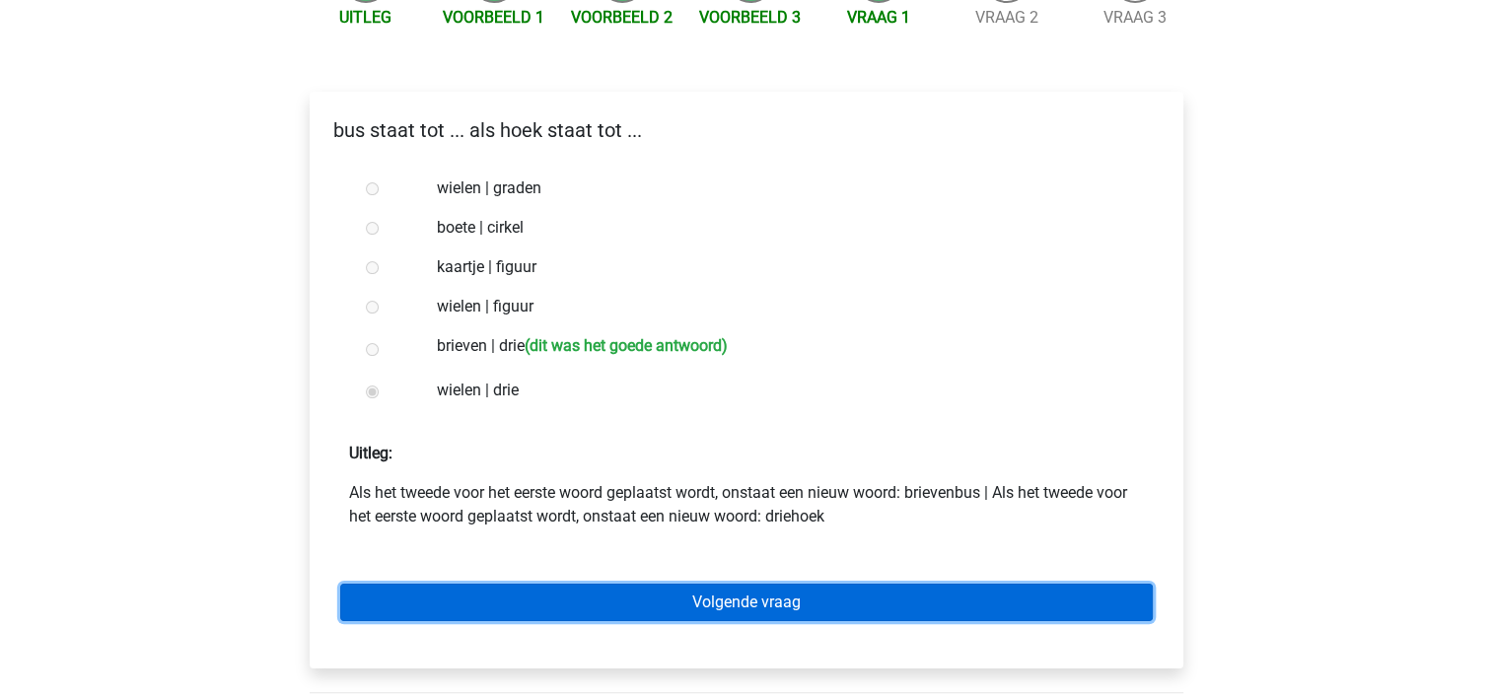
click at [563, 609] on link "Volgende vraag" at bounding box center [746, 602] width 813 height 37
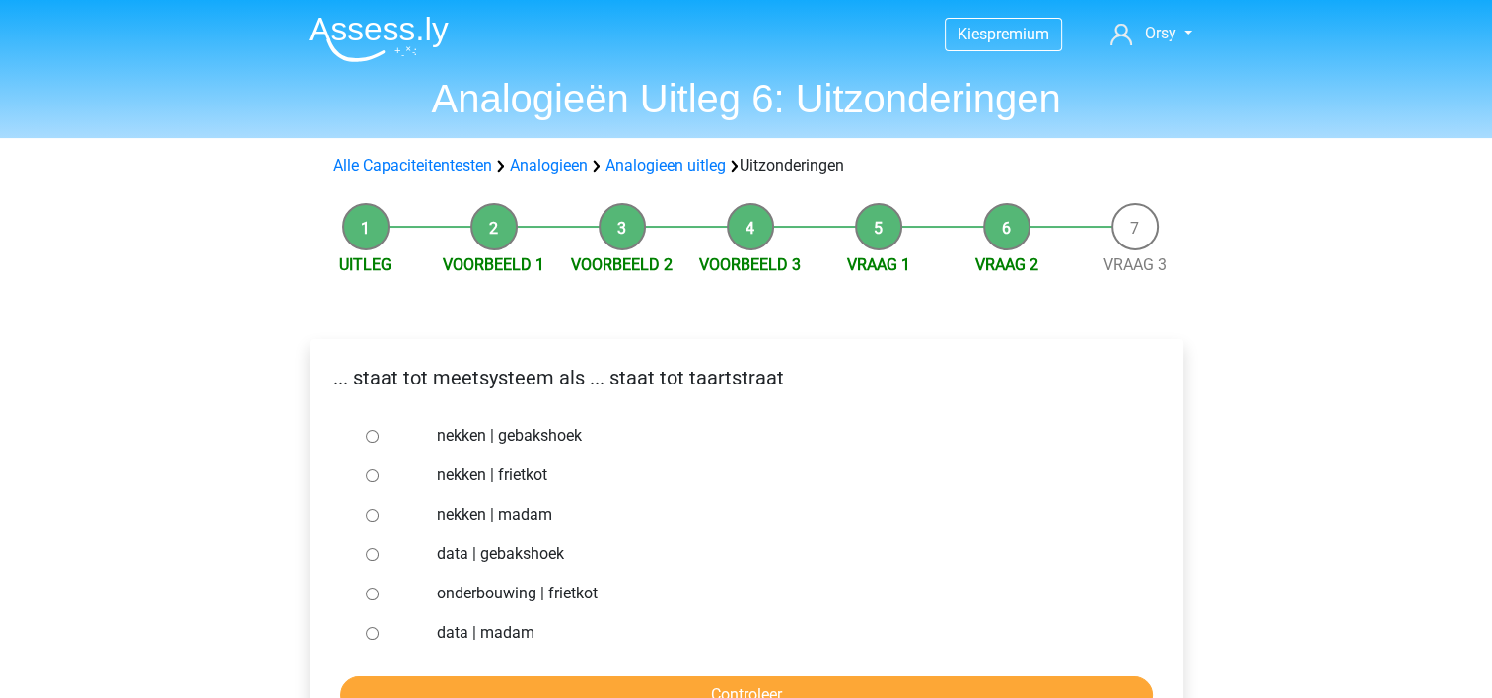
click at [375, 516] on input "nekken | madam" at bounding box center [372, 515] width 13 height 13
radio input "true"
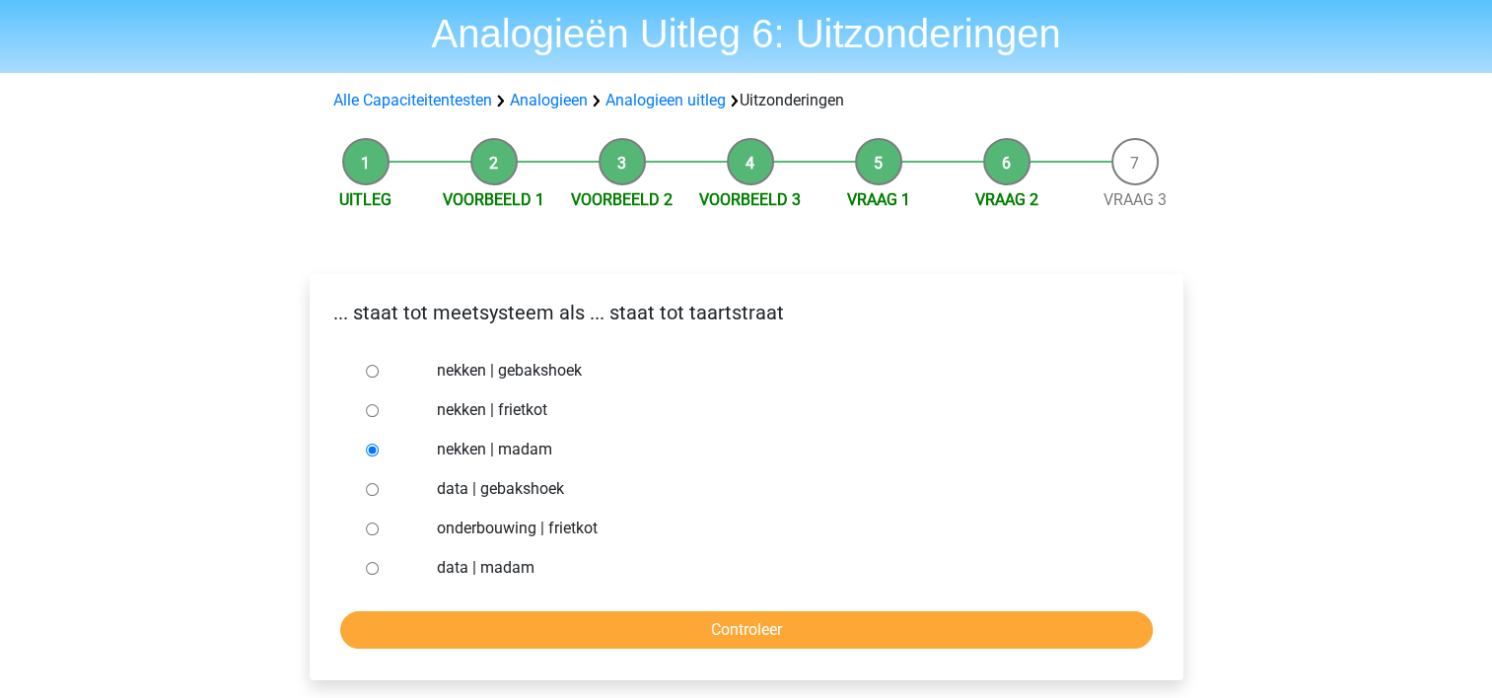
scroll to position [67, 0]
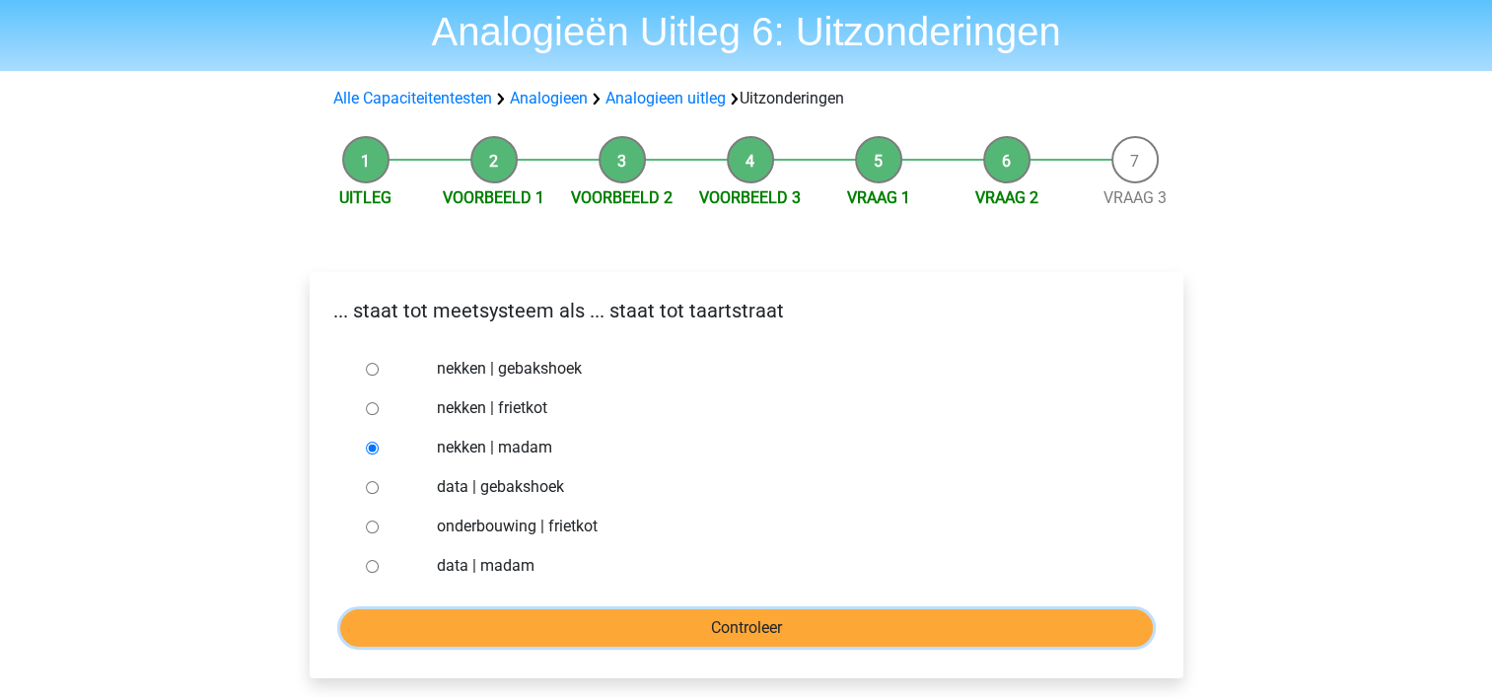
click at [666, 639] on input "Controleer" at bounding box center [746, 627] width 813 height 37
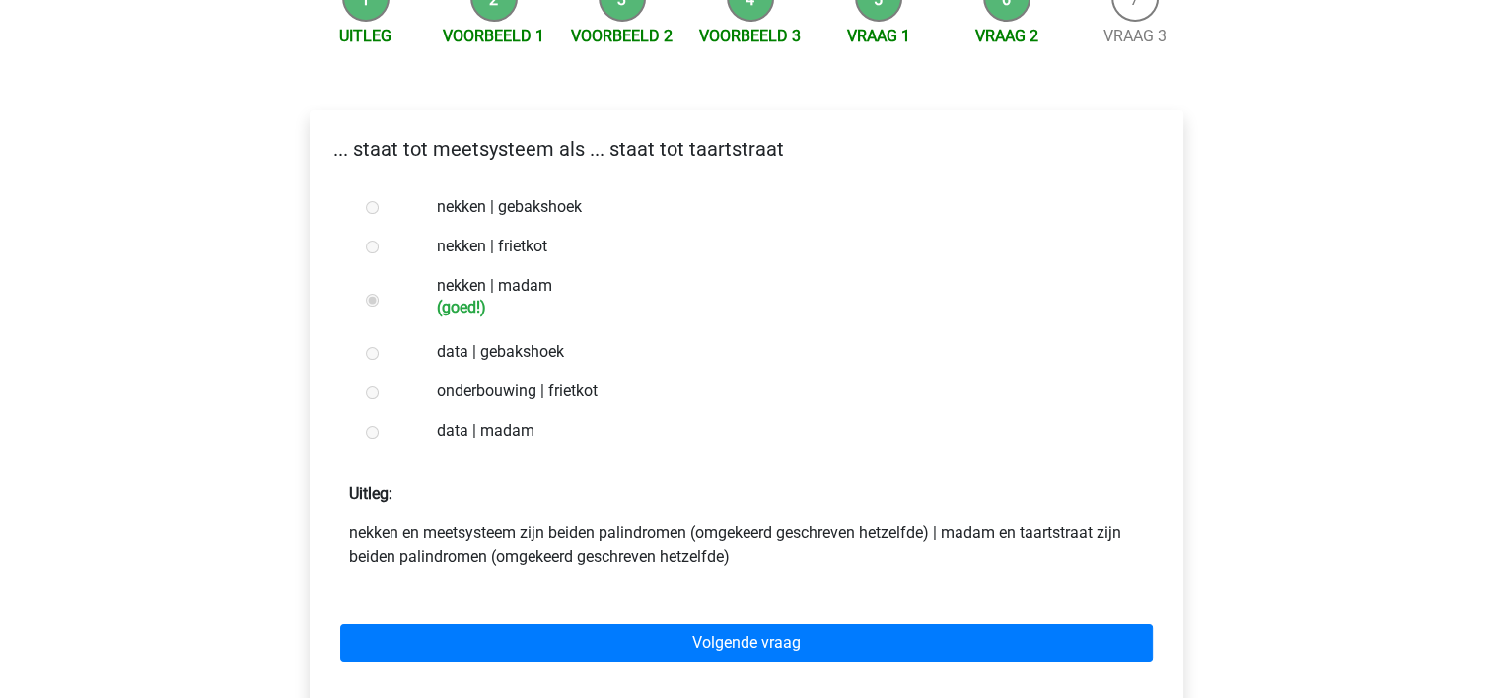
scroll to position [229, 0]
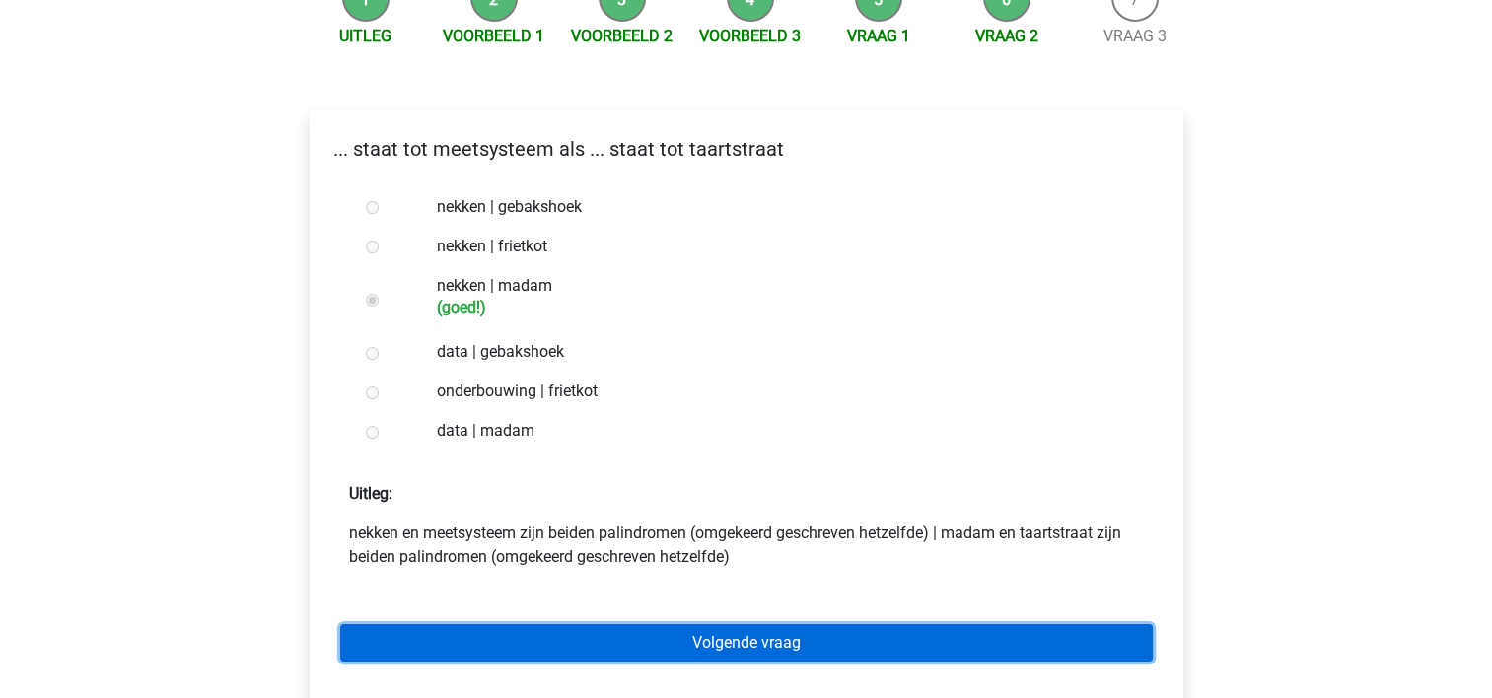
click at [714, 639] on link "Volgende vraag" at bounding box center [746, 642] width 813 height 37
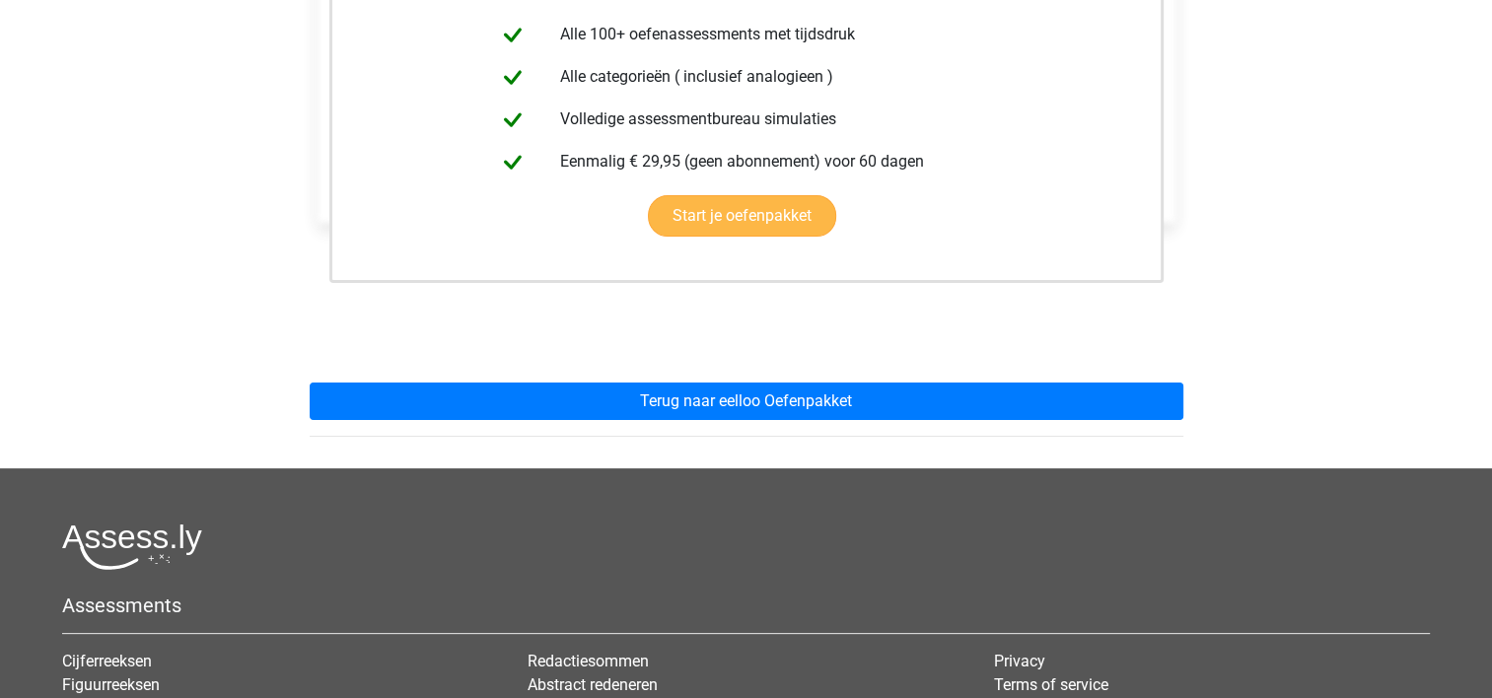
scroll to position [473, 0]
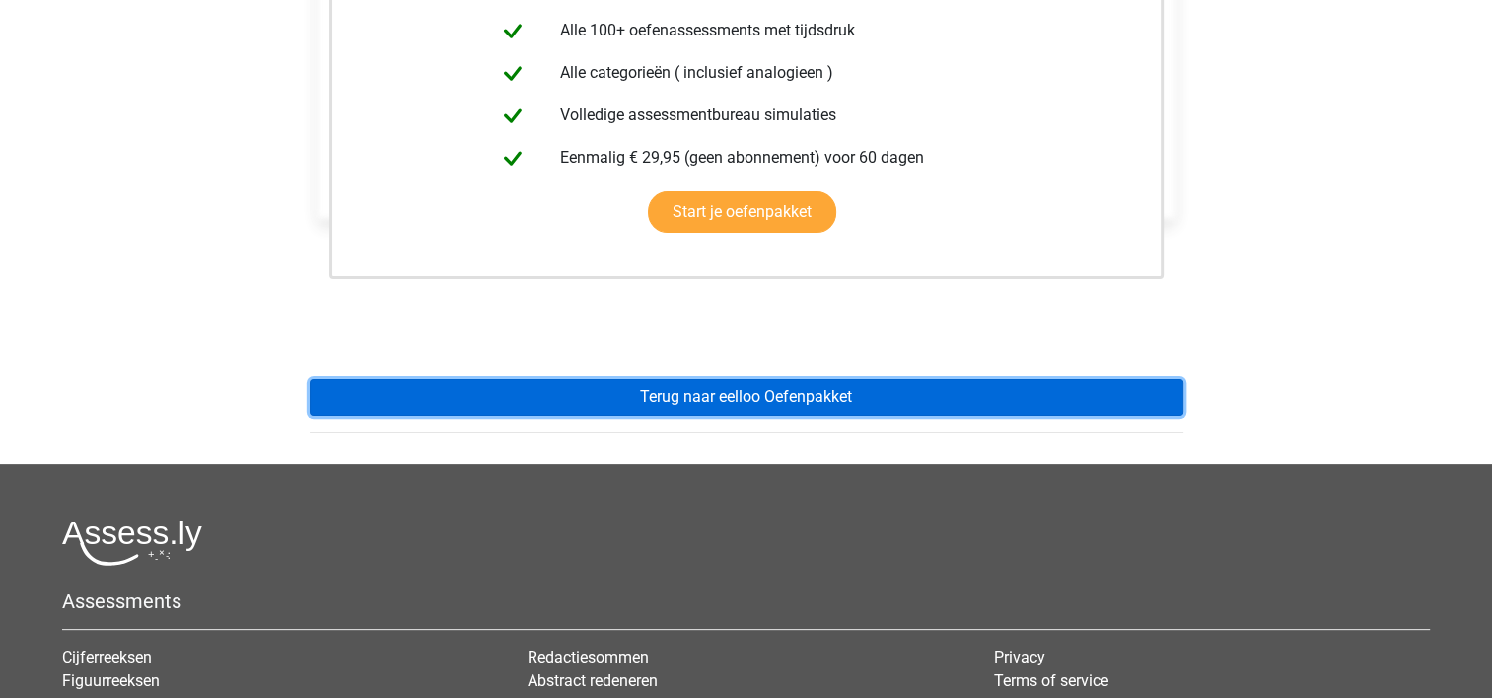
click at [755, 411] on link "Terug naar eelloo Oefenpakket" at bounding box center [747, 397] width 874 height 37
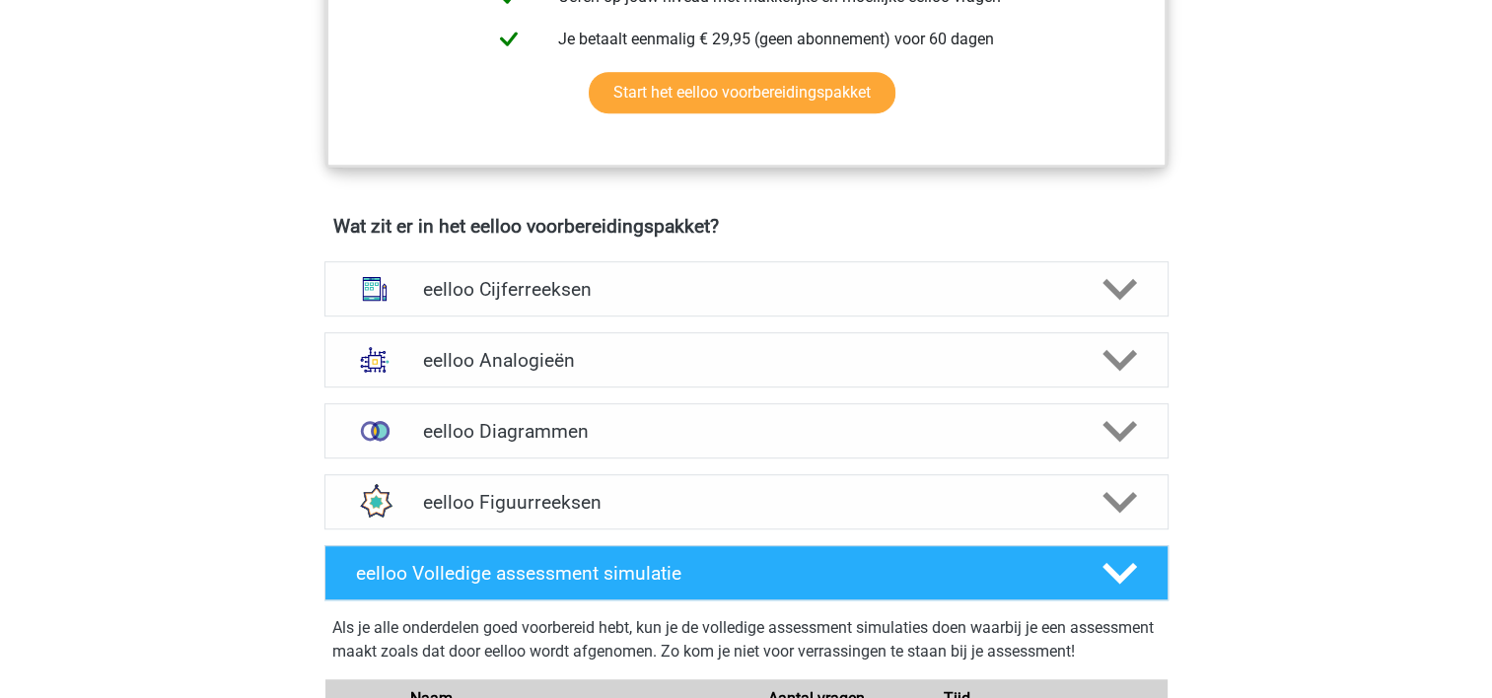
scroll to position [1047, 0]
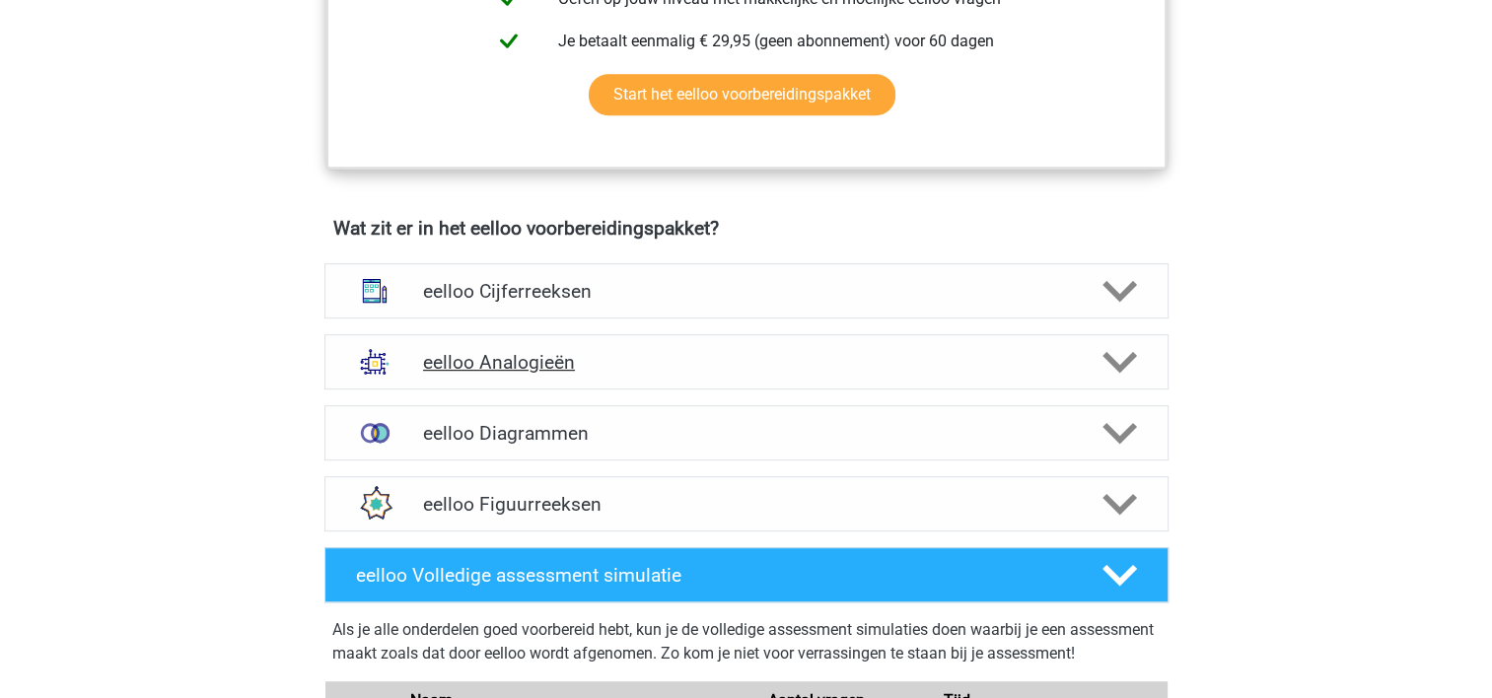
click at [739, 387] on div "eelloo Analogieën" at bounding box center [746, 361] width 844 height 55
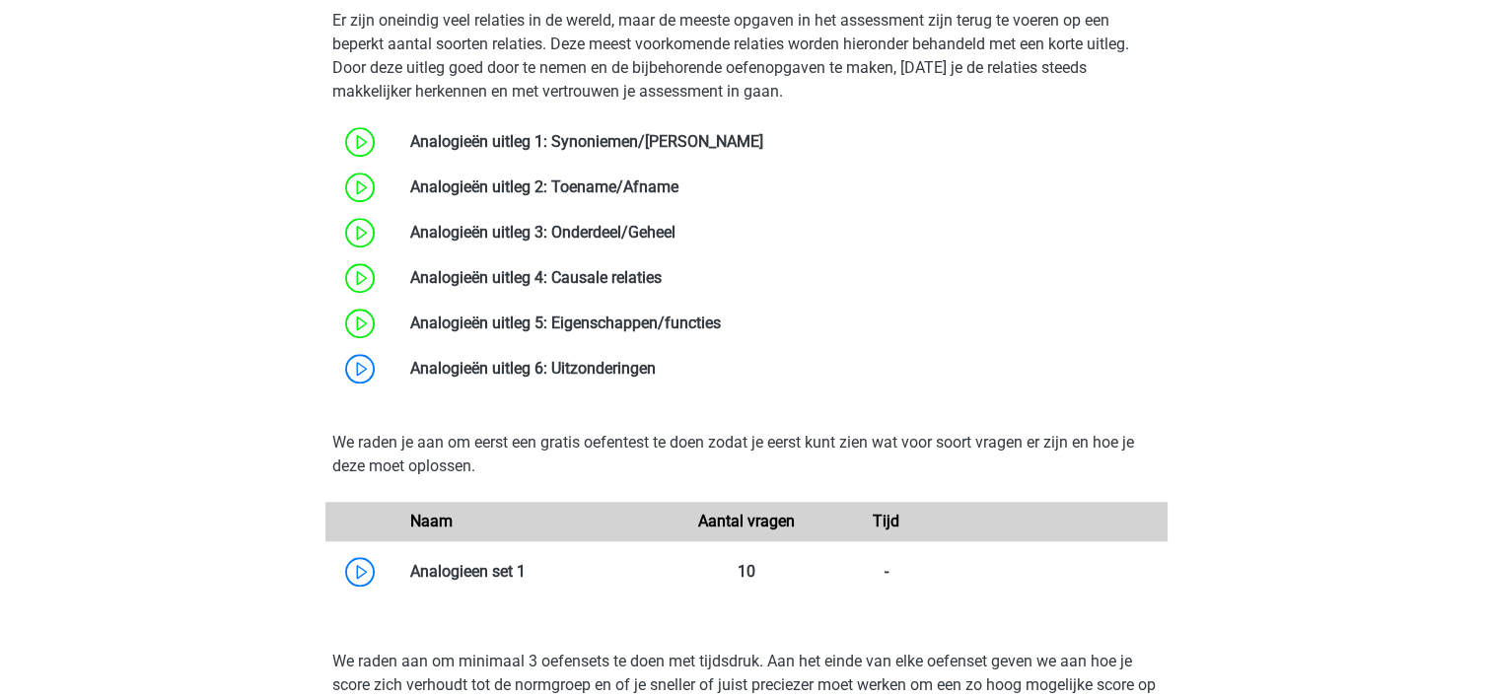
scroll to position [1641, 0]
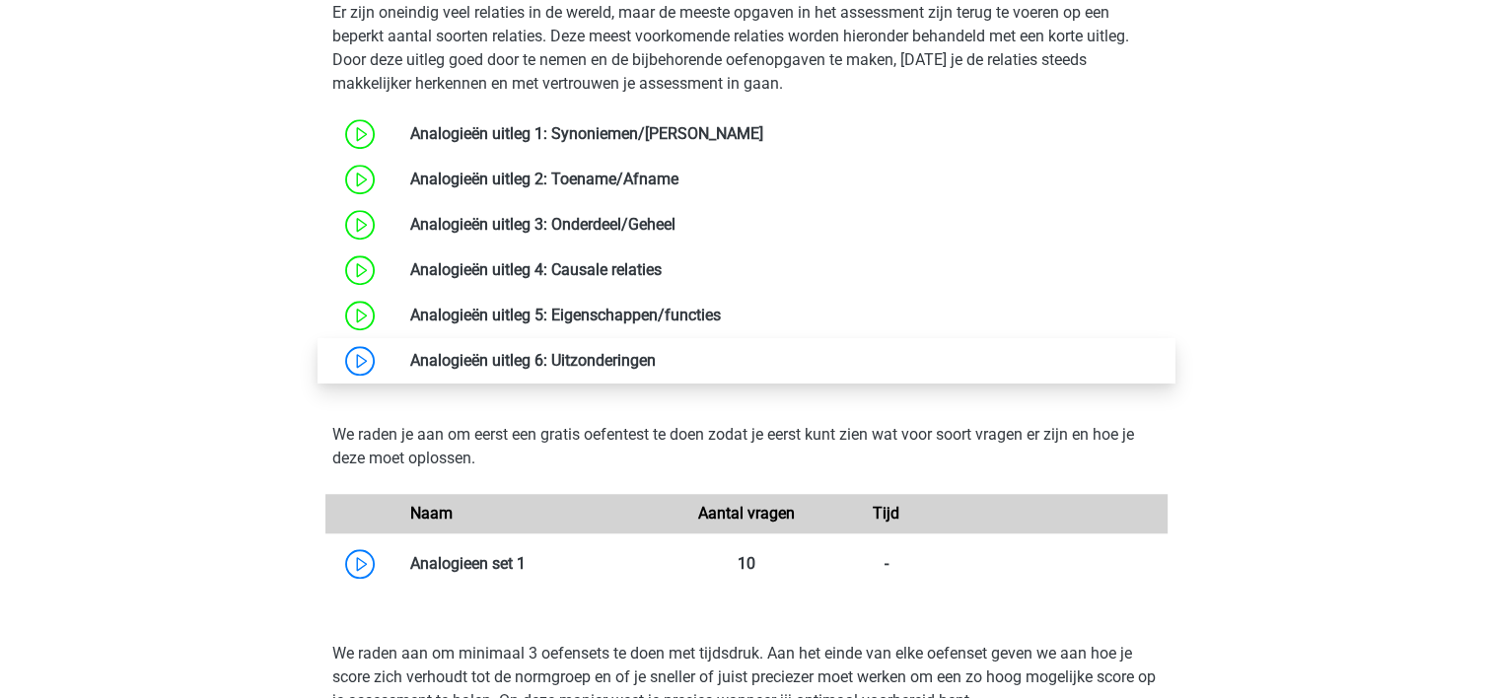
click at [656, 367] on link at bounding box center [656, 360] width 0 height 19
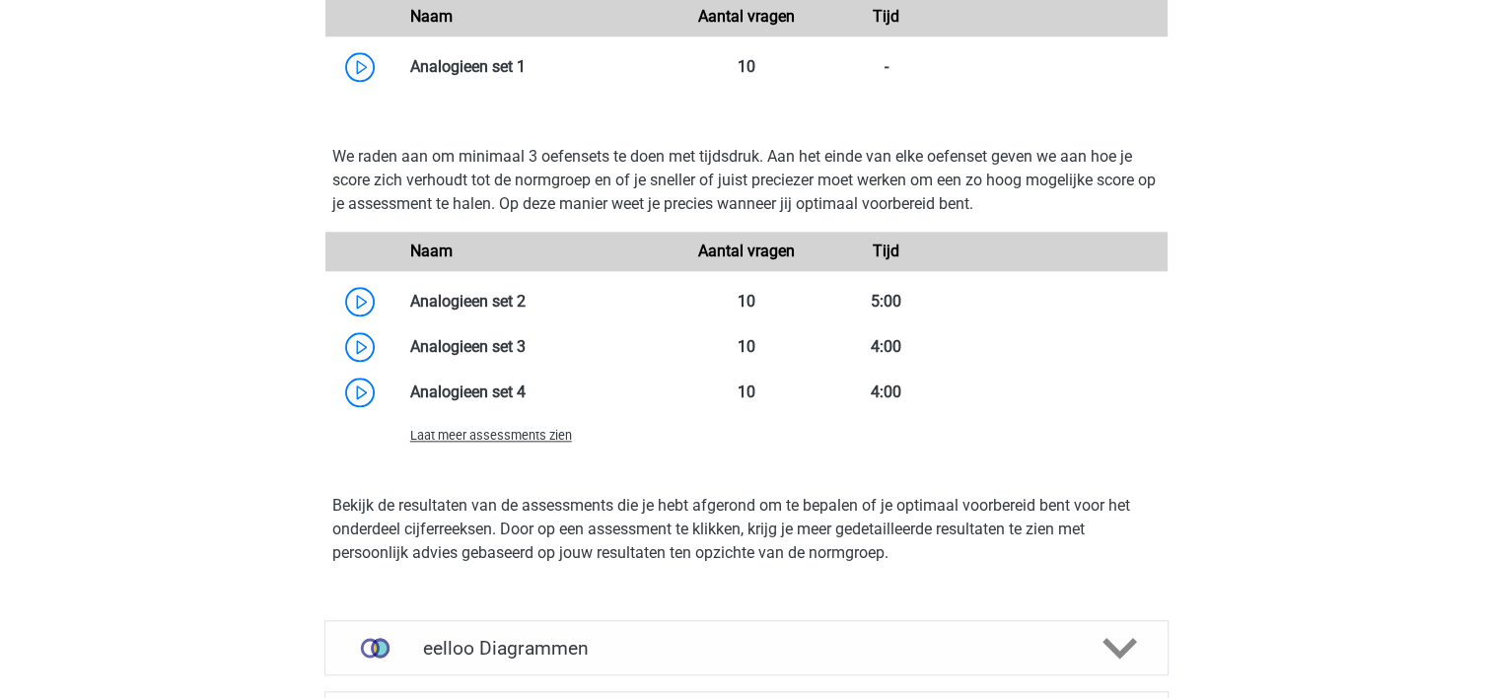
scroll to position [2107, 0]
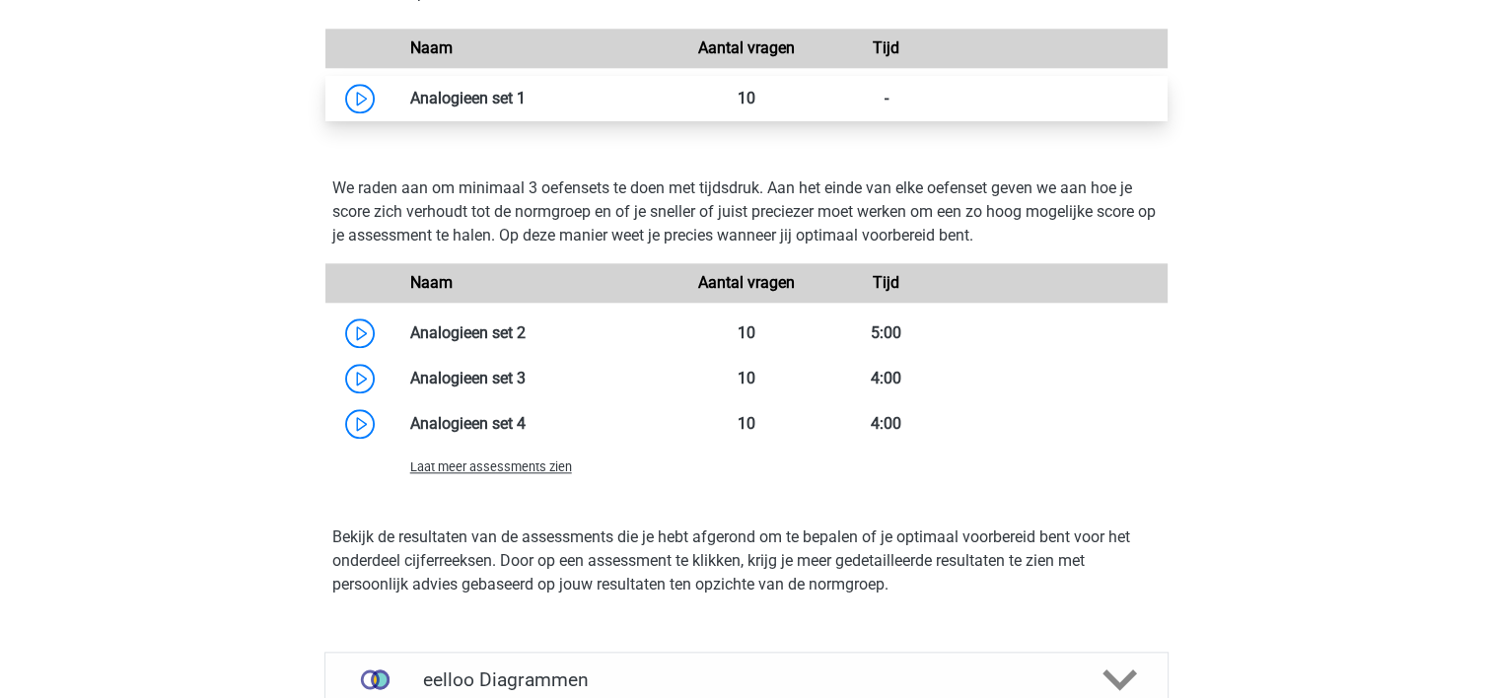
click at [526, 107] on link at bounding box center [526, 98] width 0 height 19
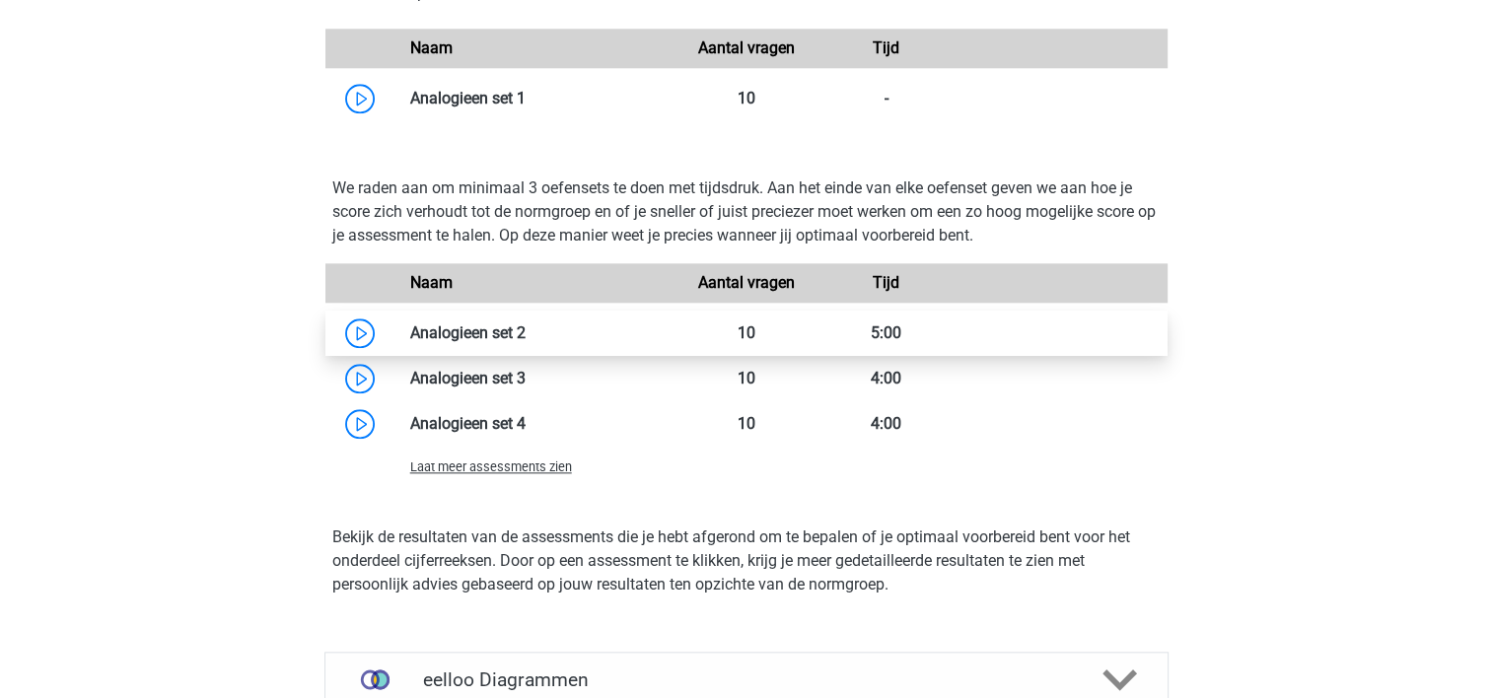
click at [526, 342] on link at bounding box center [526, 332] width 0 height 19
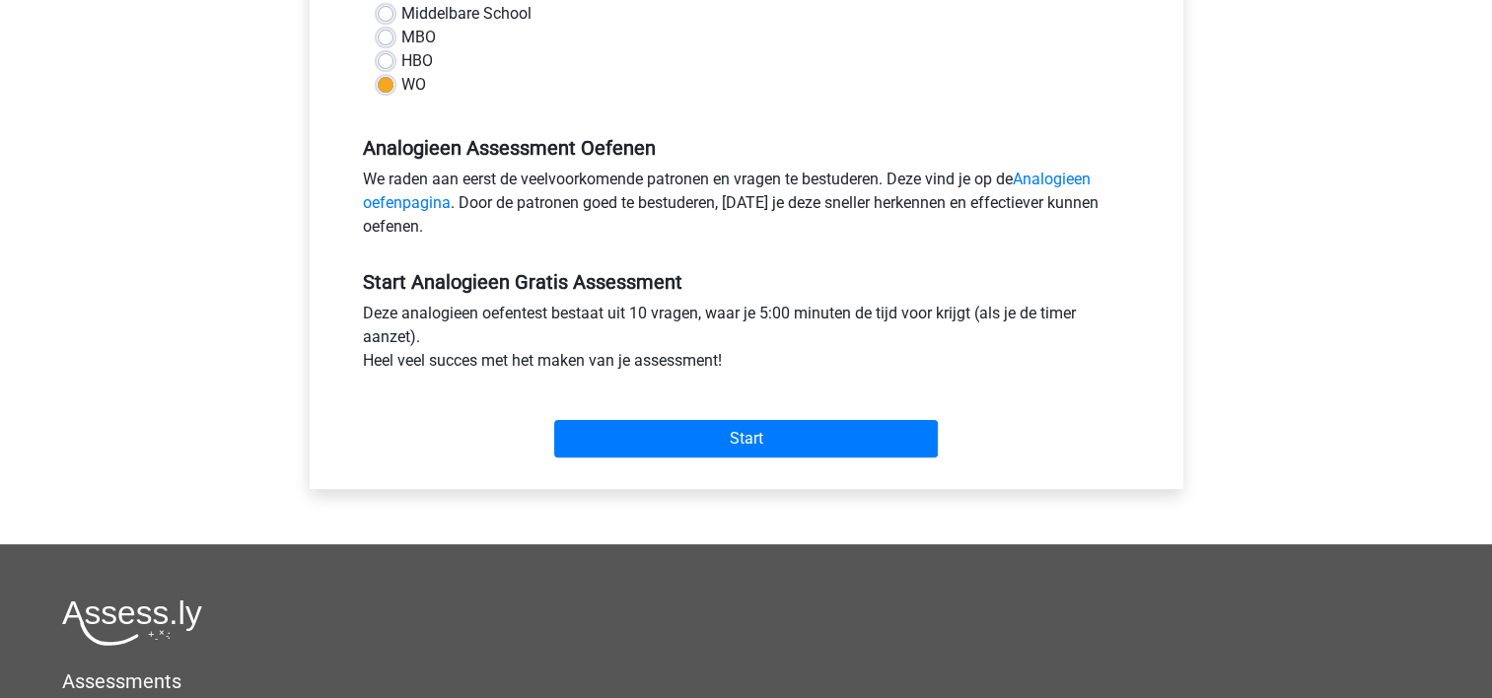
scroll to position [496, 0]
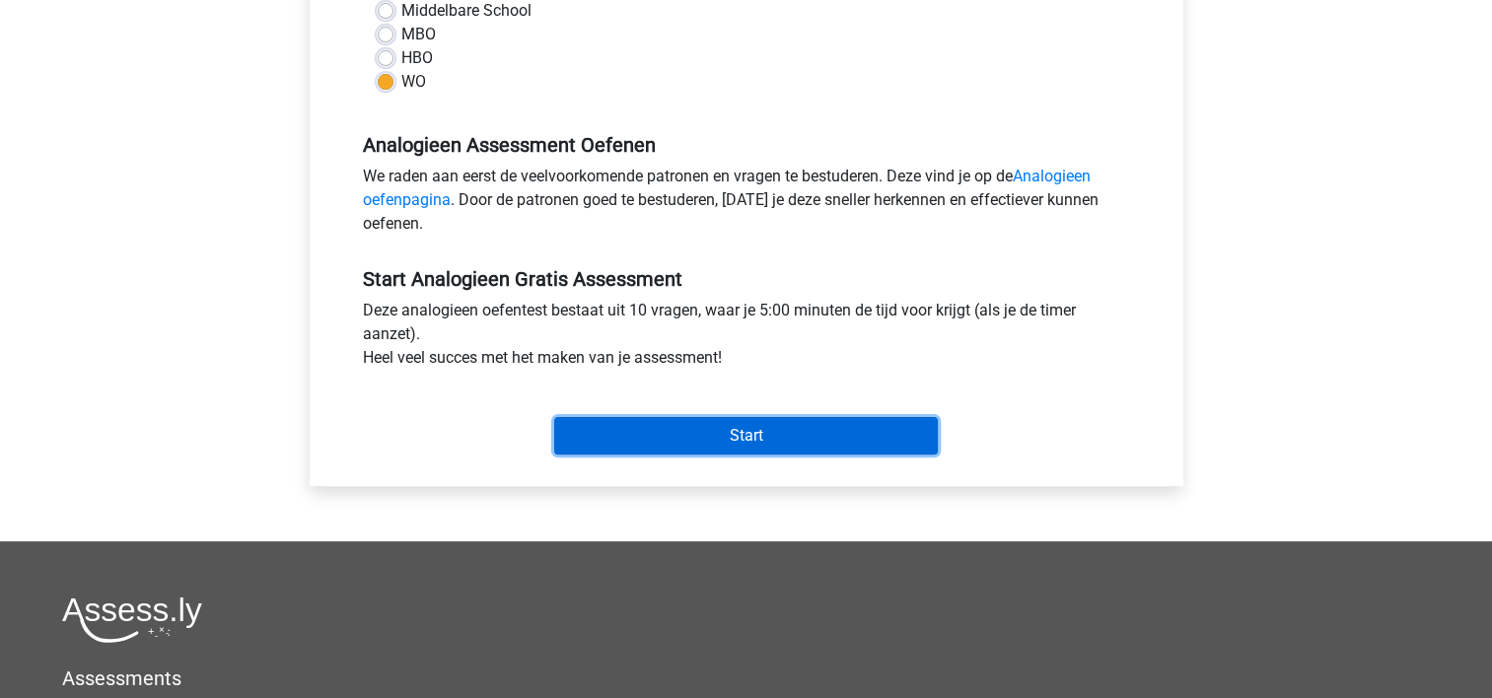
click at [666, 441] on input "Start" at bounding box center [746, 435] width 384 height 37
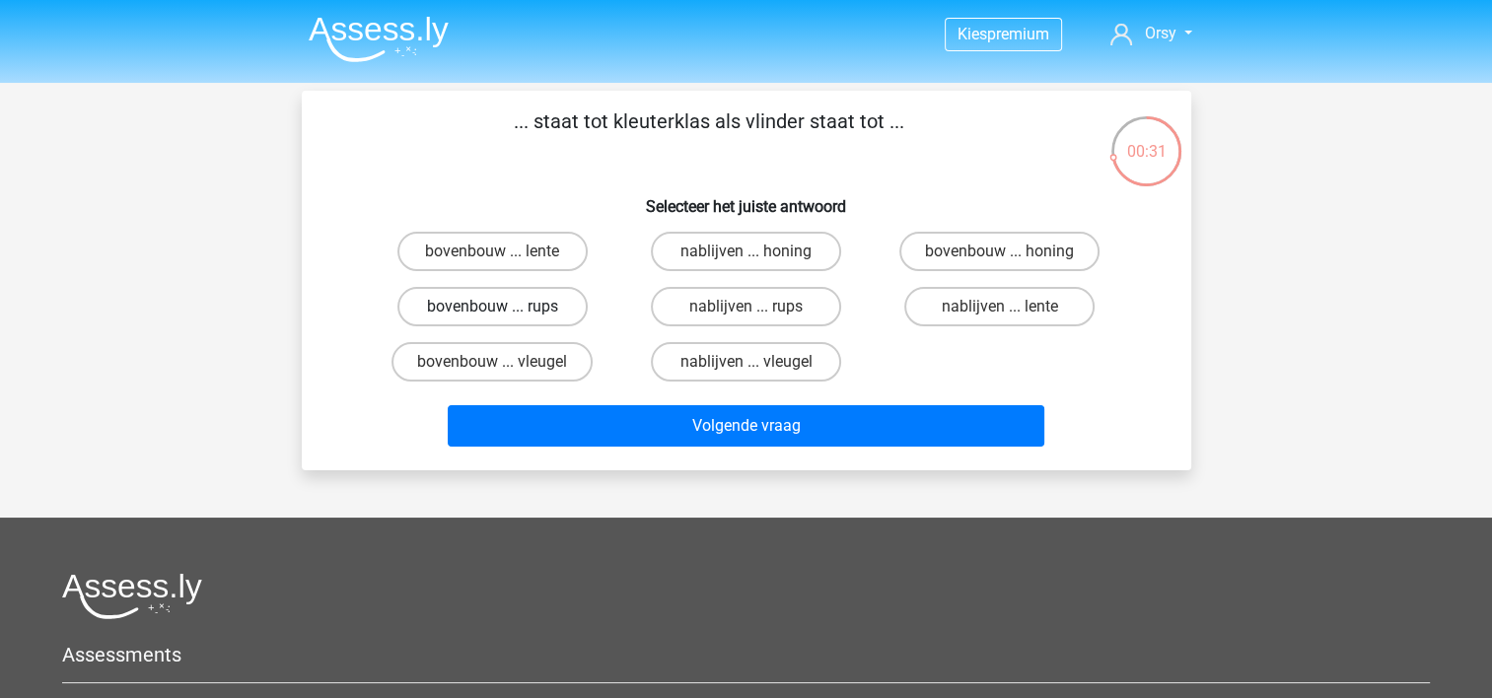
click at [521, 309] on label "bovenbouw ... rups" at bounding box center [492, 306] width 190 height 39
click at [505, 309] on input "bovenbouw ... rups" at bounding box center [498, 313] width 13 height 13
radio input "true"
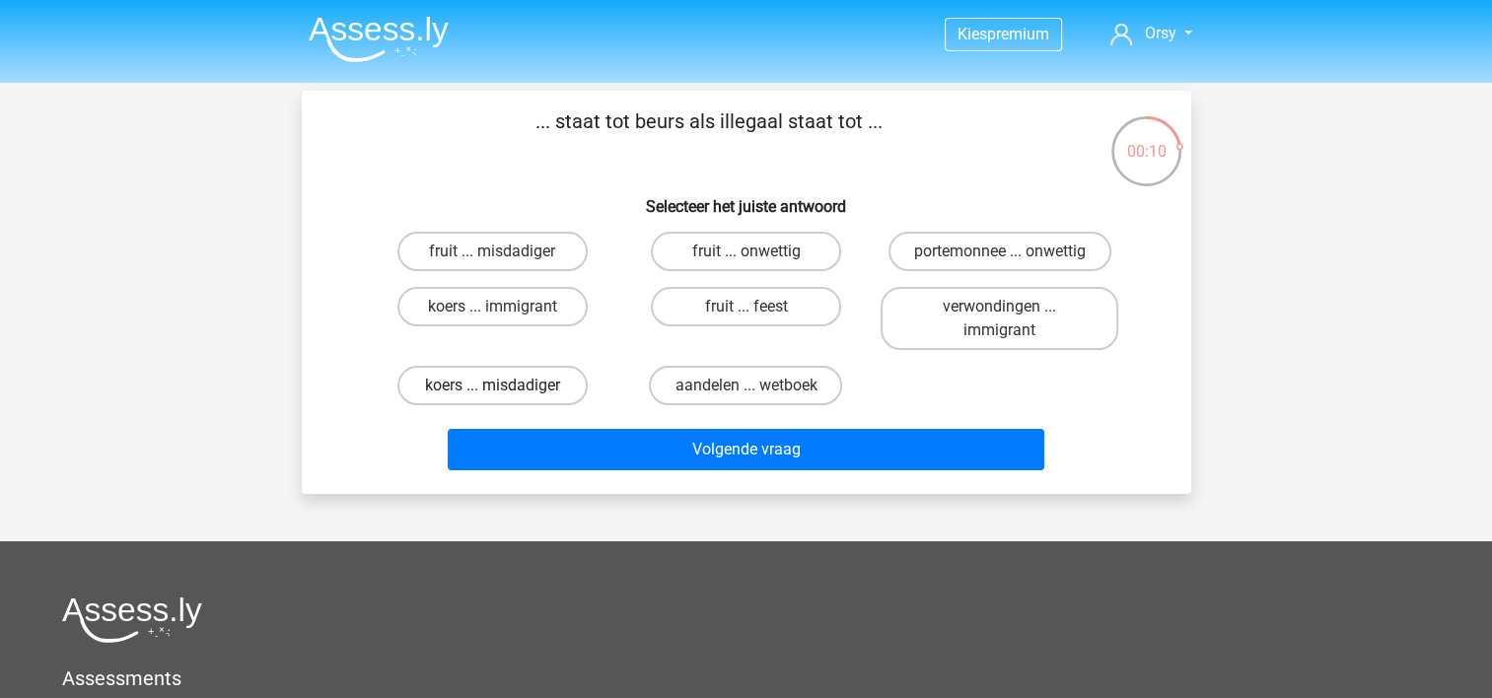
click at [524, 379] on label "koers ... misdadiger" at bounding box center [492, 385] width 190 height 39
click at [505, 386] on input "koers ... misdadiger" at bounding box center [498, 392] width 13 height 13
radio input "true"
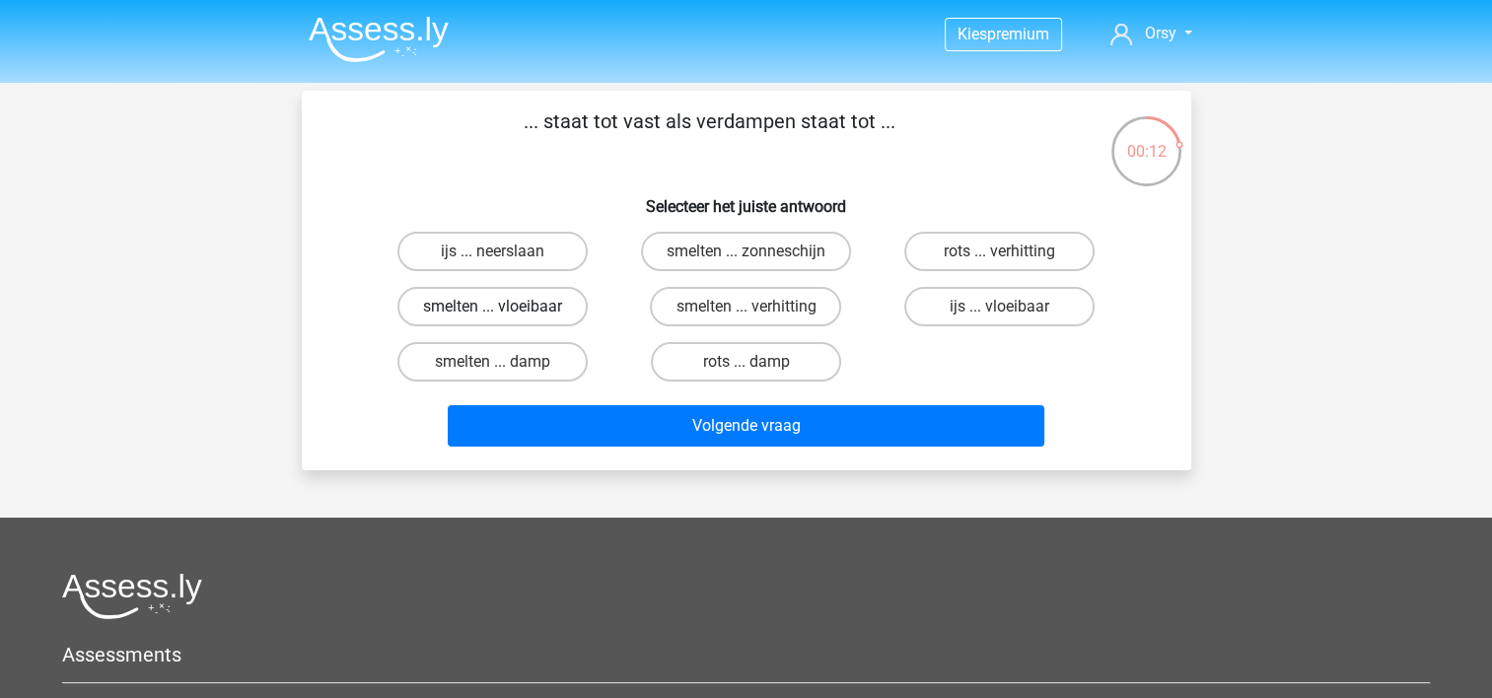
click at [578, 304] on label "smelten ... vloeibaar" at bounding box center [492, 306] width 190 height 39
click at [505, 307] on input "smelten ... vloeibaar" at bounding box center [498, 313] width 13 height 13
radio input "true"
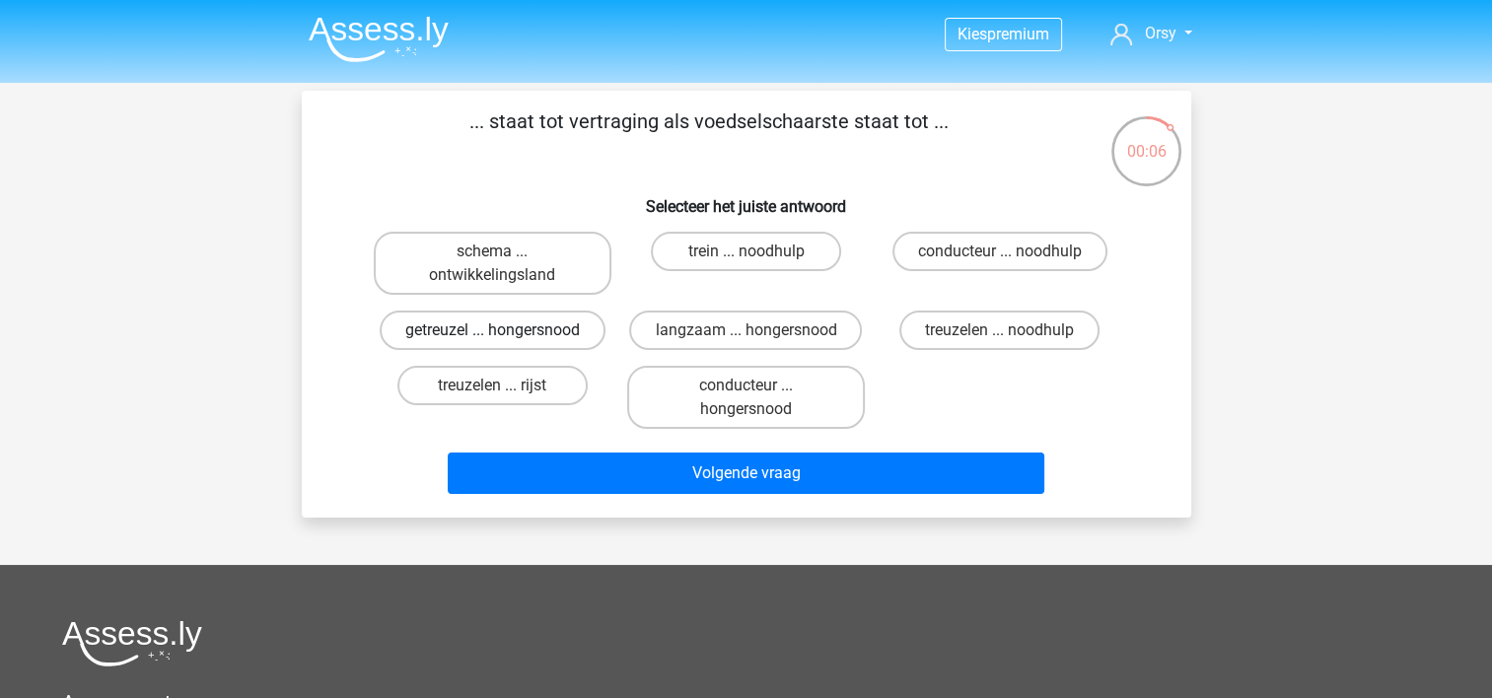
click at [568, 328] on label "getreuzel ... hongersnood" at bounding box center [493, 330] width 226 height 39
click at [505, 330] on input "getreuzel ... hongersnood" at bounding box center [498, 336] width 13 height 13
radio input "true"
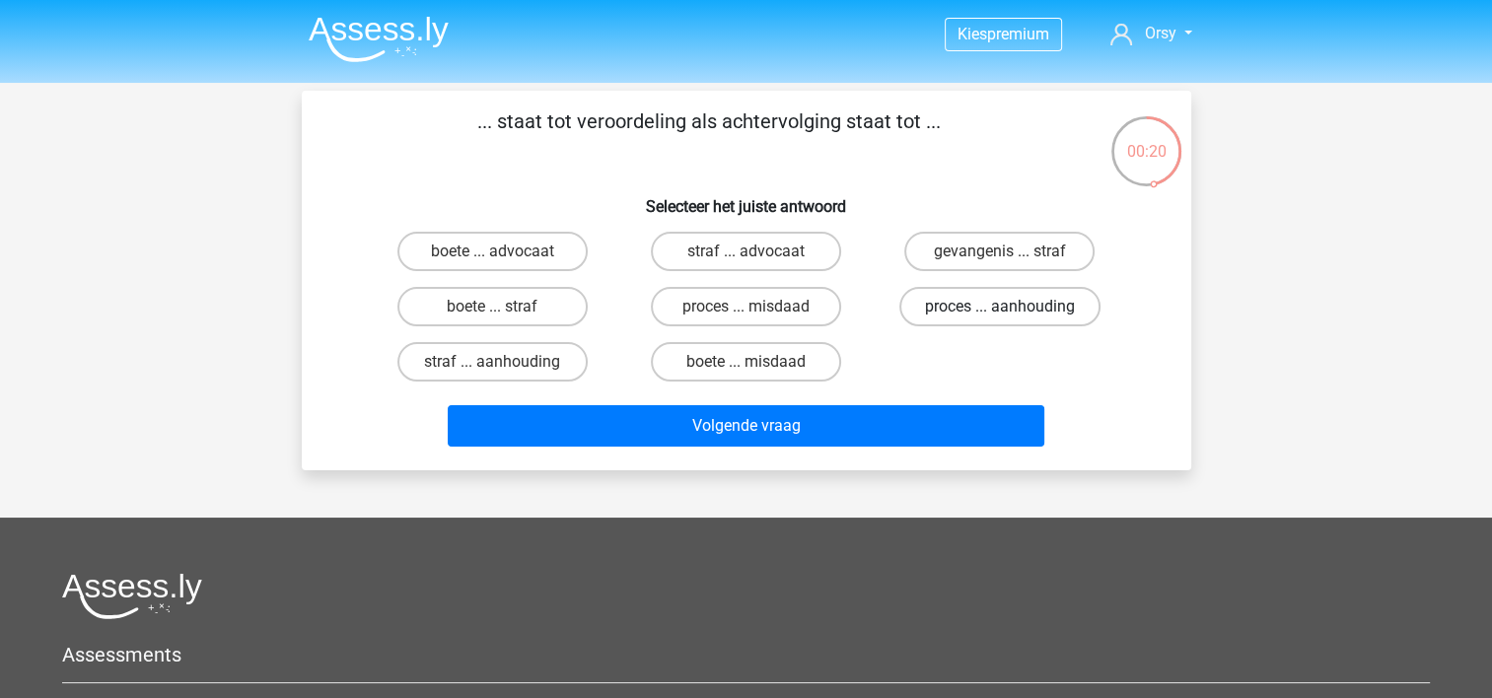
click at [919, 305] on label "proces ... aanhouding" at bounding box center [999, 306] width 201 height 39
click at [1000, 307] on input "proces ... aanhouding" at bounding box center [1006, 313] width 13 height 13
radio input "true"
drag, startPoint x: 574, startPoint y: 310, endPoint x: 516, endPoint y: 302, distance: 58.7
drag, startPoint x: 516, startPoint y: 302, endPoint x: 442, endPoint y: 317, distance: 75.4
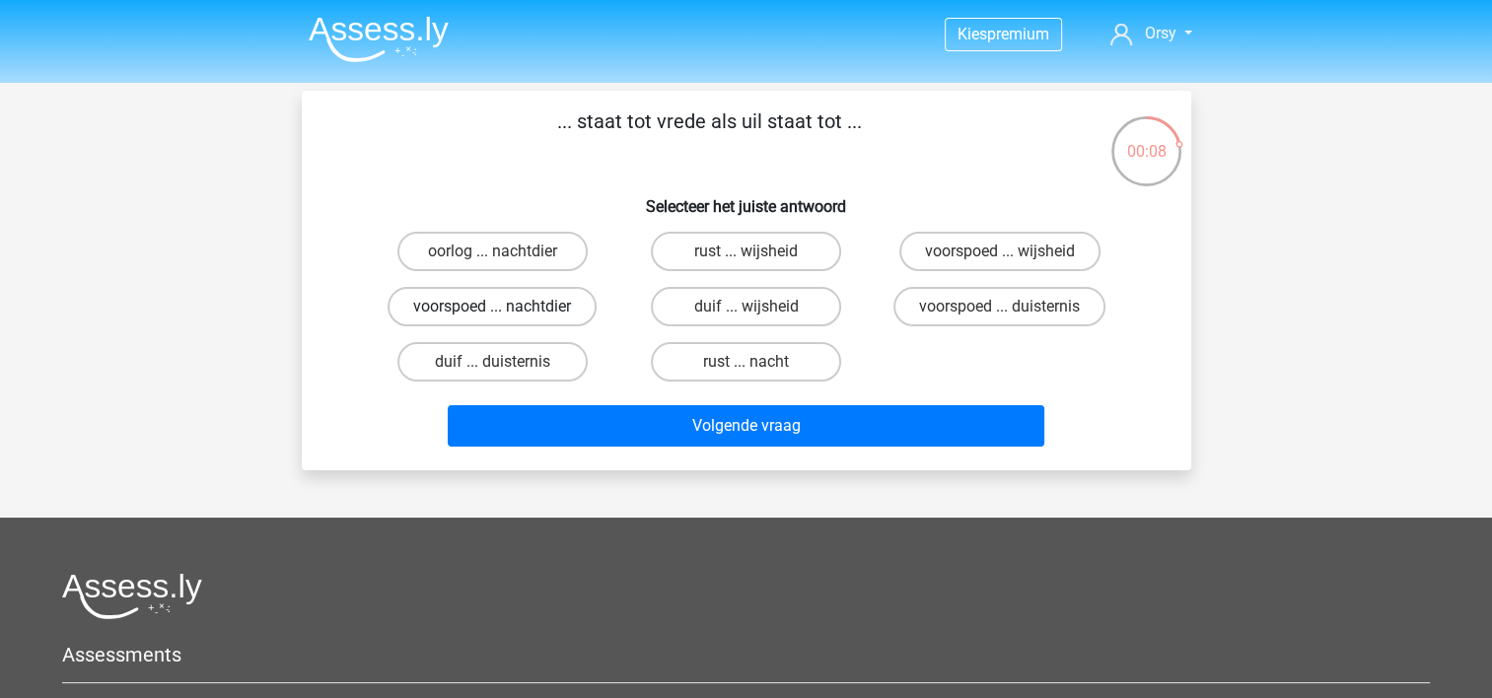
click at [442, 317] on label "voorspoed ... nachtdier" at bounding box center [492, 306] width 209 height 39
click at [492, 317] on input "voorspoed ... nachtdier" at bounding box center [498, 313] width 13 height 13
radio input "true"
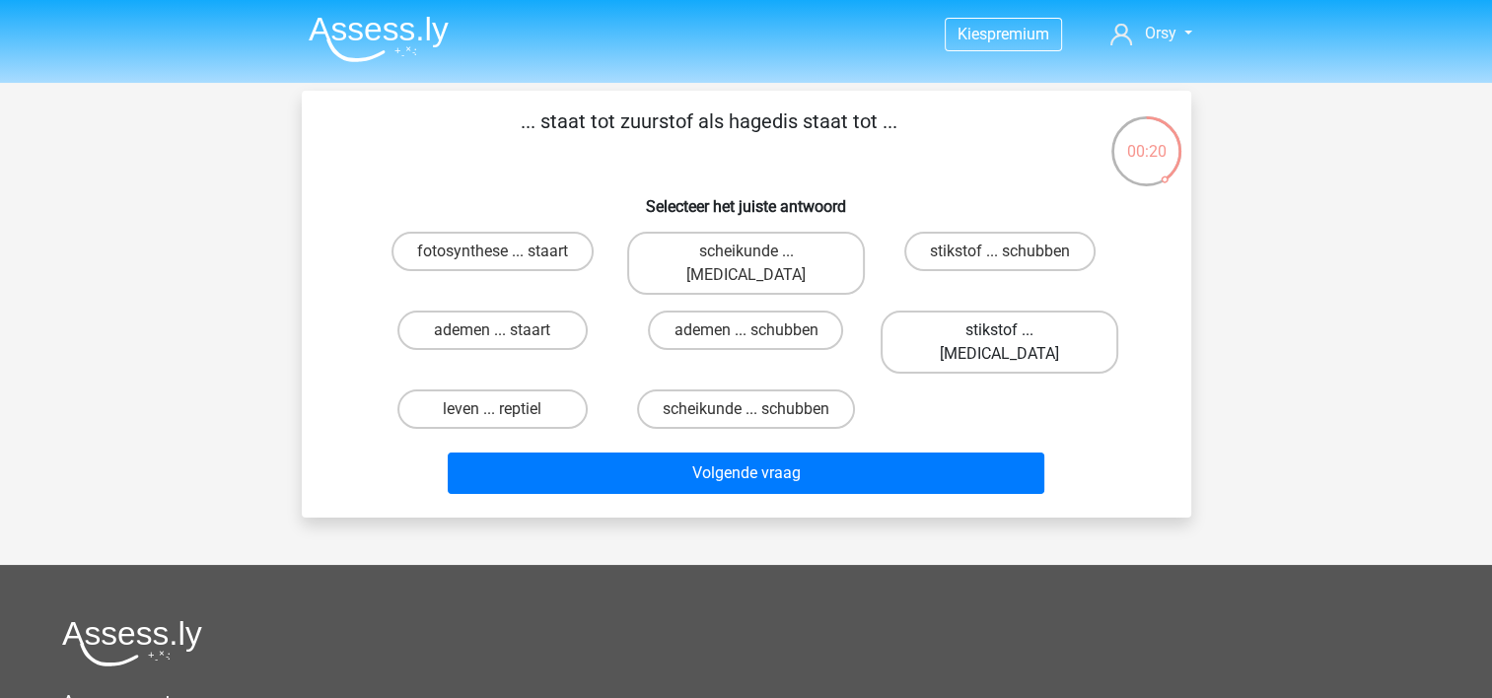
click at [951, 311] on label "stikstof ... krokodil" at bounding box center [1000, 342] width 238 height 63
click at [1000, 330] on input "stikstof ... krokodil" at bounding box center [1006, 336] width 13 height 13
radio input "true"
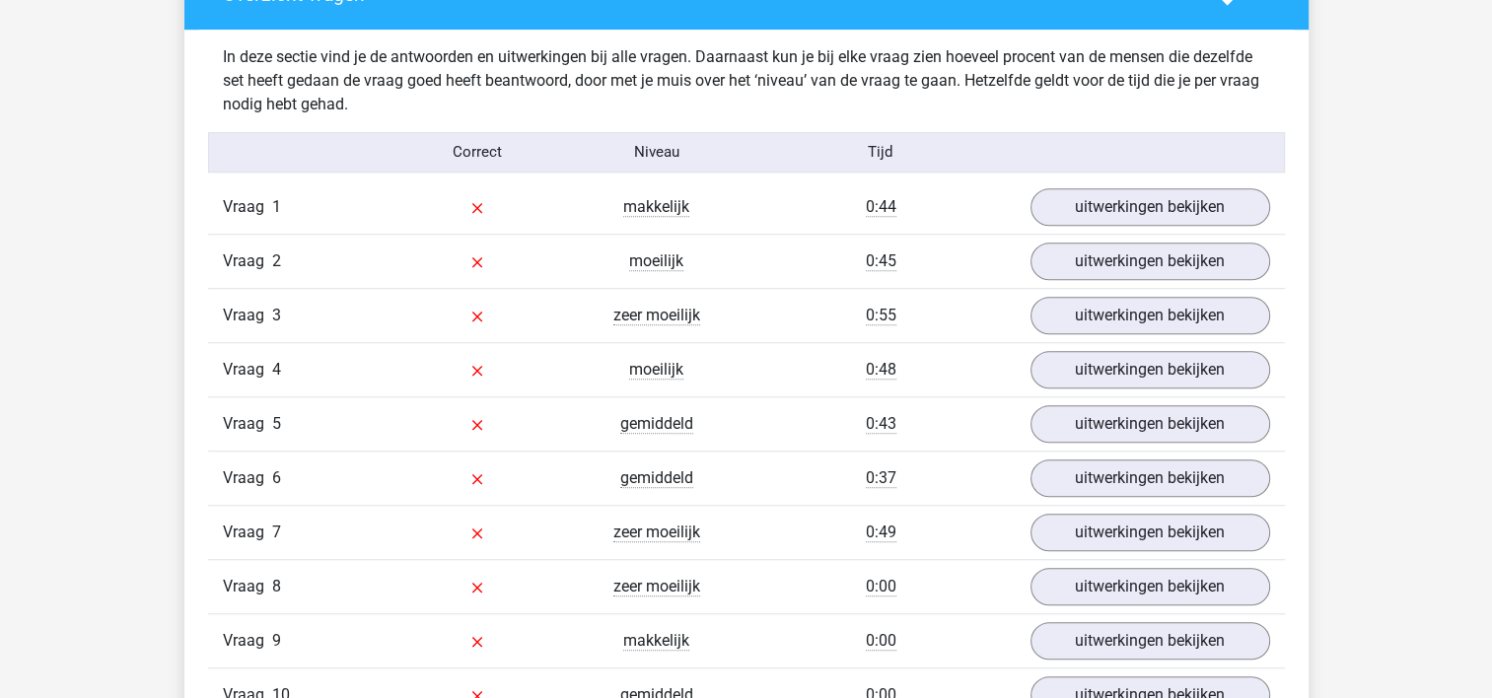
scroll to position [1523, 0]
click at [1097, 207] on link "uitwerkingen bekijken" at bounding box center [1149, 205] width 275 height 43
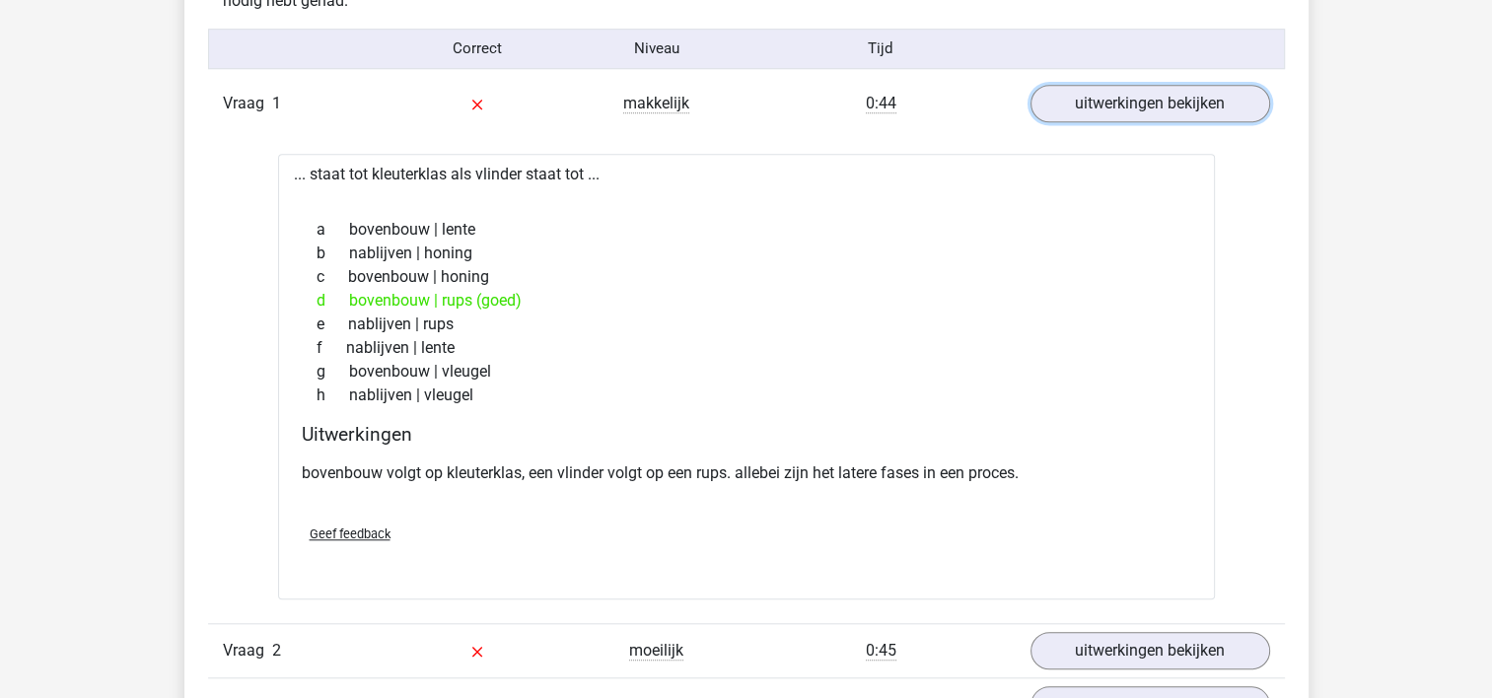
scroll to position [1625, 0]
click at [1077, 107] on link "uitwerkingen bekijken" at bounding box center [1149, 103] width 275 height 43
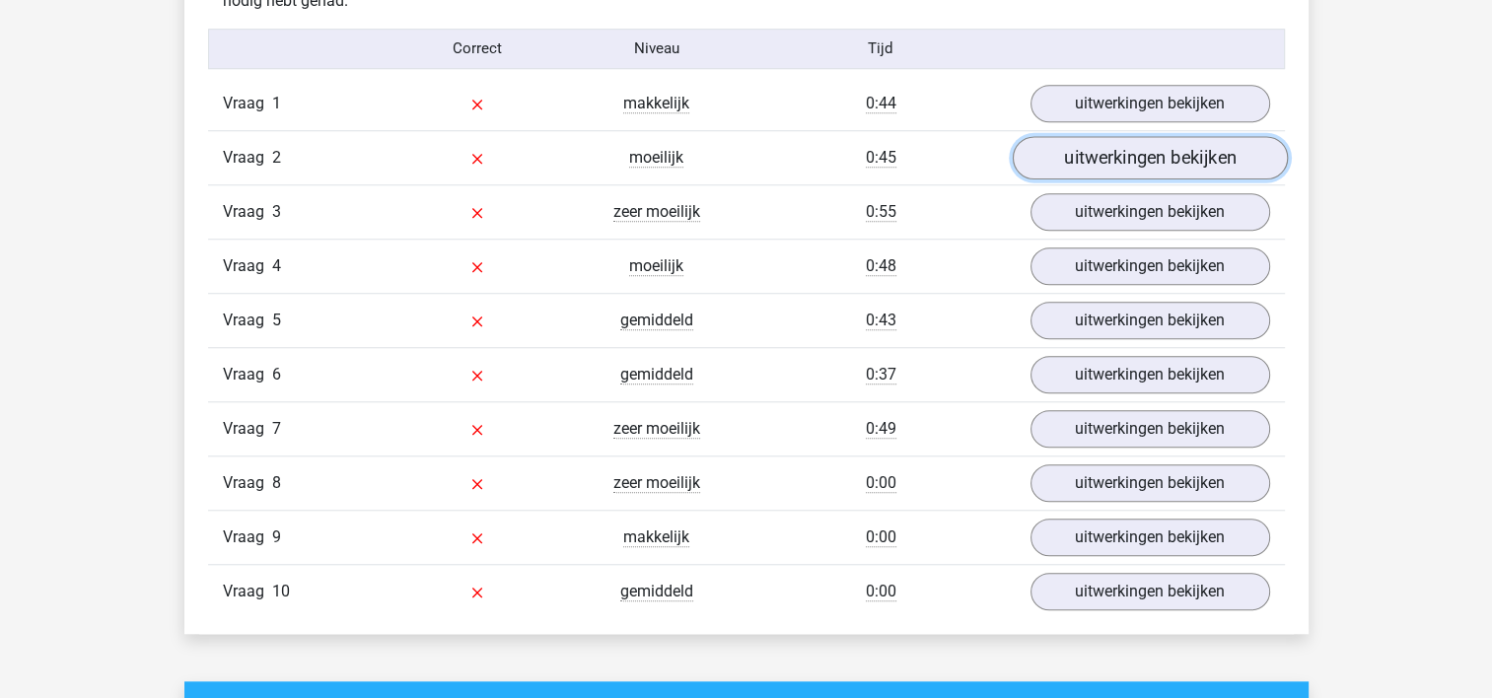
click at [1088, 162] on link "uitwerkingen bekijken" at bounding box center [1149, 157] width 275 height 43
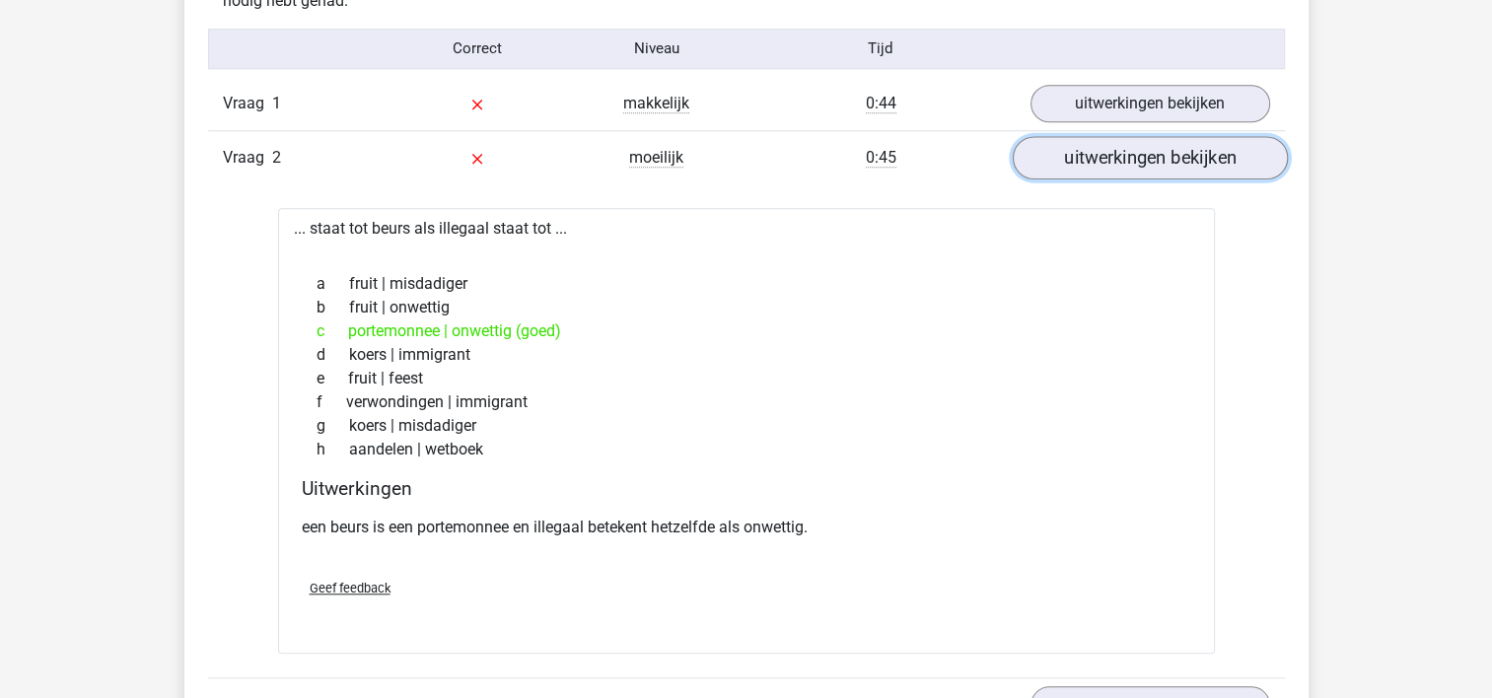
click at [1088, 162] on link "uitwerkingen bekijken" at bounding box center [1149, 157] width 275 height 43
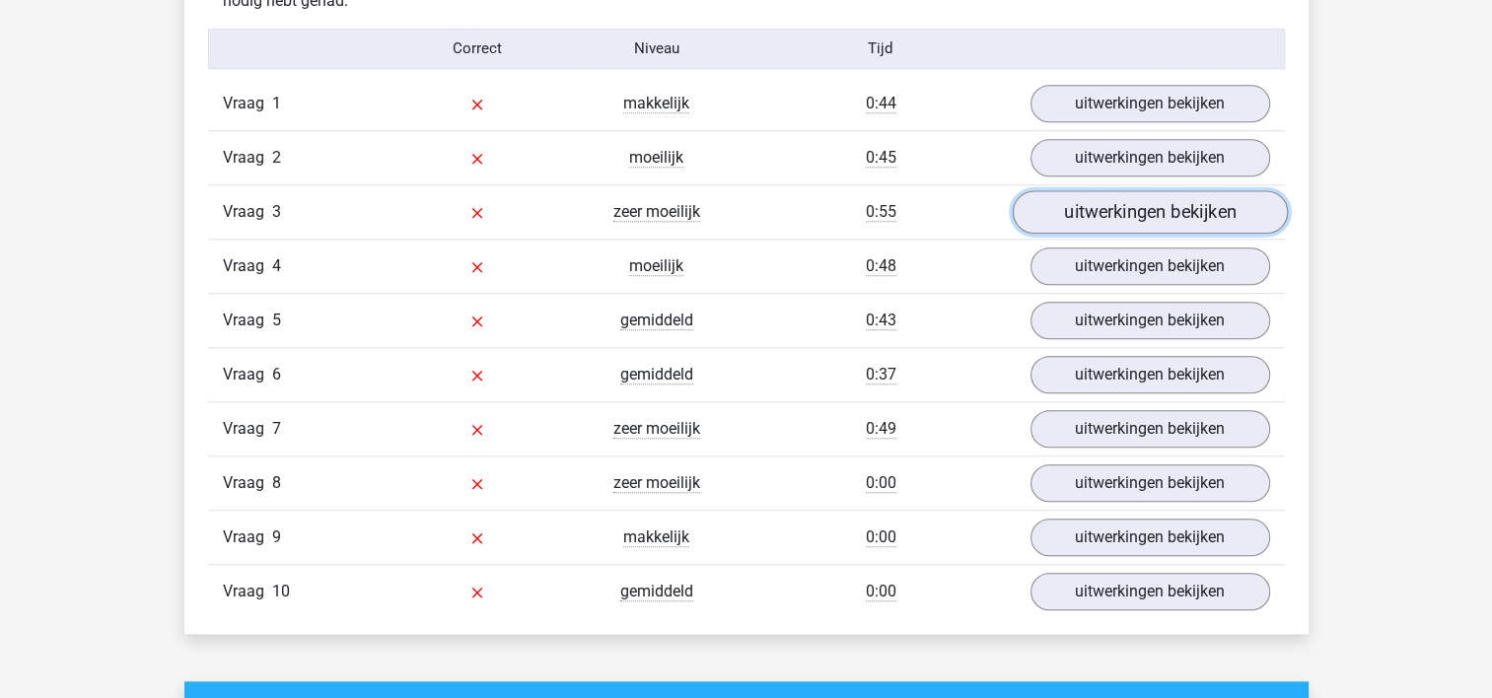
click at [1089, 209] on link "uitwerkingen bekijken" at bounding box center [1149, 211] width 275 height 43
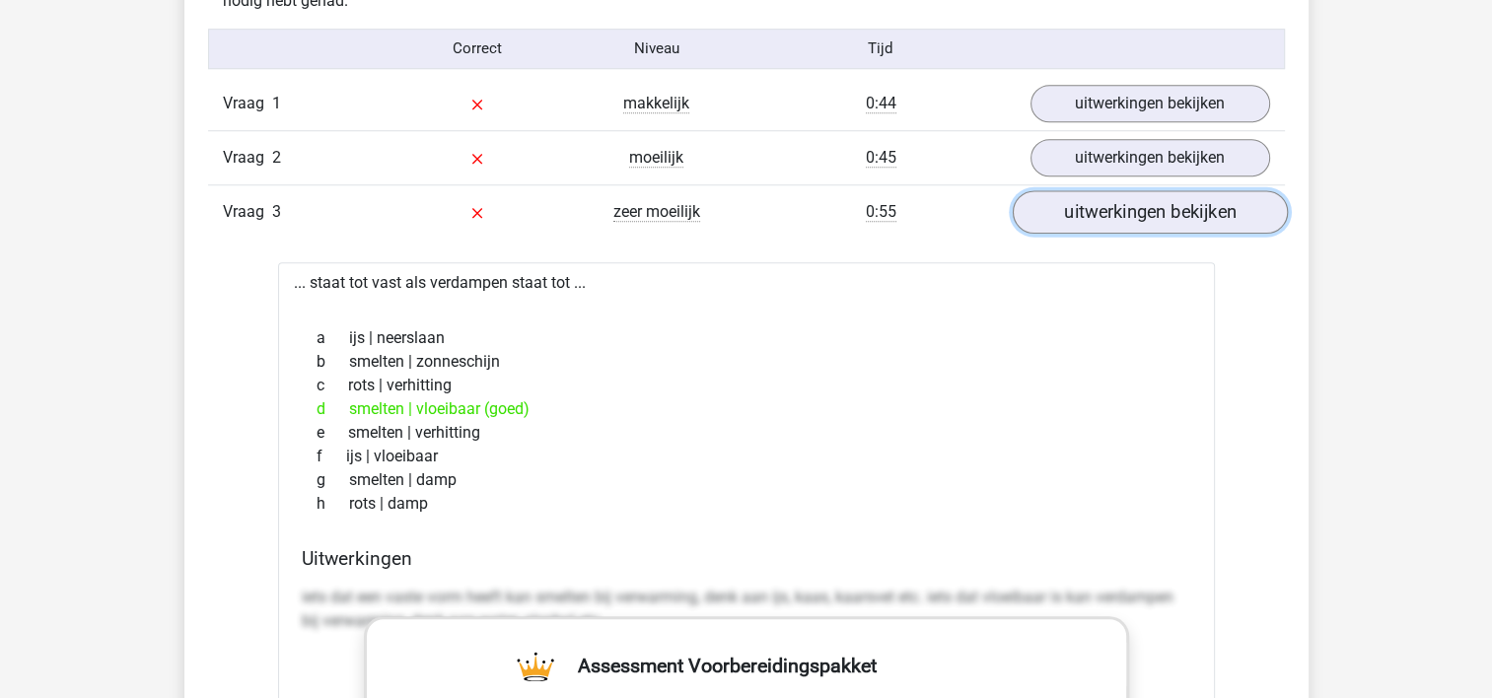
click at [1089, 209] on link "uitwerkingen bekijken" at bounding box center [1149, 211] width 275 height 43
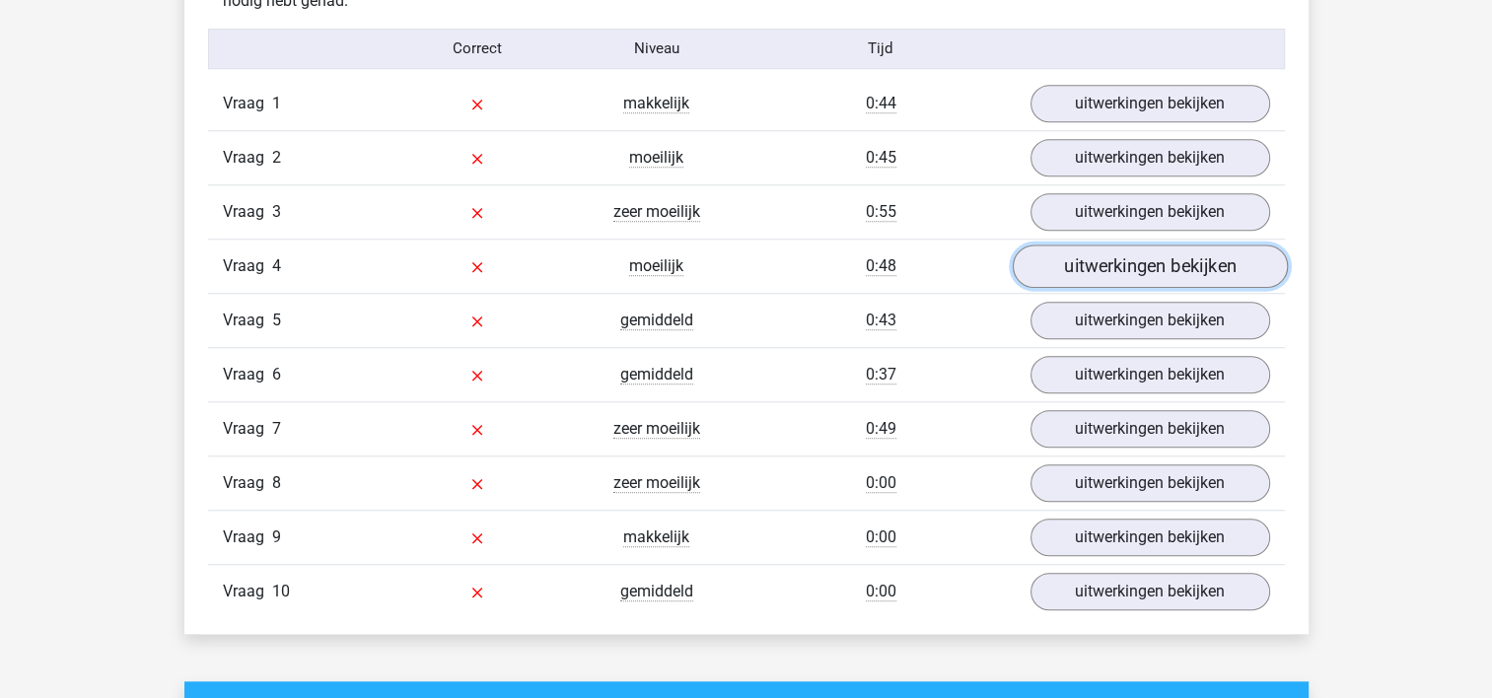
click at [1081, 271] on link "uitwerkingen bekijken" at bounding box center [1149, 266] width 275 height 43
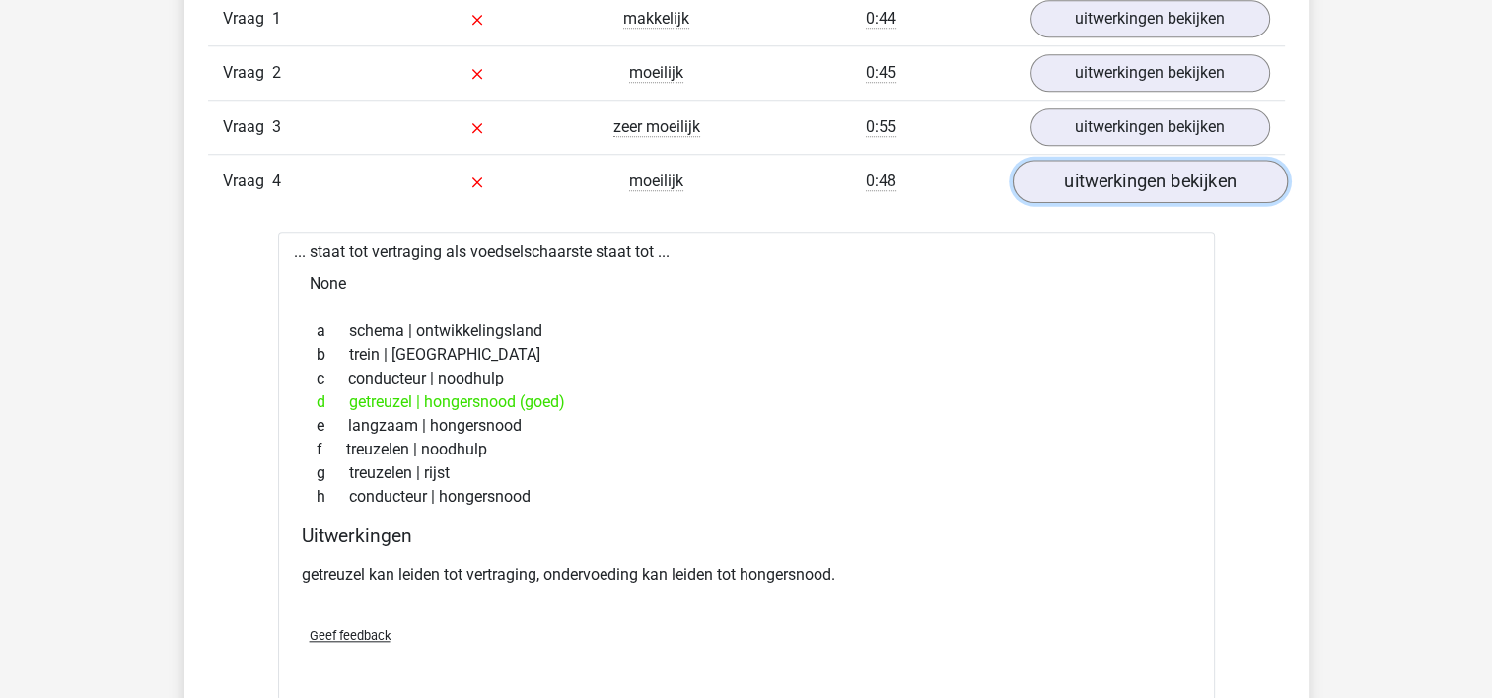
scroll to position [1708, 0]
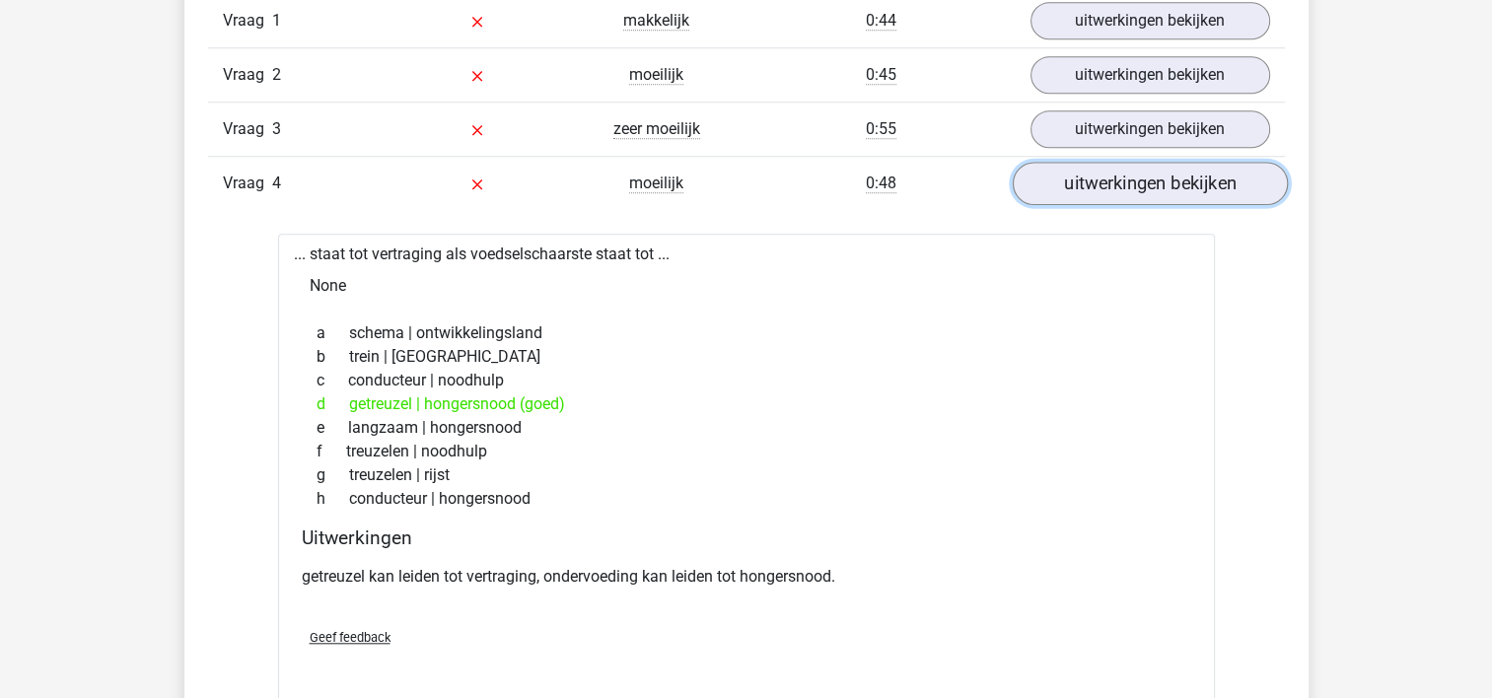
click at [1084, 169] on link "uitwerkingen bekijken" at bounding box center [1149, 183] width 275 height 43
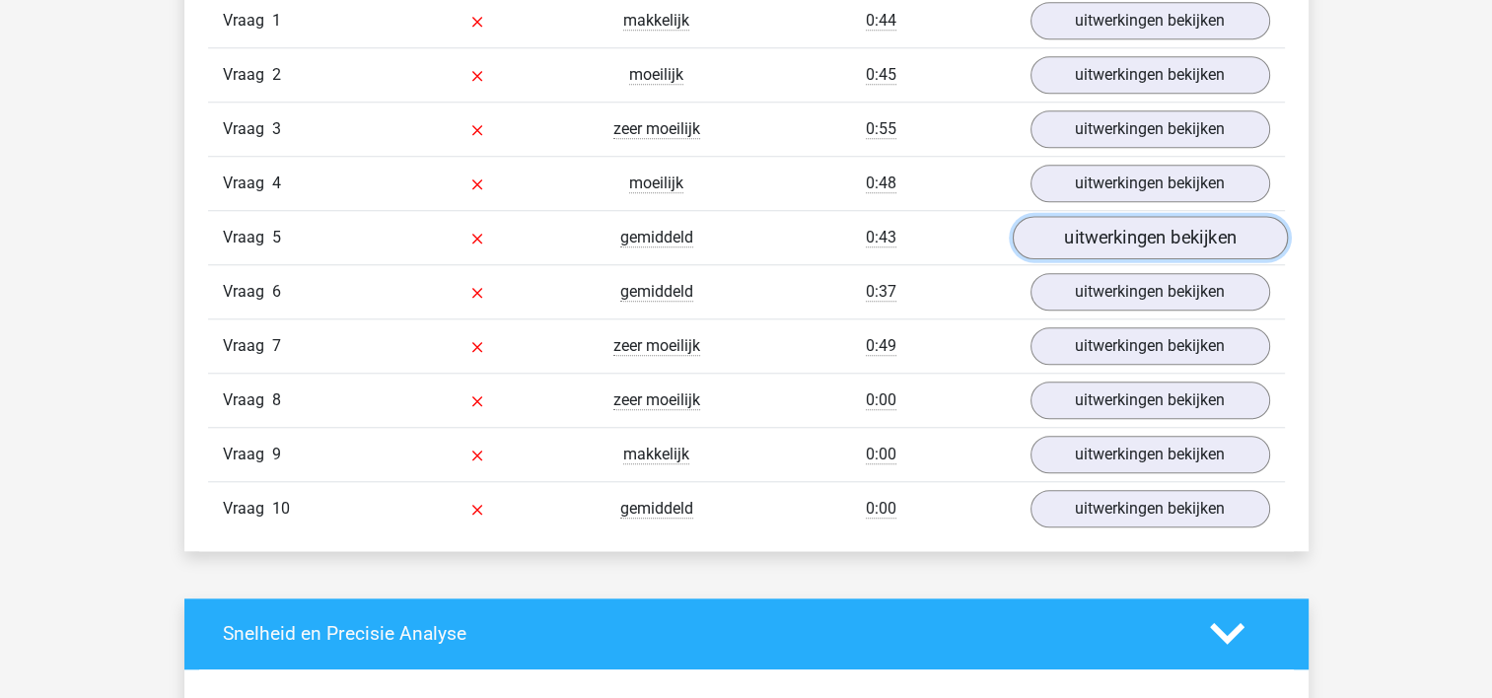
click at [1076, 237] on link "uitwerkingen bekijken" at bounding box center [1149, 237] width 275 height 43
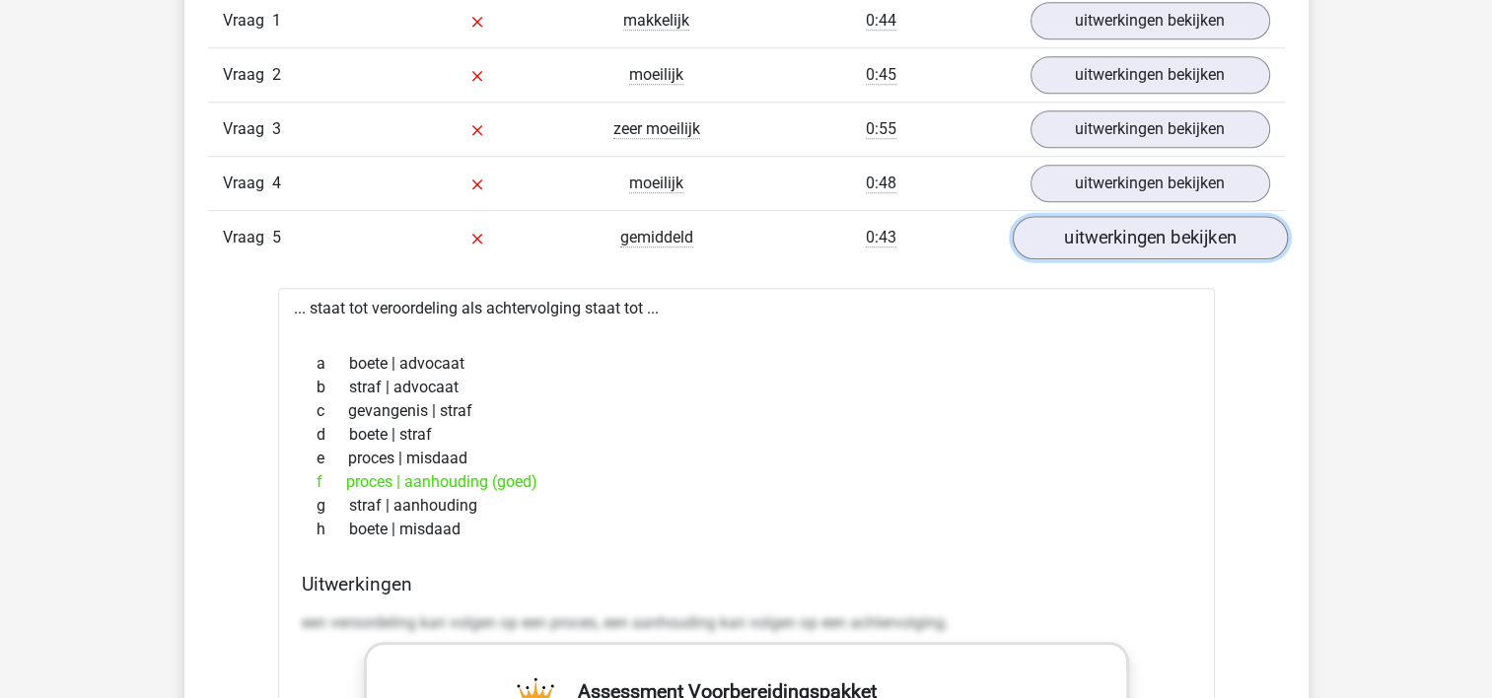
click at [1076, 236] on link "uitwerkingen bekijken" at bounding box center [1149, 237] width 275 height 43
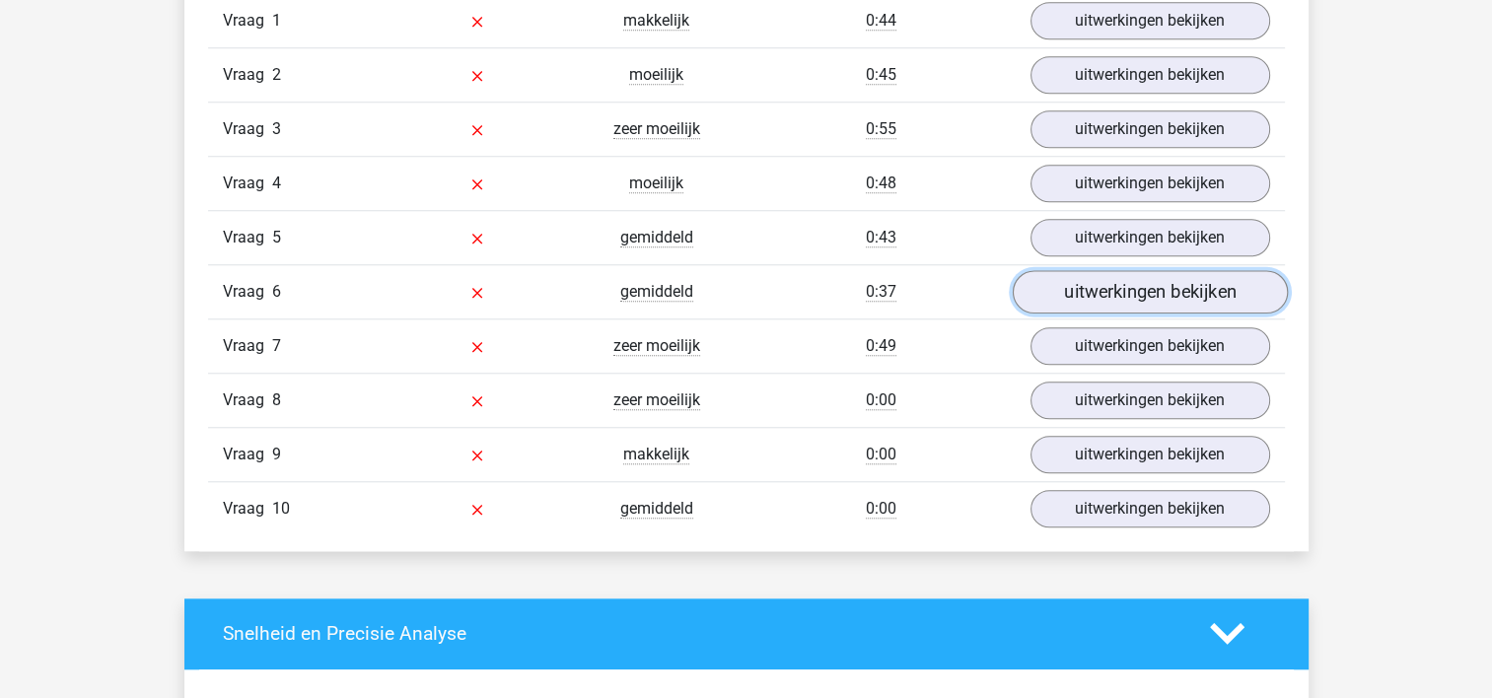
click at [1073, 286] on link "uitwerkingen bekijken" at bounding box center [1149, 291] width 275 height 43
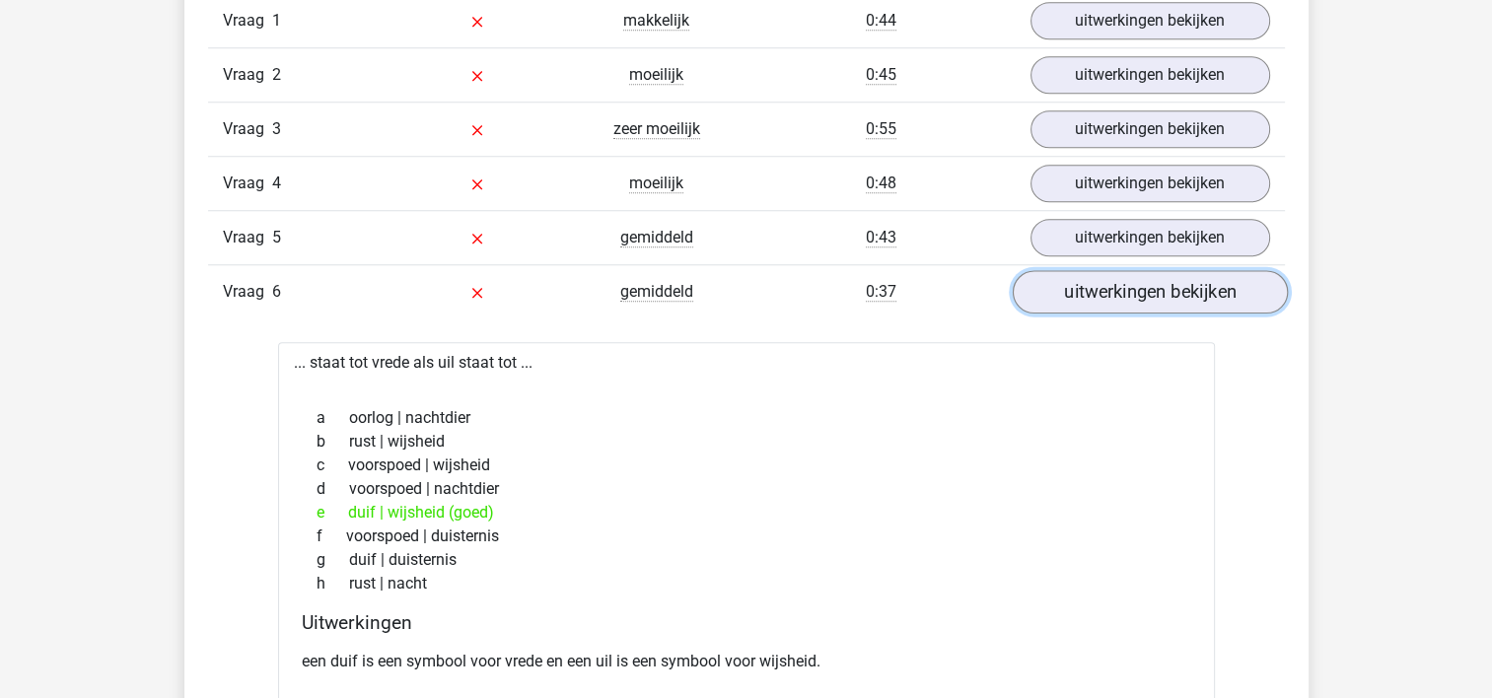
click at [1073, 285] on link "uitwerkingen bekijken" at bounding box center [1149, 291] width 275 height 43
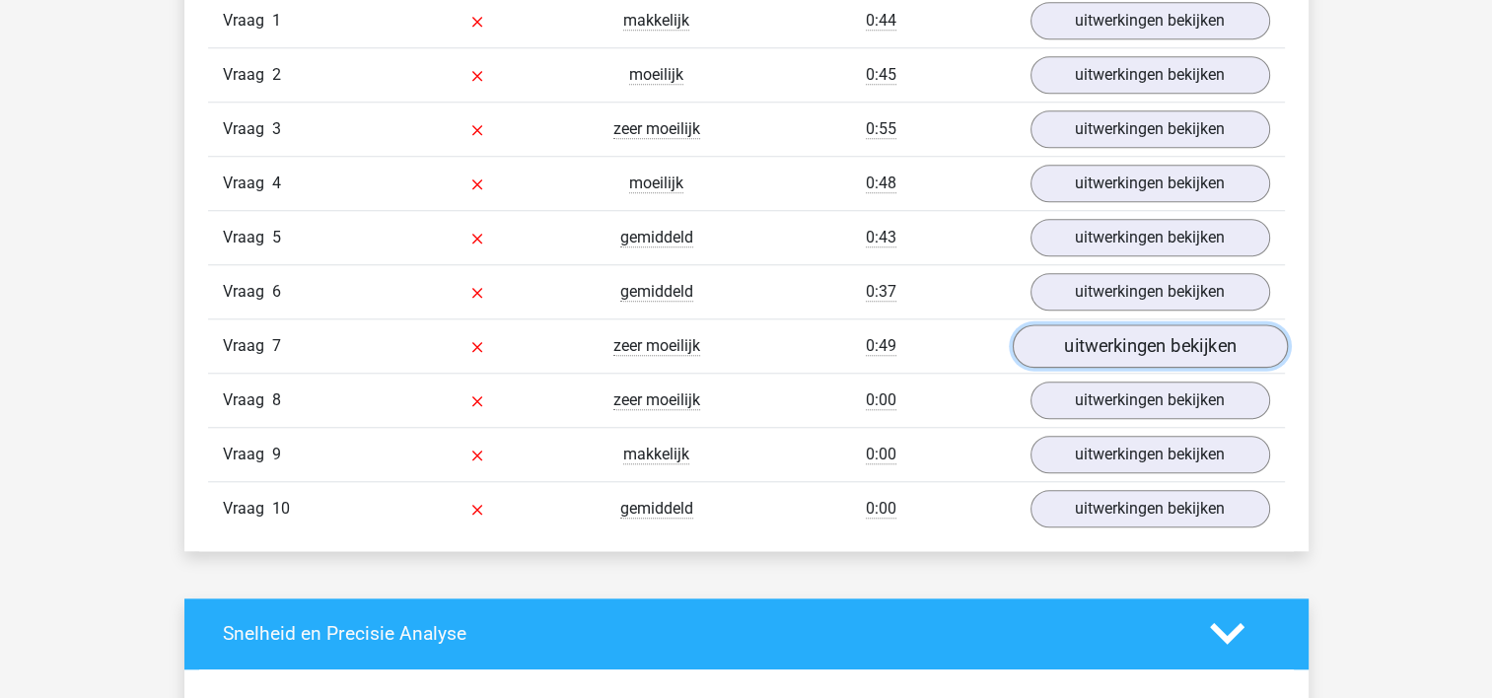
click at [1069, 359] on link "uitwerkingen bekijken" at bounding box center [1149, 345] width 275 height 43
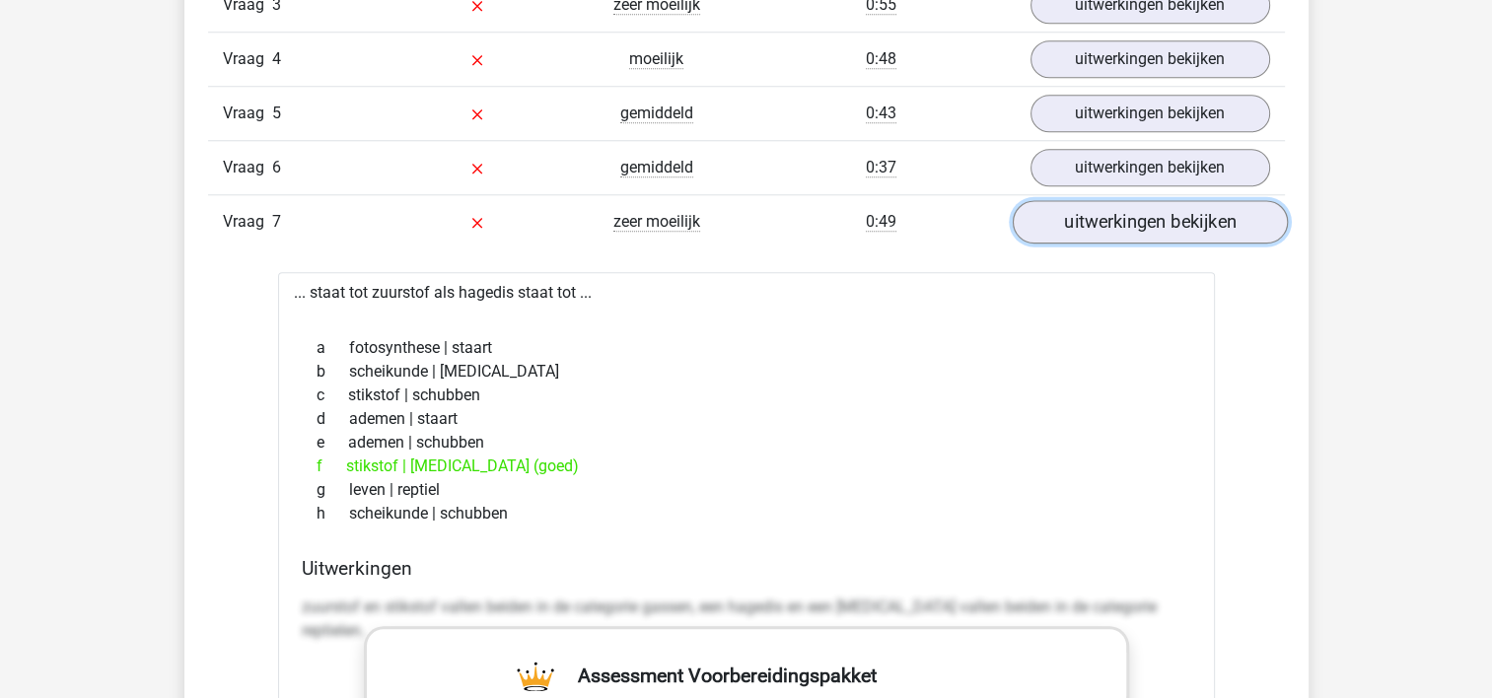
scroll to position [1833, 0]
click at [1101, 200] on link "uitwerkingen bekijken" at bounding box center [1149, 220] width 275 height 43
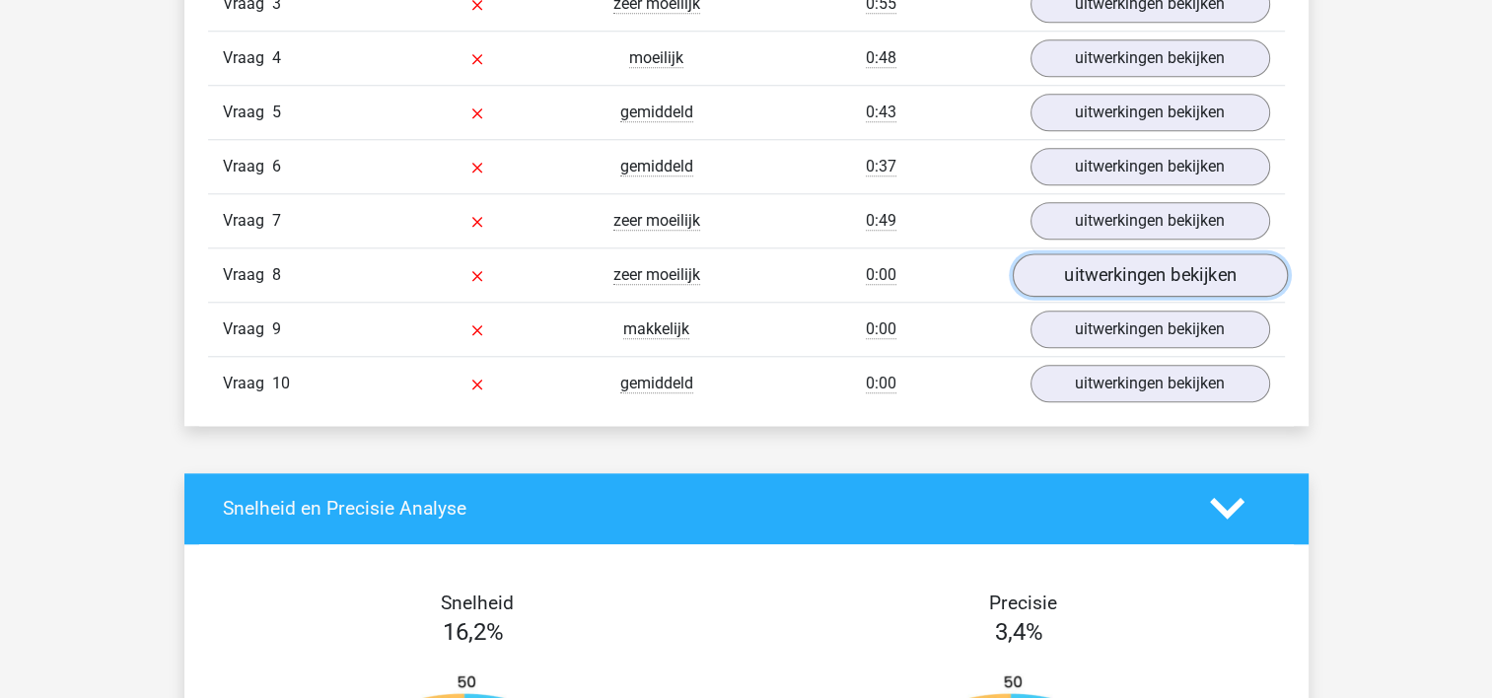
click at [1097, 261] on link "uitwerkingen bekijken" at bounding box center [1149, 274] width 275 height 43
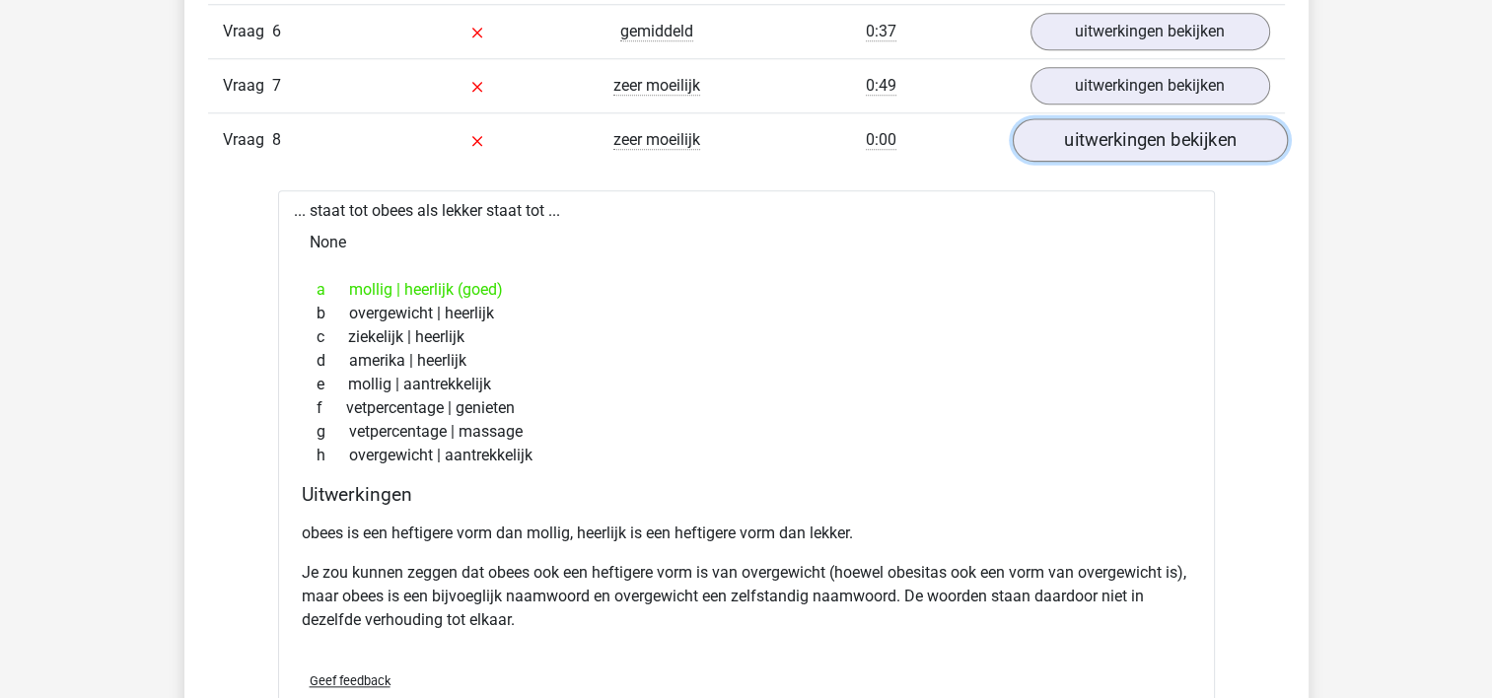
scroll to position [1968, 0]
click at [1101, 144] on link "uitwerkingen bekijken" at bounding box center [1149, 139] width 275 height 43
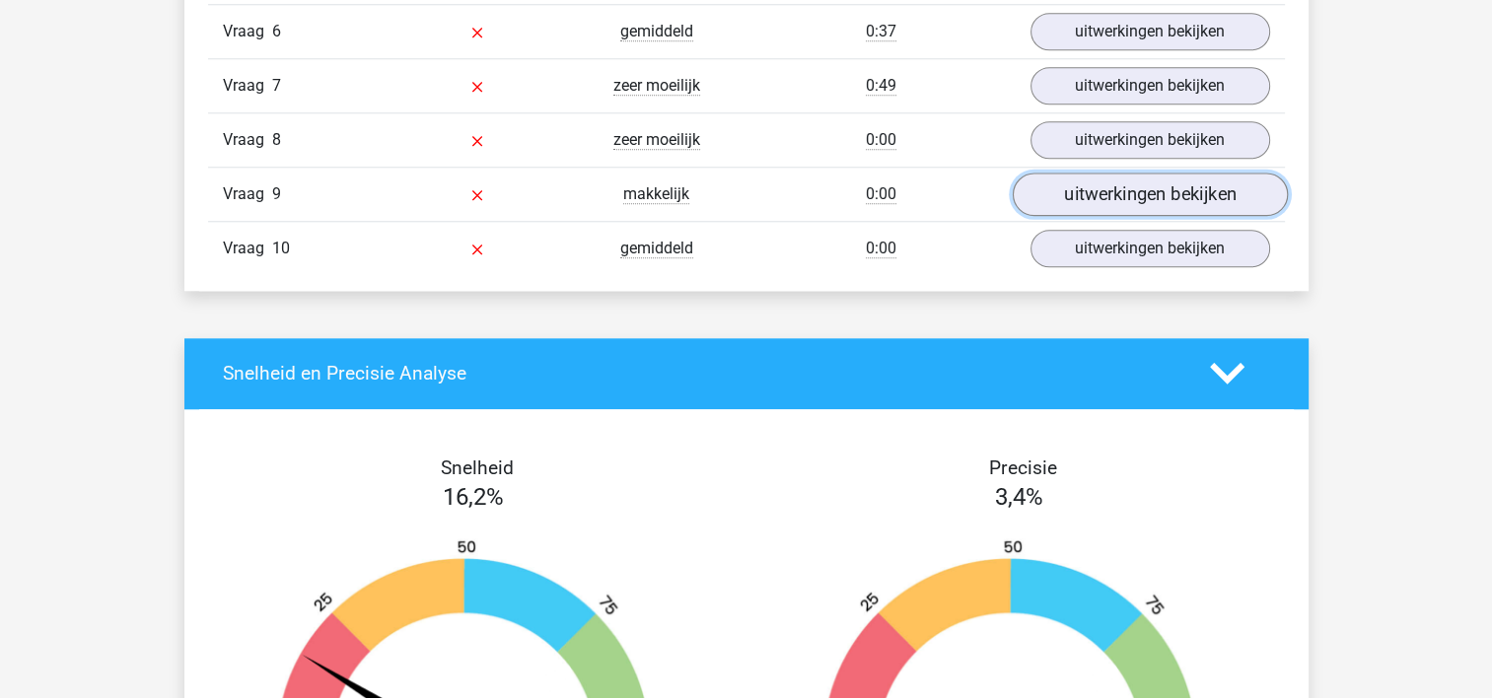
click at [1098, 183] on link "uitwerkingen bekijken" at bounding box center [1149, 194] width 275 height 43
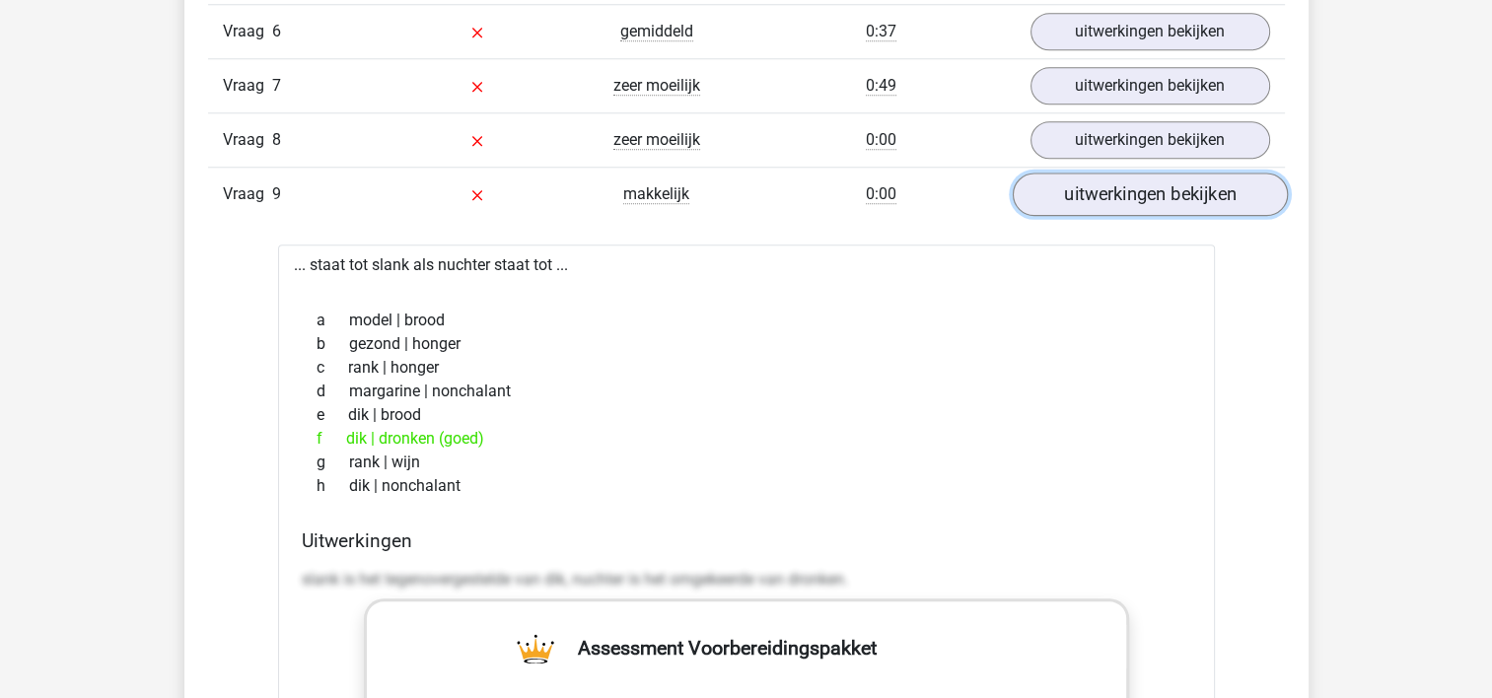
click at [1100, 183] on link "uitwerkingen bekijken" at bounding box center [1149, 194] width 275 height 43
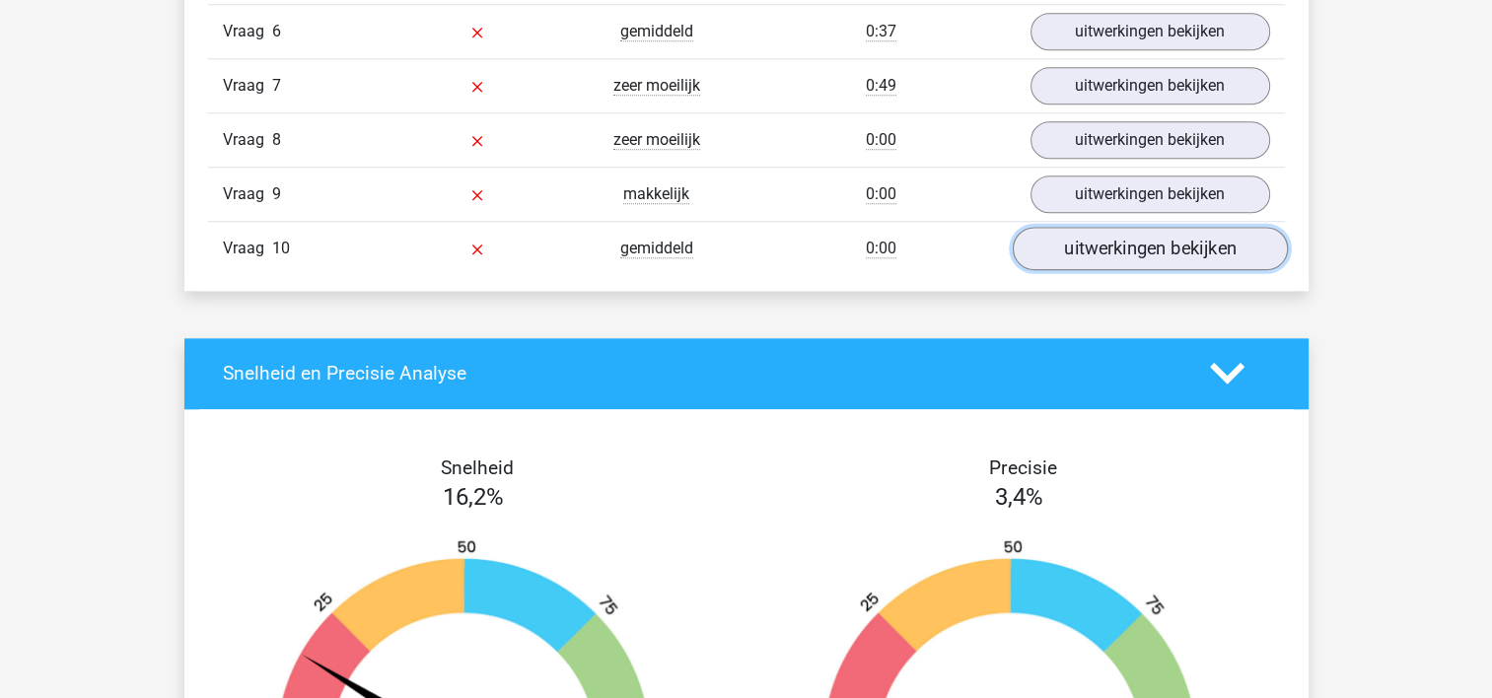
click at [1094, 256] on link "uitwerkingen bekijken" at bounding box center [1149, 248] width 275 height 43
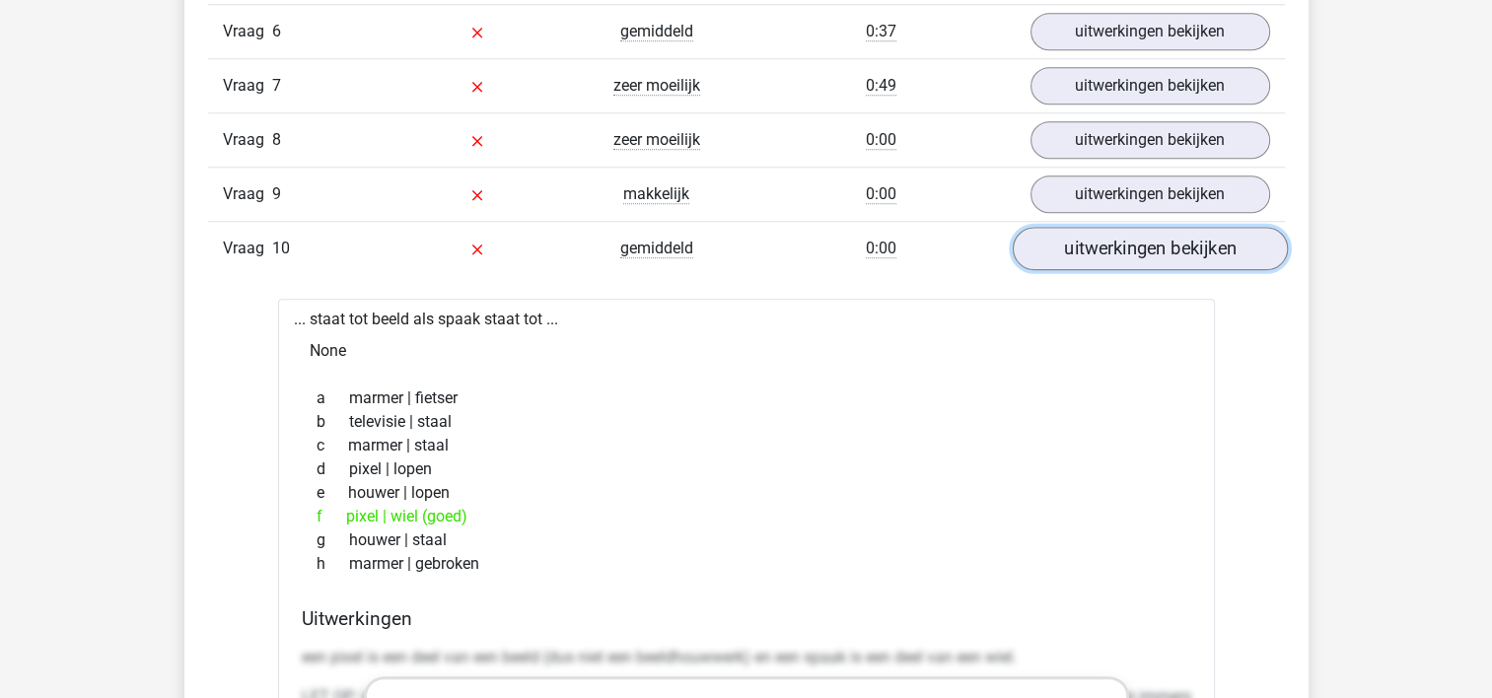
click at [1094, 256] on link "uitwerkingen bekijken" at bounding box center [1149, 248] width 275 height 43
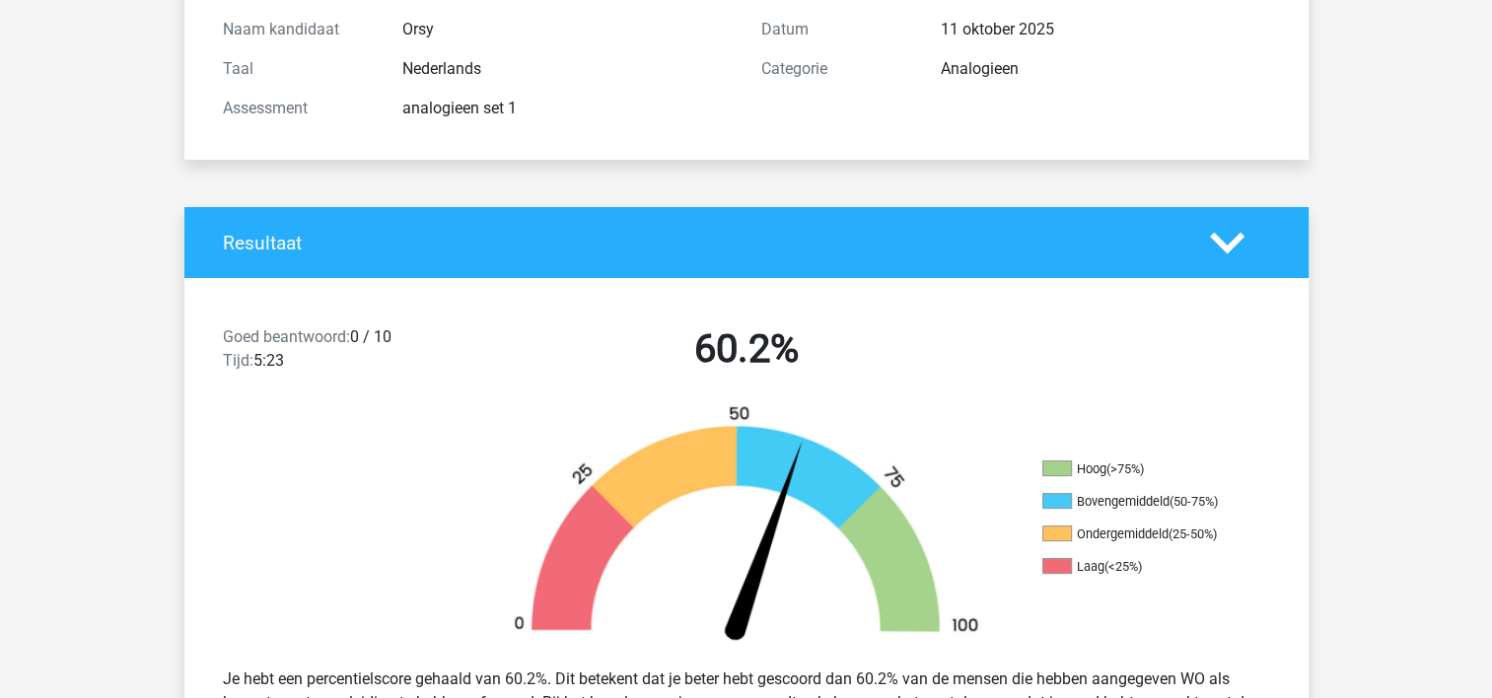
scroll to position [0, 0]
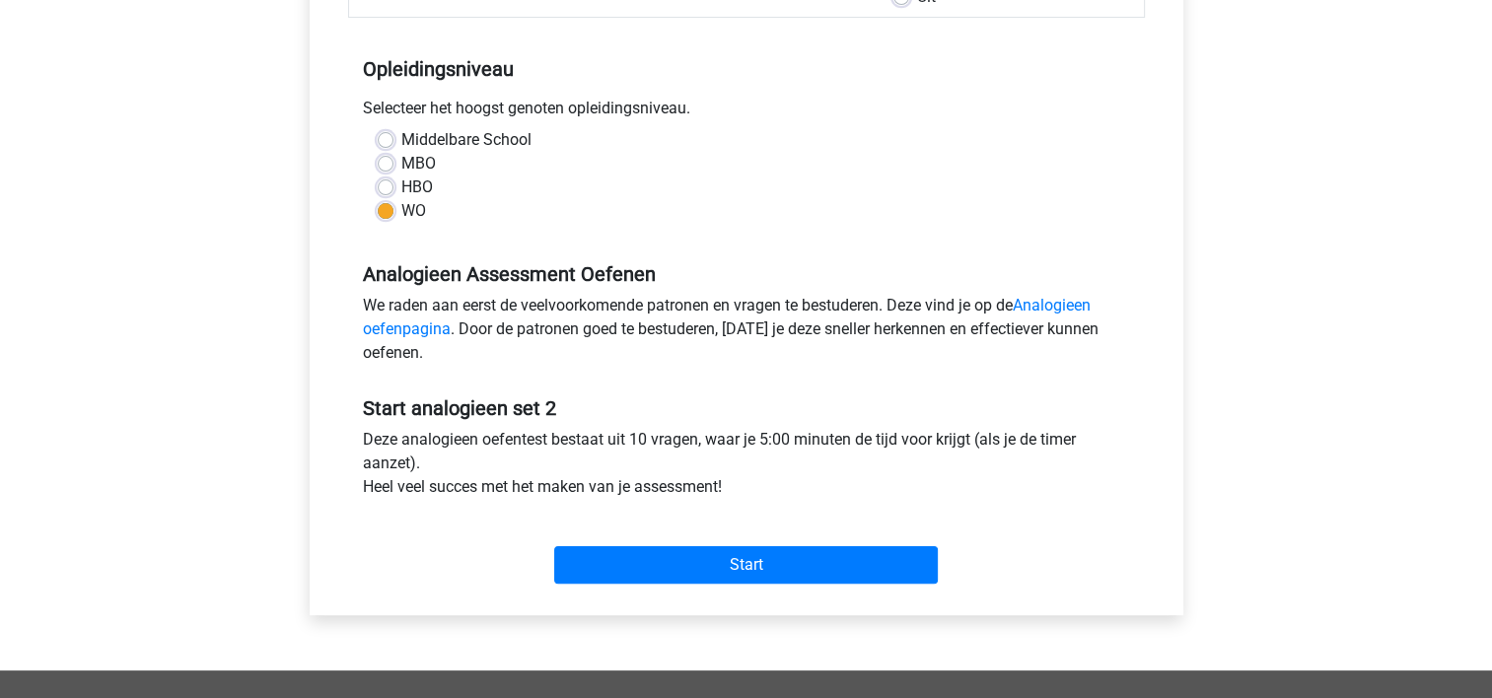
scroll to position [369, 0]
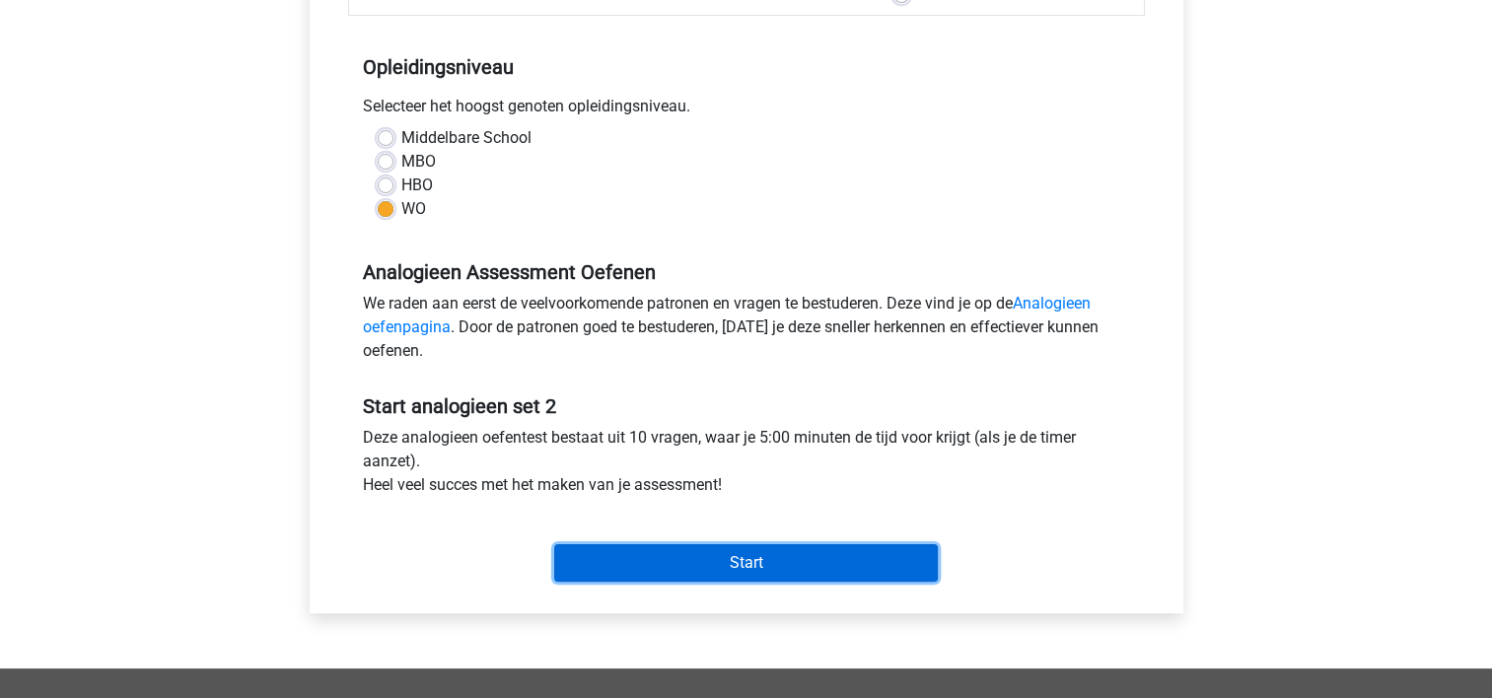
click at [634, 571] on input "Start" at bounding box center [746, 562] width 384 height 37
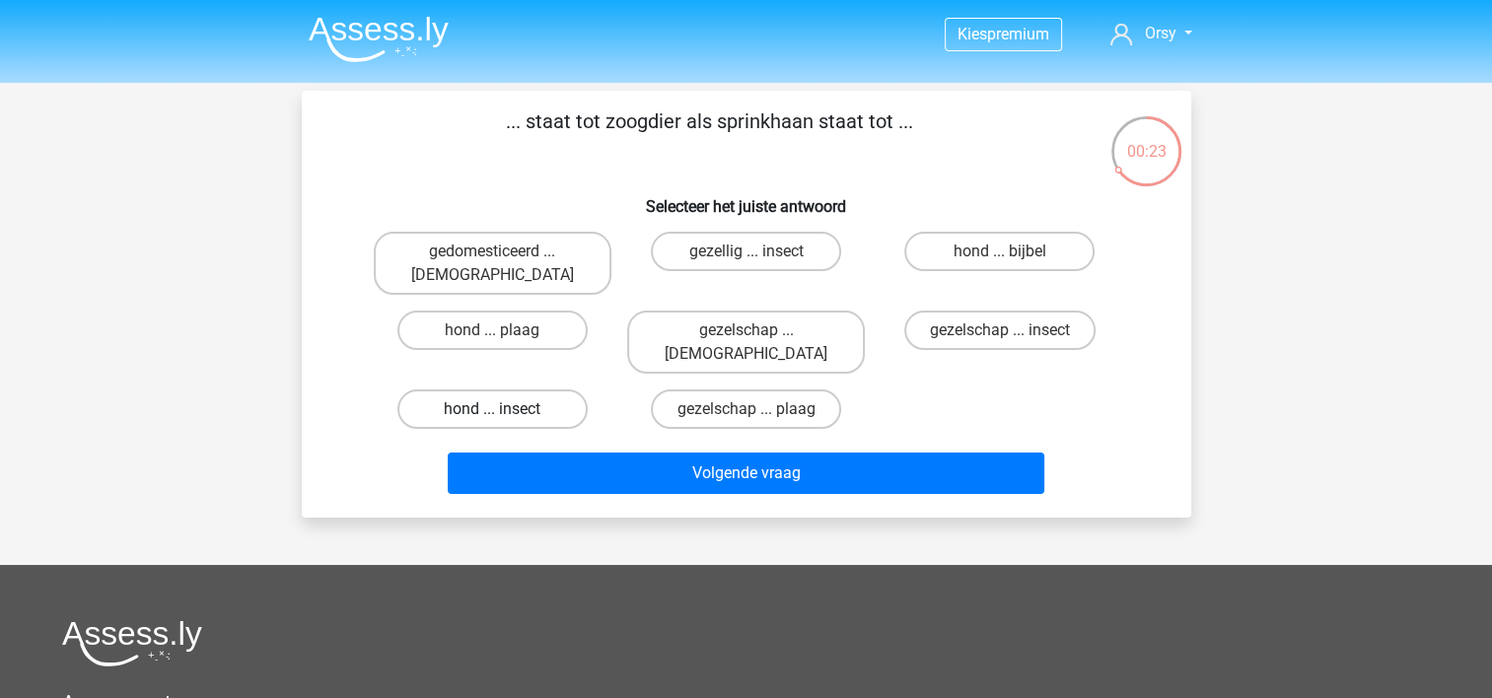
click at [517, 390] on label "hond ... insect" at bounding box center [492, 409] width 190 height 39
click at [505, 409] on input "hond ... insect" at bounding box center [498, 415] width 13 height 13
radio input "true"
click at [575, 453] on div "Volgende vraag" at bounding box center [746, 477] width 761 height 49
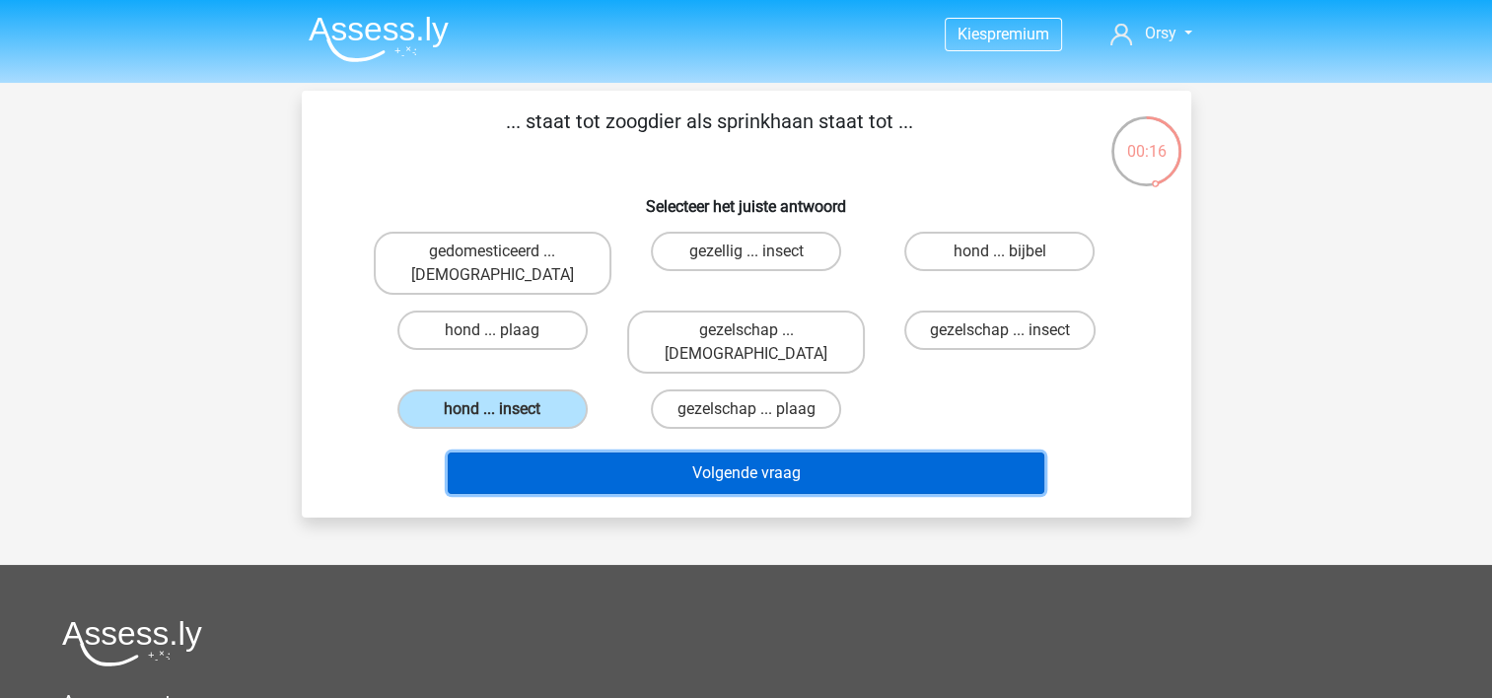
click at [570, 453] on button "Volgende vraag" at bounding box center [746, 473] width 597 height 41
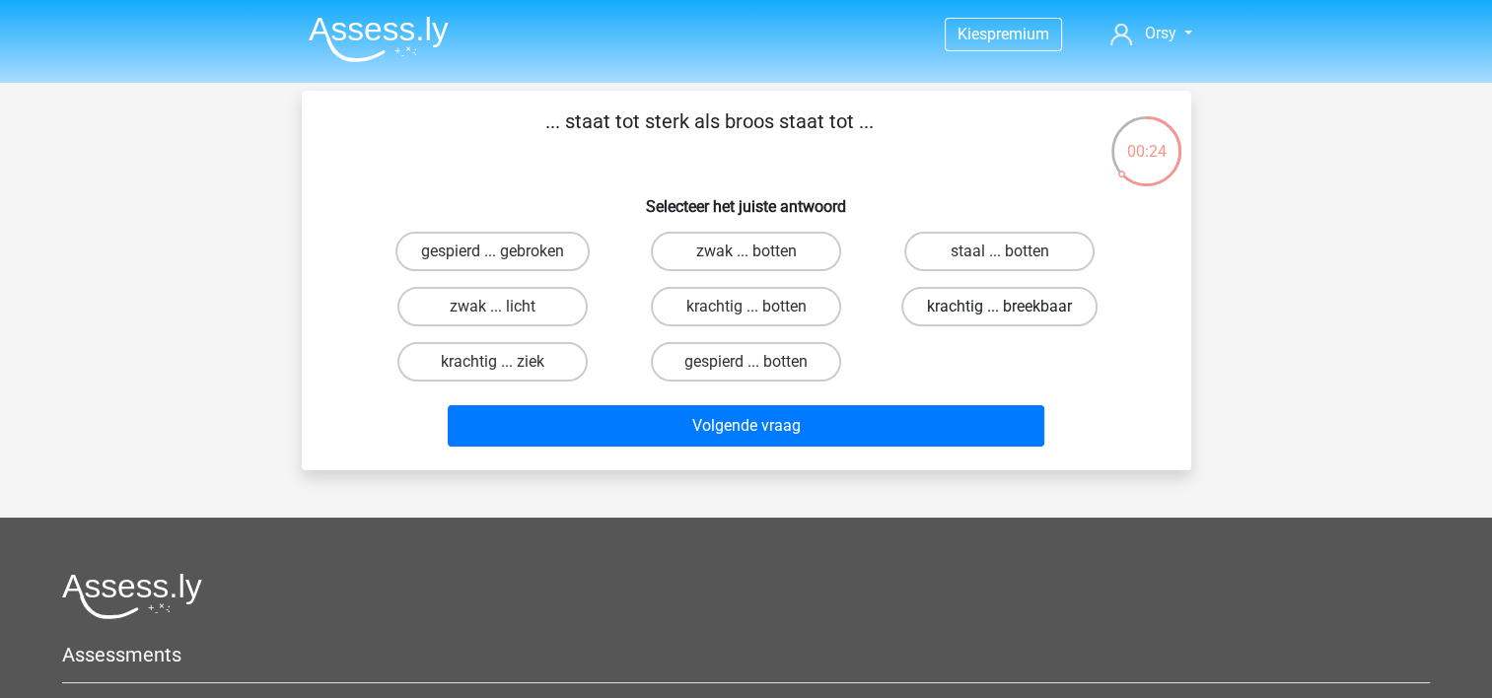
click at [998, 310] on label "krachtig ... breekbaar" at bounding box center [999, 306] width 196 height 39
click at [1000, 310] on input "krachtig ... breekbaar" at bounding box center [1006, 313] width 13 height 13
radio input "true"
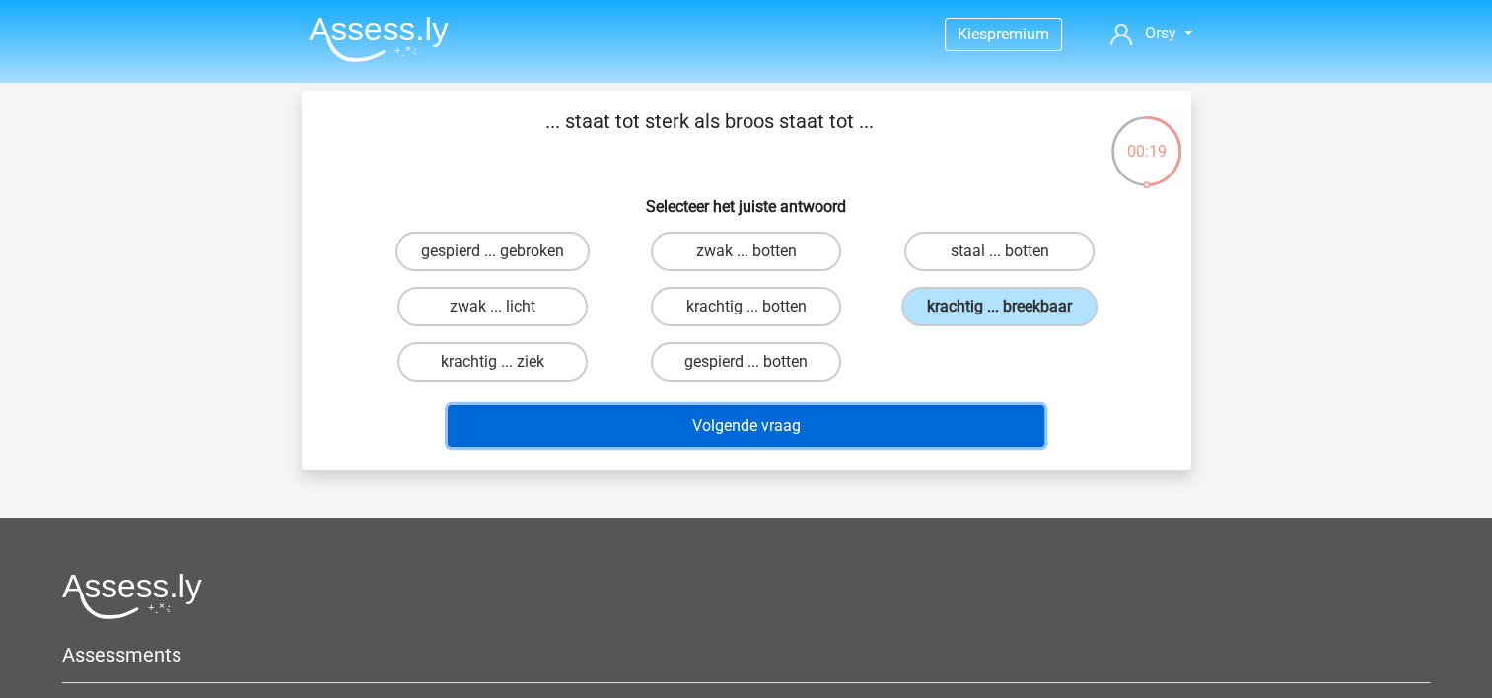
click at [801, 423] on button "Volgende vraag" at bounding box center [746, 425] width 597 height 41
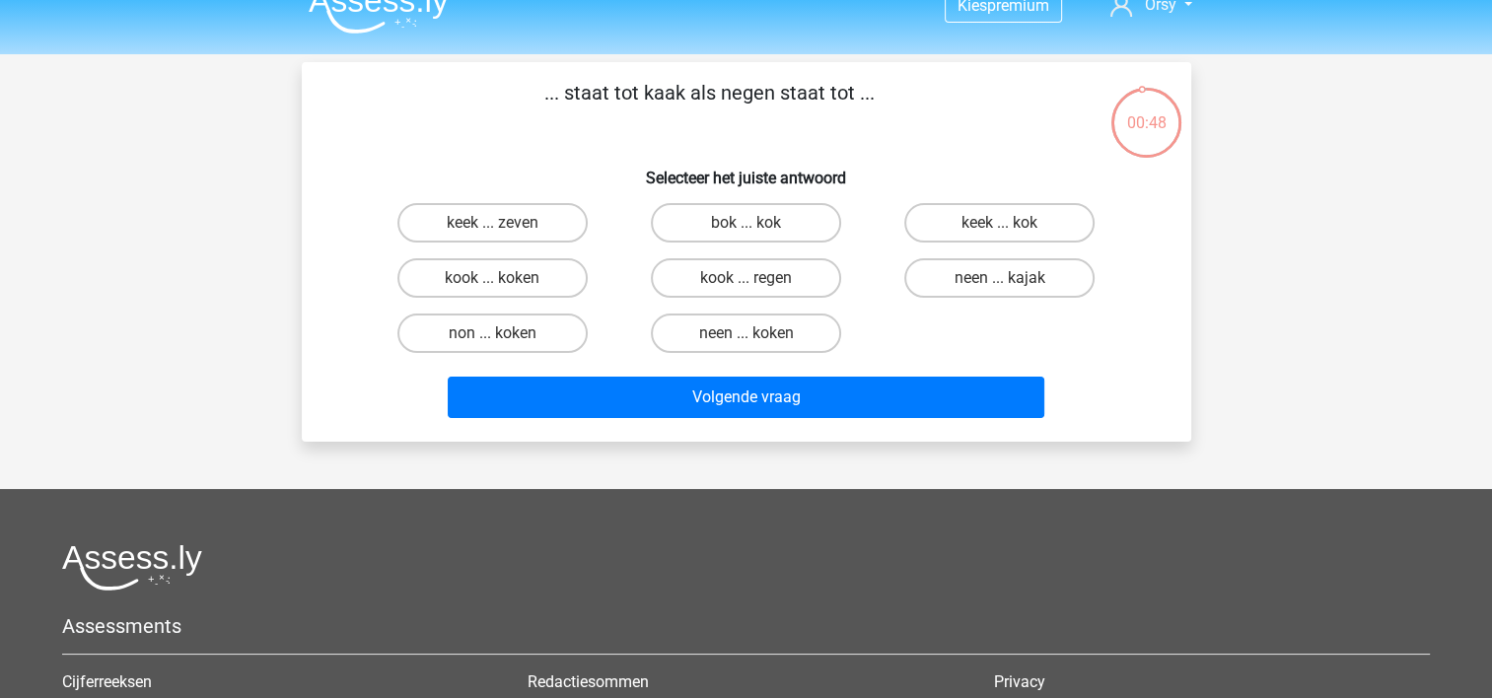
scroll to position [24, 0]
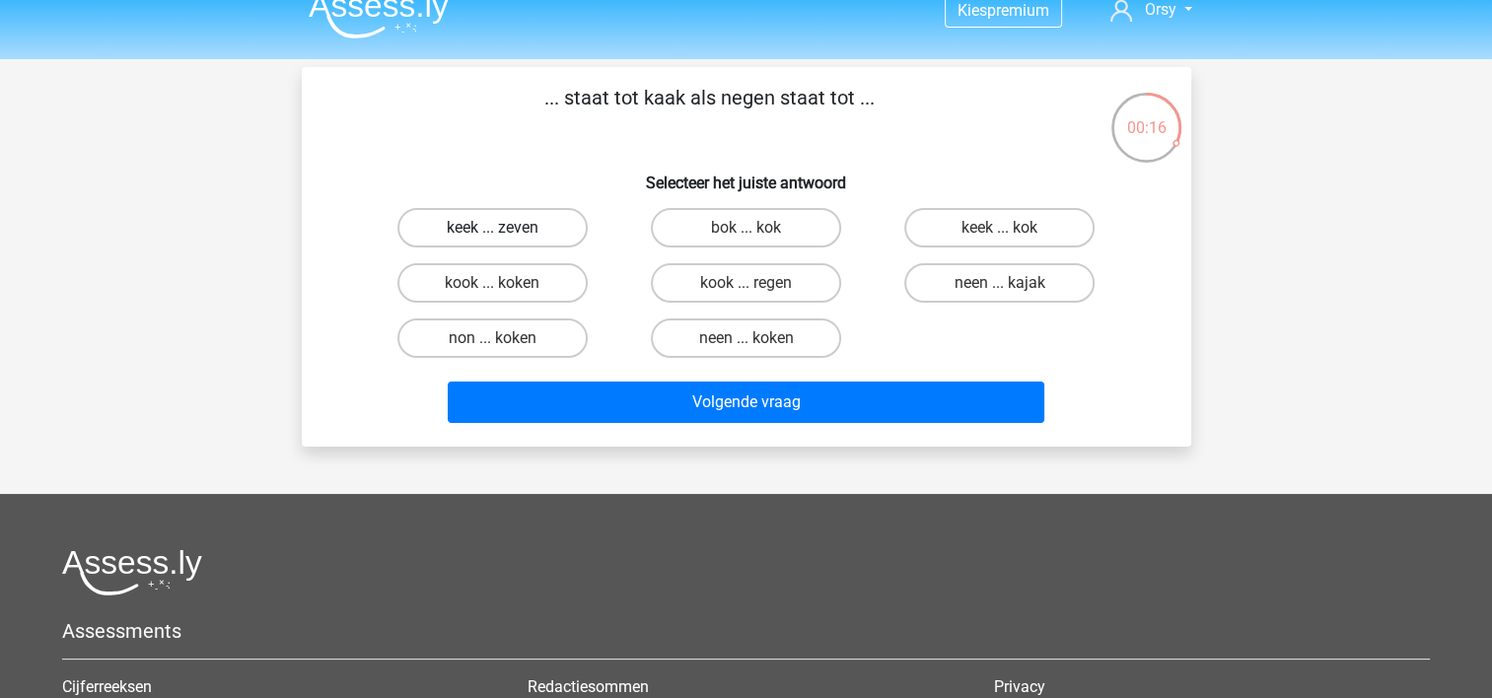
click at [548, 231] on label "keek ... zeven" at bounding box center [492, 227] width 190 height 39
click at [505, 231] on input "keek ... zeven" at bounding box center [498, 234] width 13 height 13
radio input "true"
click at [927, 283] on label "neen ... kajak" at bounding box center [999, 282] width 190 height 39
click at [1000, 283] on input "neen ... kajak" at bounding box center [1006, 289] width 13 height 13
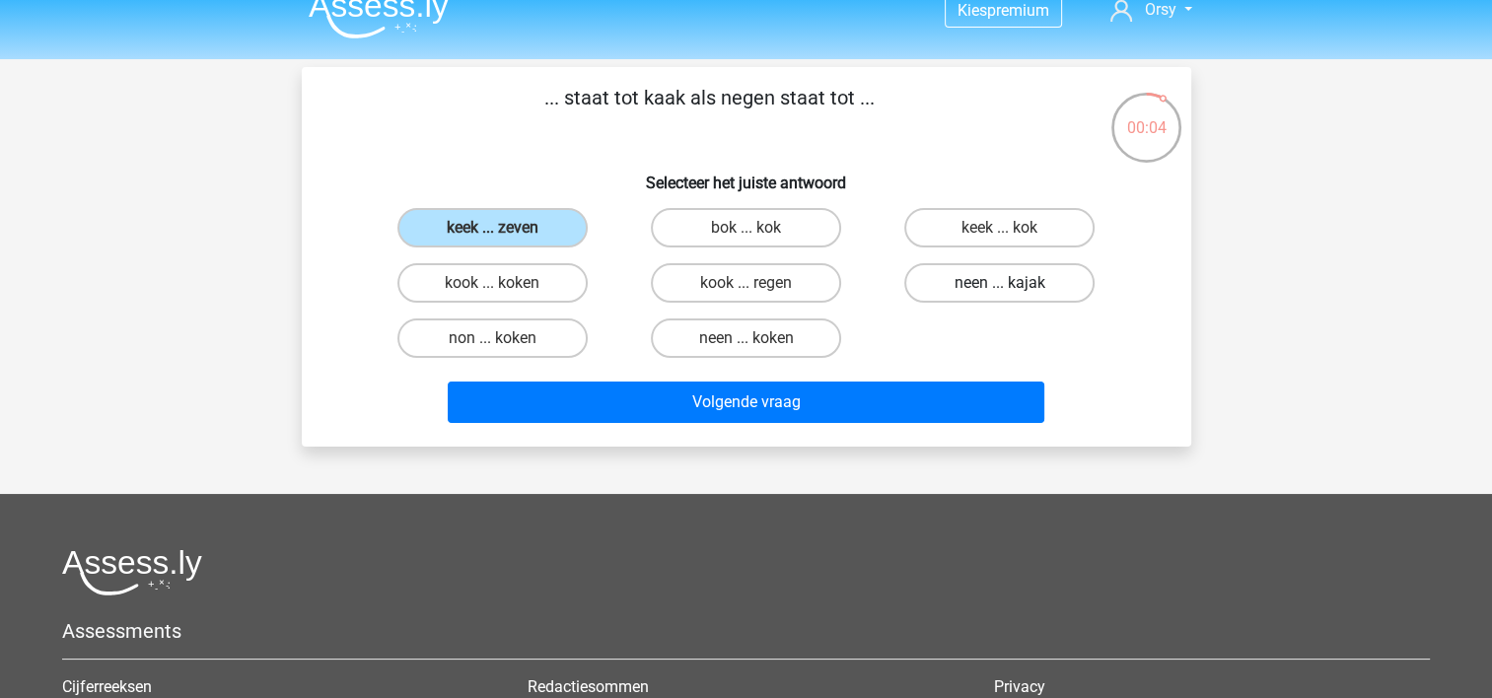
radio input "true"
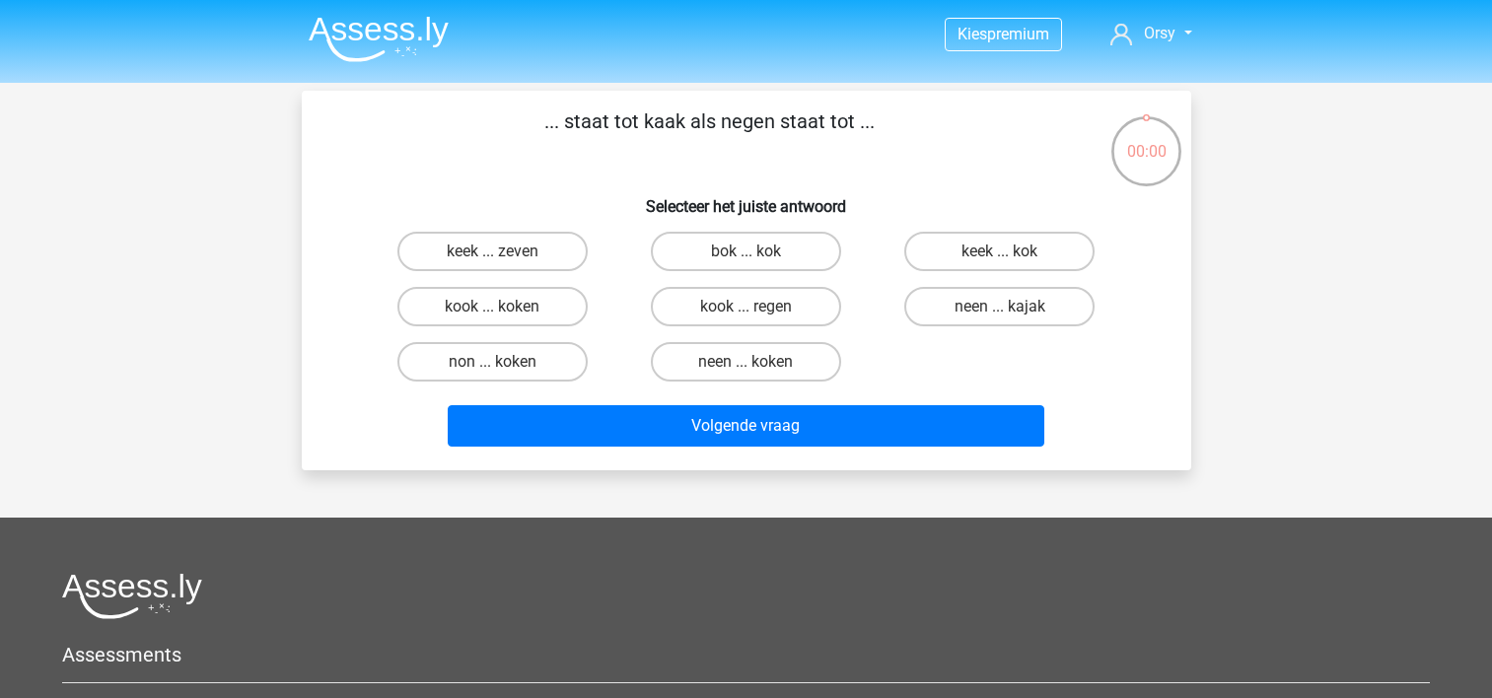
scroll to position [24, 0]
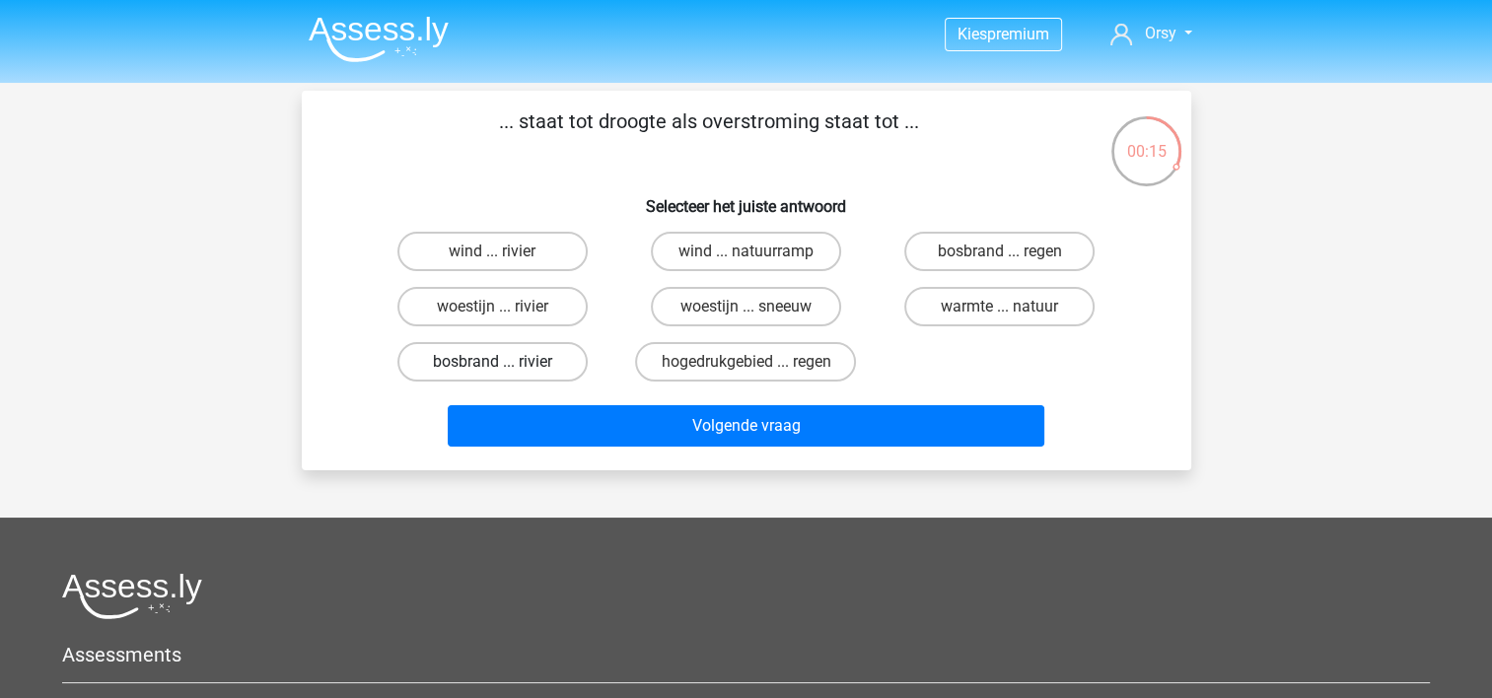
click at [514, 356] on label "bosbrand ... rivier" at bounding box center [492, 361] width 190 height 39
click at [505, 362] on input "bosbrand ... rivier" at bounding box center [498, 368] width 13 height 13
radio input "true"
click at [970, 255] on label "bosbrand ... regen" at bounding box center [999, 251] width 190 height 39
click at [1000, 255] on input "bosbrand ... regen" at bounding box center [1006, 257] width 13 height 13
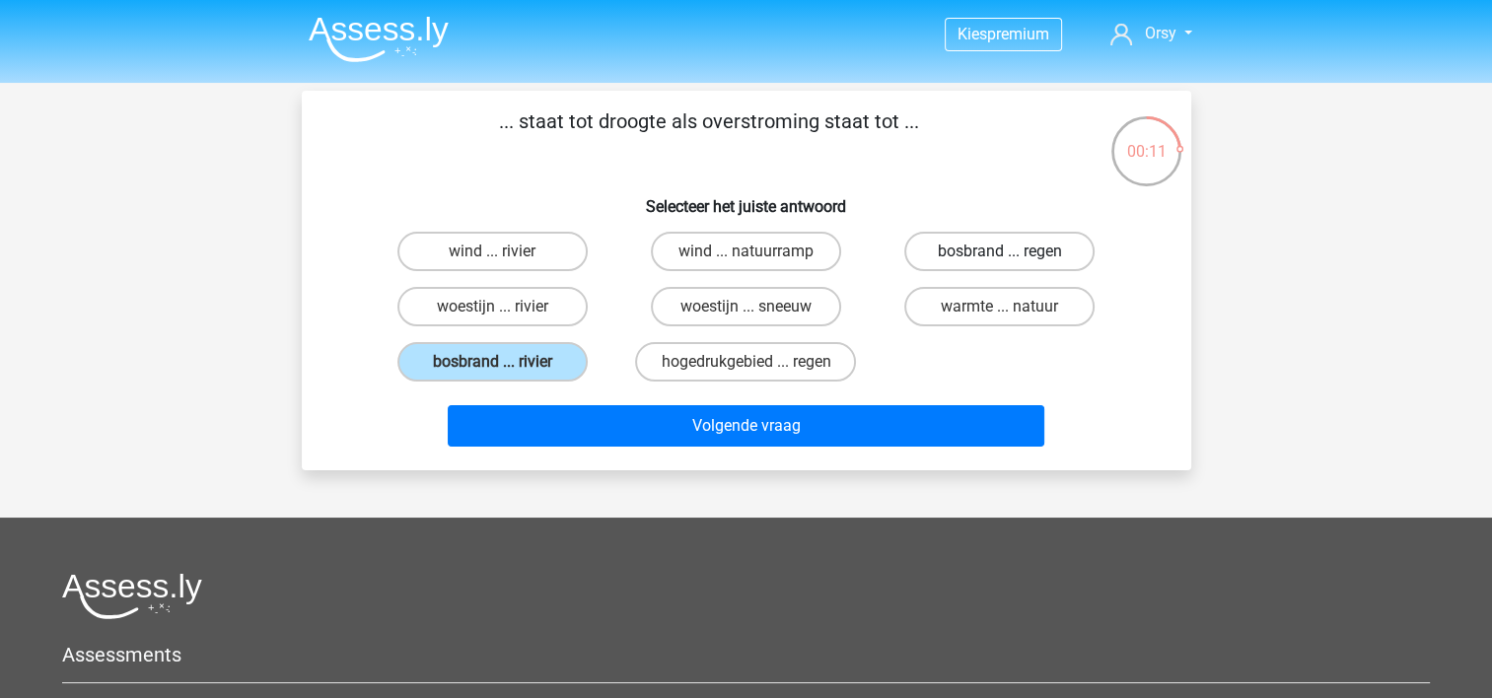
radio input "true"
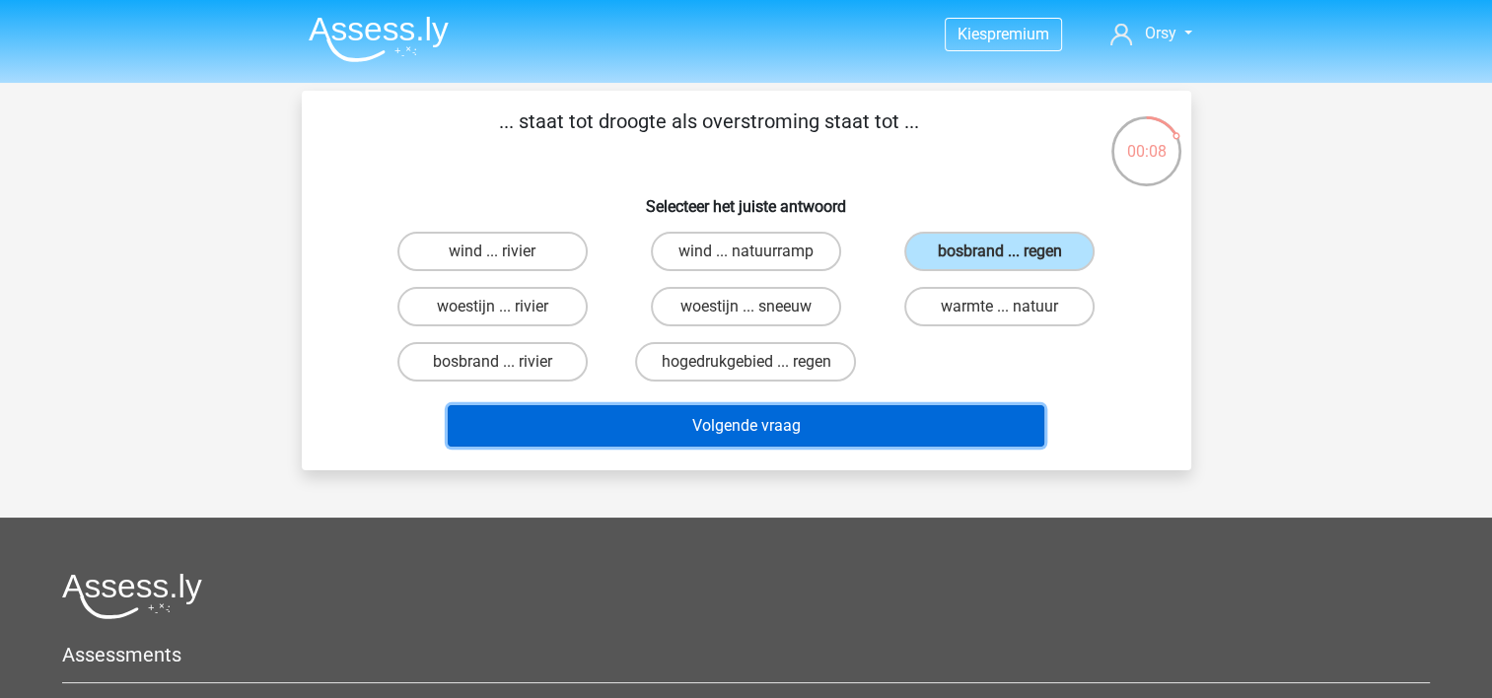
click at [757, 436] on button "Volgende vraag" at bounding box center [746, 425] width 597 height 41
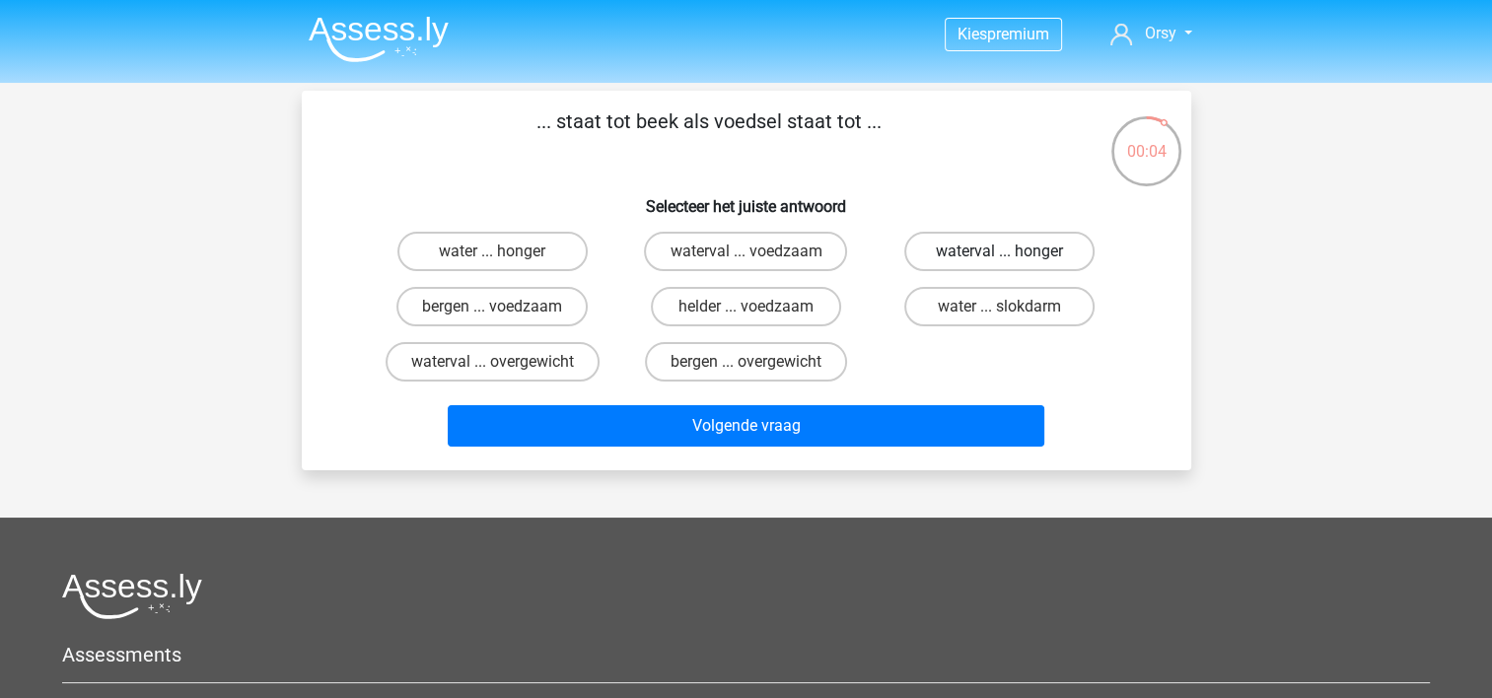
drag, startPoint x: 948, startPoint y: 256, endPoint x: 917, endPoint y: 249, distance: 31.6
click at [917, 249] on label "waterval ... honger" at bounding box center [999, 251] width 190 height 39
click at [1000, 251] on input "waterval ... honger" at bounding box center [1006, 257] width 13 height 13
radio input "true"
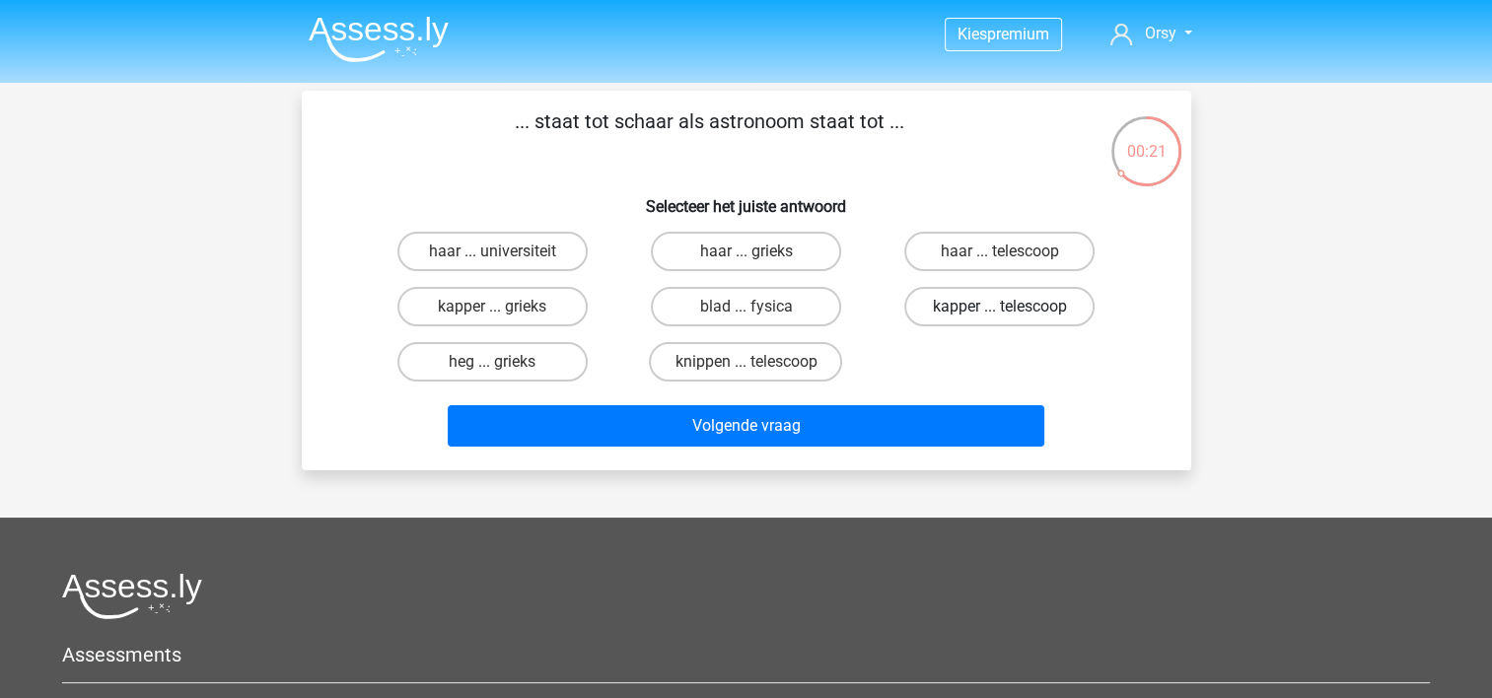
click at [993, 308] on label "kapper ... telescoop" at bounding box center [999, 306] width 190 height 39
click at [1000, 308] on input "kapper ... telescoop" at bounding box center [1006, 313] width 13 height 13
radio input "true"
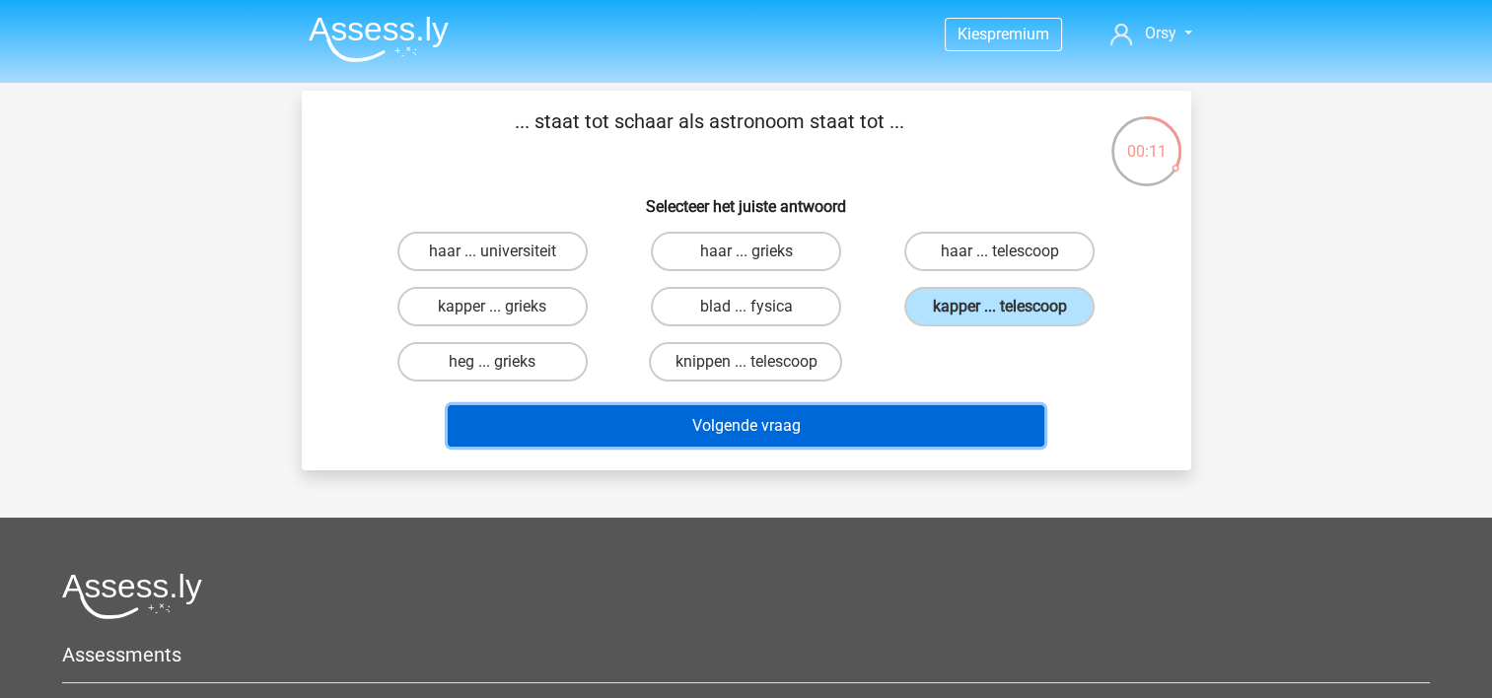
click at [840, 425] on button "Volgende vraag" at bounding box center [746, 425] width 597 height 41
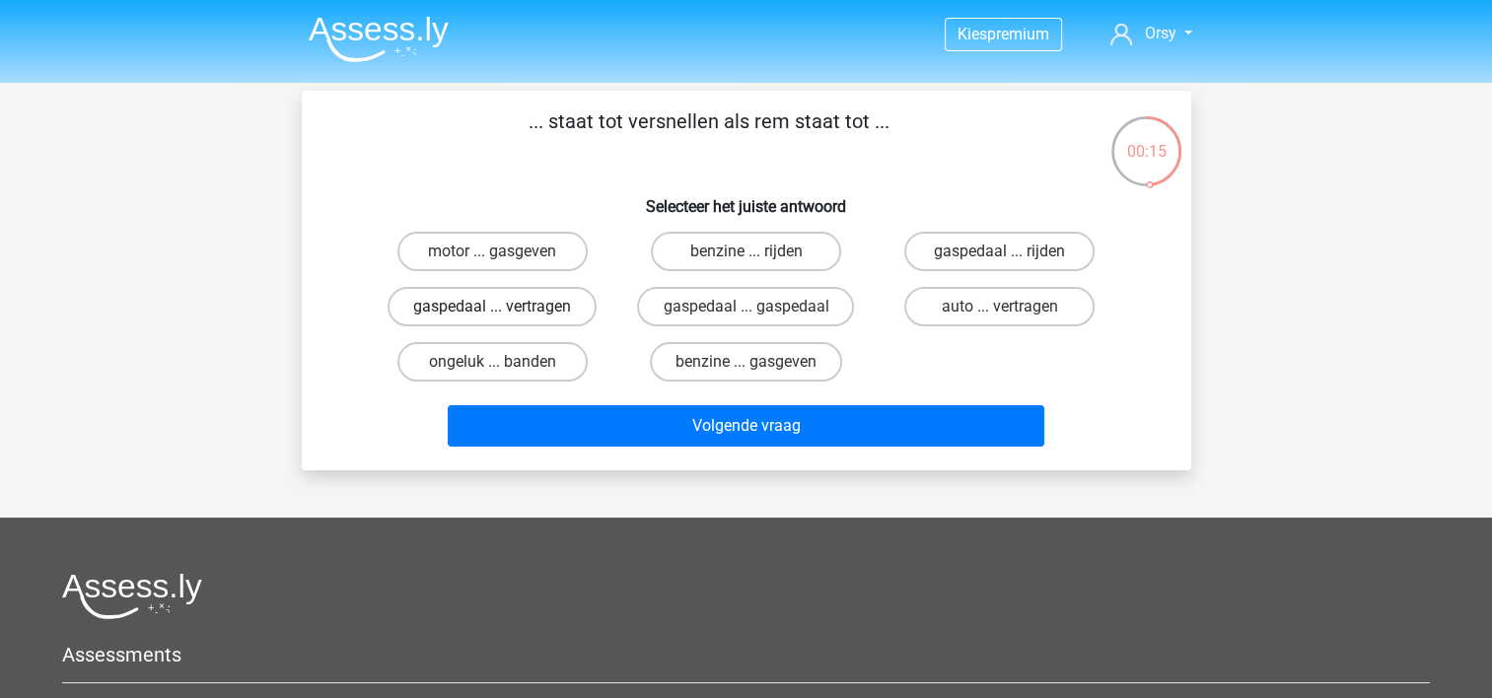
click at [559, 308] on label "gaspedaal ... vertragen" at bounding box center [492, 306] width 209 height 39
click at [505, 308] on input "gaspedaal ... vertragen" at bounding box center [498, 313] width 13 height 13
radio input "true"
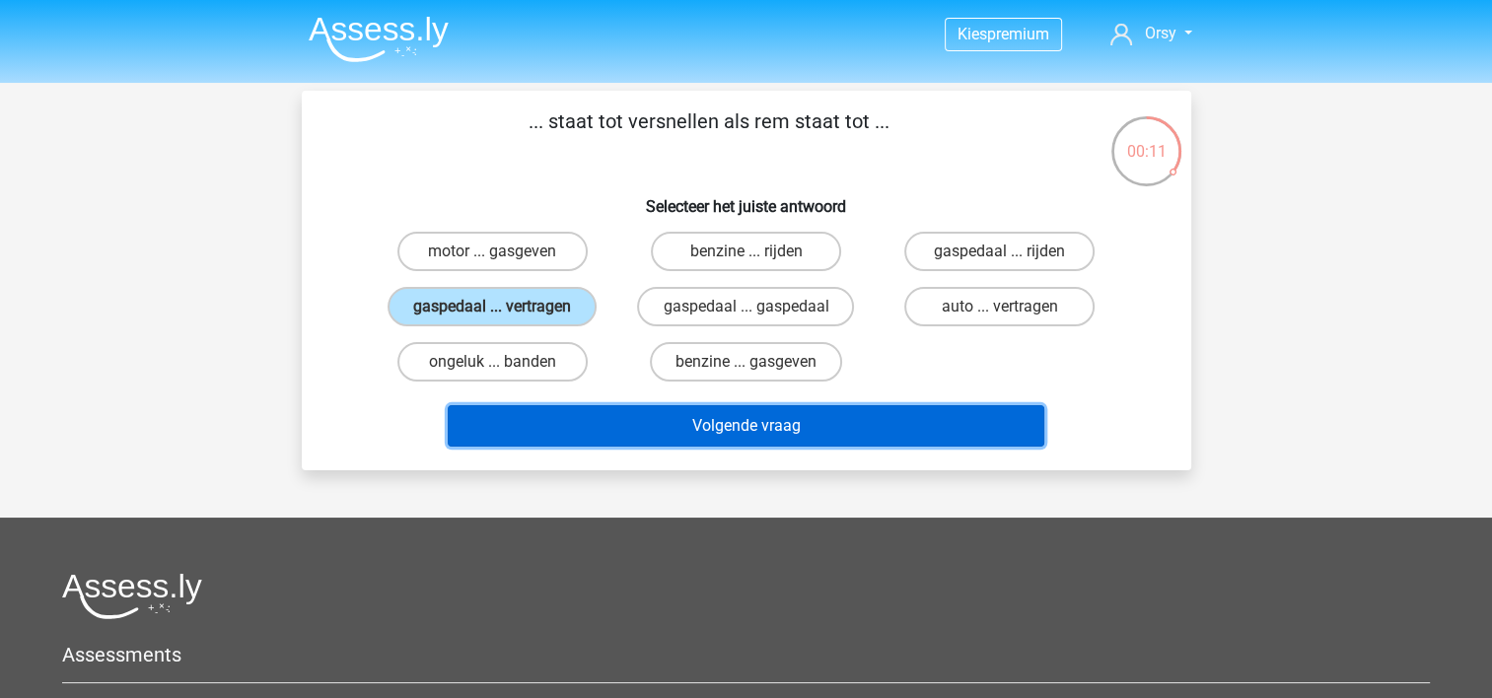
click at [683, 434] on button "Volgende vraag" at bounding box center [746, 425] width 597 height 41
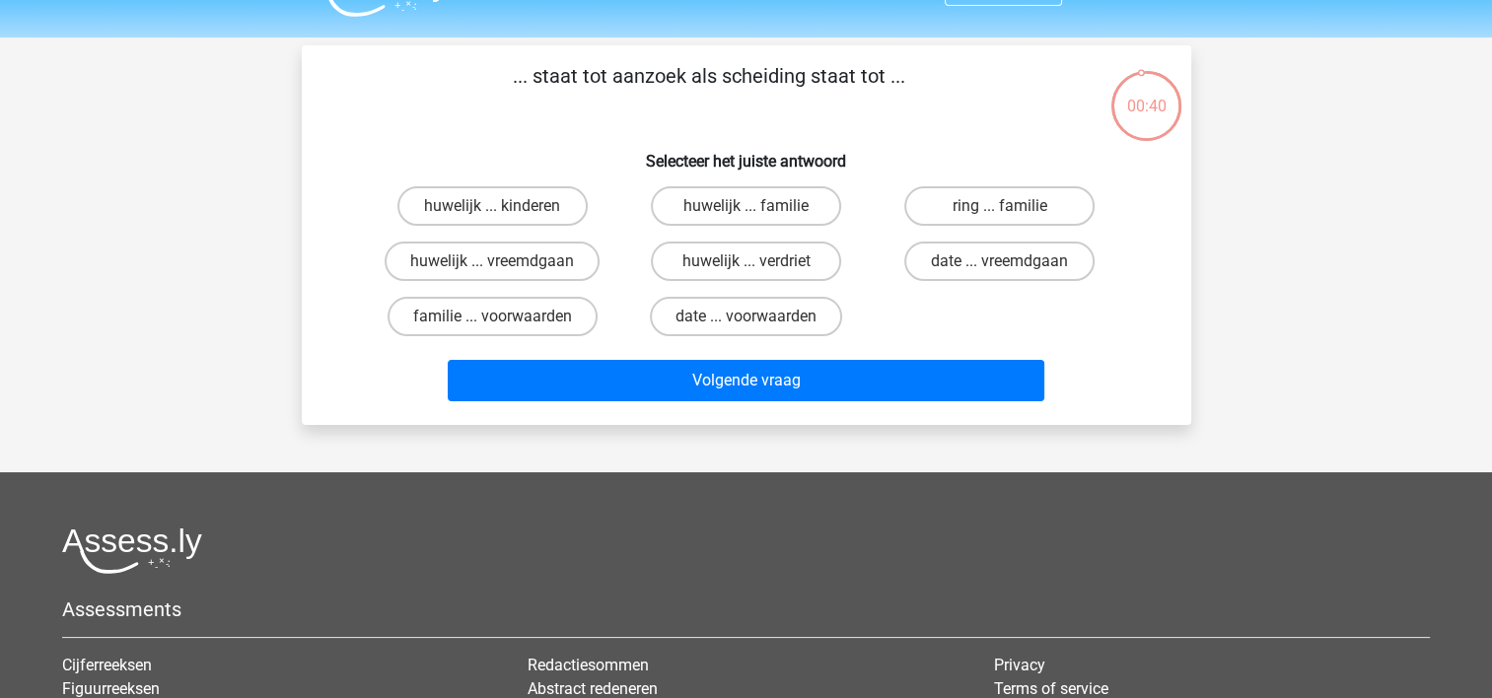
scroll to position [44, 0]
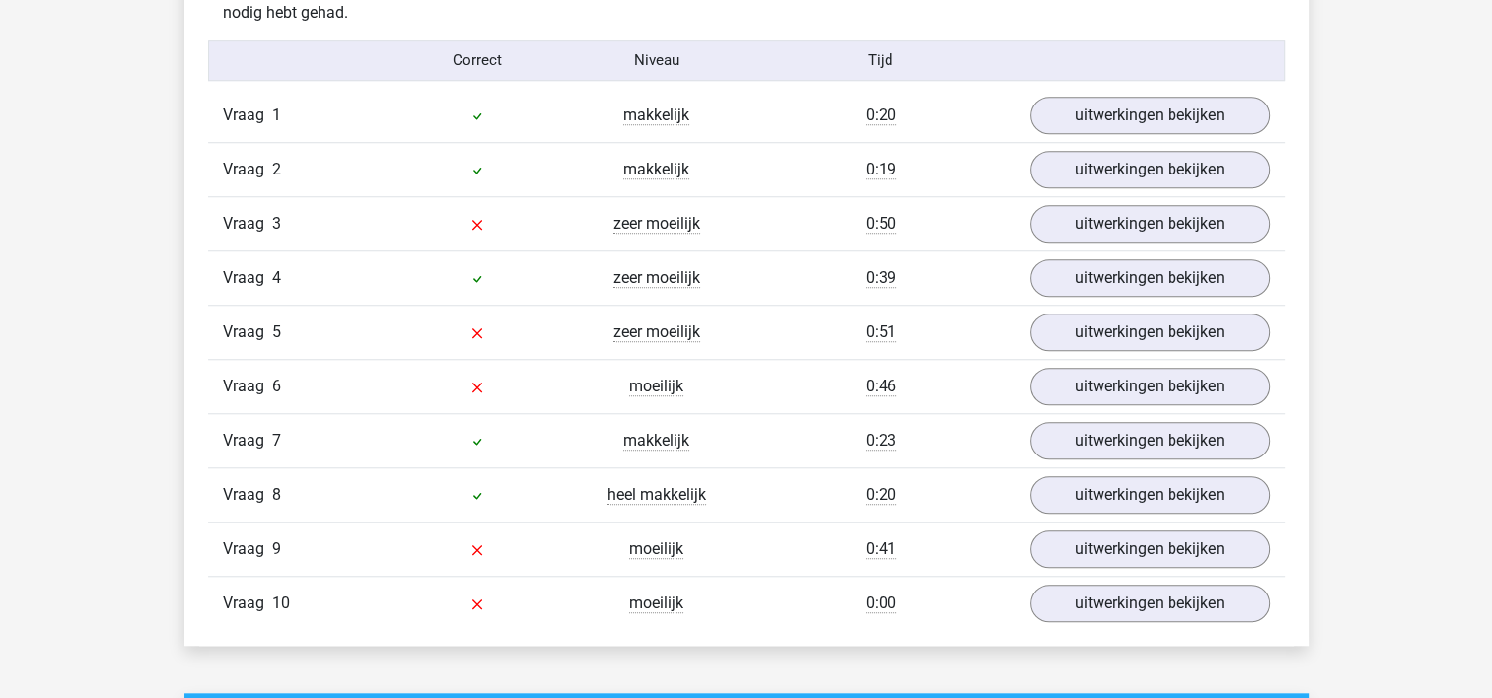
scroll to position [1612, 0]
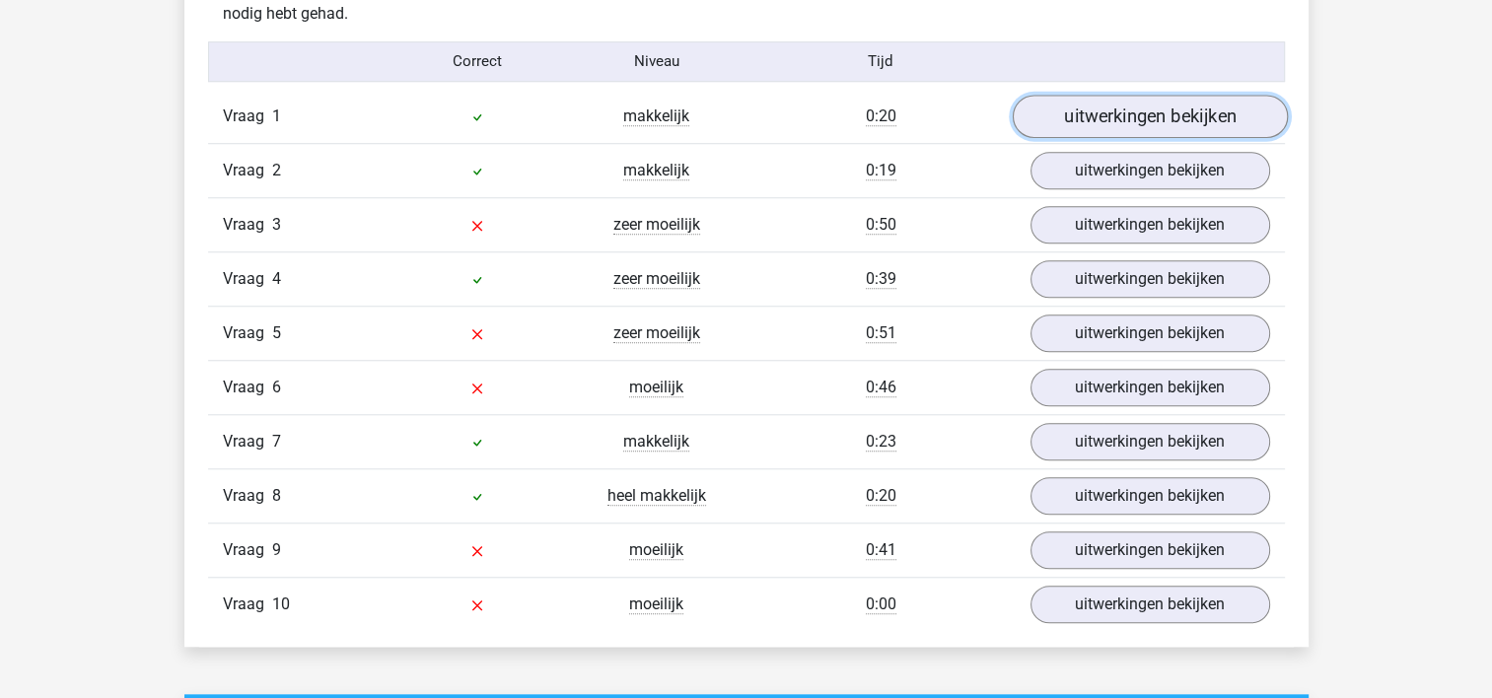
click at [1179, 105] on link "uitwerkingen bekijken" at bounding box center [1149, 116] width 275 height 43
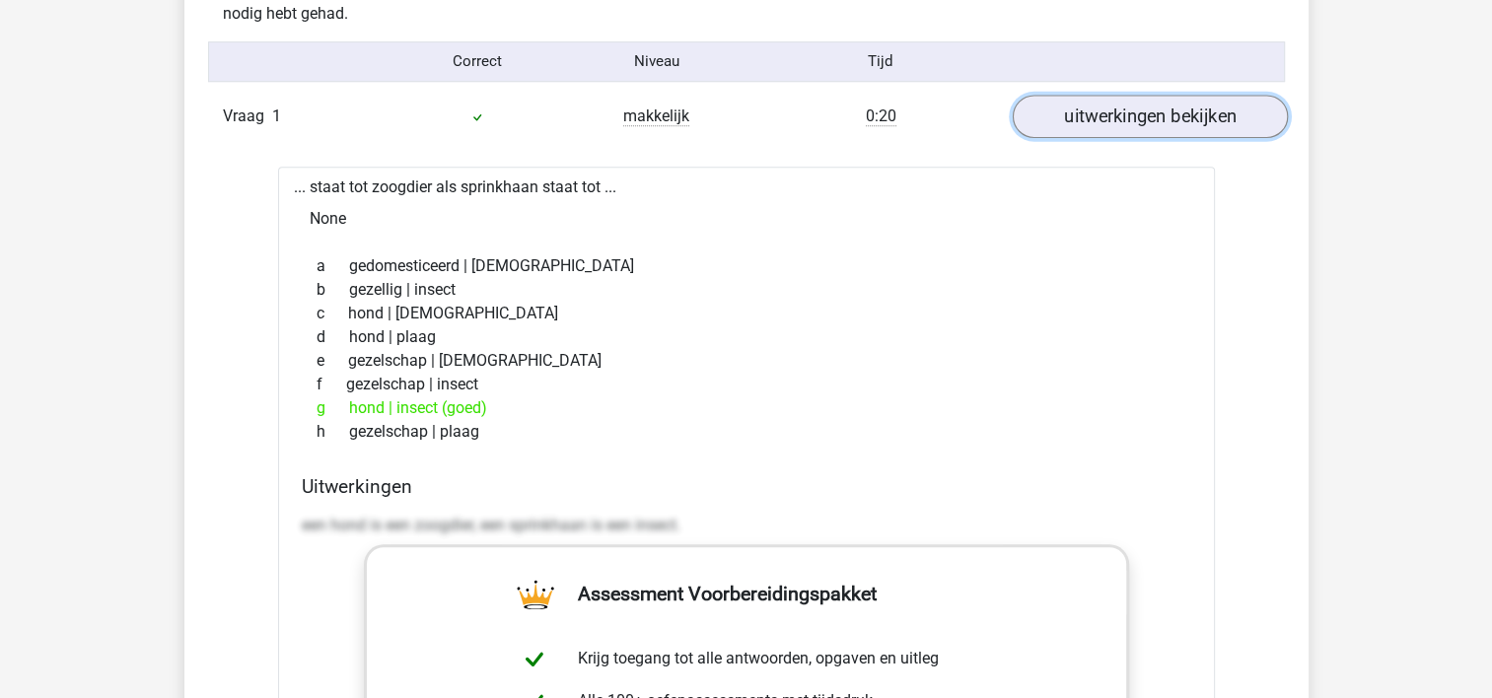
click at [1152, 126] on link "uitwerkingen bekijken" at bounding box center [1149, 116] width 275 height 43
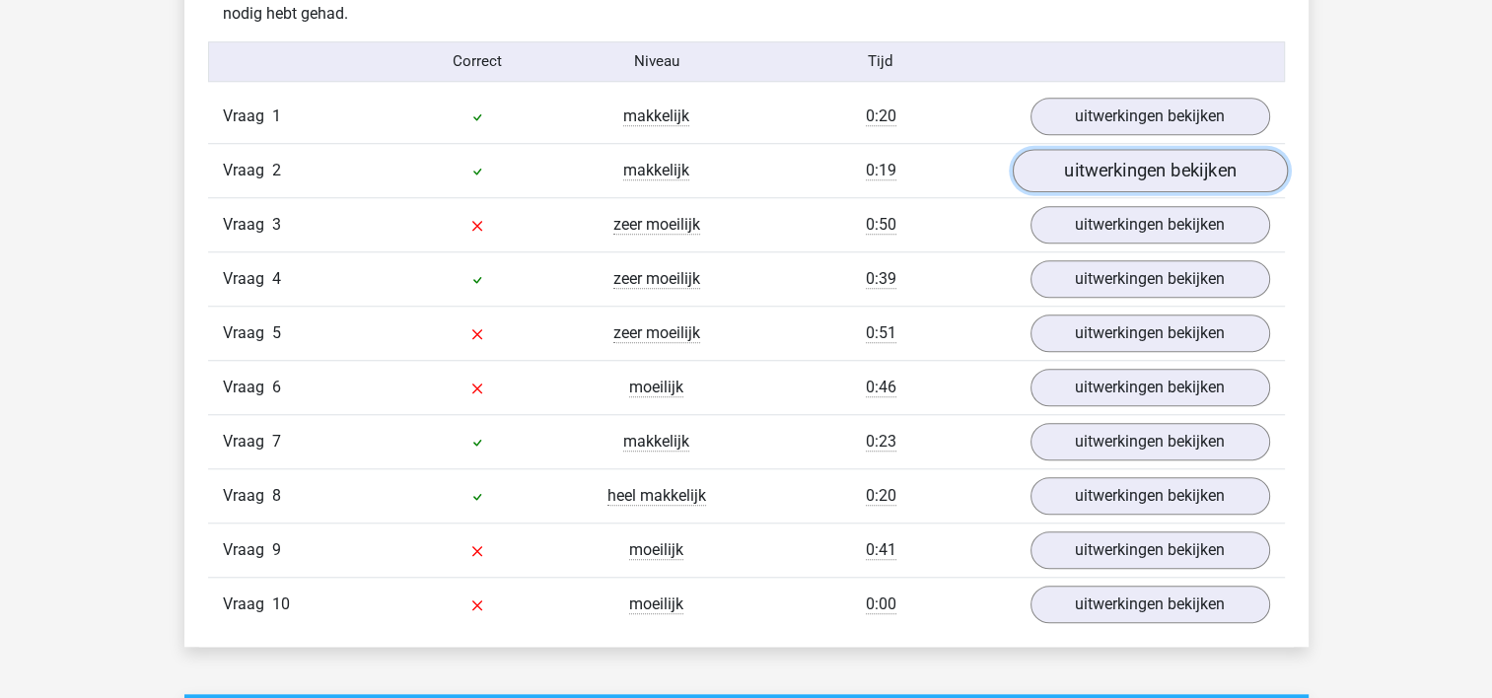
click at [1142, 182] on link "uitwerkingen bekijken" at bounding box center [1149, 170] width 275 height 43
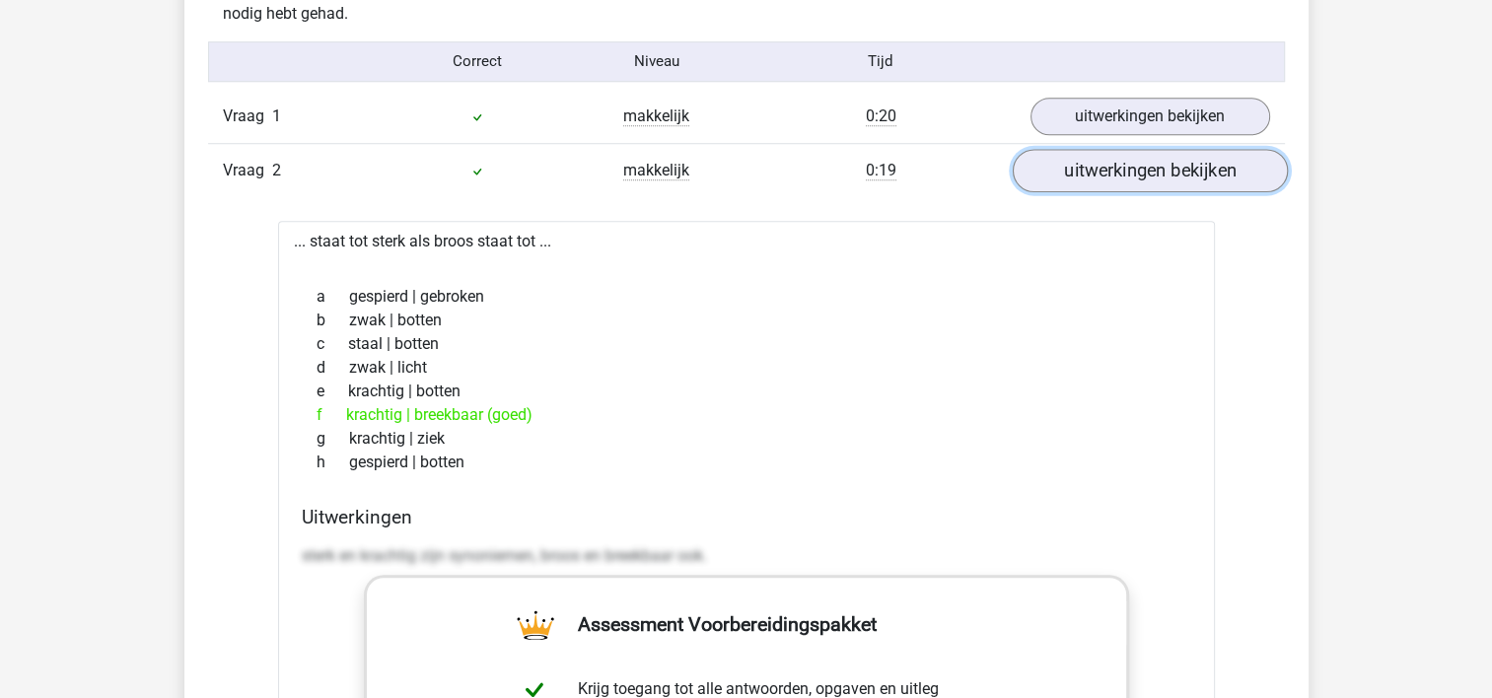
click at [1142, 182] on link "uitwerkingen bekijken" at bounding box center [1149, 170] width 275 height 43
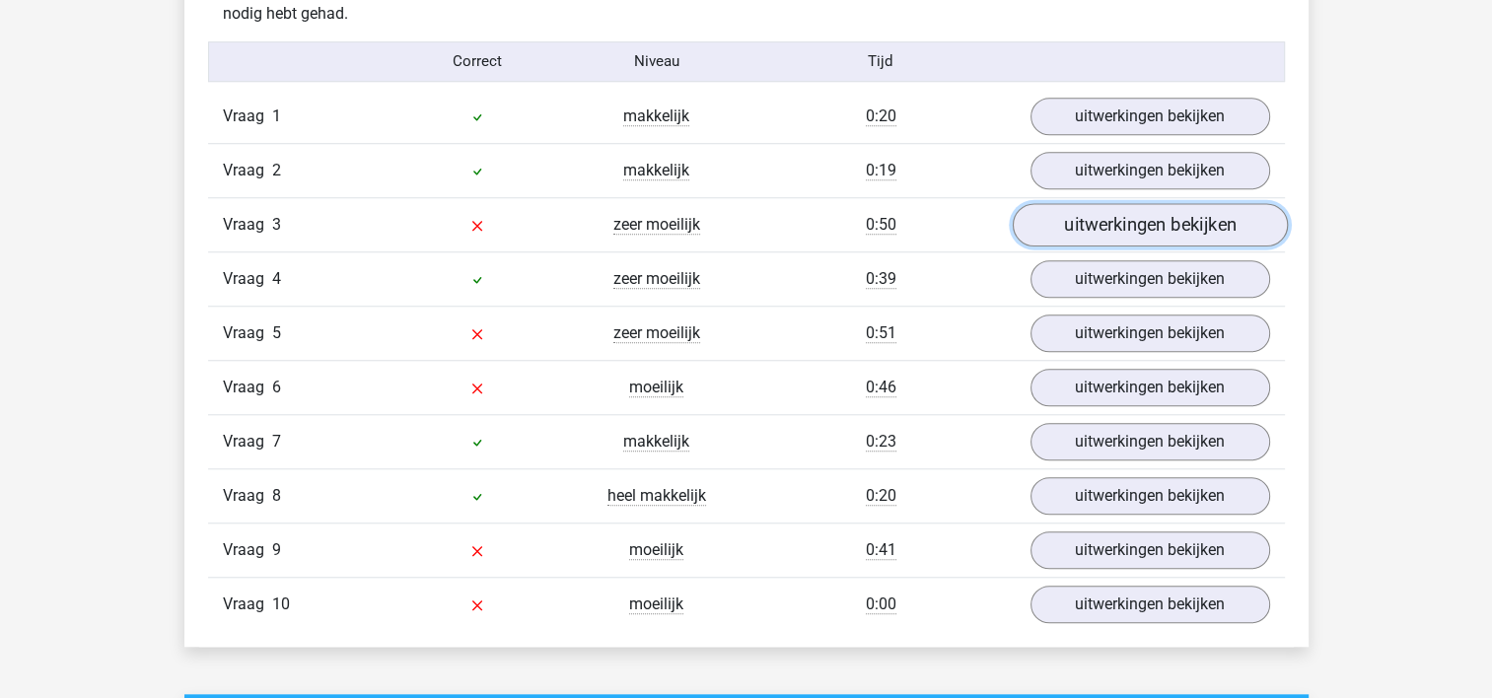
click at [1140, 217] on link "uitwerkingen bekijken" at bounding box center [1149, 224] width 275 height 43
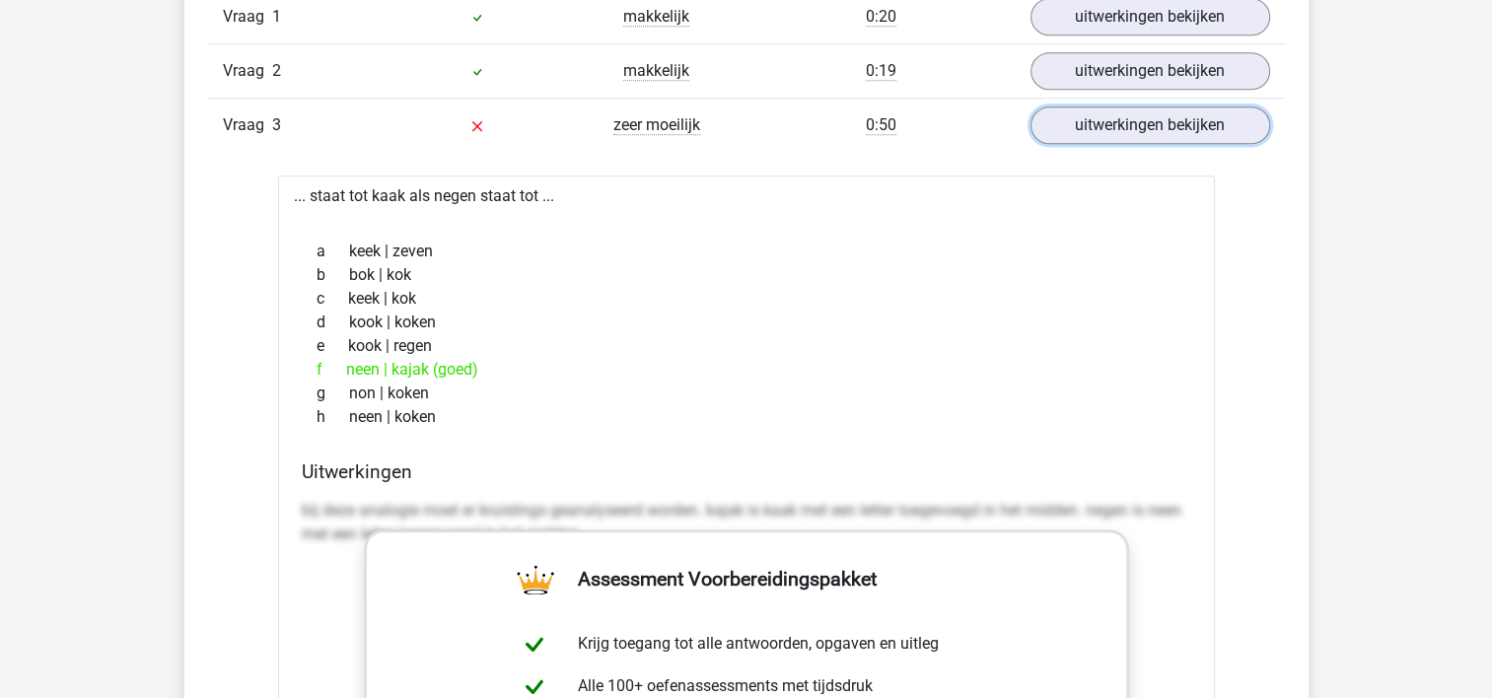
scroll to position [1712, 0]
click at [1137, 113] on link "uitwerkingen bekijken" at bounding box center [1149, 125] width 275 height 43
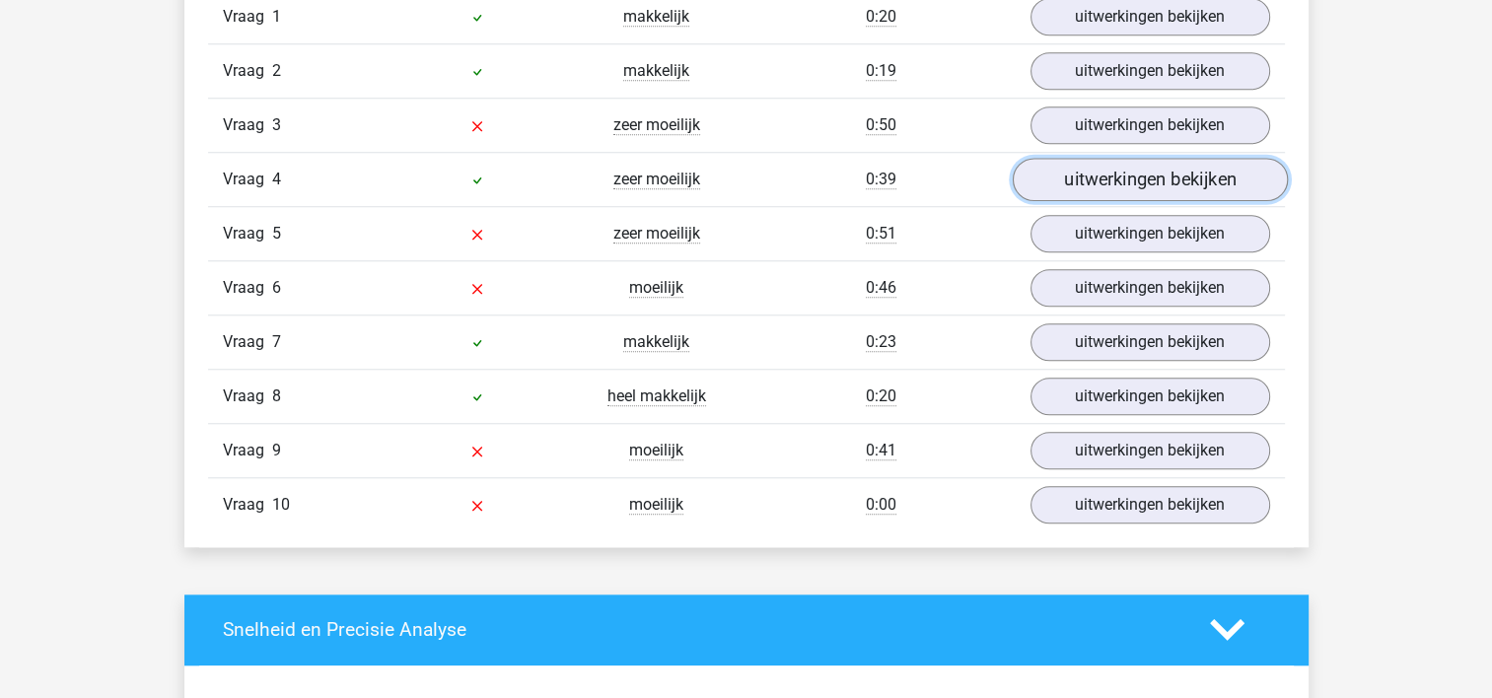
click at [1127, 180] on link "uitwerkingen bekijken" at bounding box center [1149, 179] width 275 height 43
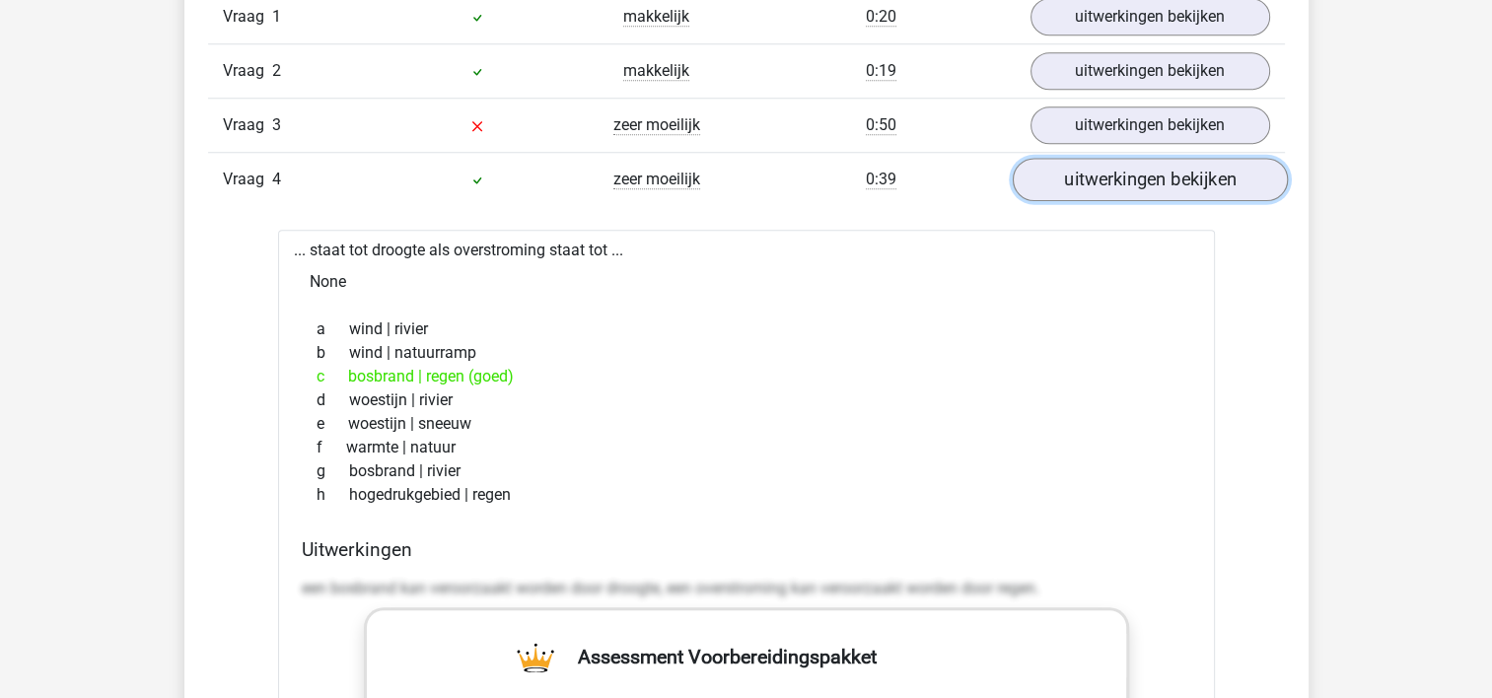
click at [1127, 180] on link "uitwerkingen bekijken" at bounding box center [1149, 179] width 275 height 43
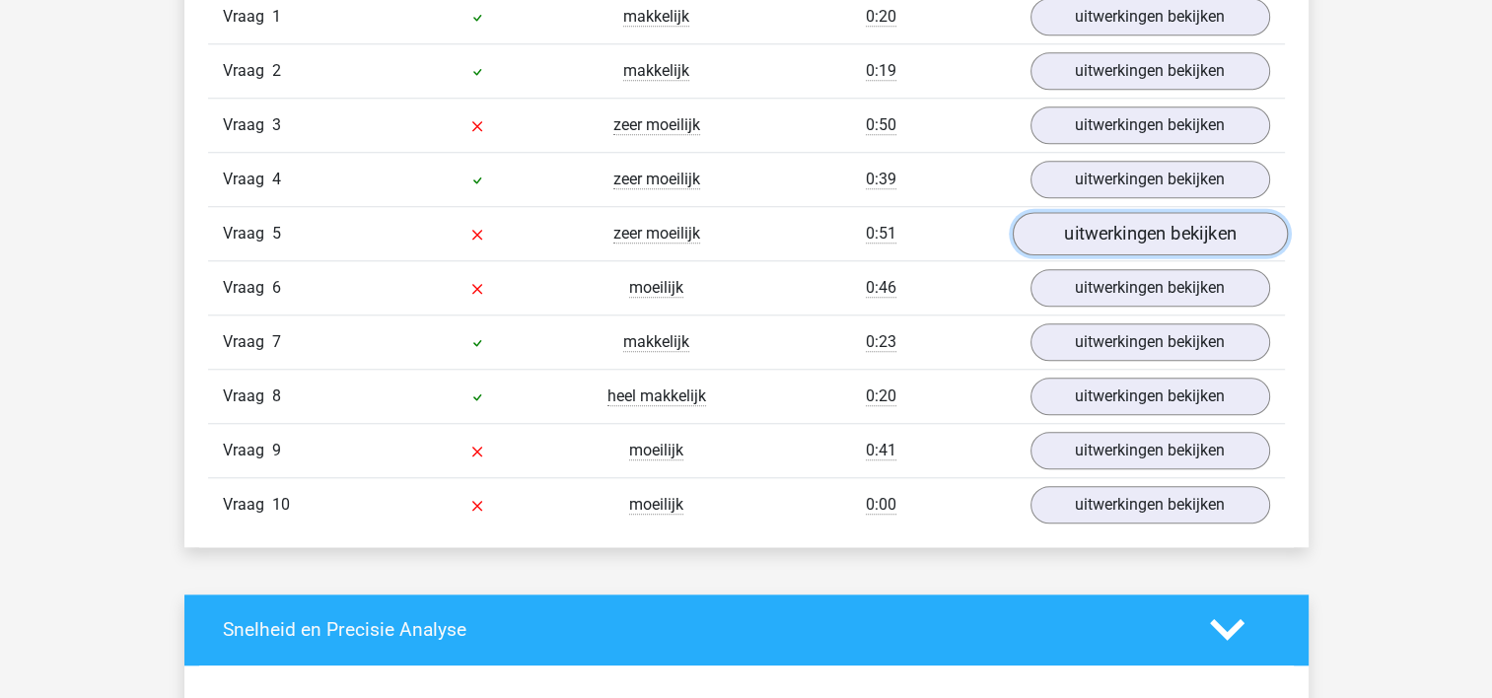
click at [1116, 233] on link "uitwerkingen bekijken" at bounding box center [1149, 233] width 275 height 43
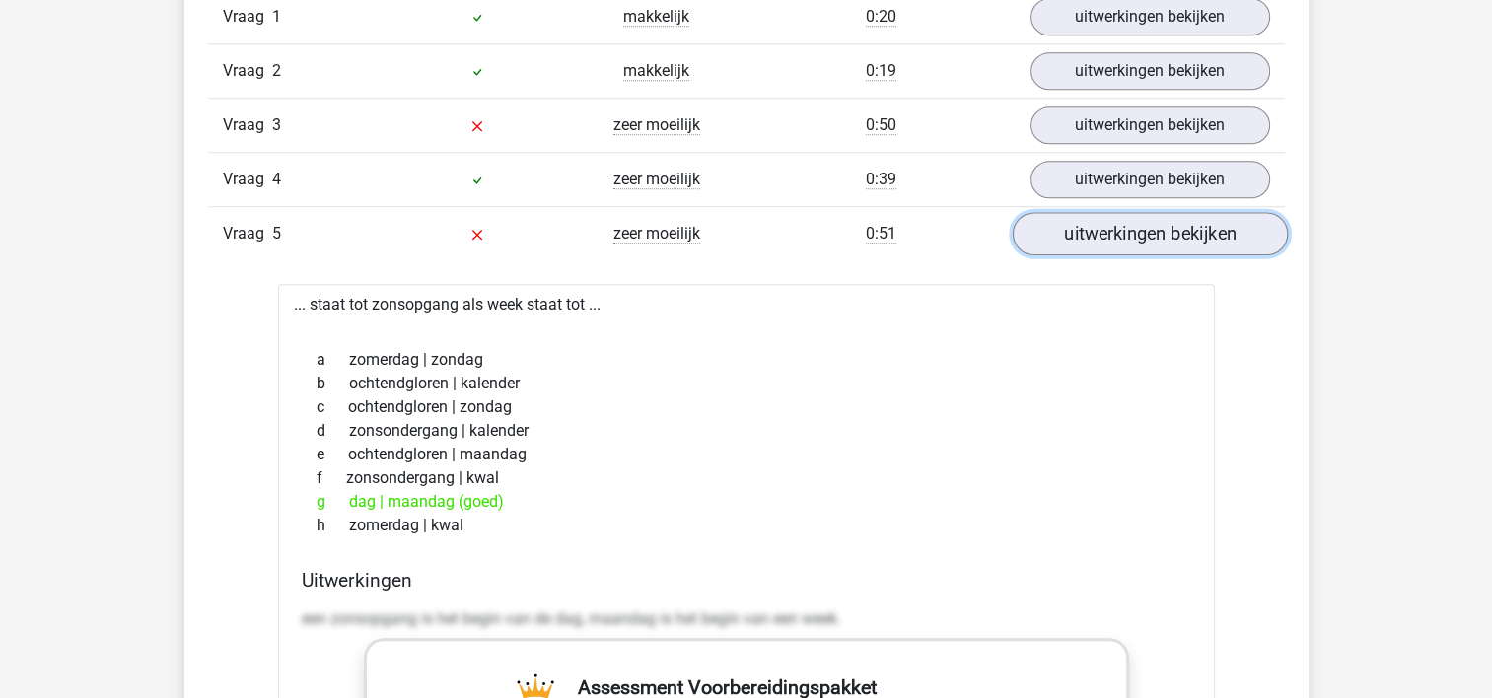
click at [1116, 233] on link "uitwerkingen bekijken" at bounding box center [1149, 233] width 275 height 43
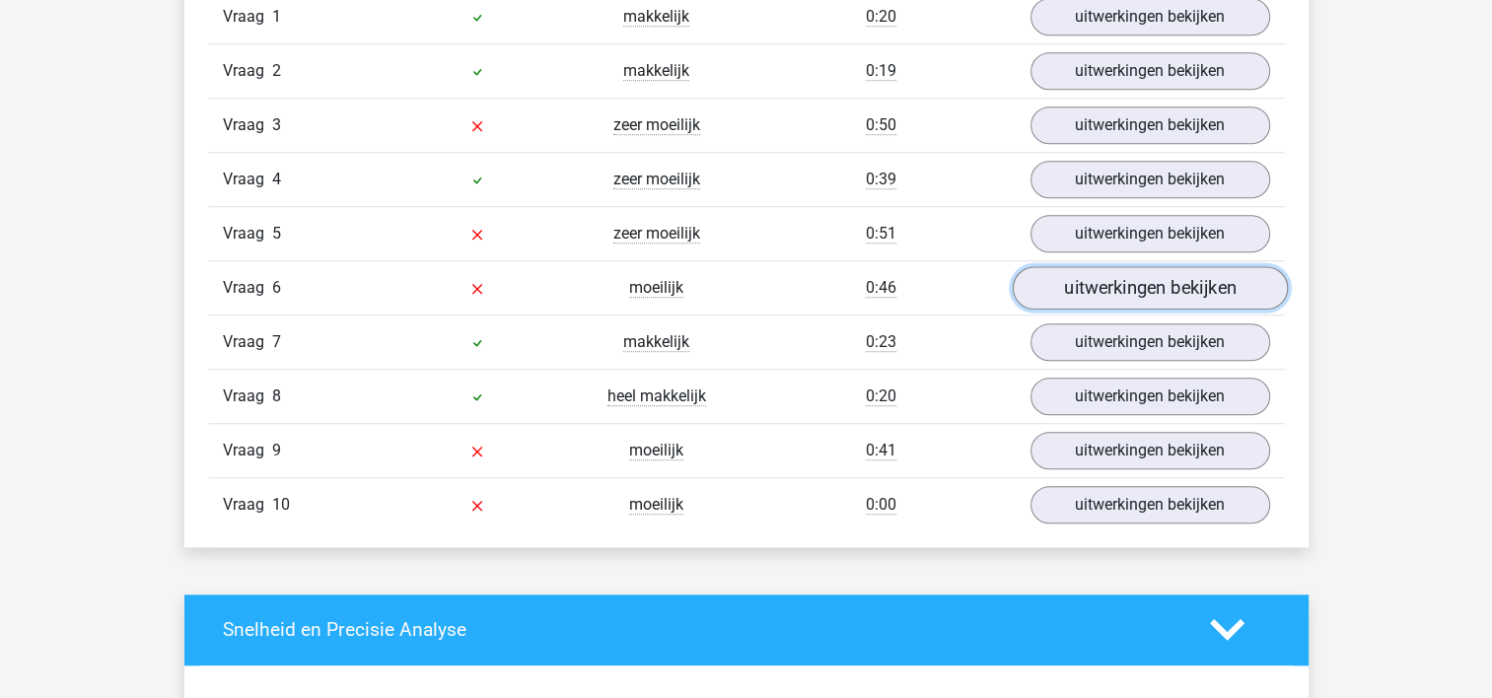
click at [1114, 276] on link "uitwerkingen bekijken" at bounding box center [1149, 287] width 275 height 43
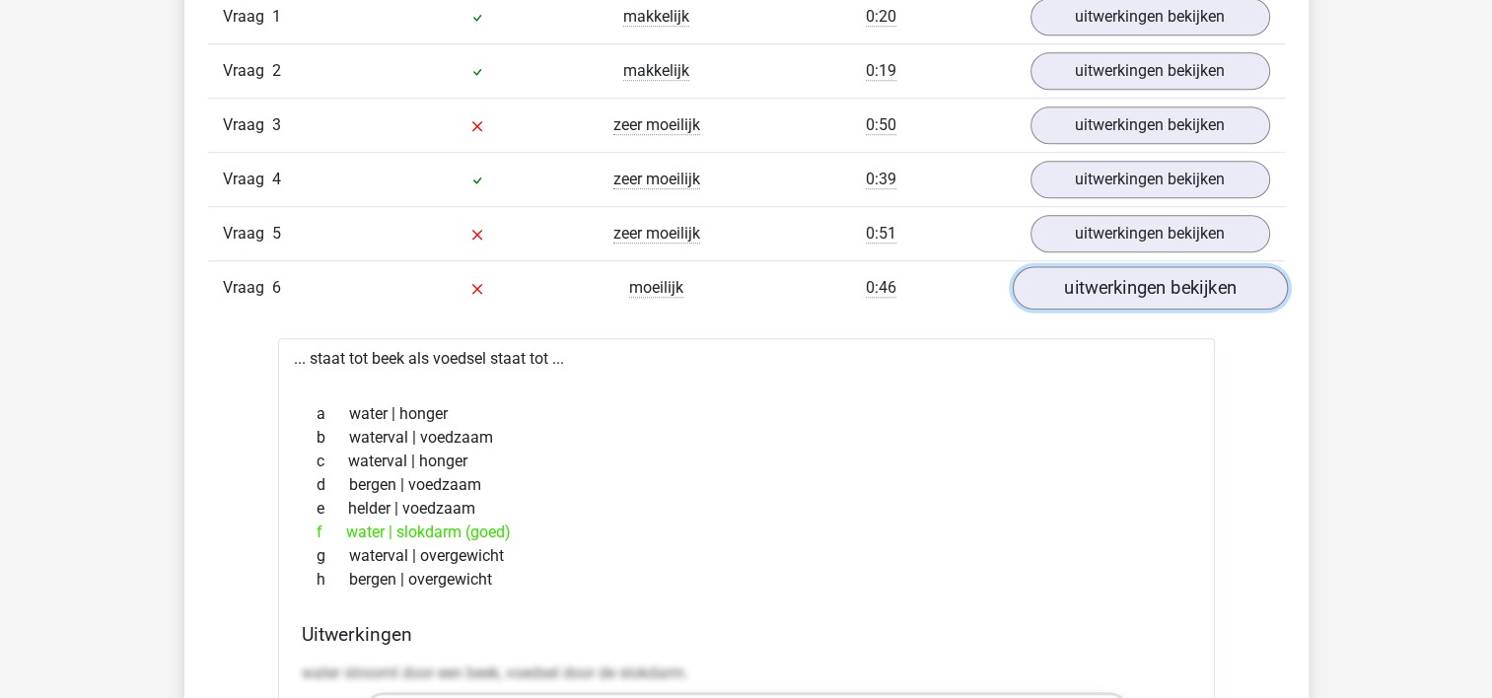
click at [1114, 276] on link "uitwerkingen bekijken" at bounding box center [1149, 287] width 275 height 43
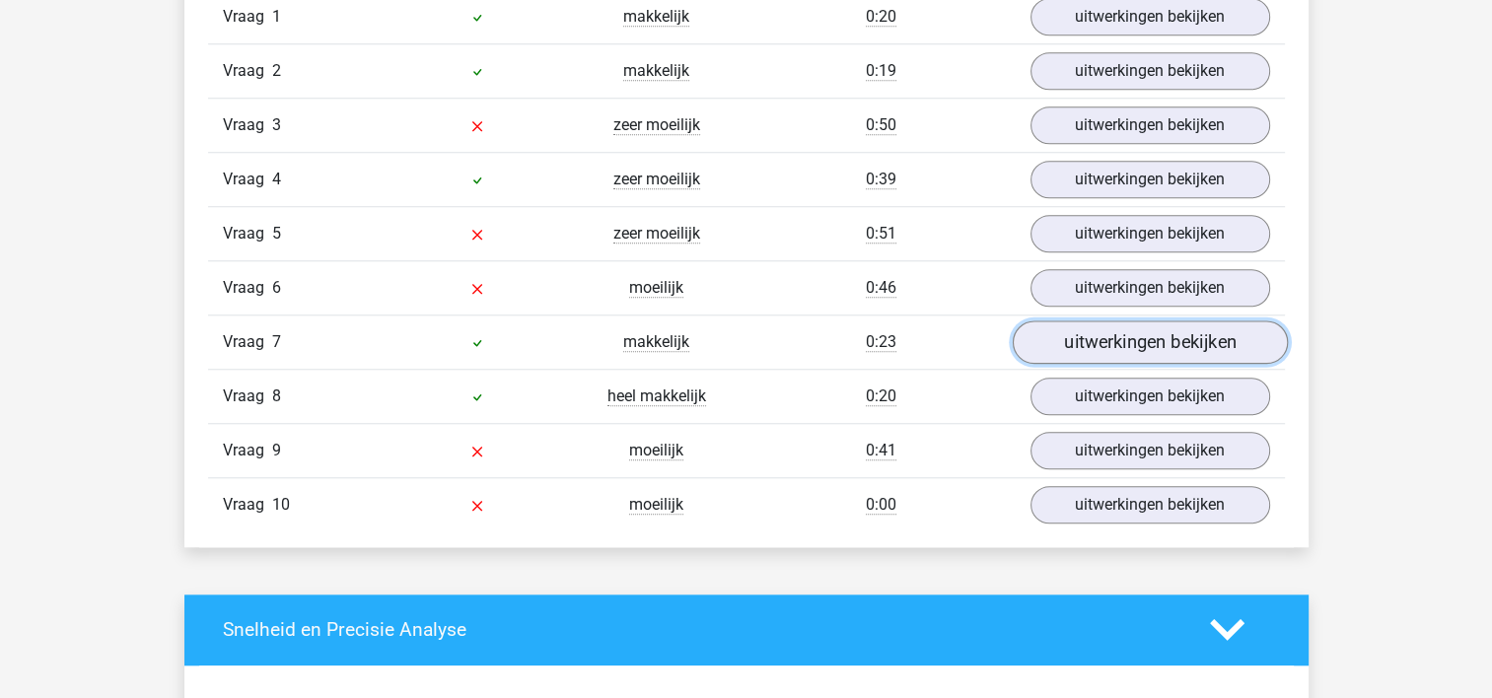
click at [1109, 328] on link "uitwerkingen bekijken" at bounding box center [1149, 342] width 275 height 43
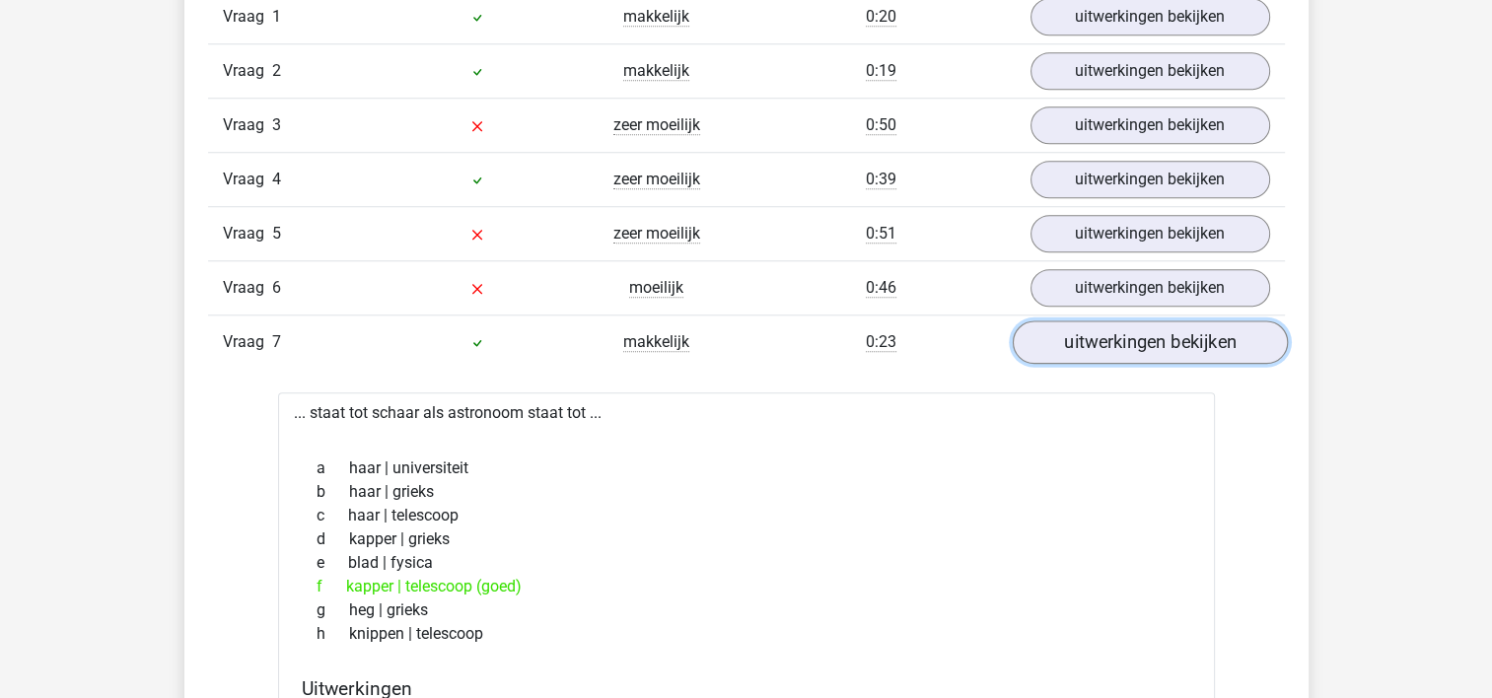
click at [1109, 328] on link "uitwerkingen bekijken" at bounding box center [1149, 342] width 275 height 43
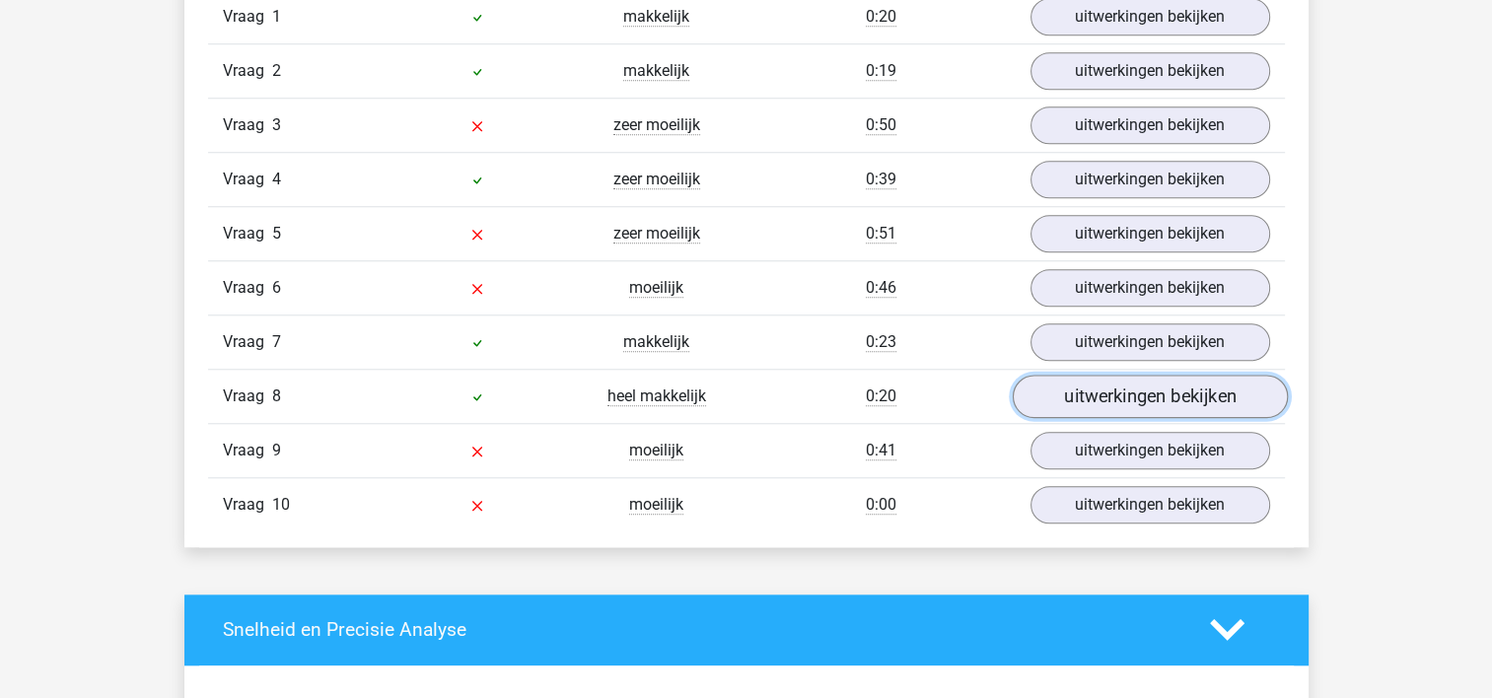
click at [1101, 396] on link "uitwerkingen bekijken" at bounding box center [1149, 396] width 275 height 43
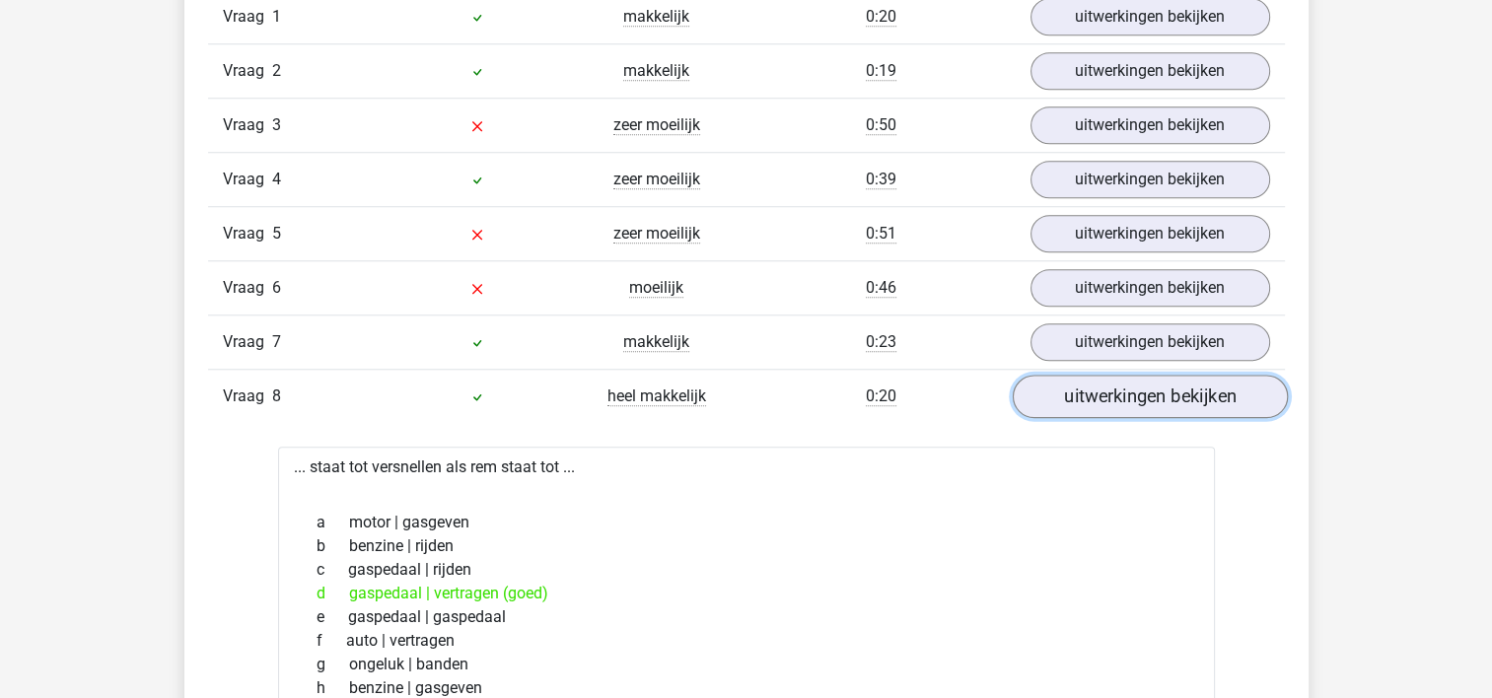
click at [1101, 396] on link "uitwerkingen bekijken" at bounding box center [1149, 396] width 275 height 43
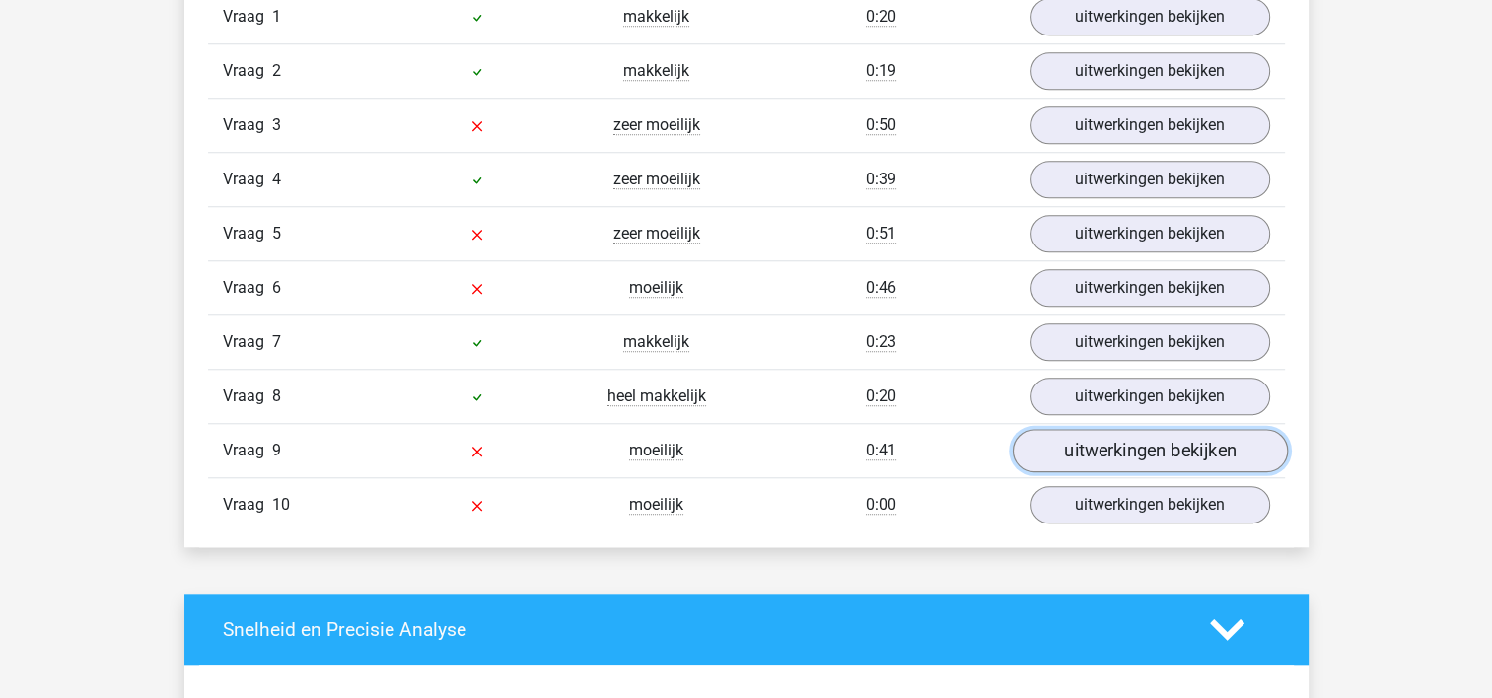
click at [1096, 451] on link "uitwerkingen bekijken" at bounding box center [1149, 450] width 275 height 43
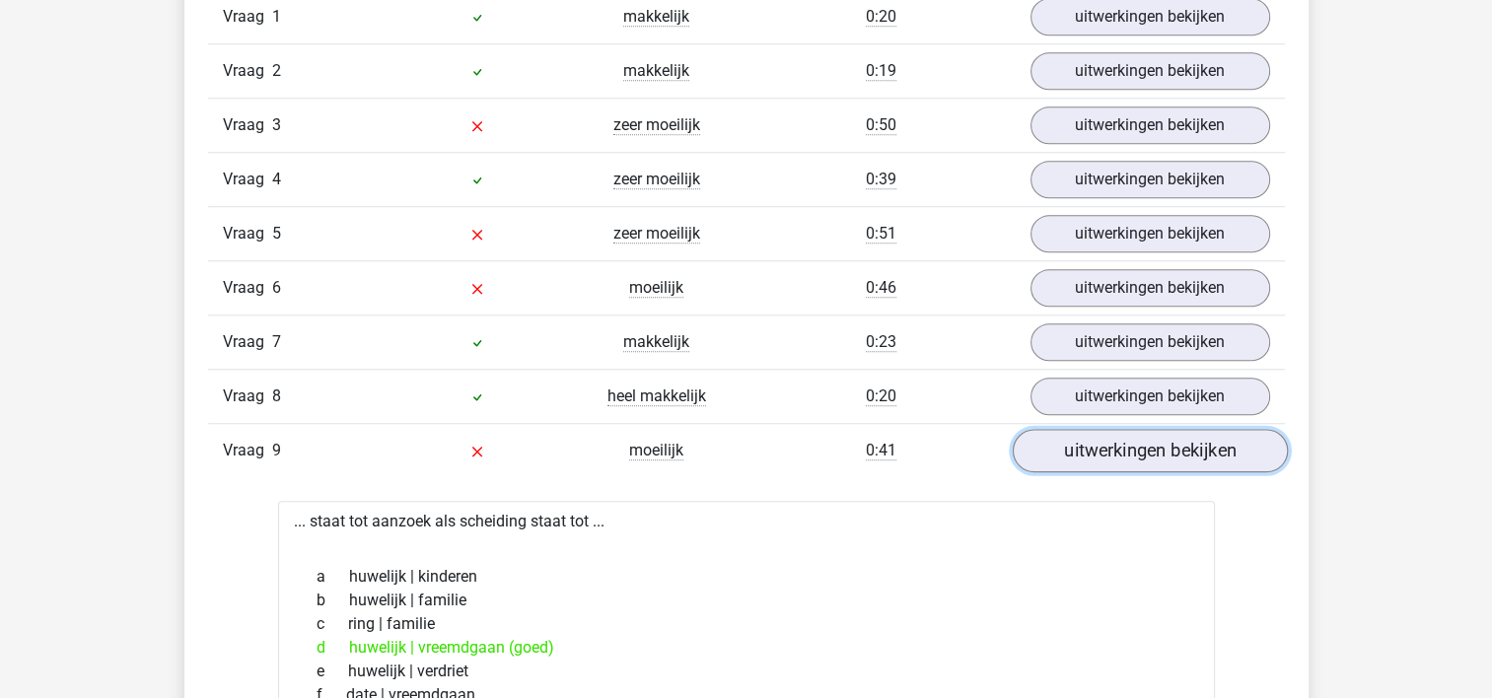
click at [1096, 451] on link "uitwerkingen bekijken" at bounding box center [1149, 450] width 275 height 43
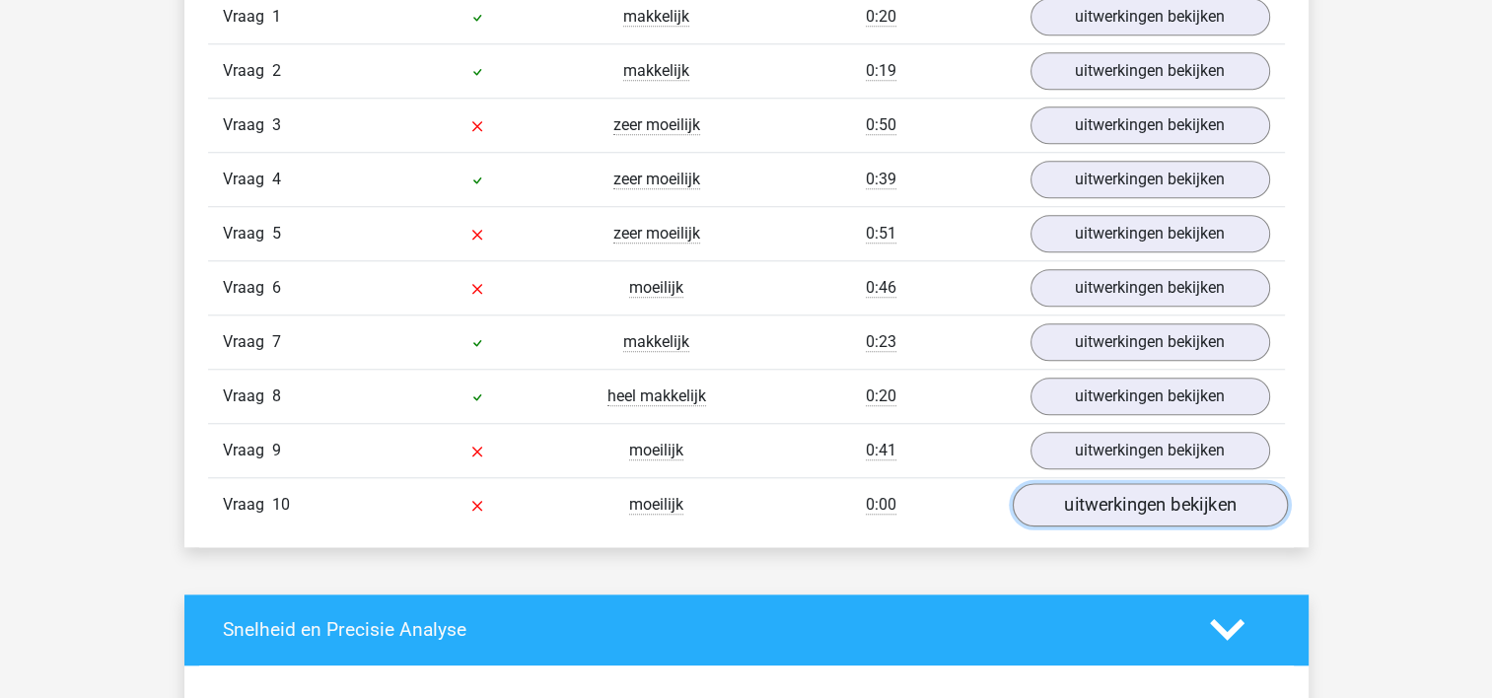
click at [1109, 496] on link "uitwerkingen bekijken" at bounding box center [1149, 504] width 275 height 43
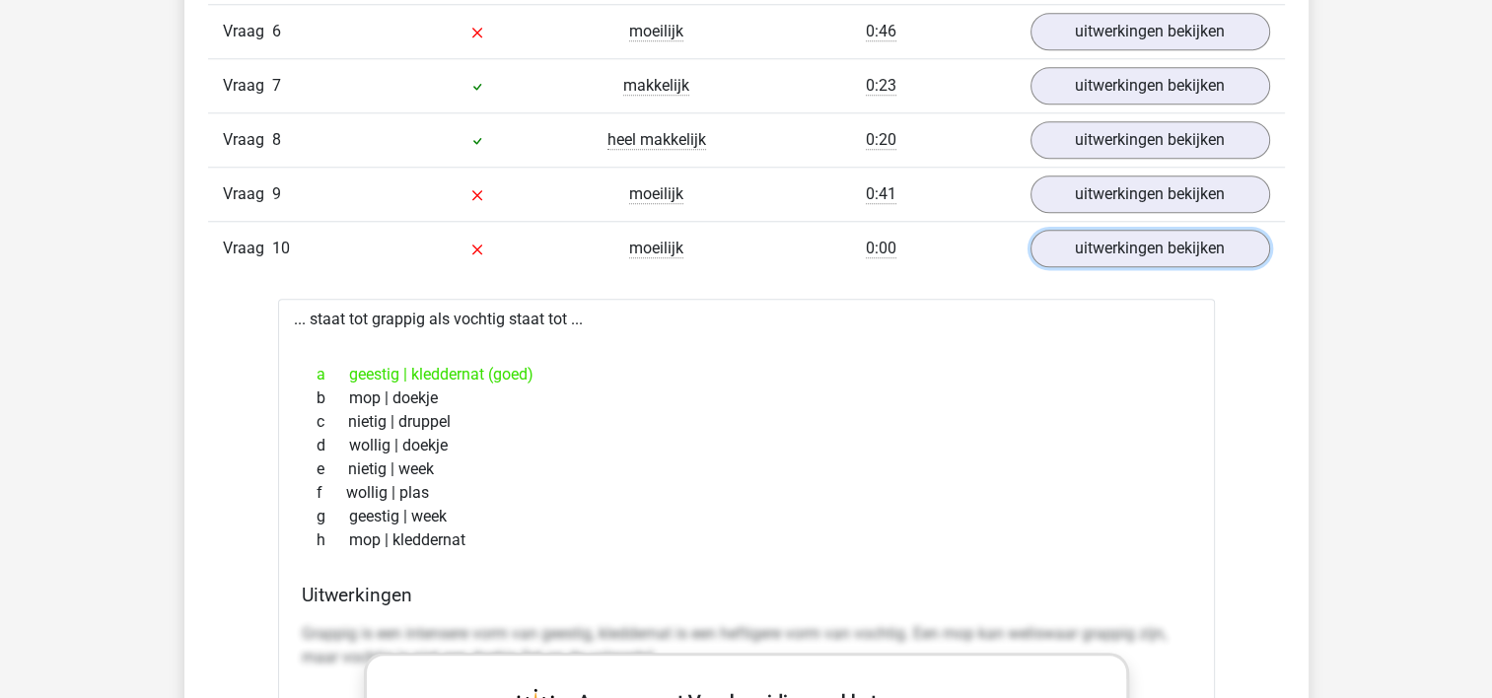
scroll to position [1972, 0]
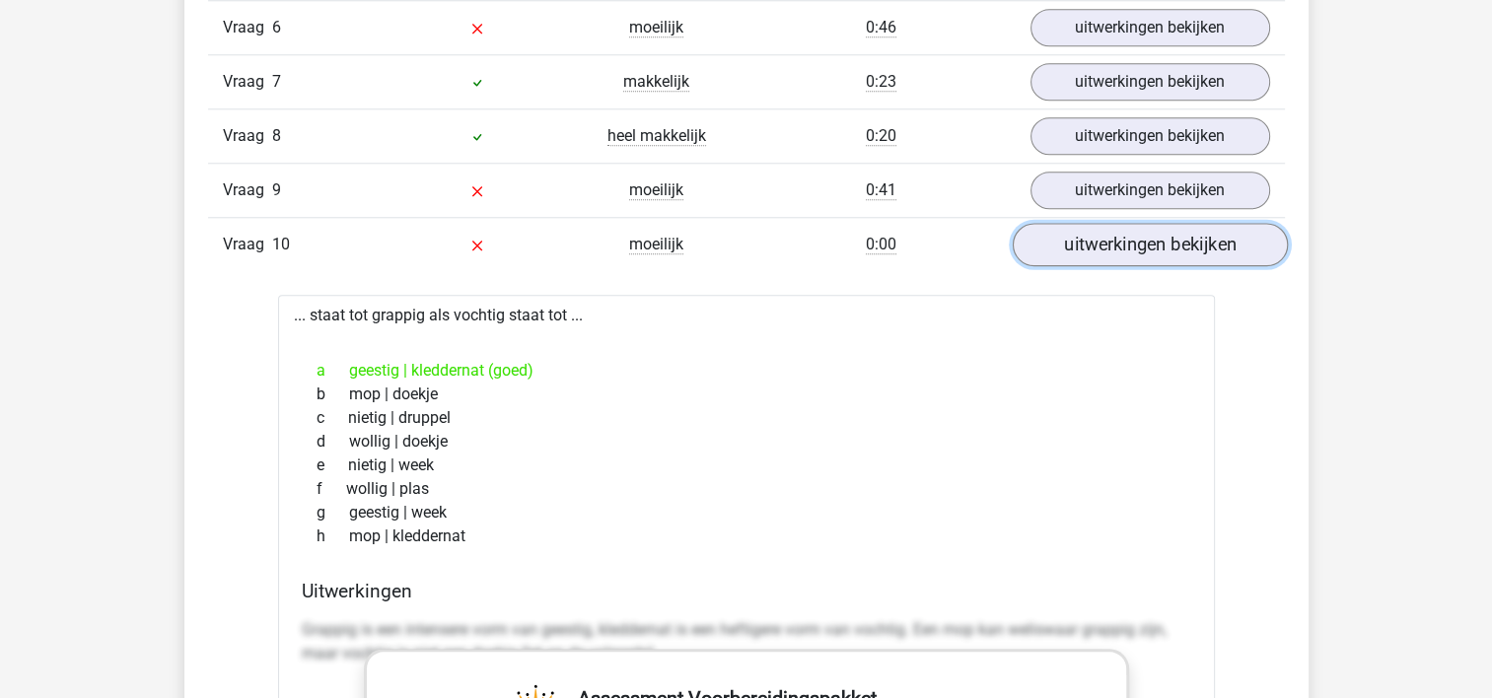
click at [1134, 251] on link "uitwerkingen bekijken" at bounding box center [1149, 244] width 275 height 43
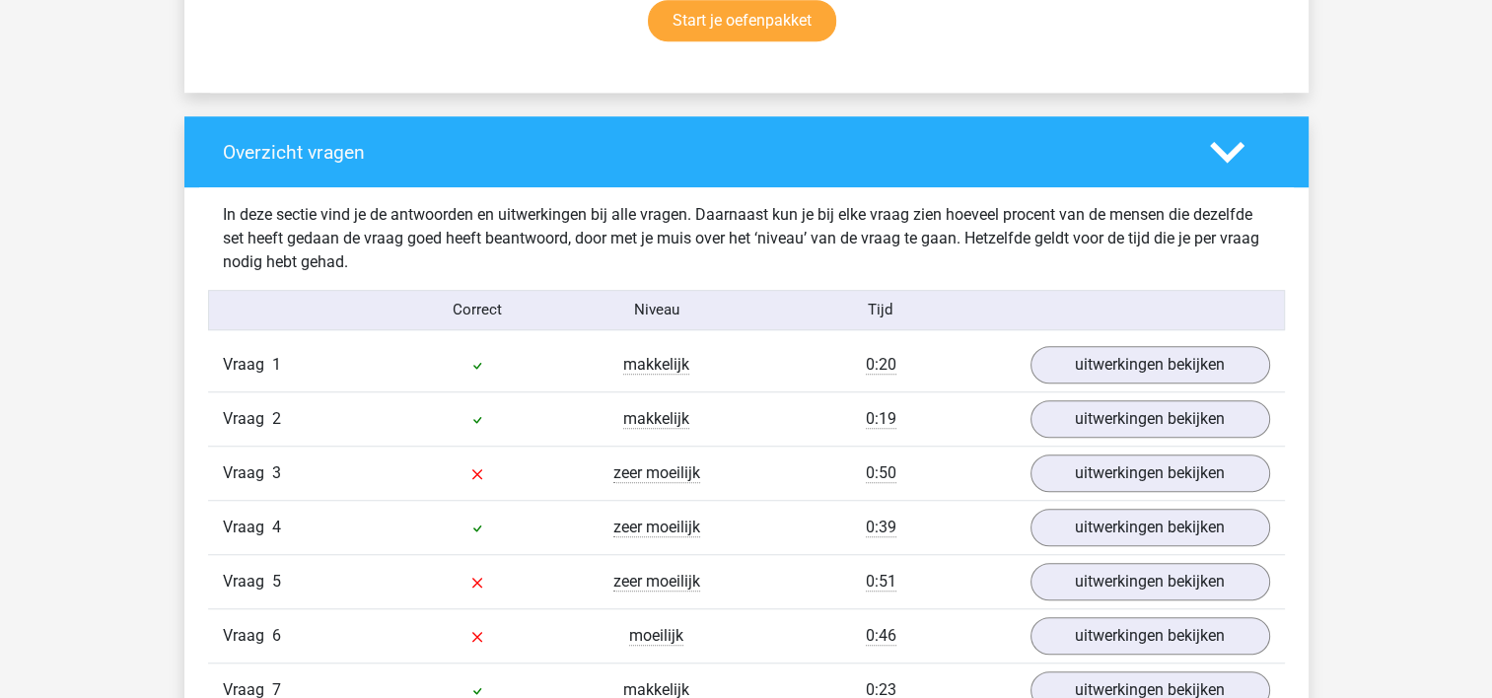
scroll to position [1365, 0]
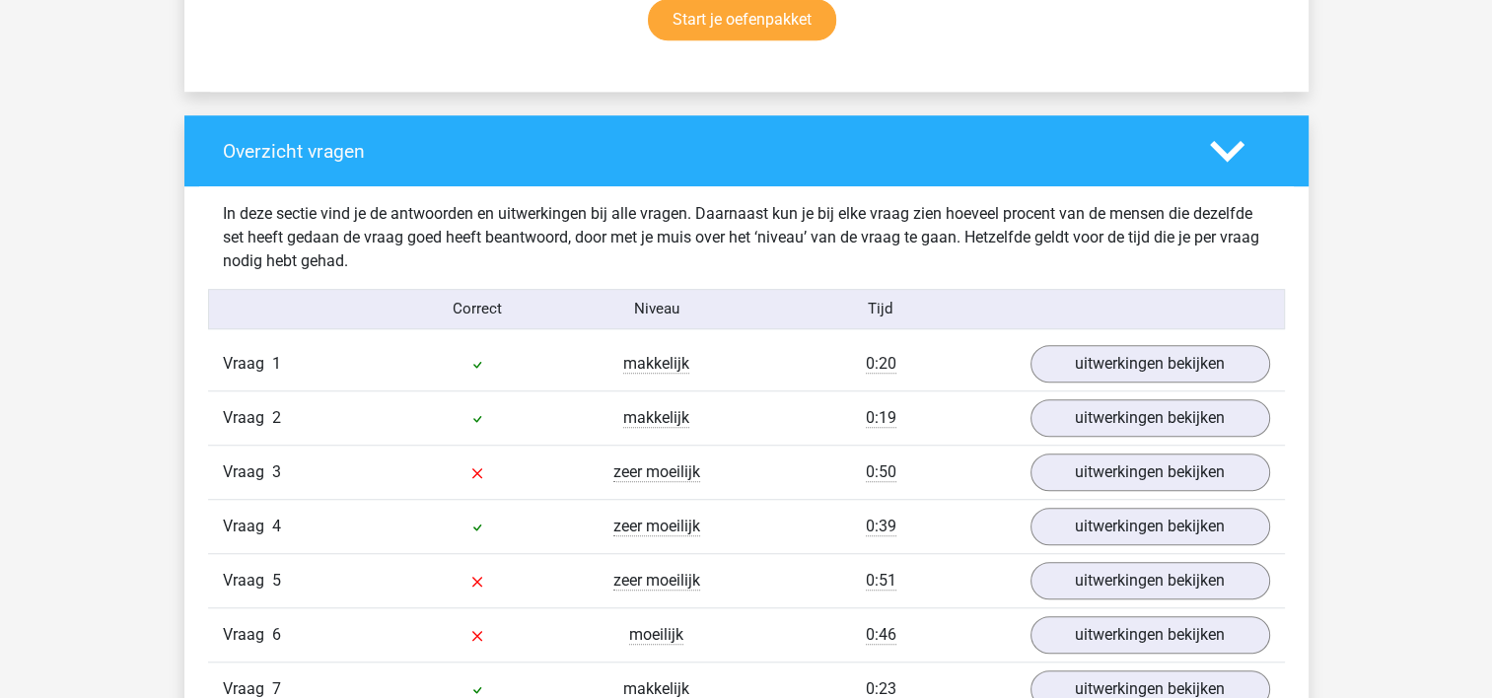
click at [1211, 165] on icon at bounding box center [1227, 151] width 35 height 35
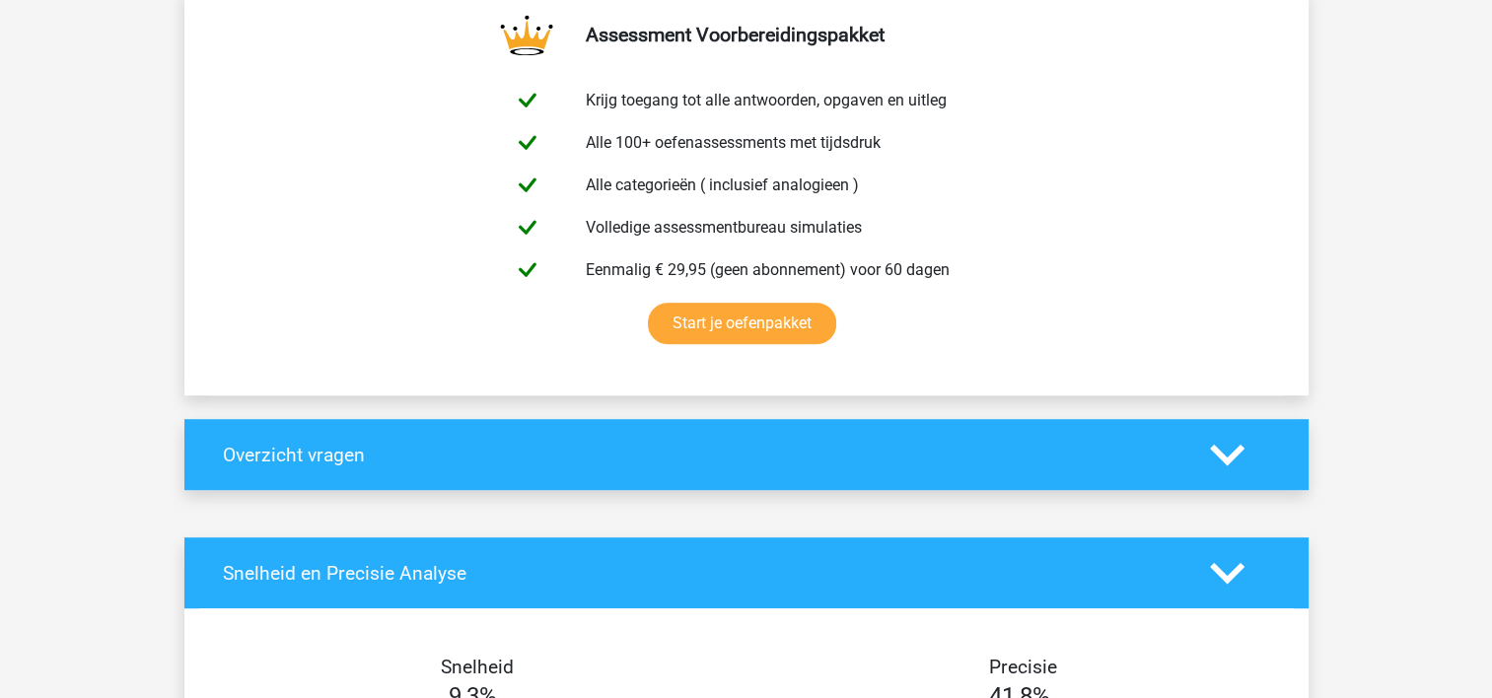
scroll to position [1053, 0]
